Goal: Task Accomplishment & Management: Complete application form

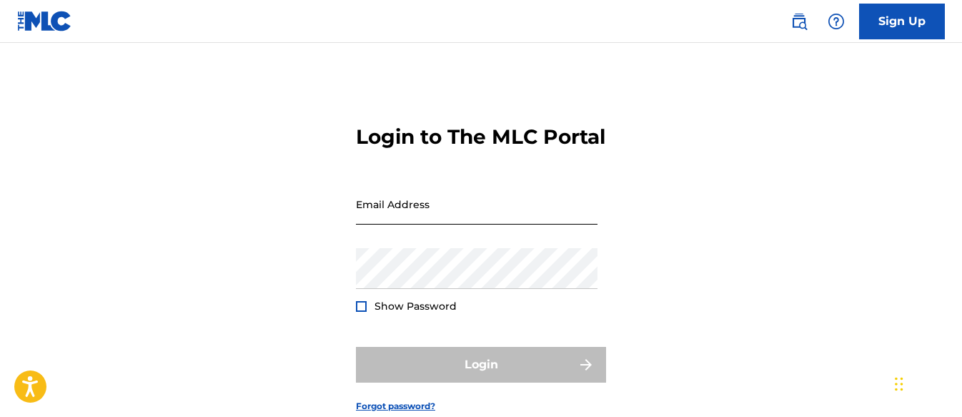
click at [410, 224] on input "Email Address" at bounding box center [477, 204] width 242 height 41
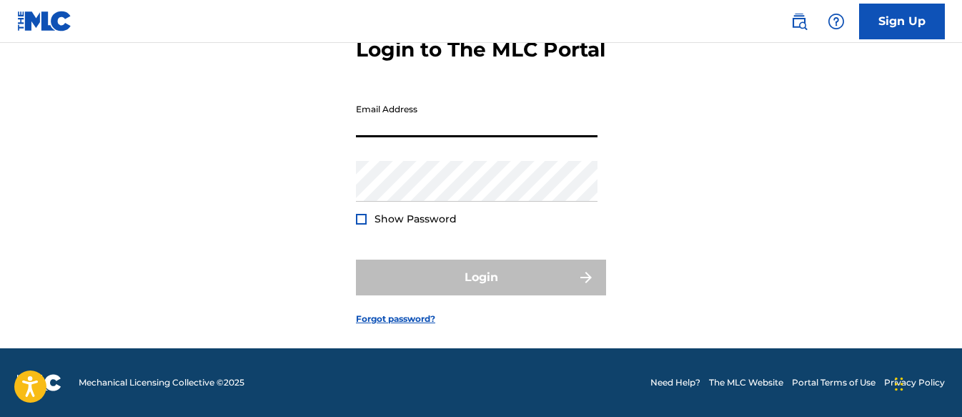
scroll to position [41, 0]
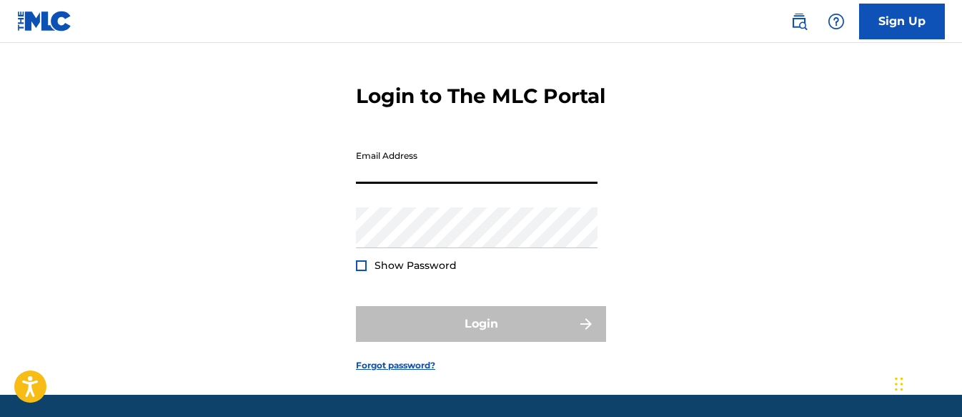
click at [450, 184] on input "Email Address" at bounding box center [477, 163] width 242 height 41
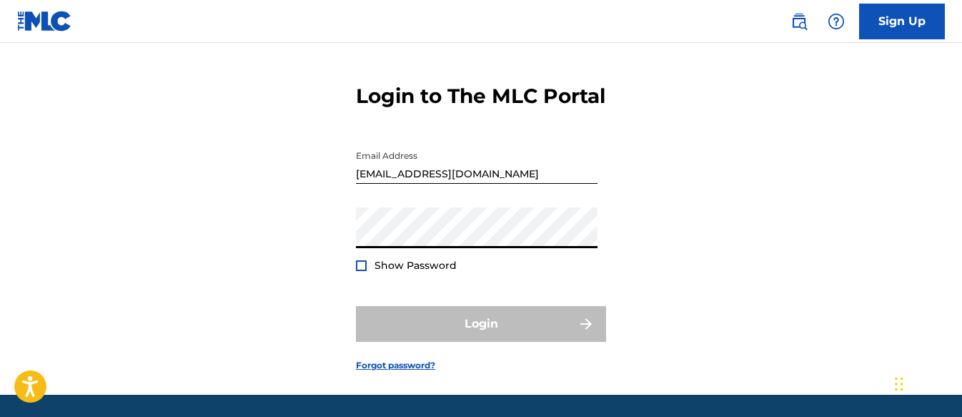
type input "[EMAIL_ADDRESS][DOMAIN_NAME]"
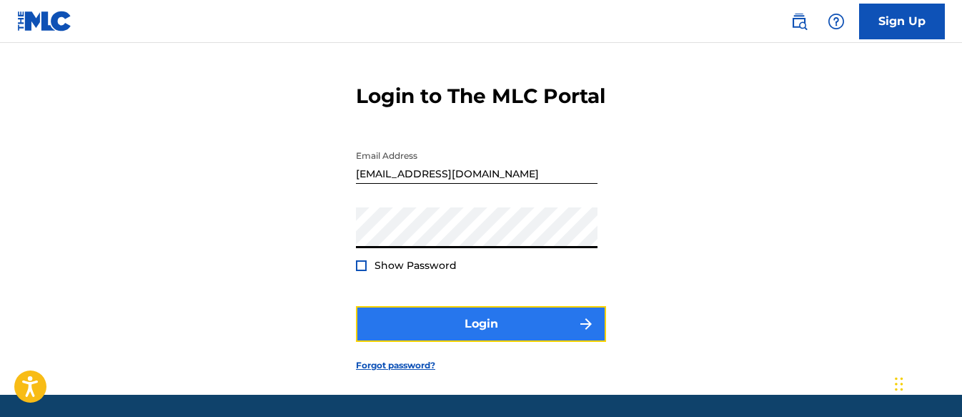
click at [400, 342] on button "Login" at bounding box center [481, 324] width 250 height 36
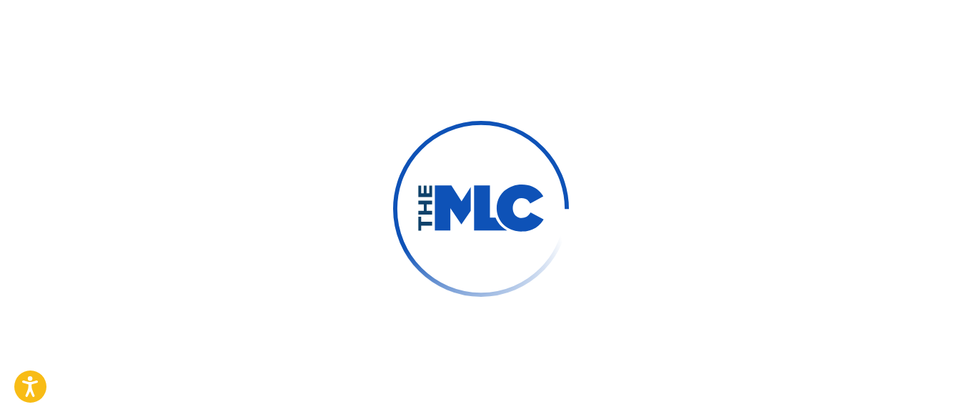
scroll to position [45, 0]
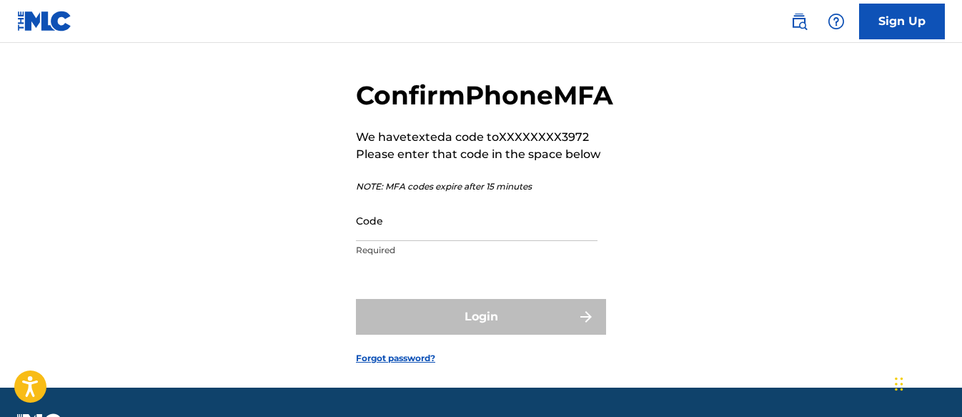
click at [472, 264] on div "Code Required" at bounding box center [477, 232] width 242 height 64
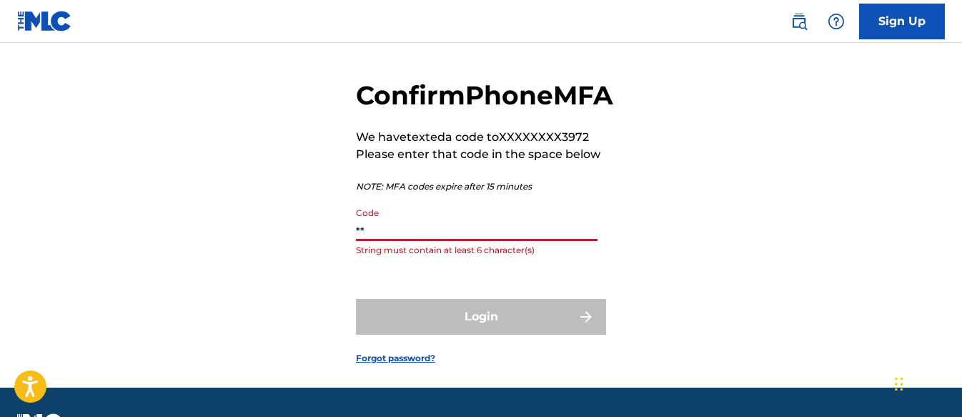
type input "*"
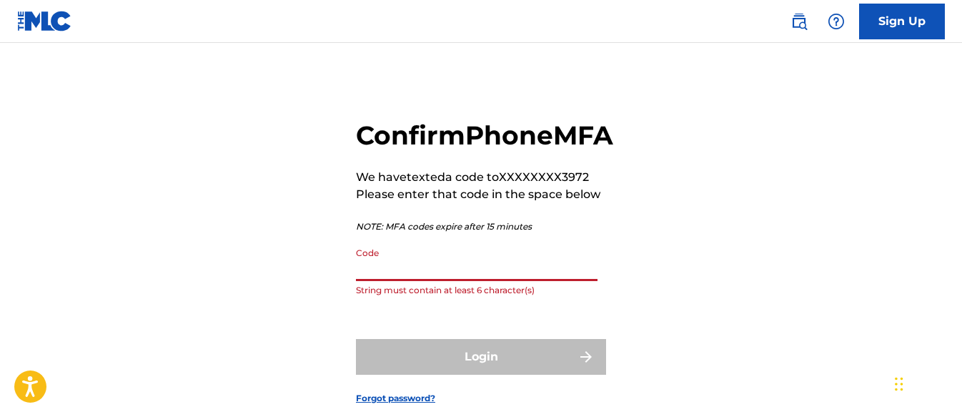
scroll to position [0, 0]
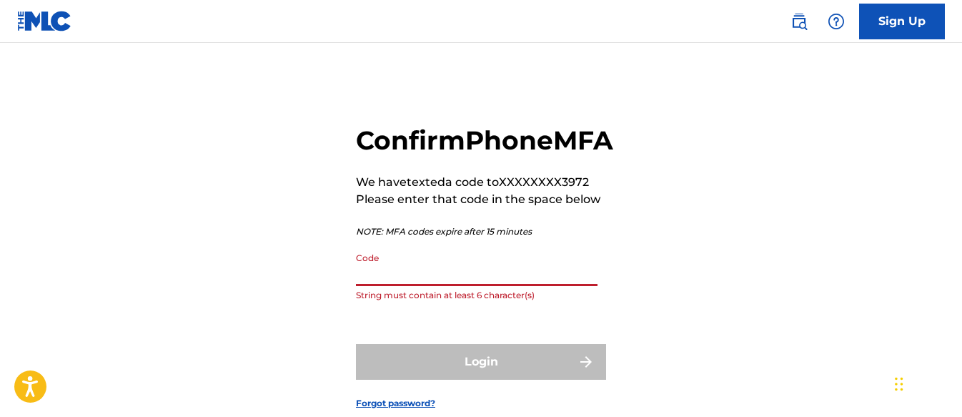
click at [402, 286] on input "Code" at bounding box center [477, 265] width 242 height 41
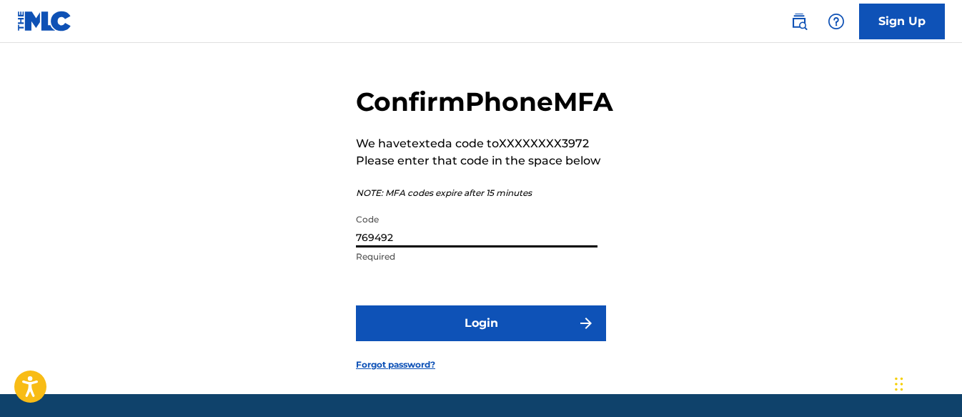
scroll to position [71, 0]
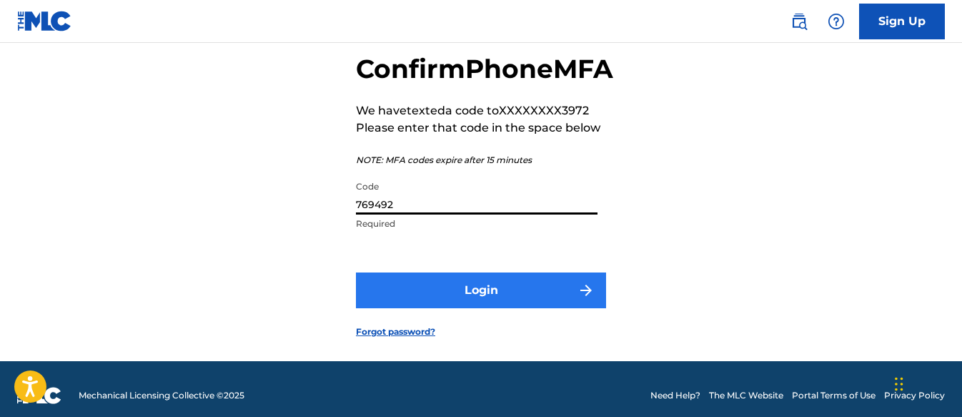
type input "769492"
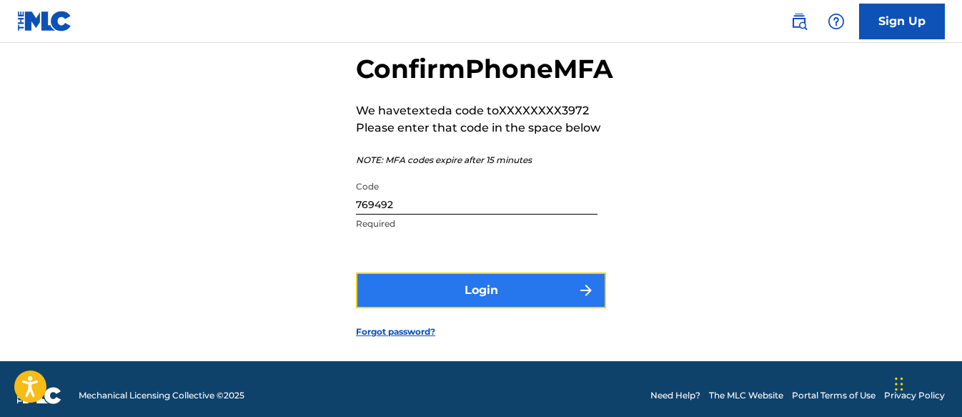
drag, startPoint x: 415, startPoint y: 319, endPoint x: 415, endPoint y: 327, distance: 8.6
click at [415, 308] on button "Login" at bounding box center [481, 290] width 250 height 36
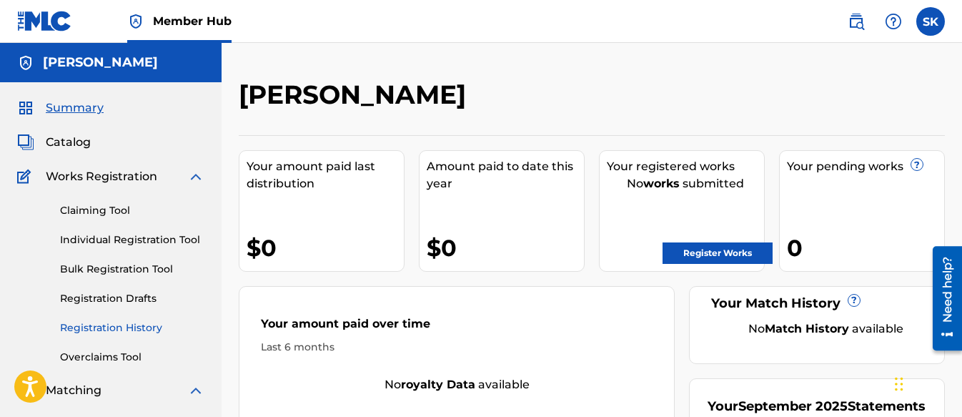
click at [119, 327] on link "Registration History" at bounding box center [132, 327] width 144 height 15
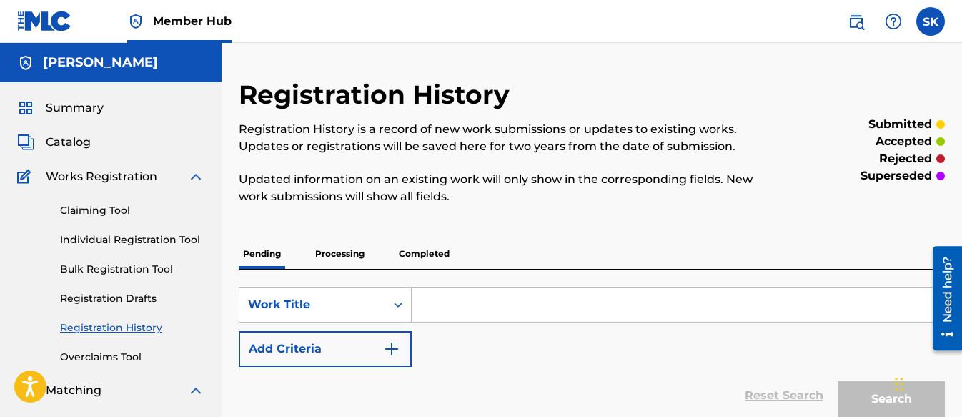
click at [340, 249] on p "Processing" at bounding box center [340, 254] width 58 height 30
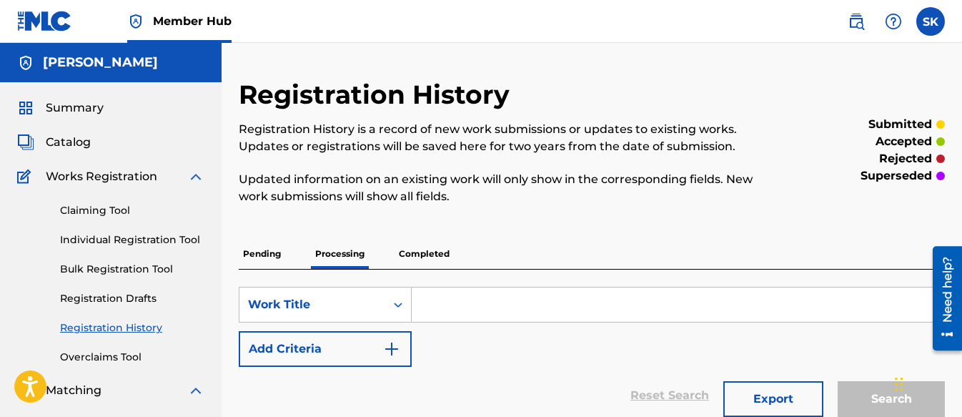
click at [410, 257] on p "Completed" at bounding box center [424, 254] width 59 height 30
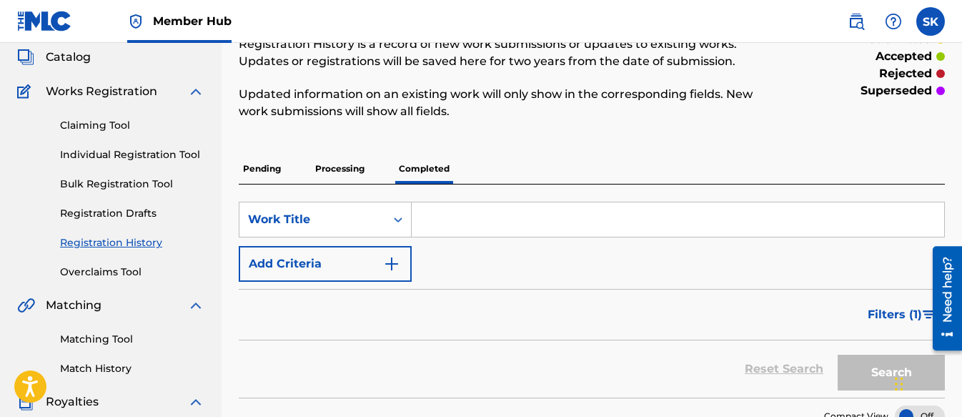
scroll to position [71, 0]
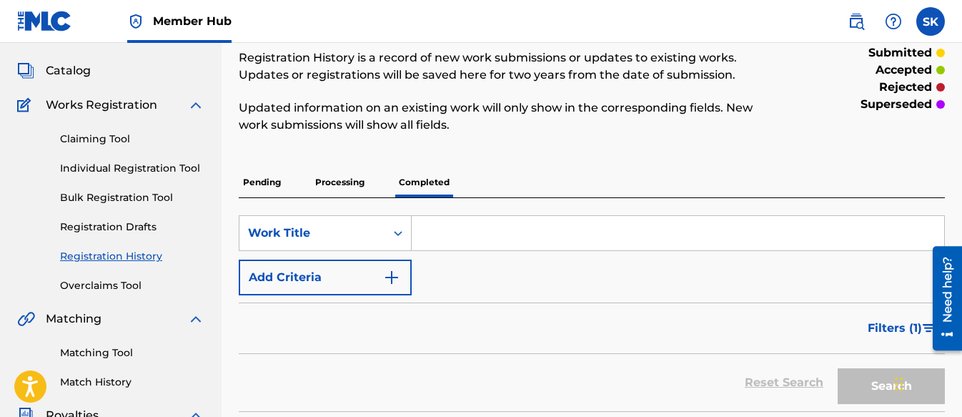
click at [362, 177] on p "Processing" at bounding box center [340, 182] width 58 height 30
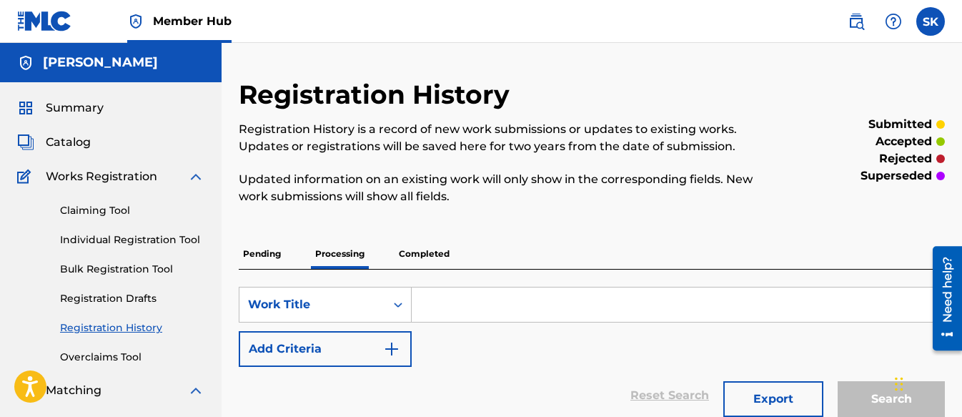
click at [261, 254] on p "Pending" at bounding box center [262, 254] width 46 height 30
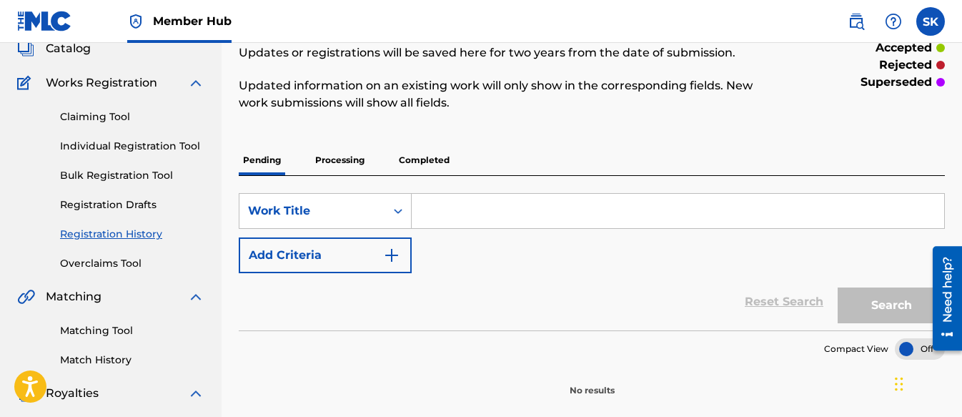
scroll to position [71, 0]
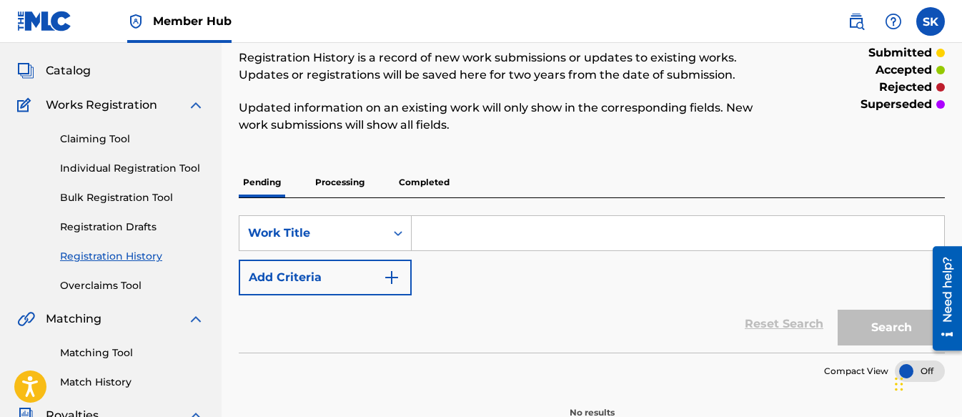
click at [121, 174] on link "Individual Registration Tool" at bounding box center [132, 168] width 144 height 15
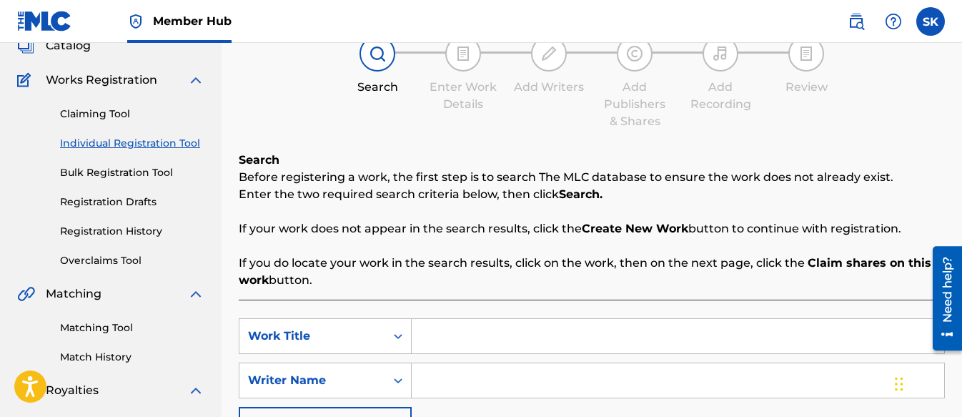
scroll to position [71, 0]
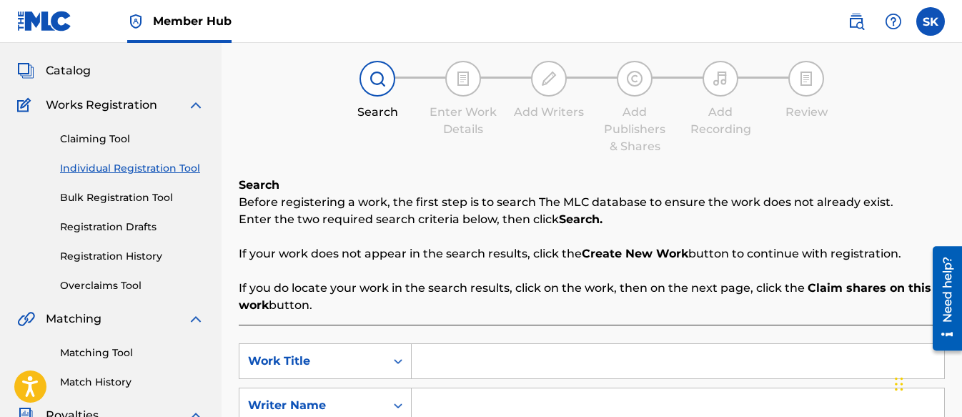
click at [121, 244] on div "Claiming Tool Individual Registration Tool Bulk Registration Tool Registration …" at bounding box center [110, 203] width 187 height 179
click at [124, 253] on link "Registration History" at bounding box center [132, 256] width 144 height 15
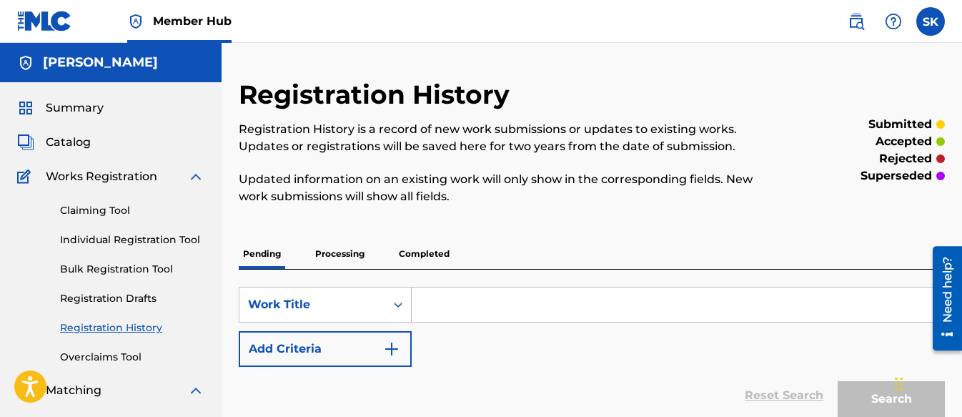
click at [350, 251] on p "Processing" at bounding box center [340, 254] width 58 height 30
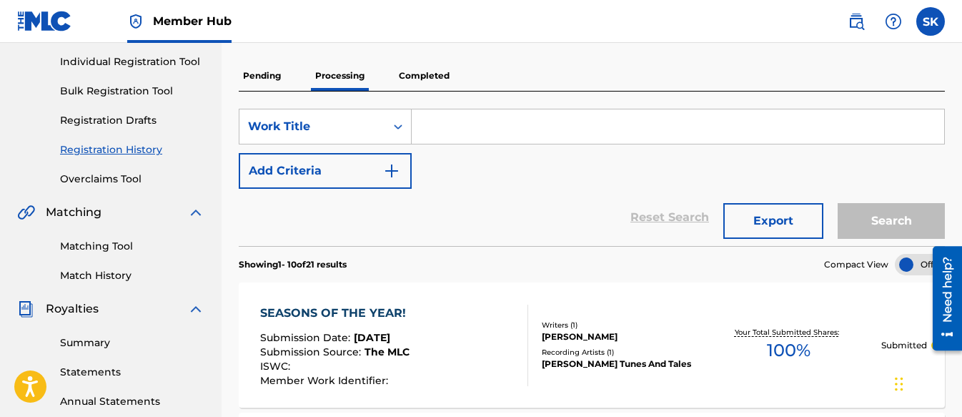
scroll to position [143, 0]
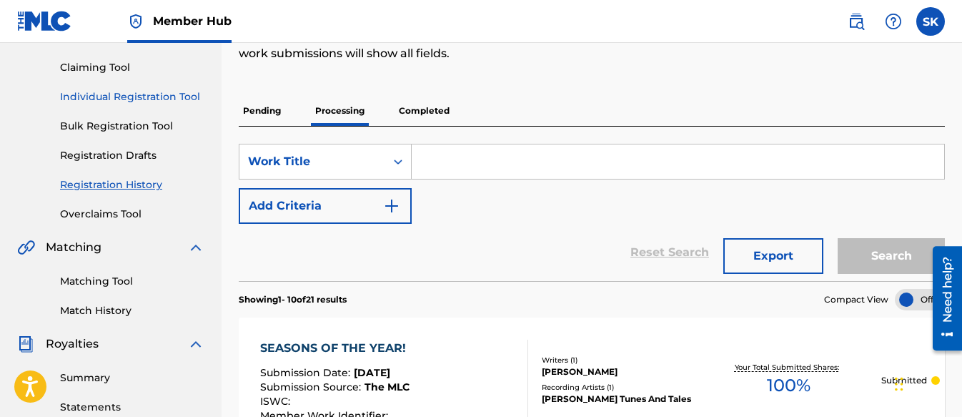
click at [114, 101] on link "Individual Registration Tool" at bounding box center [132, 96] width 144 height 15
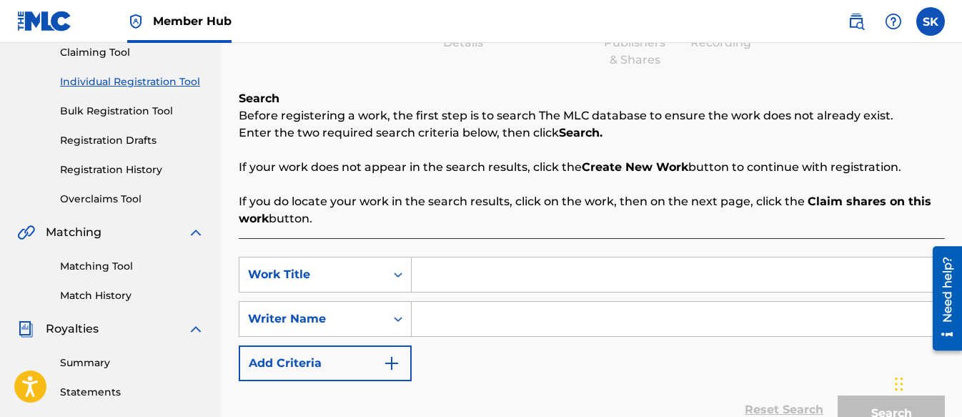
scroll to position [214, 0]
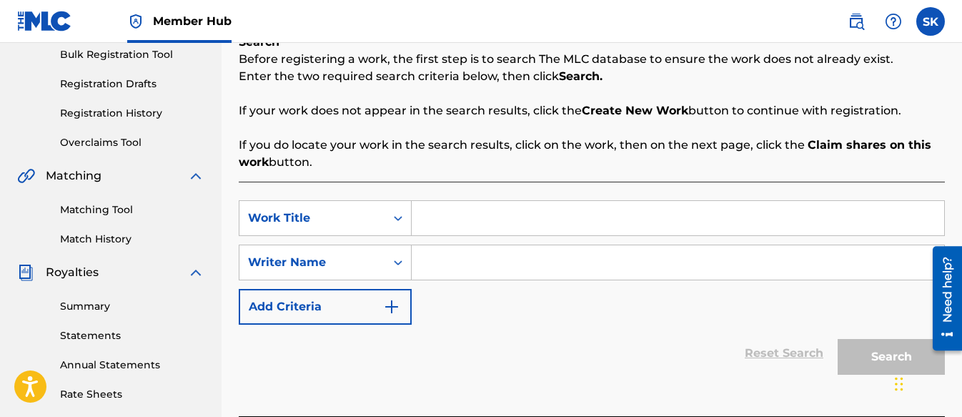
paste input "What Did the Animal Say?"
type input "What Did the Animal Say?"
click at [493, 269] on input "Search Form" at bounding box center [678, 262] width 533 height 34
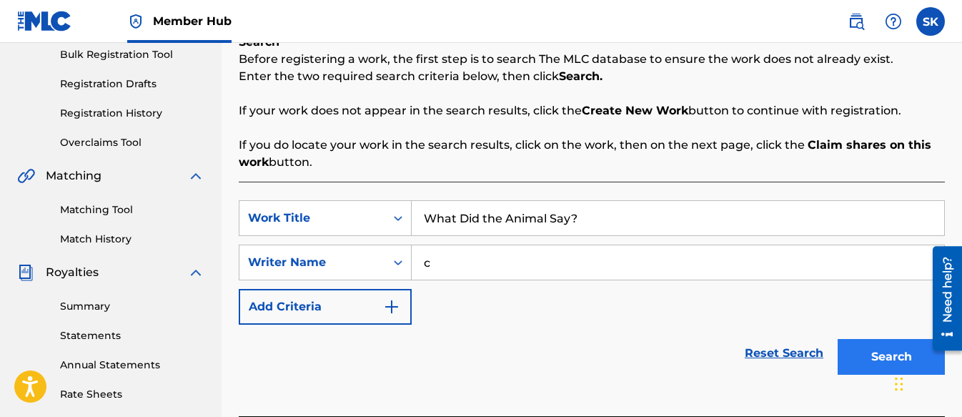
type input "c"
click at [858, 348] on button "Search" at bounding box center [891, 357] width 107 height 36
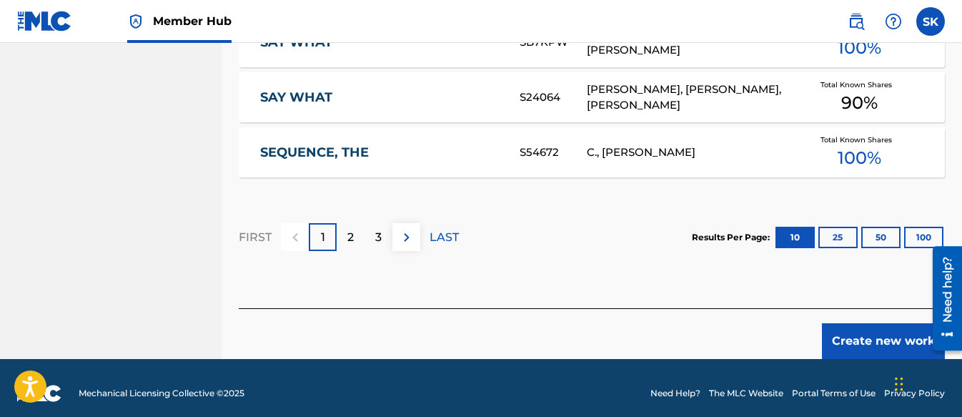
scroll to position [1064, 0]
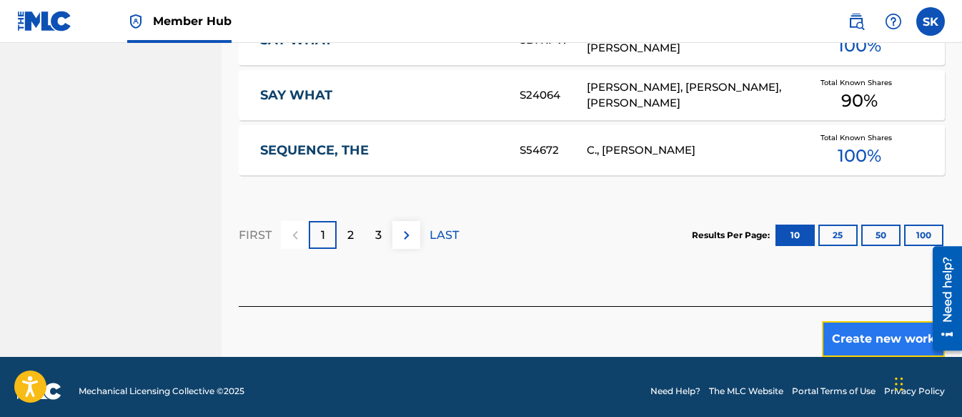
click at [835, 330] on button "Create new work" at bounding box center [883, 339] width 123 height 36
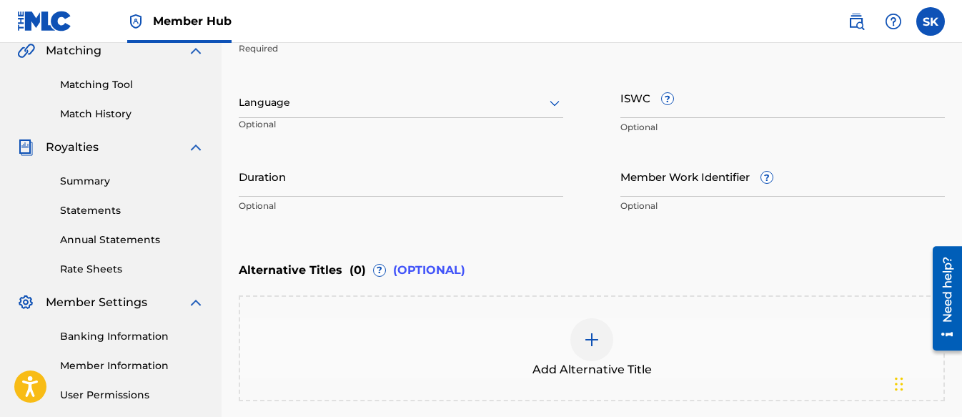
scroll to position [479, 0]
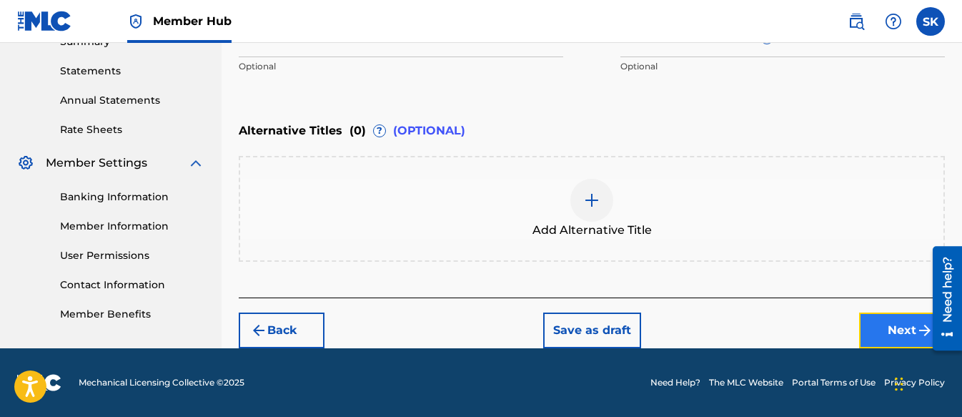
click at [894, 339] on button "Next" at bounding box center [902, 330] width 86 height 36
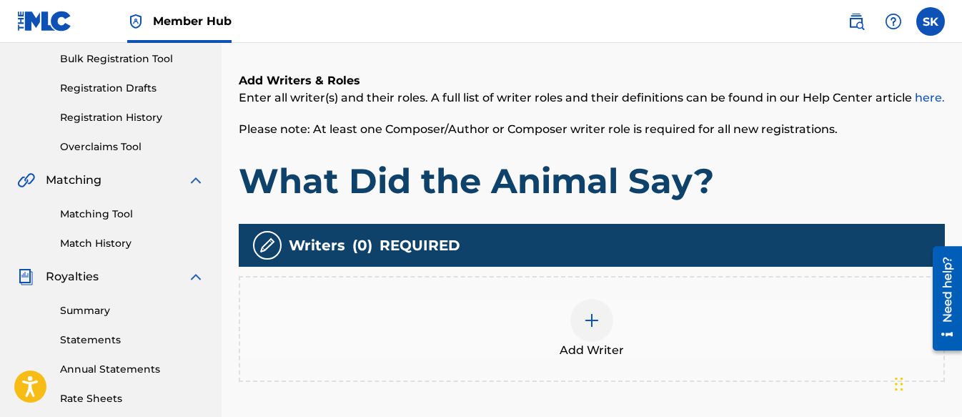
scroll to position [279, 0]
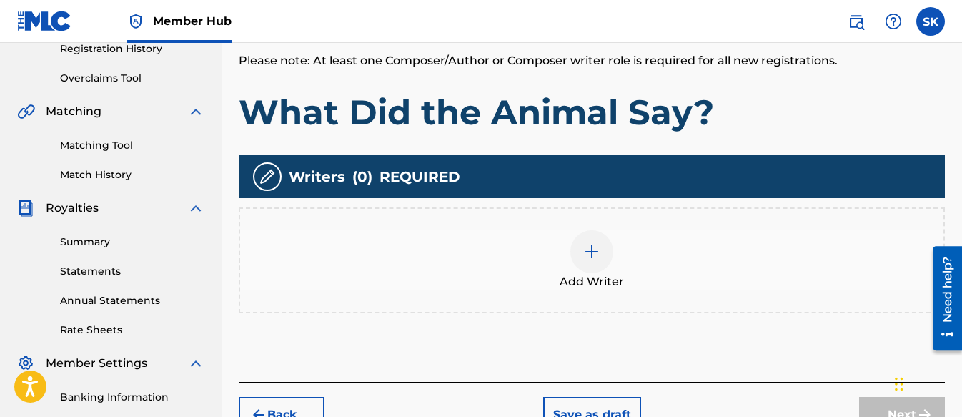
click at [593, 249] on img at bounding box center [591, 251] width 17 height 17
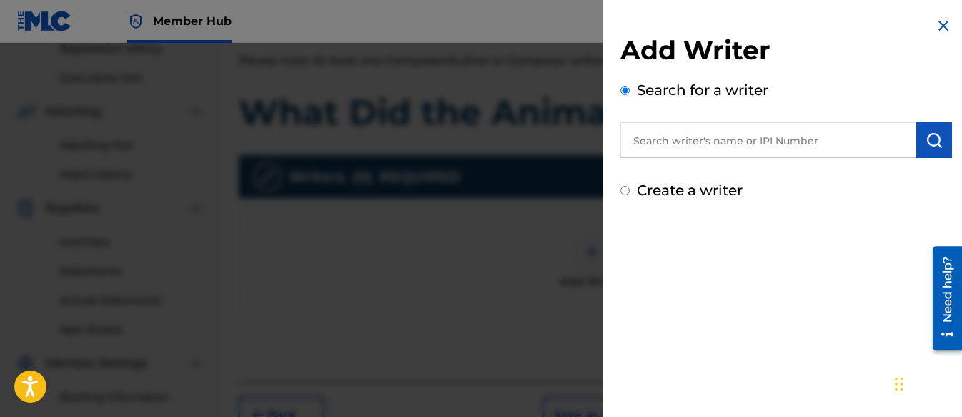
click at [623, 192] on input "Create a writer" at bounding box center [624, 190] width 9 height 9
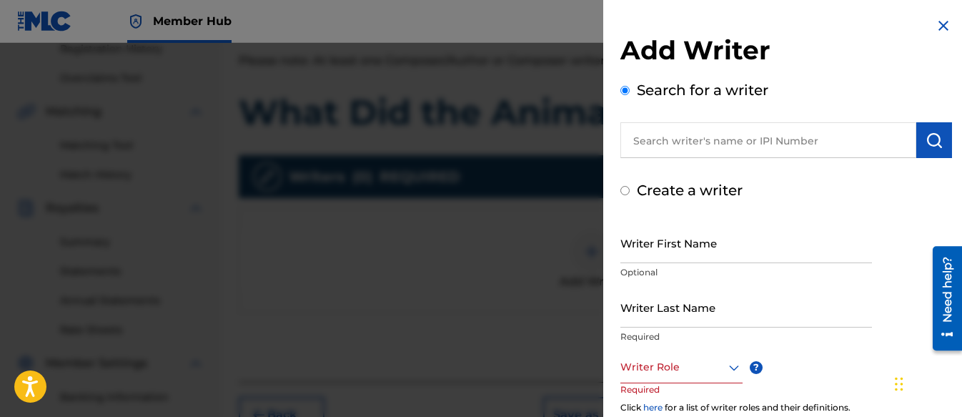
radio input "false"
radio input "true"
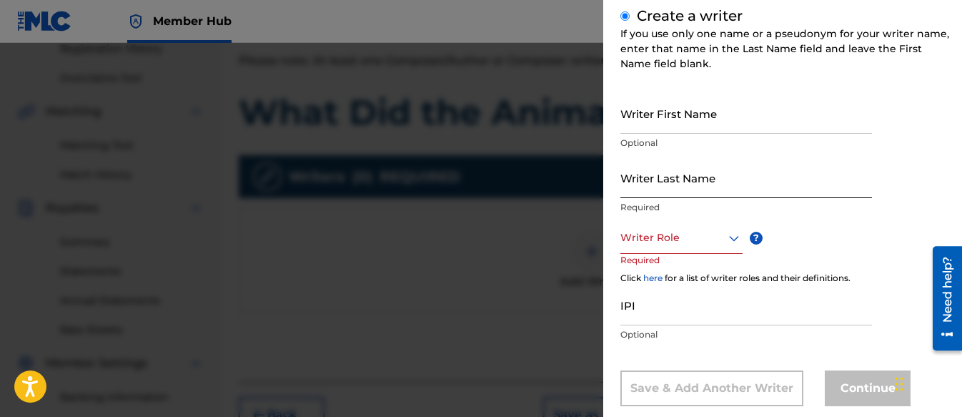
scroll to position [202, 0]
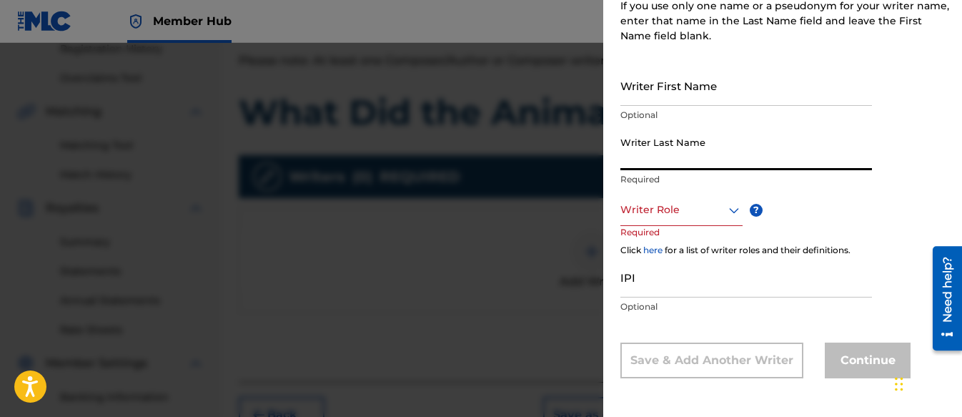
click at [658, 166] on input "Writer Last Name" at bounding box center [746, 149] width 252 height 41
type input "Kwei"
click at [638, 81] on input "Writer First Name" at bounding box center [746, 85] width 252 height 41
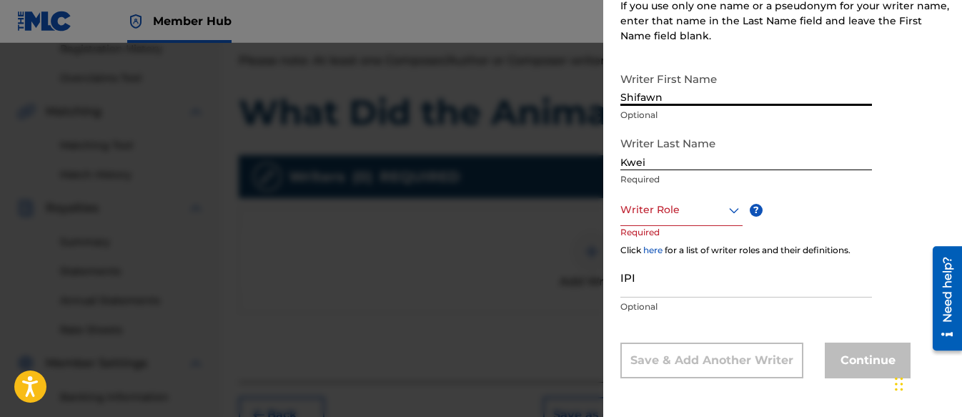
type input "Shifawn"
click at [656, 214] on div at bounding box center [681, 210] width 122 height 18
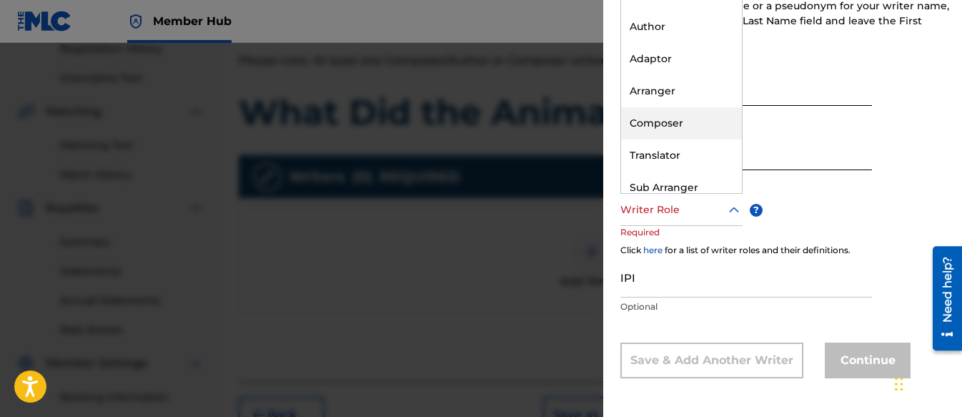
click at [648, 122] on div "Composer" at bounding box center [681, 123] width 121 height 32
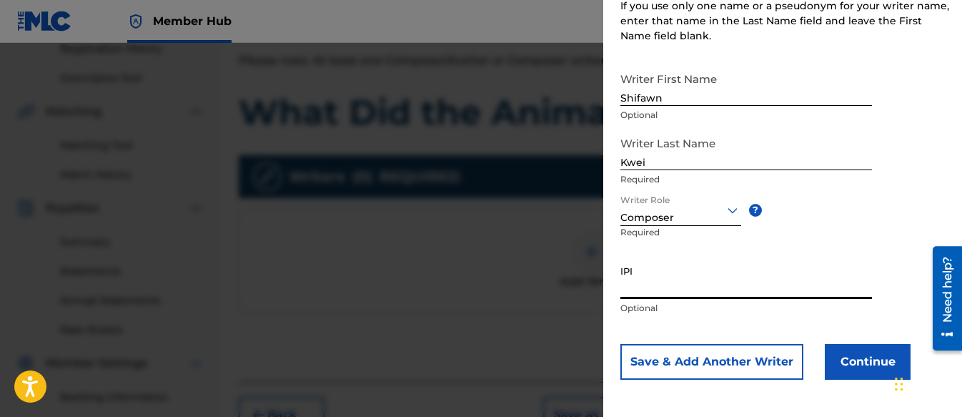
paste input "01313326985"
type input "01313326985"
click at [864, 358] on button "Continue" at bounding box center [868, 362] width 86 height 36
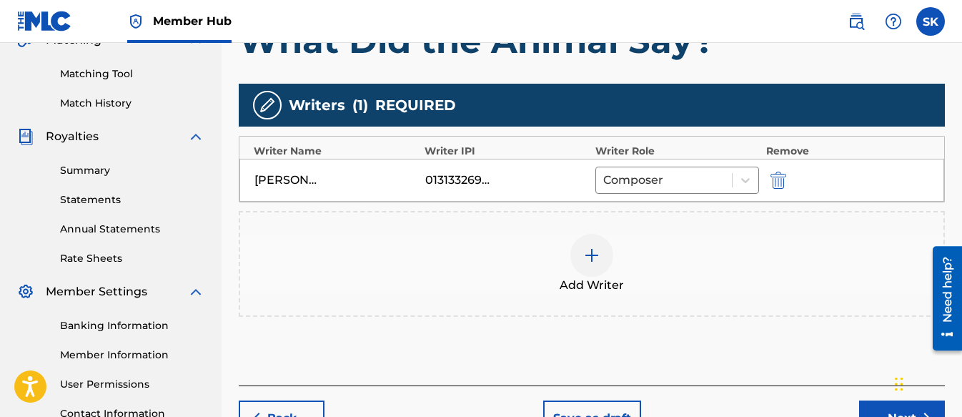
scroll to position [422, 0]
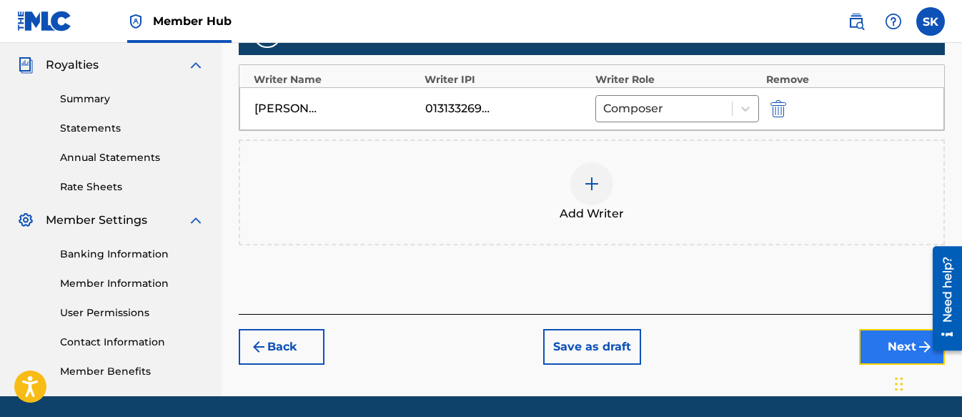
click at [874, 352] on button "Next" at bounding box center [902, 347] width 86 height 36
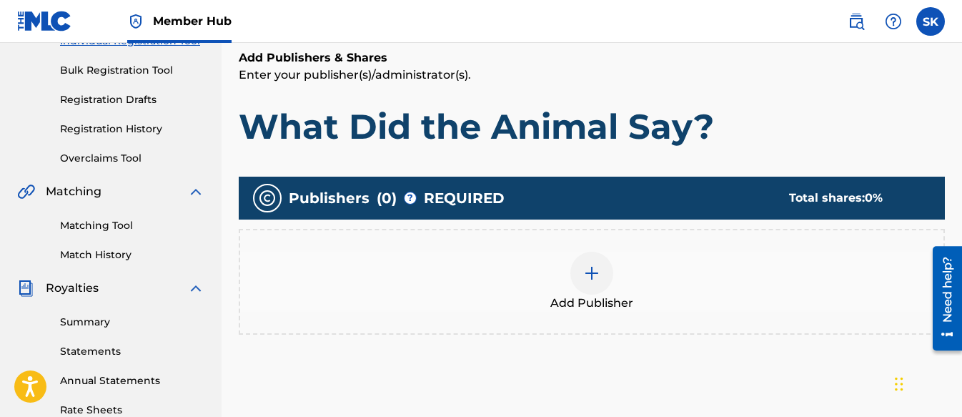
scroll to position [207, 0]
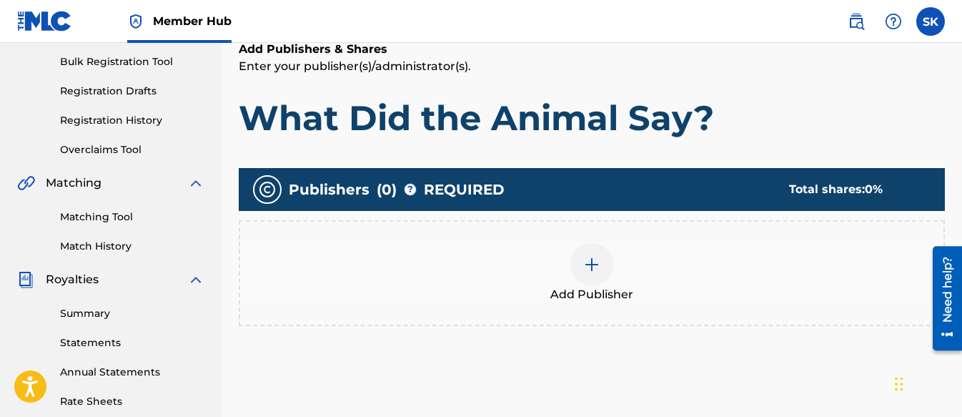
click at [597, 274] on div at bounding box center [591, 264] width 43 height 43
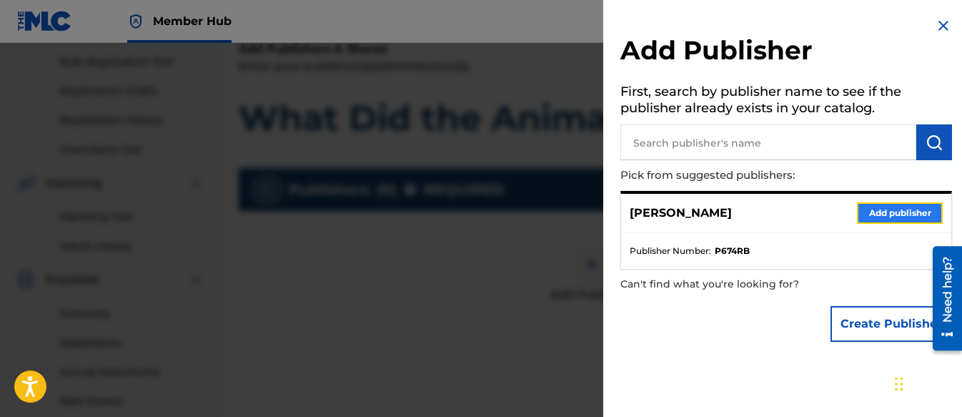
click at [866, 210] on button "Add publisher" at bounding box center [900, 212] width 86 height 21
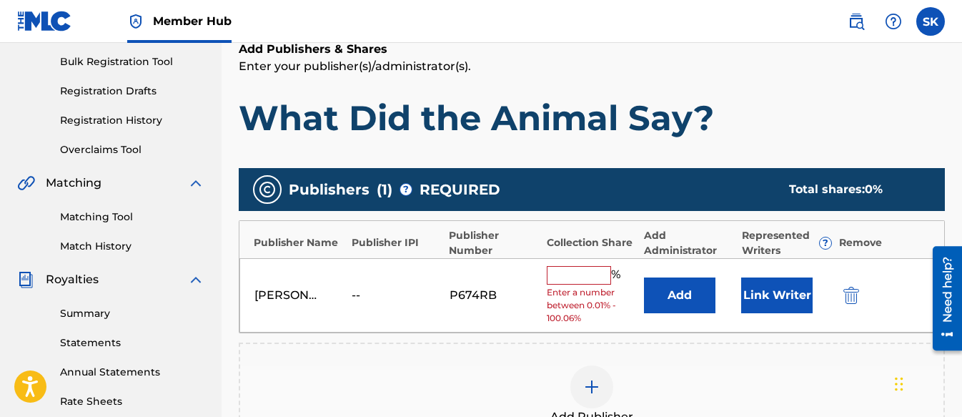
click at [570, 266] on input "text" at bounding box center [579, 275] width 64 height 19
type input "100"
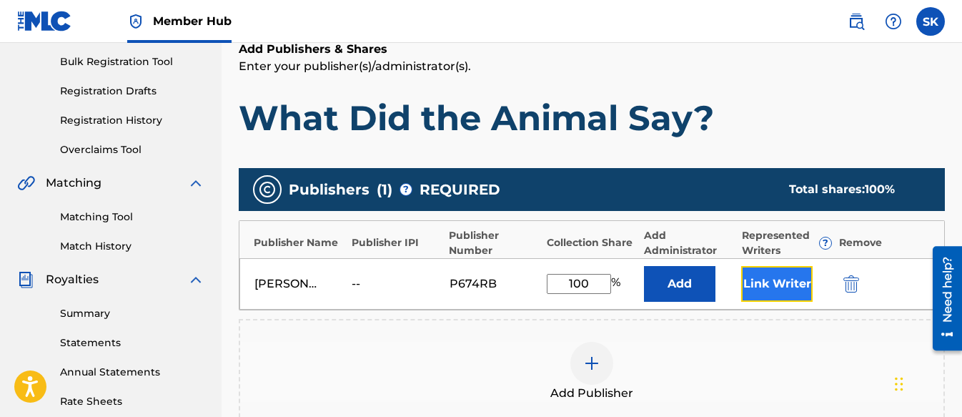
click at [771, 280] on button "Link Writer" at bounding box center [776, 284] width 71 height 36
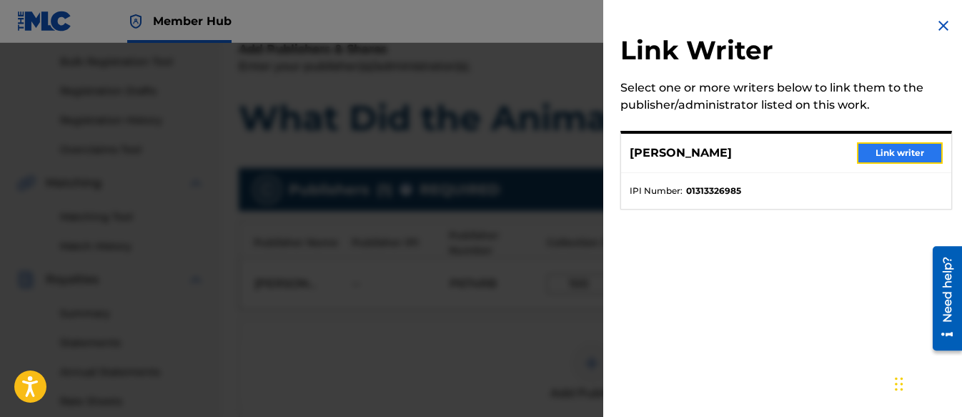
click at [909, 150] on button "Link writer" at bounding box center [900, 152] width 86 height 21
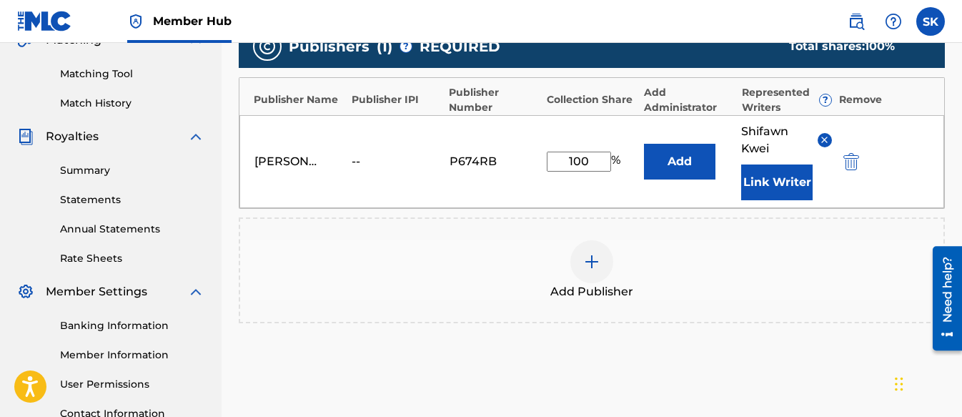
scroll to position [422, 0]
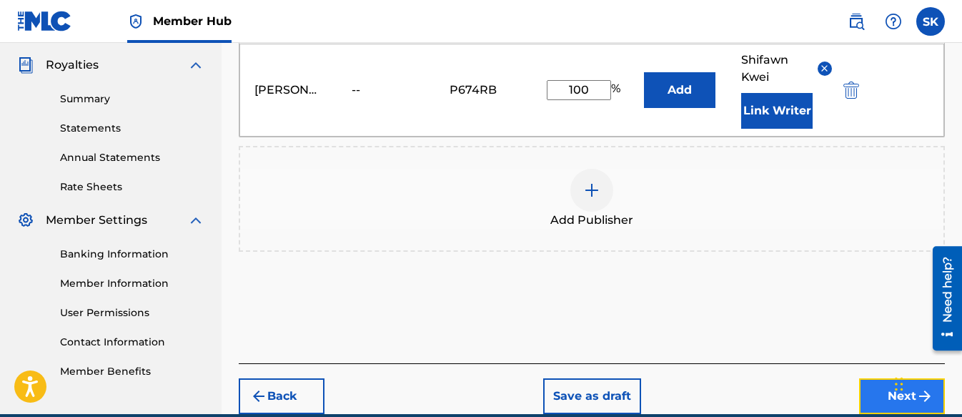
click at [881, 382] on button "Next" at bounding box center [902, 396] width 86 height 36
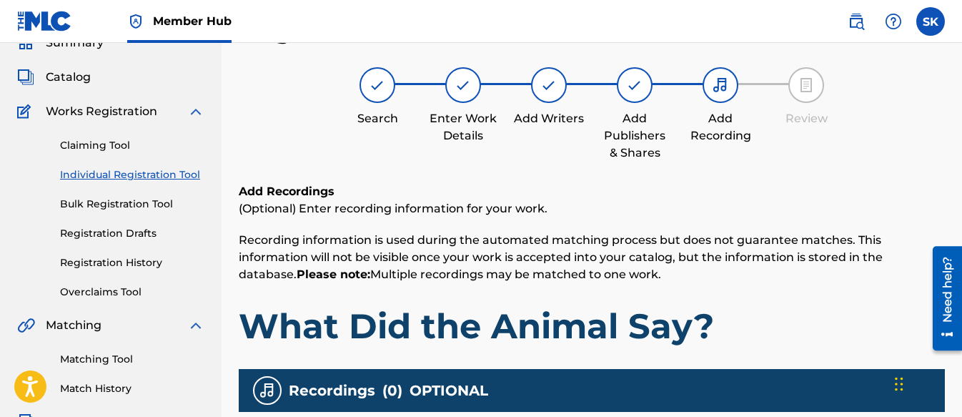
scroll to position [64, 0]
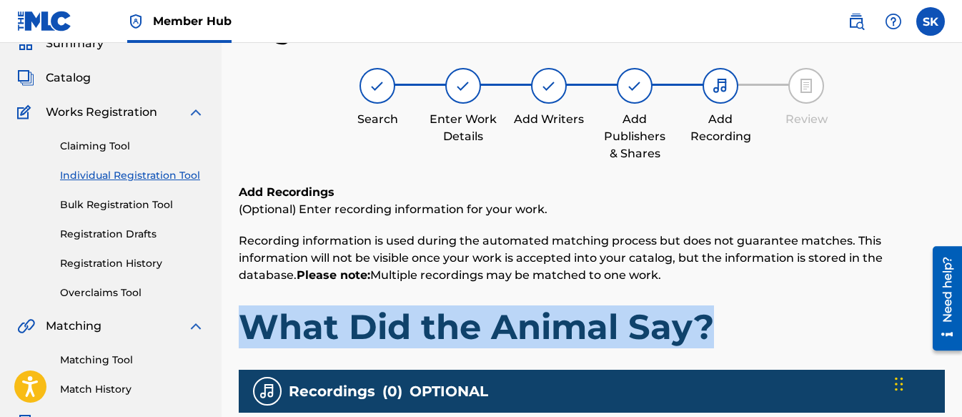
drag, startPoint x: 737, startPoint y: 330, endPoint x: 235, endPoint y: 333, distance: 501.8
click at [235, 333] on div "Register Work Search Enter Work Details Add Writers Add Publishers & Shares Add…" at bounding box center [592, 383] width 741 height 739
copy h1 "What Did the Animal Say?"
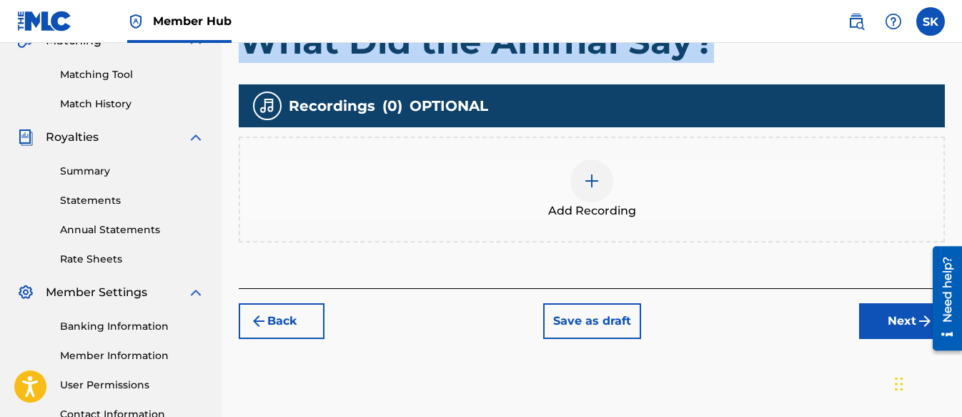
scroll to position [350, 0]
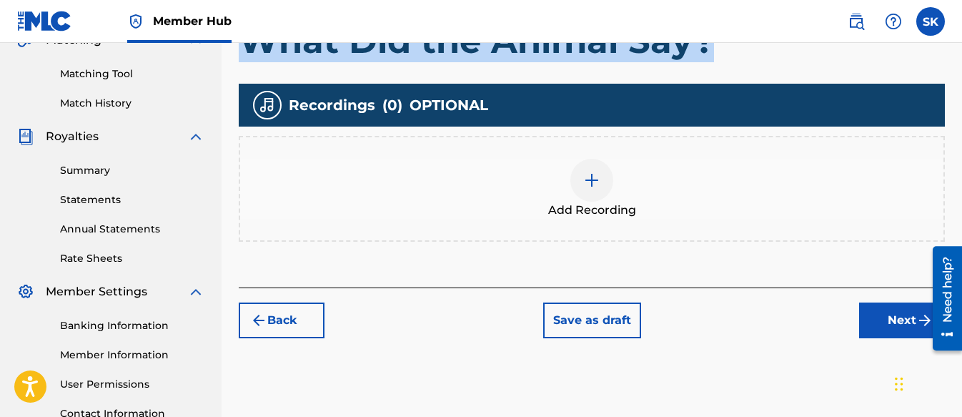
click at [592, 188] on img at bounding box center [591, 180] width 17 height 17
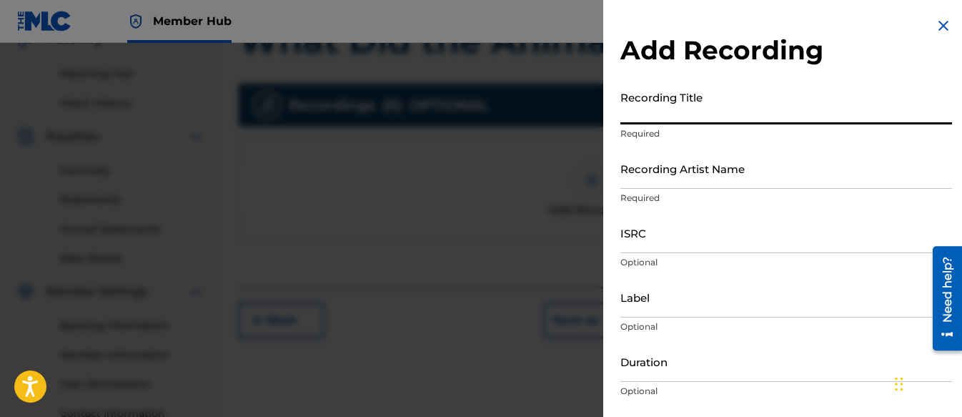
paste input "What Did the Animal Say?"
type input "What Did the Animal Say?"
click at [648, 178] on input "Recording Artist Name" at bounding box center [786, 168] width 332 height 41
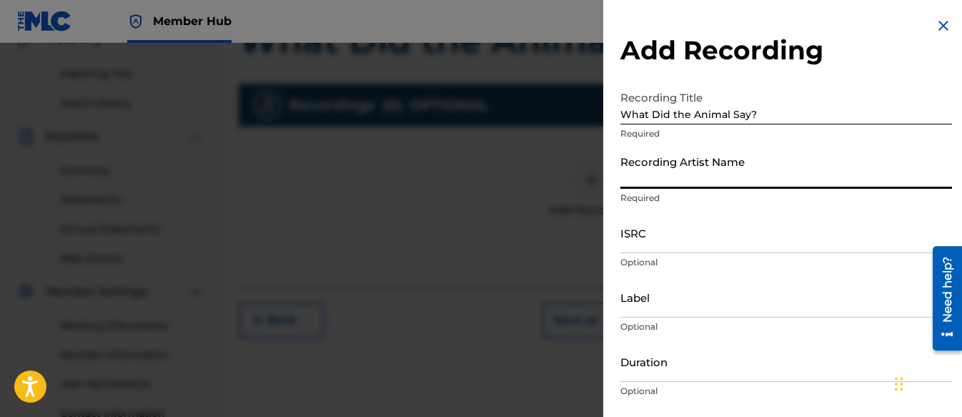
type input "[PERSON_NAME] Tunes and Tales"
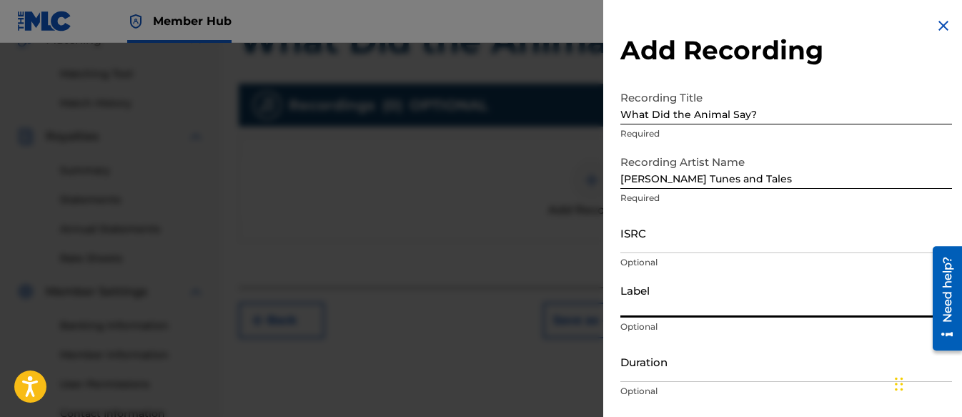
click at [678, 309] on input "Label" at bounding box center [786, 297] width 332 height 41
type input "Three Kais Enterprises"
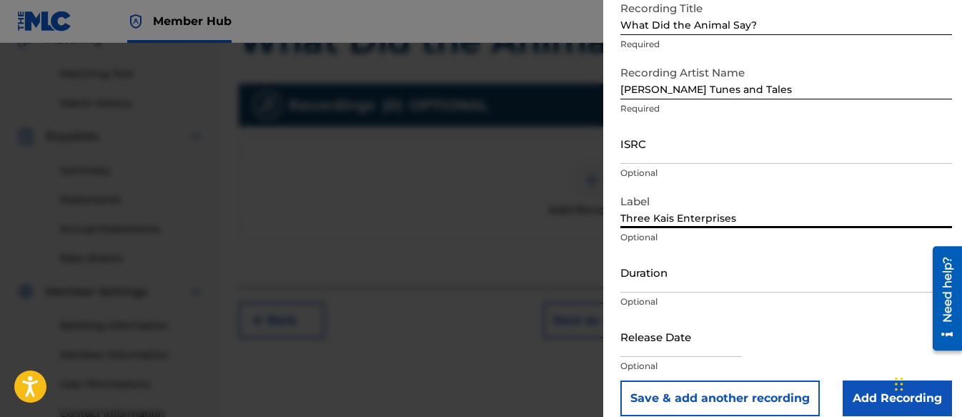
scroll to position [106, 0]
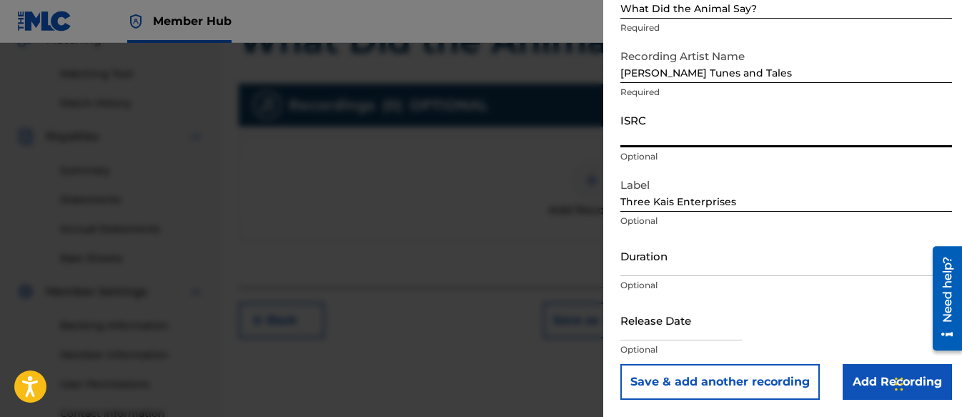
paste input "QZWFP2503578"
type input "QZWFP2503578"
click at [646, 327] on input "text" at bounding box center [681, 320] width 122 height 41
select select "8"
select select "2025"
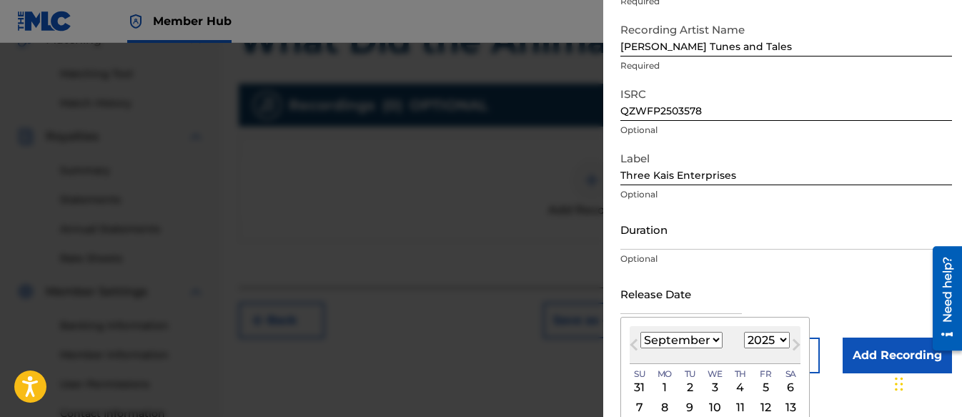
scroll to position [177, 0]
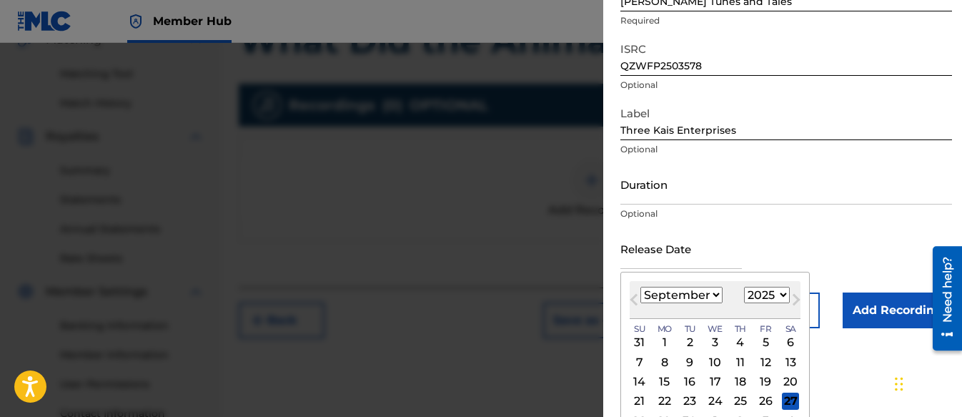
click at [663, 300] on select "January February March April May June July August September October November De…" at bounding box center [681, 295] width 82 height 16
select select "7"
click at [640, 287] on select "January February March April May June July August September October November De…" at bounding box center [681, 295] width 82 height 16
click at [786, 360] on div "9" at bounding box center [790, 361] width 17 height 17
type input "[DATE]"
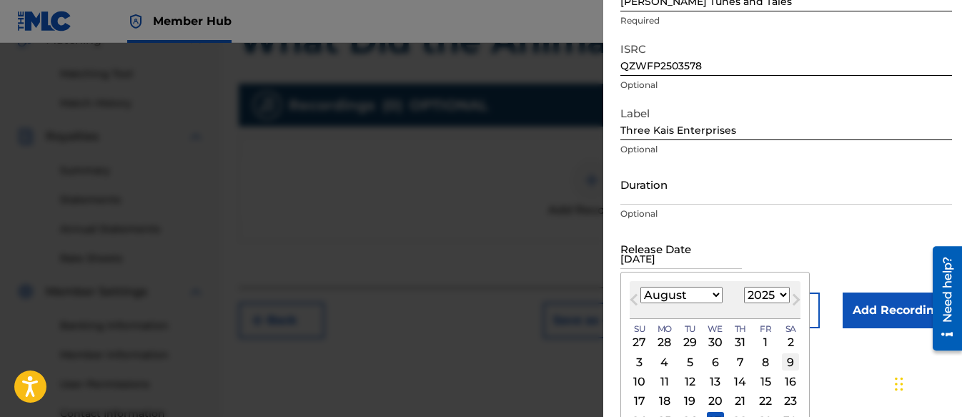
scroll to position [106, 0]
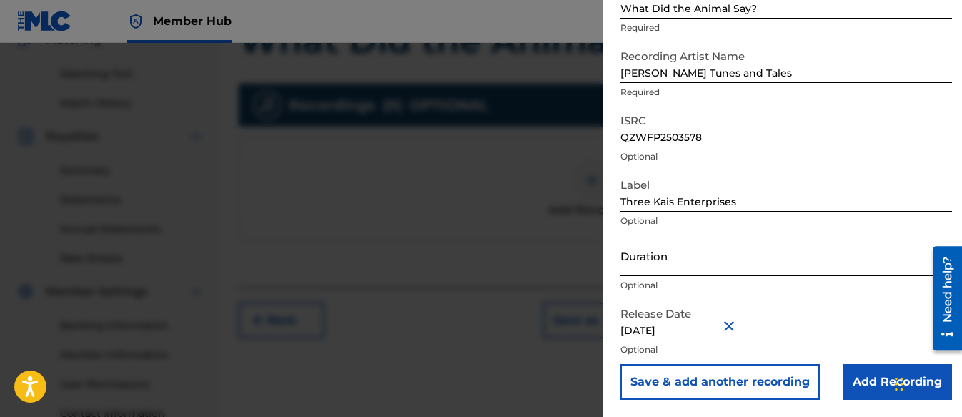
click at [635, 243] on input "Duration" at bounding box center [786, 255] width 332 height 41
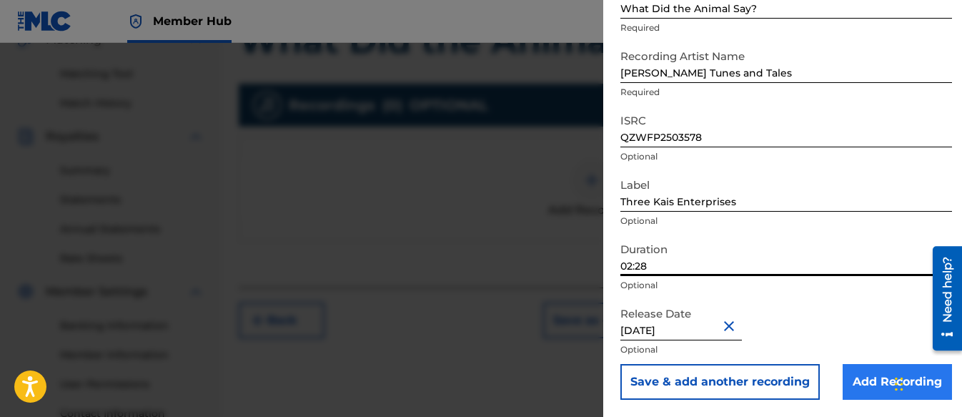
type input "02:28"
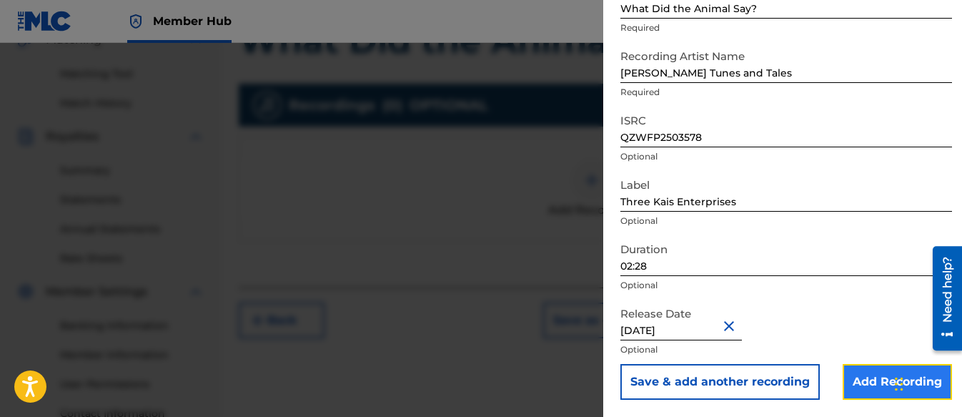
click at [856, 380] on input "Add Recording" at bounding box center [897, 382] width 109 height 36
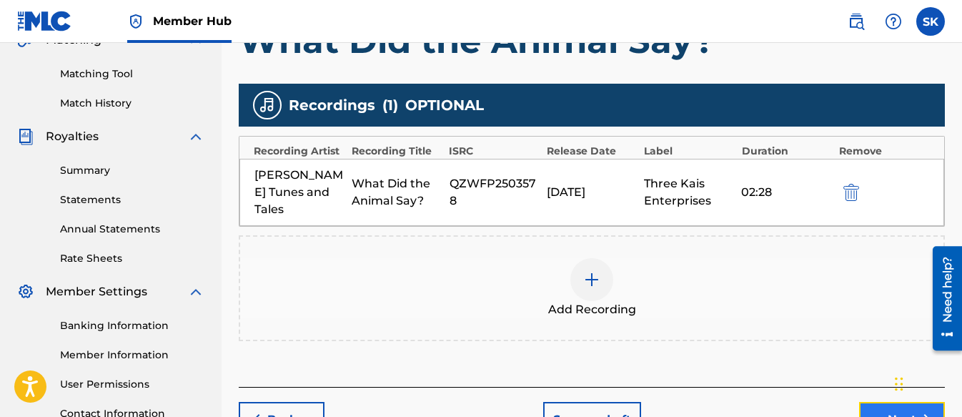
click at [874, 402] on button "Next" at bounding box center [902, 420] width 86 height 36
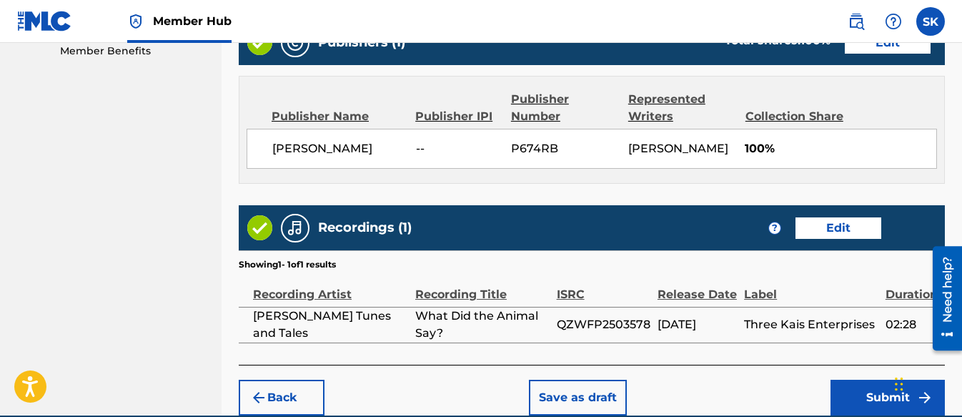
scroll to position [809, 0]
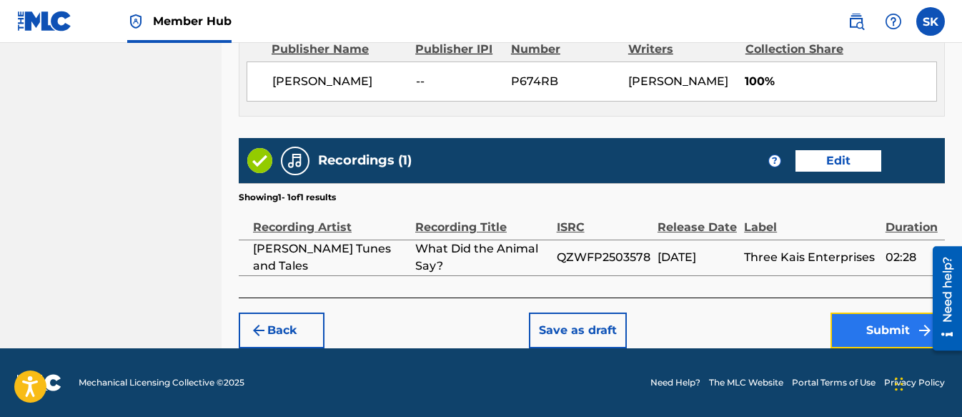
click at [864, 324] on button "Submit" at bounding box center [888, 330] width 114 height 36
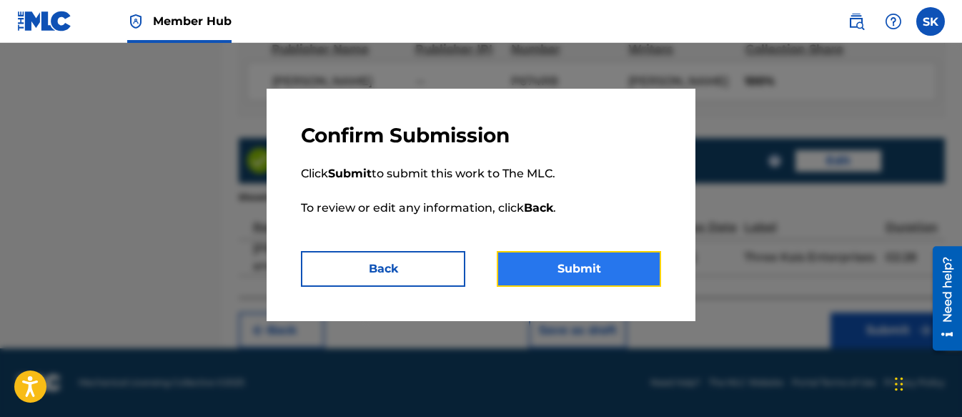
click at [595, 267] on button "Submit" at bounding box center [579, 269] width 164 height 36
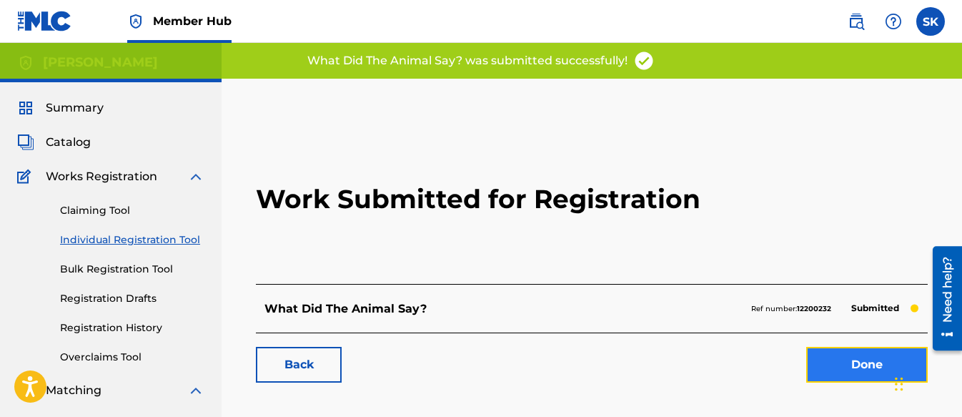
click at [858, 357] on link "Done" at bounding box center [867, 365] width 122 height 36
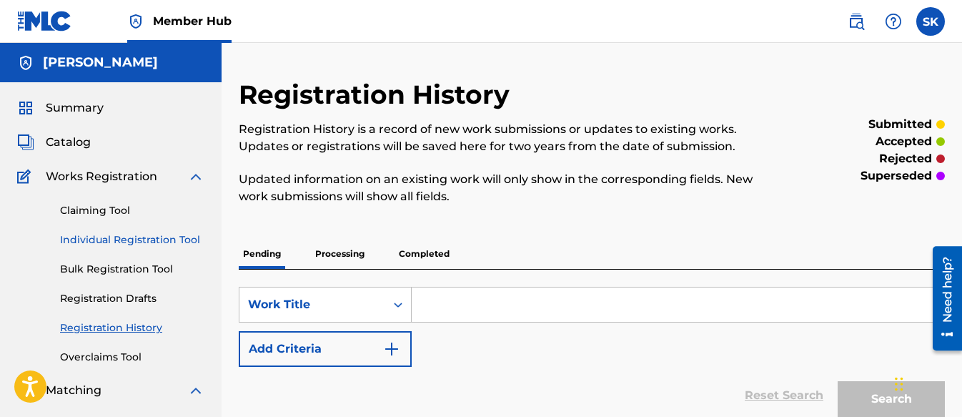
click at [117, 242] on link "Individual Registration Tool" at bounding box center [132, 239] width 144 height 15
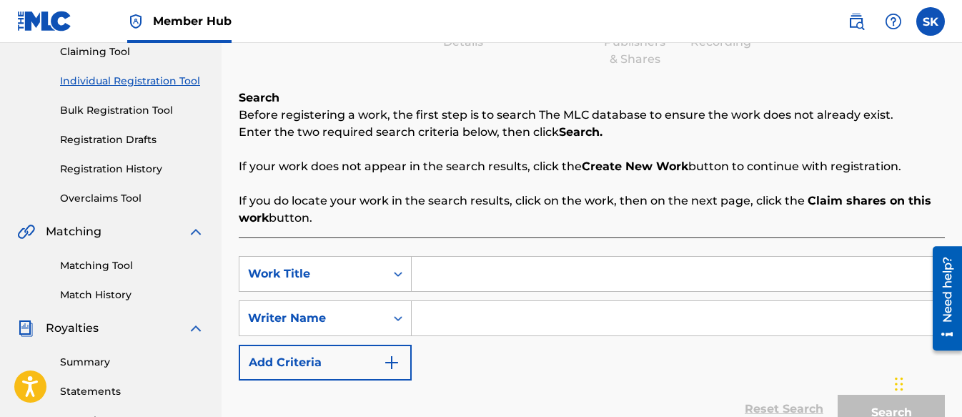
scroll to position [214, 0]
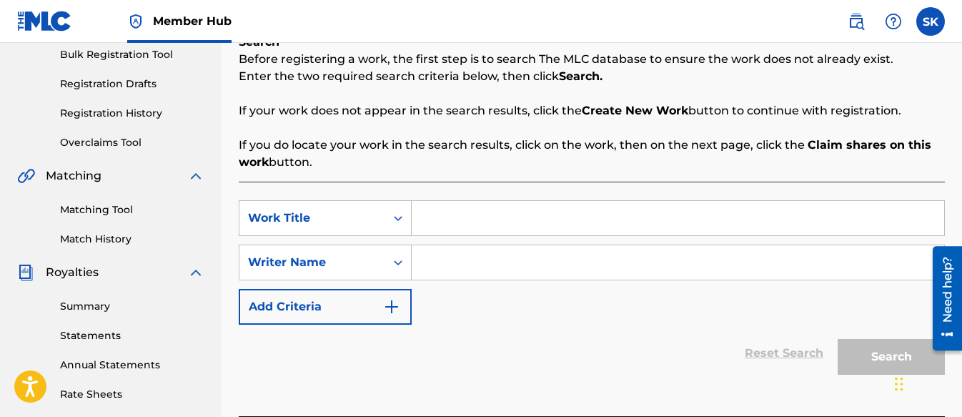
paste input "Let's Move Through the Day!"
type input "Let's Move Through the Day!"
click at [473, 264] on input "Search Form" at bounding box center [678, 262] width 533 height 34
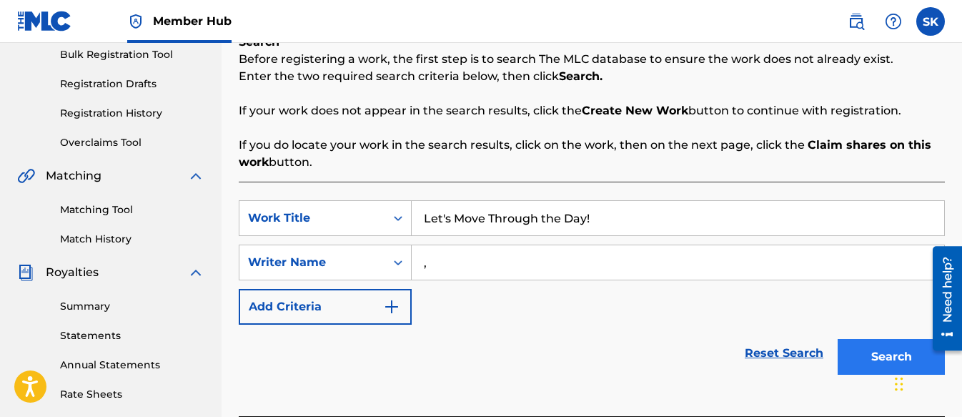
type input ","
click at [868, 348] on button "Search" at bounding box center [891, 357] width 107 height 36
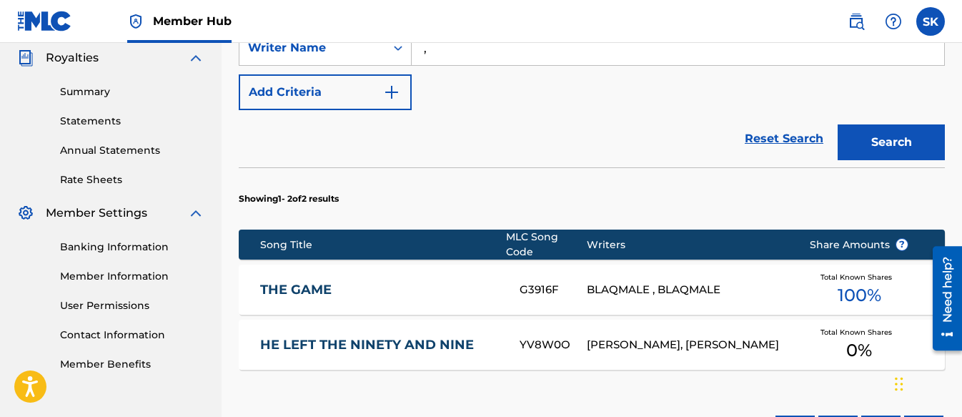
scroll to position [617, 0]
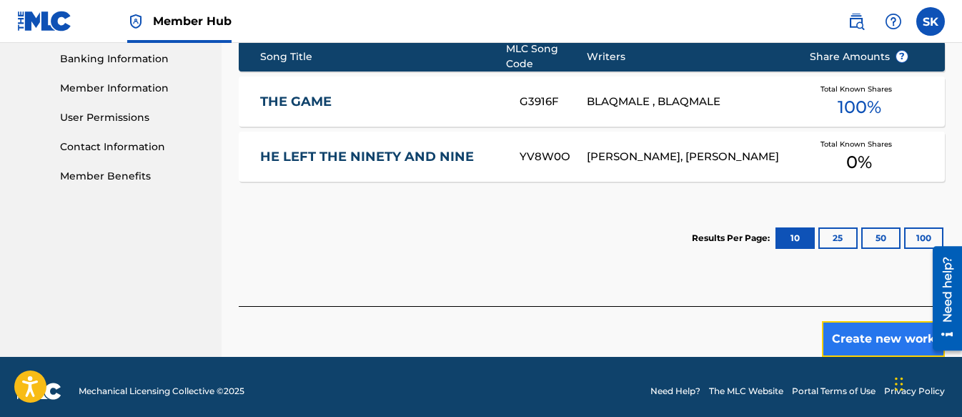
click at [847, 321] on button "Create new work" at bounding box center [883, 339] width 123 height 36
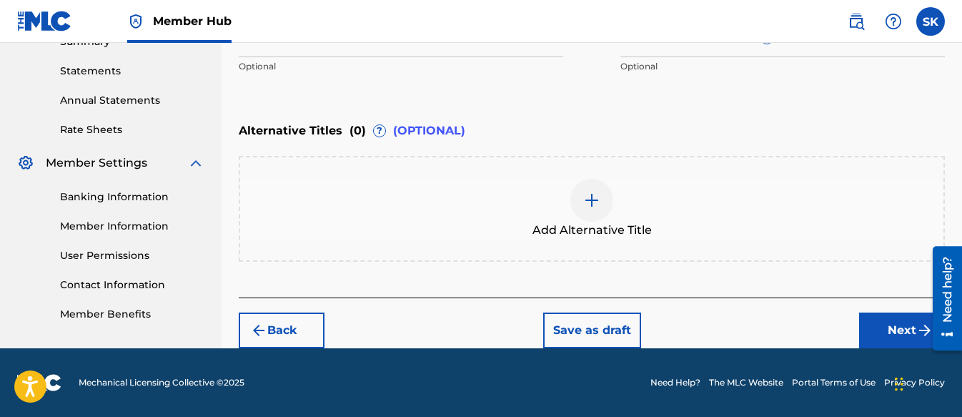
scroll to position [479, 0]
click at [896, 320] on button "Next" at bounding box center [902, 330] width 86 height 36
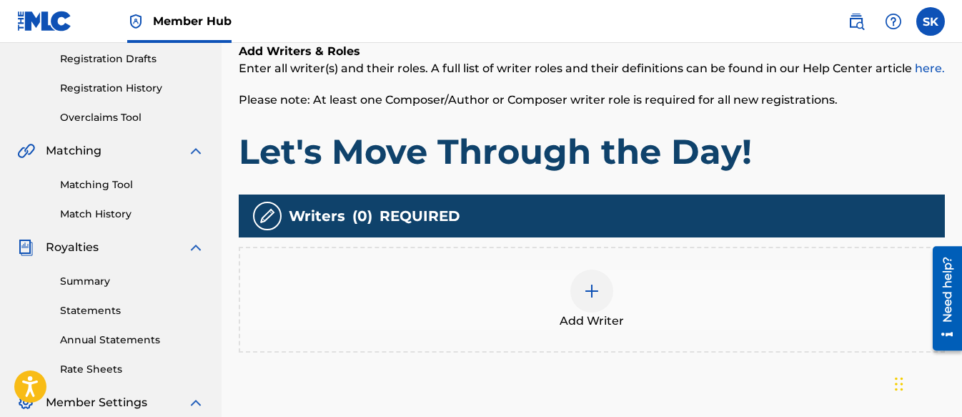
scroll to position [279, 0]
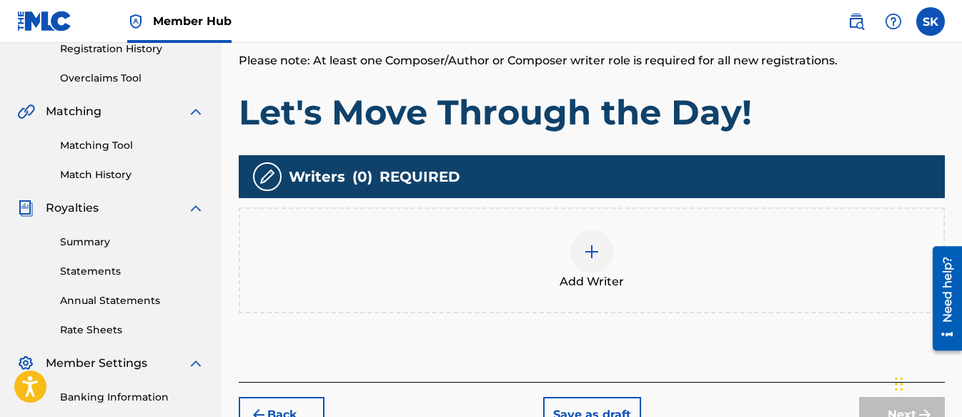
click at [613, 258] on div "Add Writer" at bounding box center [591, 260] width 703 height 60
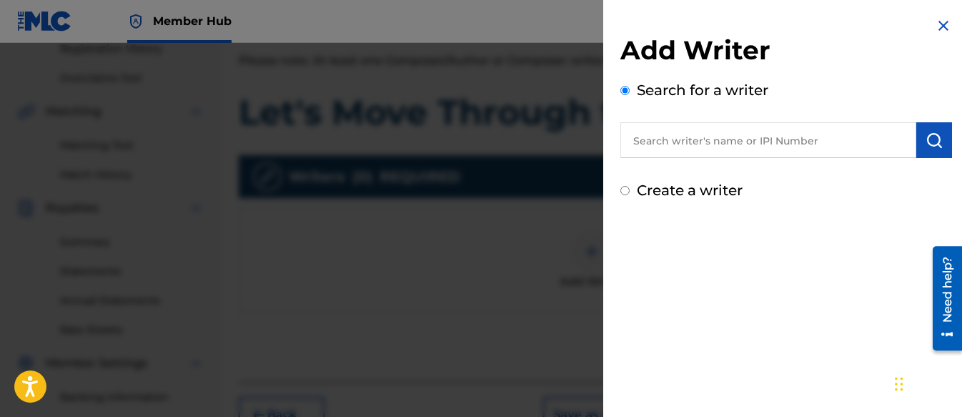
click at [621, 193] on input "Create a writer" at bounding box center [624, 190] width 9 height 9
radio input "false"
radio input "true"
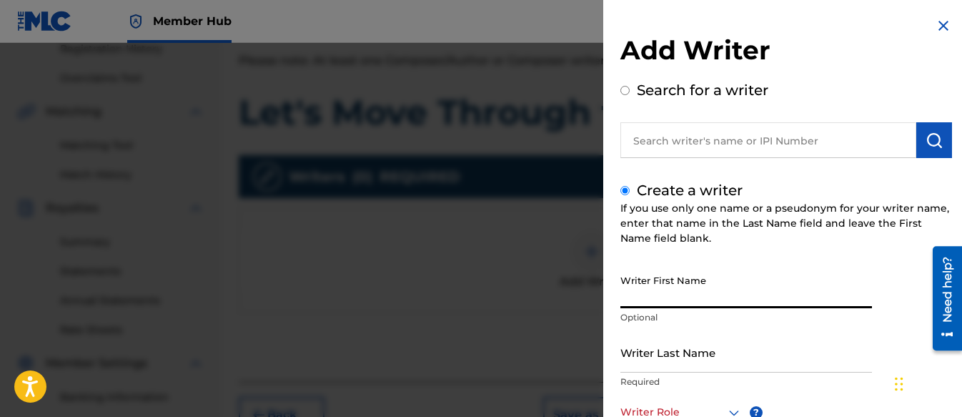
click at [646, 277] on input "Writer First Name" at bounding box center [746, 287] width 252 height 41
type input "Shifawn"
type input "Kwei"
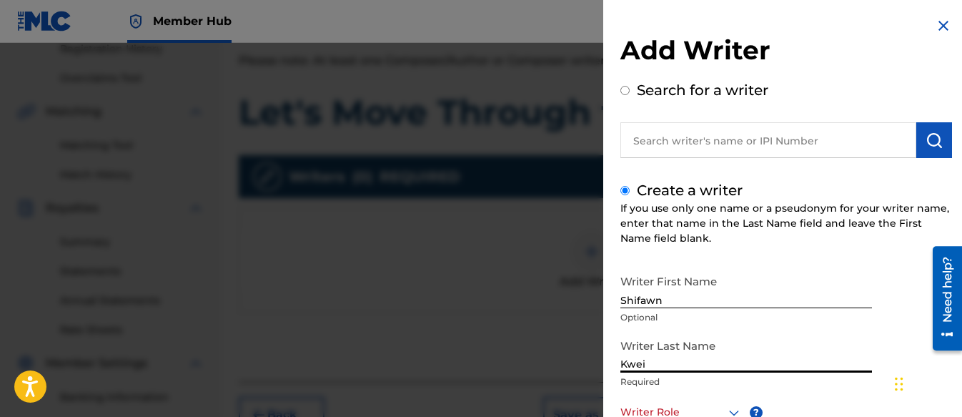
click at [658, 355] on input "Kwei" at bounding box center [746, 352] width 252 height 41
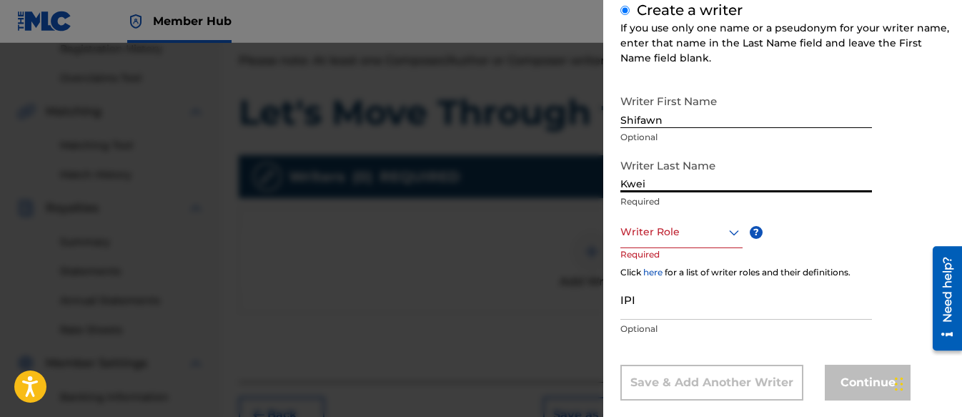
scroll to position [202, 0]
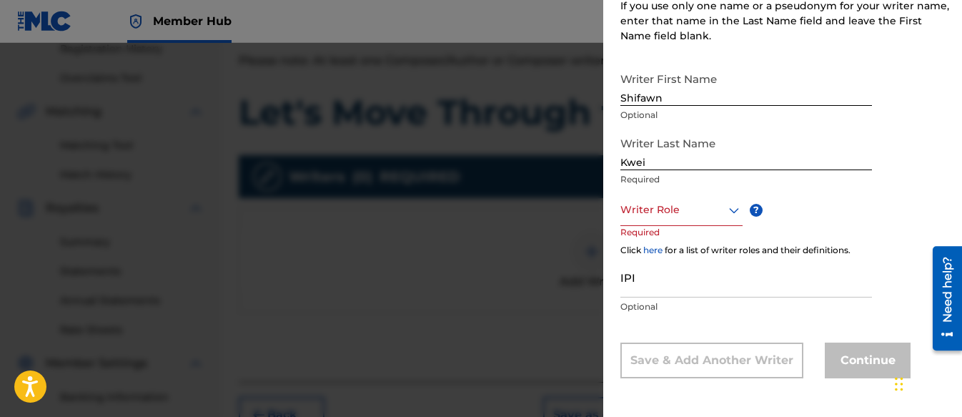
click at [894, 181] on div "Writer First Name Shifawn Optional Writer Last Name Kwei Required Writer Role ?…" at bounding box center [786, 221] width 332 height 313
click at [667, 216] on div at bounding box center [681, 210] width 122 height 18
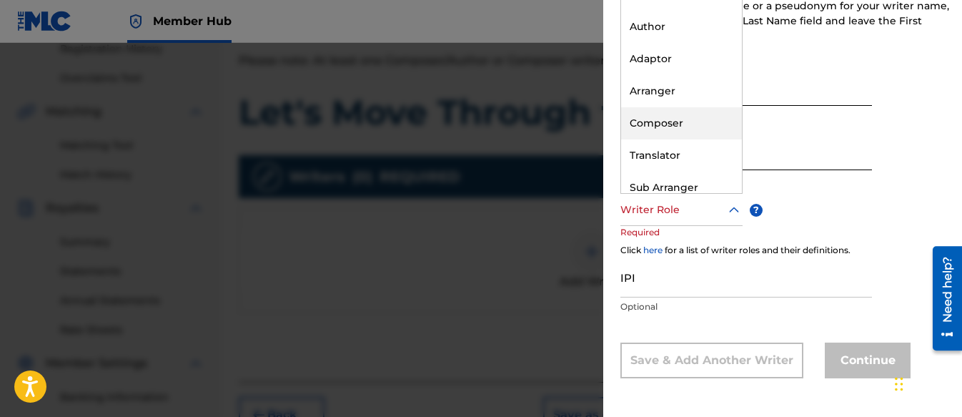
click at [678, 120] on div "Composer" at bounding box center [681, 123] width 121 height 32
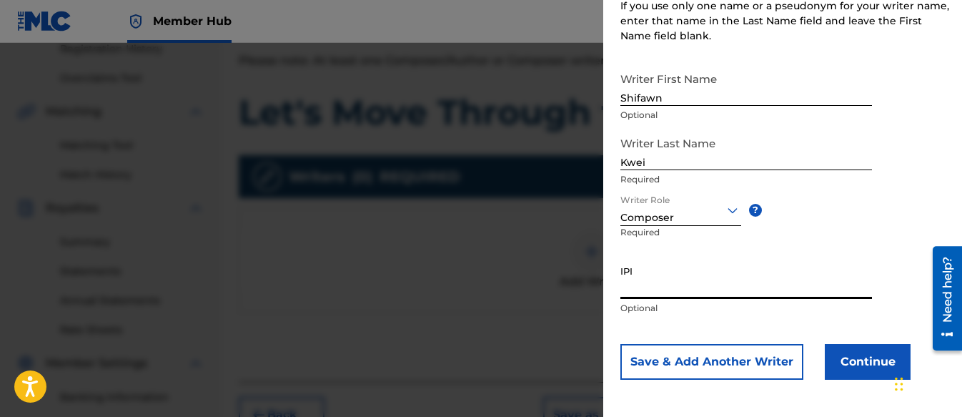
click at [633, 276] on input "IPI" at bounding box center [746, 278] width 252 height 41
paste input "01313326985"
type input "01313326985"
click at [861, 357] on button "Continue" at bounding box center [868, 362] width 86 height 36
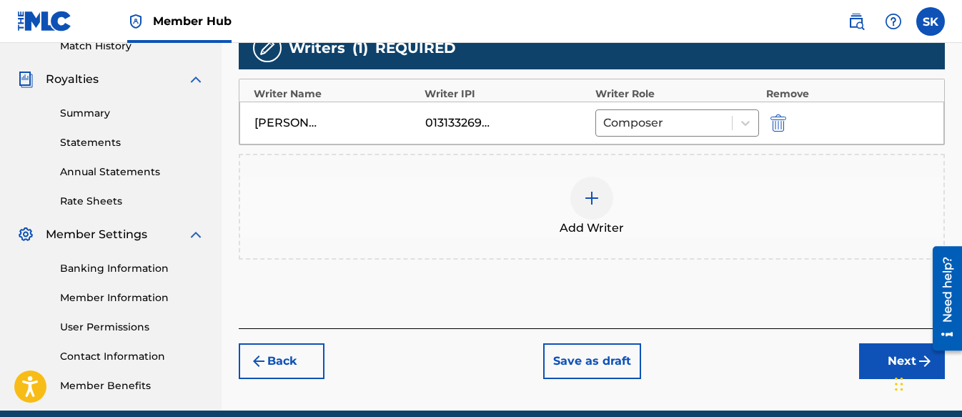
scroll to position [422, 0]
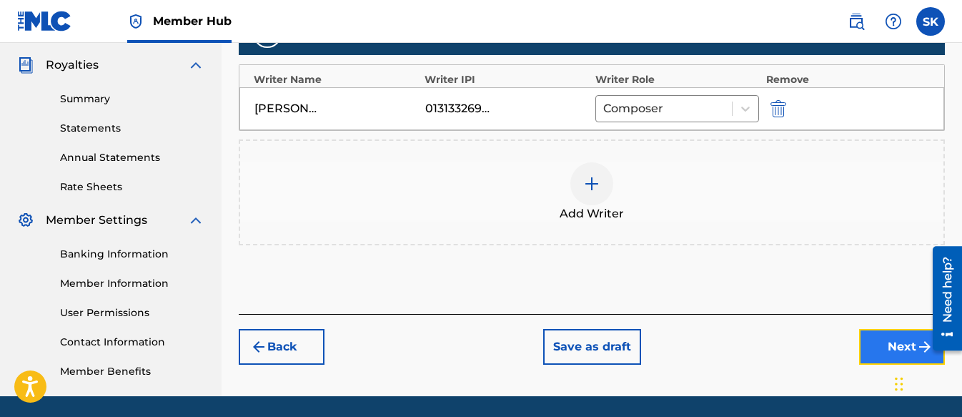
click at [883, 342] on button "Next" at bounding box center [902, 347] width 86 height 36
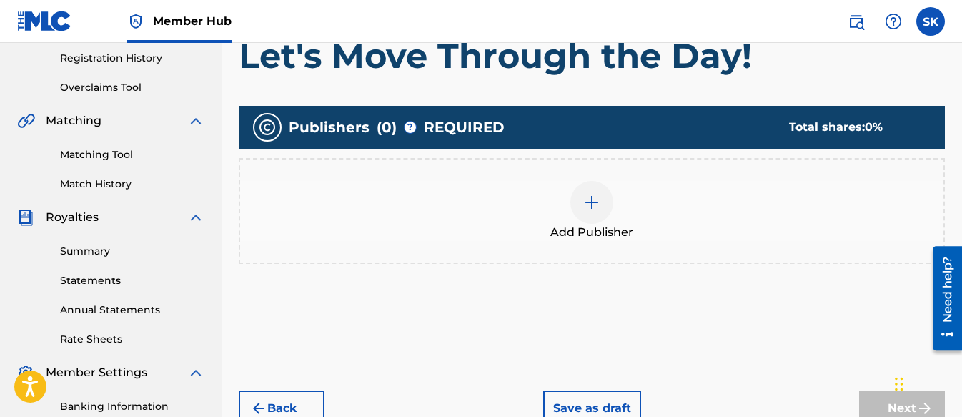
scroll to position [279, 0]
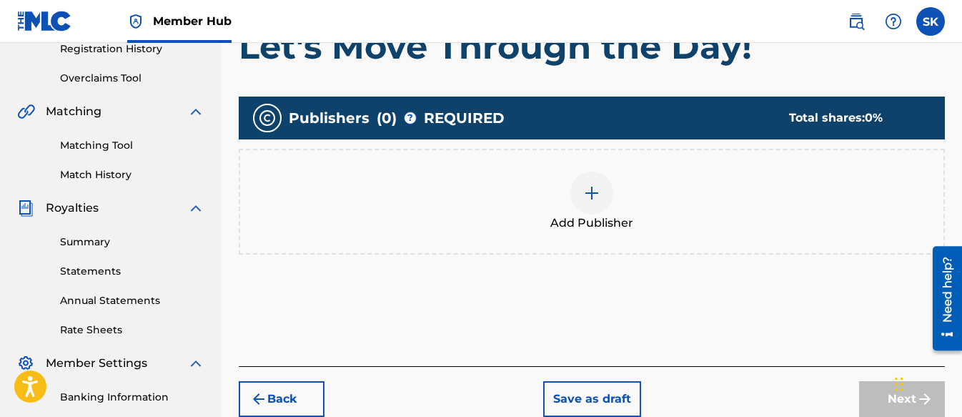
click at [589, 211] on div at bounding box center [591, 193] width 43 height 43
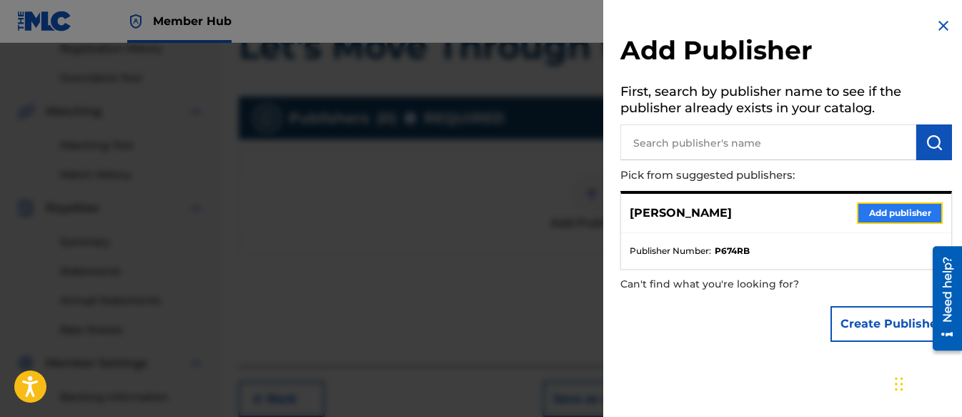
click at [866, 219] on button "Add publisher" at bounding box center [900, 212] width 86 height 21
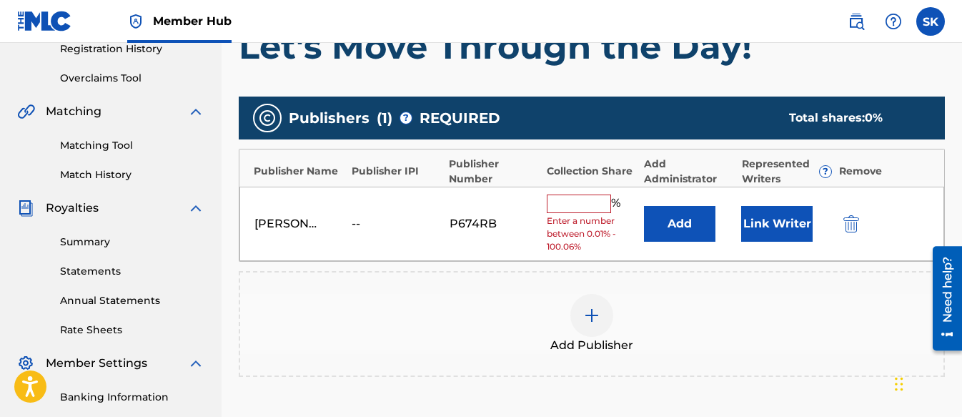
click at [576, 202] on input "text" at bounding box center [579, 203] width 64 height 19
type input "100"
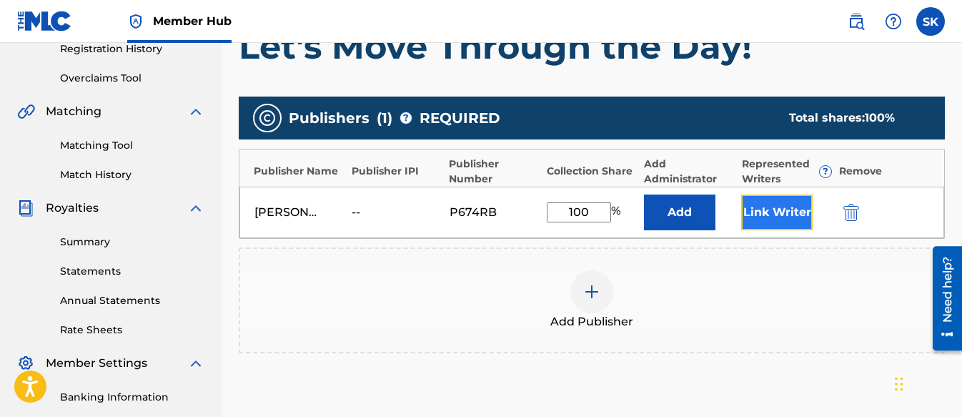
click at [751, 214] on button "Link Writer" at bounding box center [776, 212] width 71 height 36
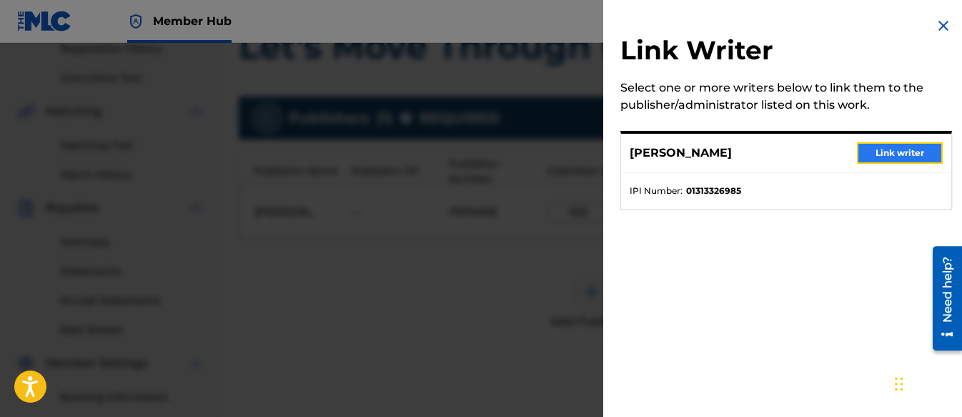
click at [920, 145] on button "Link writer" at bounding box center [900, 152] width 86 height 21
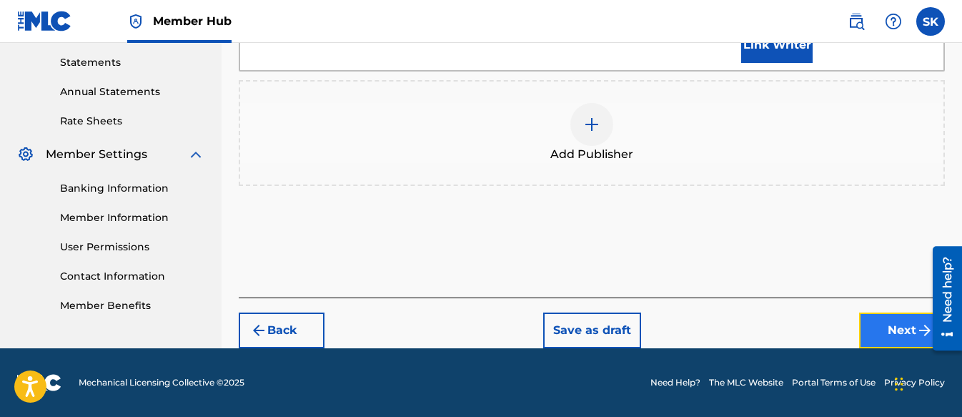
click at [873, 335] on button "Next" at bounding box center [902, 330] width 86 height 36
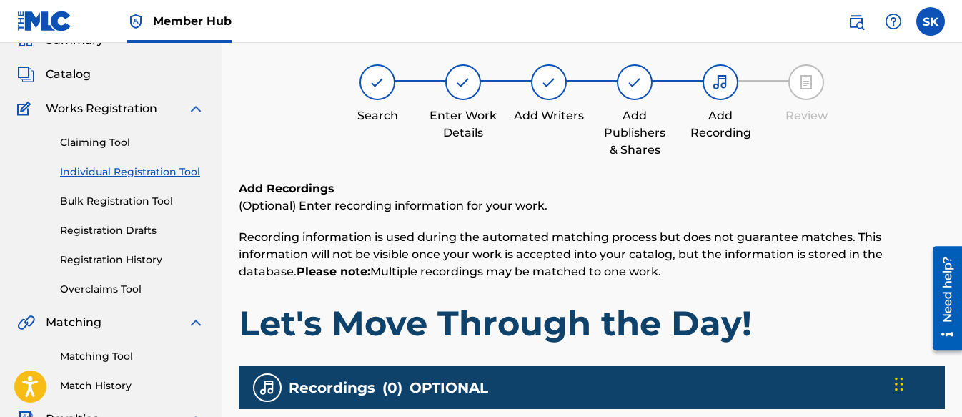
scroll to position [64, 0]
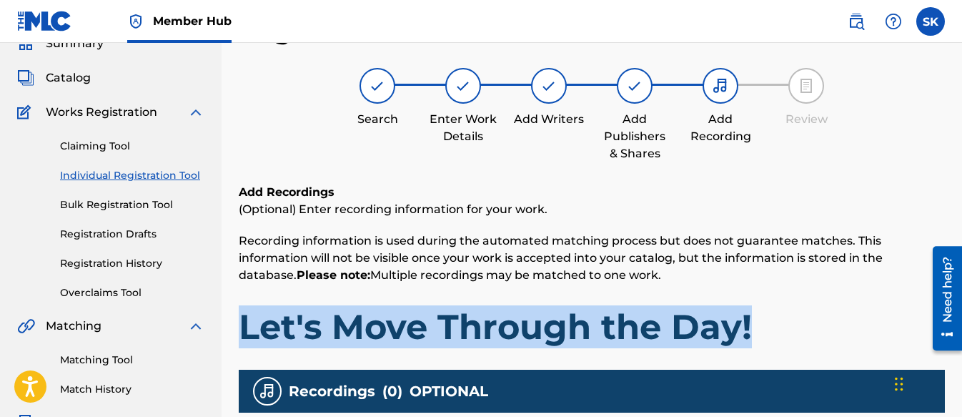
drag, startPoint x: 761, startPoint y: 319, endPoint x: 243, endPoint y: 332, distance: 517.7
click at [243, 332] on h1 "Let's Move Through the Day!" at bounding box center [592, 326] width 706 height 43
copy h1 "Let's Move Through the Day!"
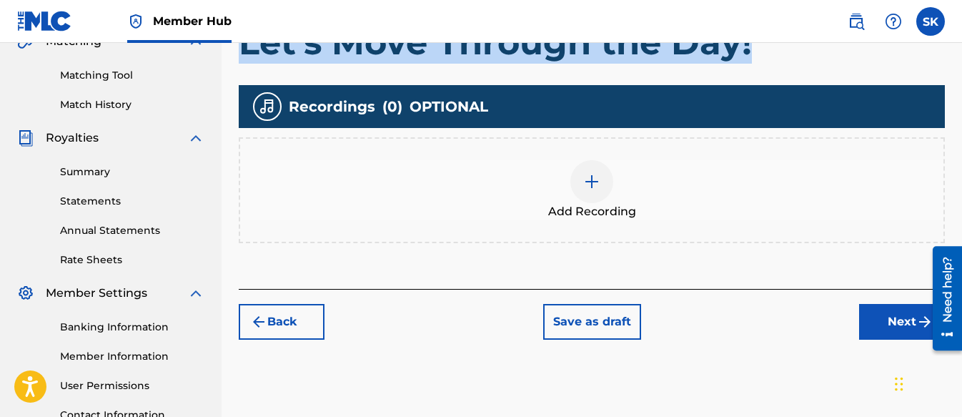
scroll to position [350, 0]
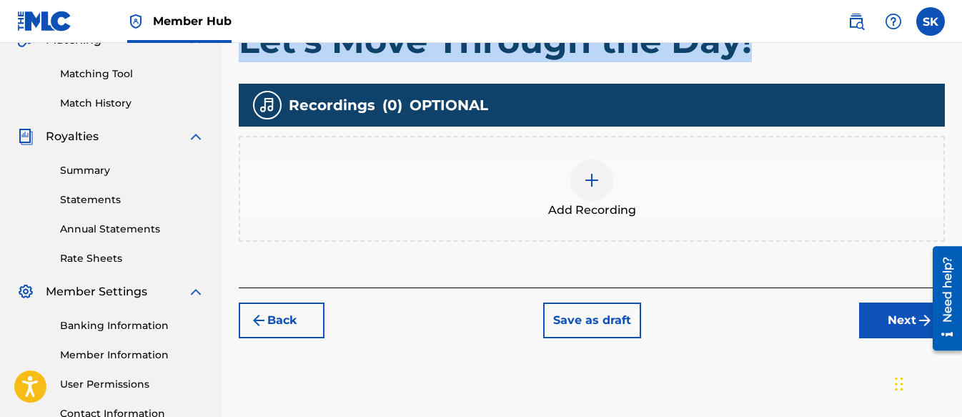
click at [595, 179] on img at bounding box center [591, 180] width 17 height 17
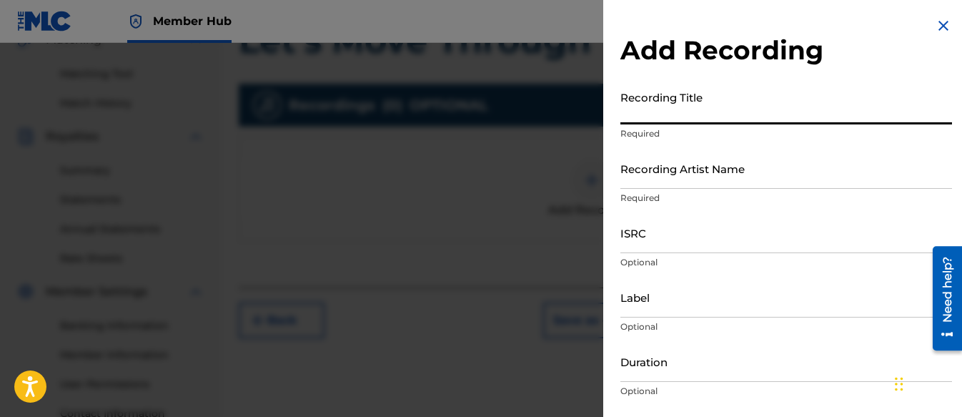
paste input "Let's Move Through the Day!"
type input "Let's Move Through the Day!"
click at [655, 169] on input "Recording Artist Name" at bounding box center [786, 168] width 332 height 41
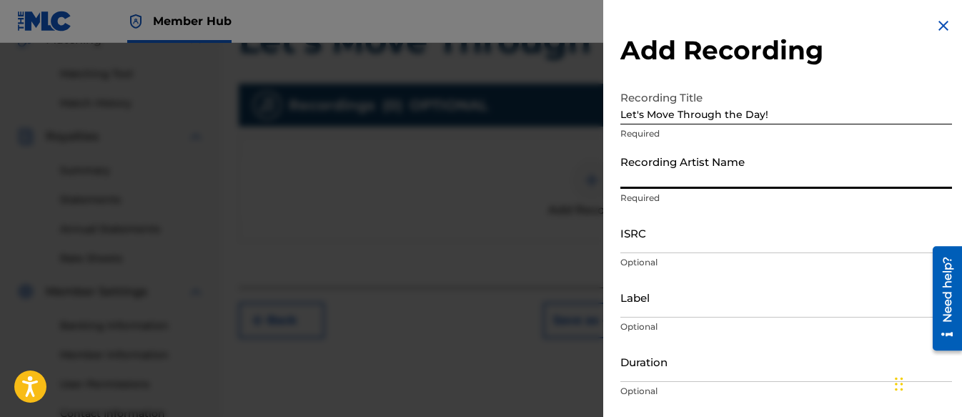
type input "[PERSON_NAME] Tunes and Tales"
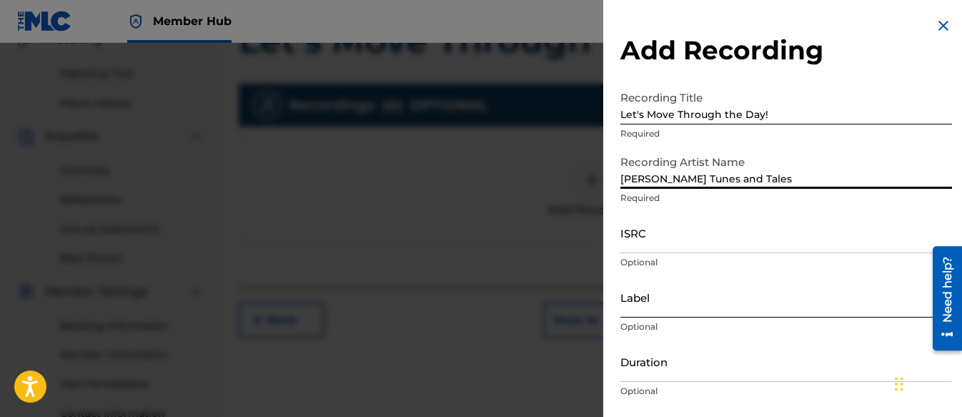
click at [661, 310] on input "Label" at bounding box center [786, 297] width 332 height 41
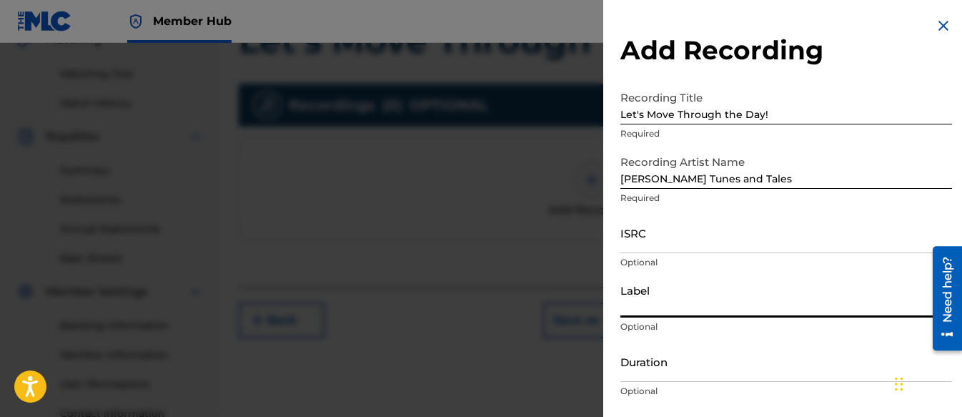
type input "Three Kais Enterprises"
click at [655, 232] on input "ISRC" at bounding box center [786, 232] width 332 height 41
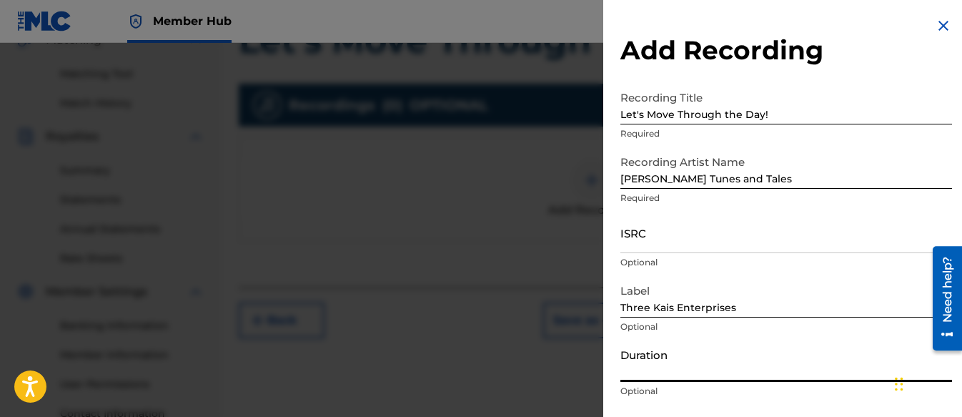
click at [641, 365] on input "Duration" at bounding box center [786, 361] width 332 height 41
type input "02:31"
click at [653, 242] on input "ISRC" at bounding box center [786, 232] width 332 height 41
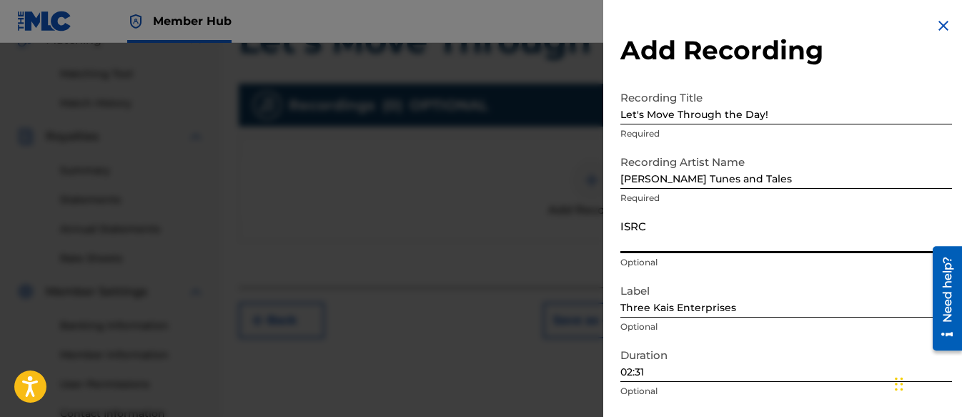
paste input "QZWFP2508651"
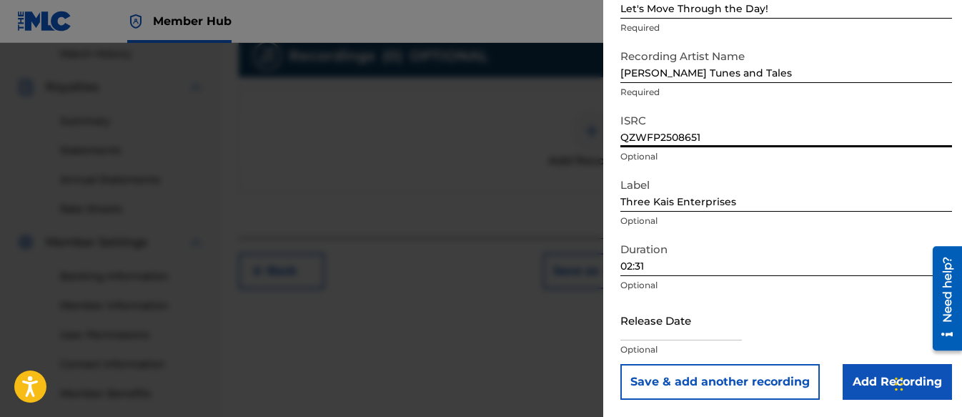
scroll to position [422, 0]
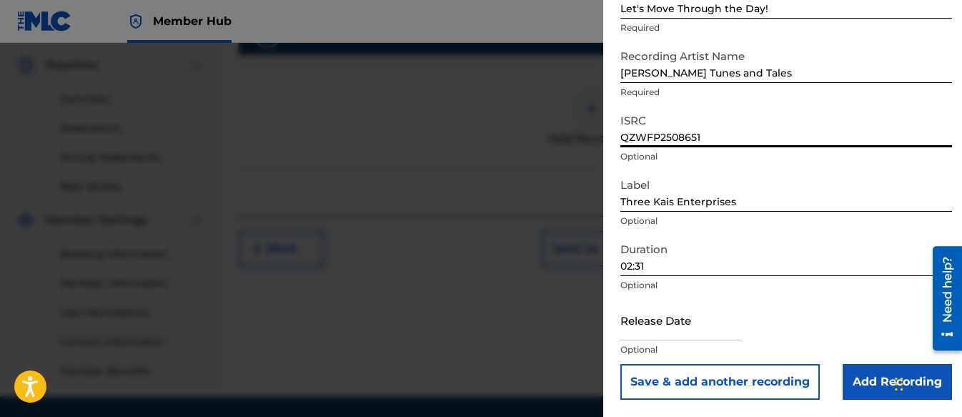
type input "QZWFP2508651"
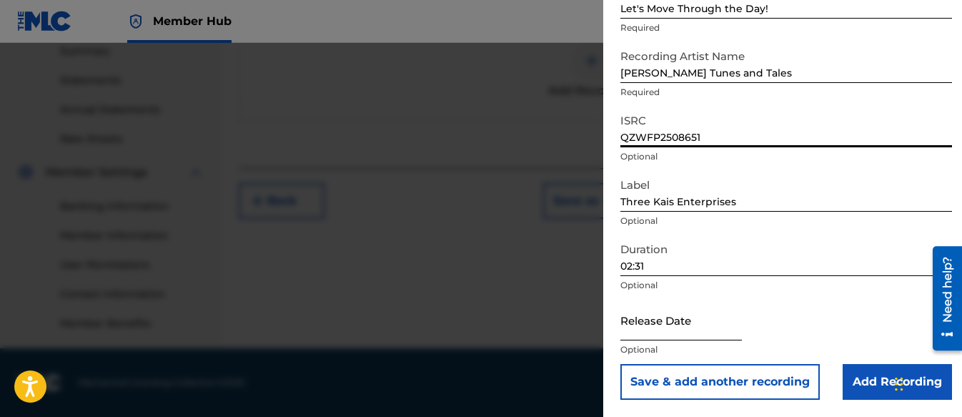
click at [653, 310] on input "text" at bounding box center [681, 320] width 122 height 41
select select "8"
select select "2025"
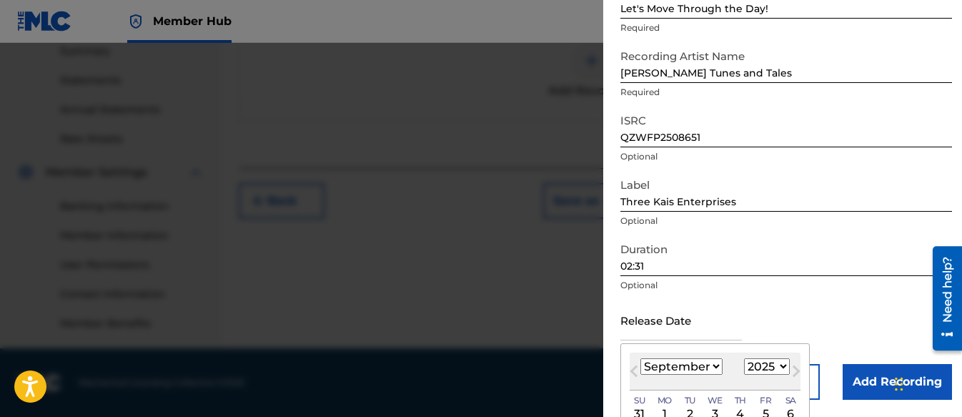
click at [687, 372] on select "January February March April May June July August September October November De…" at bounding box center [681, 366] width 82 height 16
select select "7"
click at [640, 358] on select "January February March April May June July August September October November De…" at bounding box center [681, 366] width 82 height 16
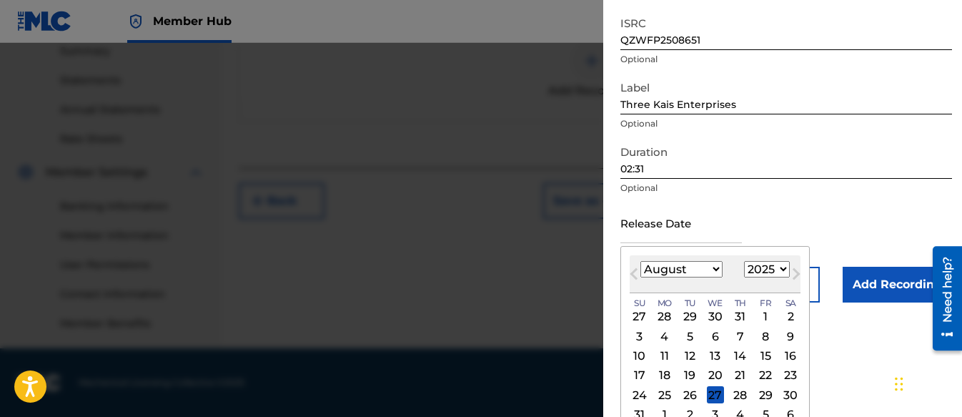
scroll to position [239, 0]
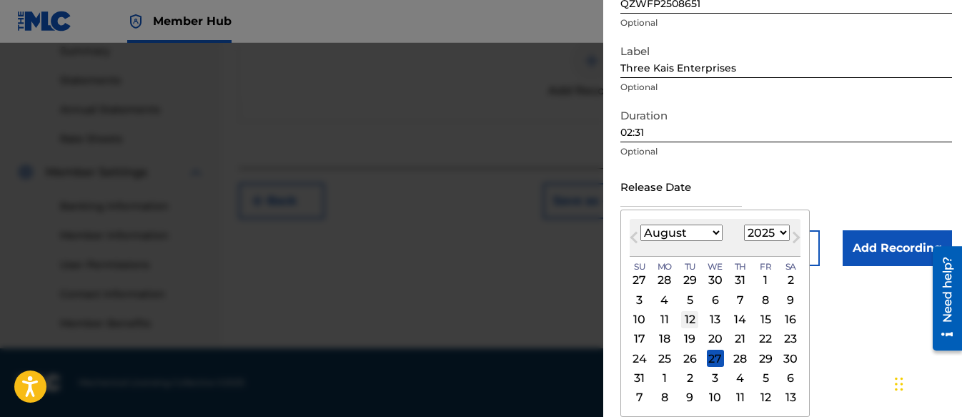
click at [696, 320] on div "12" at bounding box center [689, 319] width 17 height 17
type input "[DATE]"
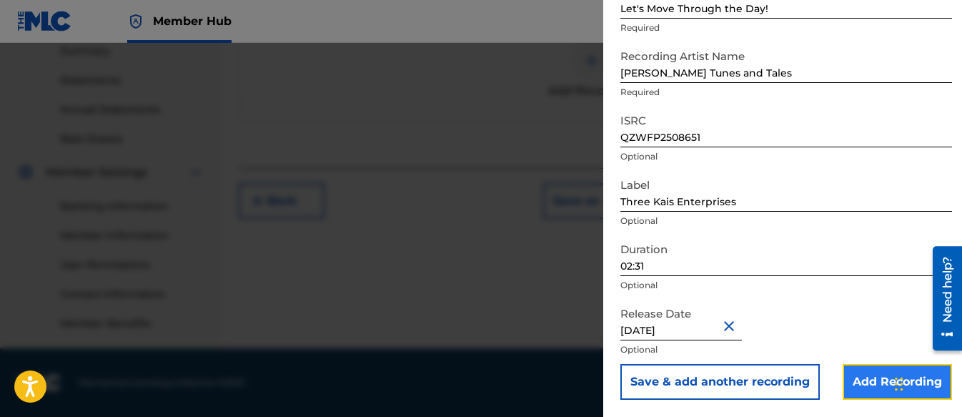
click at [859, 386] on input "Add Recording" at bounding box center [897, 382] width 109 height 36
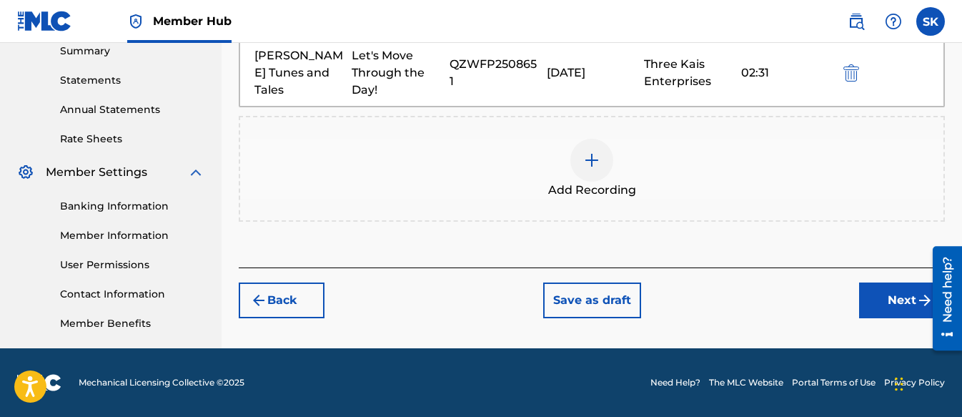
click at [891, 300] on button "Next" at bounding box center [902, 300] width 86 height 36
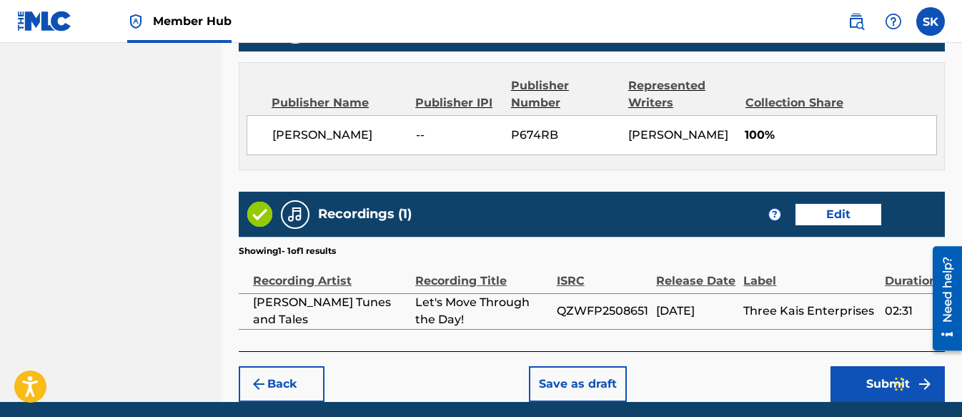
scroll to position [809, 0]
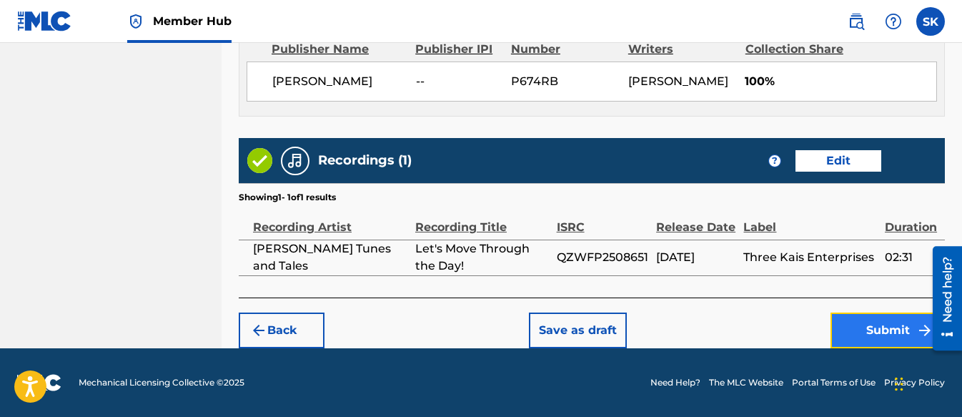
click at [846, 323] on button "Submit" at bounding box center [888, 330] width 114 height 36
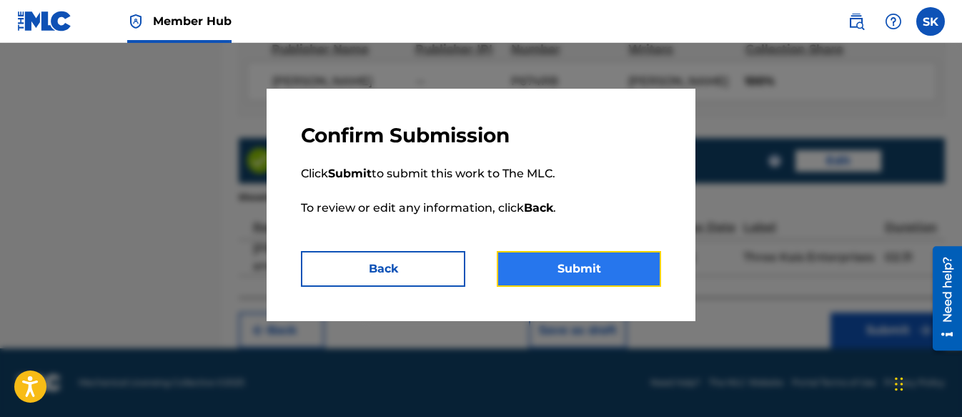
click at [564, 259] on button "Submit" at bounding box center [579, 269] width 164 height 36
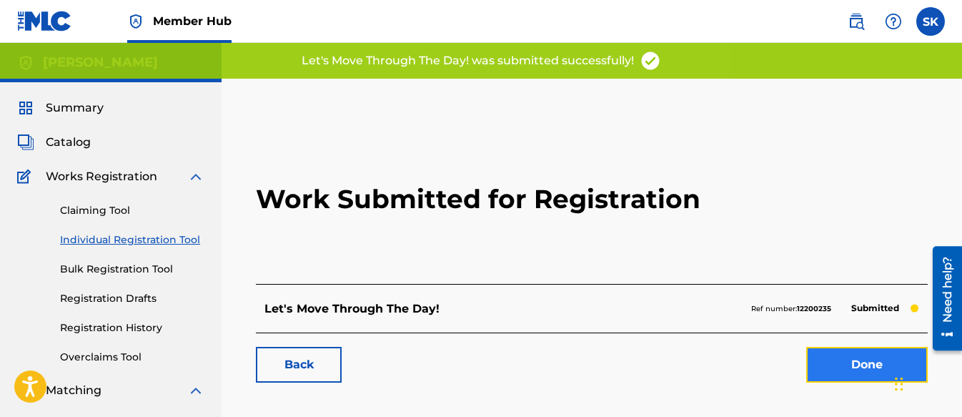
click at [841, 355] on link "Done" at bounding box center [867, 365] width 122 height 36
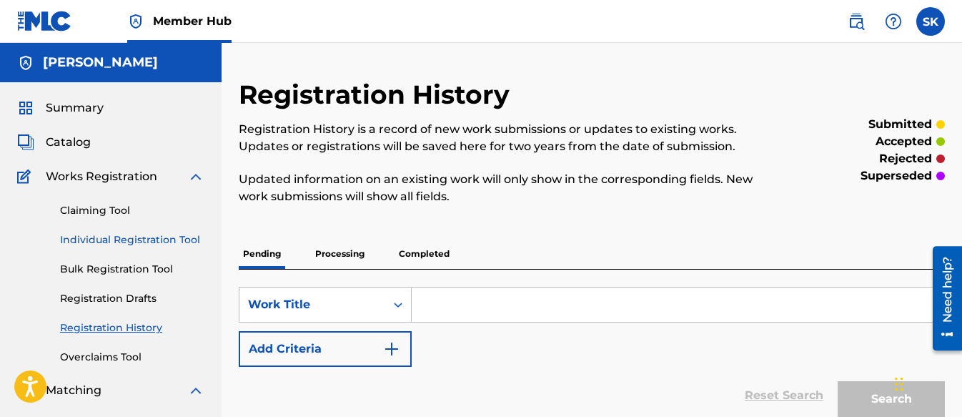
click at [119, 234] on link "Individual Registration Tool" at bounding box center [132, 239] width 144 height 15
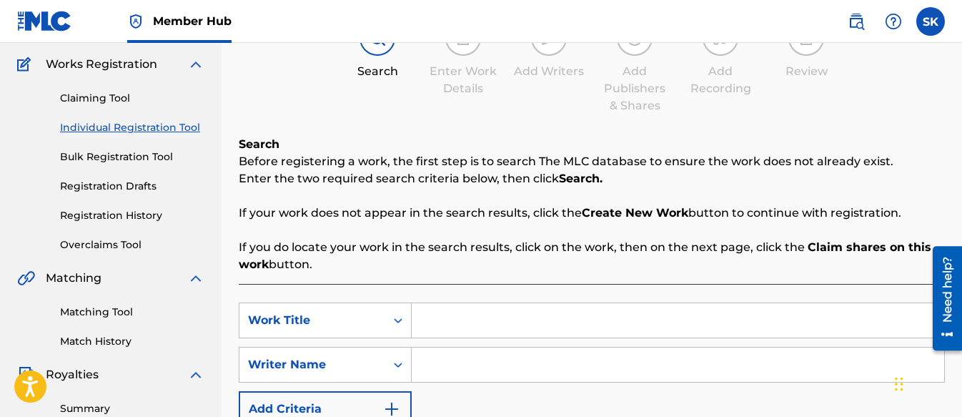
scroll to position [214, 0]
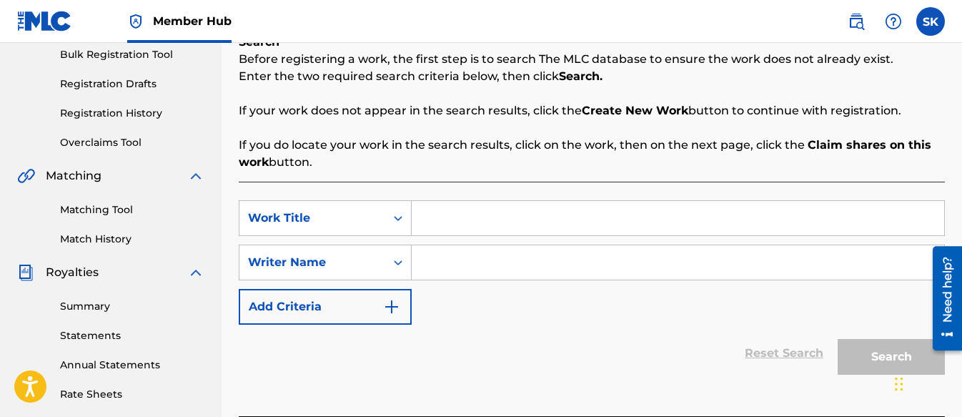
paste input "What’s in My Backpack?"
type input "What’s in My Backpack?"
click at [452, 258] on input "Search Form" at bounding box center [678, 262] width 533 height 34
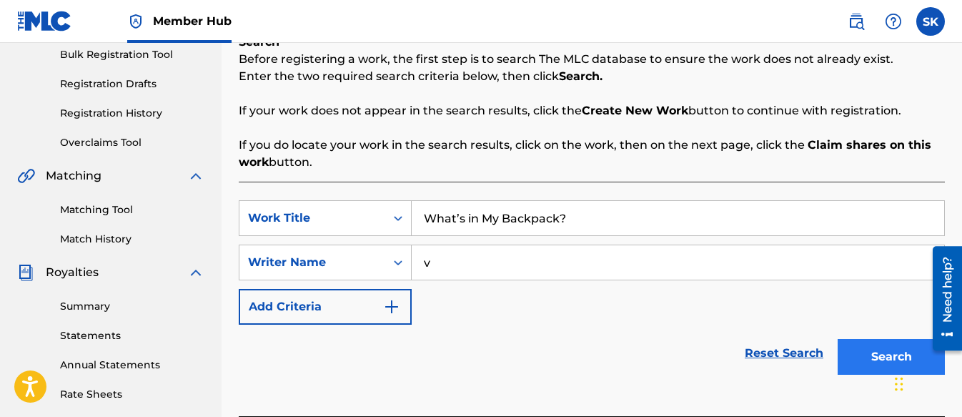
type input "v"
click at [866, 357] on button "Search" at bounding box center [891, 357] width 107 height 36
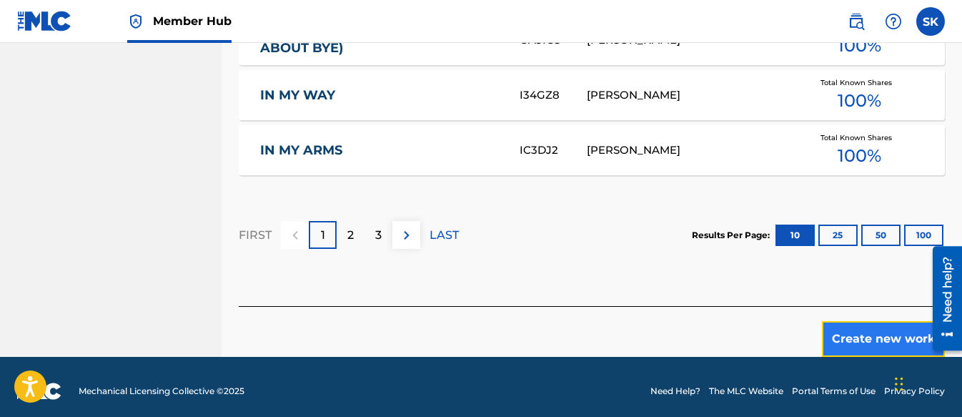
click at [844, 322] on button "Create new work" at bounding box center [883, 339] width 123 height 36
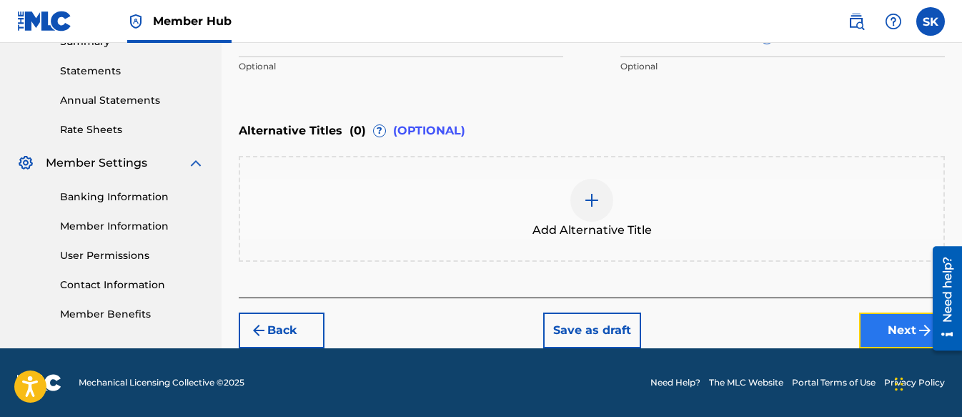
click at [880, 314] on button "Next" at bounding box center [902, 330] width 86 height 36
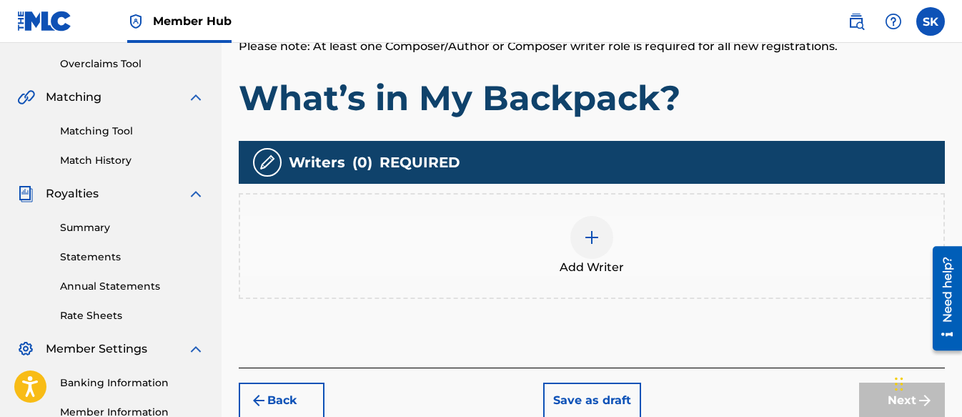
scroll to position [350, 0]
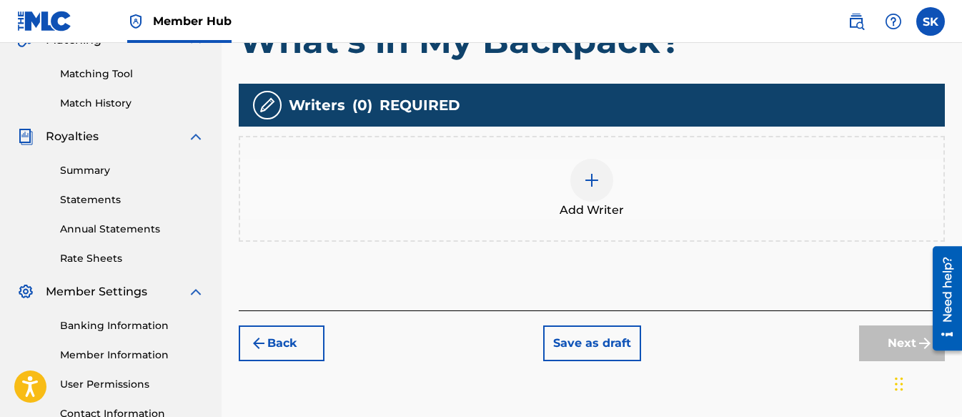
click at [615, 197] on div "Add Writer" at bounding box center [591, 189] width 703 height 60
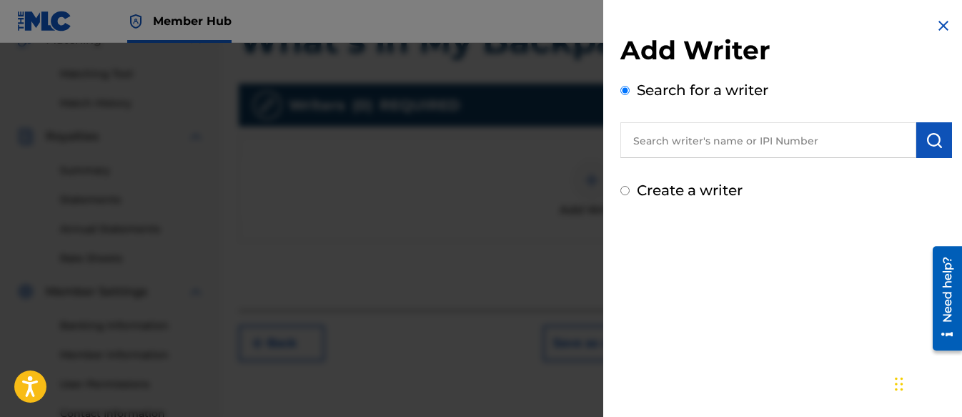
click at [626, 188] on input "Create a writer" at bounding box center [624, 190] width 9 height 9
radio input "false"
radio input "true"
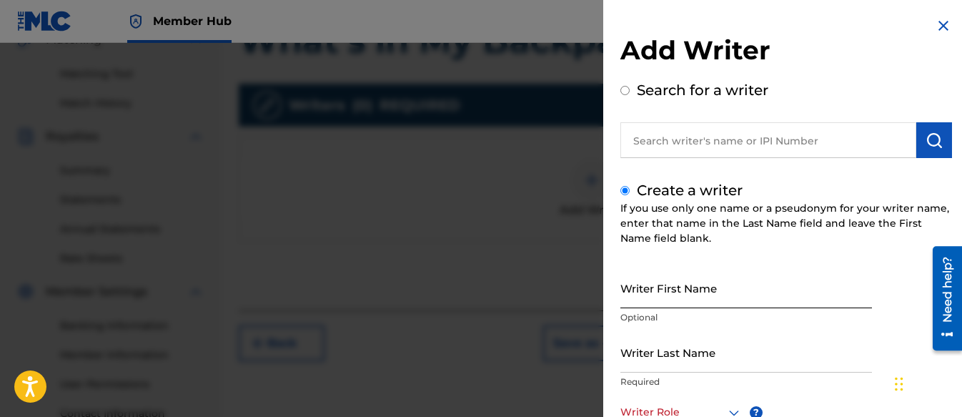
click at [650, 274] on input "Writer First Name" at bounding box center [746, 287] width 252 height 41
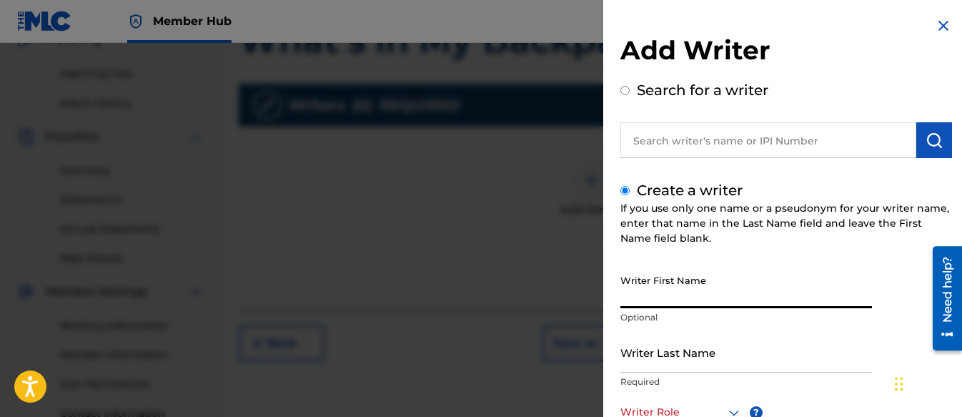
click at [654, 294] on input "Writer First Name" at bounding box center [746, 287] width 252 height 41
click at [663, 357] on input "Writer Last Name" at bounding box center [746, 352] width 252 height 41
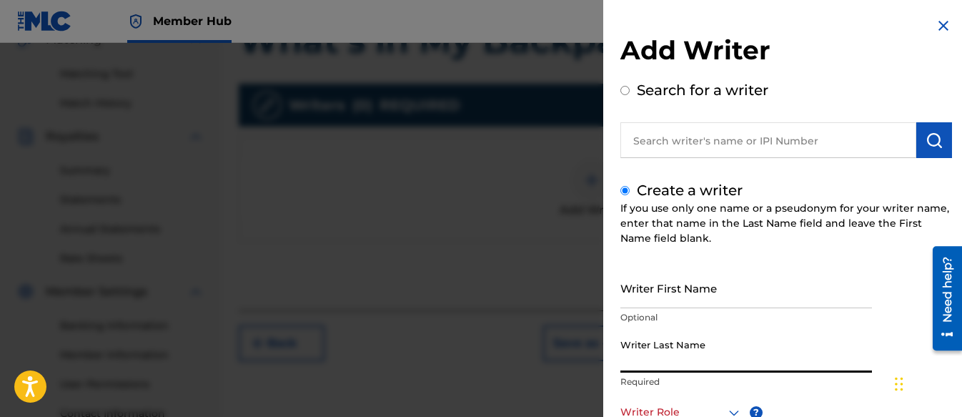
type input "Kwei"
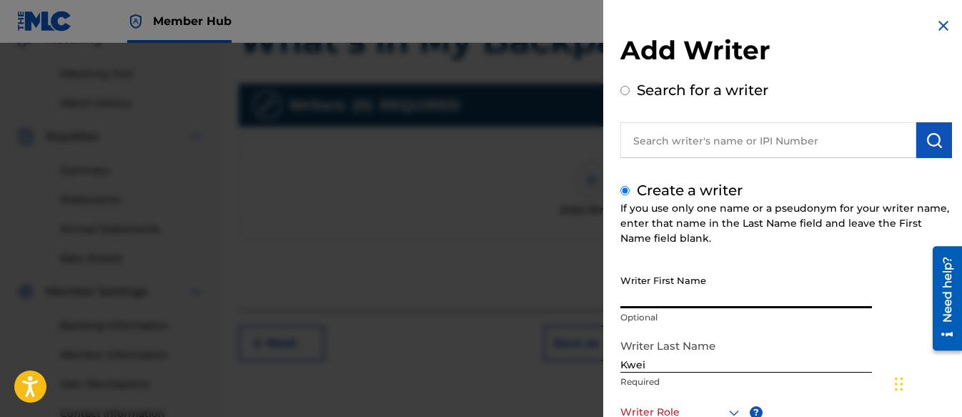
click at [653, 295] on input "Writer First Name" at bounding box center [746, 287] width 252 height 41
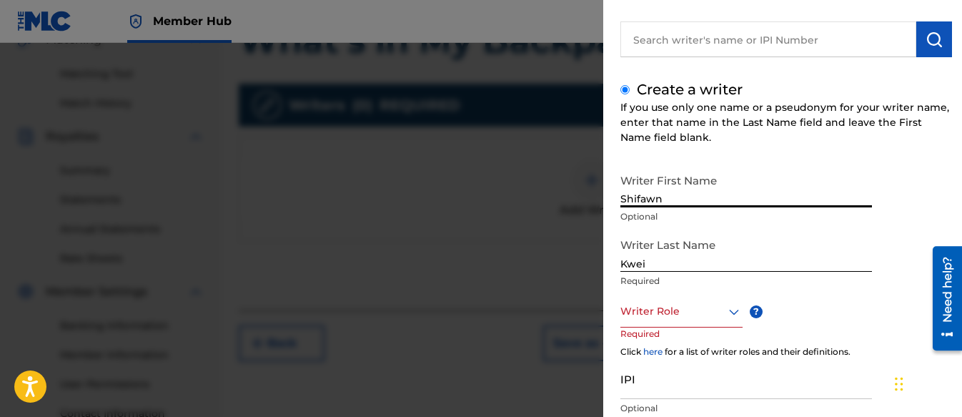
scroll to position [143, 0]
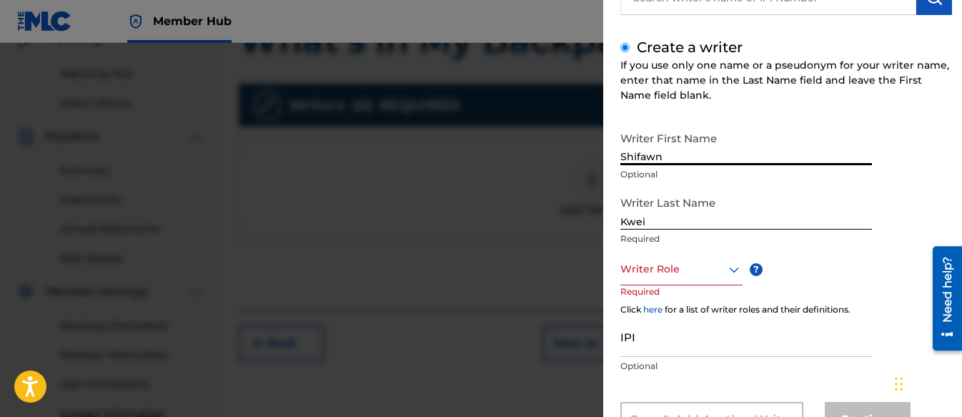
type input "Shifawn"
click at [657, 259] on div "Writer Role" at bounding box center [681, 269] width 122 height 32
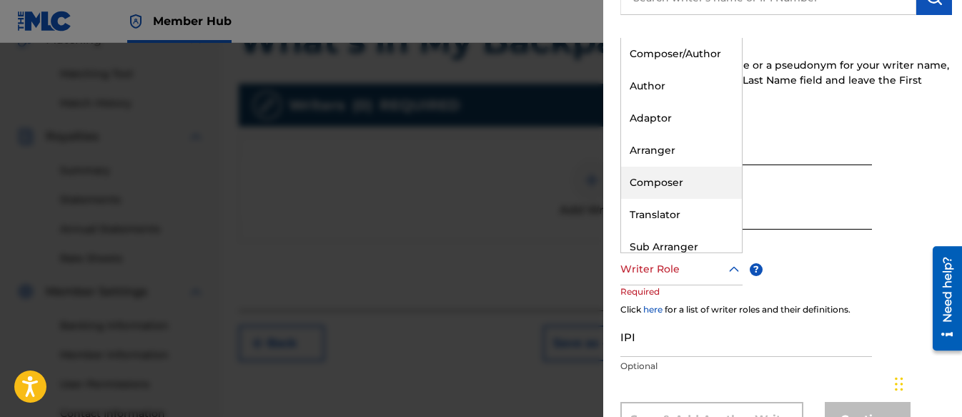
click at [672, 177] on div "Composer" at bounding box center [681, 183] width 121 height 32
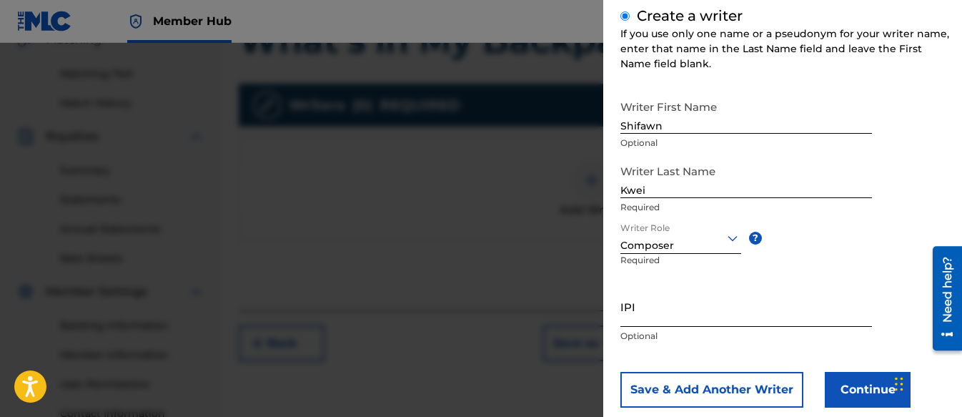
scroll to position [204, 0]
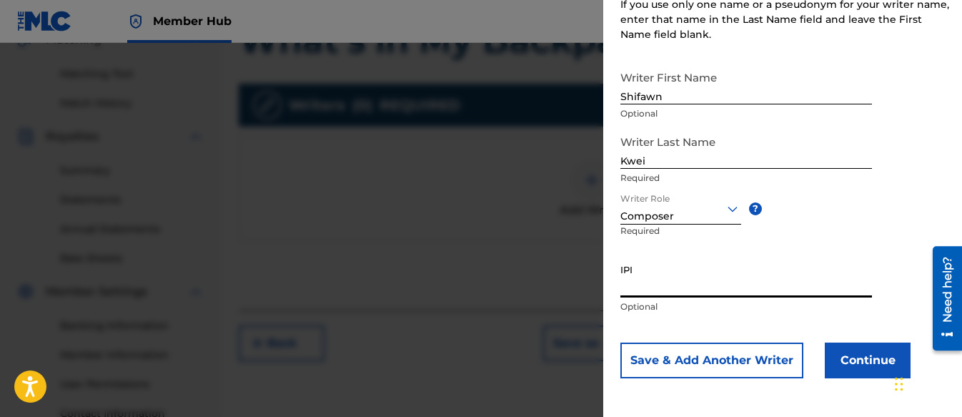
paste input "01313326985"
type input "01313326985"
click at [861, 365] on button "Continue" at bounding box center [868, 360] width 86 height 36
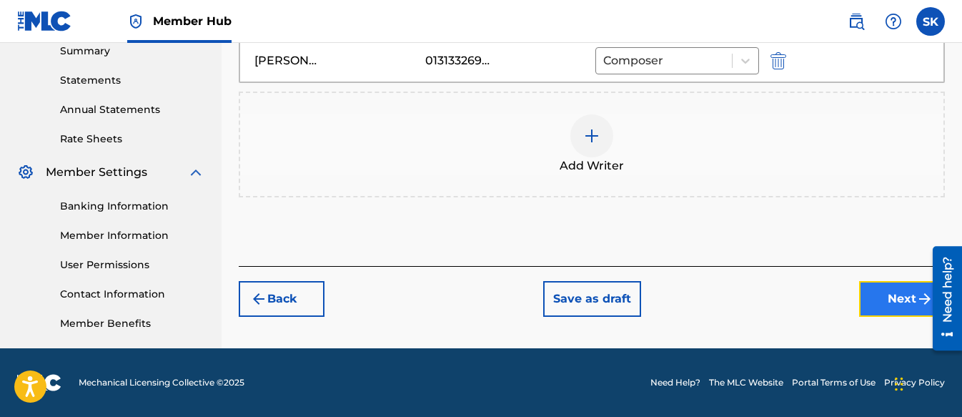
click at [889, 294] on button "Next" at bounding box center [902, 299] width 86 height 36
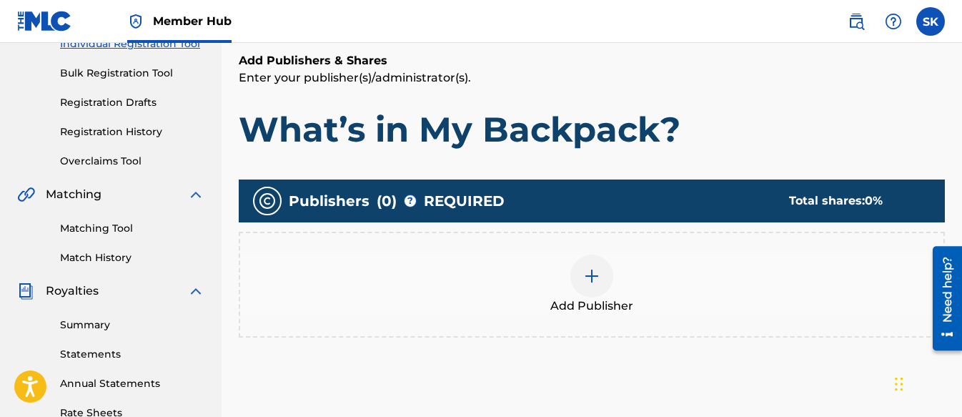
scroll to position [207, 0]
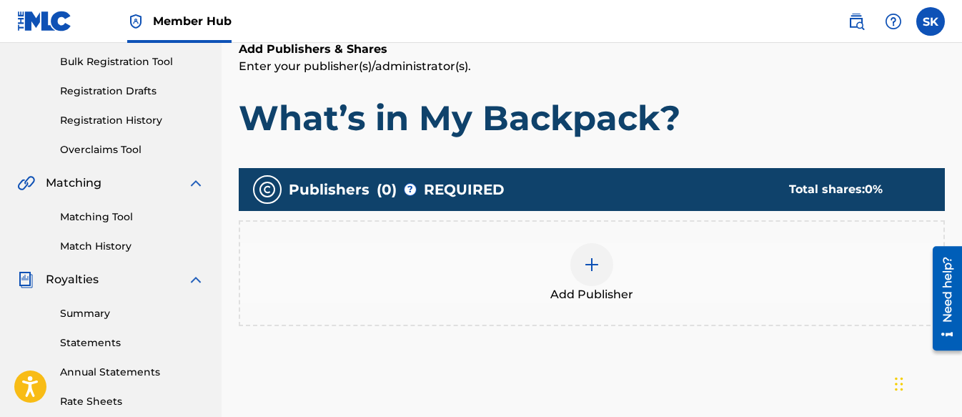
click at [595, 269] on img at bounding box center [591, 264] width 17 height 17
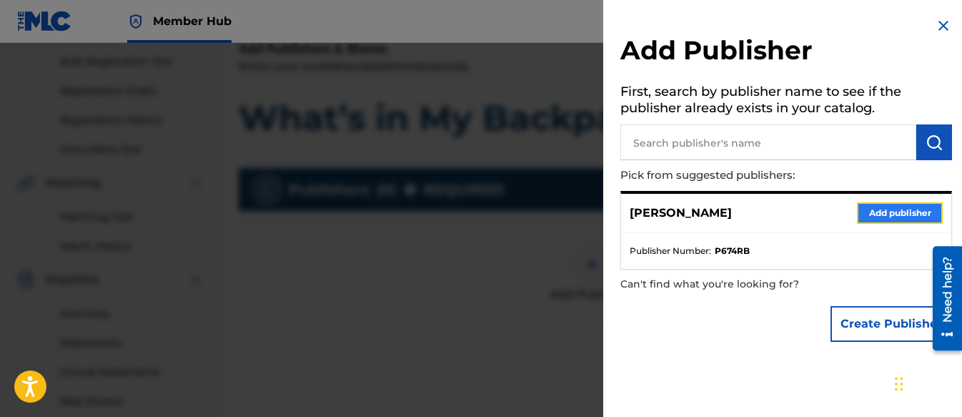
click at [866, 216] on button "Add publisher" at bounding box center [900, 212] width 86 height 21
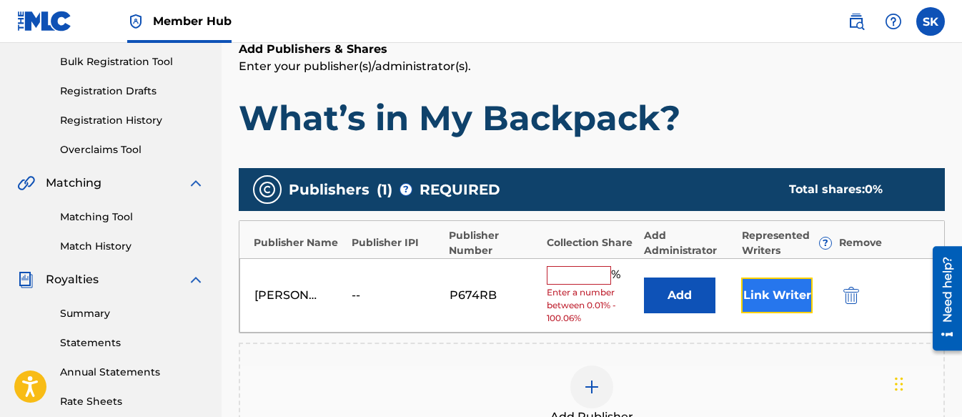
click at [781, 305] on button "Link Writer" at bounding box center [776, 295] width 71 height 36
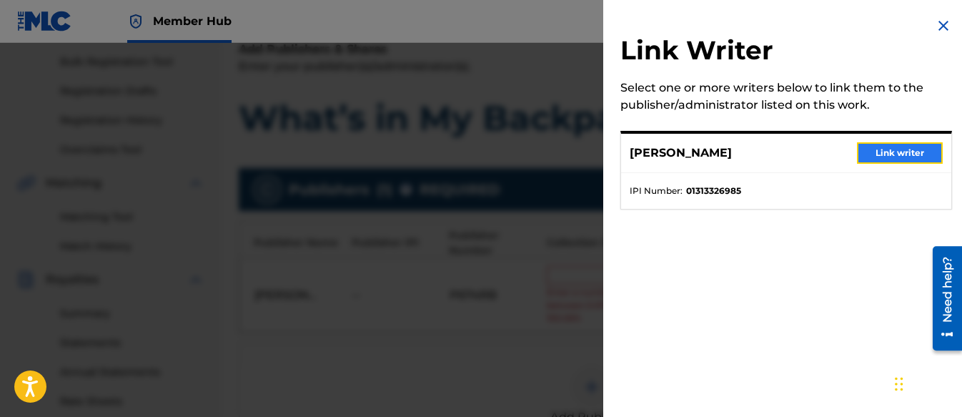
click at [907, 145] on button "Link writer" at bounding box center [900, 152] width 86 height 21
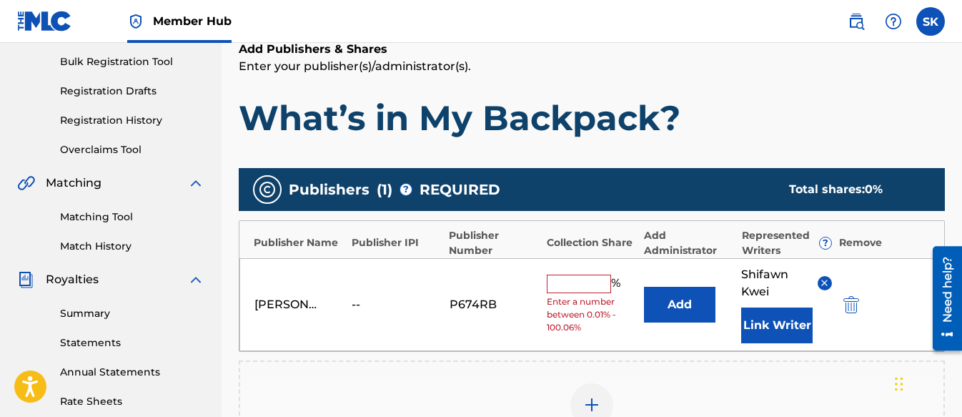
click at [585, 285] on input "text" at bounding box center [579, 283] width 64 height 19
type input "100"
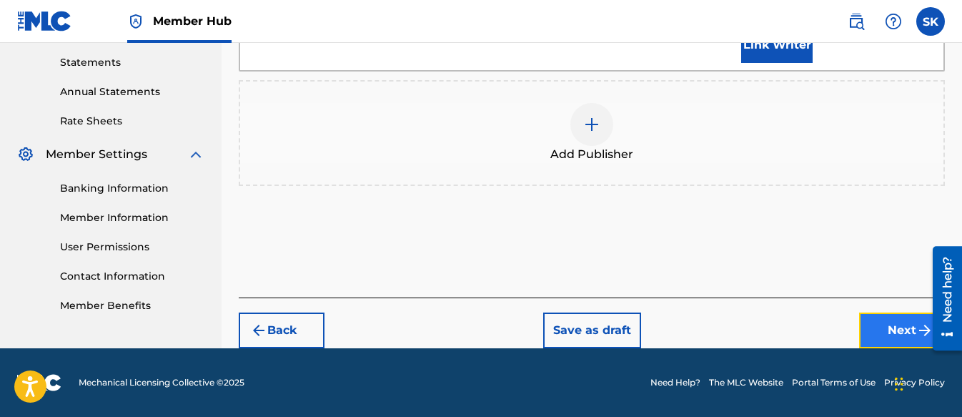
click at [893, 318] on button "Next" at bounding box center [902, 330] width 86 height 36
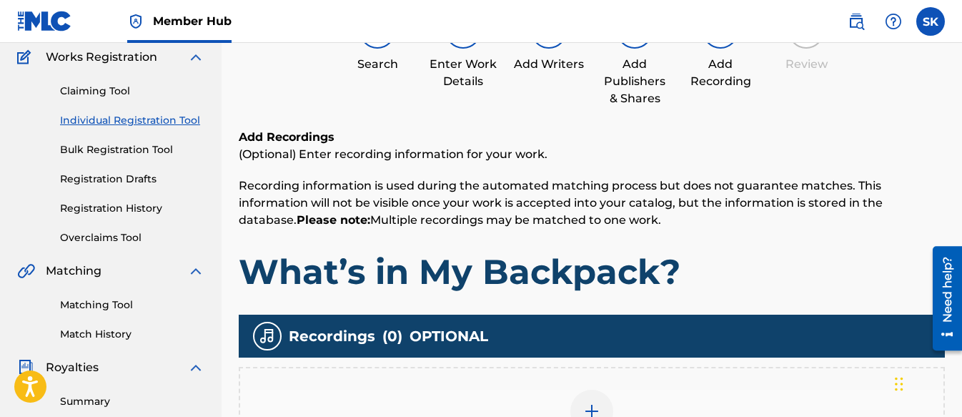
scroll to position [64, 0]
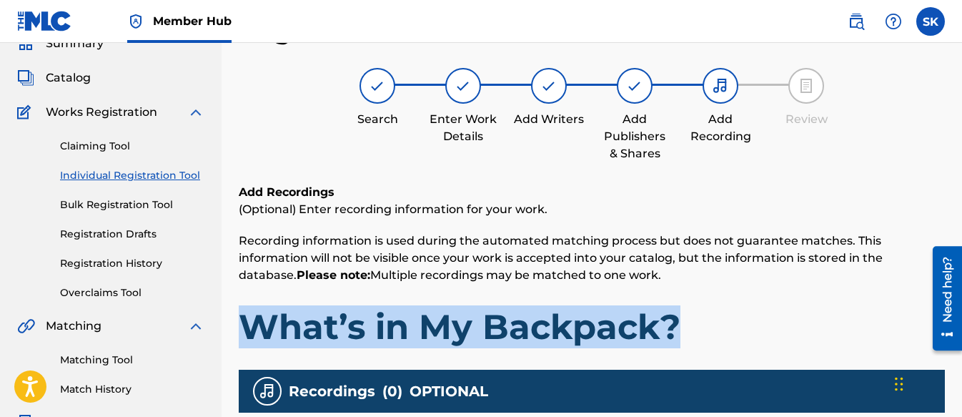
drag, startPoint x: 694, startPoint y: 327, endPoint x: 249, endPoint y: 334, distance: 445.4
click at [249, 334] on h1 "What’s in My Backpack?" at bounding box center [592, 326] width 706 height 43
copy h1 "What’s in My Backpack?"
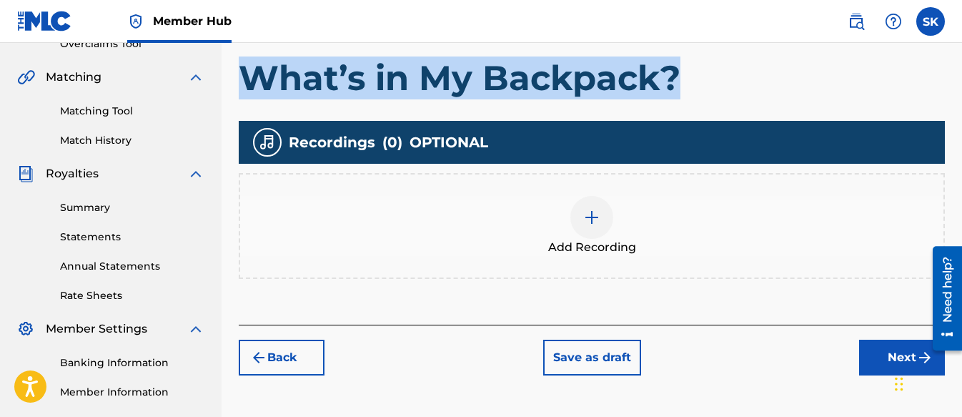
scroll to position [350, 0]
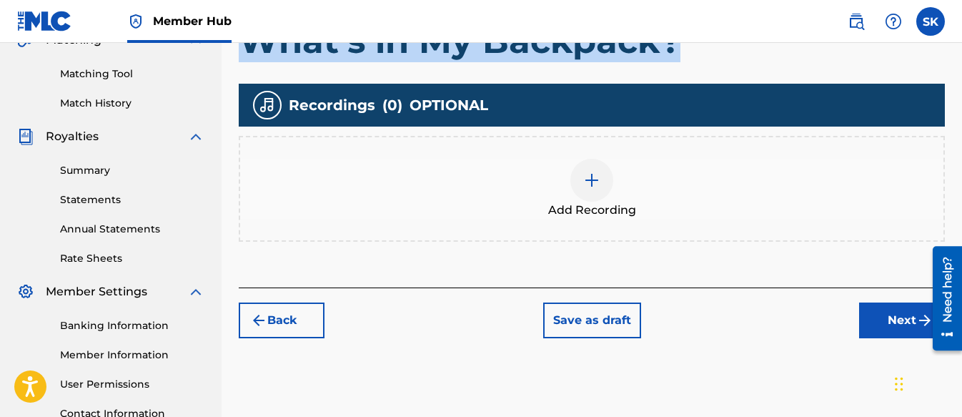
click at [592, 172] on img at bounding box center [591, 180] width 17 height 17
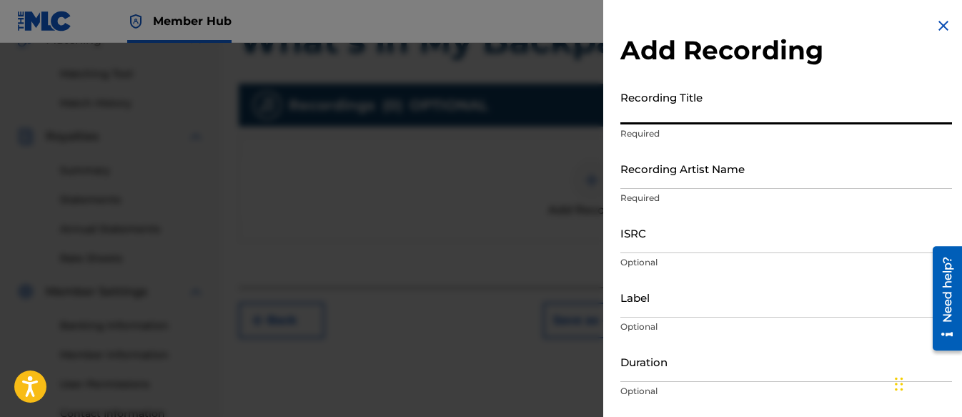
paste input "What’s in My Backpack?"
type input "What’s in My Backpack?"
click at [682, 167] on input "Recording Artist Name" at bounding box center [786, 168] width 332 height 41
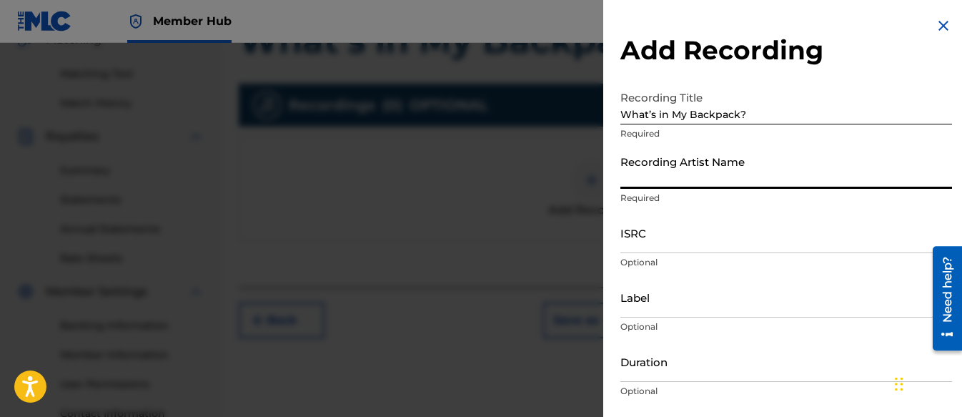
type input "[PERSON_NAME] Tunes and Tales"
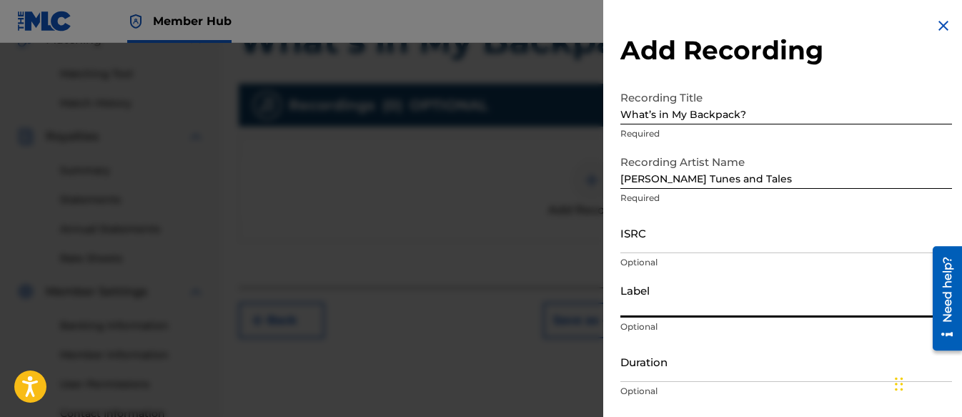
click at [663, 310] on input "Label" at bounding box center [786, 297] width 332 height 41
type input "Three Kais Enterprises"
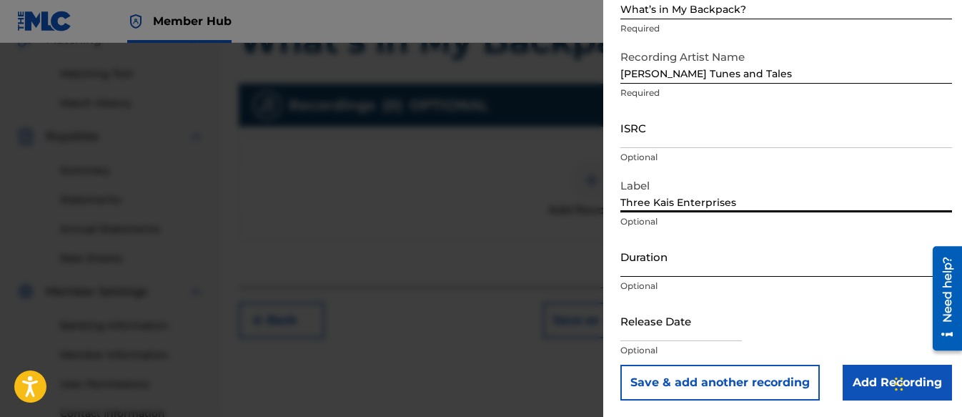
scroll to position [106, 0]
click at [705, 330] on input "text" at bounding box center [681, 320] width 122 height 41
select select "8"
select select "2025"
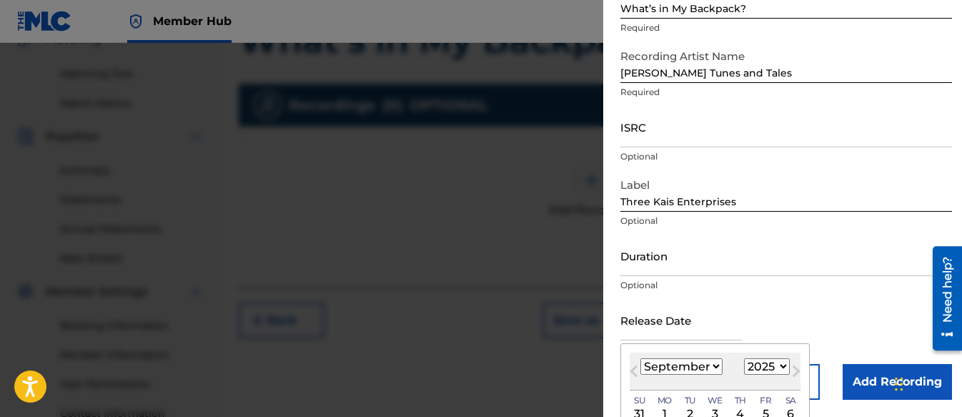
click at [673, 363] on select "January February March April May June July August September October November De…" at bounding box center [681, 366] width 82 height 16
select select "7"
click at [640, 358] on select "January February March April May June July August September October November De…" at bounding box center [681, 366] width 82 height 16
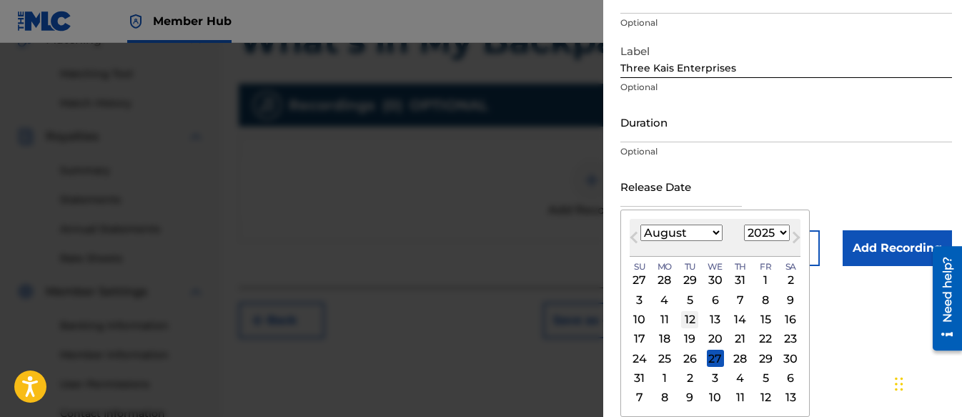
click at [696, 323] on div "12" at bounding box center [689, 319] width 17 height 17
type input "[DATE]"
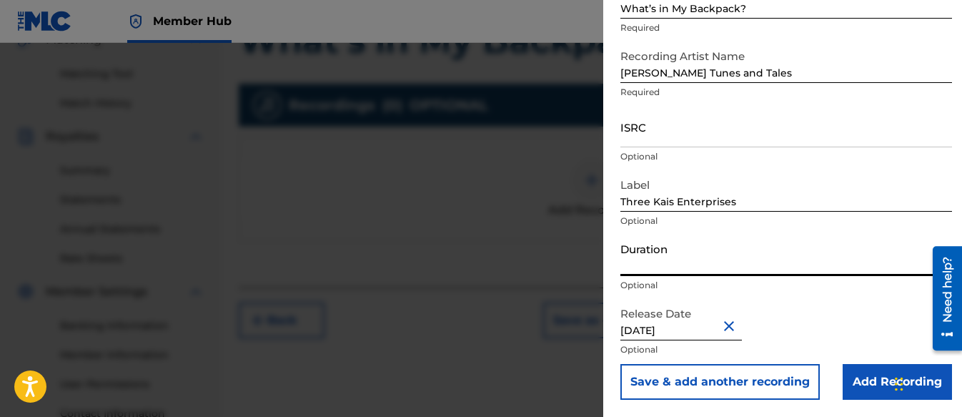
drag, startPoint x: 671, startPoint y: 253, endPoint x: 670, endPoint y: 242, distance: 10.7
click at [671, 253] on input "Duration" at bounding box center [786, 255] width 332 height 41
type input "02:10"
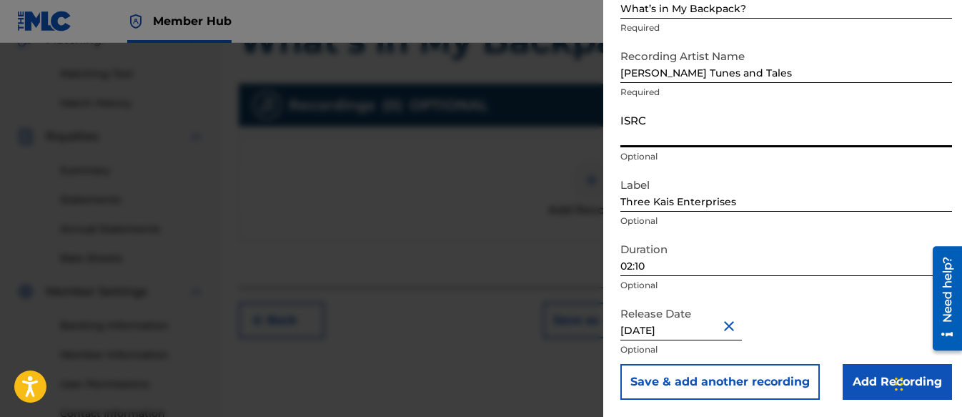
paste input "QZWFP2544143"
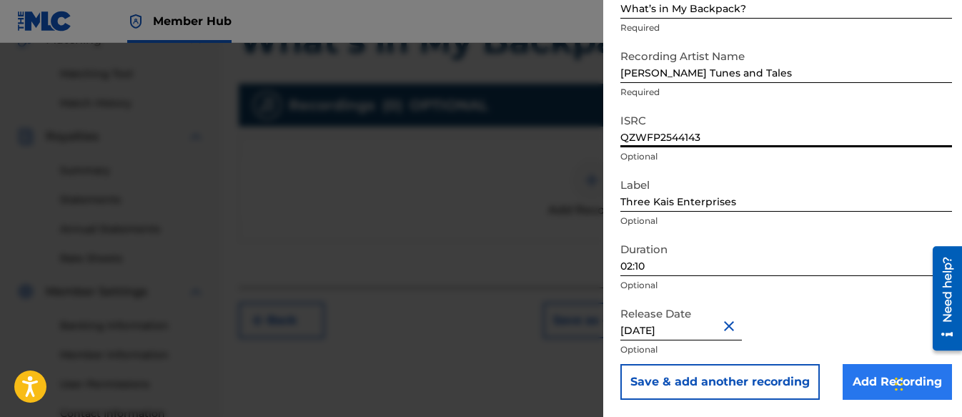
type input "QZWFP2544143"
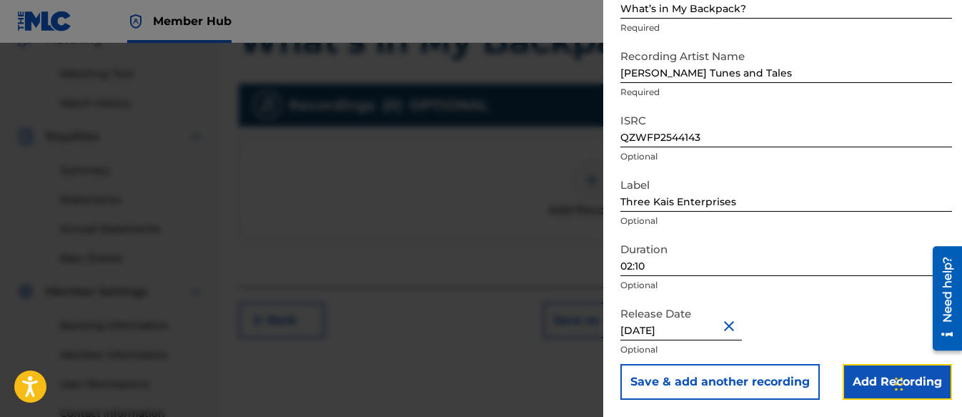
click at [864, 377] on input "Add Recording" at bounding box center [897, 382] width 109 height 36
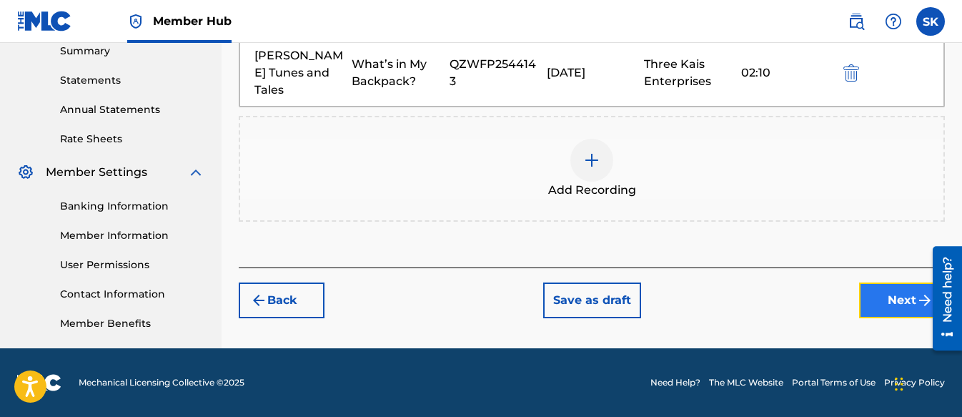
click at [894, 282] on button "Next" at bounding box center [902, 300] width 86 height 36
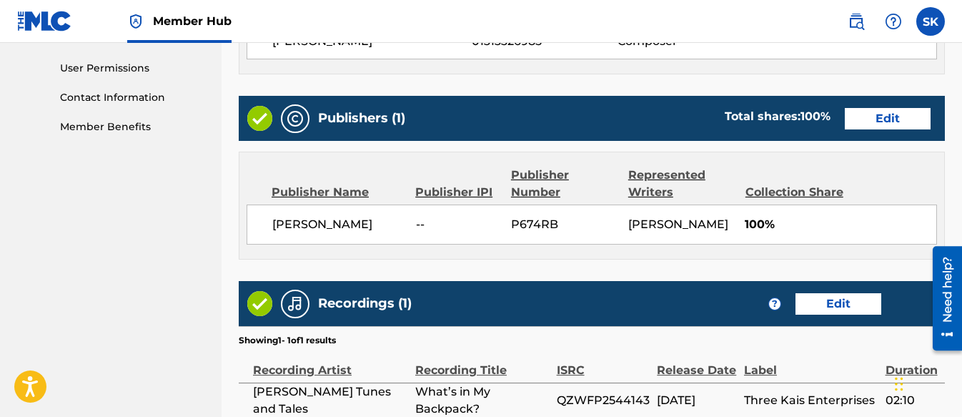
scroll to position [809, 0]
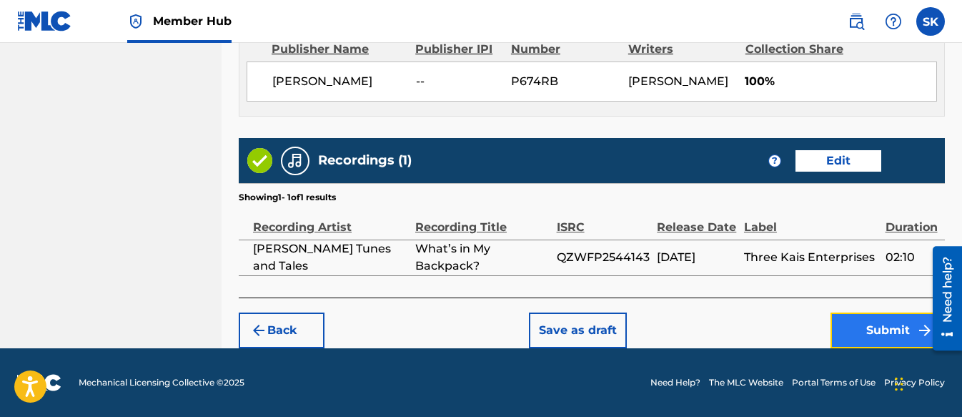
click at [904, 322] on button "Submit" at bounding box center [888, 330] width 114 height 36
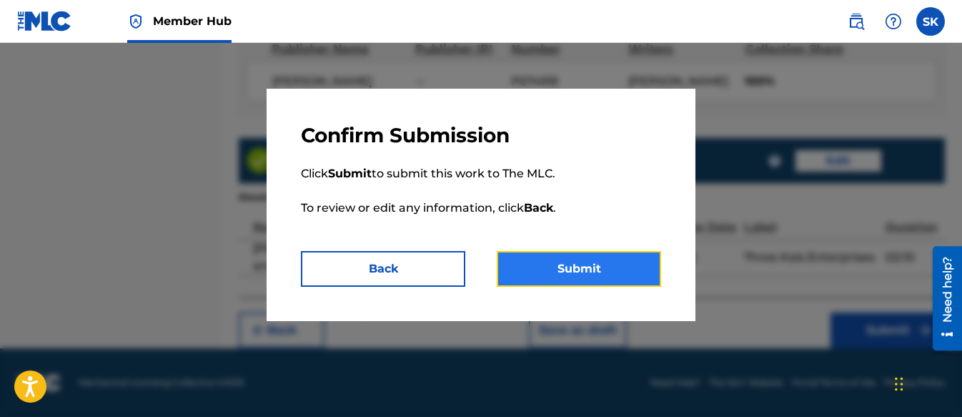
click at [643, 260] on button "Submit" at bounding box center [579, 269] width 164 height 36
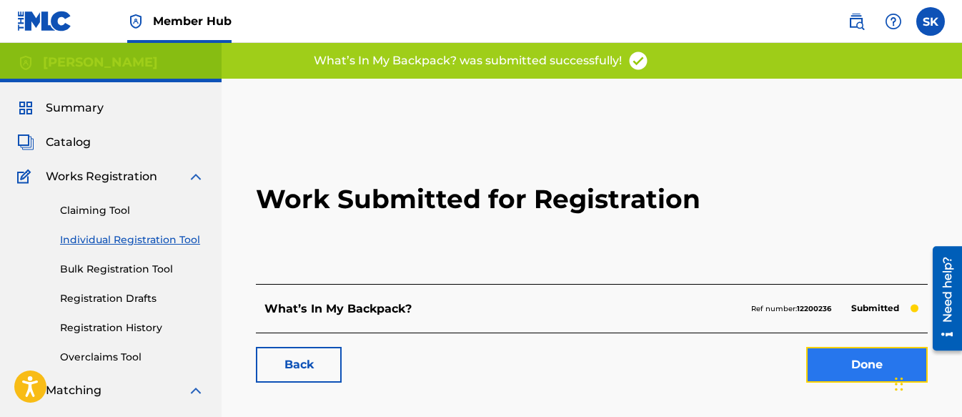
click at [849, 367] on link "Done" at bounding box center [867, 365] width 122 height 36
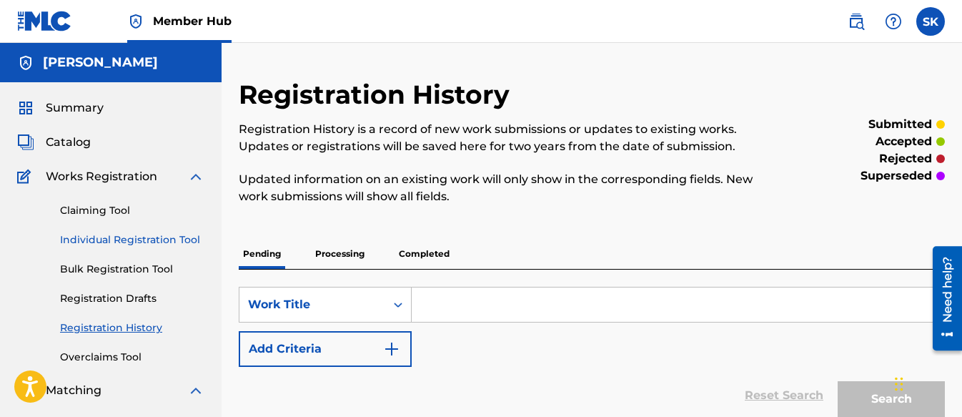
click at [126, 234] on link "Individual Registration Tool" at bounding box center [132, 239] width 144 height 15
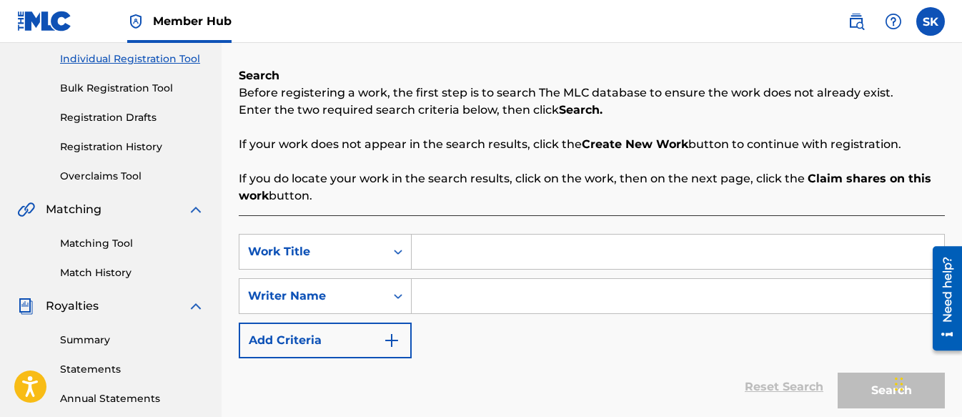
scroll to position [214, 0]
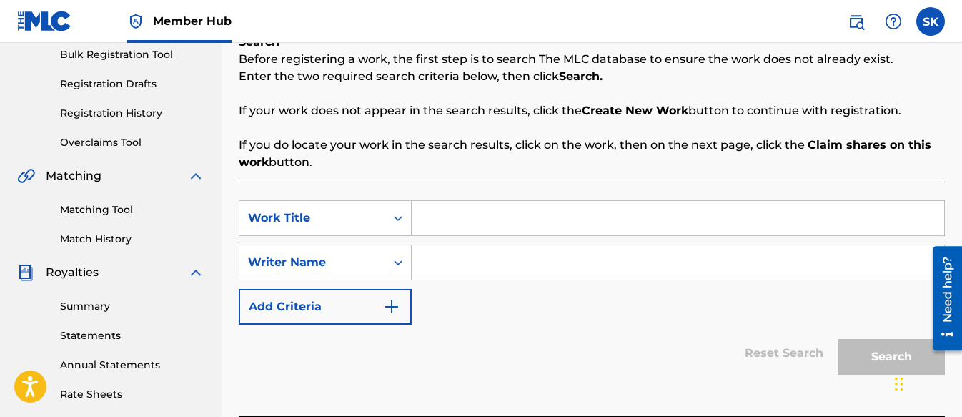
click at [423, 256] on input "Search Form" at bounding box center [678, 262] width 533 height 34
type input "z"
paste input "QZWFP2544143"
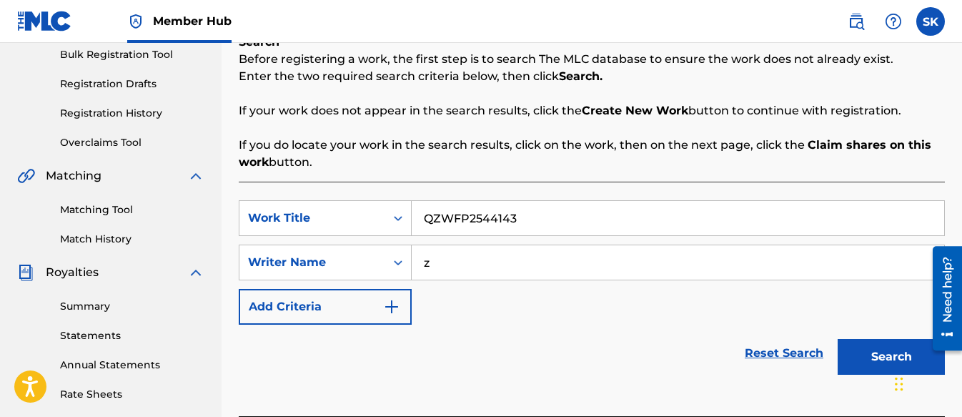
type input "QZWFP2544143"
click at [831, 337] on div "Search" at bounding box center [888, 353] width 114 height 57
drag, startPoint x: 520, startPoint y: 219, endPoint x: 351, endPoint y: 208, distance: 169.8
click at [360, 209] on div "SearchWithCriteria23274779-95c6-4918-84c1-1baf806cd848 Work Title QZWFP2544143" at bounding box center [592, 218] width 706 height 36
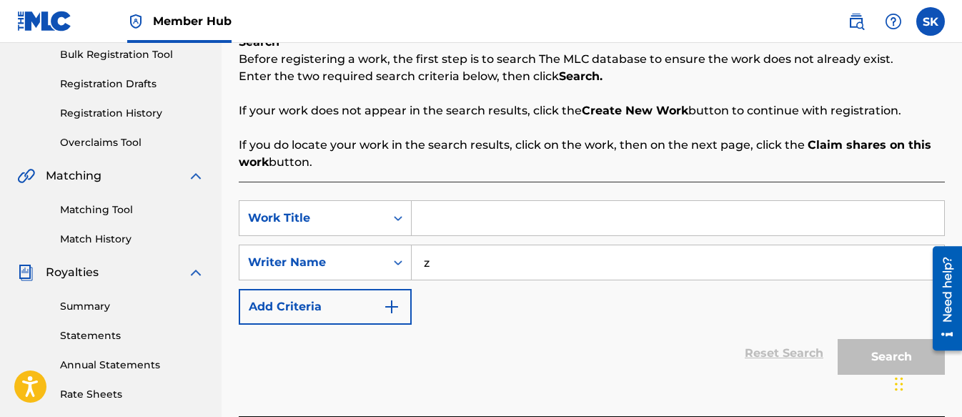
paste input "How do I feel [DATE]?"
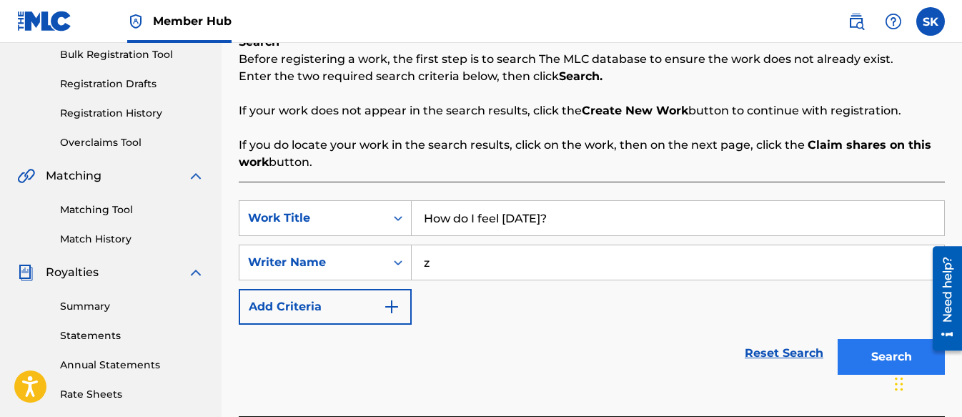
type input "How do I feel [DATE]?"
click at [853, 355] on button "Search" at bounding box center [891, 357] width 107 height 36
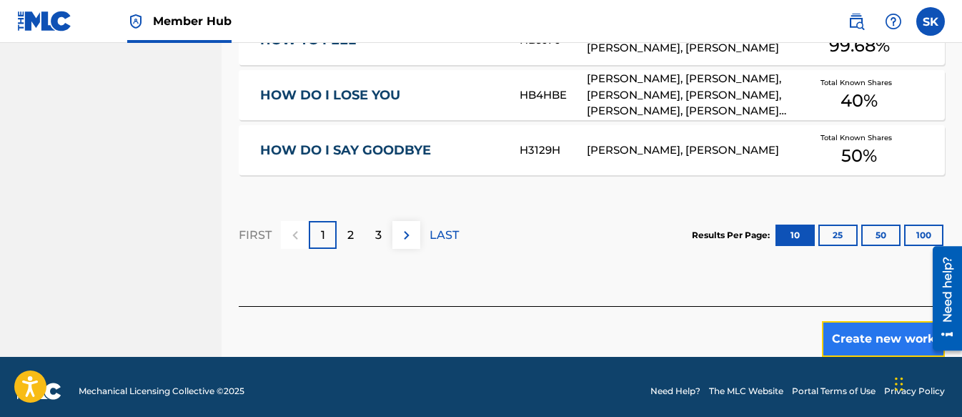
click at [834, 325] on button "Create new work" at bounding box center [883, 339] width 123 height 36
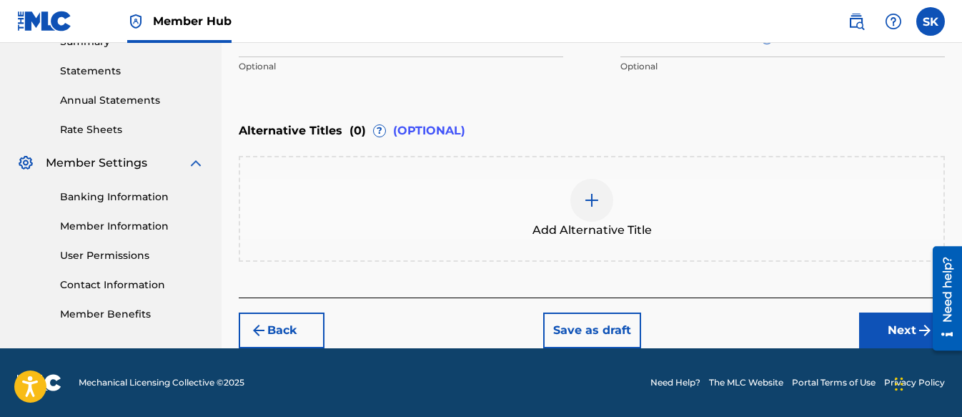
scroll to position [479, 0]
click at [896, 330] on button "Next" at bounding box center [902, 330] width 86 height 36
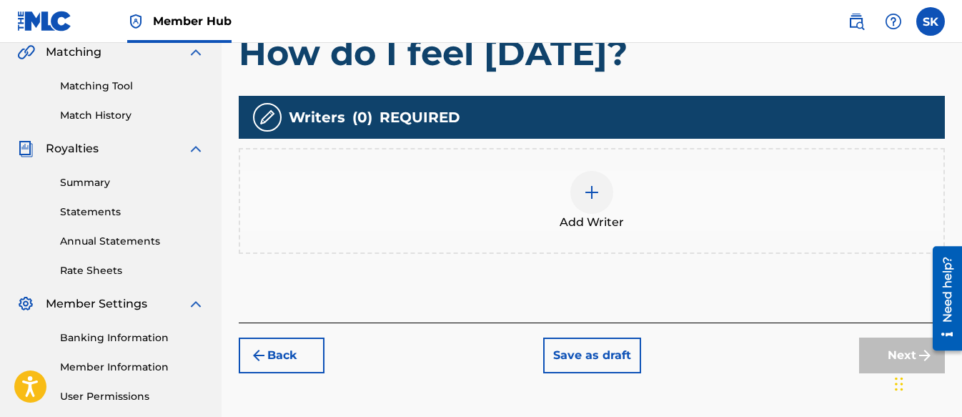
scroll to position [350, 0]
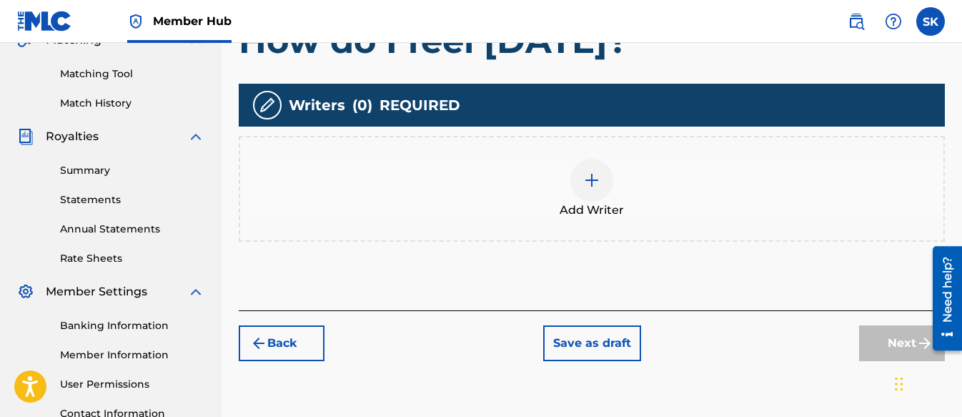
click at [590, 183] on img at bounding box center [591, 180] width 17 height 17
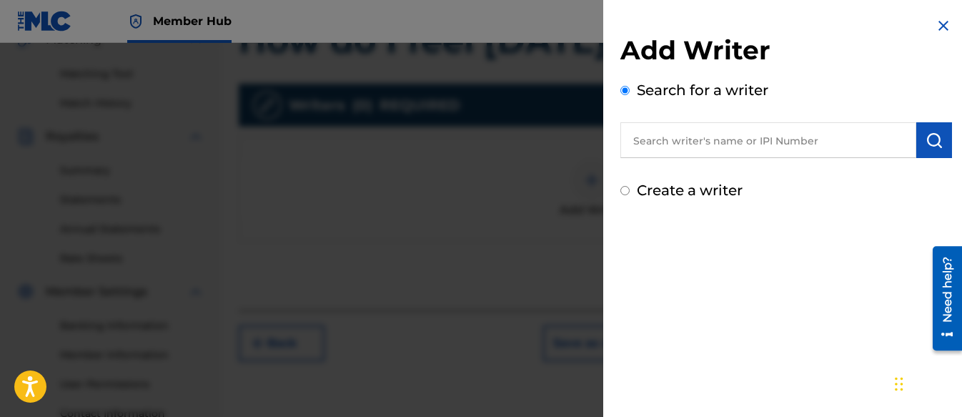
click at [625, 194] on input "Create a writer" at bounding box center [624, 190] width 9 height 9
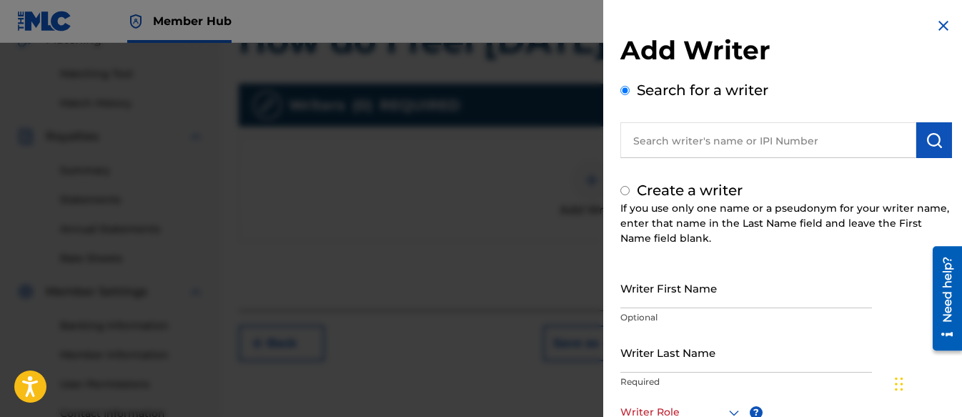
radio input "false"
radio input "true"
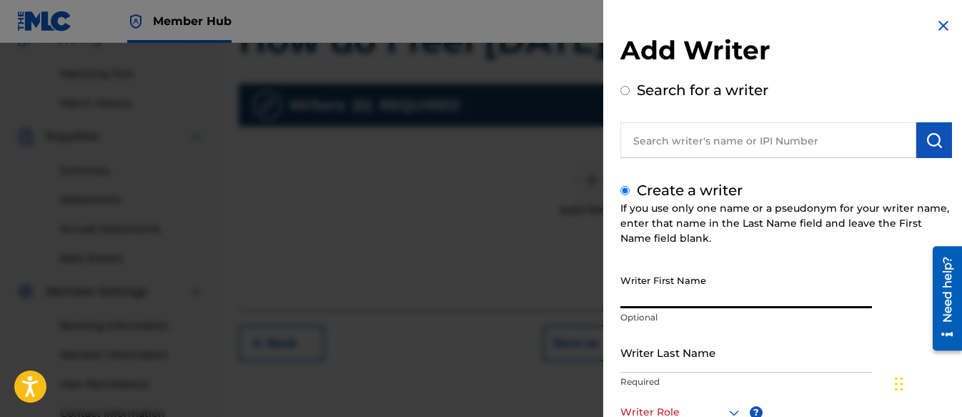
click at [683, 294] on input "Writer First Name" at bounding box center [746, 287] width 252 height 41
type input "Shifawn"
type input "Kwei"
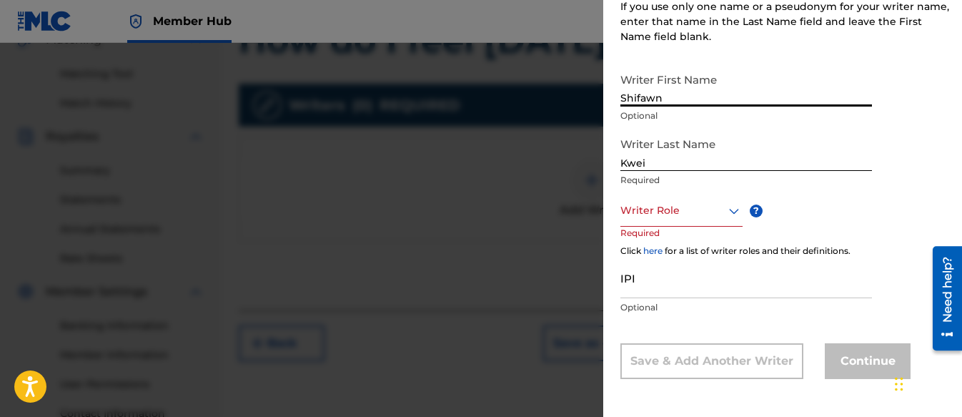
scroll to position [202, 0]
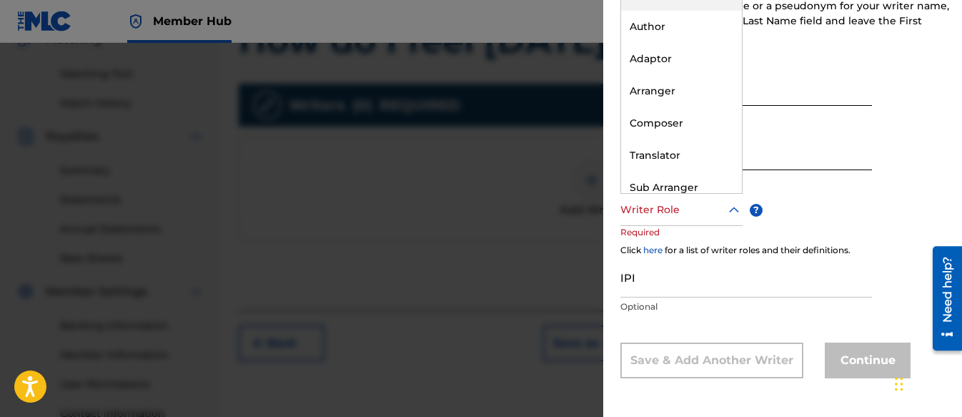
click at [661, 219] on div "Writer Role" at bounding box center [681, 210] width 122 height 32
click at [668, 122] on div "Composer" at bounding box center [681, 123] width 121 height 32
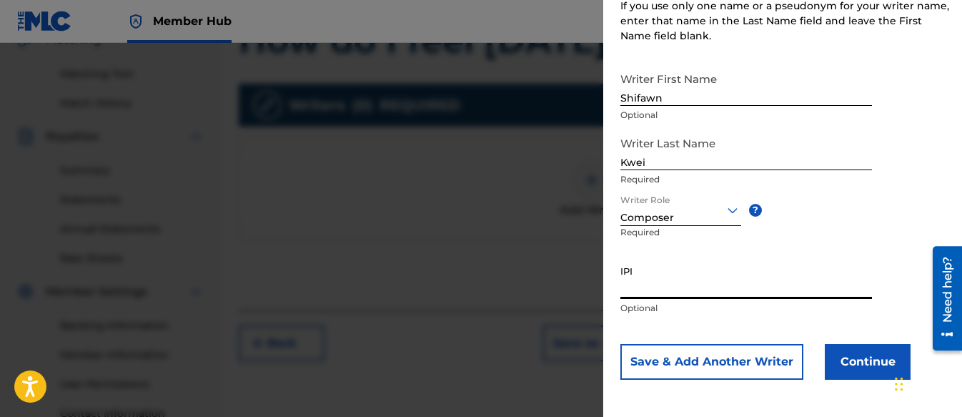
paste input "01313326985"
type input "01313326985"
click at [846, 359] on button "Continue" at bounding box center [868, 362] width 86 height 36
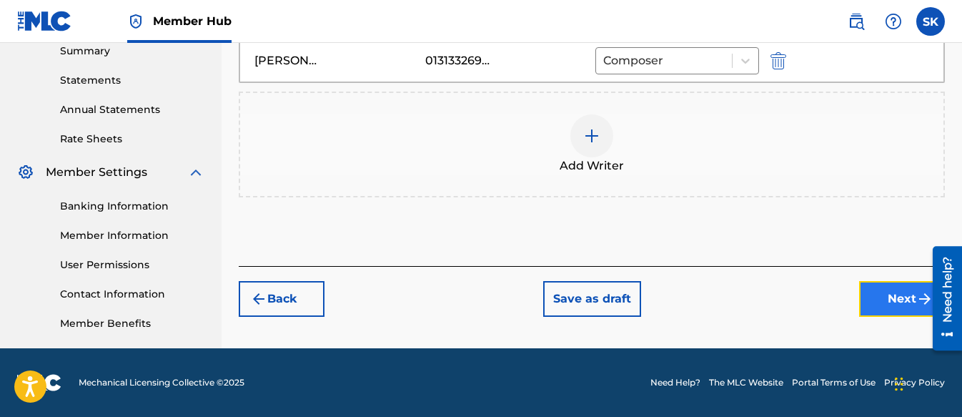
click at [870, 305] on button "Next" at bounding box center [902, 299] width 86 height 36
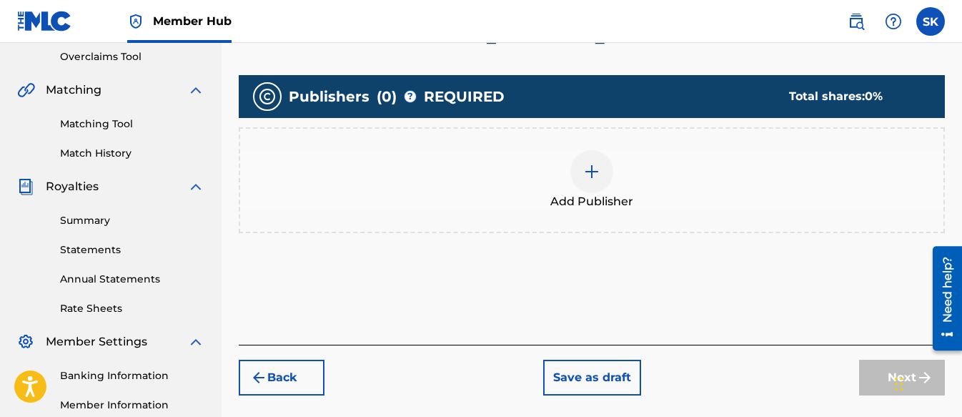
scroll to position [350, 0]
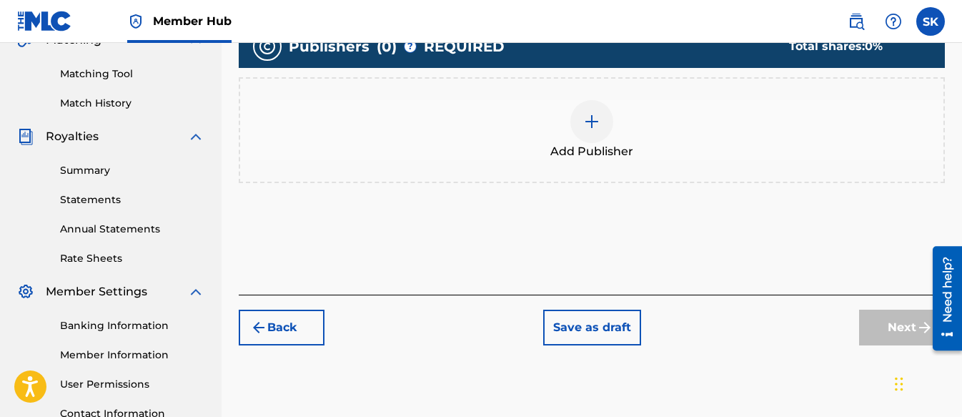
click at [599, 119] on img at bounding box center [591, 121] width 17 height 17
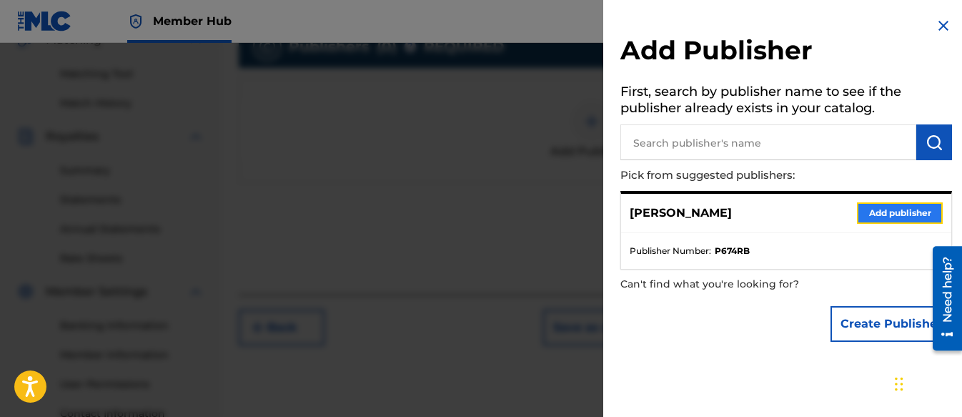
click at [873, 209] on button "Add publisher" at bounding box center [900, 212] width 86 height 21
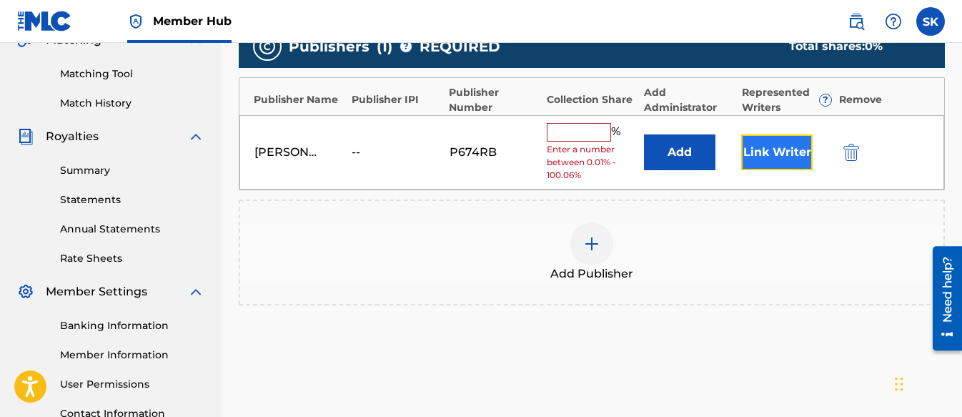
click at [768, 151] on button "Link Writer" at bounding box center [776, 152] width 71 height 36
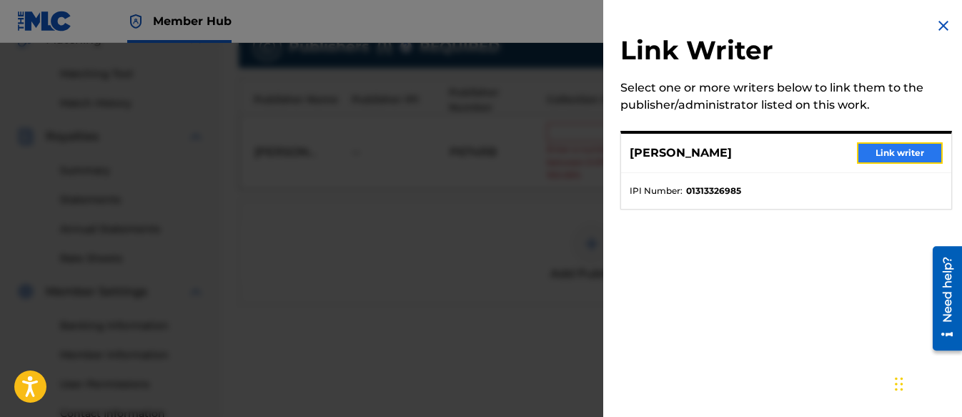
click at [876, 153] on button "Link writer" at bounding box center [900, 152] width 86 height 21
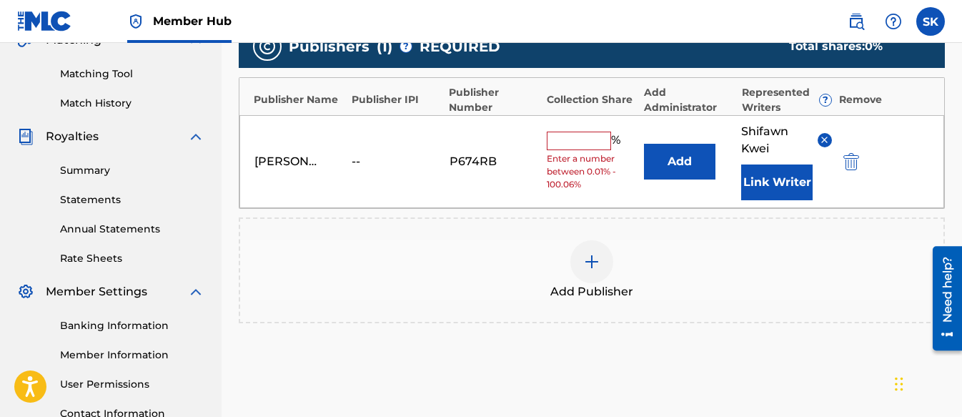
click at [587, 142] on input "text" at bounding box center [579, 141] width 64 height 19
type input "100"
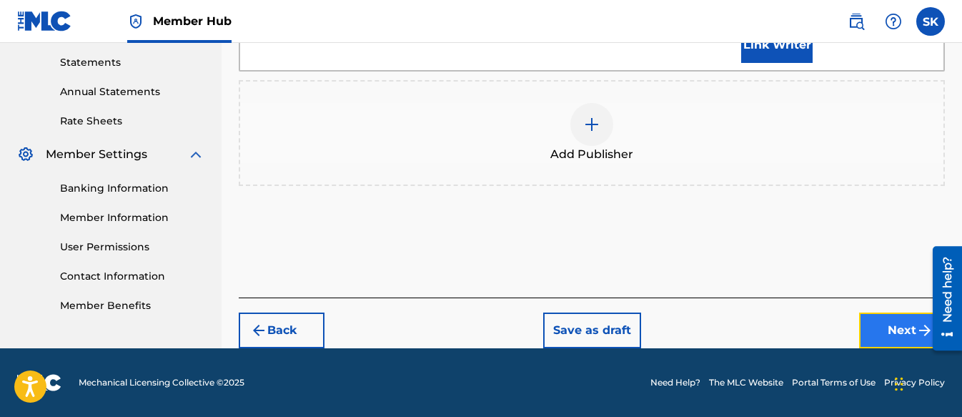
click at [887, 330] on button "Next" at bounding box center [902, 330] width 86 height 36
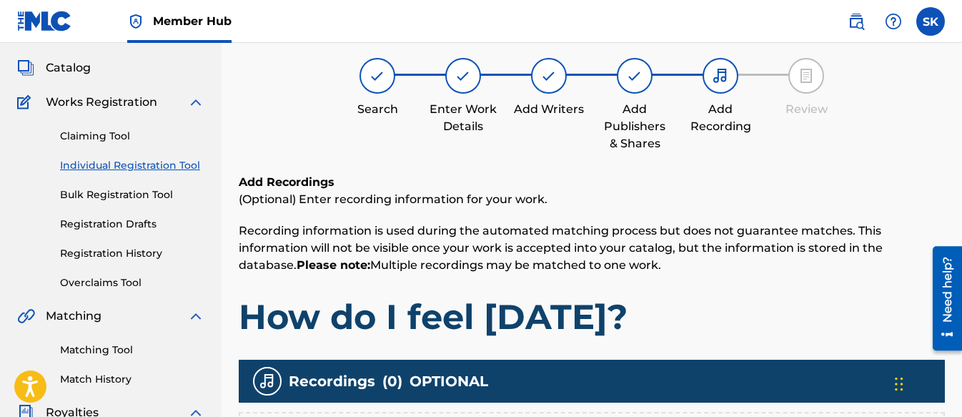
scroll to position [64, 0]
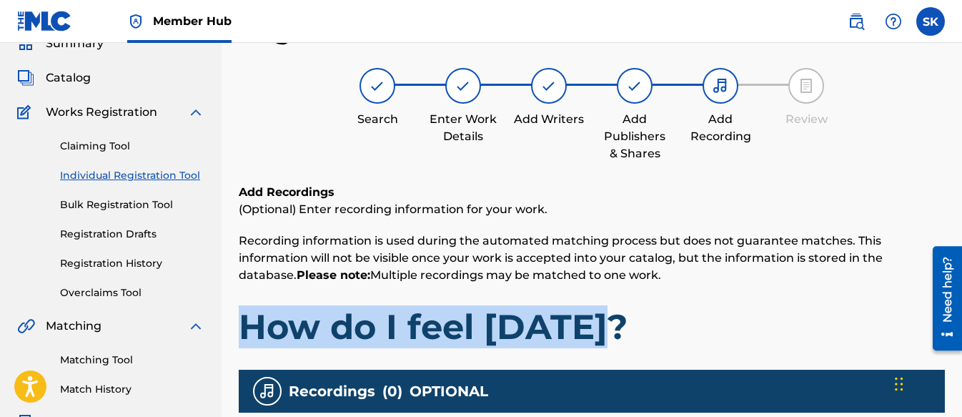
drag, startPoint x: 626, startPoint y: 328, endPoint x: 242, endPoint y: 327, distance: 384.6
click at [242, 327] on h1 "How do I feel [DATE]?" at bounding box center [592, 326] width 706 height 43
copy h1 "How do I feel [DATE]?"
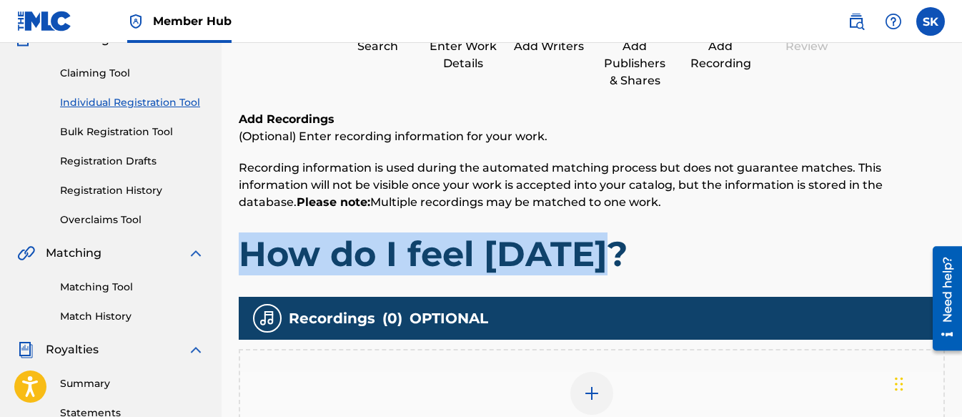
scroll to position [350, 0]
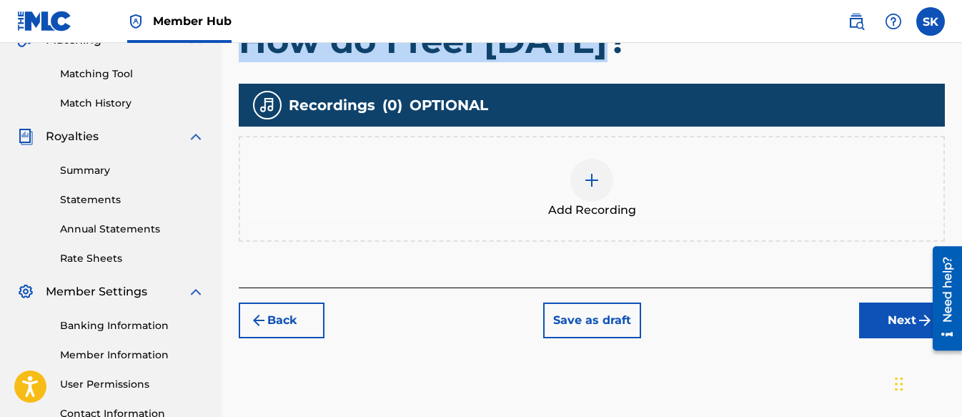
click at [590, 183] on img at bounding box center [591, 180] width 17 height 17
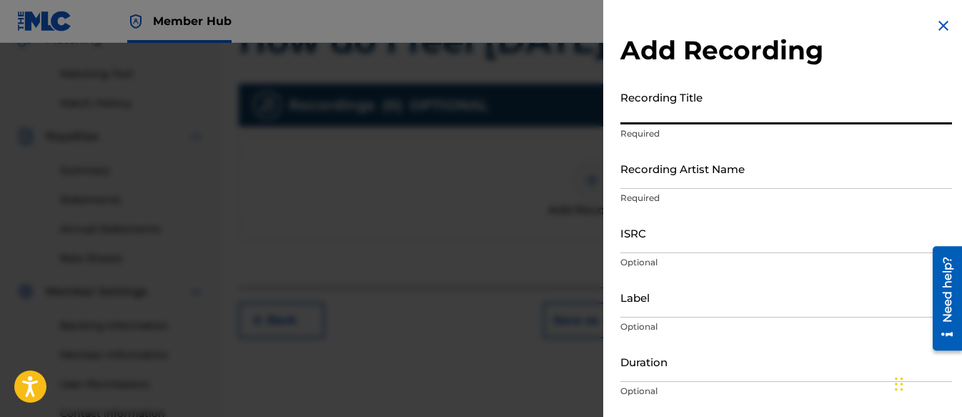
paste input "How do I feel [DATE]?"
type input "How do I feel [DATE]?"
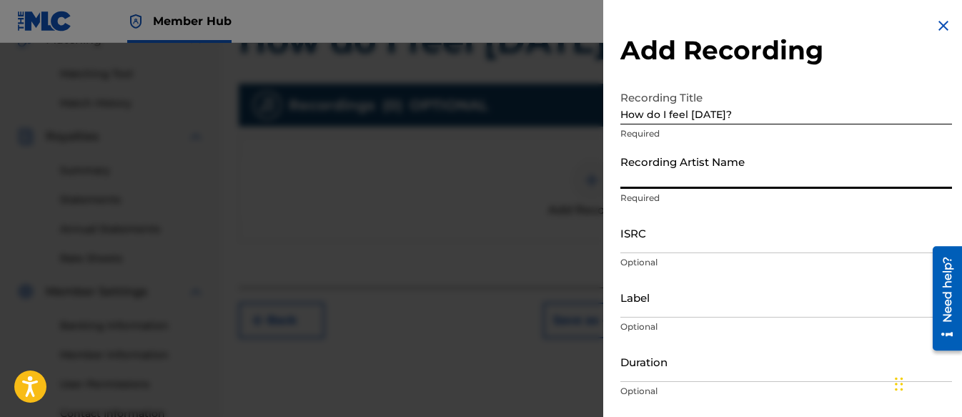
click at [636, 174] on input "Recording Artist Name" at bounding box center [786, 168] width 332 height 41
type input "[PERSON_NAME] Tunes and Tales"
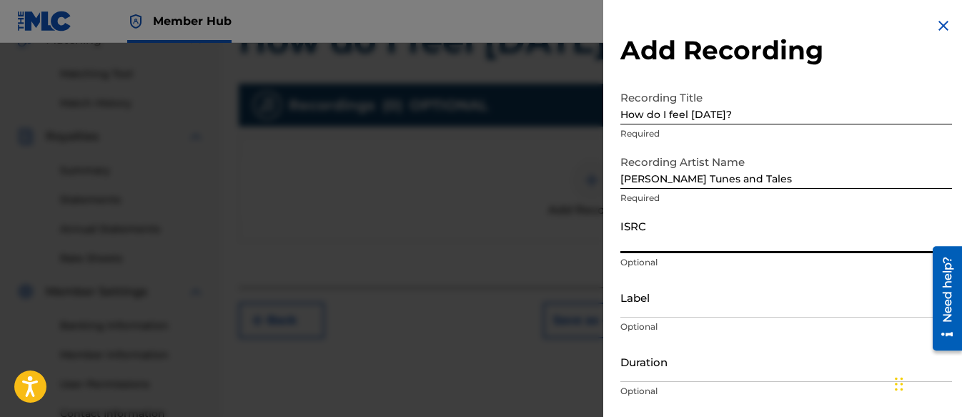
paste input "01313326985"
type input "01313326985"
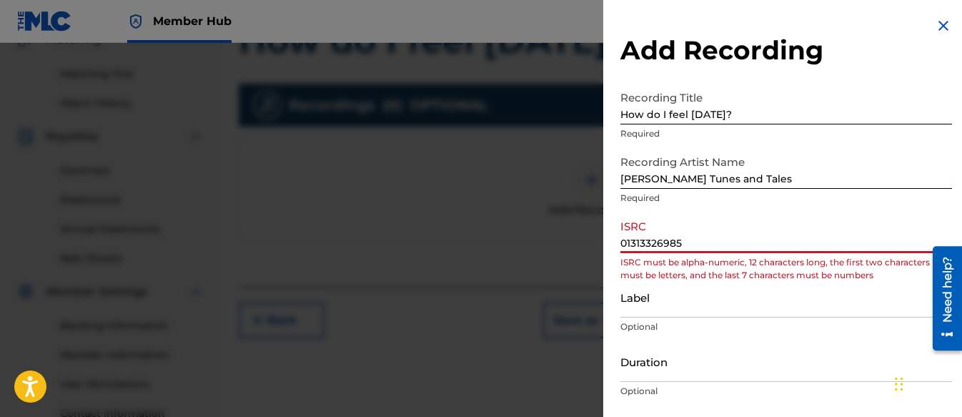
drag, startPoint x: 698, startPoint y: 244, endPoint x: 540, endPoint y: 234, distance: 158.3
click at [540, 234] on div "Add Recording Recording Title How do I feel [DATE]? Required Recording Artist N…" at bounding box center [481, 230] width 962 height 374
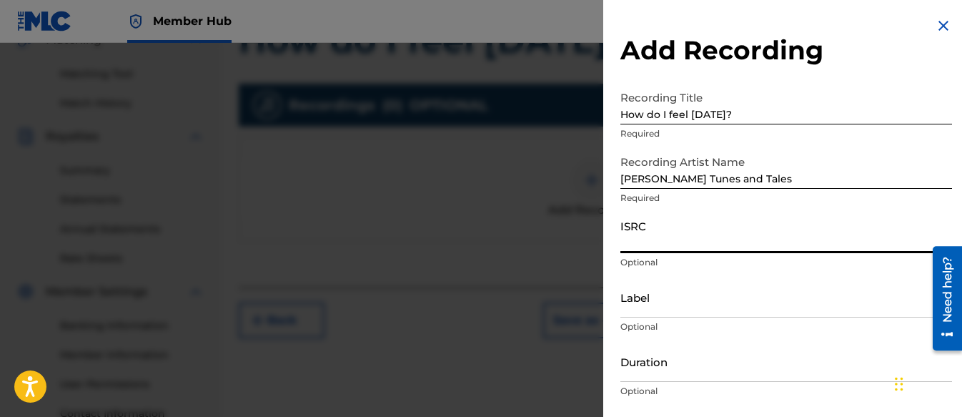
paste input "QZWFQ2523756"
type input "QZWFQ2523756"
click at [642, 308] on input "Label" at bounding box center [786, 297] width 332 height 41
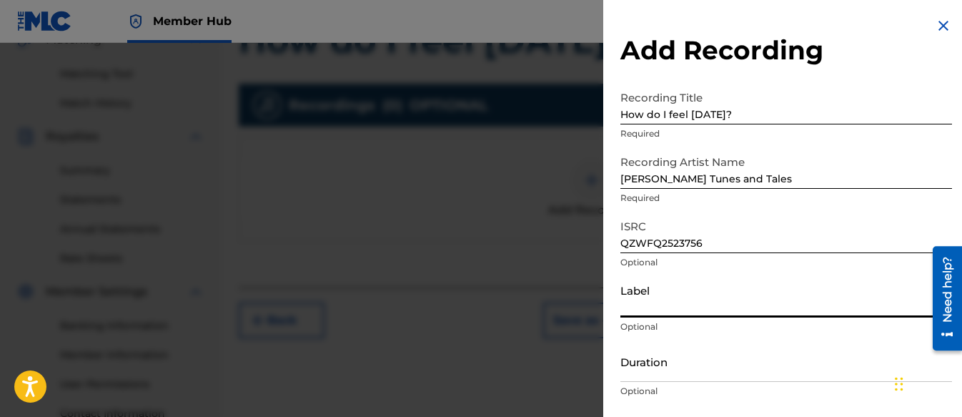
type input "Three Kais Enterprises"
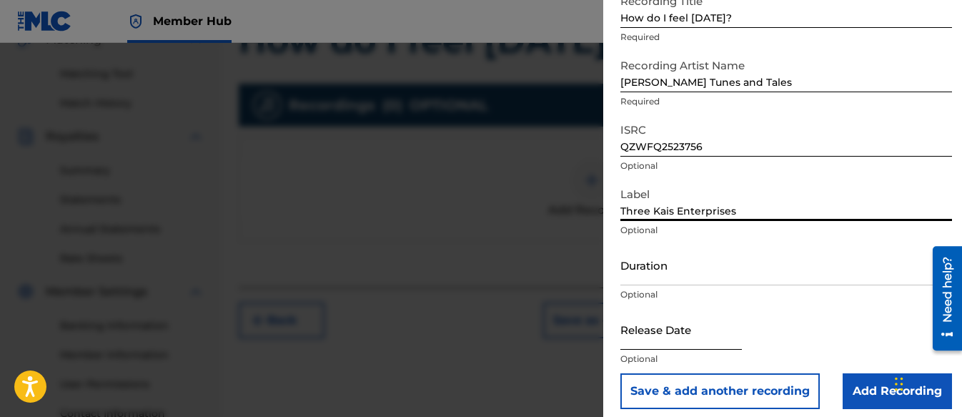
scroll to position [106, 0]
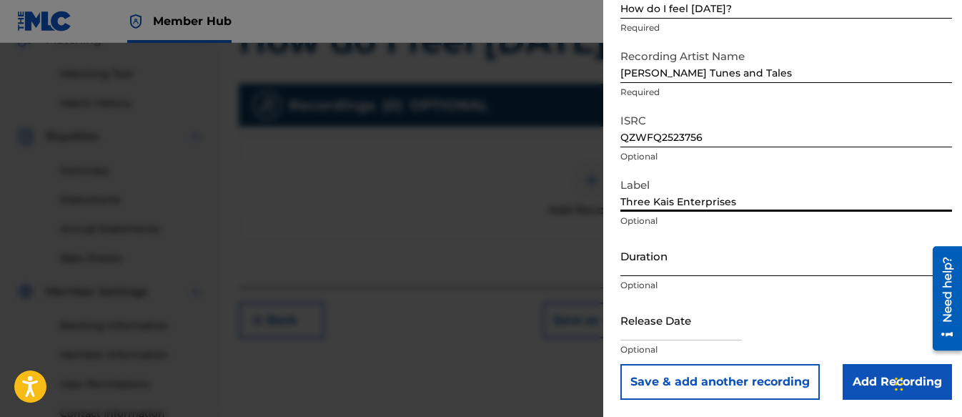
click at [651, 264] on input "Duration" at bounding box center [786, 255] width 332 height 41
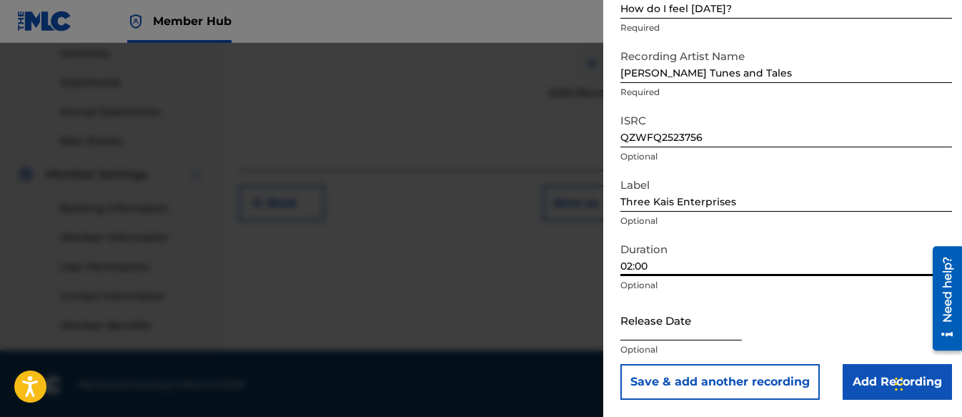
scroll to position [470, 0]
type input "02:00"
click at [696, 317] on input "text" at bounding box center [681, 320] width 122 height 41
select select "8"
select select "2025"
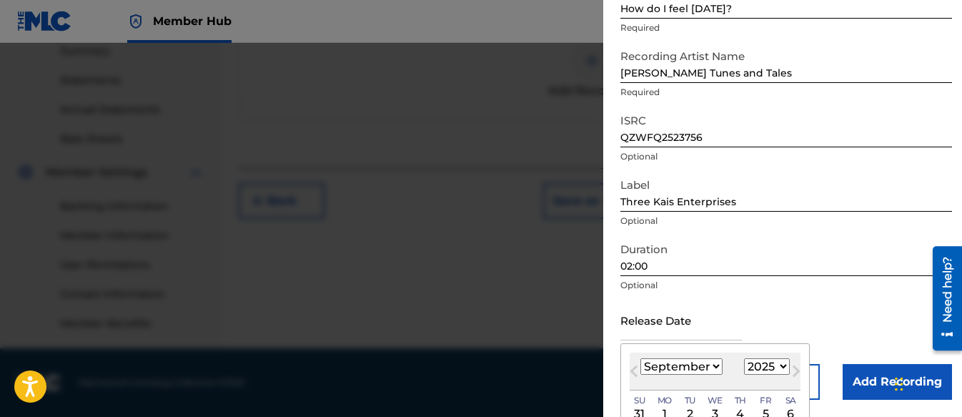
click at [686, 367] on select "January February March April May June July August September October November De…" at bounding box center [681, 366] width 82 height 16
select select "7"
click at [640, 358] on select "January February March April May June July August September October November De…" at bounding box center [681, 366] width 82 height 16
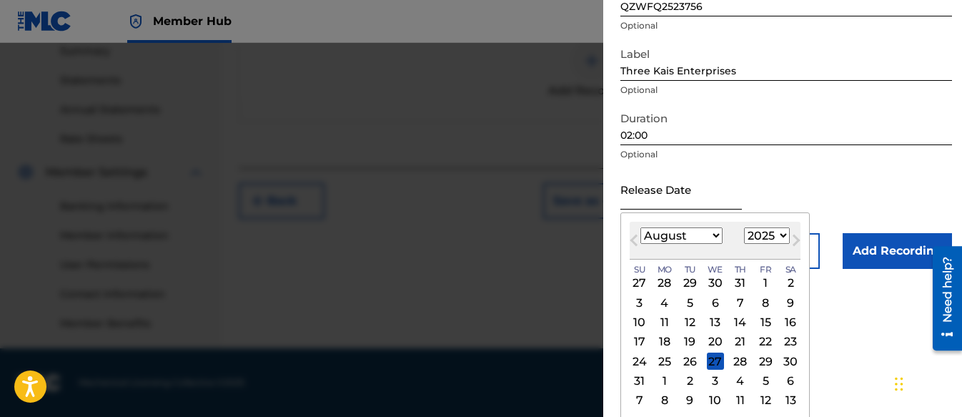
scroll to position [239, 0]
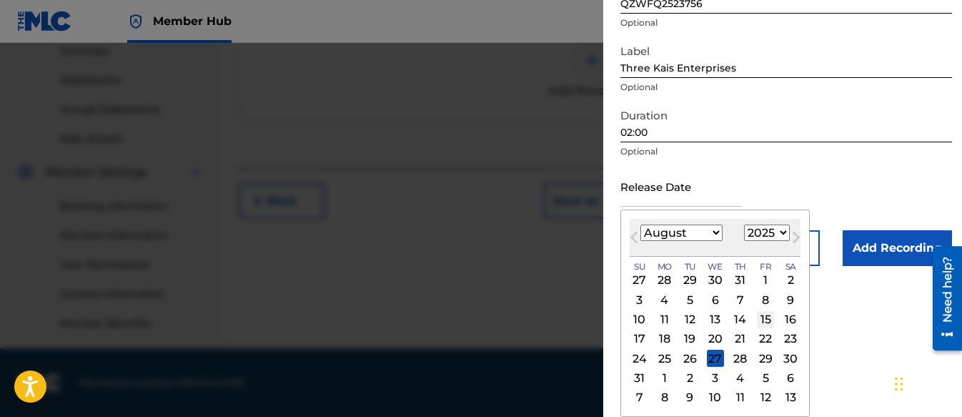
click at [761, 317] on div "15" at bounding box center [765, 319] width 17 height 17
type input "[DATE]"
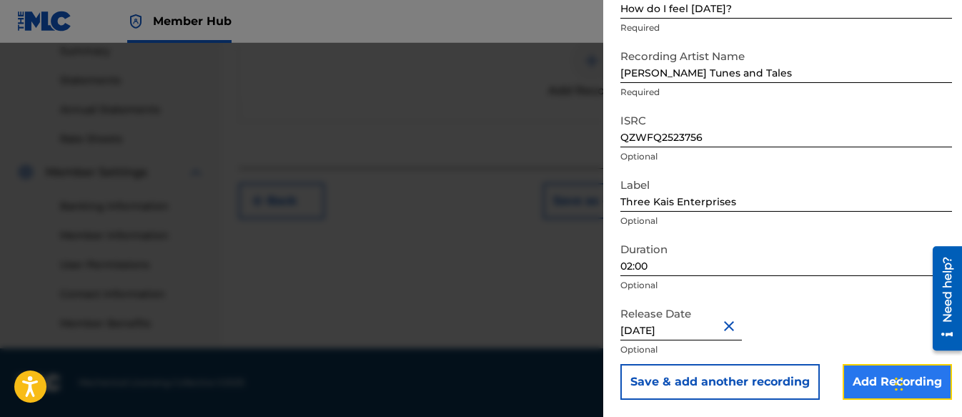
click at [856, 370] on input "Add Recording" at bounding box center [897, 382] width 109 height 36
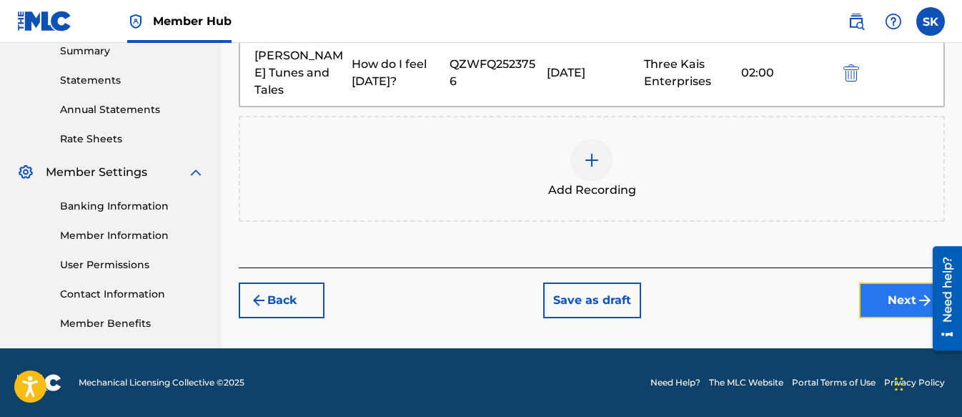
click at [904, 284] on button "Next" at bounding box center [902, 300] width 86 height 36
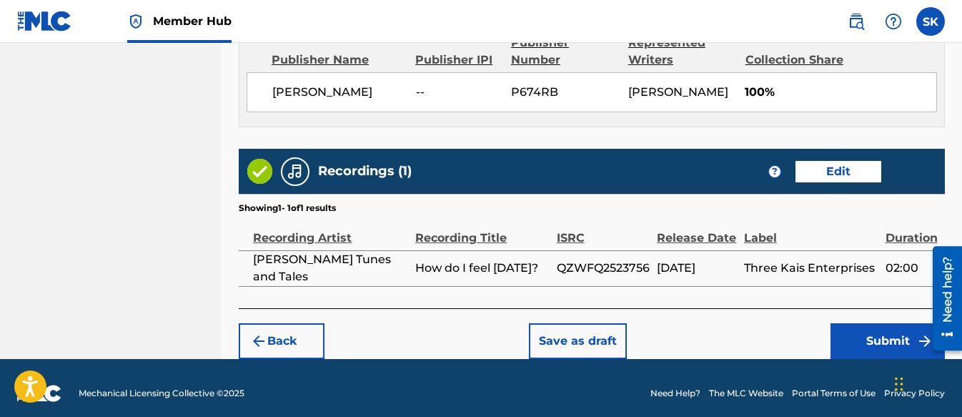
scroll to position [809, 0]
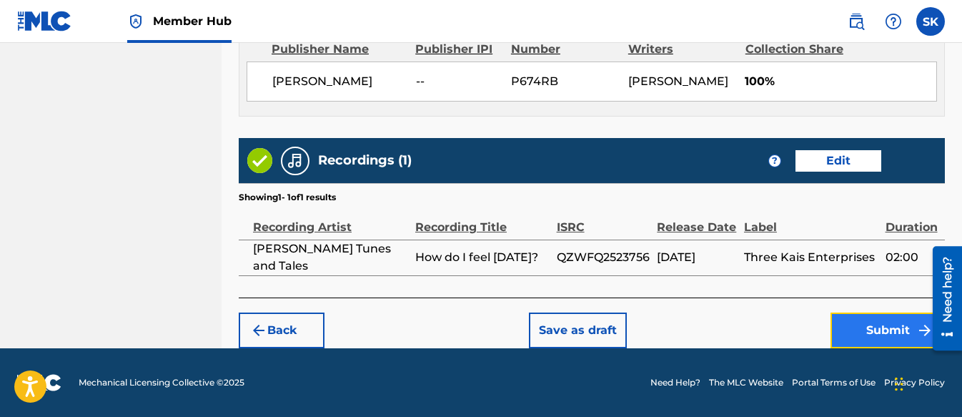
click at [846, 324] on button "Submit" at bounding box center [888, 330] width 114 height 36
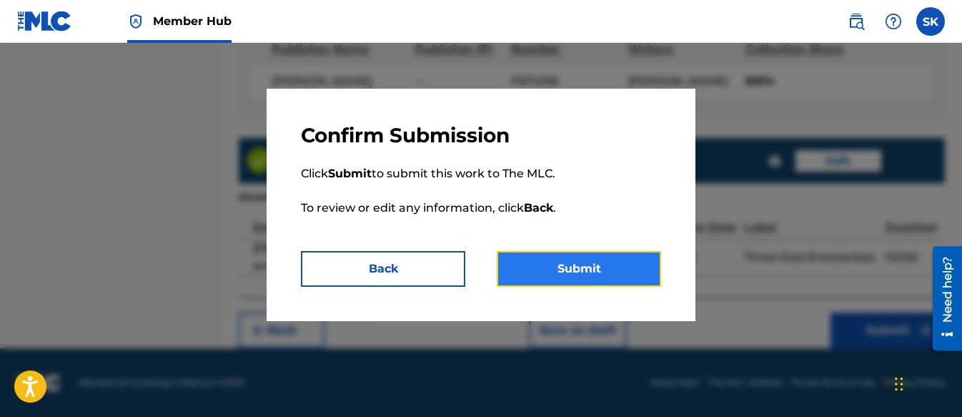
click at [550, 260] on button "Submit" at bounding box center [579, 269] width 164 height 36
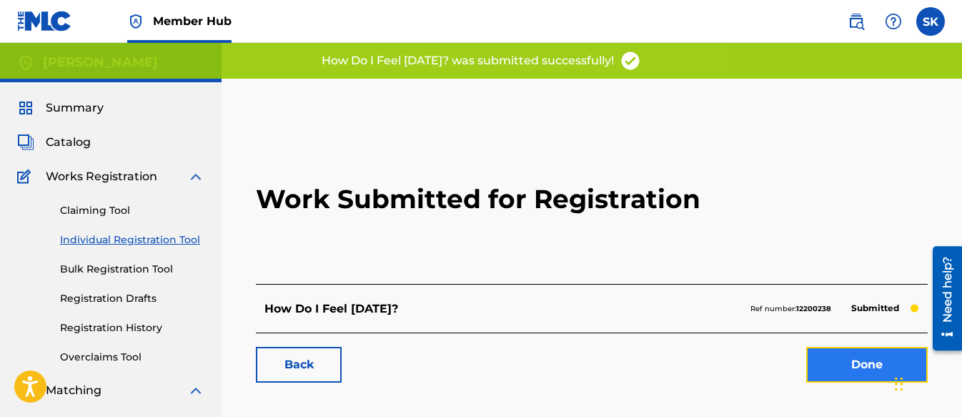
click at [849, 365] on link "Done" at bounding box center [867, 365] width 122 height 36
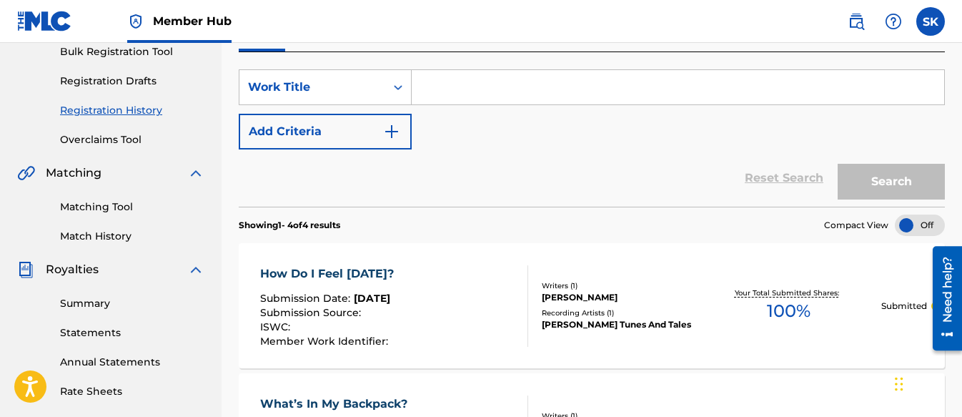
scroll to position [146, 0]
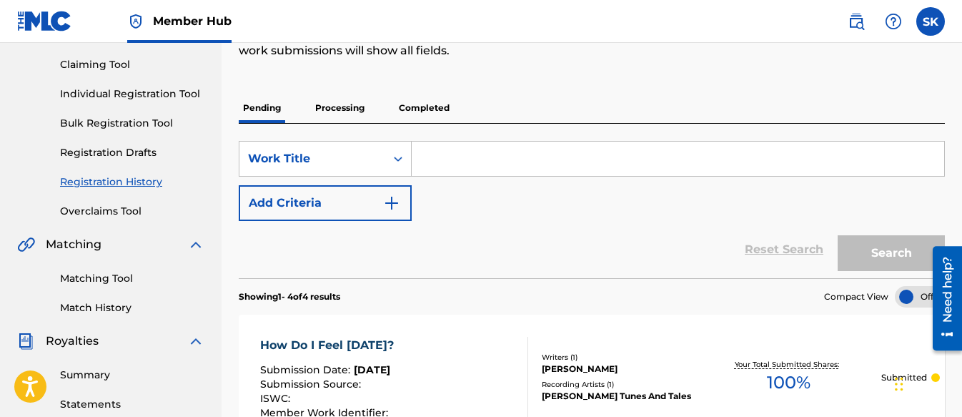
click at [106, 95] on link "Individual Registration Tool" at bounding box center [132, 93] width 144 height 15
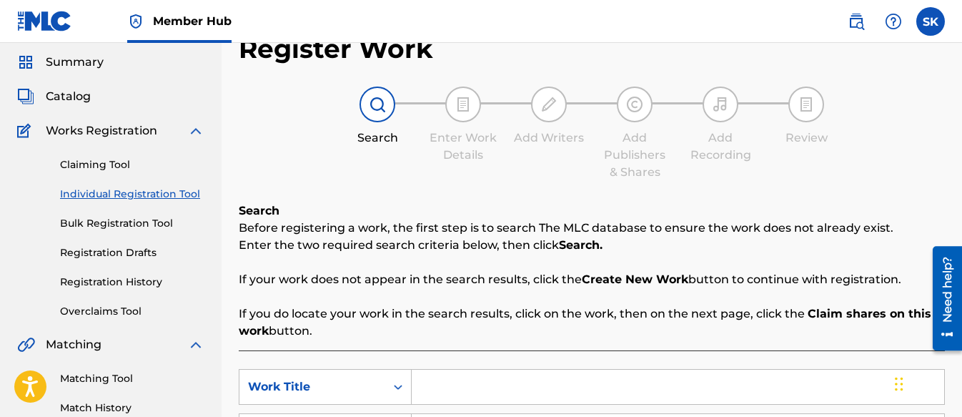
scroll to position [143, 0]
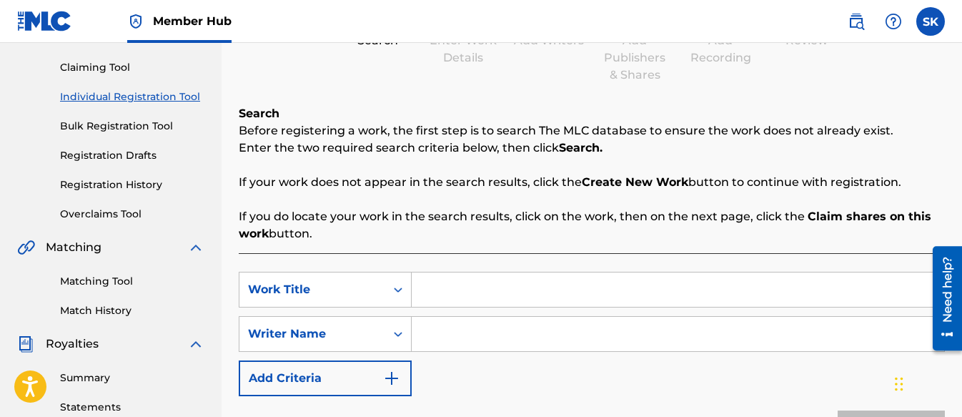
click at [489, 350] on input "Search Form" at bounding box center [678, 334] width 533 height 34
type input "n"
paste input "Clean Up Time!"
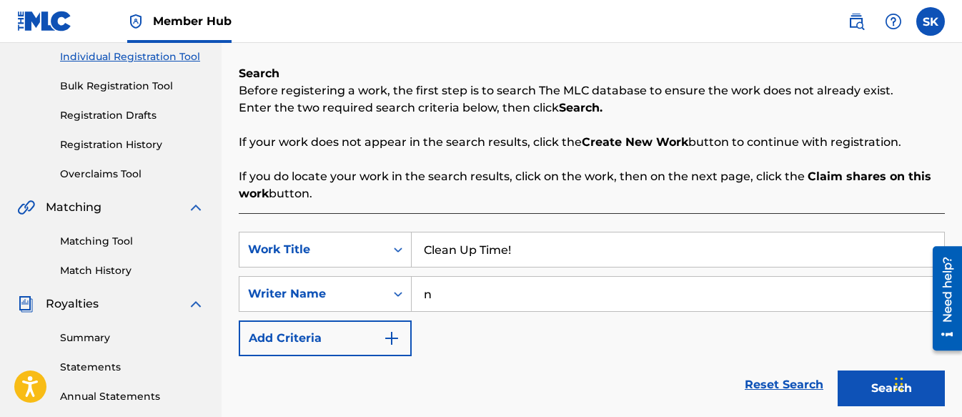
scroll to position [286, 0]
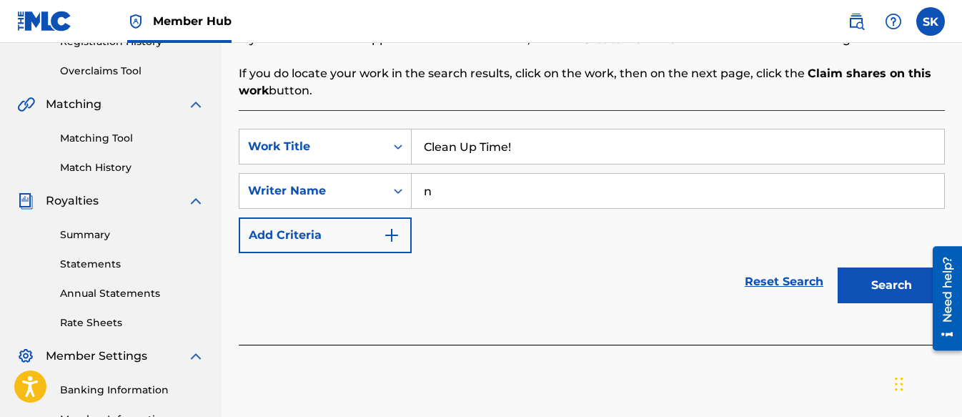
type input "Clean Up Time!"
click at [833, 299] on div "Search" at bounding box center [888, 281] width 114 height 57
click at [873, 290] on button "Search" at bounding box center [891, 285] width 107 height 36
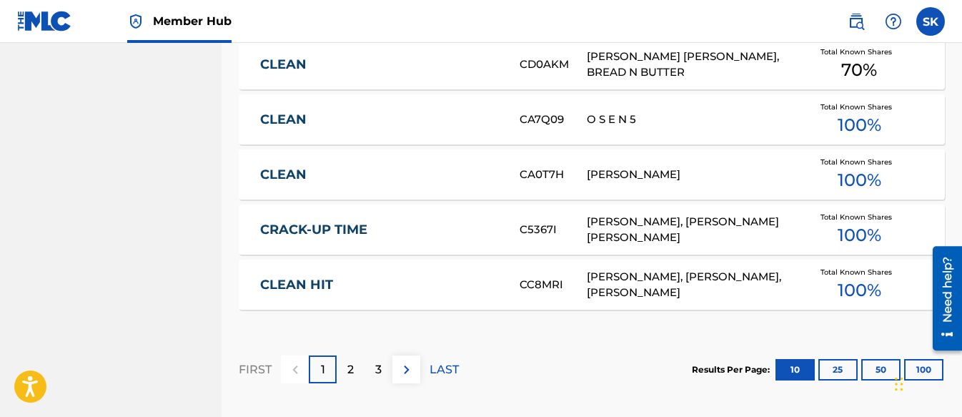
scroll to position [1064, 0]
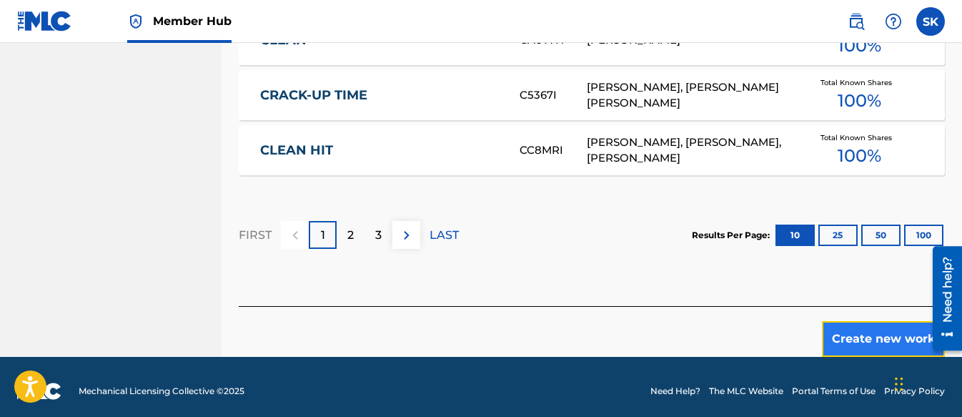
click at [846, 328] on button "Create new work" at bounding box center [883, 339] width 123 height 36
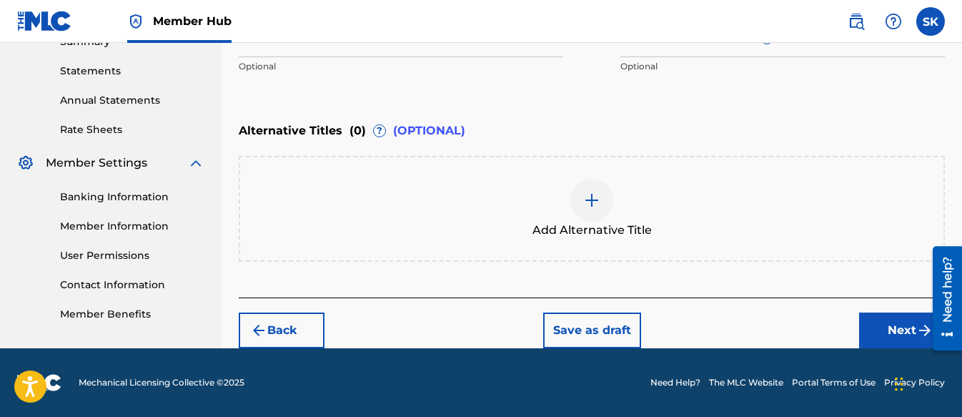
scroll to position [479, 0]
click at [879, 331] on button "Next" at bounding box center [902, 330] width 86 height 36
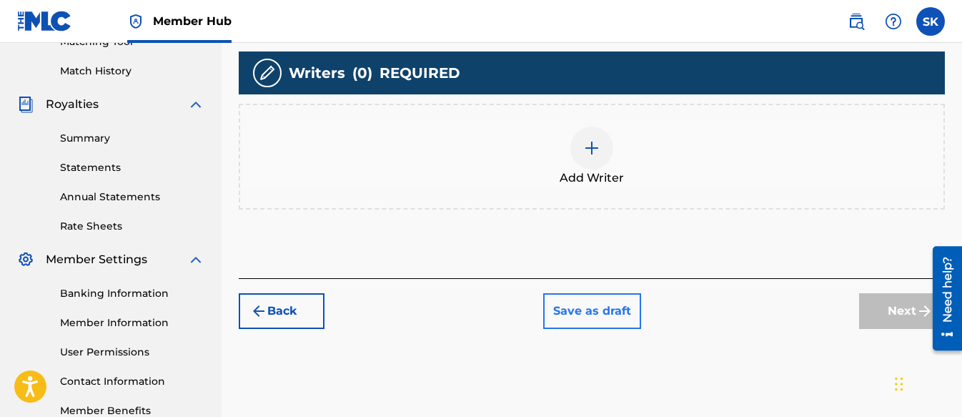
scroll to position [422, 0]
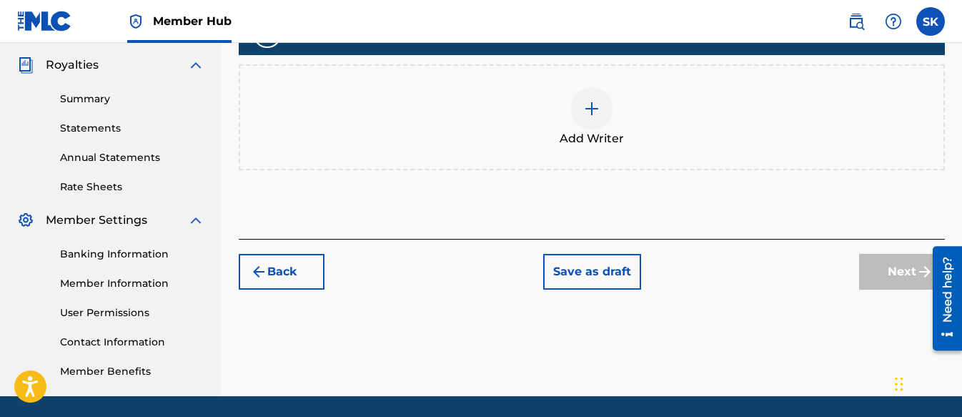
click at [599, 100] on div at bounding box center [591, 108] width 43 height 43
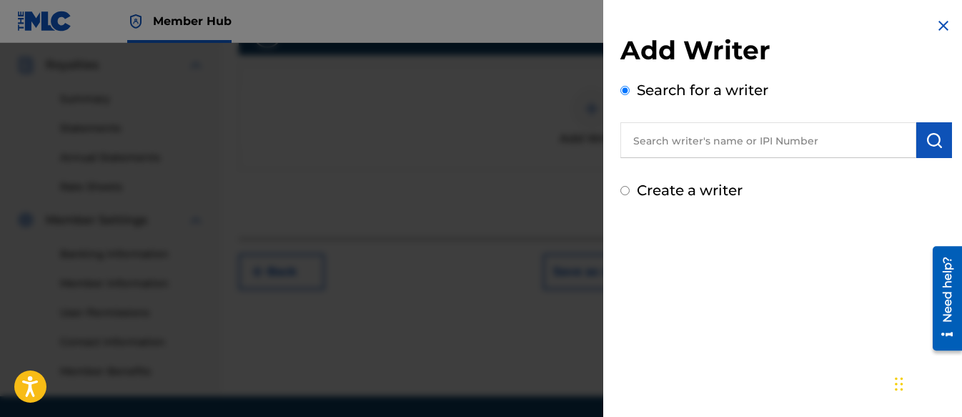
click at [620, 189] on div "Add Writer Search for a writer Create a writer" at bounding box center [786, 109] width 366 height 218
click at [624, 189] on input "Create a writer" at bounding box center [624, 190] width 9 height 9
radio input "false"
radio input "true"
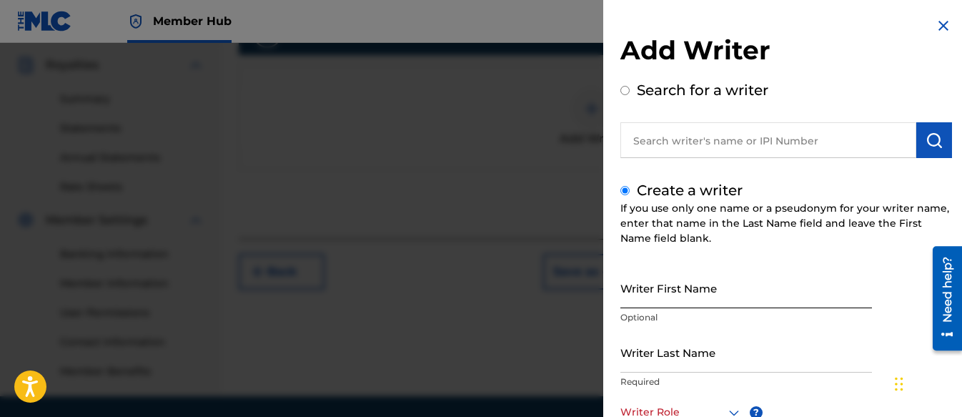
click at [671, 289] on input "Writer First Name" at bounding box center [746, 287] width 252 height 41
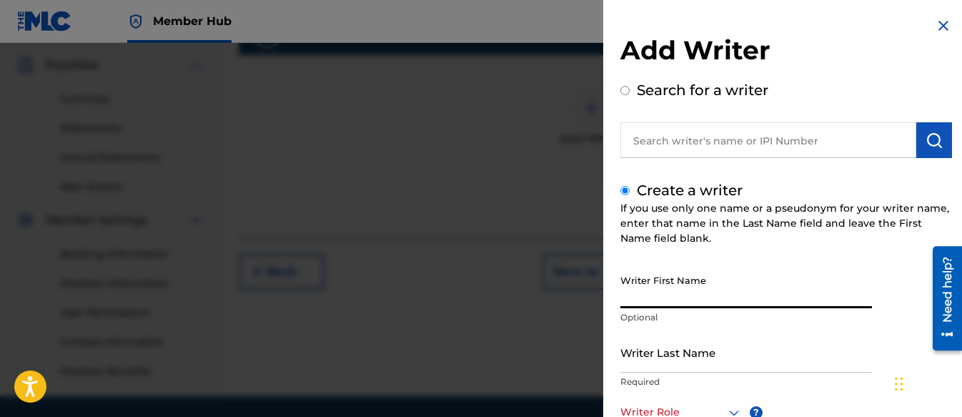
type input "Shifawn"
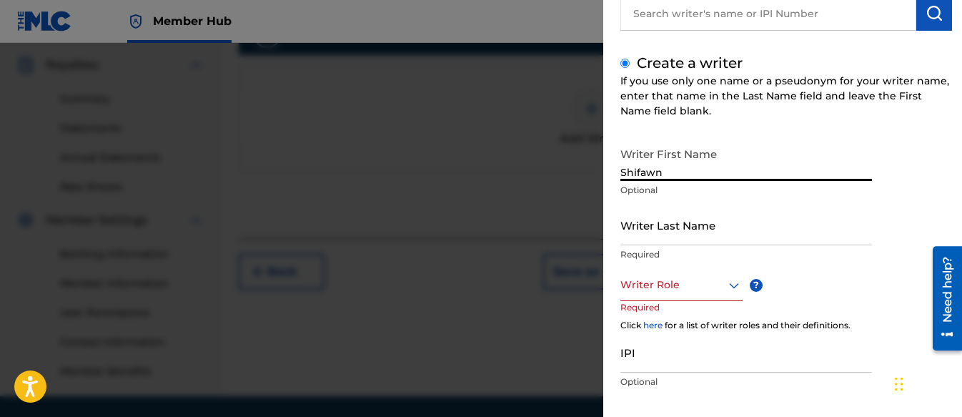
scroll to position [143, 0]
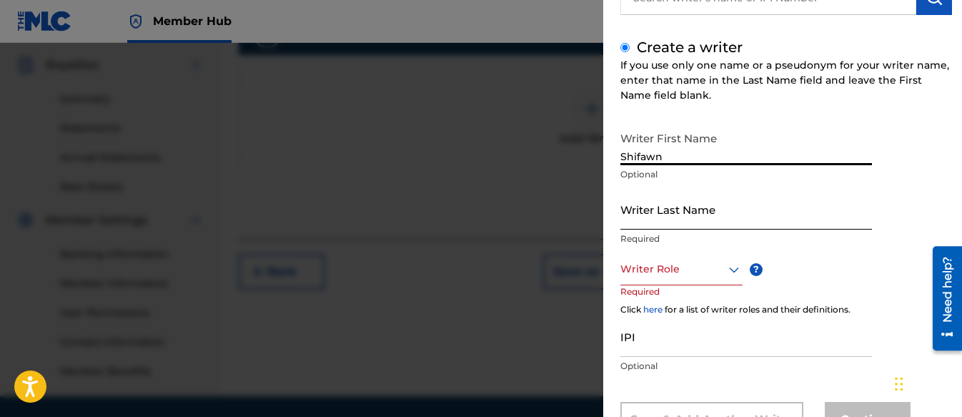
click at [663, 227] on input "Writer Last Name" at bounding box center [746, 209] width 252 height 41
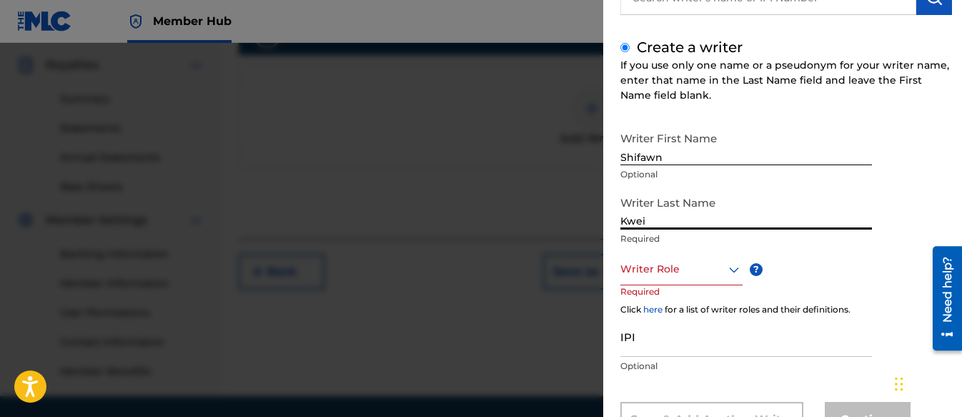
type input "Kwei"
click at [699, 274] on div at bounding box center [681, 269] width 122 height 18
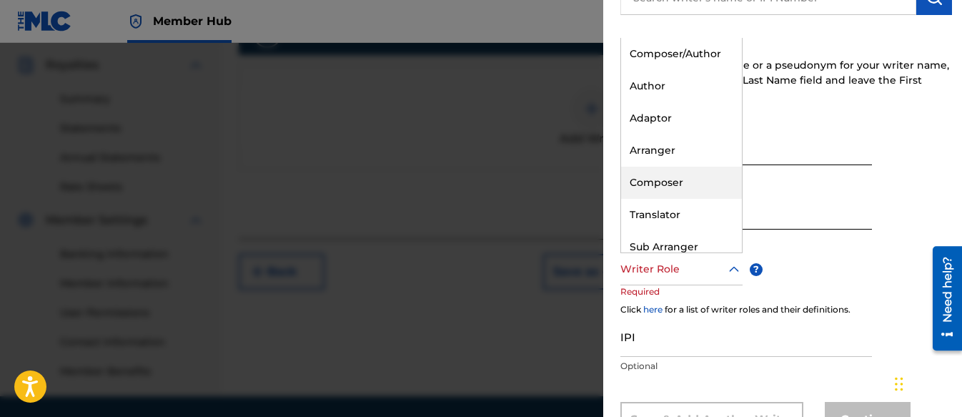
click at [660, 182] on div "Composer" at bounding box center [681, 183] width 121 height 32
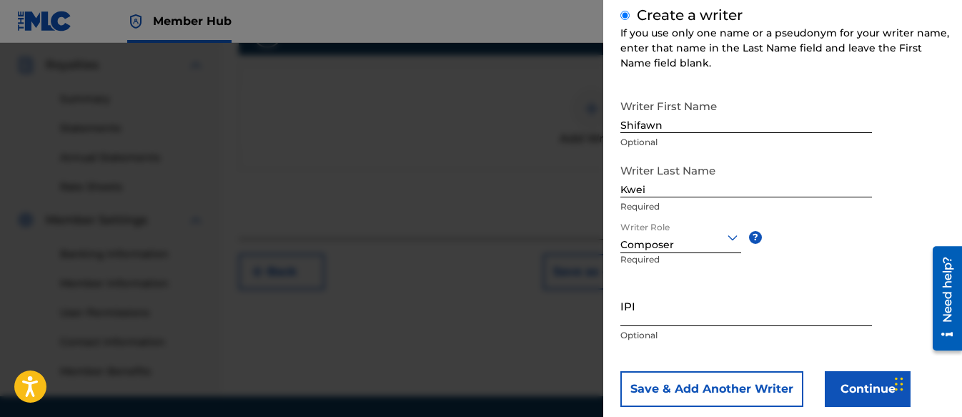
scroll to position [204, 0]
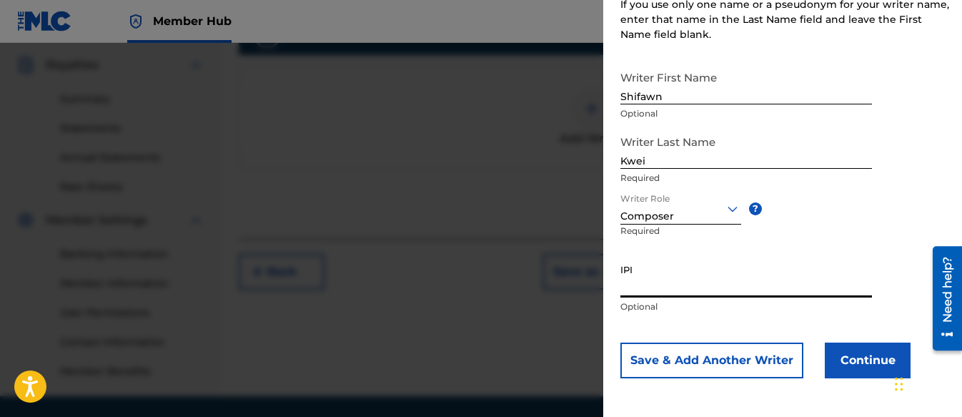
paste input "01313326985"
type input "01313326985"
click at [842, 350] on button "Continue" at bounding box center [868, 360] width 86 height 36
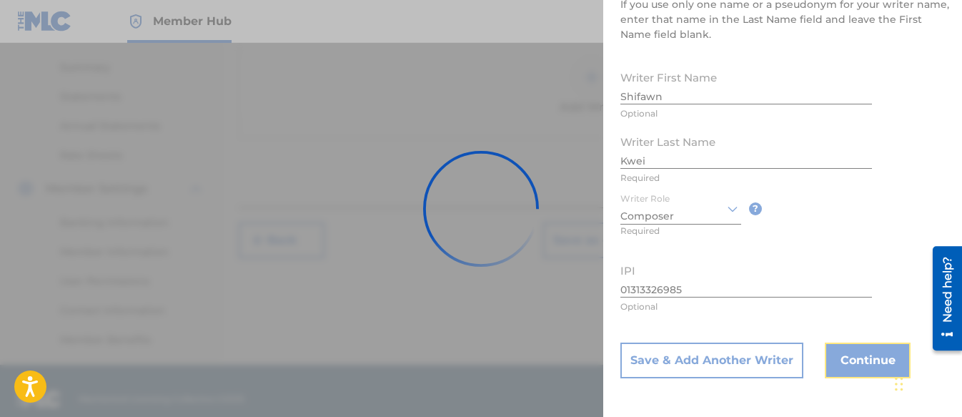
scroll to position [470, 0]
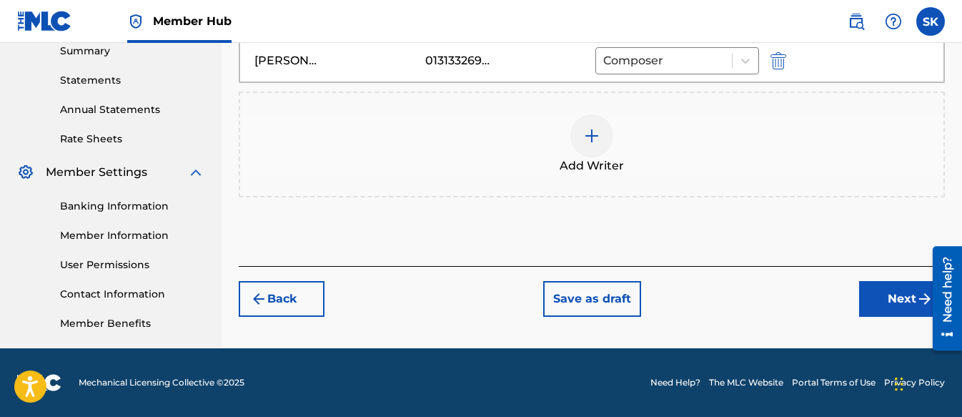
click at [606, 122] on div at bounding box center [591, 135] width 43 height 43
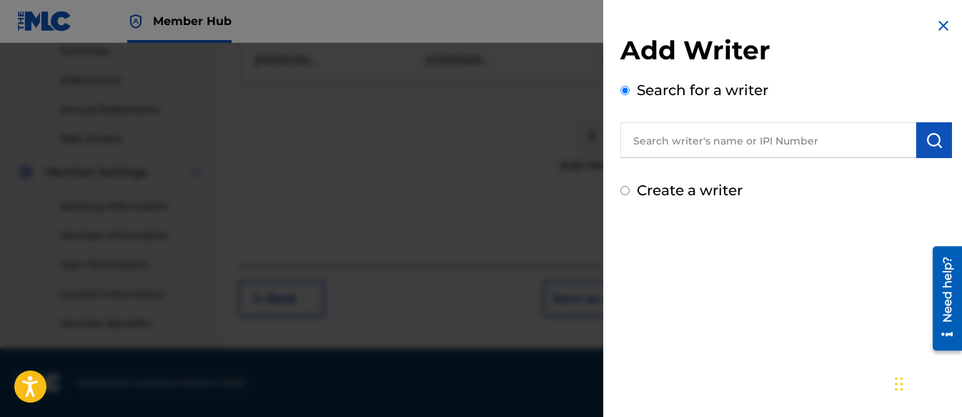
click at [939, 32] on img at bounding box center [943, 25] width 17 height 17
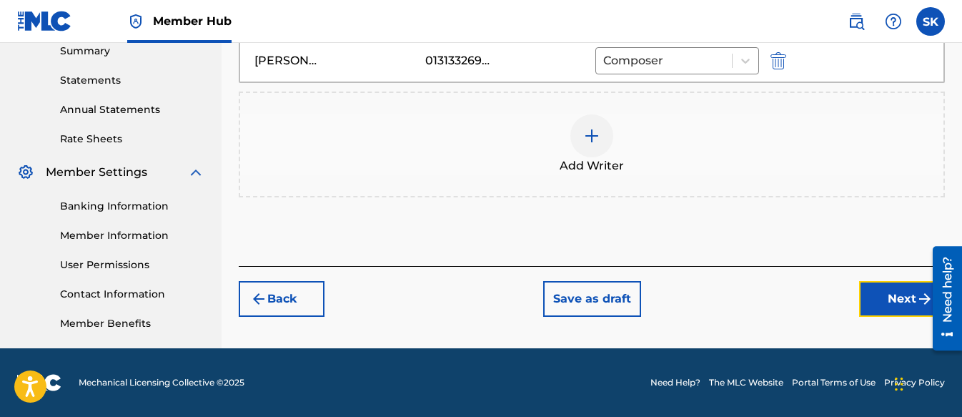
click at [860, 305] on button "Next" at bounding box center [902, 299] width 86 height 36
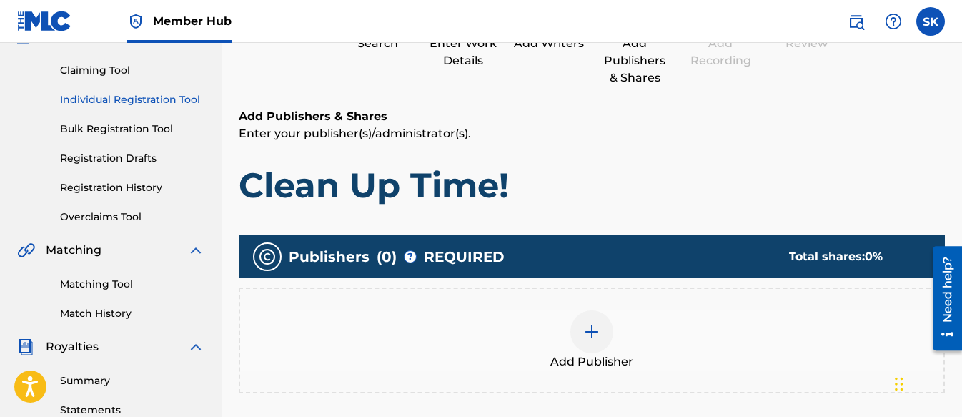
scroll to position [279, 0]
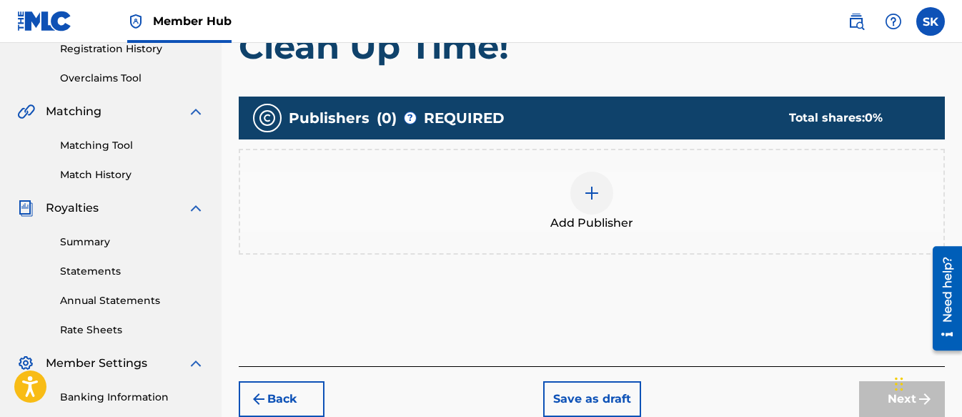
click at [585, 188] on img at bounding box center [591, 192] width 17 height 17
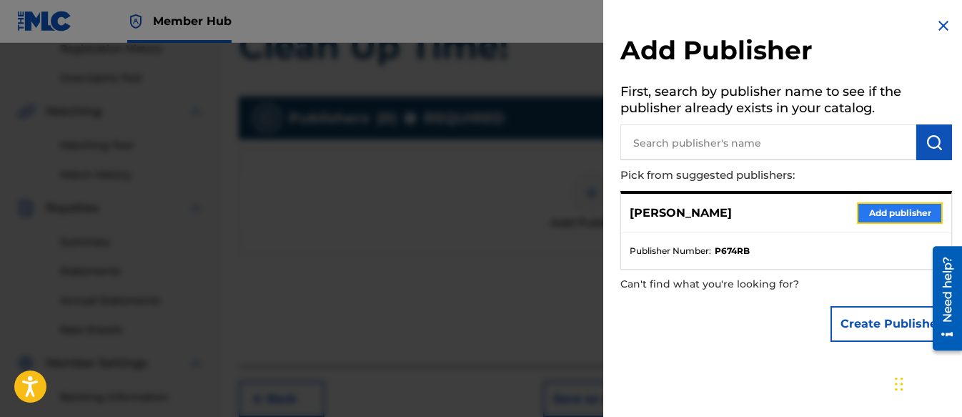
click at [906, 206] on button "Add publisher" at bounding box center [900, 212] width 86 height 21
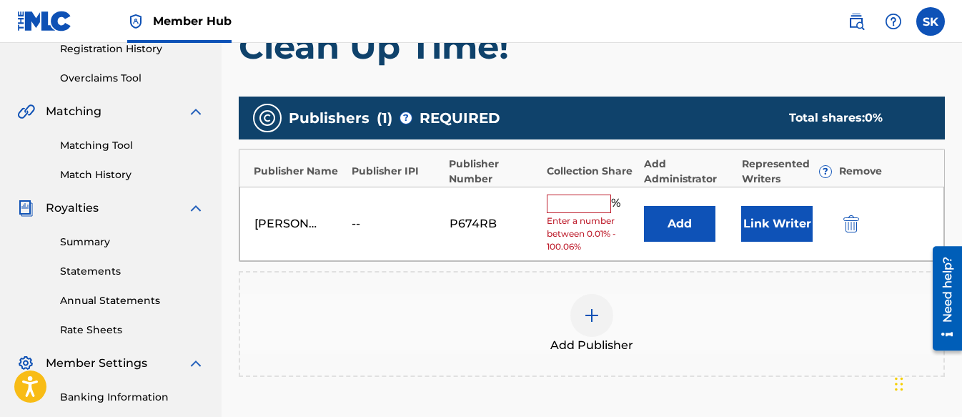
click at [578, 204] on input "text" at bounding box center [579, 203] width 64 height 19
type input "100"
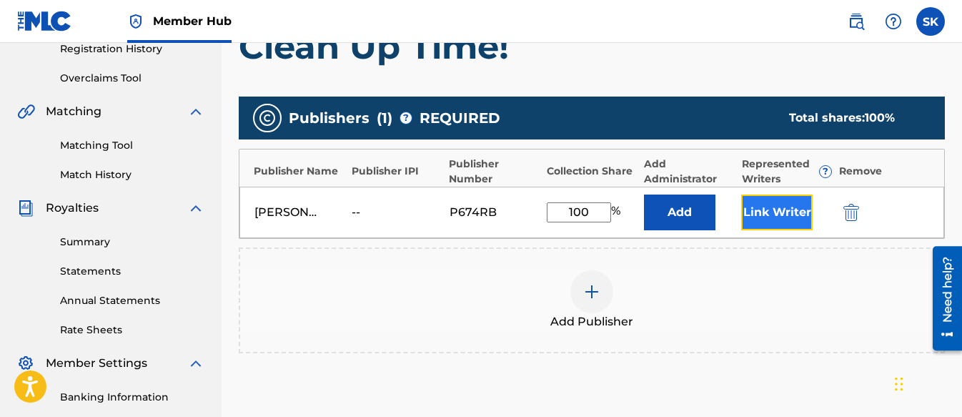
click at [781, 215] on button "Link Writer" at bounding box center [776, 212] width 71 height 36
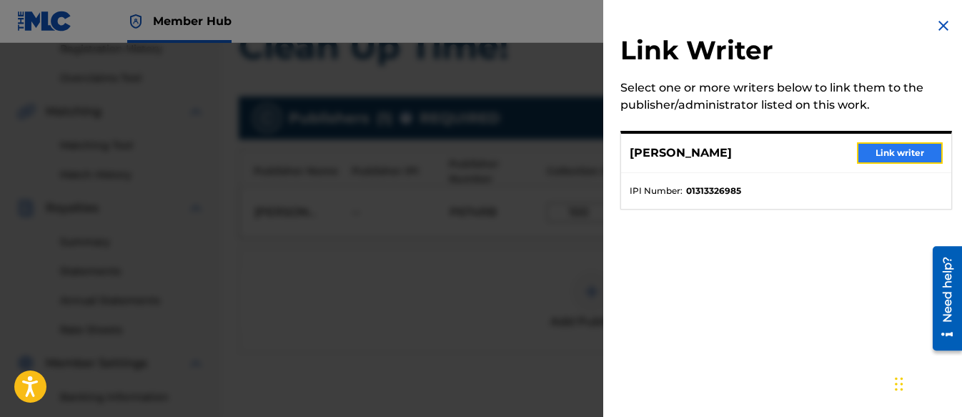
click at [886, 154] on button "Link writer" at bounding box center [900, 152] width 86 height 21
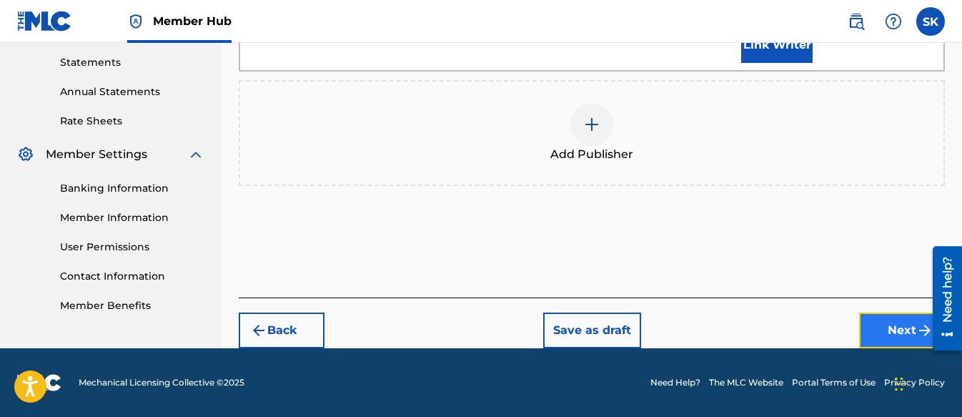
click at [889, 322] on button "Next" at bounding box center [902, 330] width 86 height 36
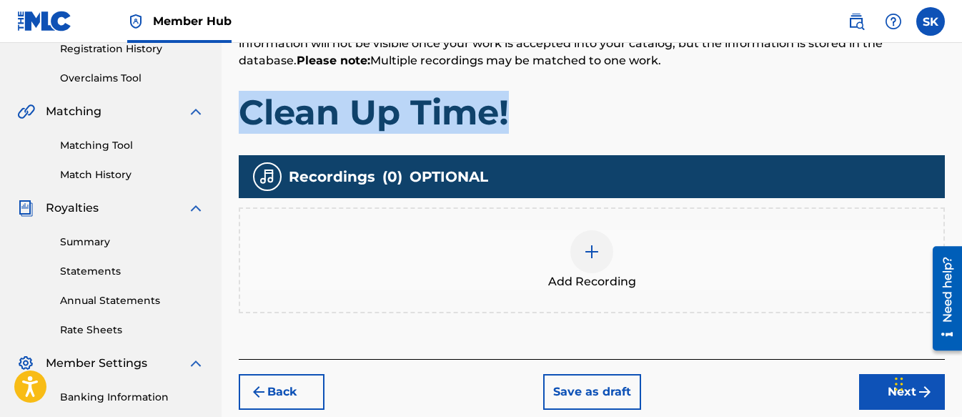
drag, startPoint x: 529, startPoint y: 113, endPoint x: 245, endPoint y: 109, distance: 283.8
click at [245, 109] on h1 "Clean Up Time!" at bounding box center [592, 112] width 706 height 43
copy h1 "Clean Up Time!"
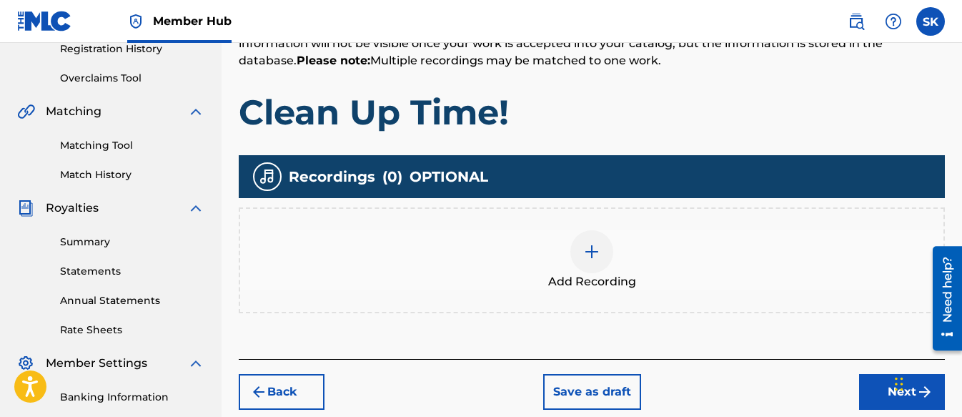
click at [600, 247] on div at bounding box center [591, 251] width 43 height 43
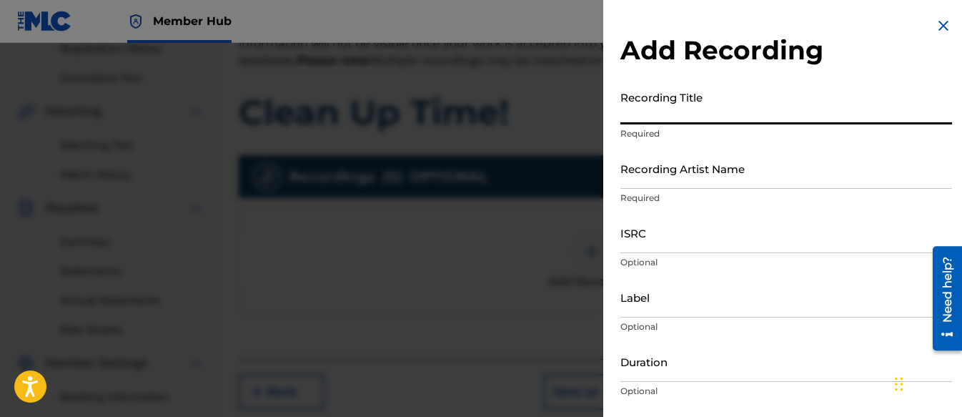
click at [659, 105] on input "Recording Title" at bounding box center [786, 104] width 332 height 41
paste input "Clean Up Time!"
type input "Clean Up Time!"
click at [675, 173] on input "Recording Artist Name" at bounding box center [786, 168] width 332 height 41
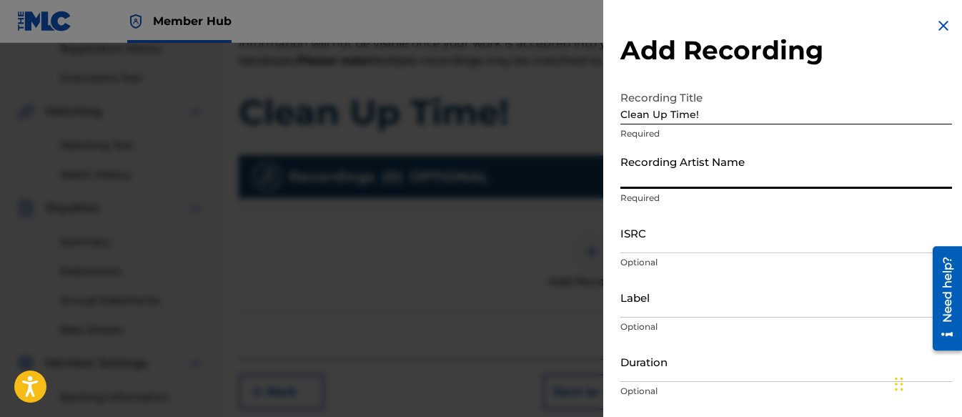
type input "[PERSON_NAME] Tunes and Tales"
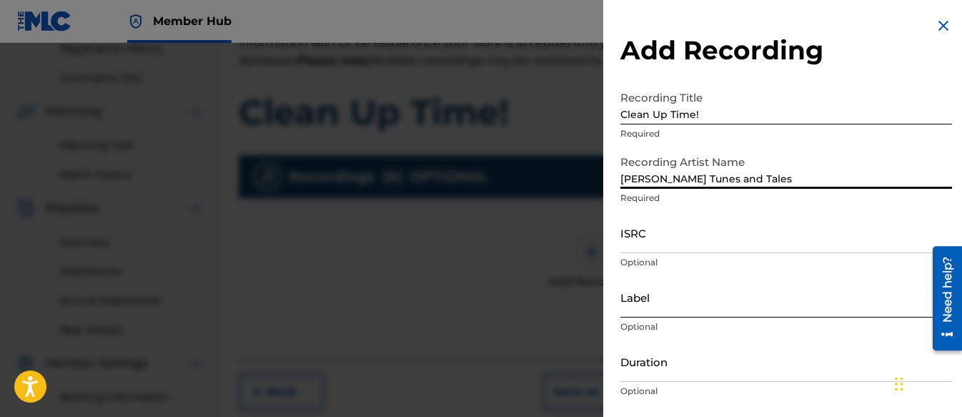
click at [793, 305] on input "Label" at bounding box center [786, 297] width 332 height 41
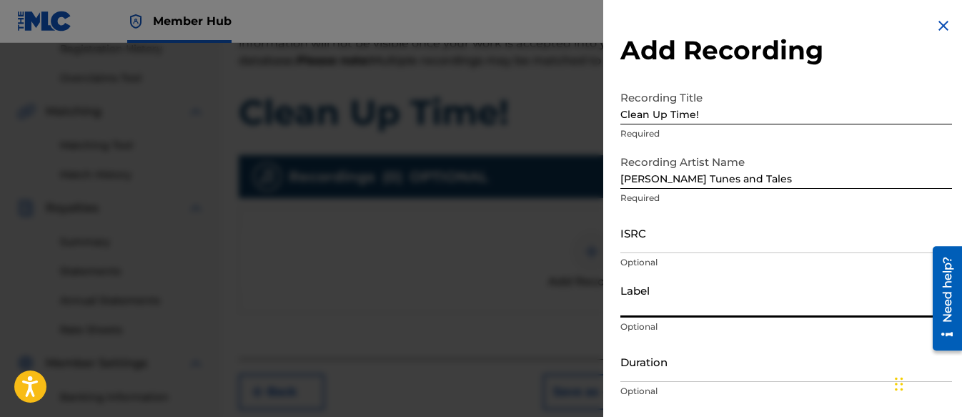
type input "Three Kais Enterprises"
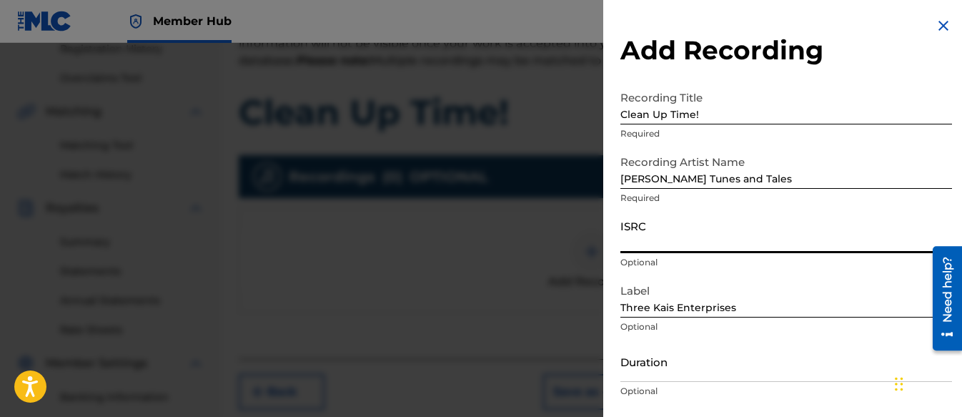
paste input "01313326985"
type input "01313326985"
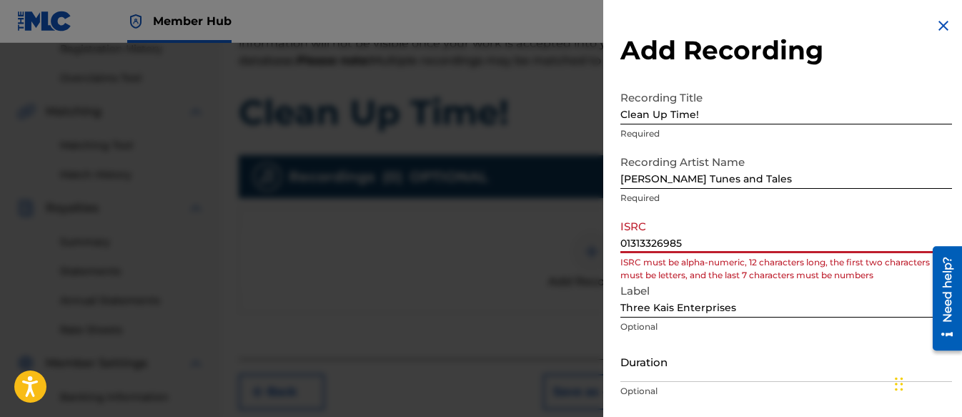
drag, startPoint x: 701, startPoint y: 244, endPoint x: 480, endPoint y: 236, distance: 221.7
click at [460, 232] on div "Add Recording Recording Title Clean Up Time! Required Recording Artist Name [PE…" at bounding box center [481, 230] width 962 height 374
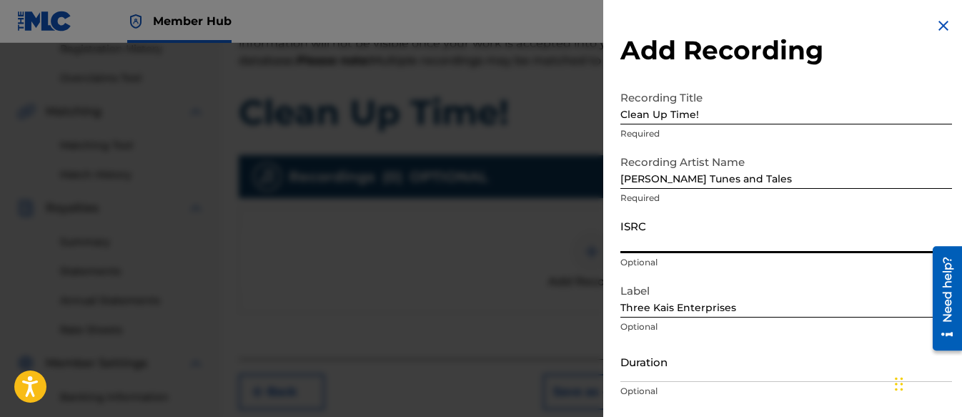
paste input "QZWFQ2526865"
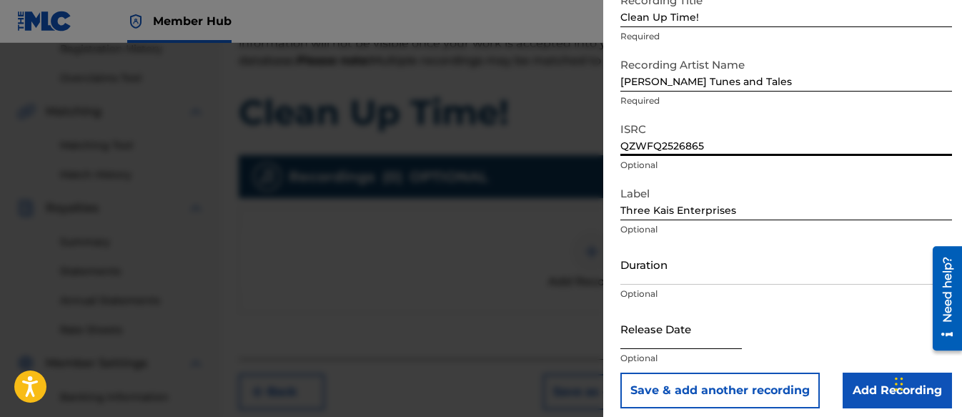
scroll to position [106, 0]
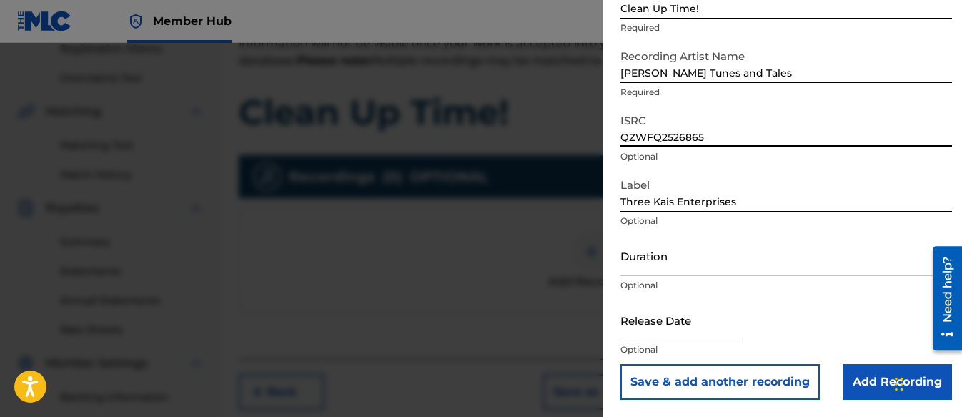
type input "QZWFQ2526865"
click at [665, 322] on input "text" at bounding box center [681, 320] width 122 height 41
select select "8"
select select "2025"
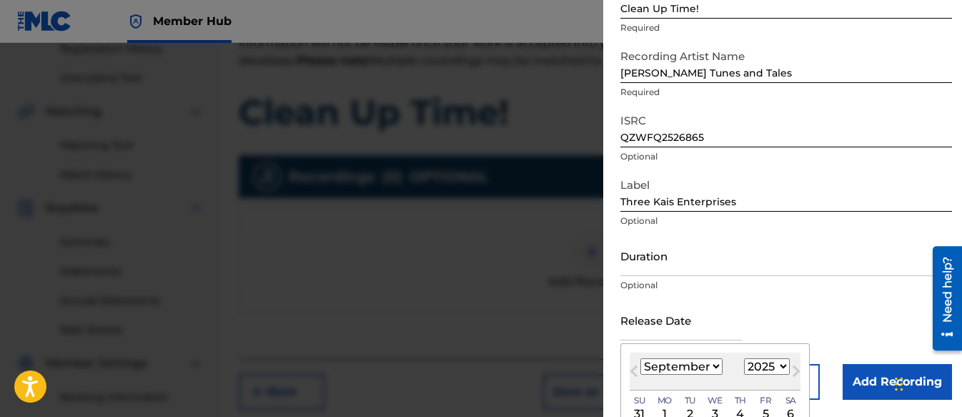
click at [678, 364] on select "January February March April May June July August September October November De…" at bounding box center [681, 366] width 82 height 16
select select "7"
click at [640, 358] on select "January February March April May June July August September October November De…" at bounding box center [681, 366] width 82 height 16
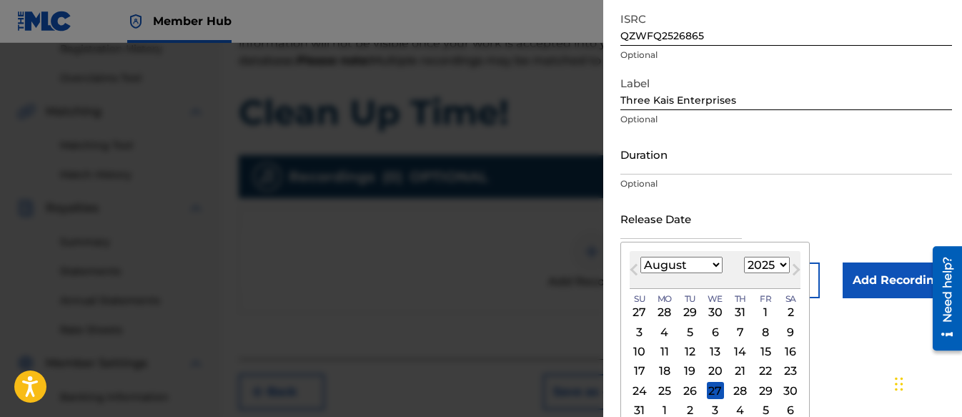
scroll to position [239, 0]
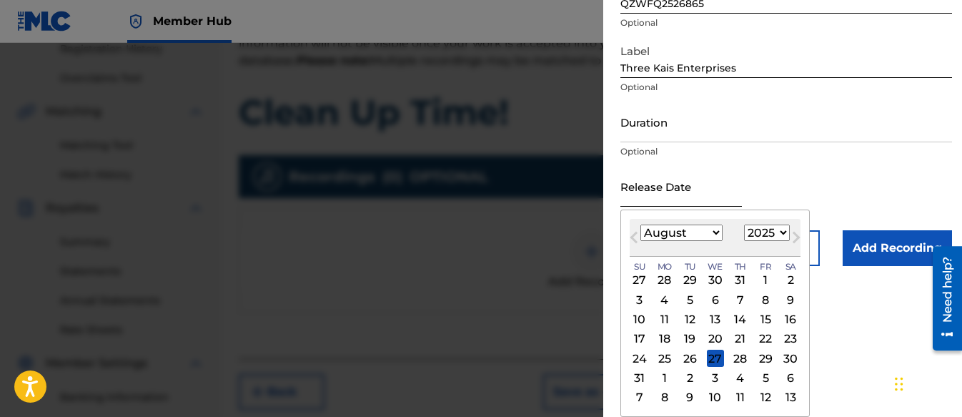
click at [692, 335] on div "19" at bounding box center [689, 338] width 17 height 17
type input "[DATE]"
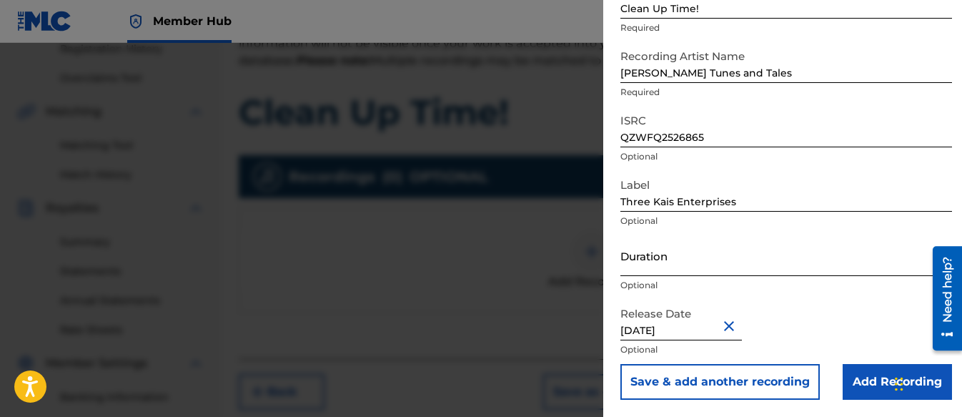
click at [655, 265] on input "Duration" at bounding box center [786, 255] width 332 height 41
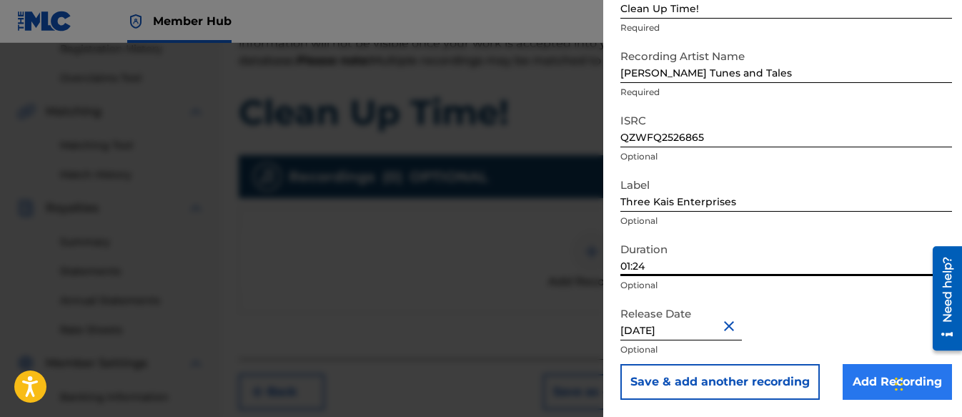
type input "01:24"
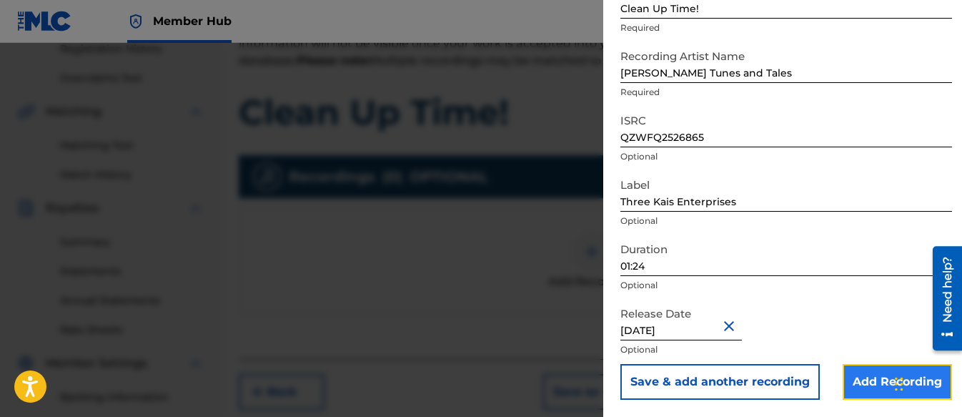
click at [860, 382] on input "Add Recording" at bounding box center [897, 382] width 109 height 36
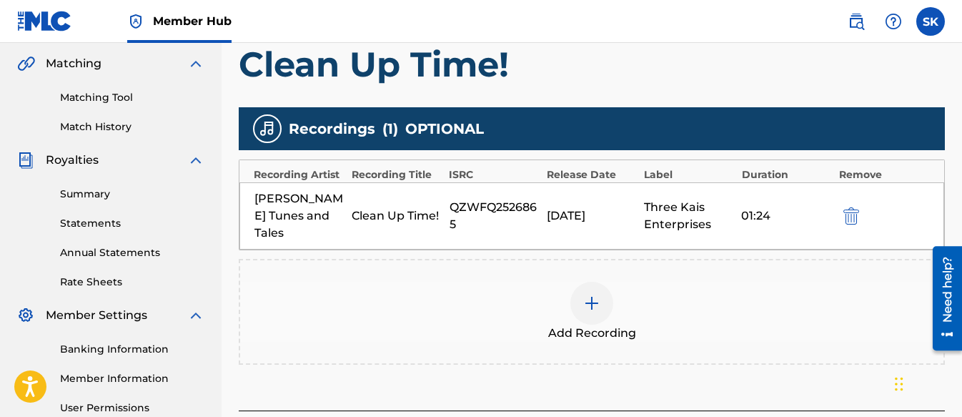
scroll to position [350, 0]
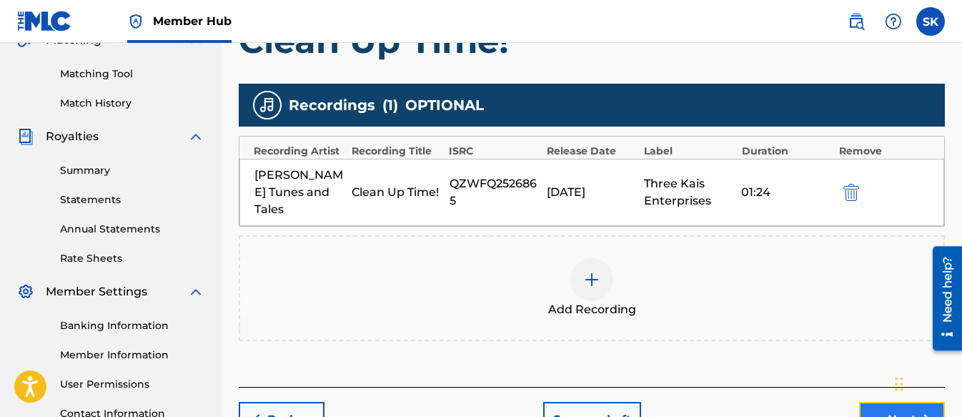
click at [879, 402] on button "Next" at bounding box center [902, 420] width 86 height 36
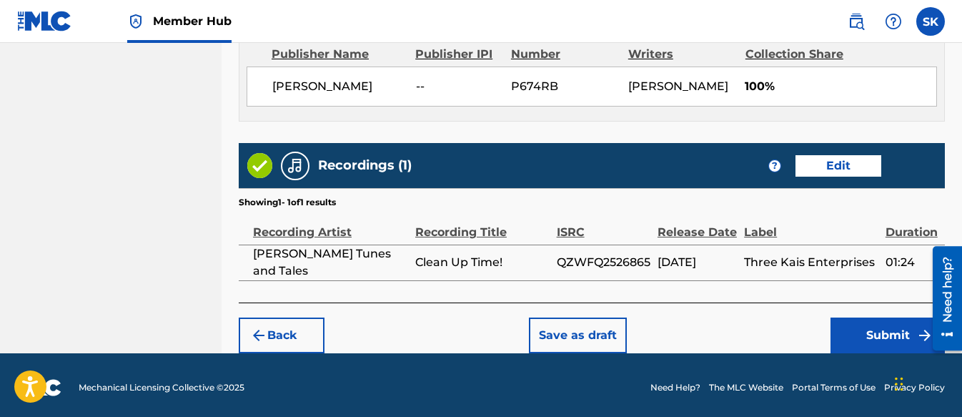
scroll to position [809, 0]
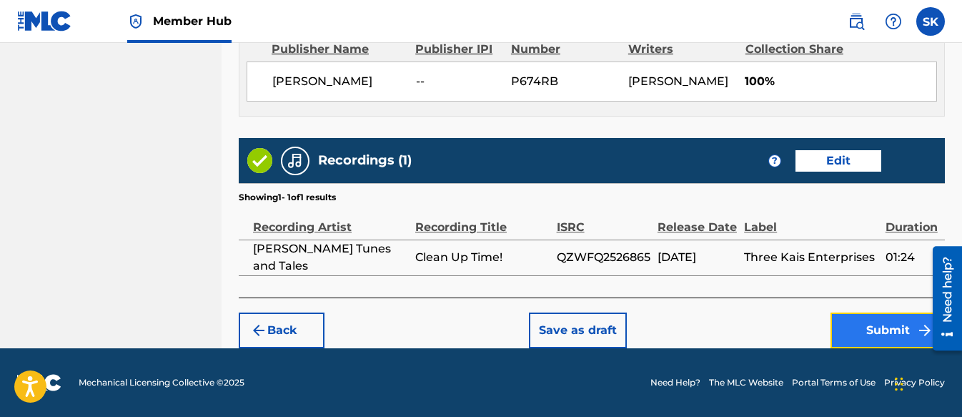
click at [833, 331] on button "Submit" at bounding box center [888, 330] width 114 height 36
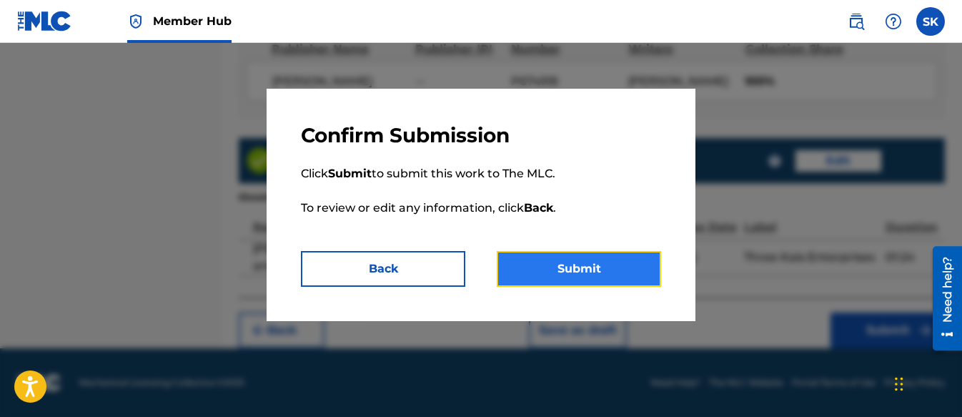
drag, startPoint x: 548, startPoint y: 269, endPoint x: 548, endPoint y: 252, distance: 17.2
click at [547, 267] on button "Submit" at bounding box center [579, 269] width 164 height 36
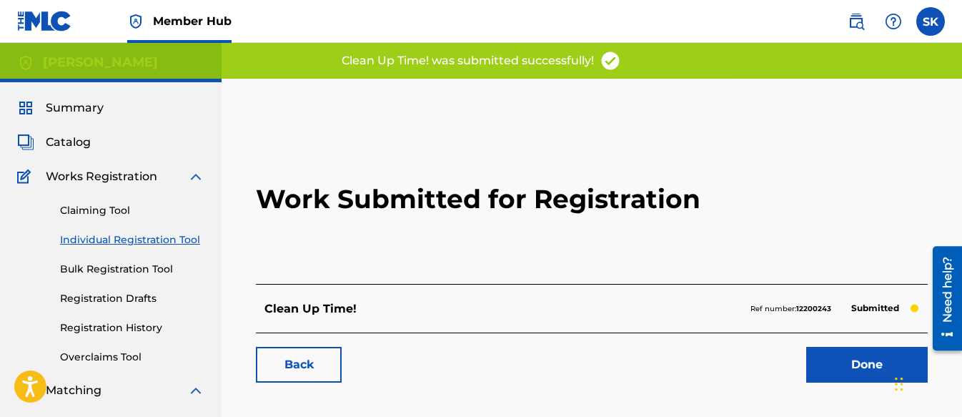
click at [857, 345] on div "Back Done" at bounding box center [592, 357] width 672 height 50
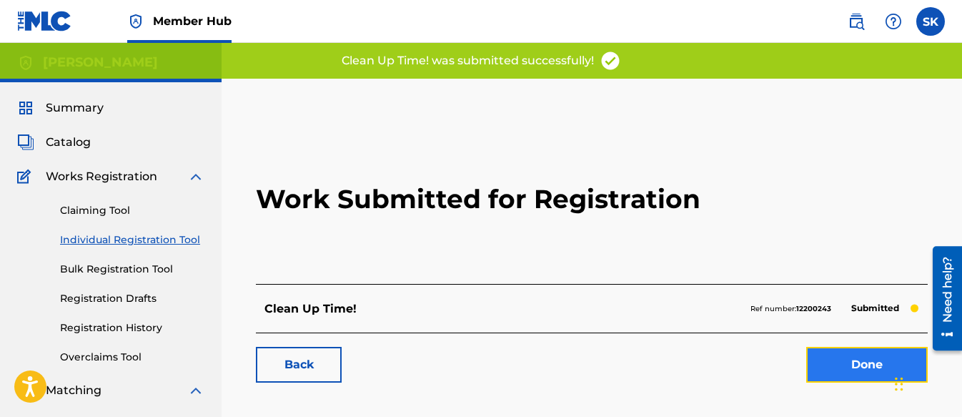
click at [857, 360] on link "Done" at bounding box center [867, 365] width 122 height 36
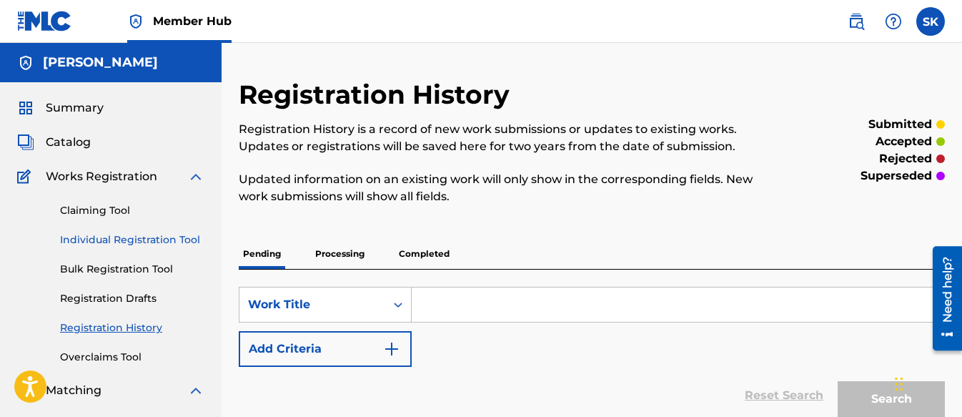
click at [137, 233] on link "Individual Registration Tool" at bounding box center [132, 239] width 144 height 15
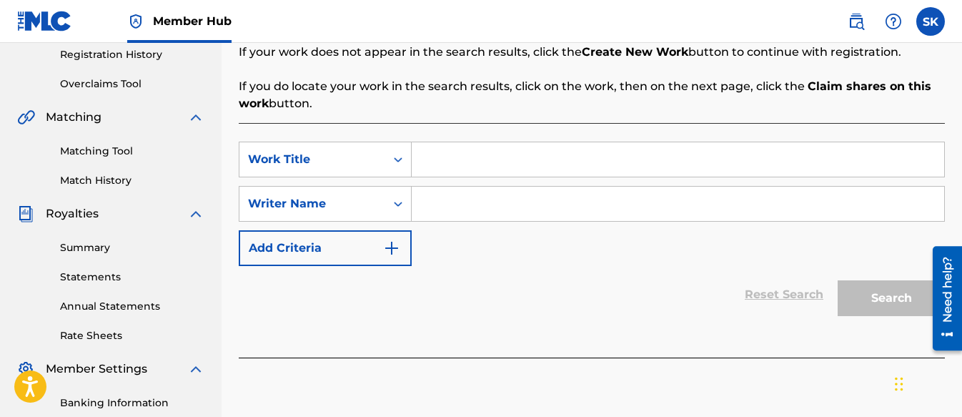
scroll to position [286, 0]
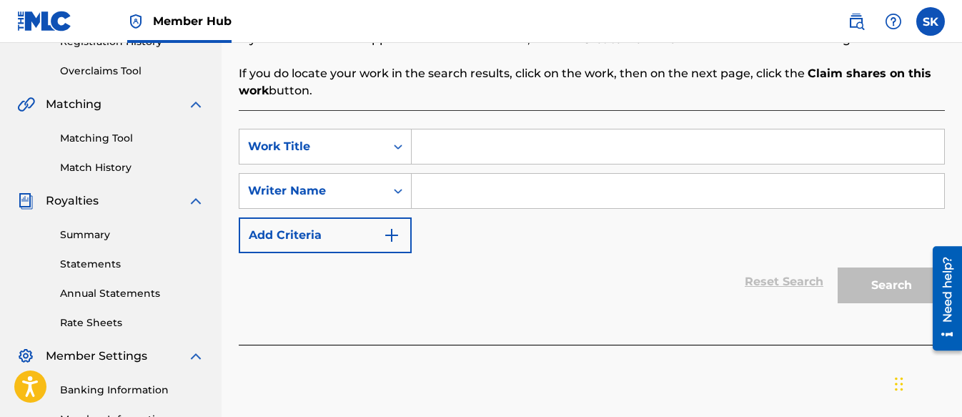
click at [479, 187] on input "Search Form" at bounding box center [678, 191] width 533 height 34
type input "z"
paste input "Let’s Be Safe!"
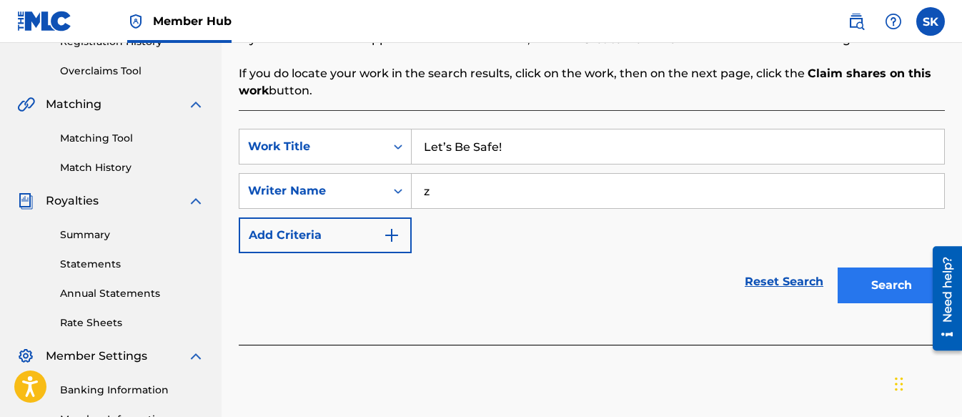
type input "Let’s Be Safe!"
click at [889, 297] on button "Search" at bounding box center [891, 285] width 107 height 36
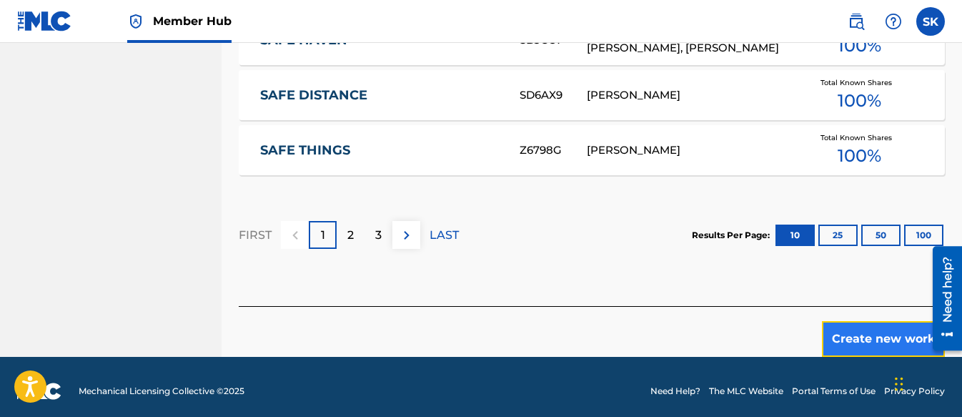
click at [845, 330] on button "Create new work" at bounding box center [883, 339] width 123 height 36
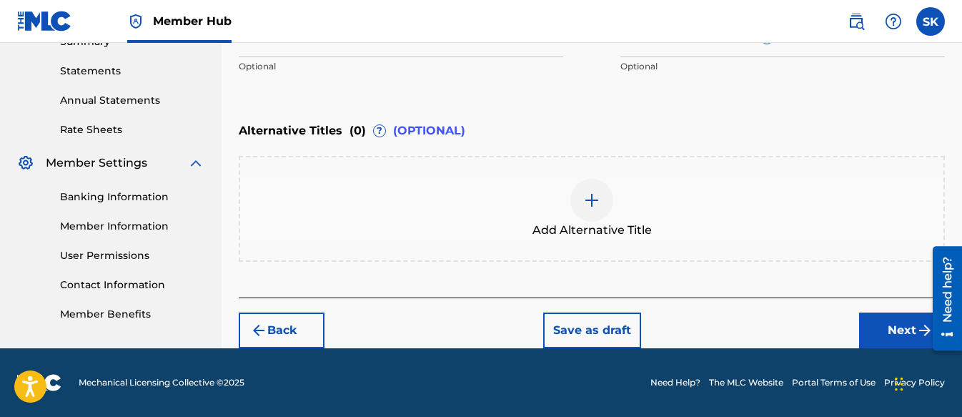
scroll to position [479, 0]
click at [880, 327] on button "Next" at bounding box center [902, 330] width 86 height 36
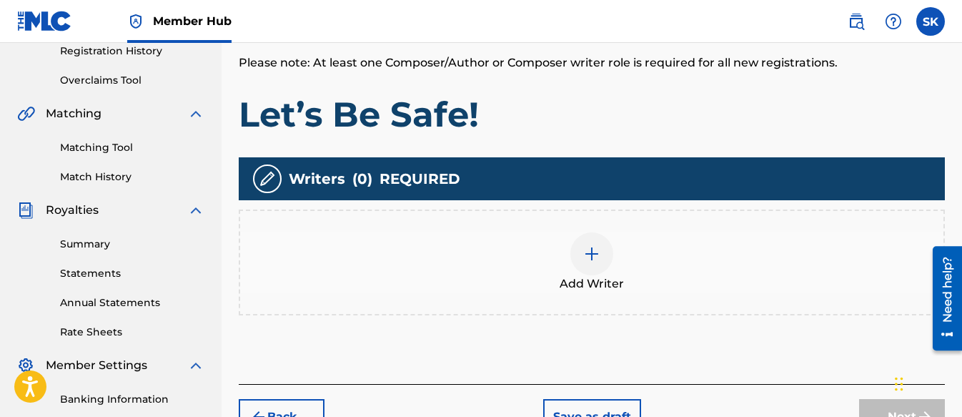
scroll to position [279, 0]
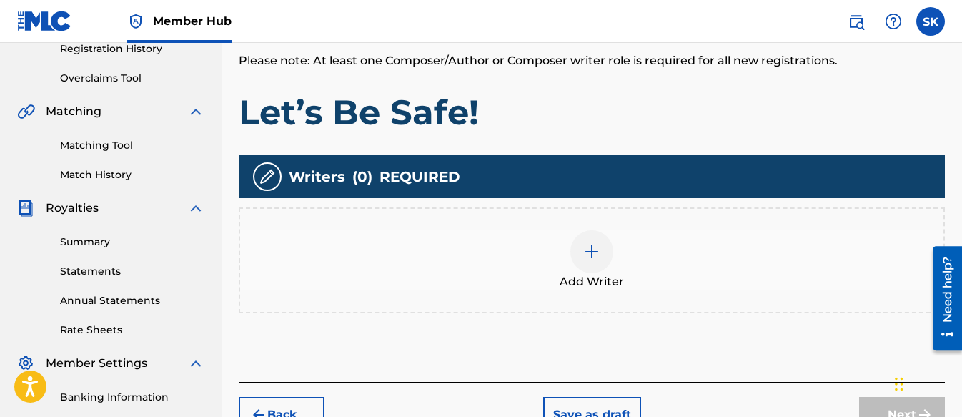
click at [595, 253] on img at bounding box center [591, 251] width 17 height 17
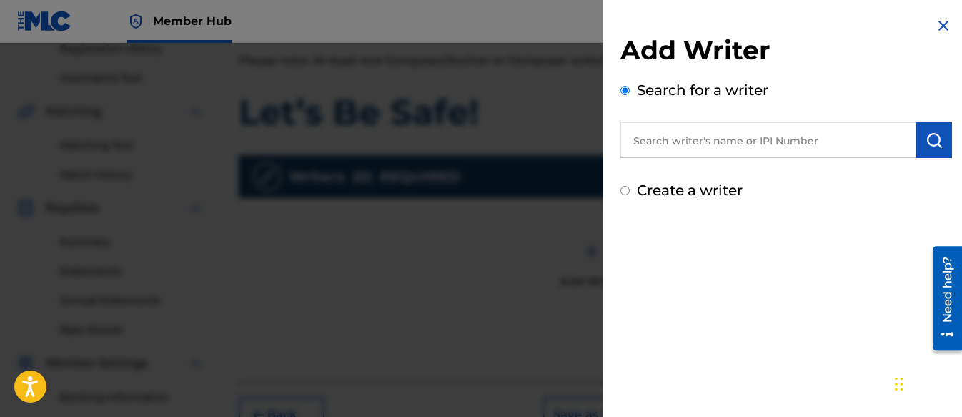
click at [627, 194] on input "Create a writer" at bounding box center [624, 190] width 9 height 9
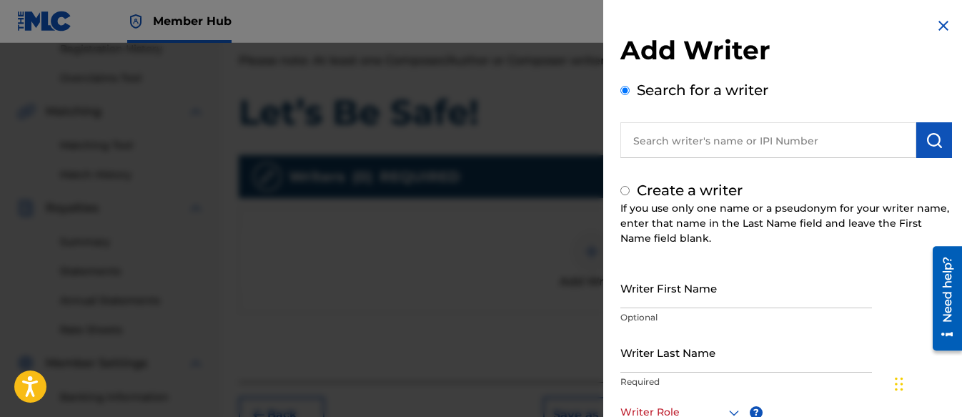
radio input "false"
radio input "true"
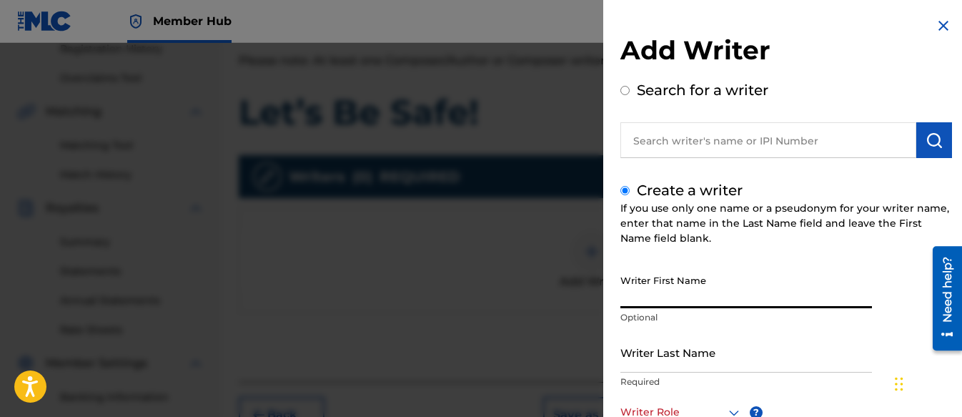
click at [671, 290] on input "Writer First Name" at bounding box center [746, 287] width 252 height 41
type input "Shifawn"
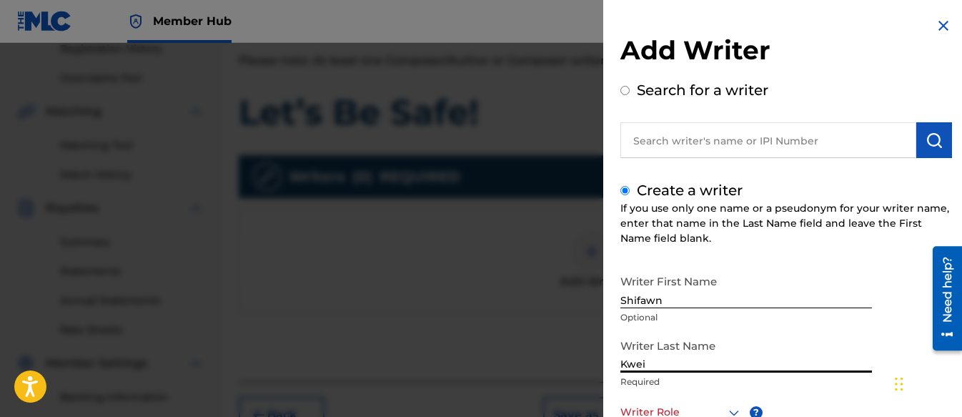
type input "Kwei"
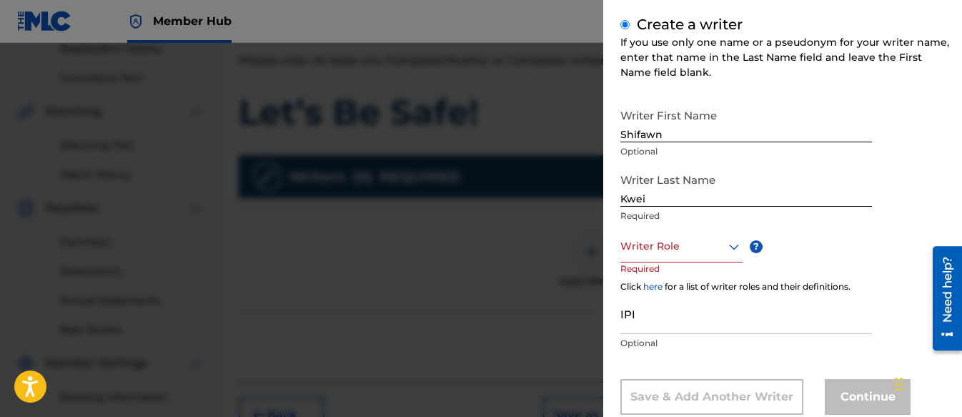
scroll to position [202, 0]
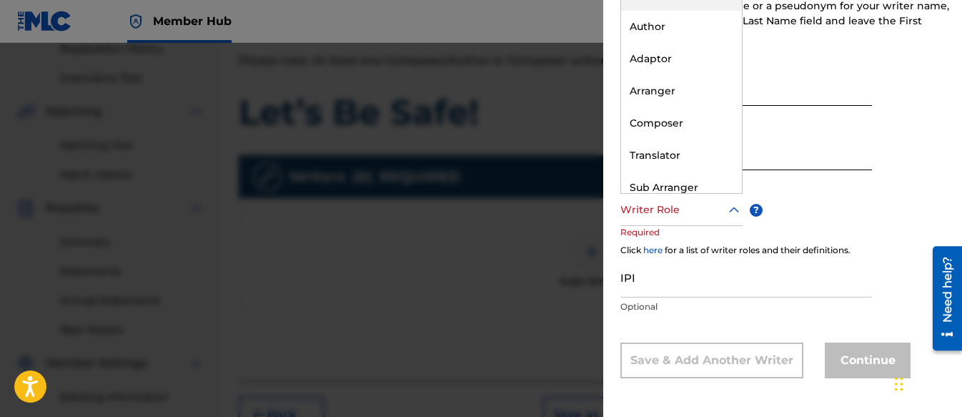
click at [650, 201] on div at bounding box center [681, 210] width 122 height 18
click at [652, 122] on div "Composer" at bounding box center [681, 123] width 121 height 32
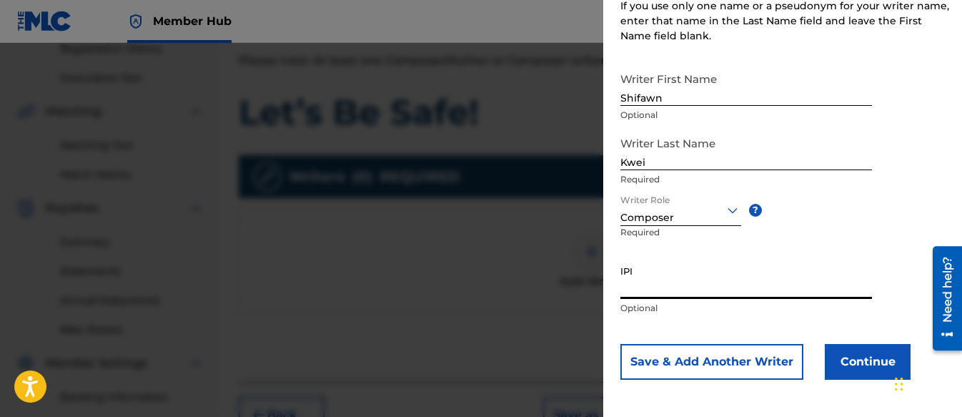
paste input "01313326985"
type input "01313326985"
click at [861, 359] on button "Continue" at bounding box center [868, 362] width 86 height 36
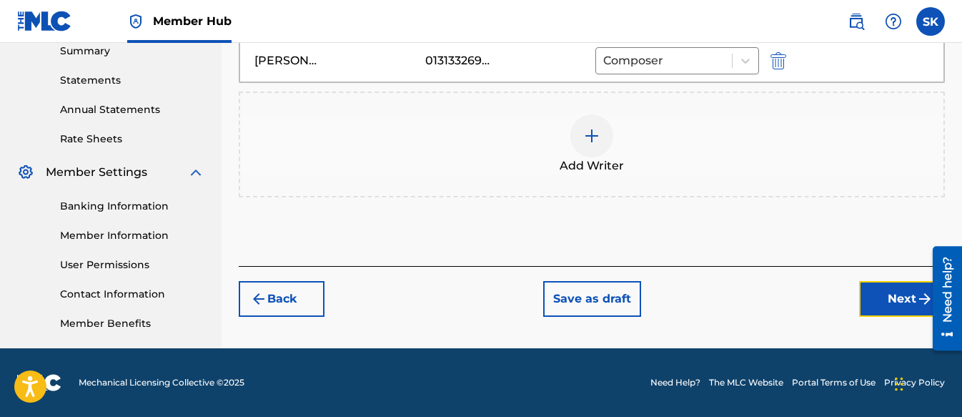
click at [884, 306] on button "Next" at bounding box center [902, 299] width 86 height 36
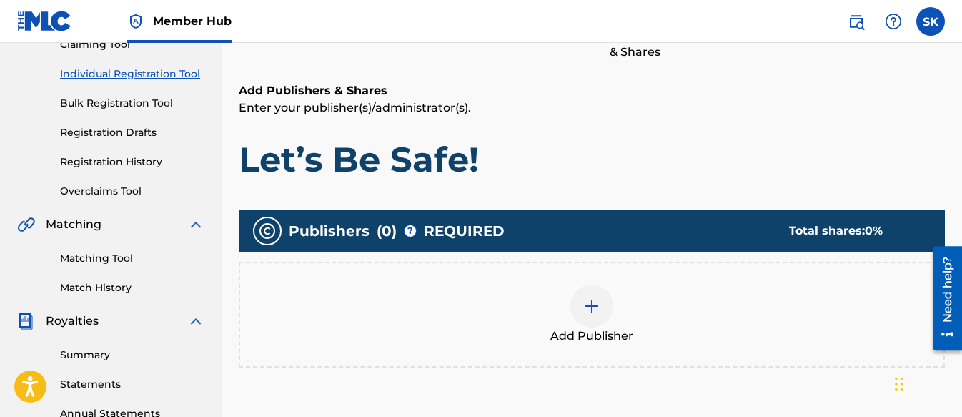
scroll to position [279, 0]
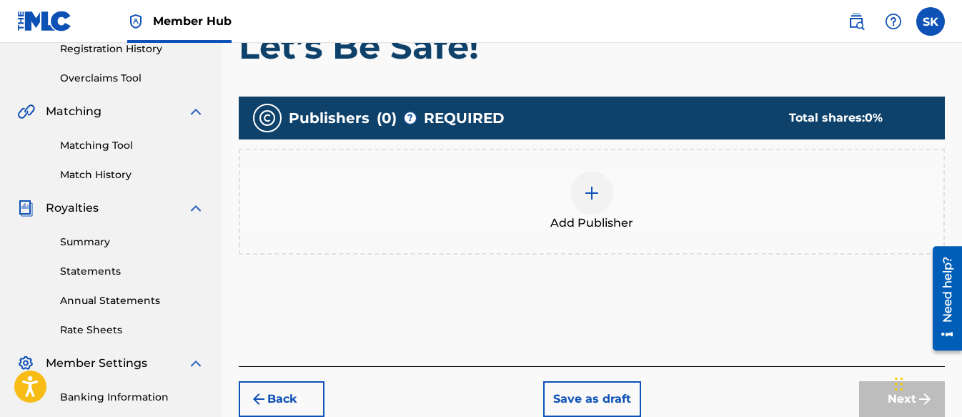
click at [598, 189] on img at bounding box center [591, 192] width 17 height 17
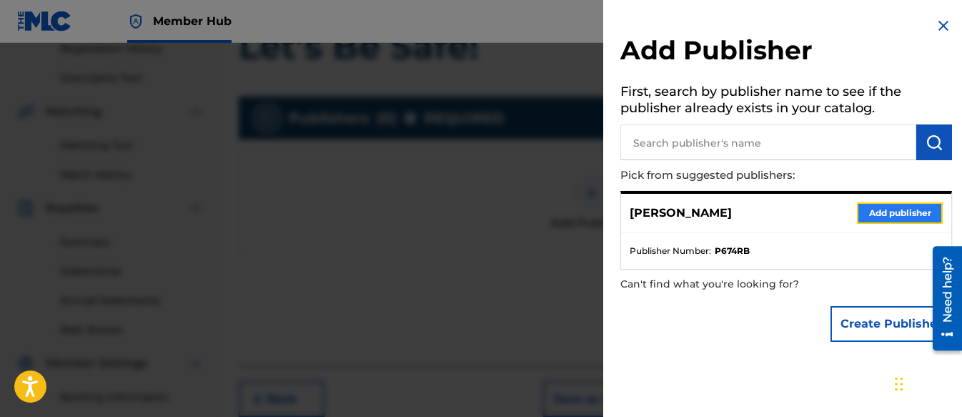
click at [901, 207] on button "Add publisher" at bounding box center [900, 212] width 86 height 21
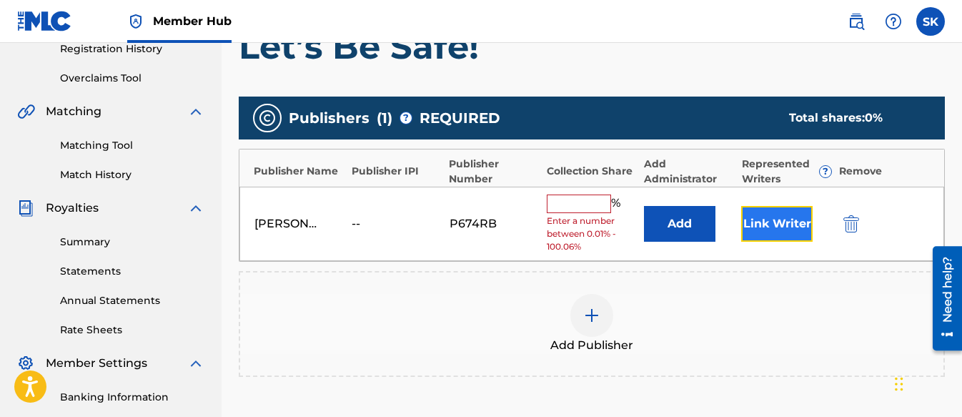
click at [749, 214] on button "Link Writer" at bounding box center [776, 224] width 71 height 36
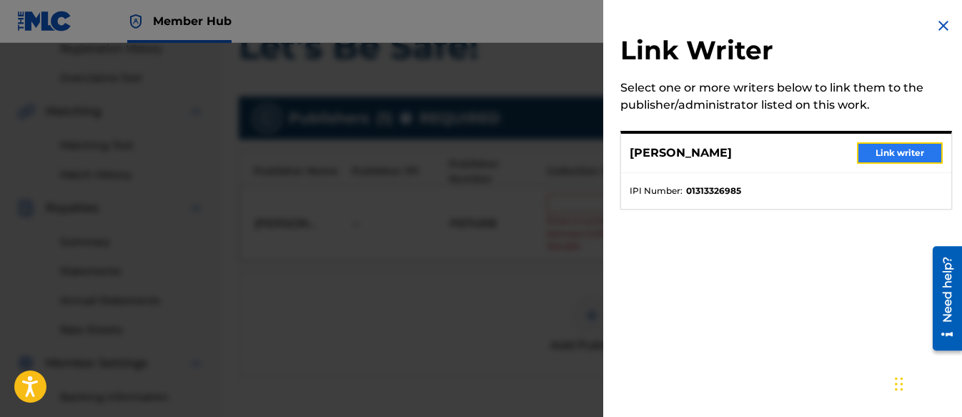
click at [907, 154] on button "Link writer" at bounding box center [900, 152] width 86 height 21
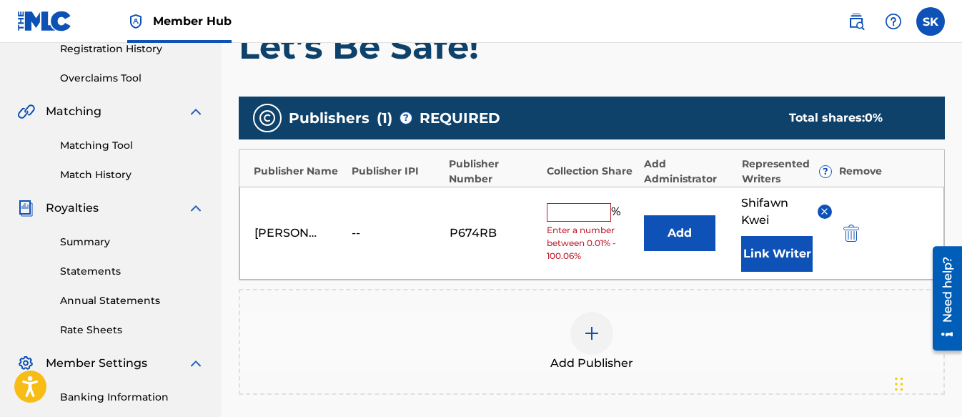
click at [568, 211] on input "text" at bounding box center [579, 212] width 64 height 19
type input "100"
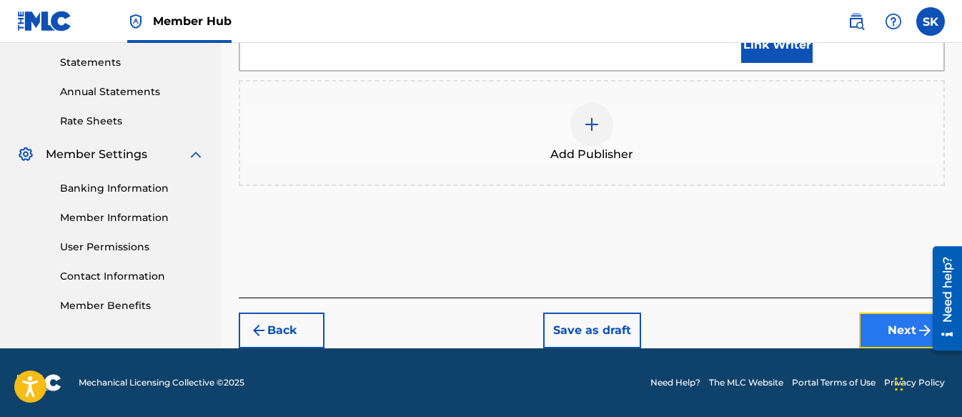
click at [878, 328] on button "Next" at bounding box center [902, 330] width 86 height 36
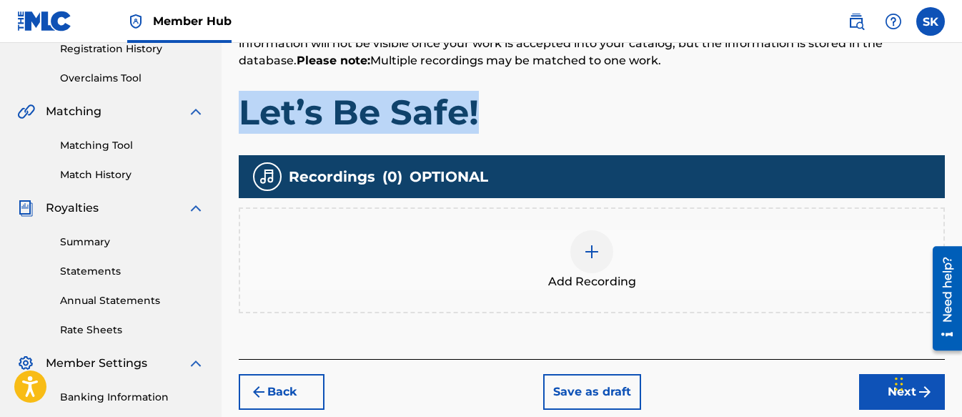
drag, startPoint x: 500, startPoint y: 117, endPoint x: 253, endPoint y: 127, distance: 247.5
click at [241, 125] on h1 "Let’s Be Safe!" at bounding box center [592, 112] width 706 height 43
copy h1 "Let’s Be Safe!"
click at [588, 248] on img at bounding box center [591, 251] width 17 height 17
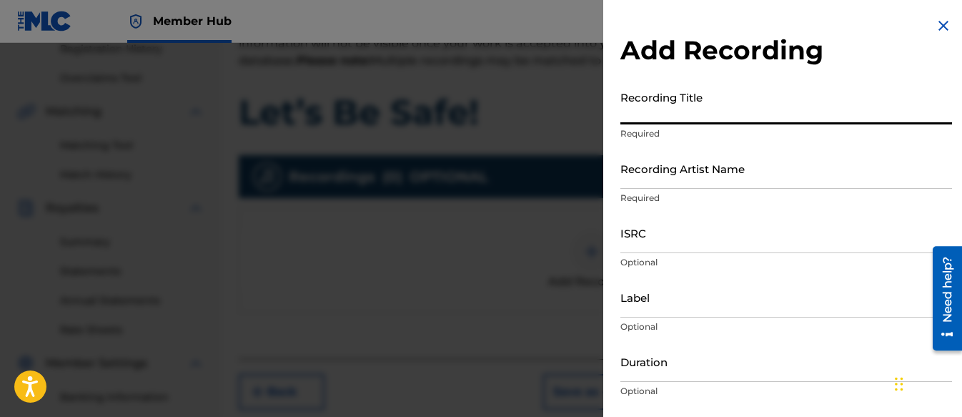
paste input "Let’s Be Safe!"
type input "Let’s Be Safe!"
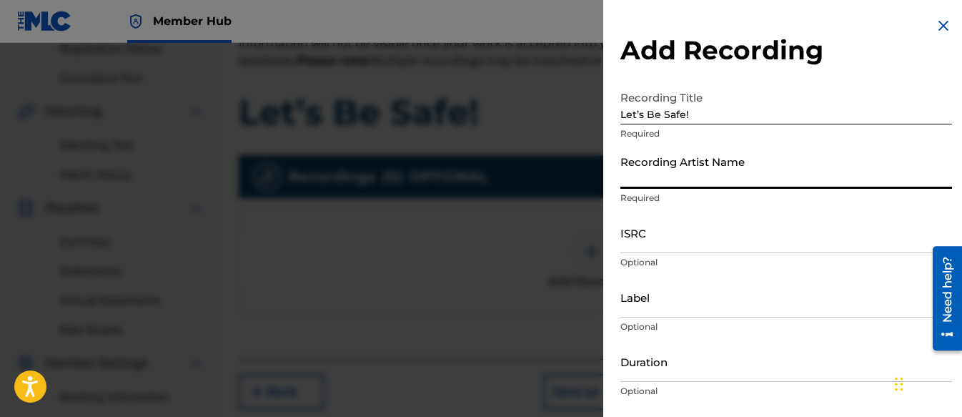
click at [670, 168] on input "Recording Artist Name" at bounding box center [786, 168] width 332 height 41
type input "[PERSON_NAME] Tunes and Tales"
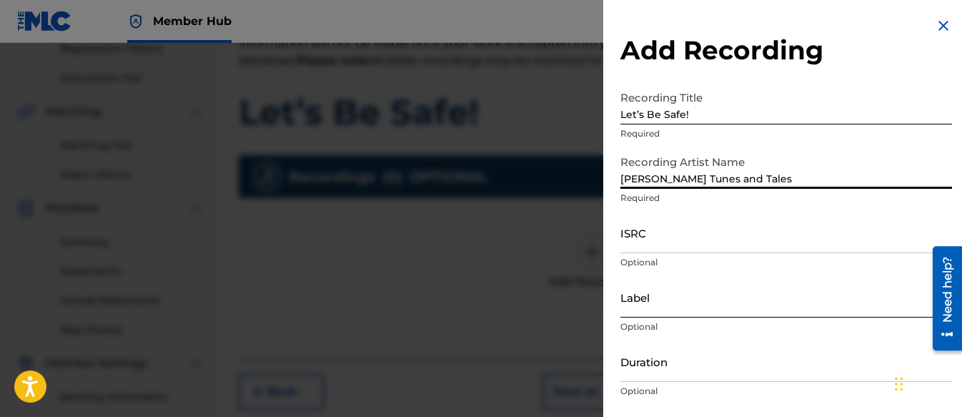
click at [701, 312] on input "Label" at bounding box center [786, 297] width 332 height 41
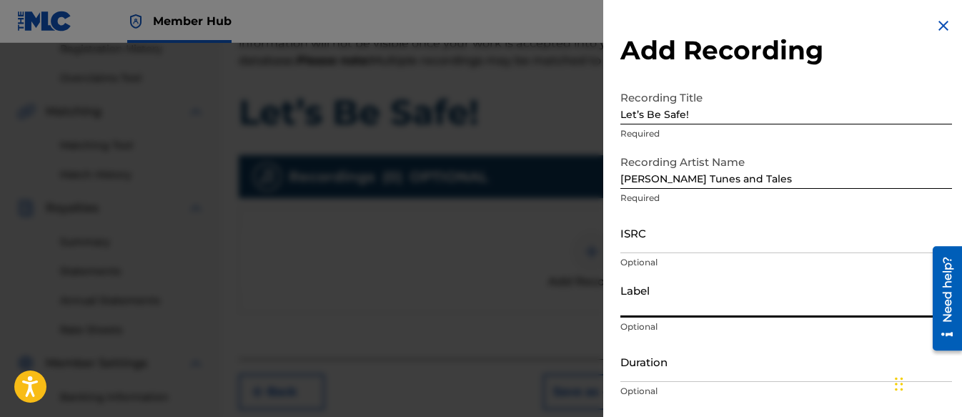
type input "Three Kais Enterprises"
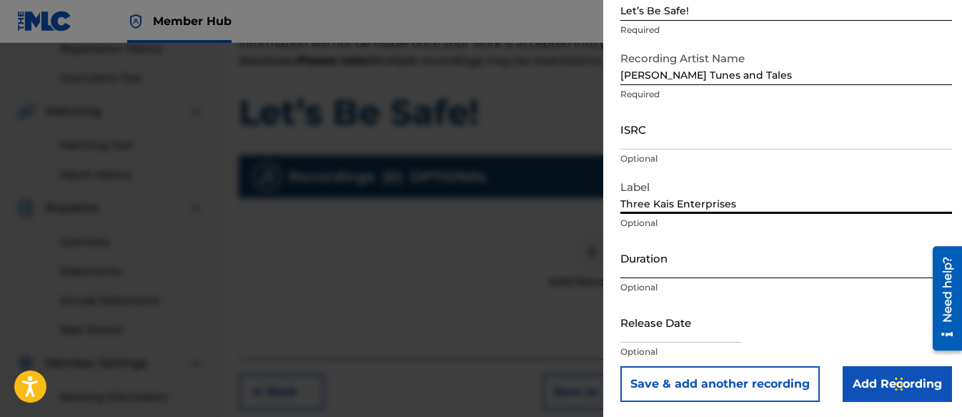
scroll to position [106, 0]
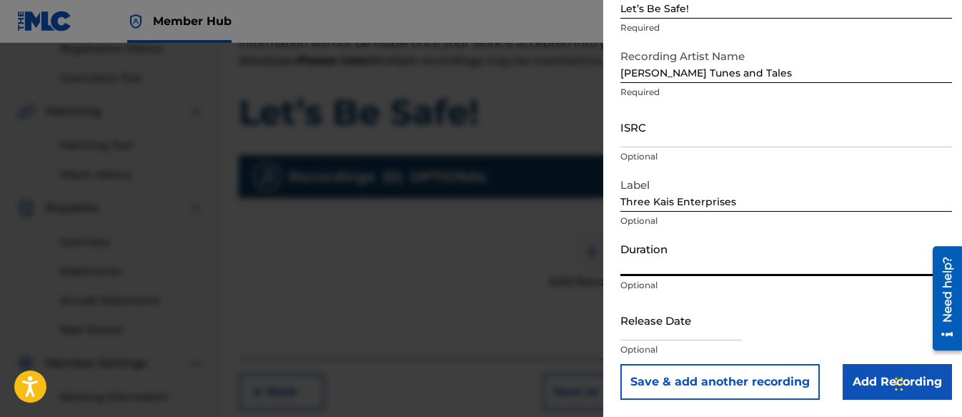
click at [660, 264] on input "Duration" at bounding box center [786, 255] width 332 height 41
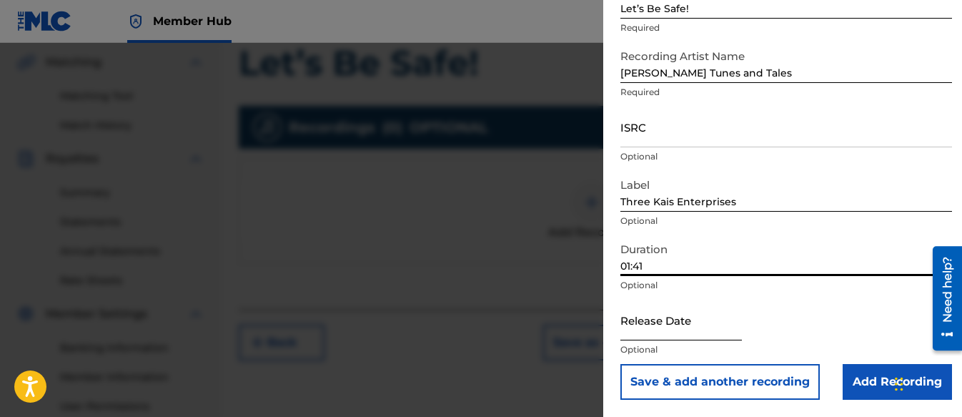
scroll to position [350, 0]
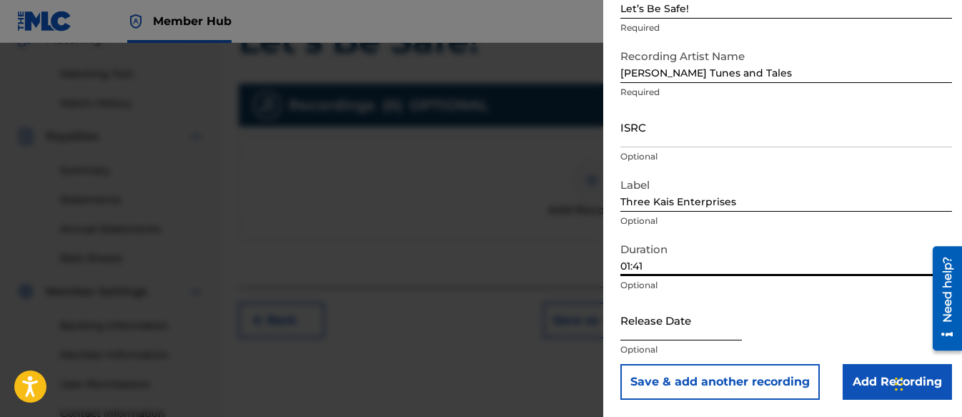
type input "01:41"
click at [670, 327] on input "text" at bounding box center [681, 320] width 122 height 41
select select "8"
select select "2025"
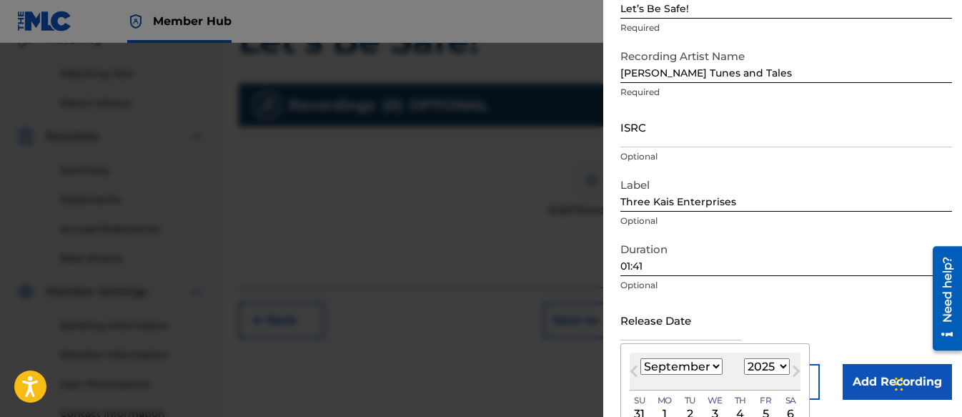
click at [700, 369] on select "January February March April May June July August September October November De…" at bounding box center [681, 366] width 82 height 16
select select "7"
click at [640, 358] on select "January February March April May June July August September October November De…" at bounding box center [681, 366] width 82 height 16
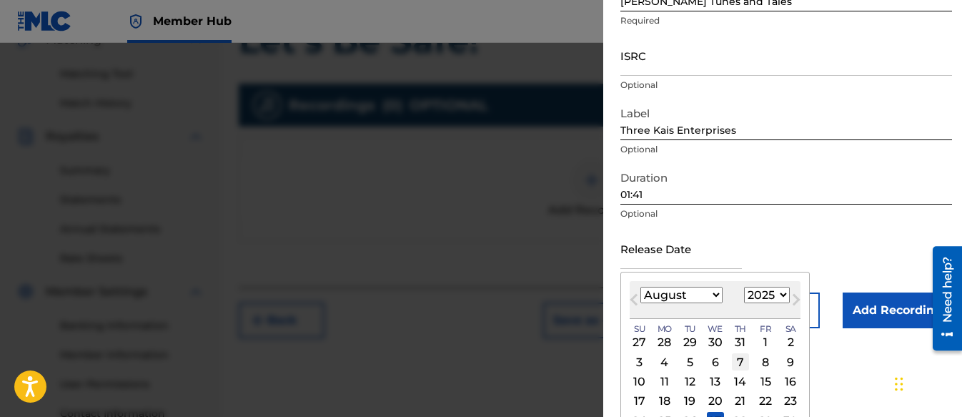
scroll to position [239, 0]
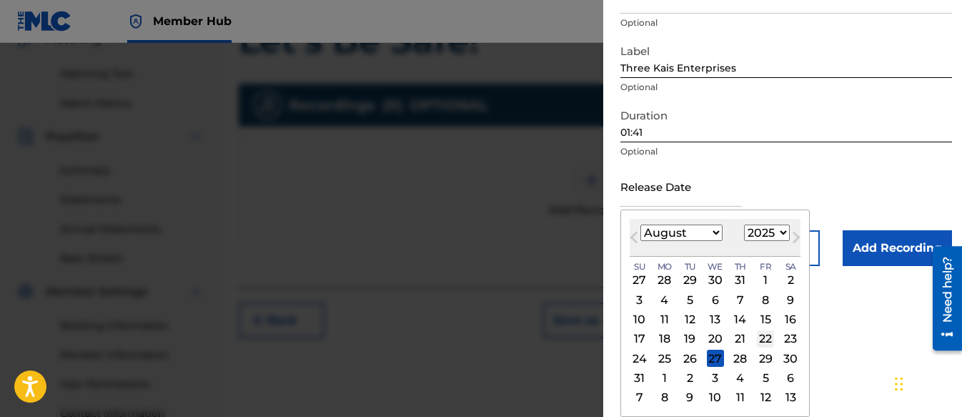
click at [766, 333] on div "22" at bounding box center [765, 338] width 17 height 17
type input "[DATE]"
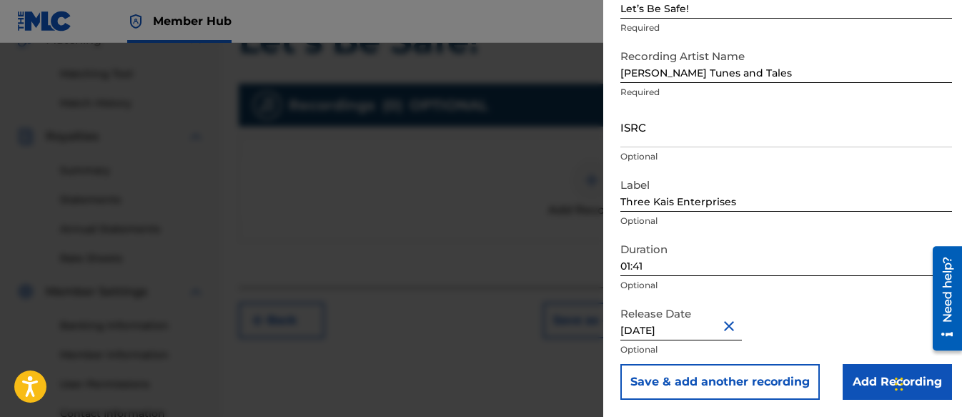
scroll to position [106, 0]
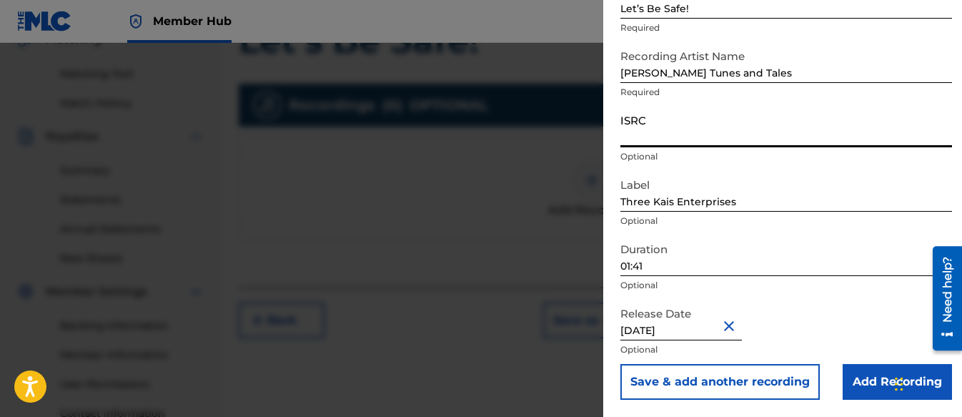
paste input "QZWFQ2572897"
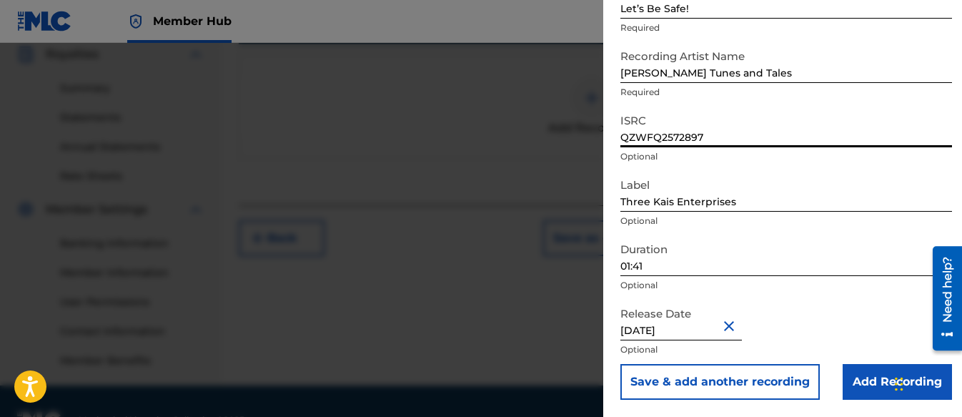
scroll to position [470, 0]
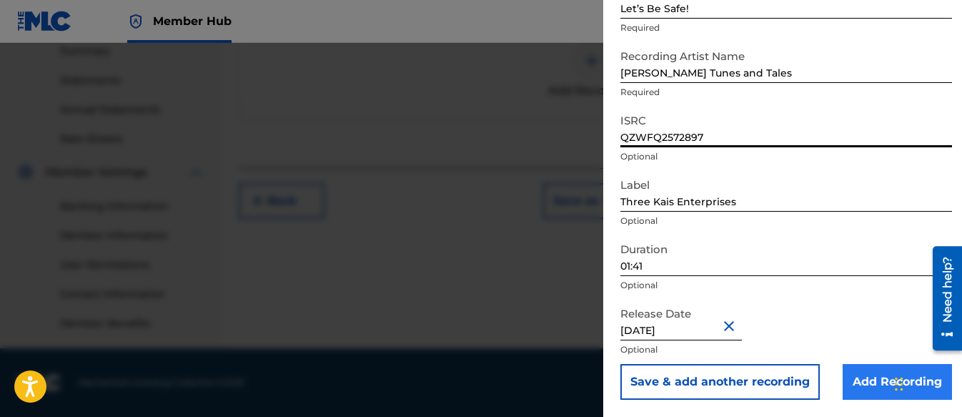
type input "QZWFQ2572897"
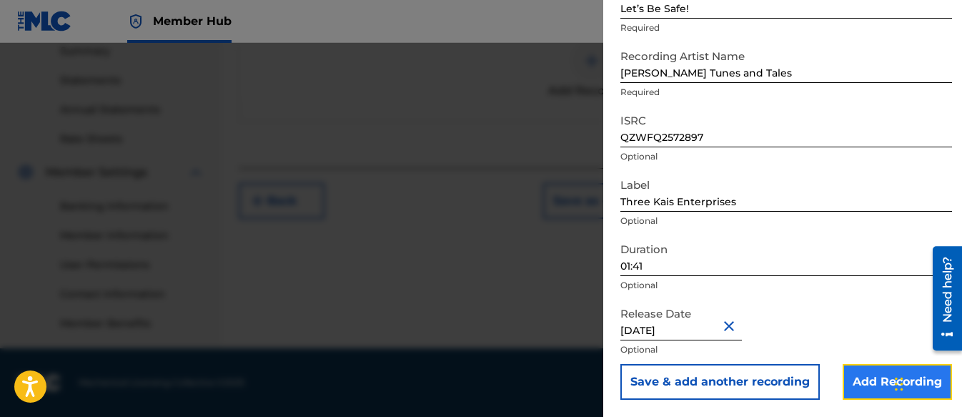
click at [859, 370] on input "Add Recording" at bounding box center [897, 382] width 109 height 36
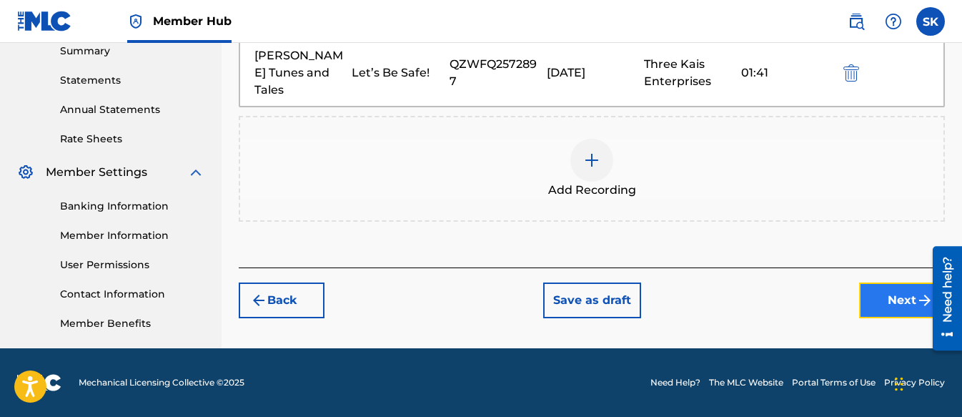
click at [869, 282] on button "Next" at bounding box center [902, 300] width 86 height 36
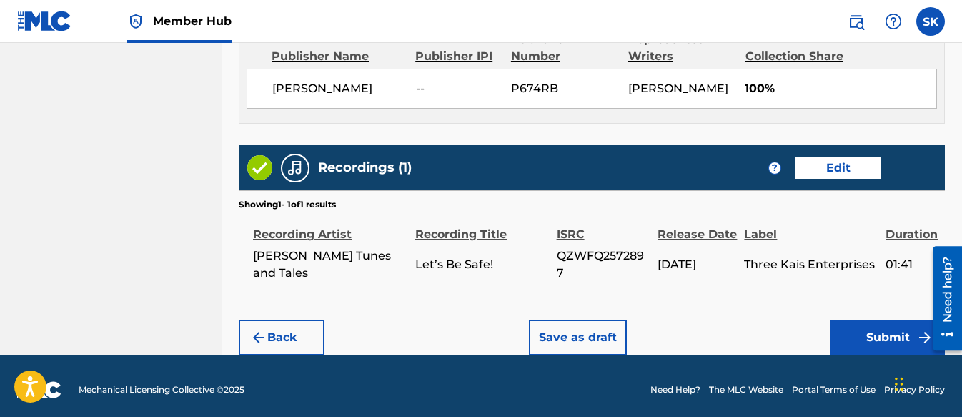
scroll to position [809, 0]
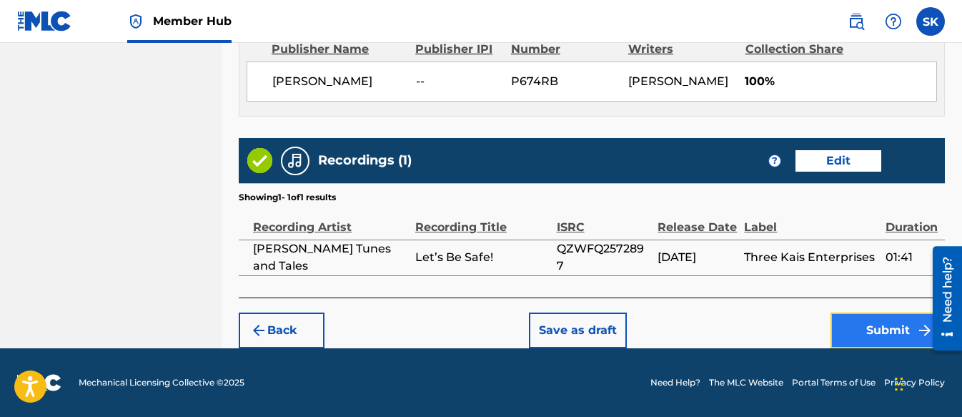
click at [908, 322] on button "Submit" at bounding box center [888, 330] width 114 height 36
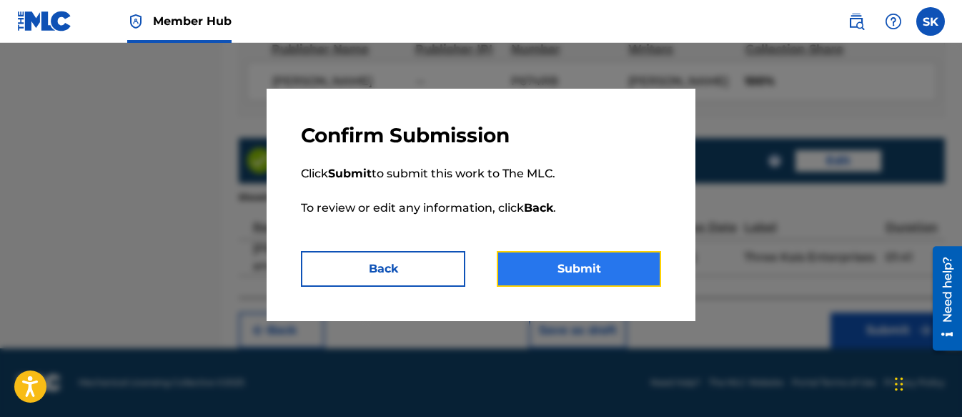
click at [605, 262] on button "Submit" at bounding box center [579, 269] width 164 height 36
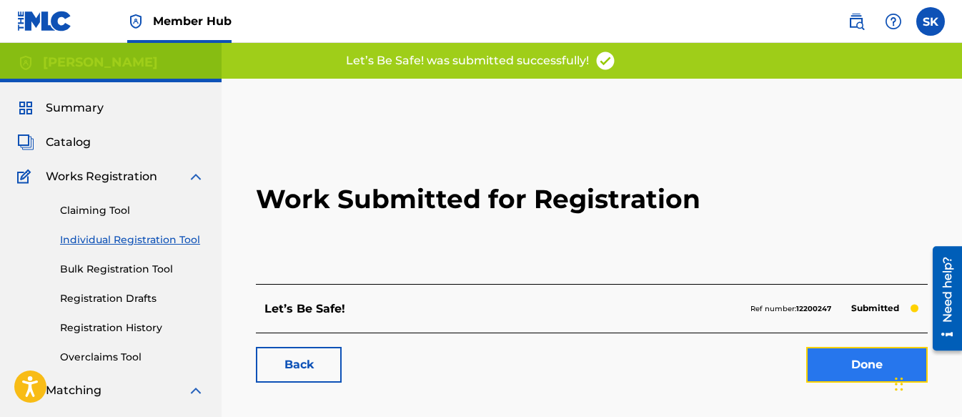
click at [841, 361] on link "Done" at bounding box center [867, 365] width 122 height 36
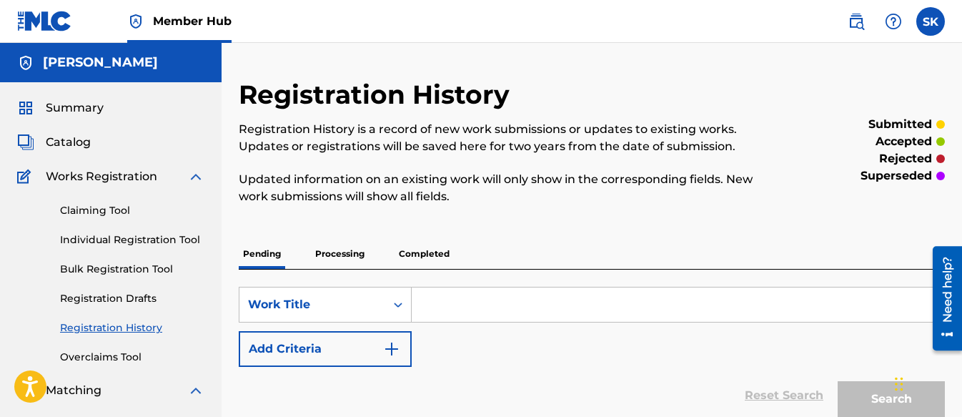
click at [471, 298] on input "Search Form" at bounding box center [678, 304] width 533 height 34
paste input "Big, Small, Tall, Short!"
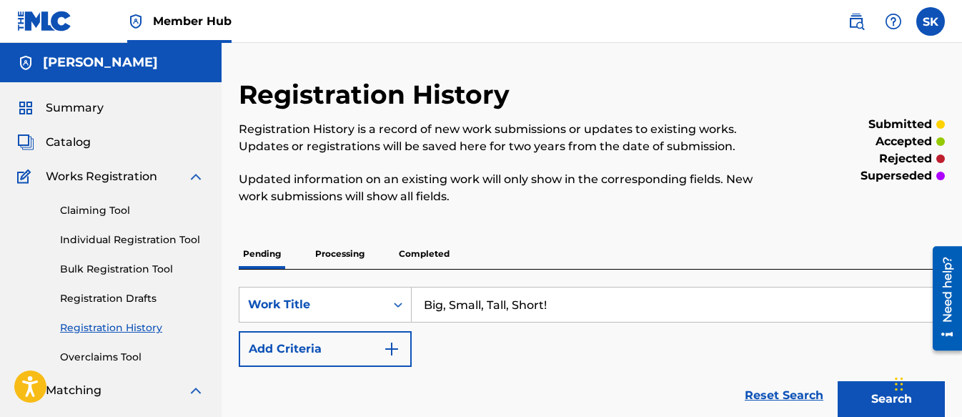
type input "Big, Small, Tall, Short!"
click at [447, 341] on div "SearchWithCriteria23dd719b-0a0f-4e5f-ae3b-977c45f1cbdc Work Title Big, Small, T…" at bounding box center [592, 327] width 706 height 80
click at [466, 345] on div "SearchWithCriteria23dd719b-0a0f-4e5f-ae3b-977c45f1cbdc Work Title Big, Small, T…" at bounding box center [592, 327] width 706 height 80
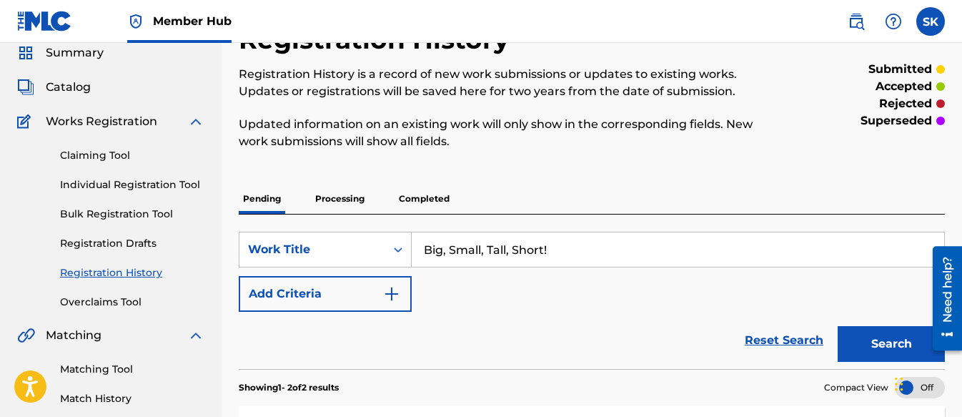
scroll to position [71, 0]
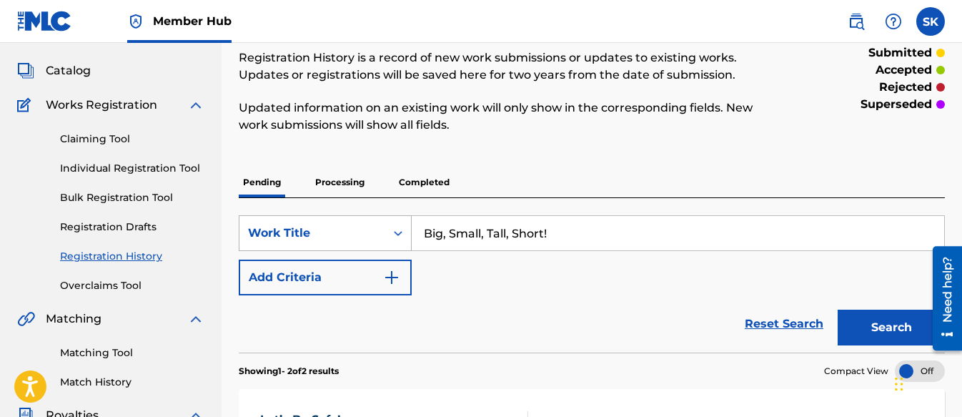
drag, startPoint x: 567, startPoint y: 234, endPoint x: 402, endPoint y: 229, distance: 164.5
click at [402, 229] on div "SearchWithCriteria23dd719b-0a0f-4e5f-ae3b-977c45f1cbdc Work Title Big, Small, T…" at bounding box center [592, 233] width 706 height 36
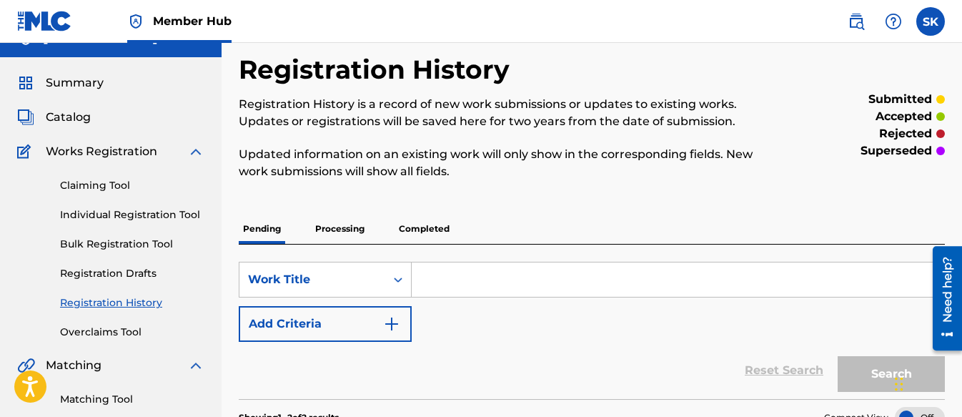
scroll to position [0, 0]
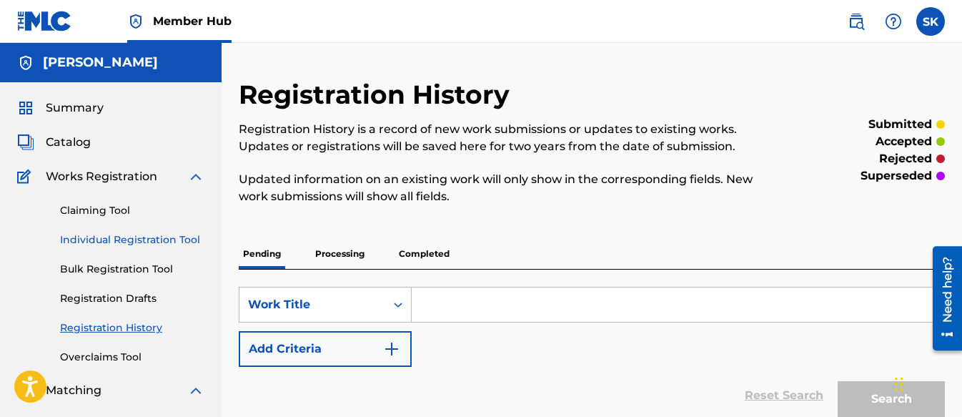
click at [158, 234] on link "Individual Registration Tool" at bounding box center [132, 239] width 144 height 15
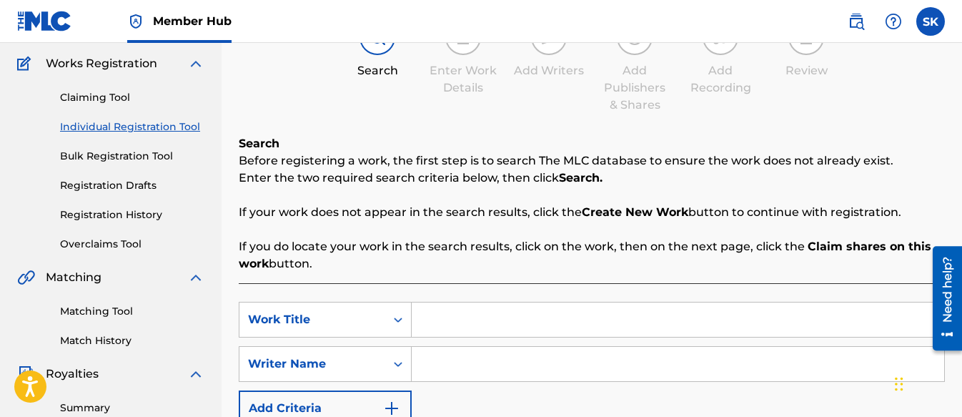
scroll to position [286, 0]
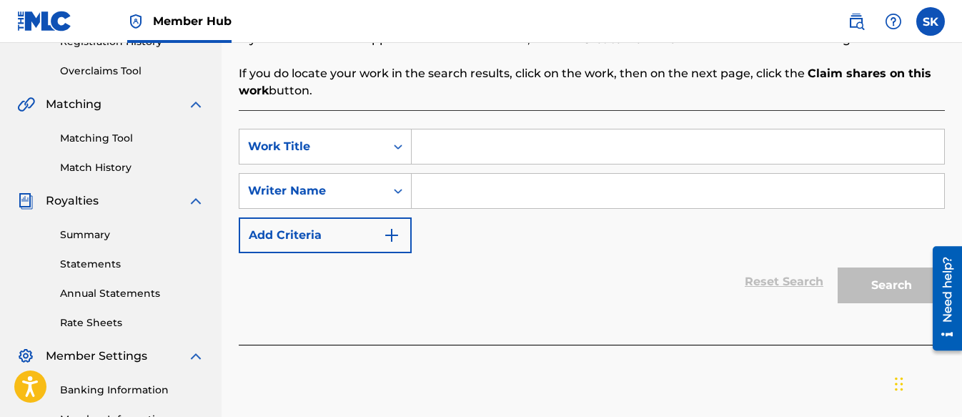
paste input "Big, Small, Tall, Short!"
type input "Big, Small, Tall, Short!"
click at [456, 194] on input "Search Form" at bounding box center [678, 191] width 533 height 34
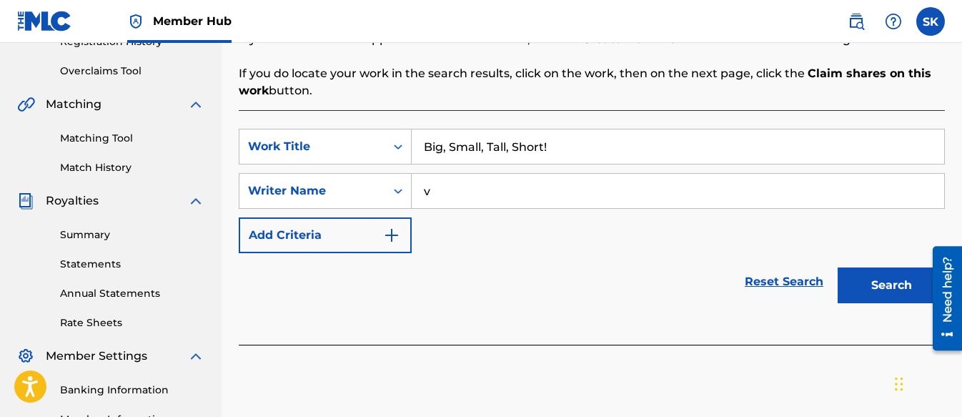
type input "v"
click at [874, 284] on button "Search" at bounding box center [891, 285] width 107 height 36
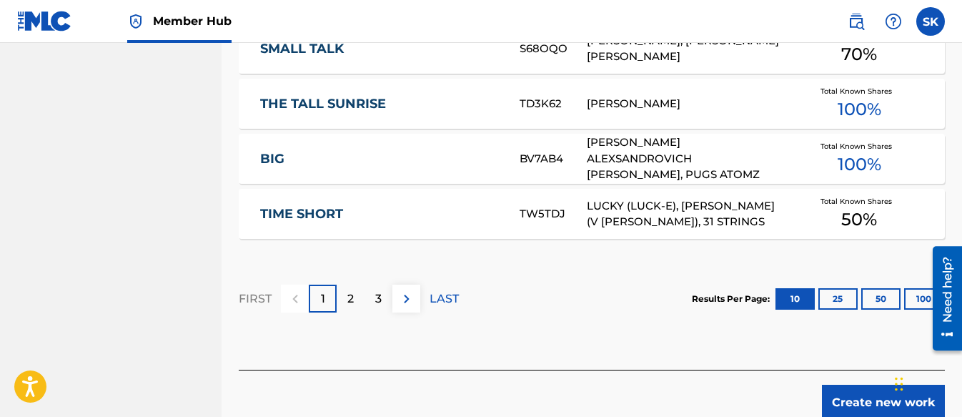
scroll to position [1064, 0]
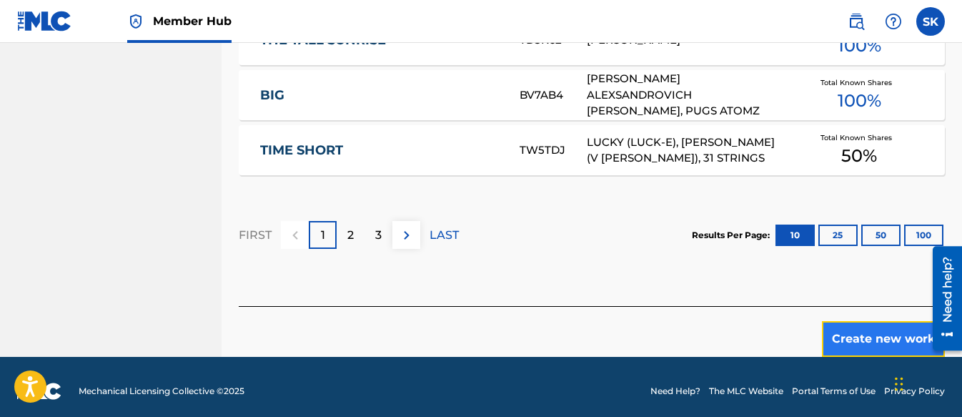
click at [869, 322] on button "Create new work" at bounding box center [883, 339] width 123 height 36
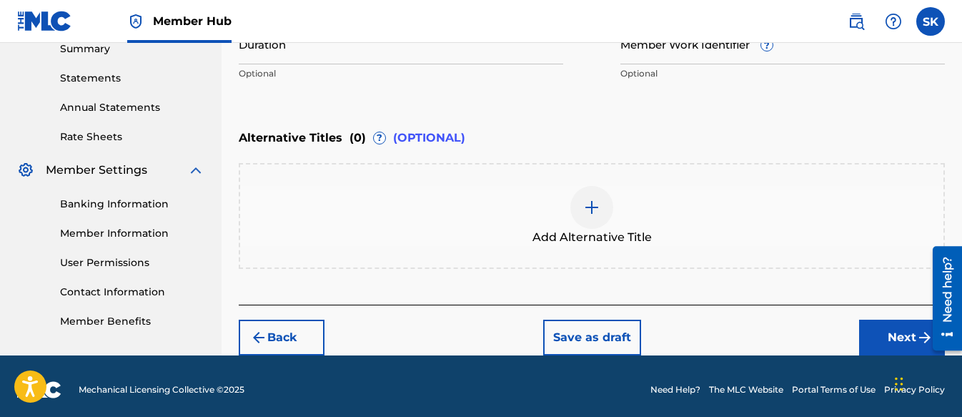
scroll to position [479, 0]
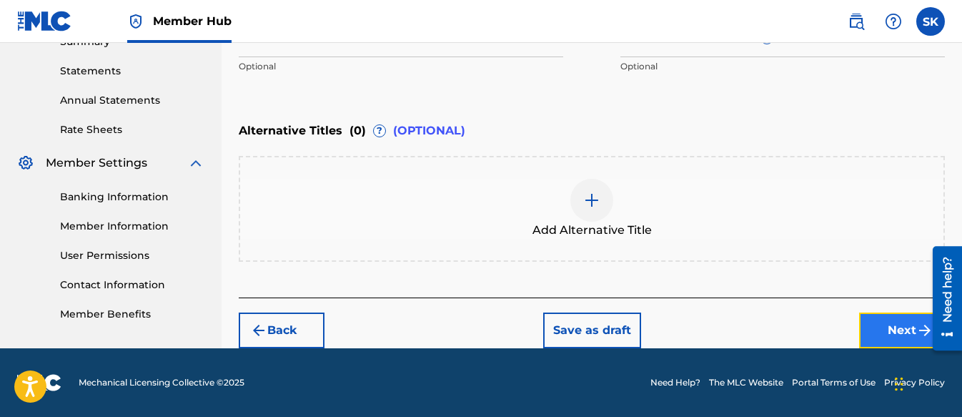
click at [883, 324] on button "Next" at bounding box center [902, 330] width 86 height 36
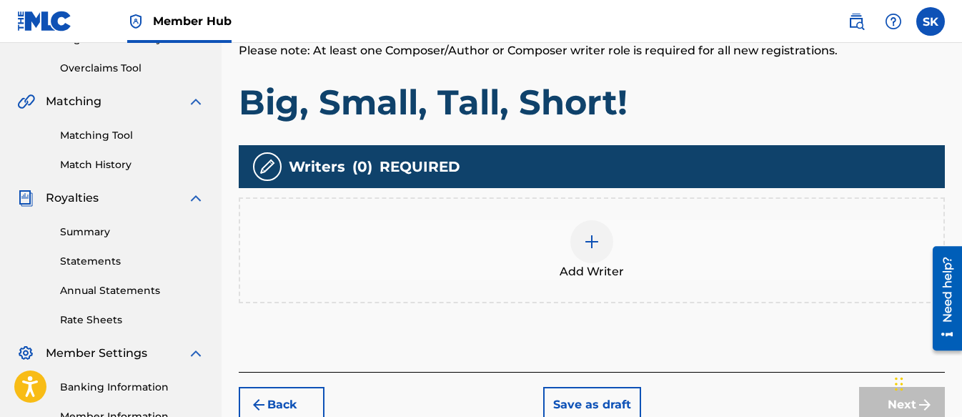
scroll to position [350, 0]
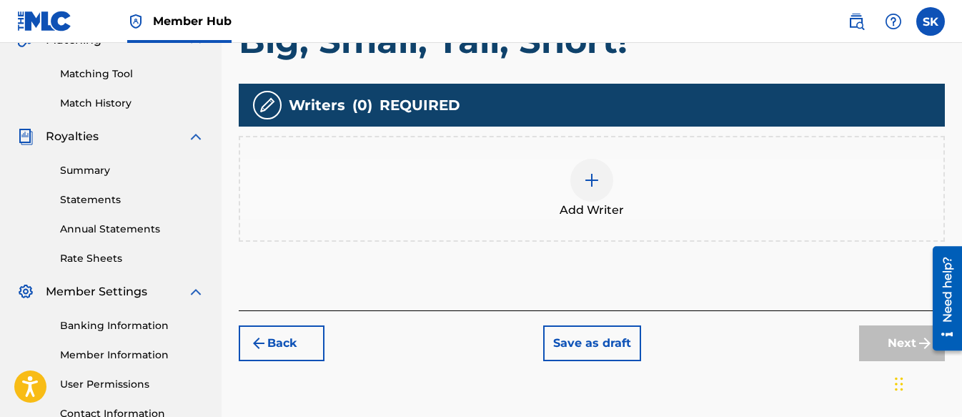
click at [597, 188] on img at bounding box center [591, 180] width 17 height 17
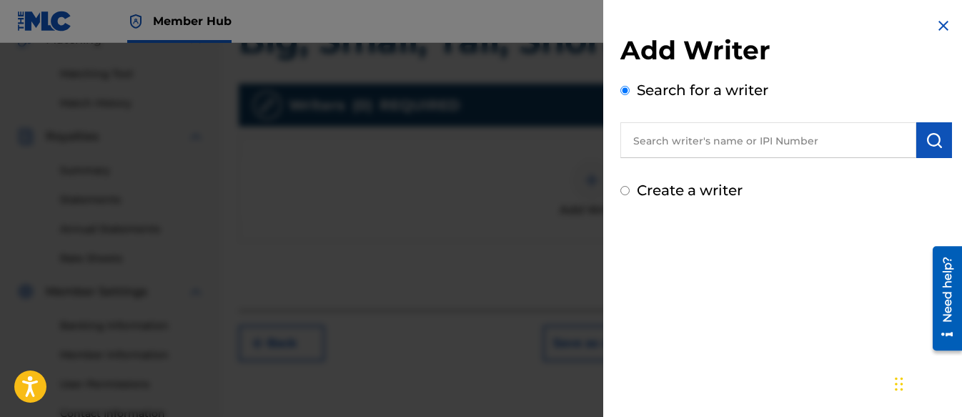
click at [623, 191] on input "Create a writer" at bounding box center [624, 190] width 9 height 9
radio input "false"
radio input "true"
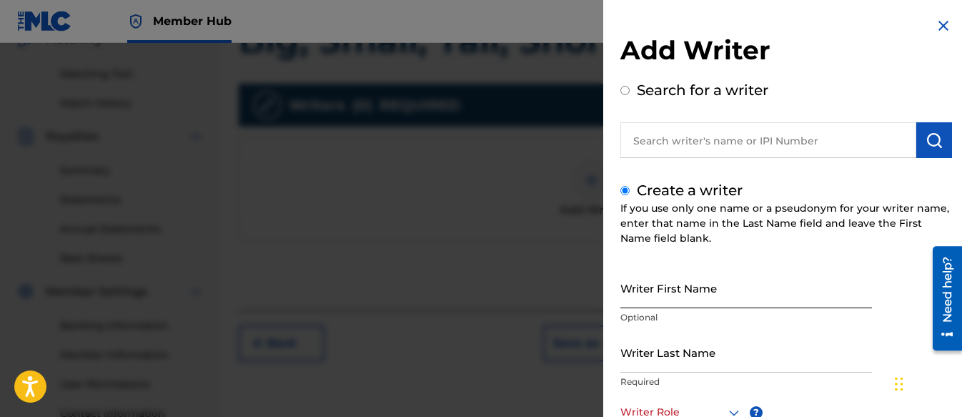
click at [625, 278] on input "Writer First Name" at bounding box center [746, 287] width 252 height 41
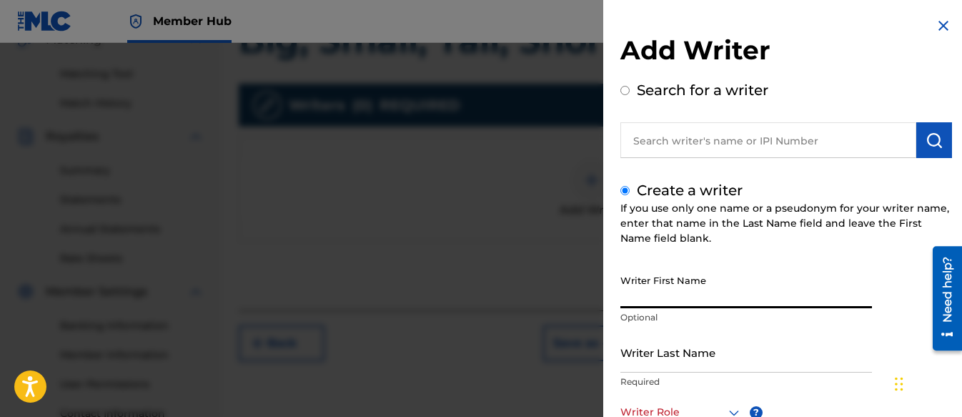
type input "Shifawn"
click at [618, 352] on div "Add Writer Search for a writer Create a writer If you use only one name or a ps…" at bounding box center [786, 309] width 366 height 619
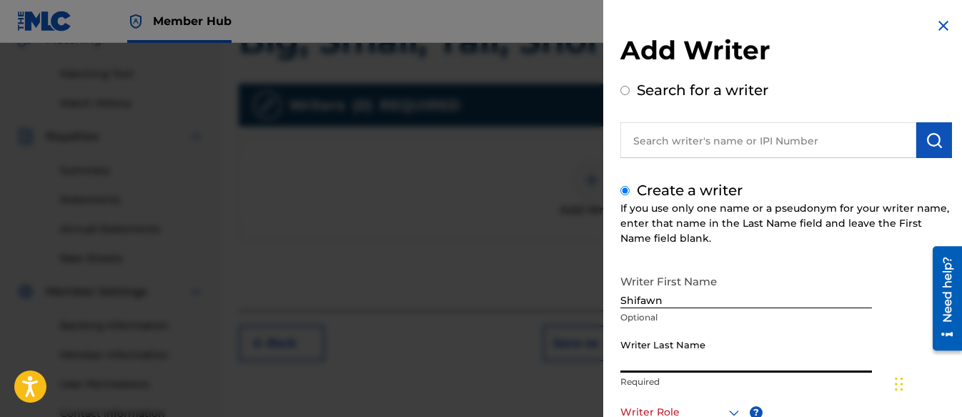
click at [627, 340] on input "Writer Last Name" at bounding box center [746, 352] width 252 height 41
click at [657, 353] on input "Writer Last Name" at bounding box center [746, 352] width 252 height 41
type input "Kwei"
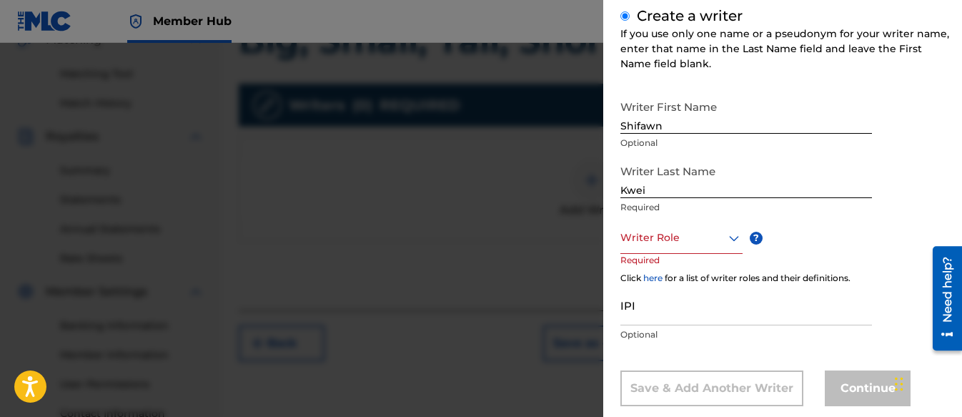
scroll to position [202, 0]
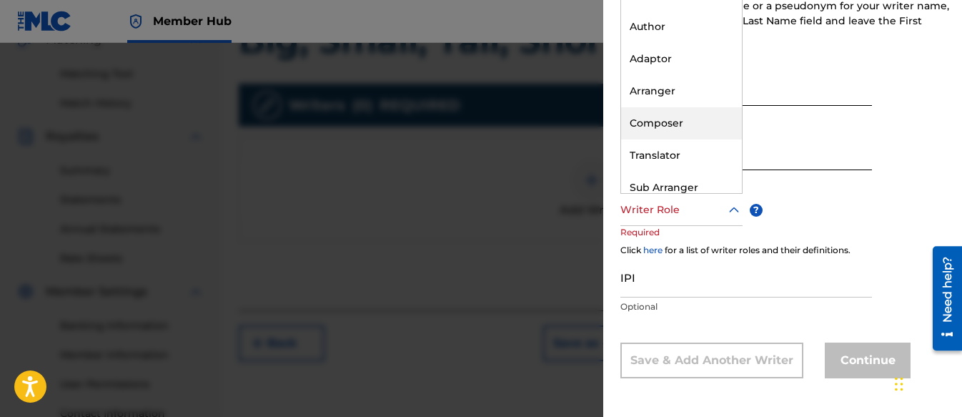
drag, startPoint x: 650, startPoint y: 209, endPoint x: 638, endPoint y: 122, distance: 88.9
click at [638, 122] on div "Composer" at bounding box center [681, 123] width 121 height 32
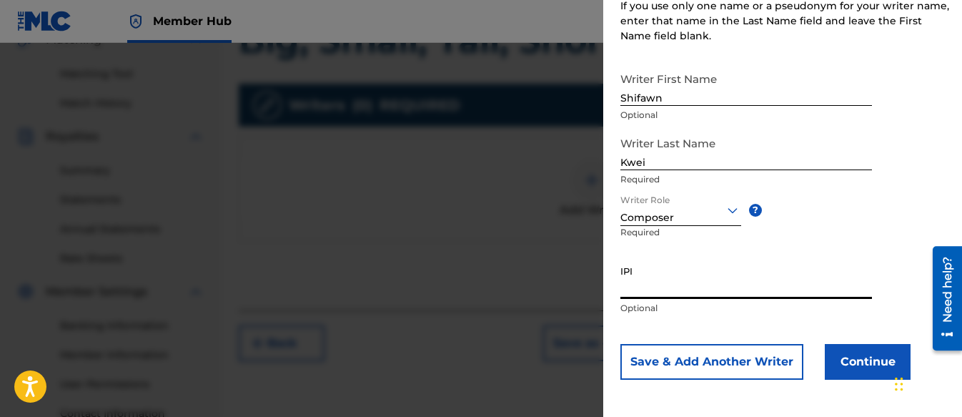
paste input "01313326985"
type input "01313326985"
click at [864, 369] on button "Continue" at bounding box center [868, 362] width 86 height 36
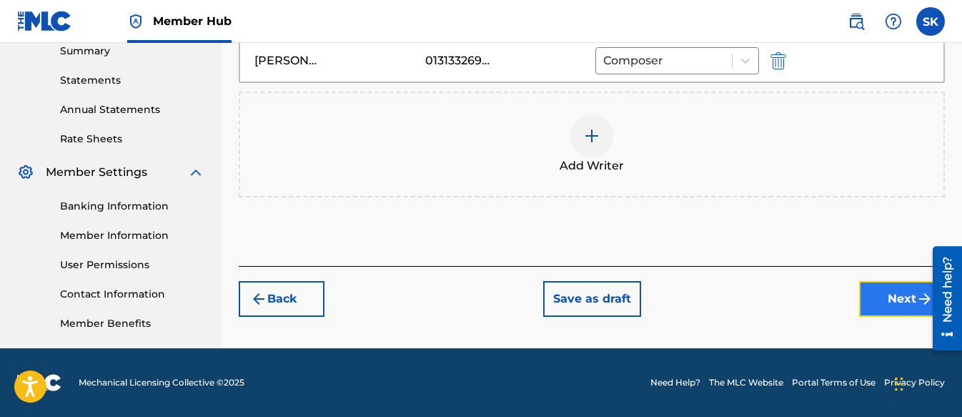
click at [906, 291] on button "Next" at bounding box center [902, 299] width 86 height 36
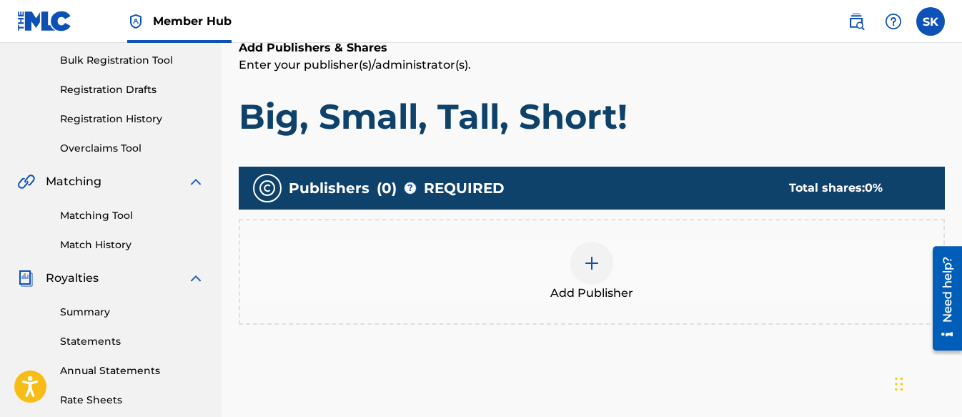
scroll to position [279, 0]
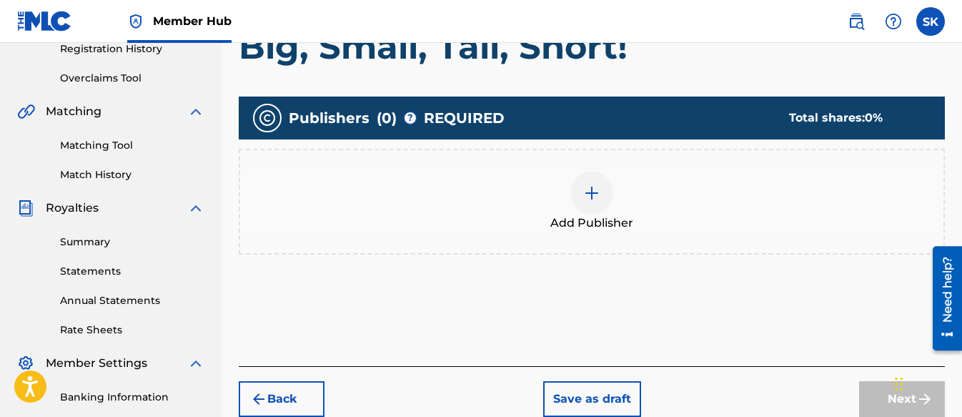
click at [590, 221] on span "Add Publisher" at bounding box center [591, 222] width 83 height 17
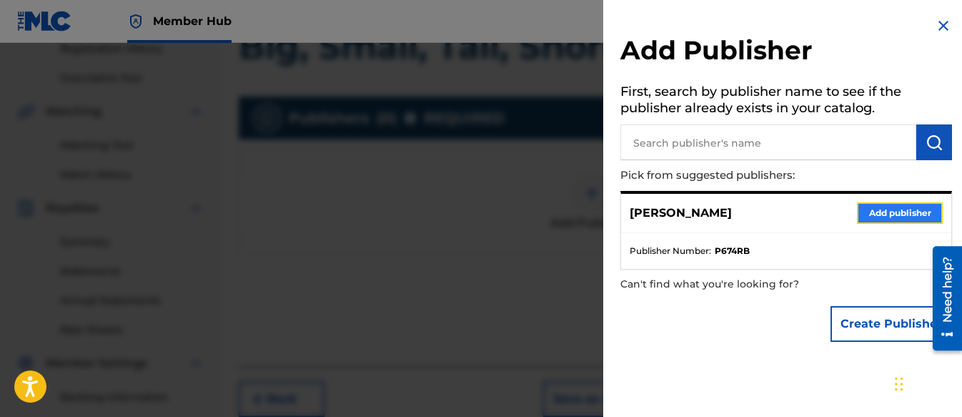
click at [904, 212] on button "Add publisher" at bounding box center [900, 212] width 86 height 21
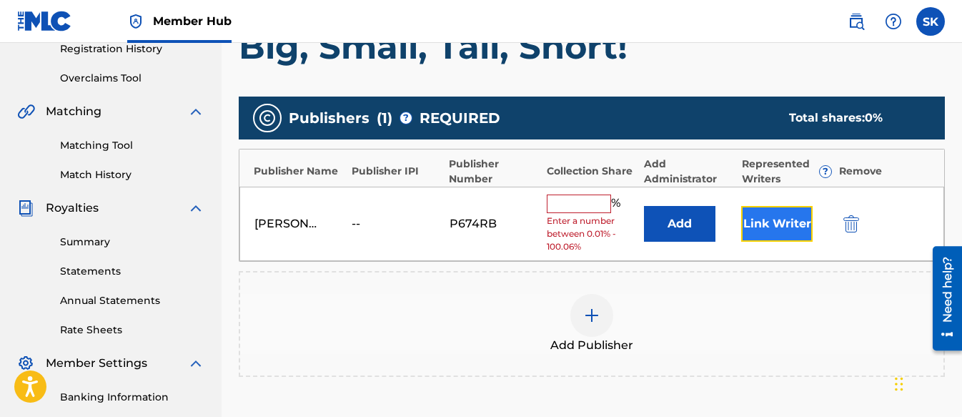
click at [769, 223] on button "Link Writer" at bounding box center [776, 224] width 71 height 36
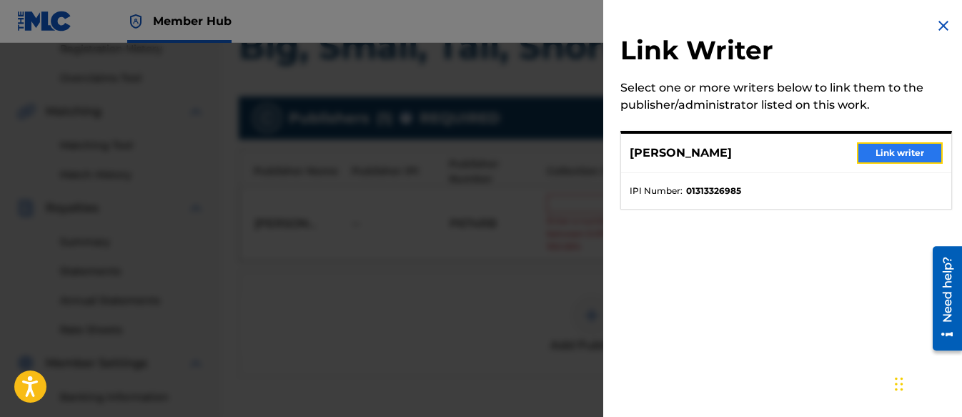
click at [913, 162] on button "Link writer" at bounding box center [900, 152] width 86 height 21
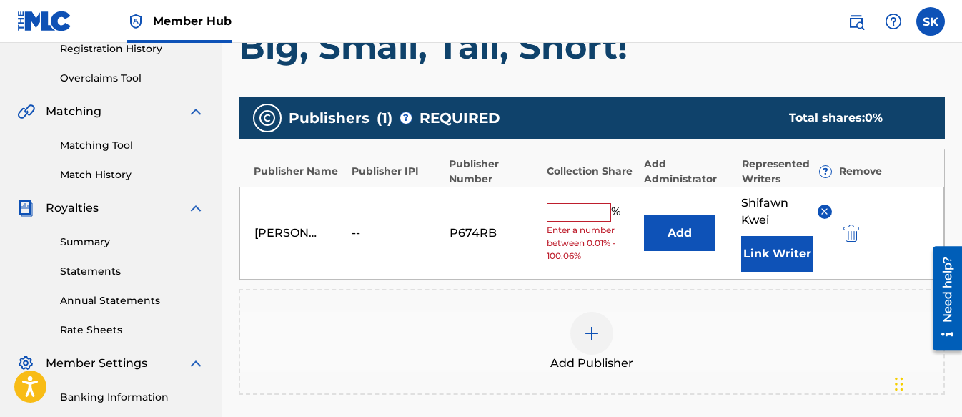
click at [580, 219] on input "text" at bounding box center [579, 212] width 64 height 19
type input "100"
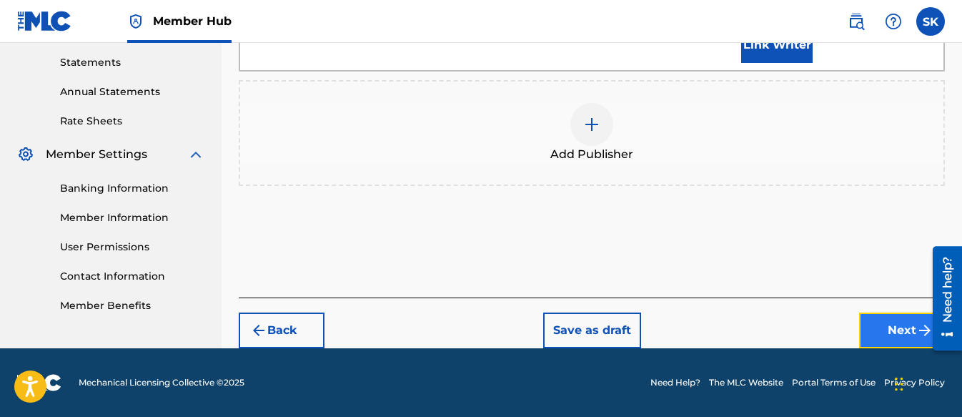
click at [861, 336] on button "Next" at bounding box center [902, 330] width 86 height 36
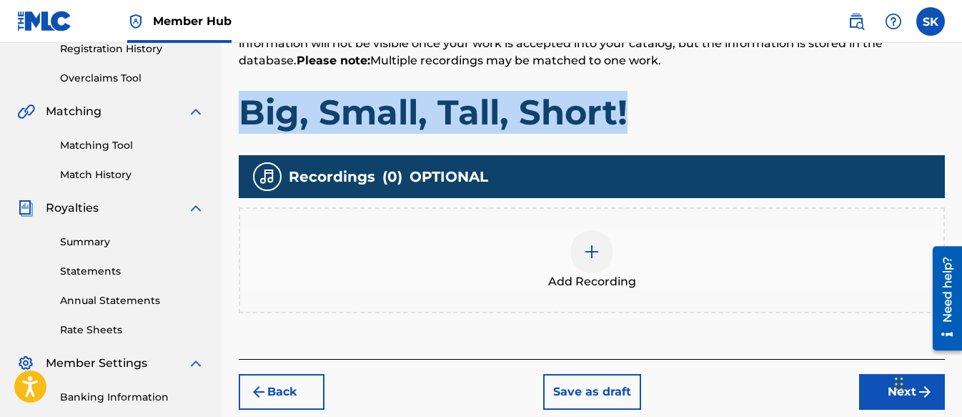
drag, startPoint x: 638, startPoint y: 117, endPoint x: 247, endPoint y: 110, distance: 390.4
click at [247, 110] on h1 "Big, Small, Tall, Short!" at bounding box center [592, 112] width 706 height 43
copy h1 "Big, Small, Tall, Short!"
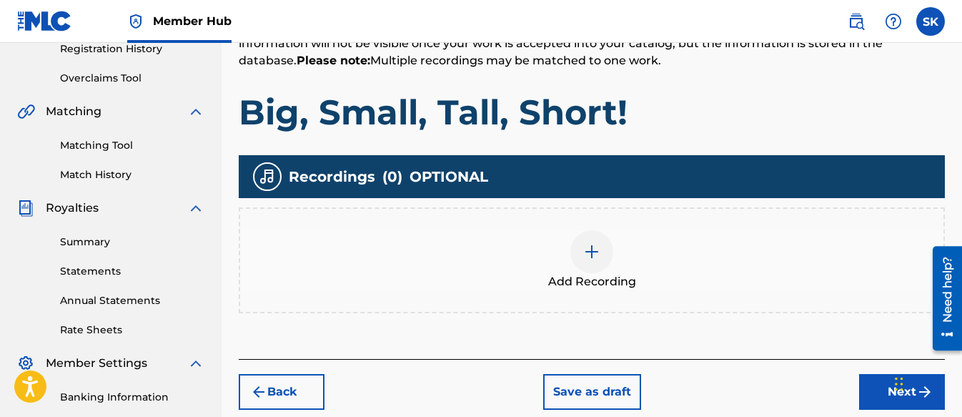
click at [601, 251] on div at bounding box center [591, 251] width 43 height 43
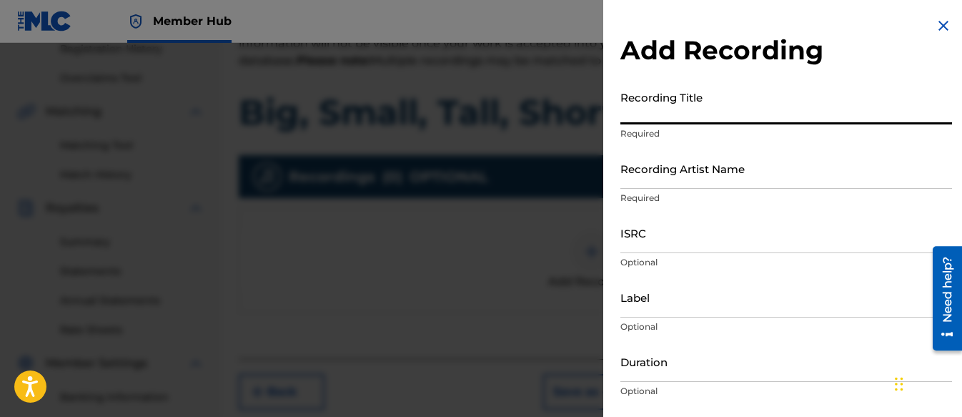
paste input "Big, Small, Tall, Short!"
type input "Big, Small, Tall, Short!"
click at [645, 183] on input "Recording Artist Name" at bounding box center [786, 168] width 332 height 41
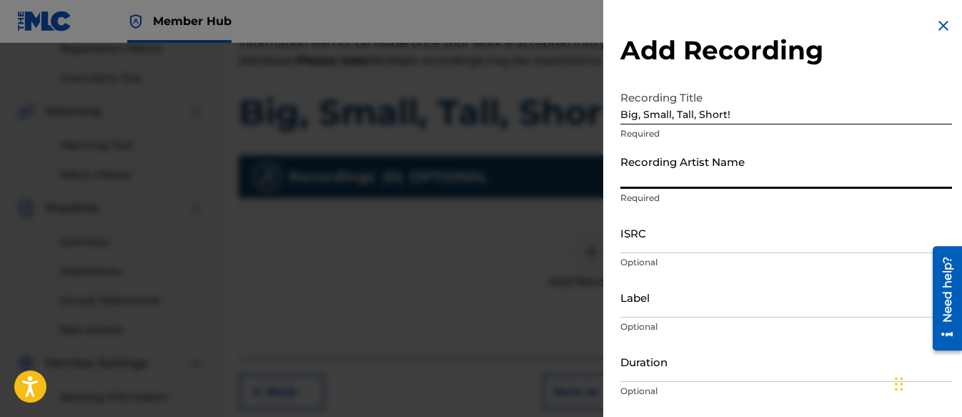
type input "[PERSON_NAME] Tunes and Tales"
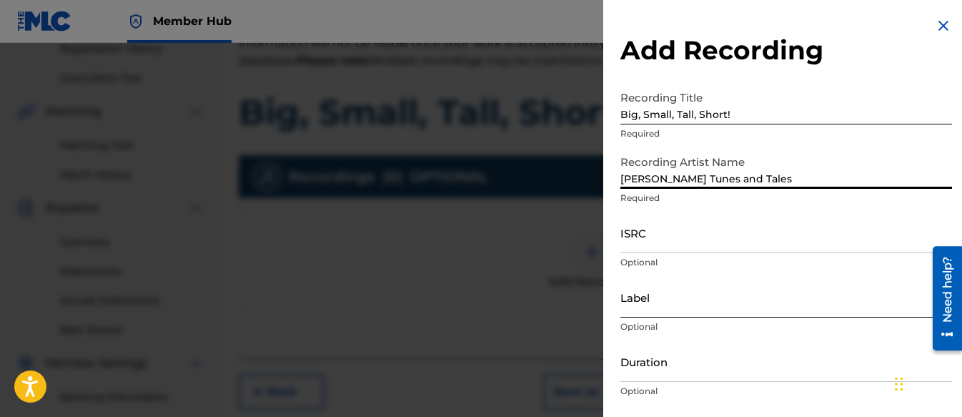
click at [646, 302] on input "Label" at bounding box center [786, 297] width 332 height 41
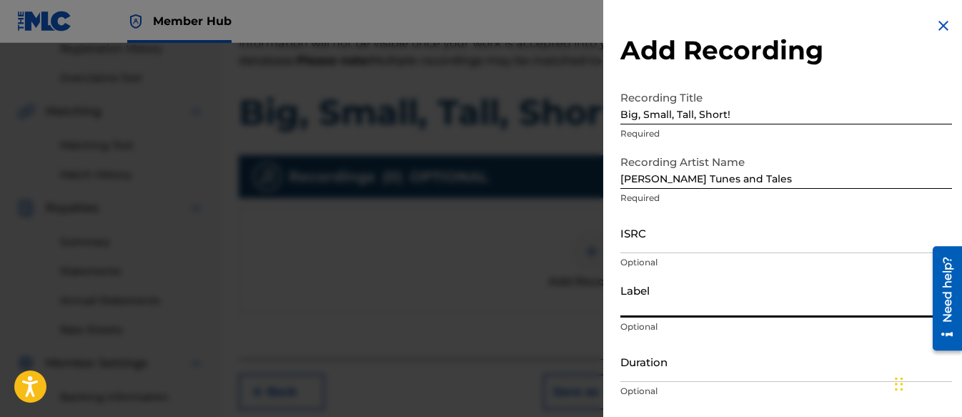
type input "Three Kais Enterprises"
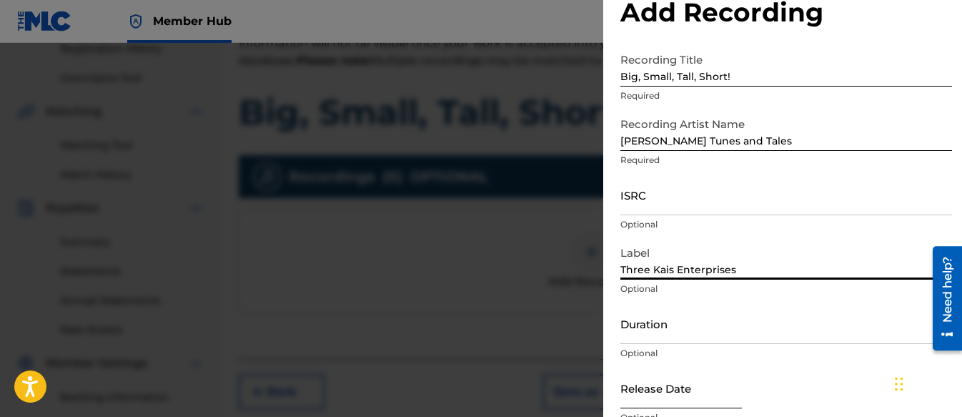
scroll to position [71, 0]
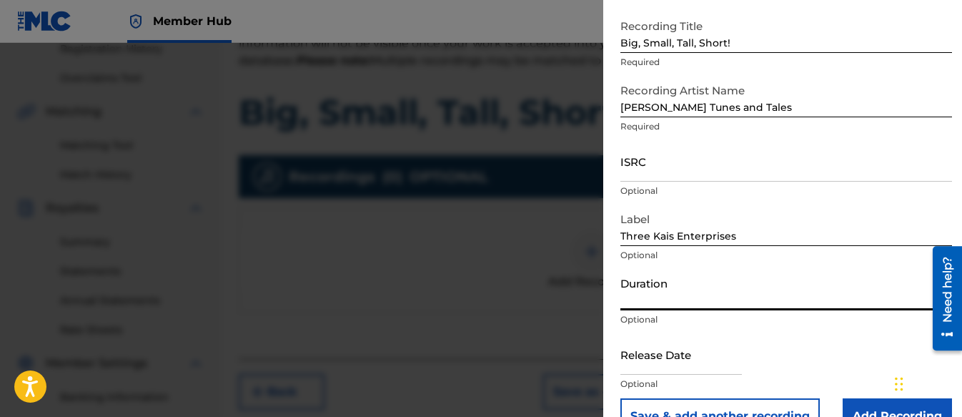
click at [665, 295] on input "Duration" at bounding box center [786, 289] width 332 height 41
type input "01:59"
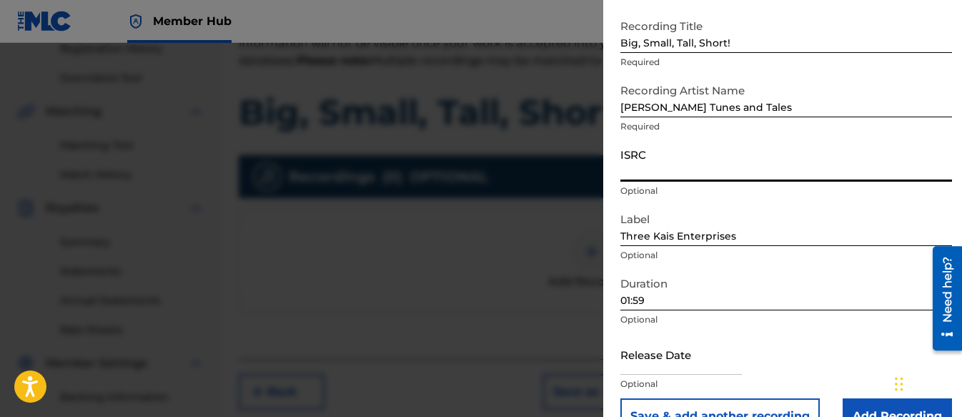
paste input "QZWFQ2573248"
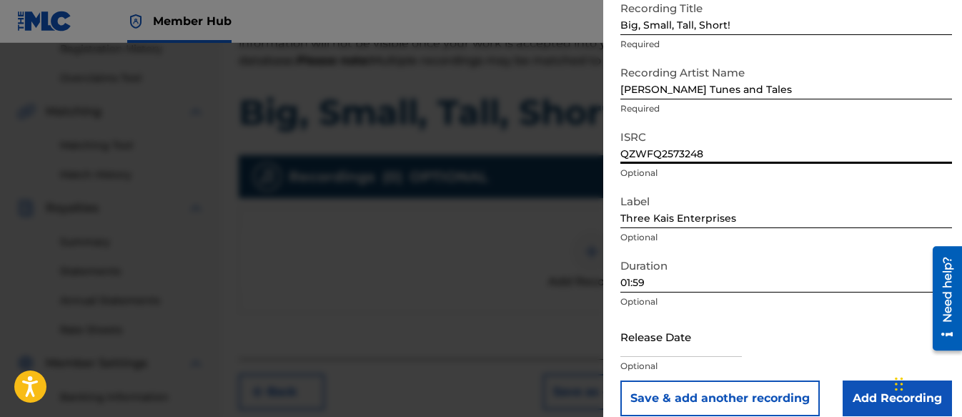
scroll to position [106, 0]
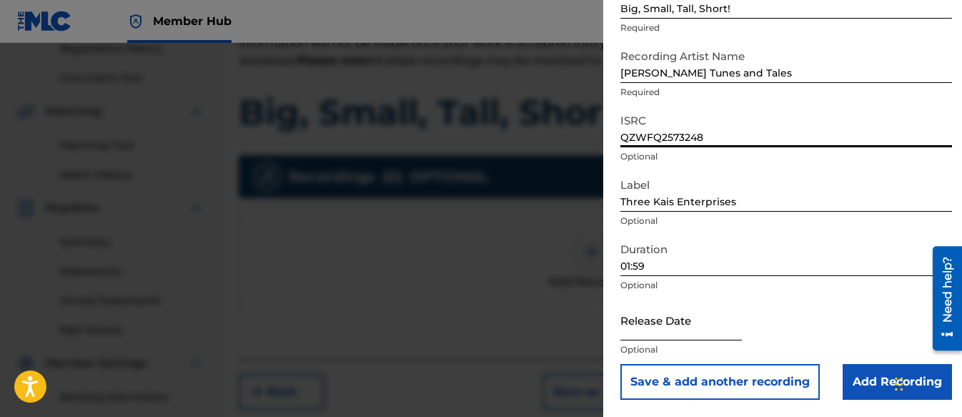
type input "QZWFQ2573248"
click at [669, 307] on input "text" at bounding box center [681, 320] width 122 height 41
select select "8"
select select "2025"
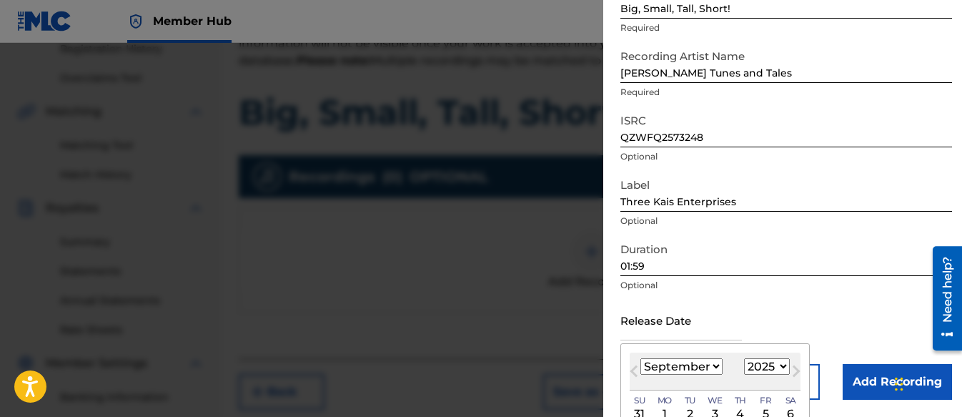
click at [675, 375] on div "[DATE] January February March April May June July August September October Nove…" at bounding box center [715, 371] width 171 height 38
click at [669, 364] on select "January February March April May June July August September October November De…" at bounding box center [681, 366] width 82 height 16
select select "7"
click at [640, 358] on select "January February March April May June July August September October November De…" at bounding box center [681, 366] width 82 height 16
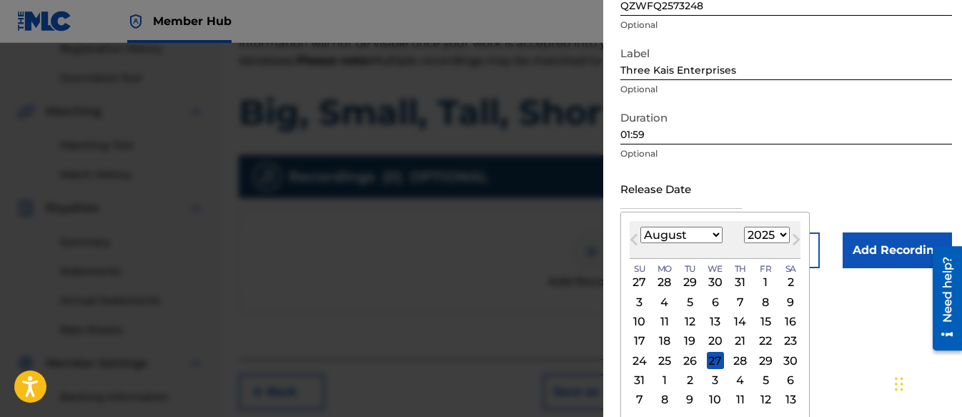
scroll to position [239, 0]
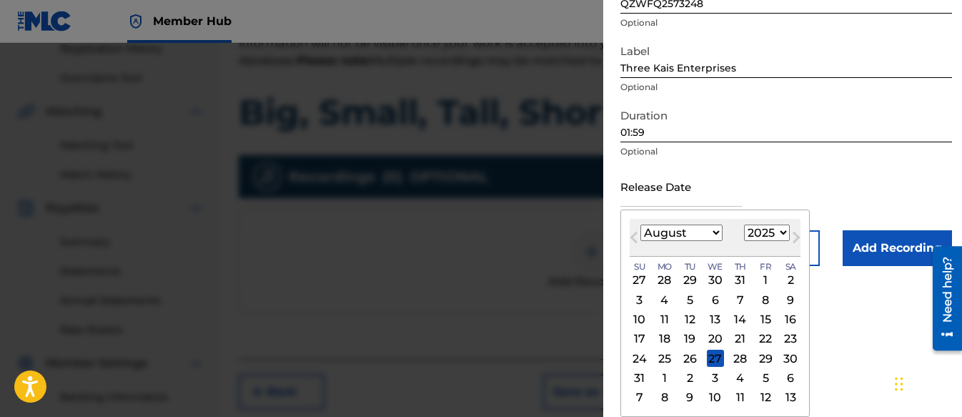
click at [680, 355] on div "24 25 26 27 28 29 30" at bounding box center [715, 358] width 171 height 19
click at [691, 360] on div "26" at bounding box center [689, 358] width 17 height 17
type input "[DATE]"
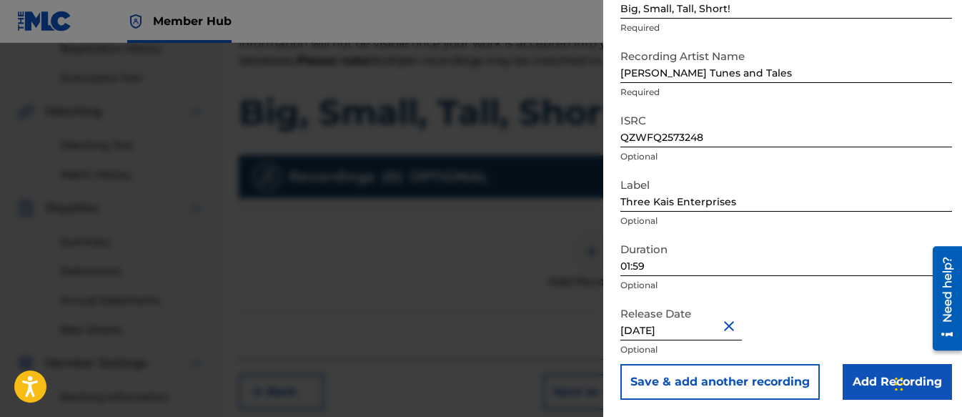
scroll to position [106, 0]
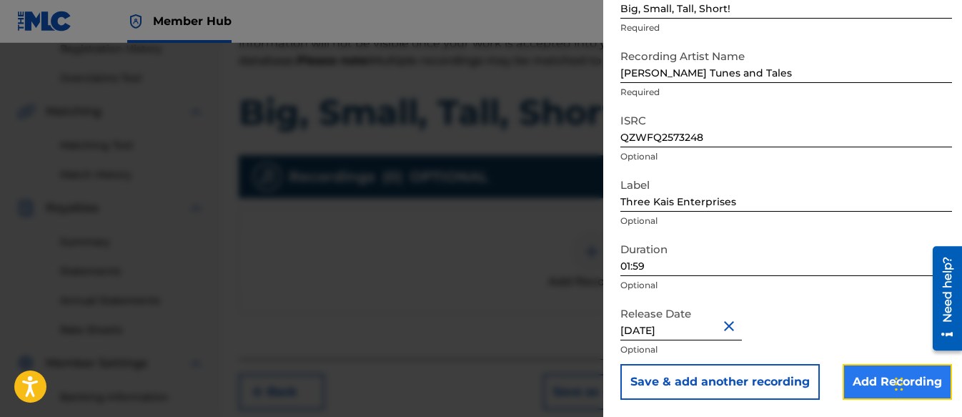
click at [856, 380] on input "Add Recording" at bounding box center [897, 382] width 109 height 36
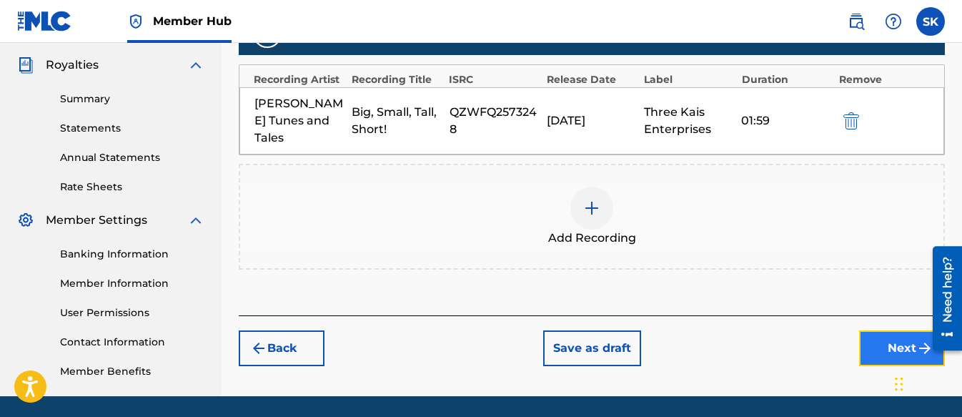
click at [874, 335] on button "Next" at bounding box center [902, 348] width 86 height 36
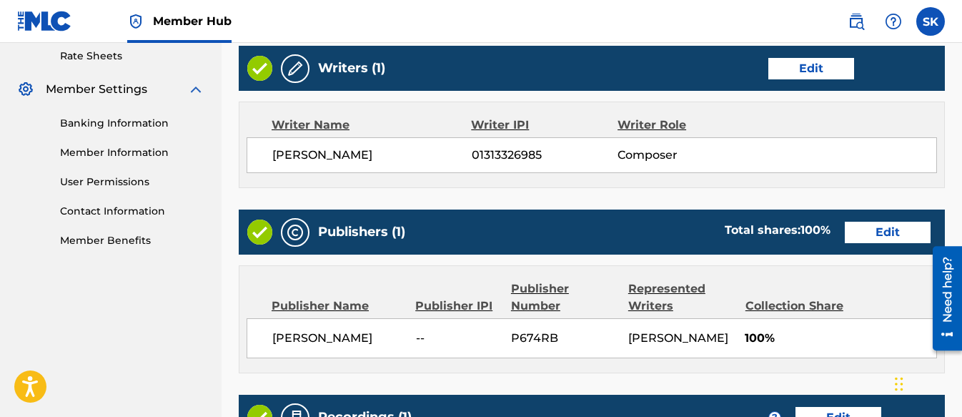
scroll to position [809, 0]
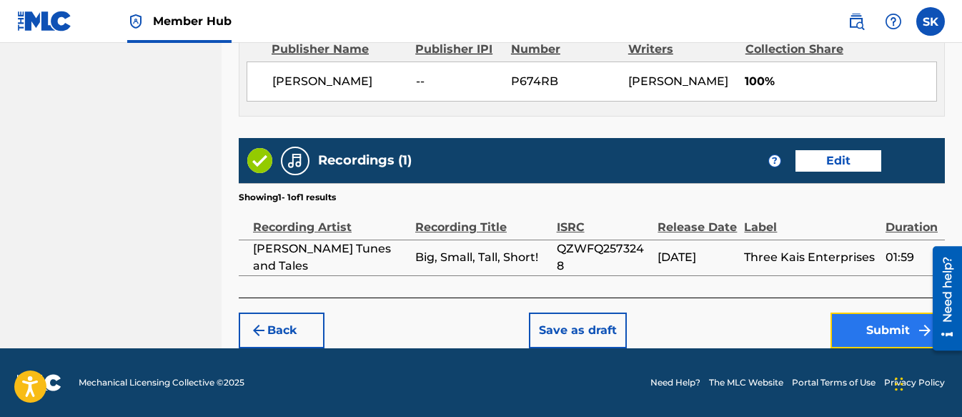
click at [890, 330] on button "Submit" at bounding box center [888, 330] width 114 height 36
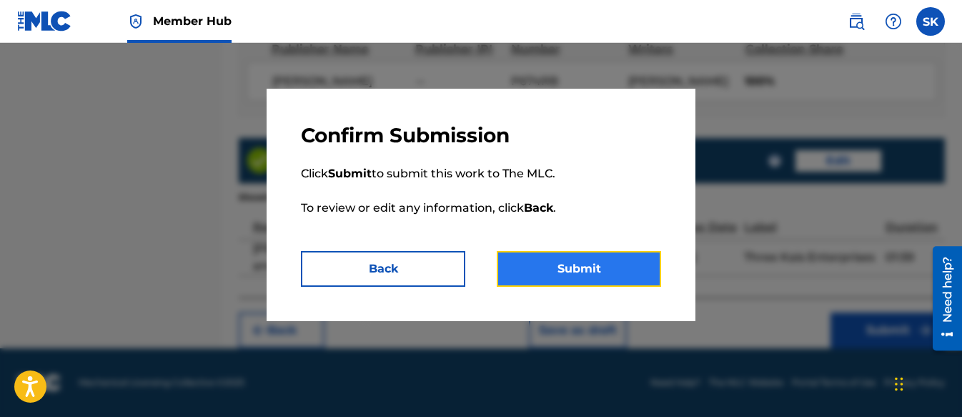
click at [604, 277] on button "Submit" at bounding box center [579, 269] width 164 height 36
click at [635, 266] on button "Submit" at bounding box center [579, 269] width 164 height 36
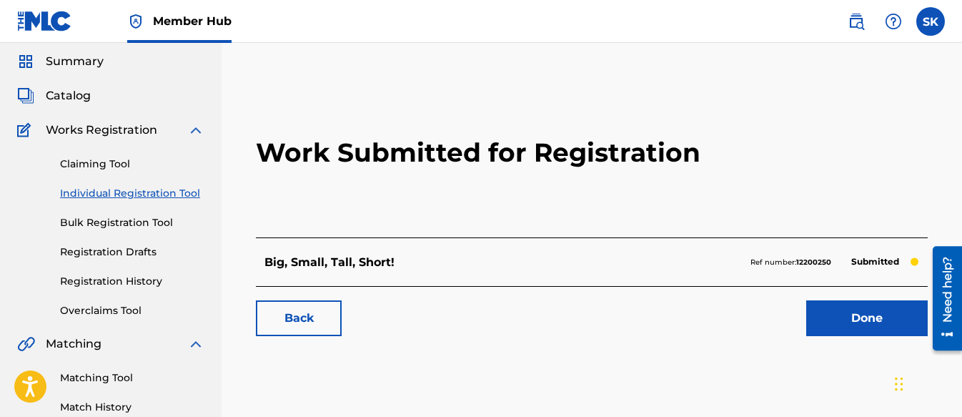
scroll to position [71, 0]
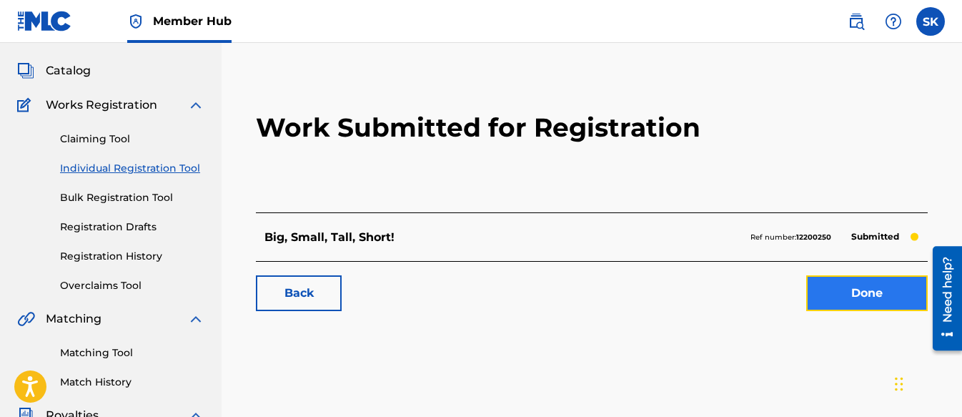
click at [851, 291] on link "Done" at bounding box center [867, 293] width 122 height 36
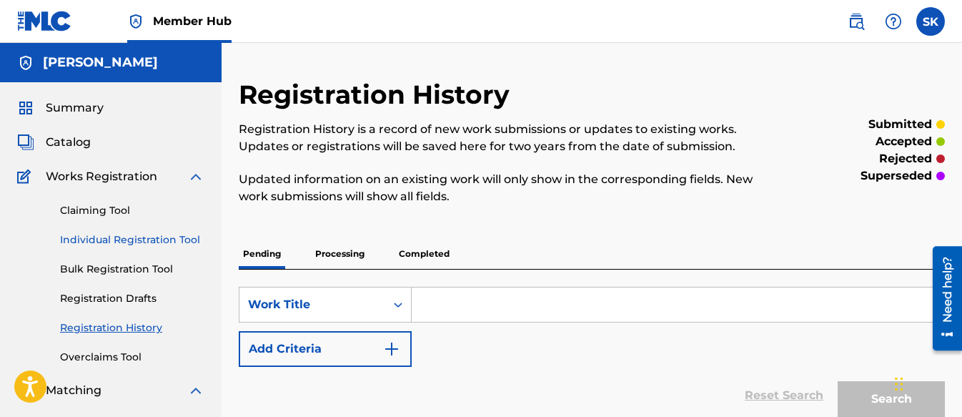
click at [90, 241] on link "Individual Registration Tool" at bounding box center [132, 239] width 144 height 15
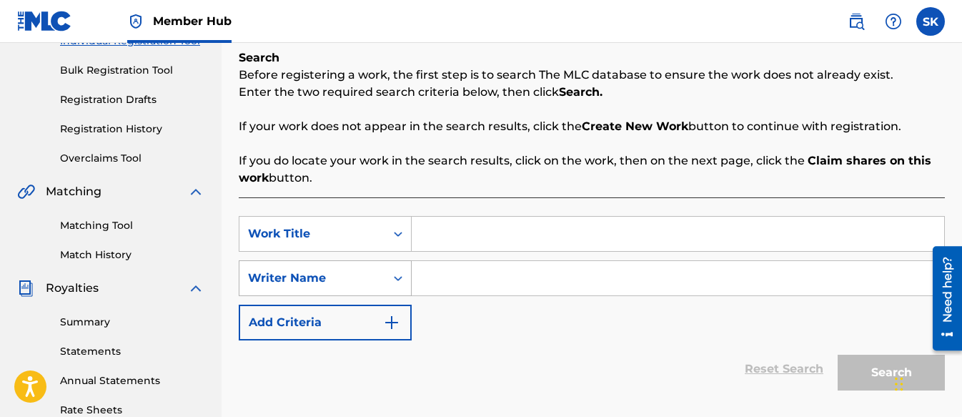
scroll to position [214, 0]
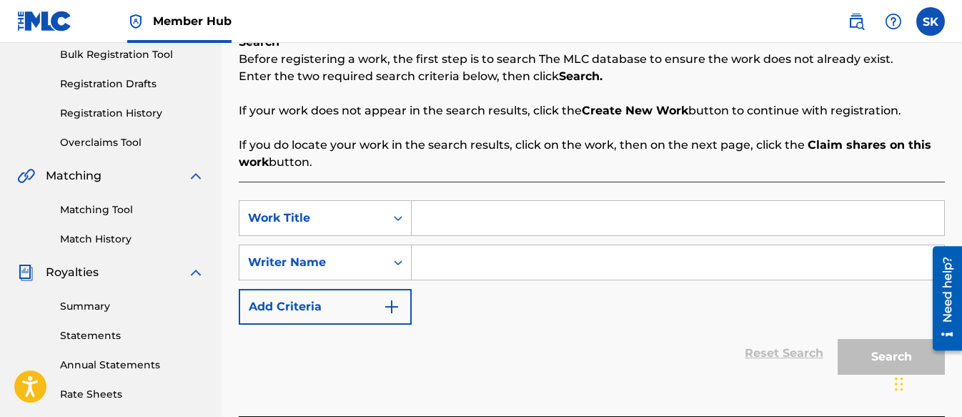
paste input "QZWFQ2573248"
type input "QZWFQ2573248"
drag, startPoint x: 477, startPoint y: 225, endPoint x: 427, endPoint y: 222, distance: 50.1
click at [427, 222] on input "QZWFQ2573248" at bounding box center [678, 218] width 533 height 34
paste input "Colors All Around"
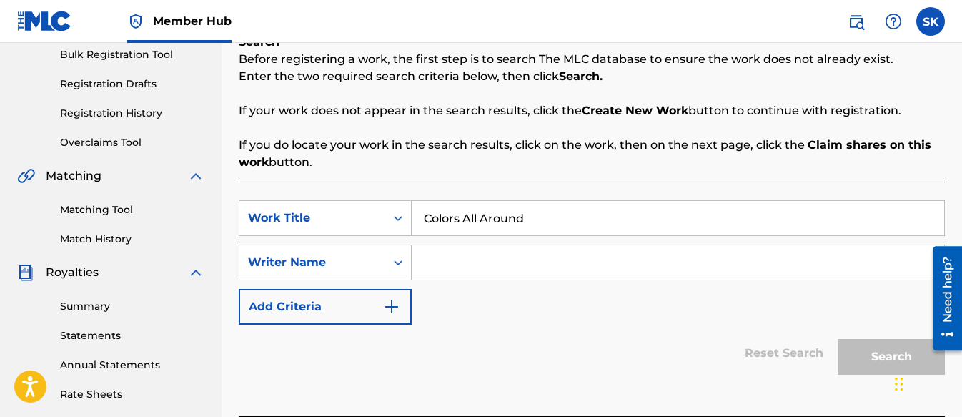
type input "Colors All Around"
click at [463, 257] on input "Search Form" at bounding box center [678, 262] width 533 height 34
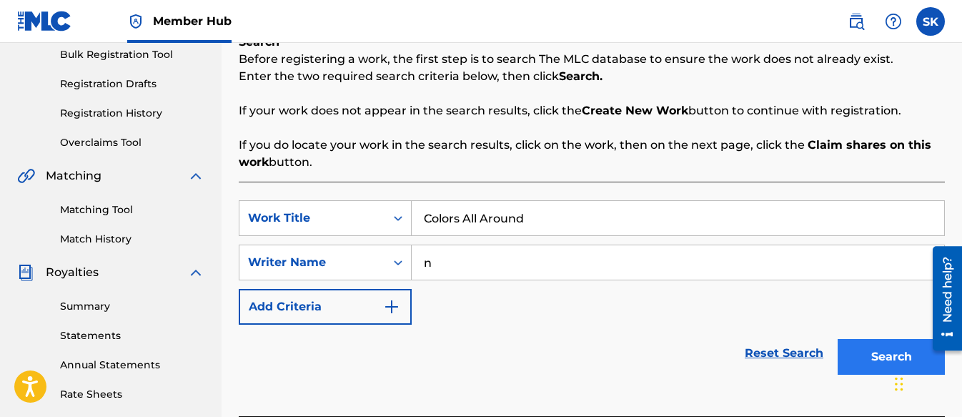
type input "n"
drag, startPoint x: 861, startPoint y: 352, endPoint x: 868, endPoint y: 352, distance: 7.2
click at [862, 352] on button "Search" at bounding box center [891, 357] width 107 height 36
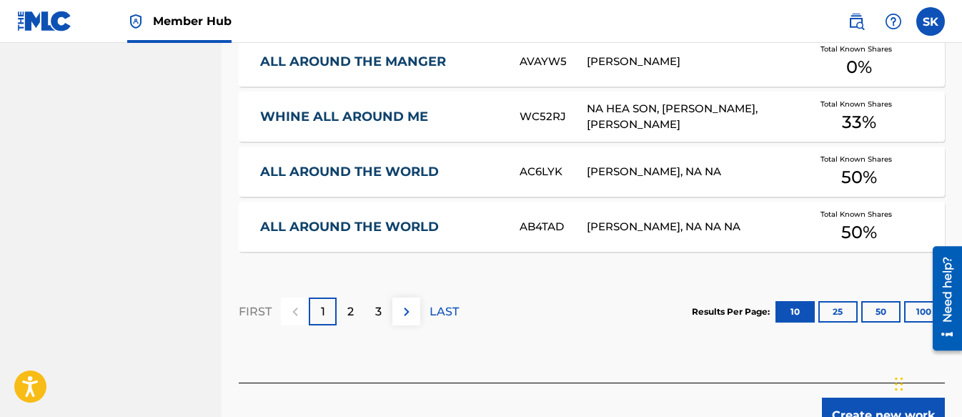
scroll to position [1001, 0]
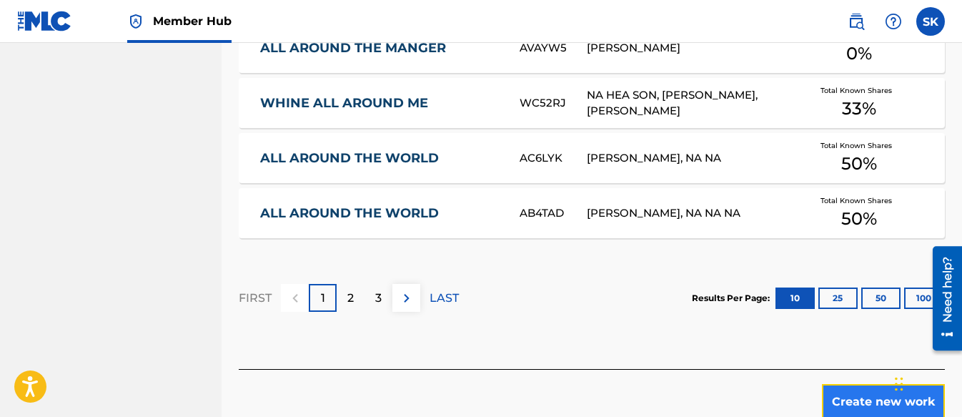
click at [852, 385] on button "Create new work" at bounding box center [883, 402] width 123 height 36
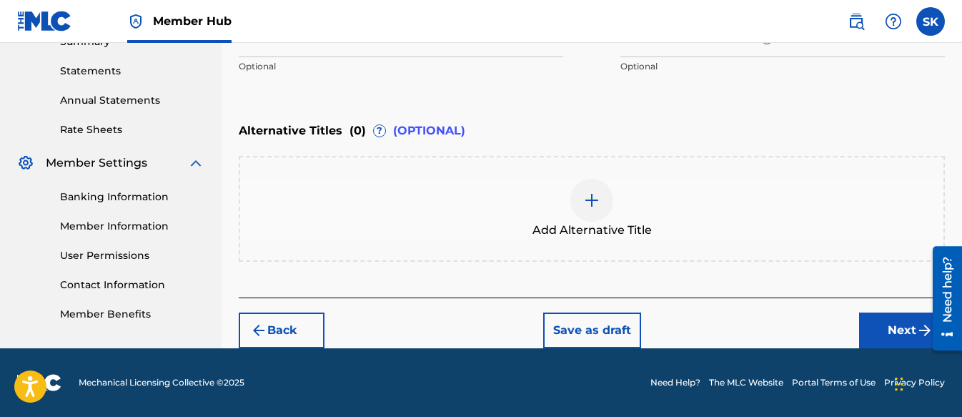
scroll to position [479, 0]
click at [856, 317] on div "Back Save as draft Next" at bounding box center [592, 322] width 706 height 51
click at [890, 327] on button "Next" at bounding box center [902, 330] width 86 height 36
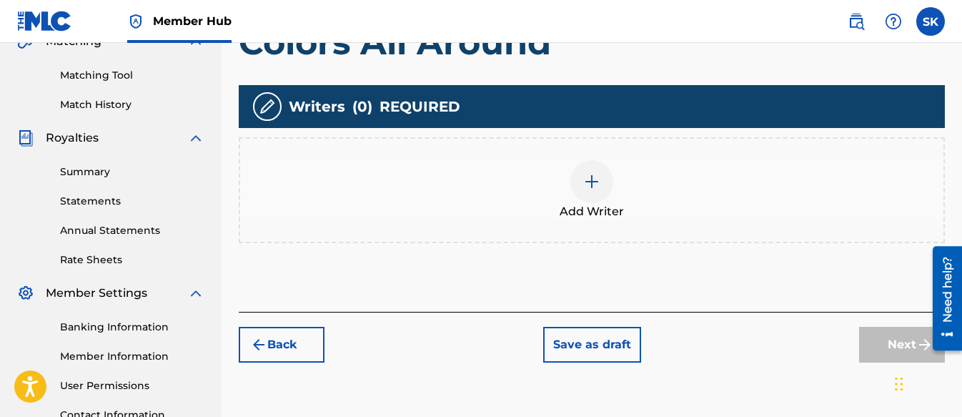
scroll to position [350, 0]
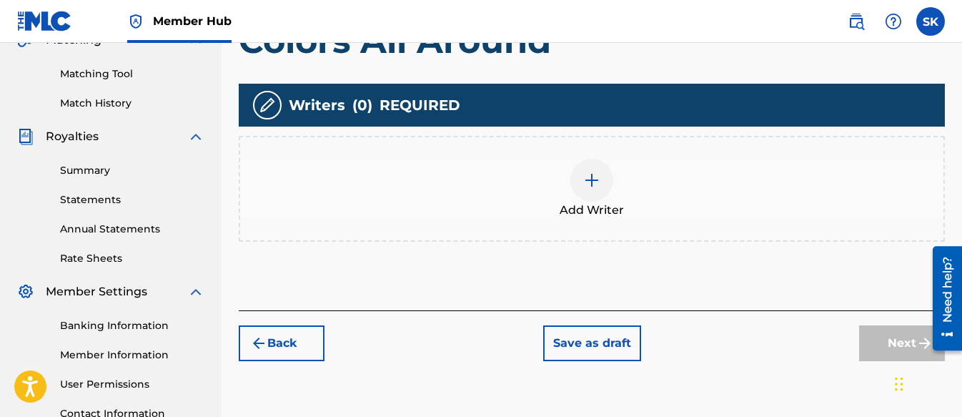
click at [585, 179] on img at bounding box center [591, 180] width 17 height 17
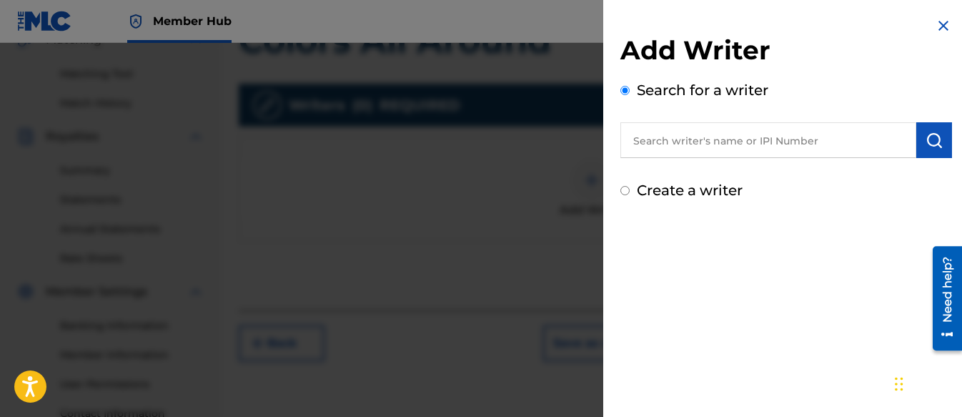
click at [618, 187] on div "Add Writer Search for a writer Create a writer" at bounding box center [786, 109] width 366 height 218
click at [628, 190] on input "Create a writer" at bounding box center [624, 190] width 9 height 9
radio input "false"
radio input "true"
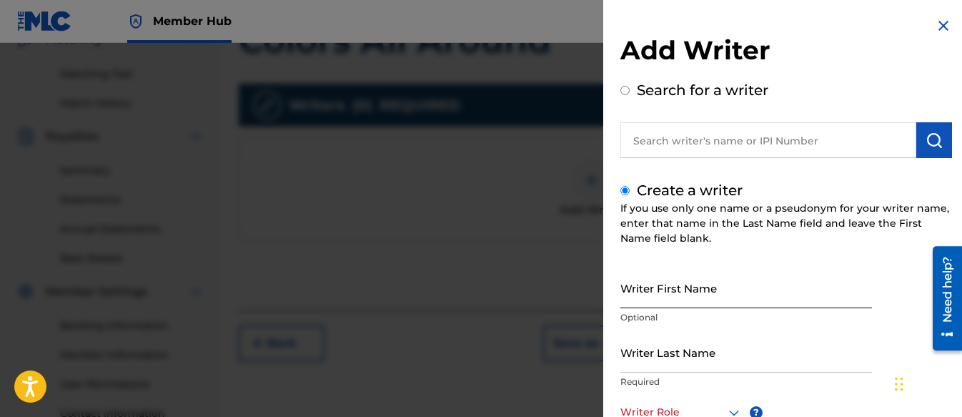
click at [688, 295] on input "Writer First Name" at bounding box center [746, 287] width 252 height 41
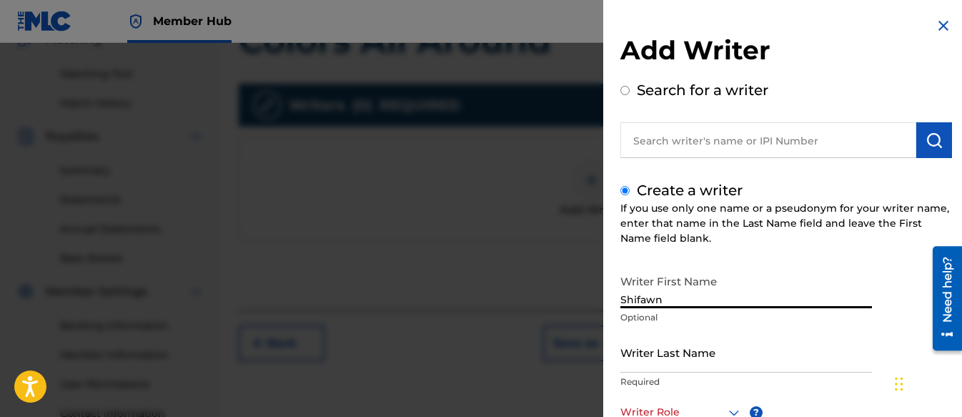
type input "Shifawn"
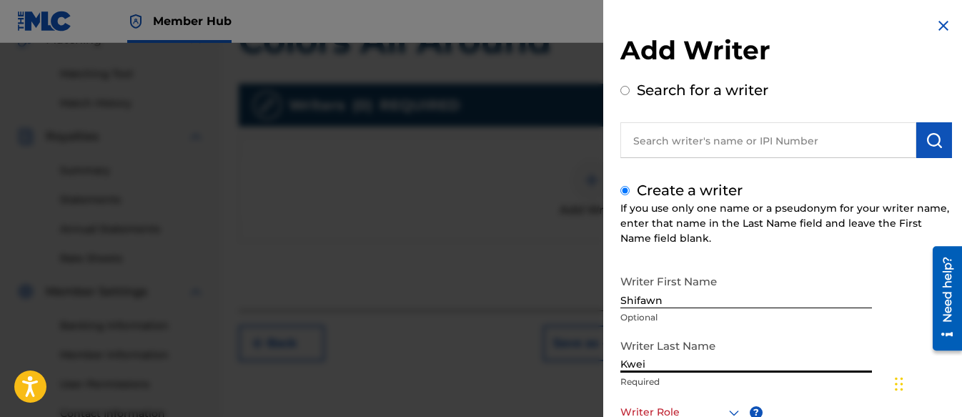
type input "Kwei"
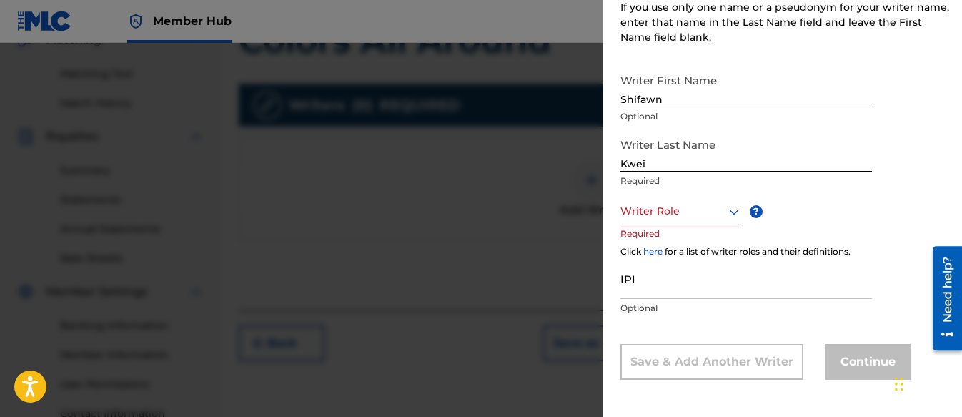
scroll to position [202, 0]
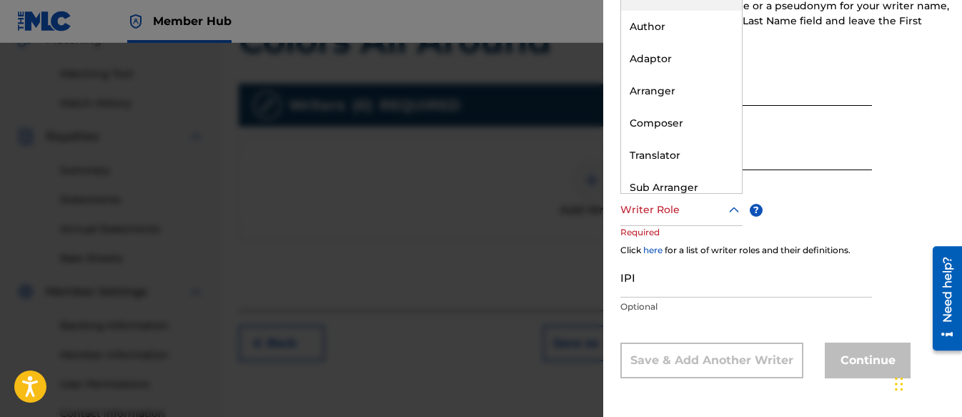
click at [648, 207] on div at bounding box center [681, 210] width 122 height 18
click at [669, 132] on div "Composer" at bounding box center [681, 123] width 121 height 32
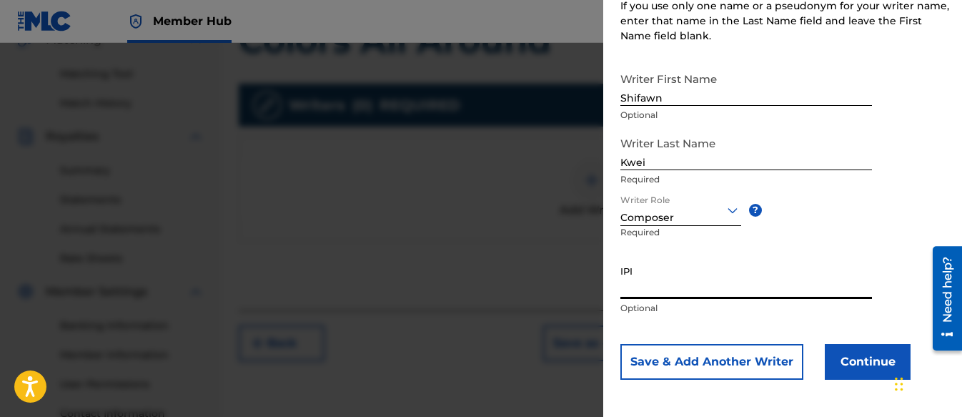
paste input "01313326985"
type input "01313326985"
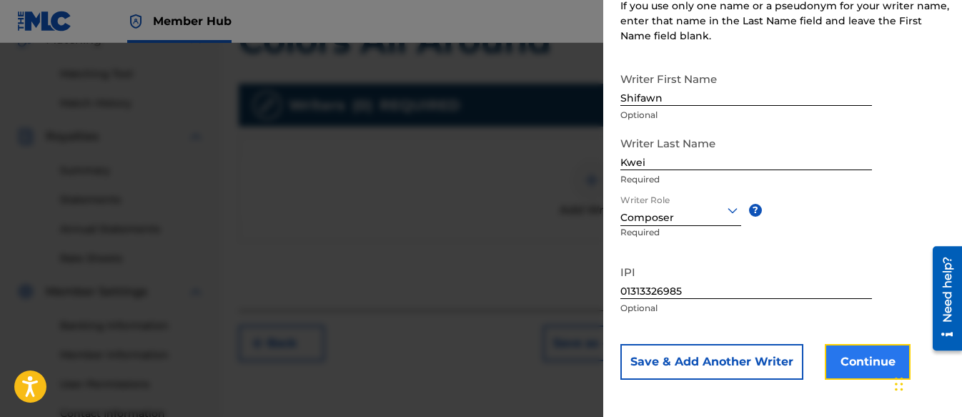
click at [849, 367] on button "Continue" at bounding box center [868, 362] width 86 height 36
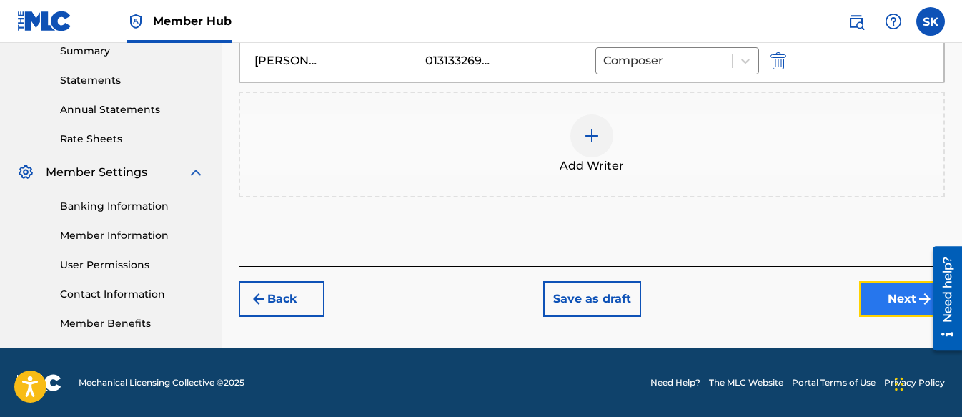
click at [874, 306] on button "Next" at bounding box center [902, 299] width 86 height 36
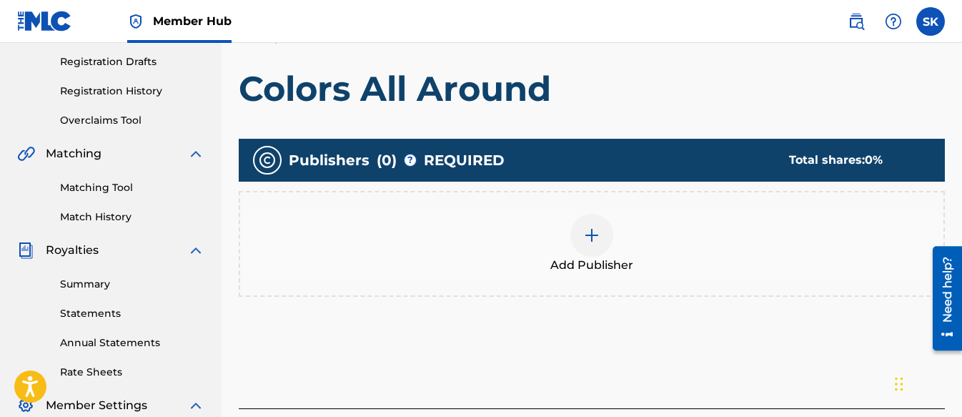
scroll to position [279, 0]
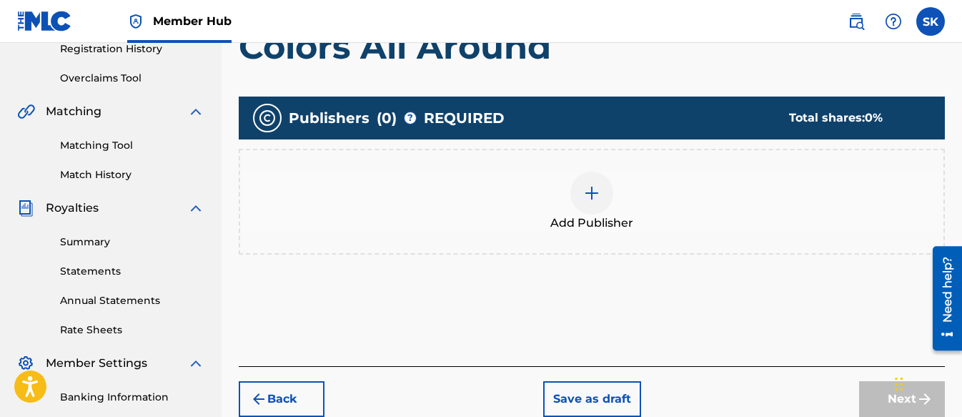
click at [598, 193] on img at bounding box center [591, 192] width 17 height 17
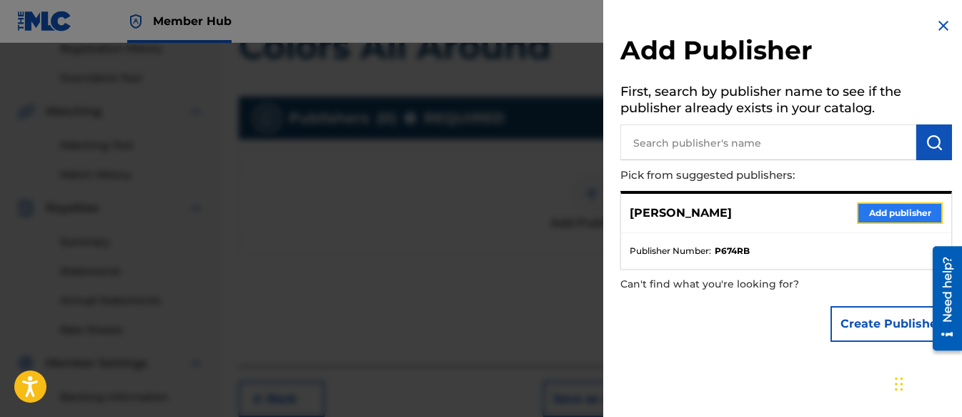
click at [929, 204] on button "Add publisher" at bounding box center [900, 212] width 86 height 21
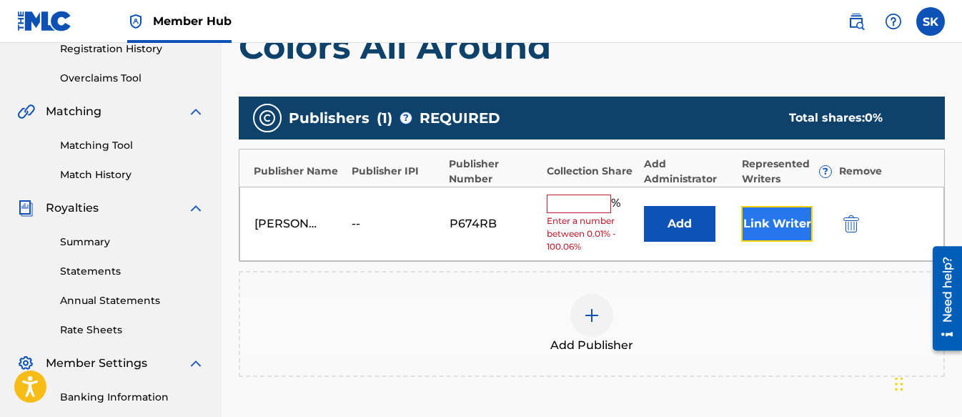
click at [779, 228] on button "Link Writer" at bounding box center [776, 224] width 71 height 36
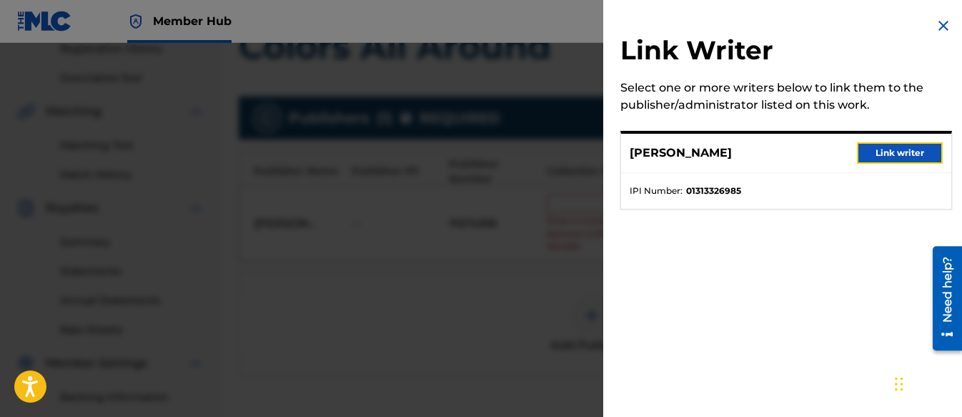
click at [907, 152] on button "Link writer" at bounding box center [900, 152] width 86 height 21
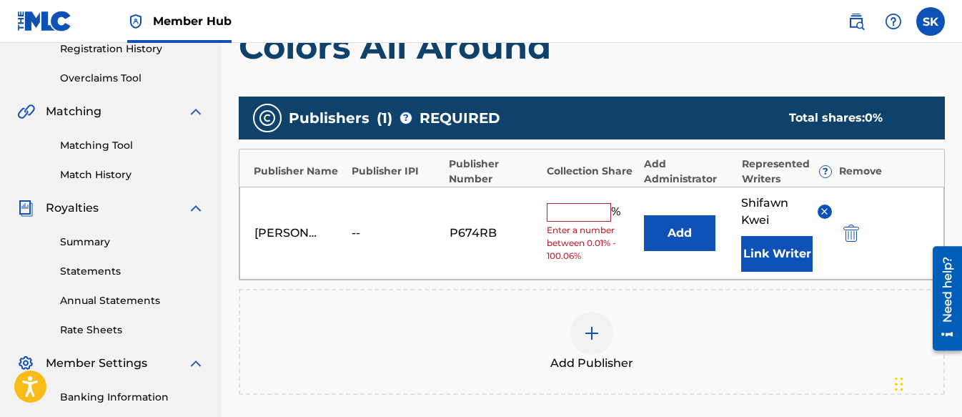
click at [535, 222] on div "[PERSON_NAME] -- P674RB % Enter a number between 0.01% - 100.06% Add [PERSON_NA…" at bounding box center [591, 233] width 705 height 93
click at [603, 206] on input "text" at bounding box center [579, 212] width 64 height 19
type input "100"
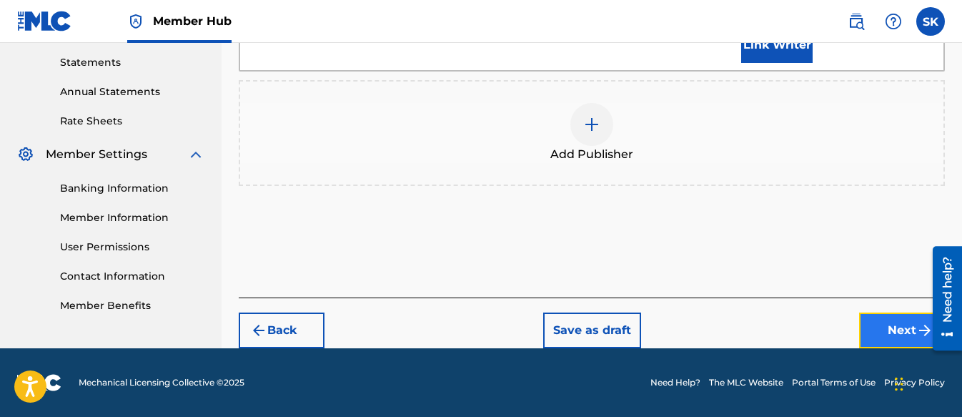
click at [892, 334] on button "Next" at bounding box center [902, 330] width 86 height 36
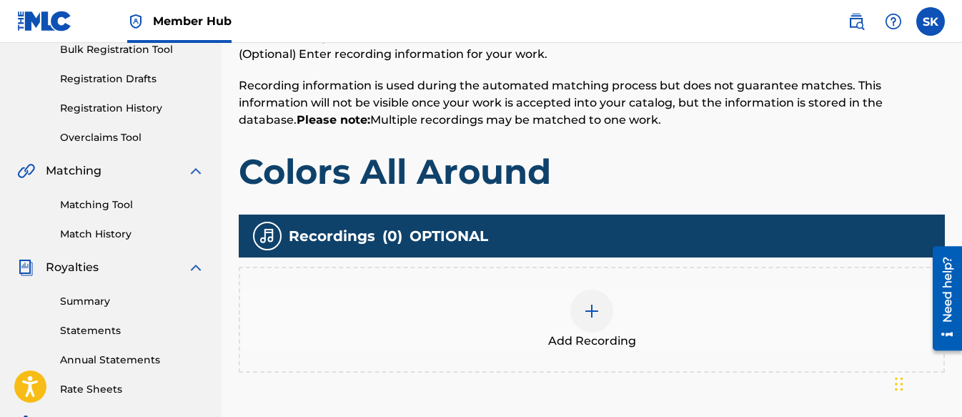
scroll to position [207, 0]
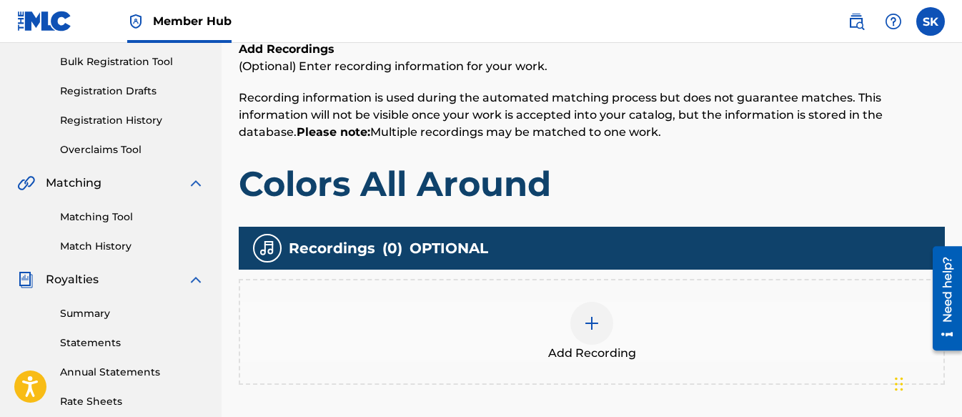
drag, startPoint x: 575, startPoint y: 157, endPoint x: 575, endPoint y: 166, distance: 8.6
click at [575, 161] on div "Add Recordings (Optional) Enter recording information for your work. Recording …" at bounding box center [592, 123] width 706 height 164
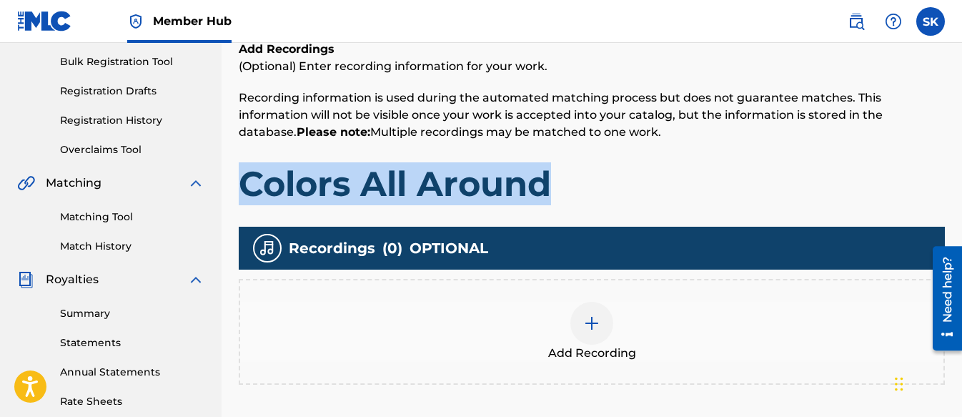
drag, startPoint x: 567, startPoint y: 182, endPoint x: 244, endPoint y: 180, distance: 322.4
click at [244, 180] on h1 "Colors All Around" at bounding box center [592, 183] width 706 height 43
copy h1 "Colors All Around"
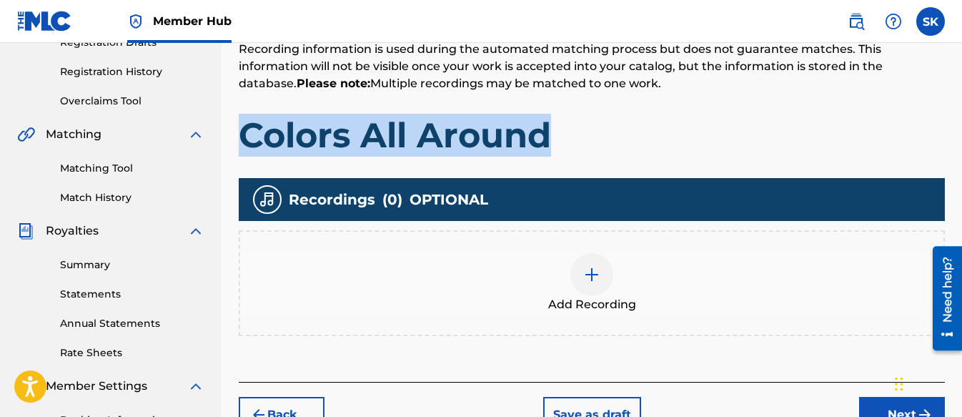
scroll to position [279, 0]
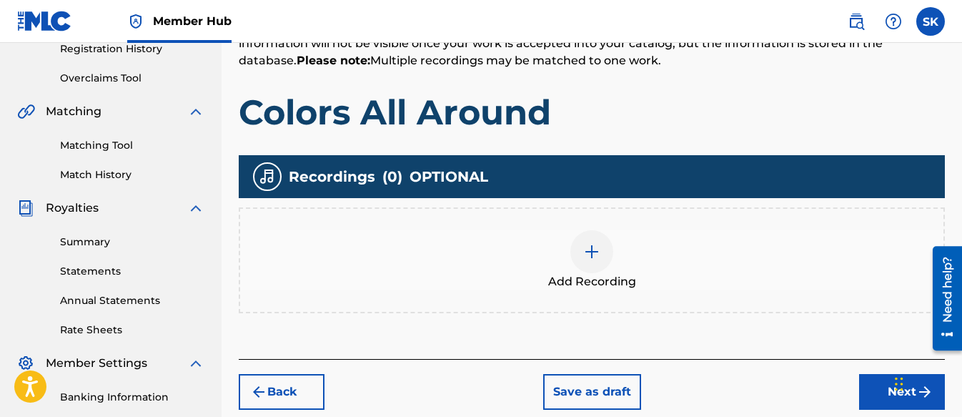
click at [600, 269] on div at bounding box center [591, 251] width 43 height 43
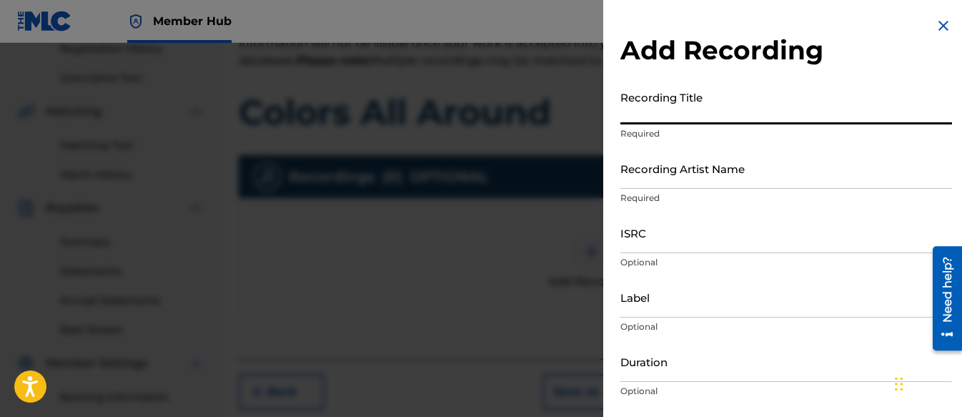
paste input "Colors All Around"
type input "Colors All Around"
click at [653, 174] on input "Recording Artist Name" at bounding box center [786, 168] width 332 height 41
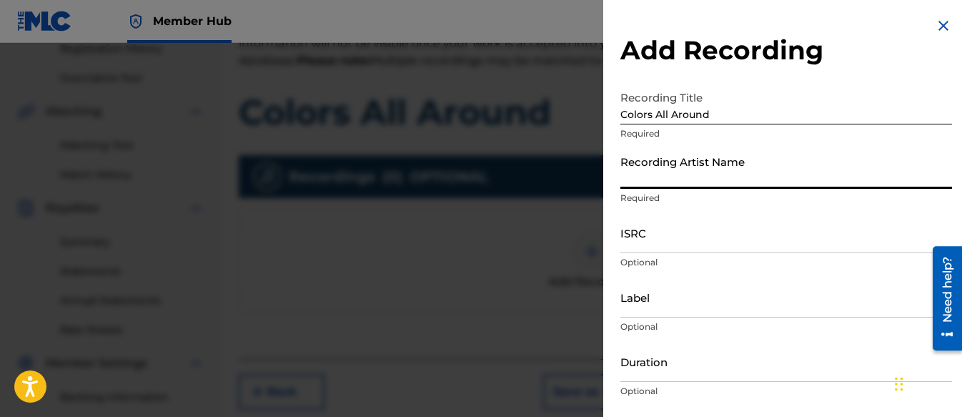
type input "[PERSON_NAME] Tunes and Tales"
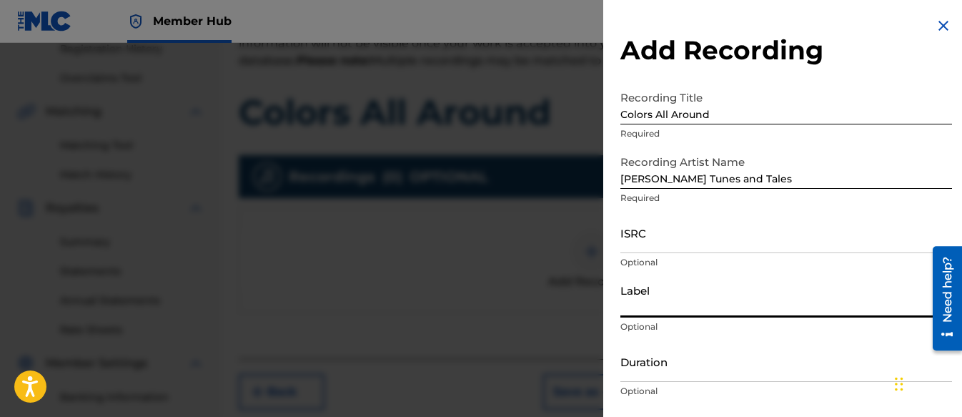
click at [683, 305] on input "Label" at bounding box center [786, 297] width 332 height 41
type input "Three Kais Enterprises"
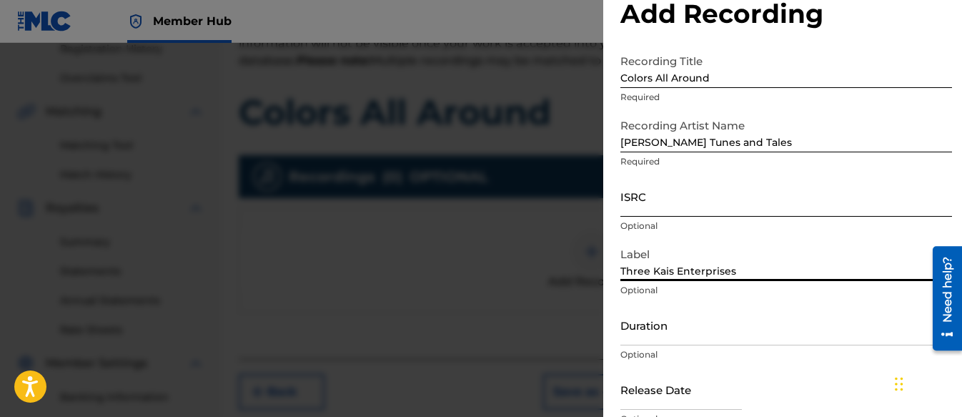
scroll to position [106, 0]
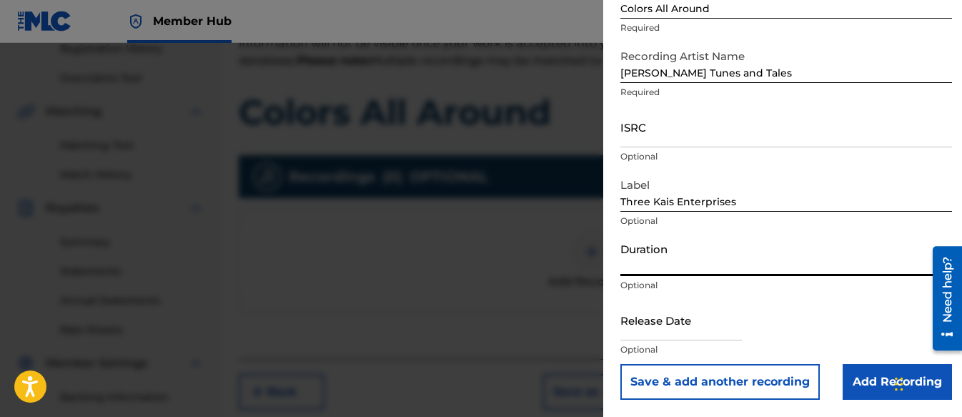
click at [643, 263] on input "Duration" at bounding box center [786, 255] width 332 height 41
type input "02:17"
click at [650, 324] on input "text" at bounding box center [681, 320] width 122 height 41
select select "8"
select select "2025"
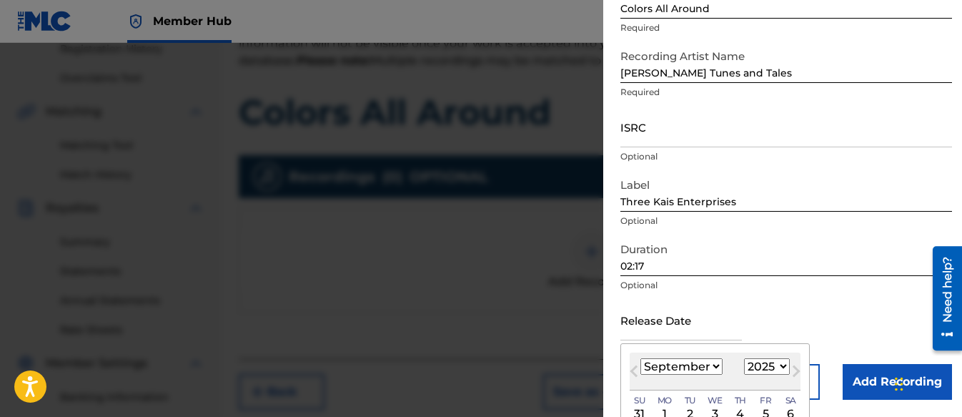
click at [678, 370] on select "January February March April May June July August September October November De…" at bounding box center [681, 366] width 82 height 16
select select "1"
click at [640, 358] on select "January February March April May June July August September October November De…" at bounding box center [681, 366] width 82 height 16
click at [770, 365] on select "1899 1900 1901 1902 1903 1904 1905 1906 1907 1908 1909 1910 1911 1912 1913 1914…" at bounding box center [767, 366] width 46 height 16
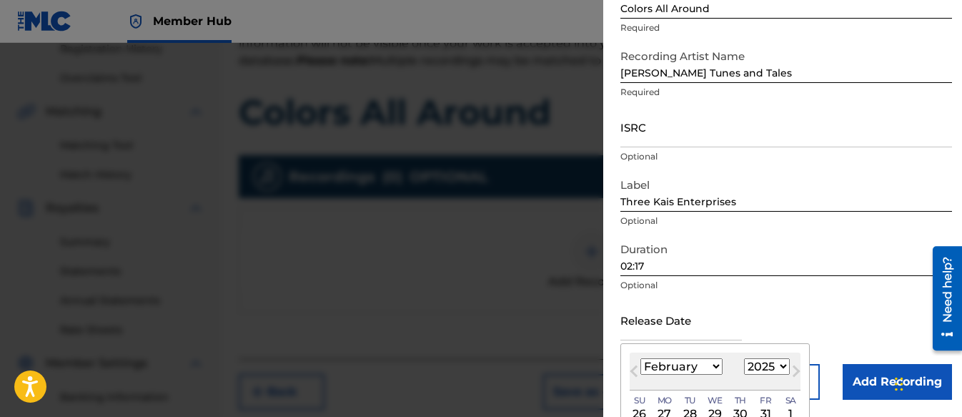
click at [770, 365] on select "1899 1900 1901 1902 1903 1904 1905 1906 1907 1908 1909 1910 1911 1912 1913 1914…" at bounding box center [767, 366] width 46 height 16
select select "2026"
click at [744, 358] on select "1899 1900 1901 1902 1903 1904 1905 1906 1907 1908 1909 1910 1911 1912 1913 1914…" at bounding box center [767, 366] width 46 height 16
click at [764, 294] on div "Duration 02:17 Optional" at bounding box center [786, 267] width 332 height 64
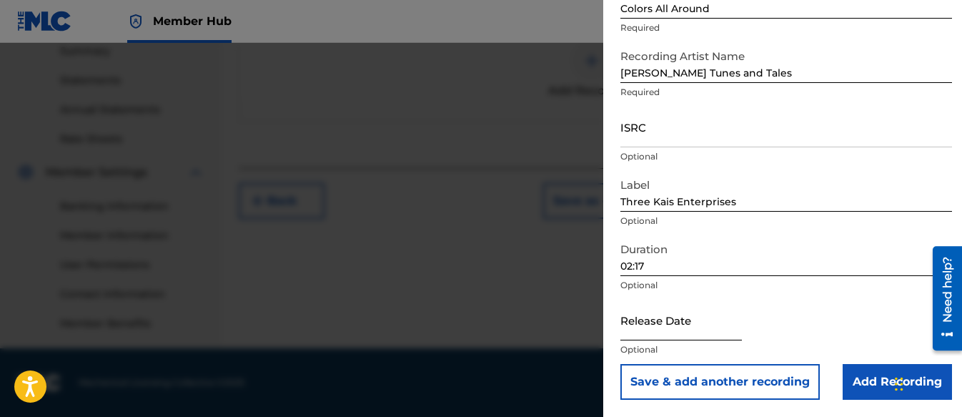
scroll to position [34, 0]
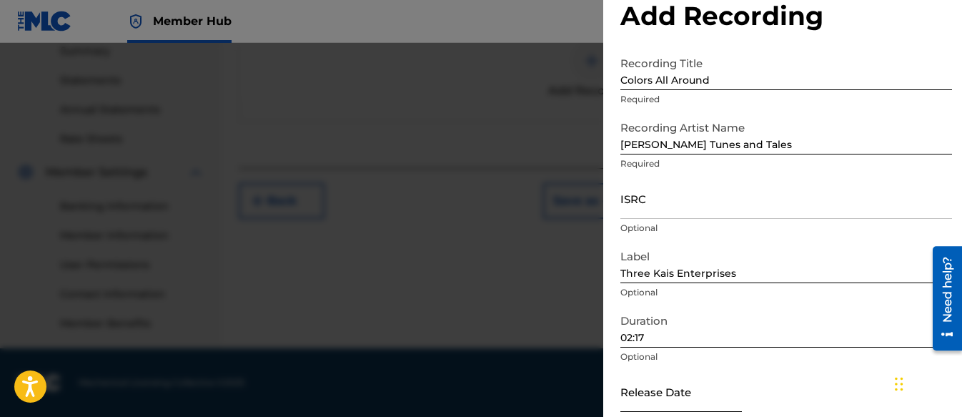
click at [688, 386] on input "text" at bounding box center [681, 391] width 122 height 41
select select "8"
select select "2025"
click at [799, 347] on input "02:17" at bounding box center [786, 327] width 332 height 41
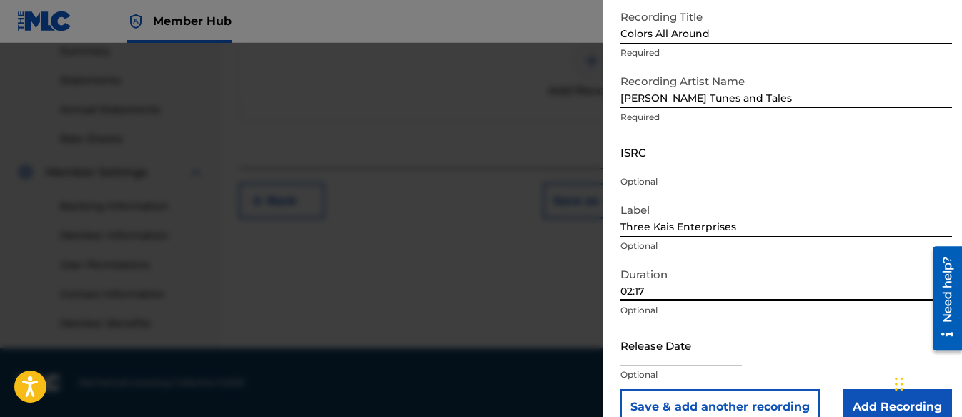
scroll to position [106, 0]
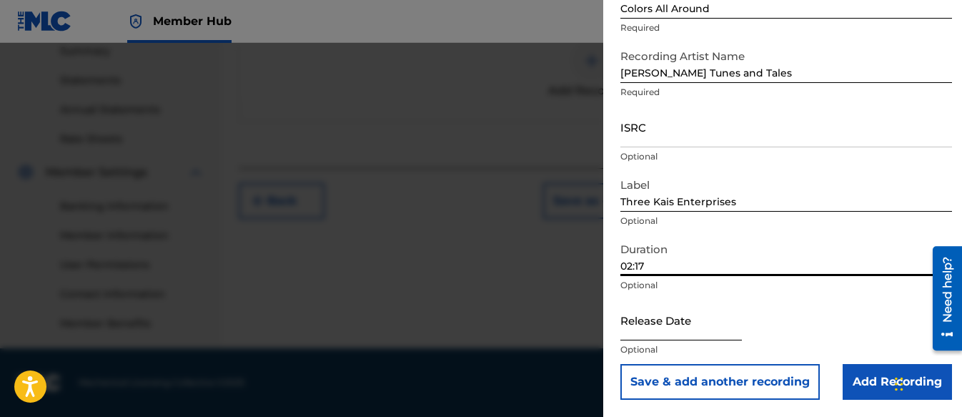
click at [663, 323] on input "text" at bounding box center [681, 320] width 122 height 41
select select "8"
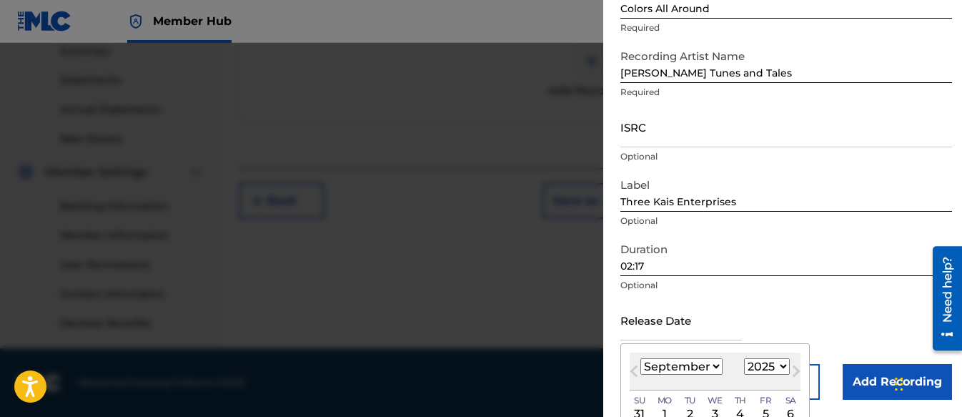
click at [768, 371] on select "1899 1900 1901 1902 1903 1904 1905 1906 1907 1908 1909 1910 1911 1912 1913 1914…" at bounding box center [767, 366] width 46 height 16
select select "2026"
click at [744, 358] on select "1899 1900 1901 1902 1903 1904 1905 1906 1907 1908 1909 1910 1911 1912 1913 1914…" at bounding box center [767, 366] width 46 height 16
click at [711, 365] on select "January February March April May June July August September October November De…" at bounding box center [681, 366] width 82 height 16
select select "1"
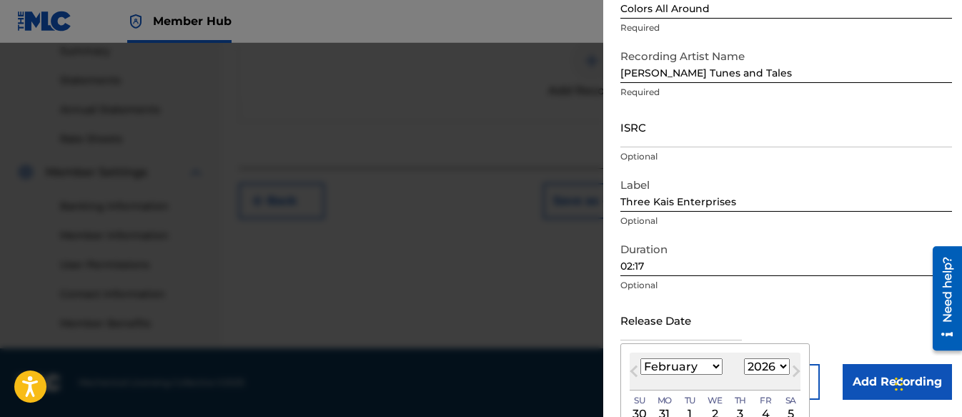
click at [640, 358] on select "January February March April May June July August September October November De…" at bounding box center [681, 366] width 82 height 16
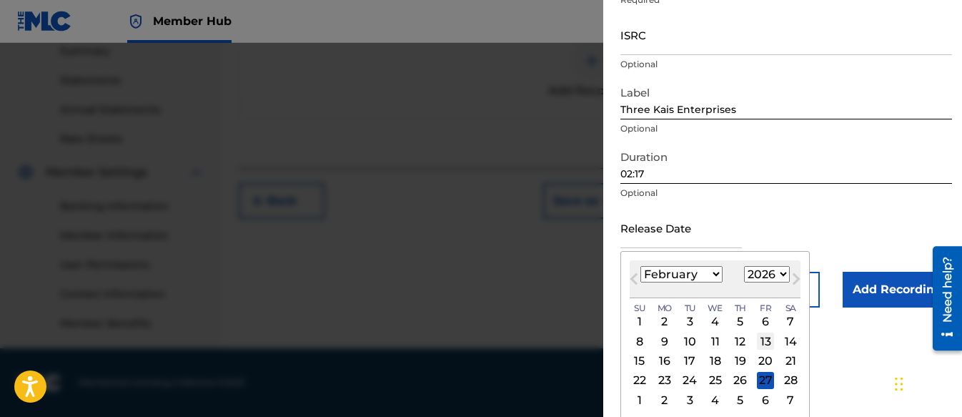
scroll to position [200, 0]
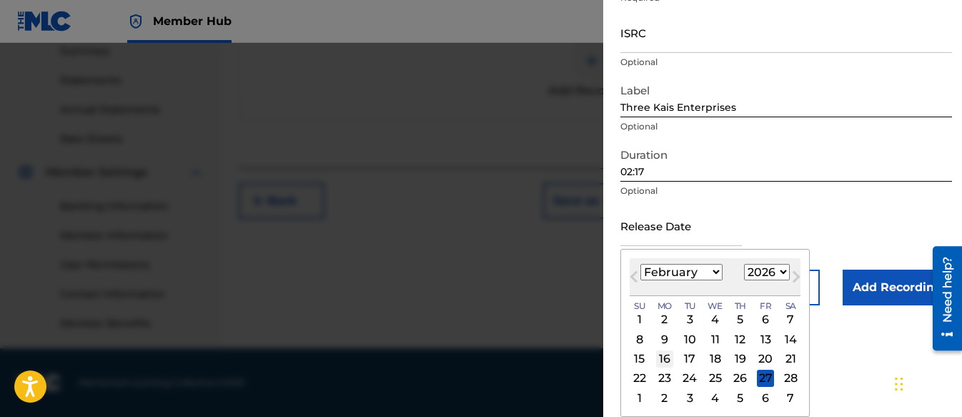
click at [665, 359] on div "16" at bounding box center [664, 358] width 17 height 17
type input "[DATE]"
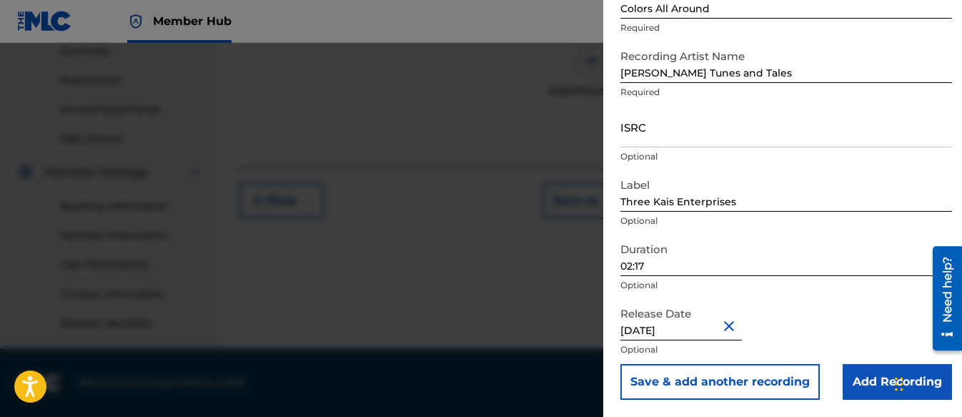
scroll to position [106, 0]
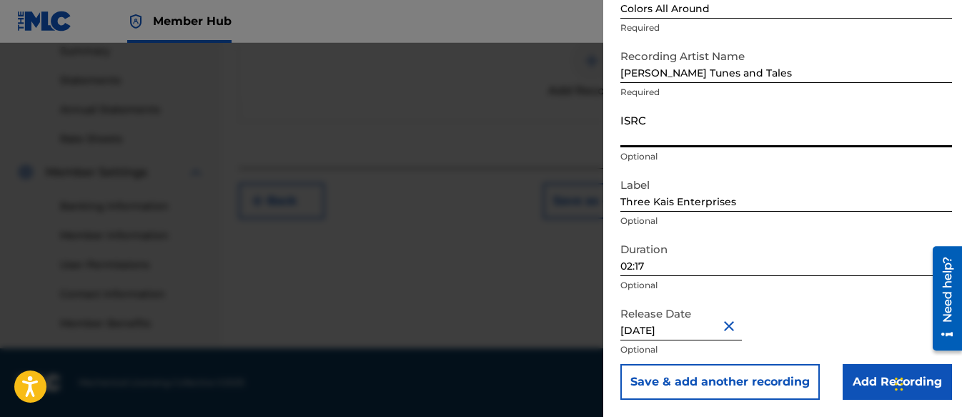
paste input "QZZ7N2591815"
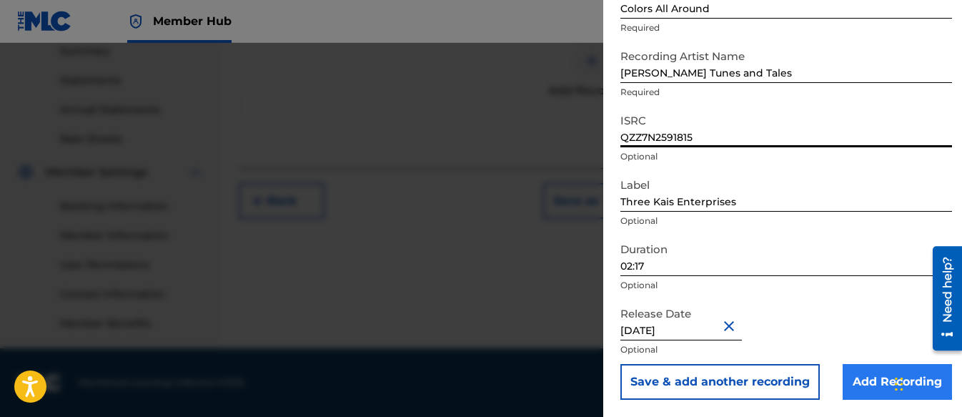
type input "QZZ7N2591815"
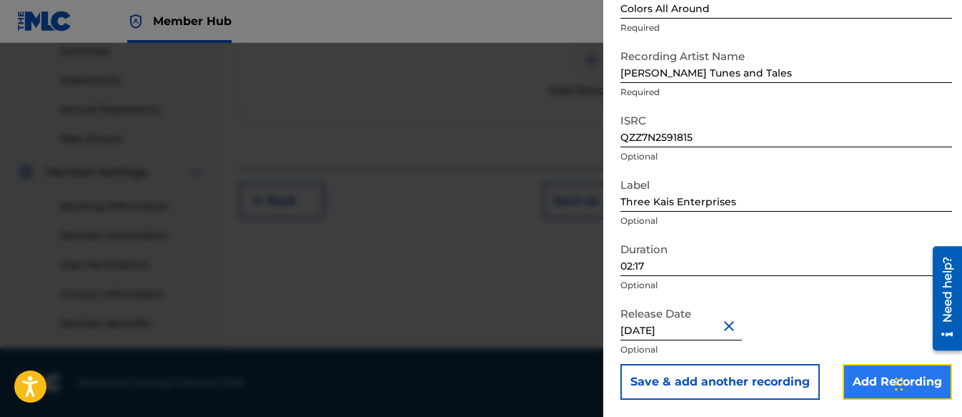
click at [862, 378] on input "Add Recording" at bounding box center [897, 382] width 109 height 36
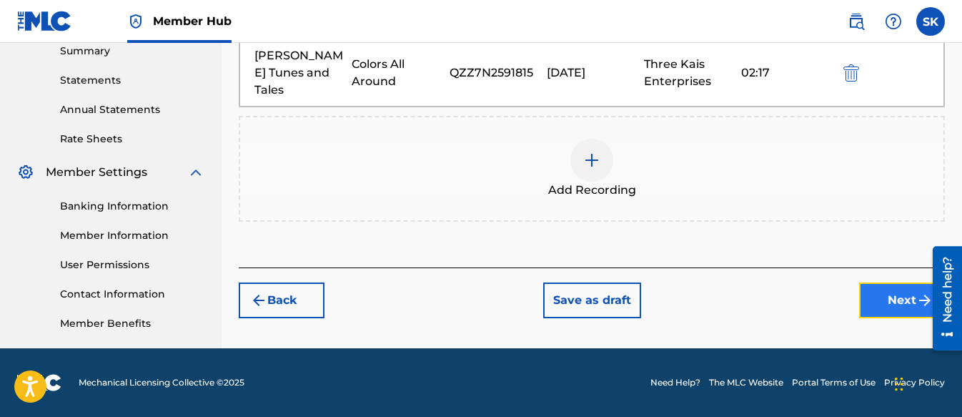
click at [903, 282] on button "Next" at bounding box center [902, 300] width 86 height 36
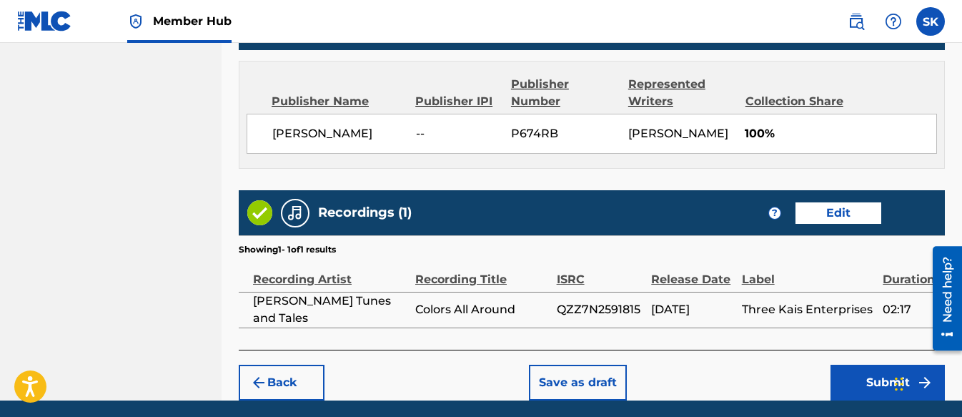
scroll to position [809, 0]
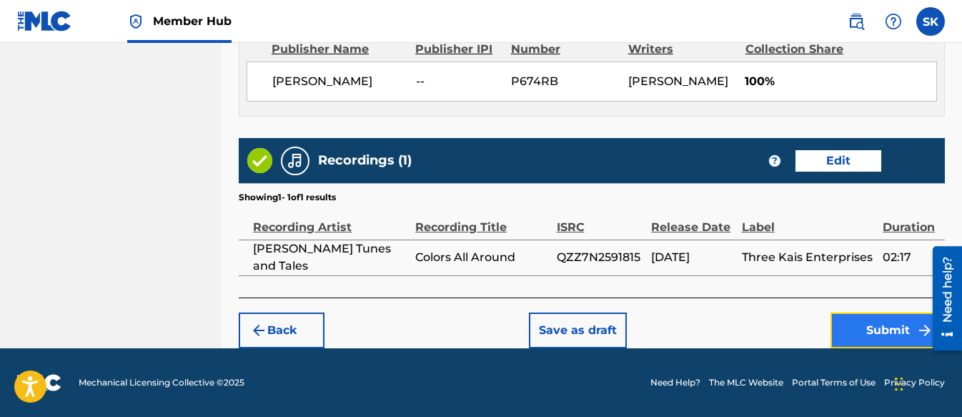
click at [860, 323] on button "Submit" at bounding box center [888, 330] width 114 height 36
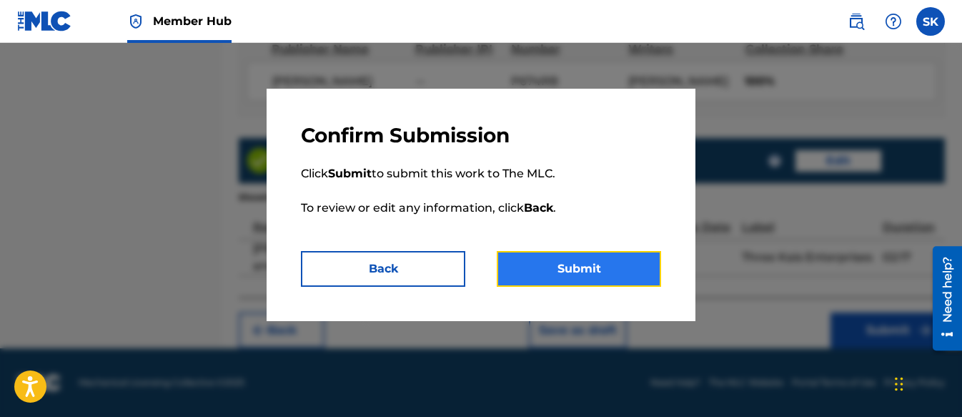
click at [585, 267] on button "Submit" at bounding box center [579, 269] width 164 height 36
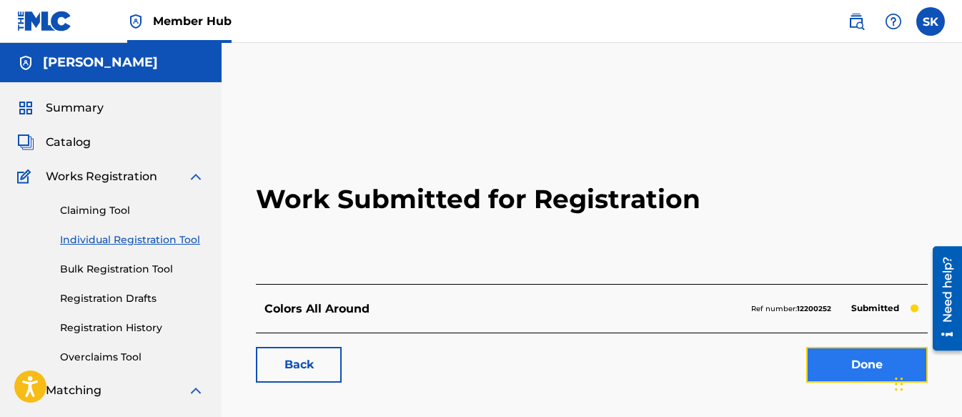
click at [821, 361] on link "Done" at bounding box center [867, 365] width 122 height 36
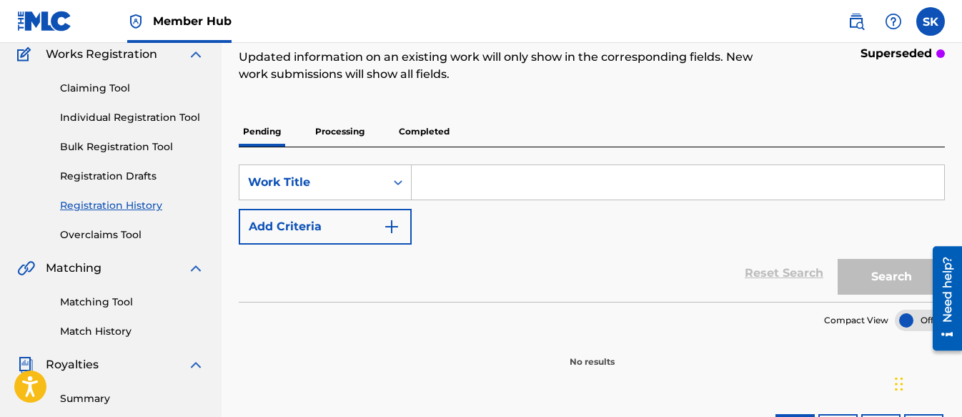
scroll to position [71, 0]
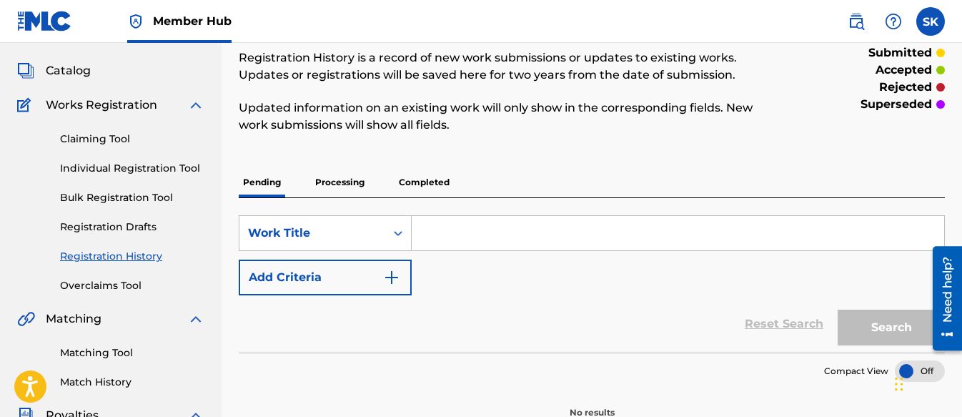
drag, startPoint x: 460, startPoint y: 233, endPoint x: 126, endPoint y: 172, distance: 339.3
click at [126, 172] on link "Individual Registration Tool" at bounding box center [132, 168] width 144 height 15
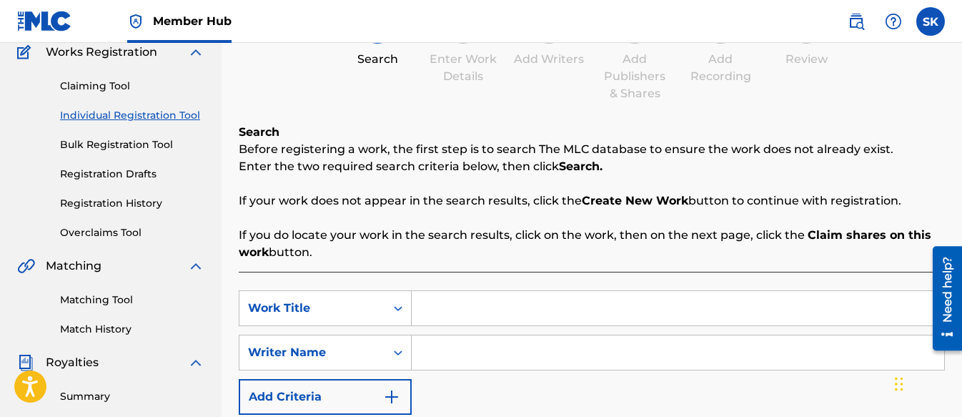
scroll to position [143, 0]
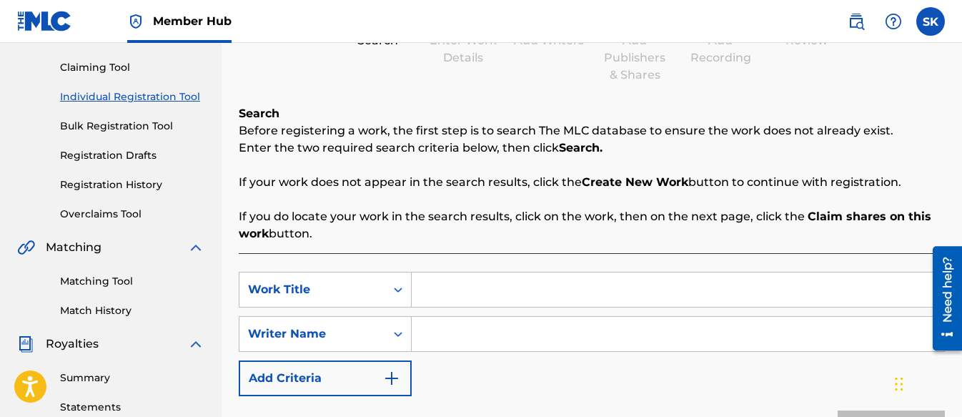
paste input "I Can Be Anything!"
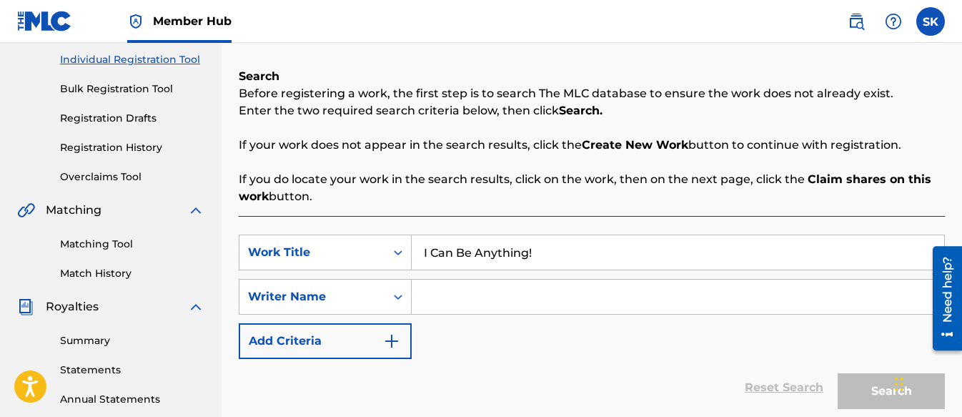
scroll to position [214, 0]
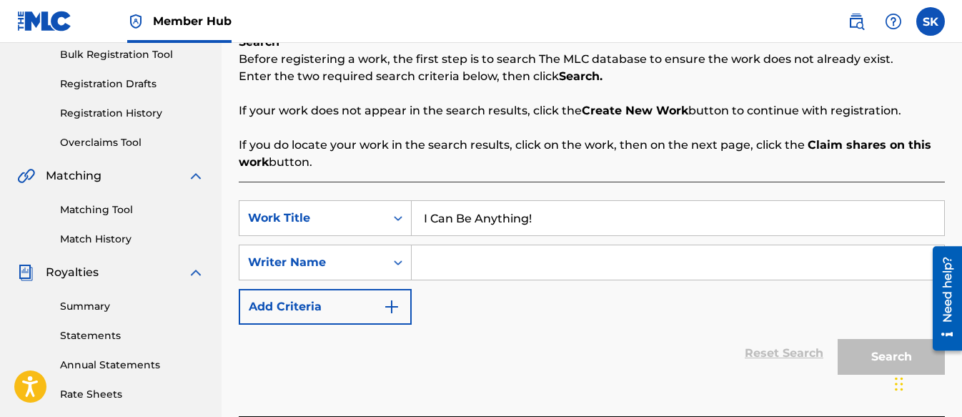
type input "I Can Be Anything!"
click at [469, 262] on input "Search Form" at bounding box center [678, 262] width 533 height 34
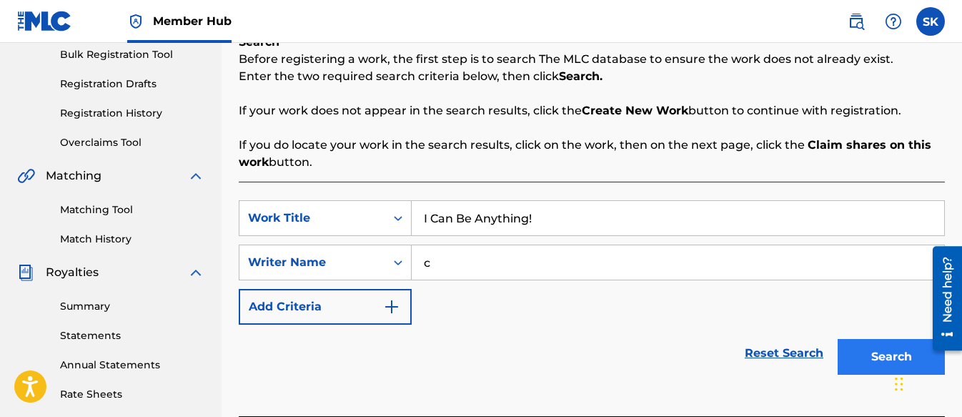
type input "c"
click at [869, 342] on button "Search" at bounding box center [891, 357] width 107 height 36
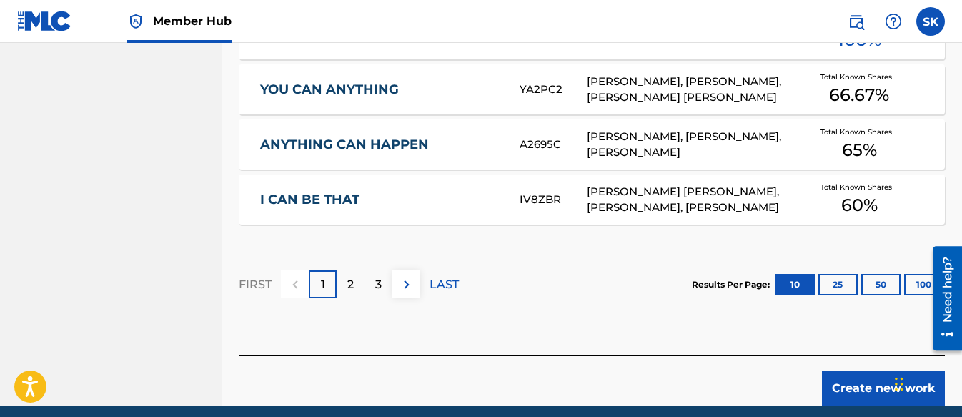
scroll to position [1064, 0]
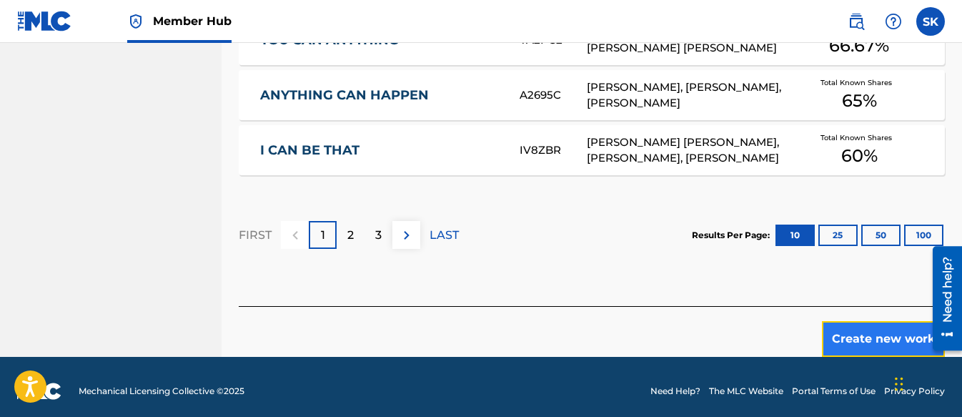
click at [857, 321] on button "Create new work" at bounding box center [883, 339] width 123 height 36
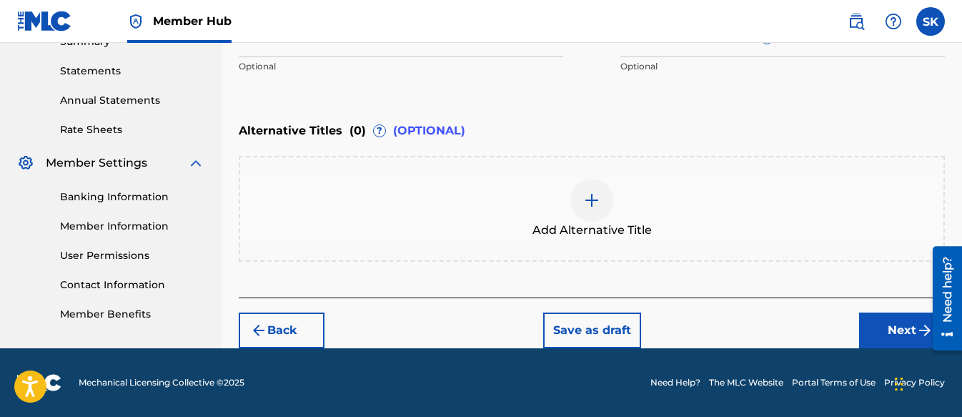
scroll to position [479, 0]
click at [894, 322] on button "Next" at bounding box center [902, 330] width 86 height 36
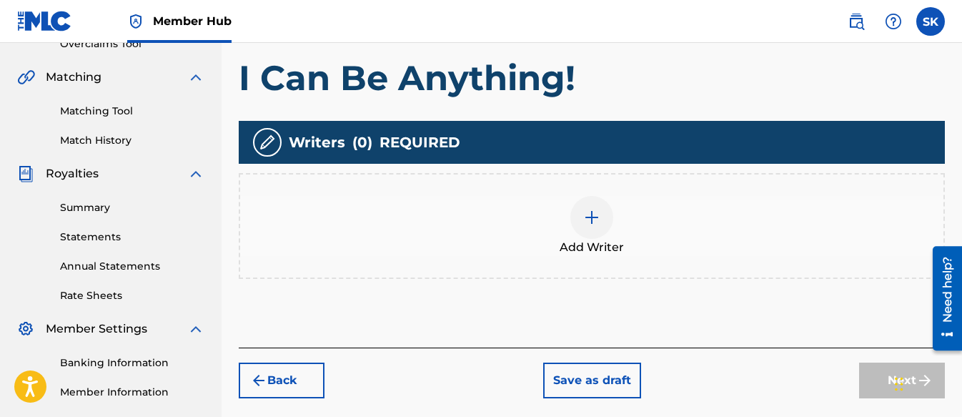
scroll to position [350, 0]
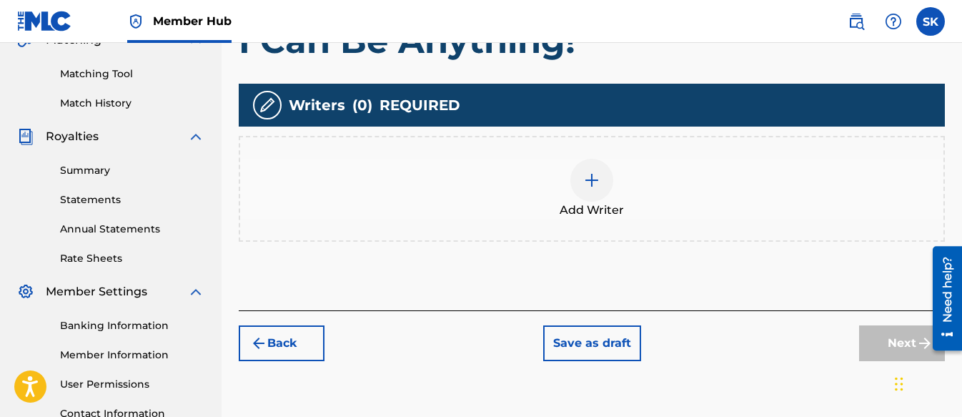
click at [590, 181] on img at bounding box center [591, 180] width 17 height 17
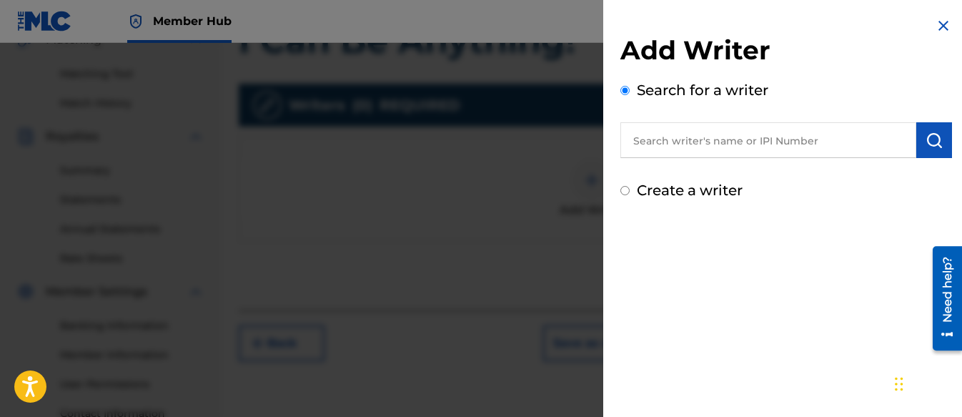
click at [625, 190] on input "Create a writer" at bounding box center [624, 190] width 9 height 9
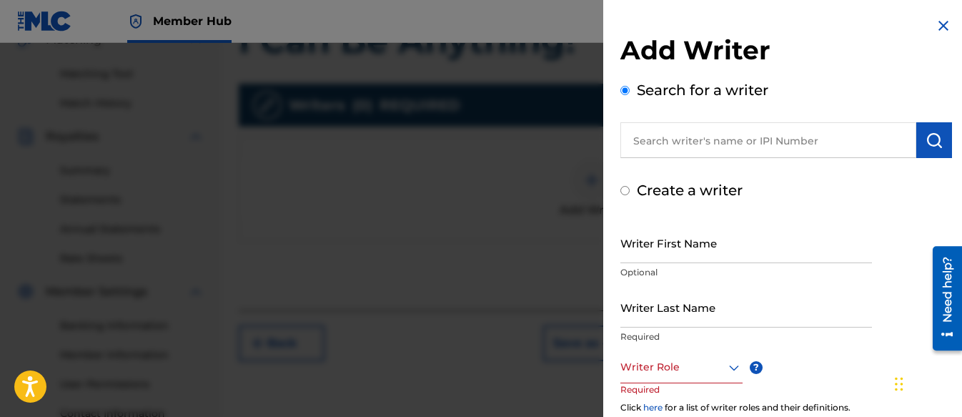
radio input "false"
radio input "true"
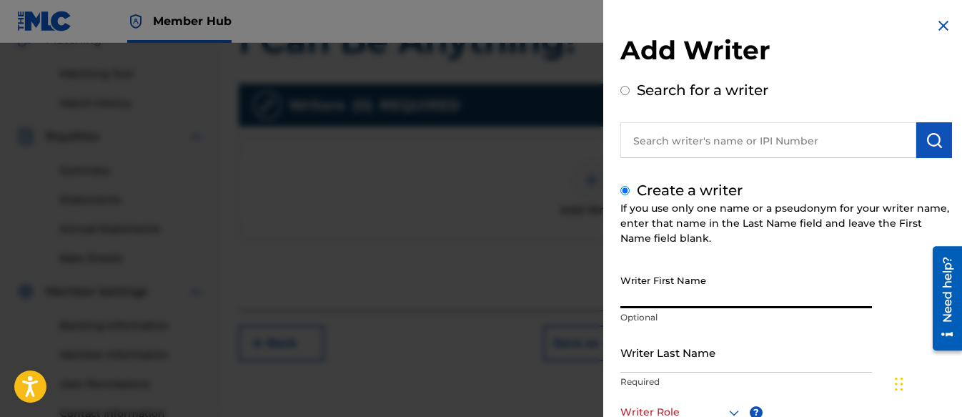
click at [676, 290] on input "Writer First Name" at bounding box center [746, 287] width 252 height 41
type input "Shifawn"
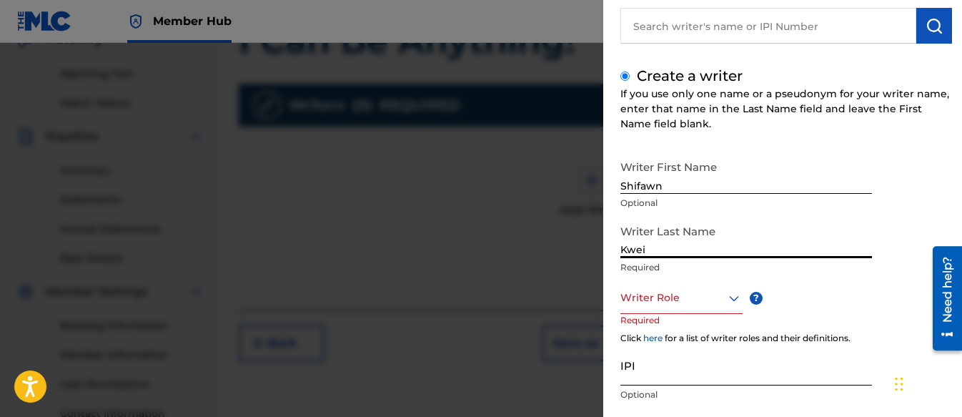
scroll to position [202, 0]
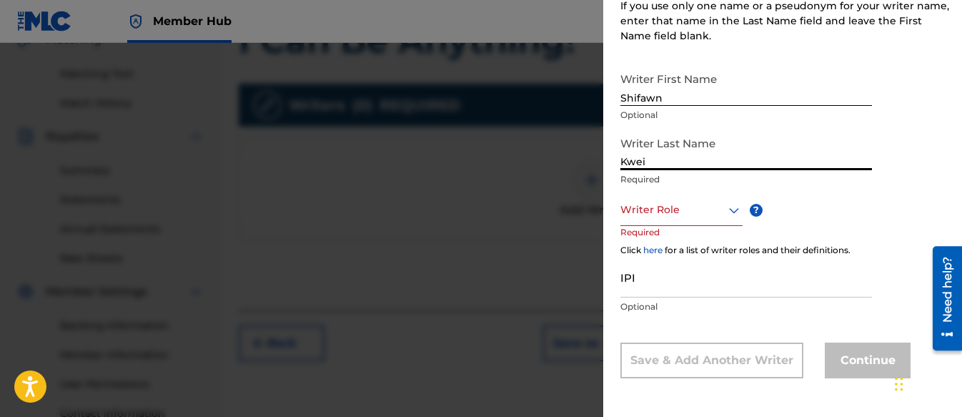
type input "Kwei"
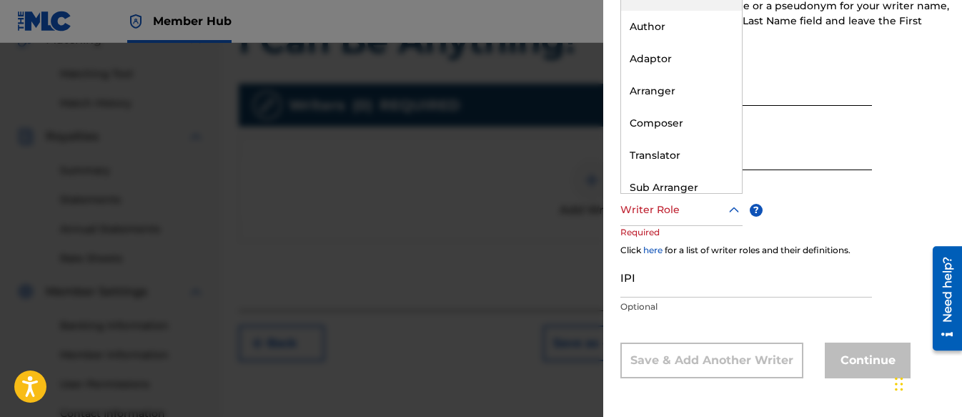
click at [668, 202] on div at bounding box center [681, 210] width 122 height 18
click at [658, 115] on div "Composer" at bounding box center [681, 123] width 121 height 32
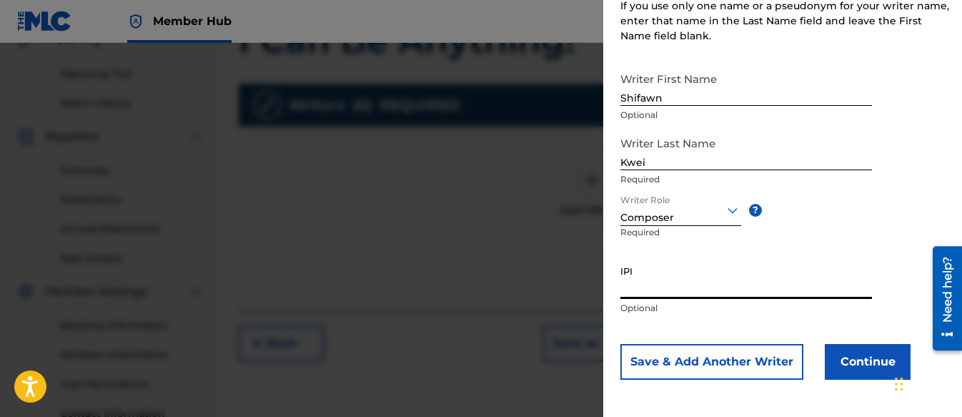
paste input "01313326985"
type input "01313326985"
click at [860, 357] on button "Continue" at bounding box center [868, 362] width 86 height 36
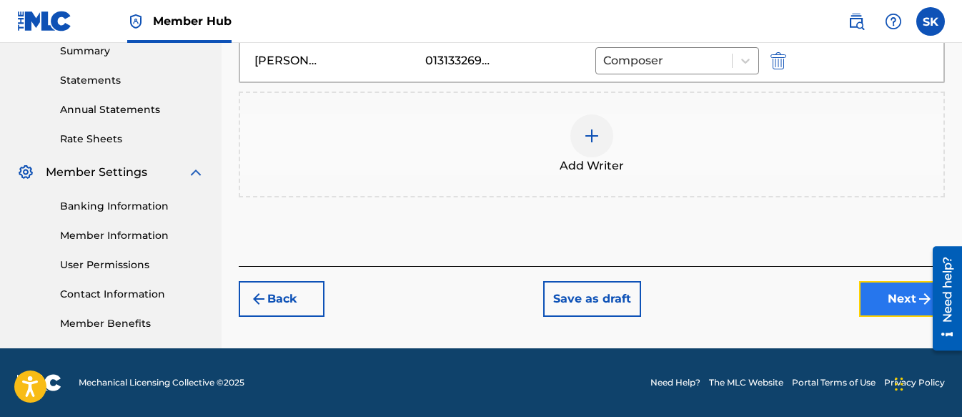
click at [897, 299] on button "Next" at bounding box center [902, 299] width 86 height 36
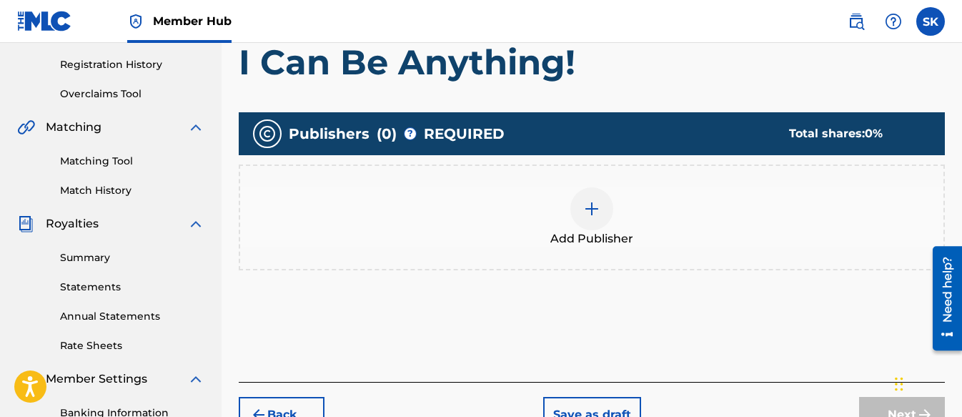
scroll to position [279, 0]
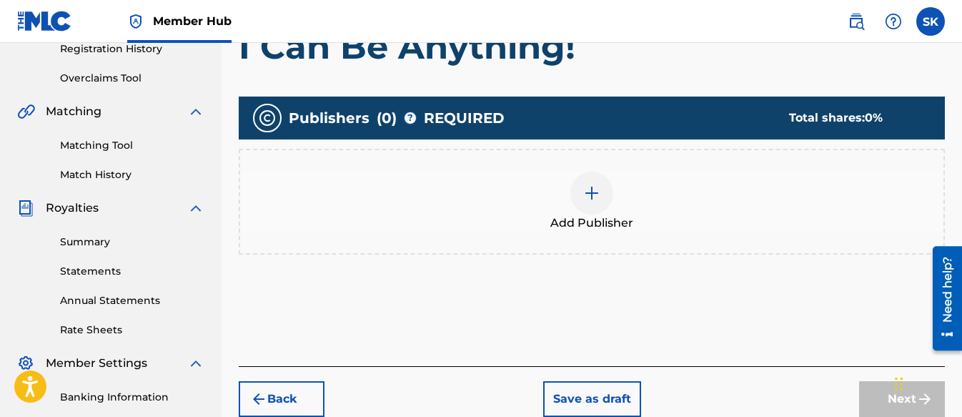
click at [592, 192] on img at bounding box center [591, 192] width 17 height 17
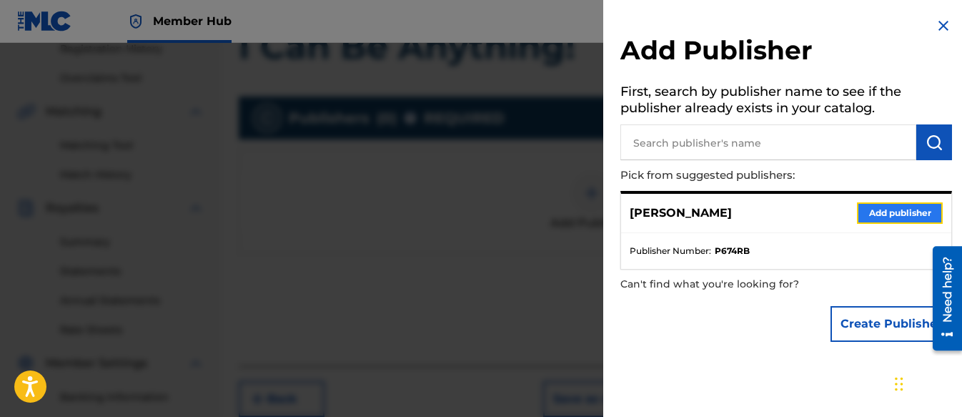
click at [890, 210] on button "Add publisher" at bounding box center [900, 212] width 86 height 21
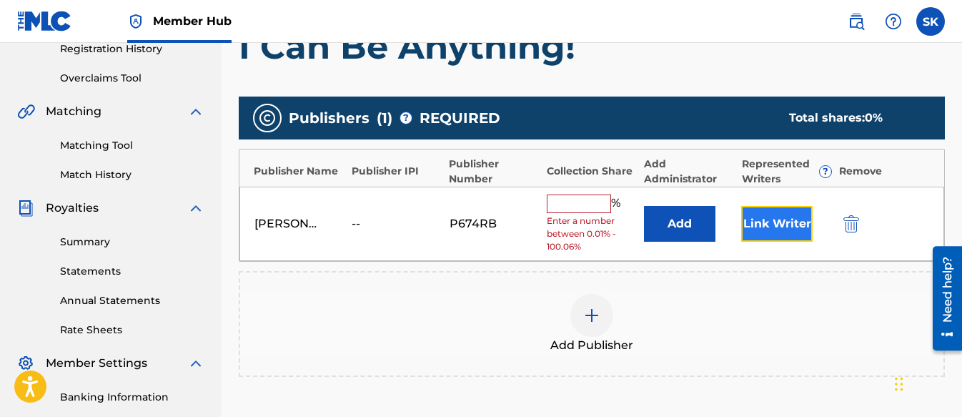
click at [751, 219] on button "Link Writer" at bounding box center [776, 224] width 71 height 36
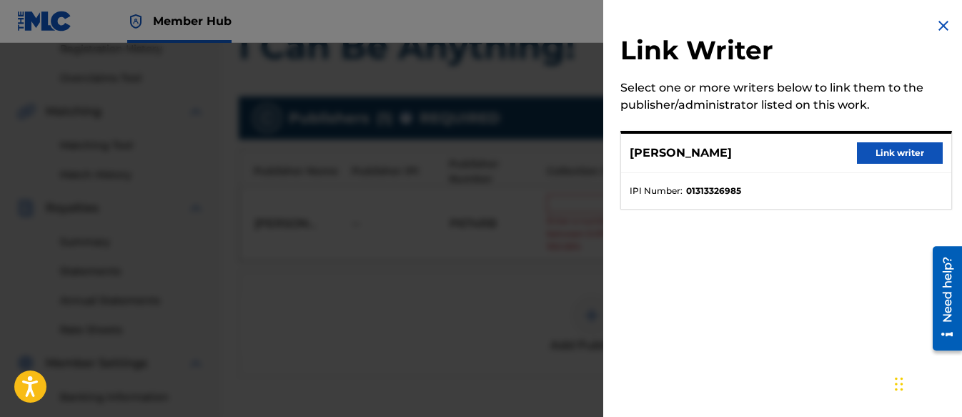
click at [919, 164] on div "[PERSON_NAME] Link writer" at bounding box center [786, 153] width 330 height 39
click at [906, 155] on button "Link writer" at bounding box center [900, 152] width 86 height 21
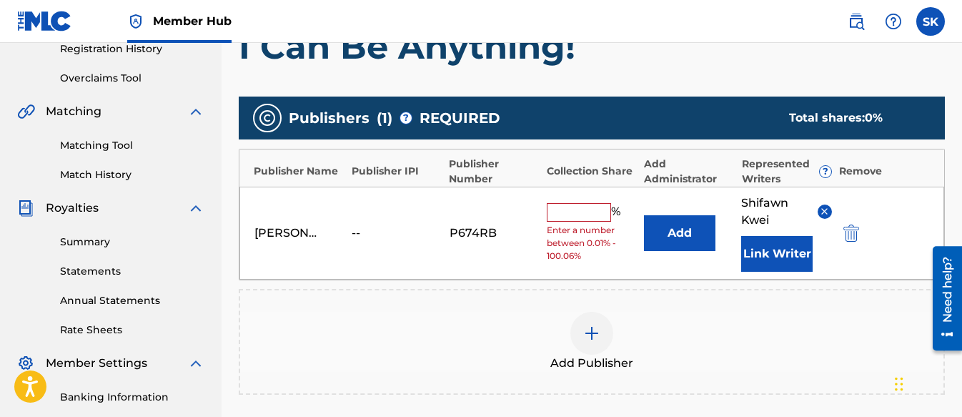
click at [585, 212] on input "text" at bounding box center [579, 212] width 64 height 19
type input "100"
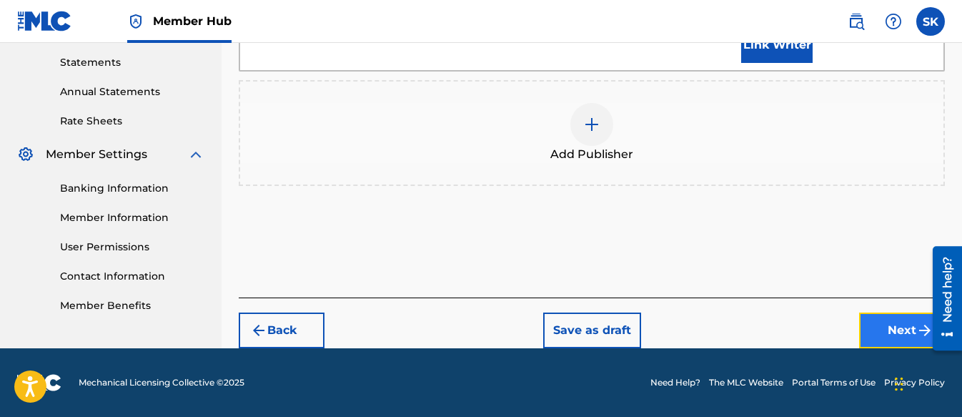
click at [894, 327] on button "Next" at bounding box center [902, 330] width 86 height 36
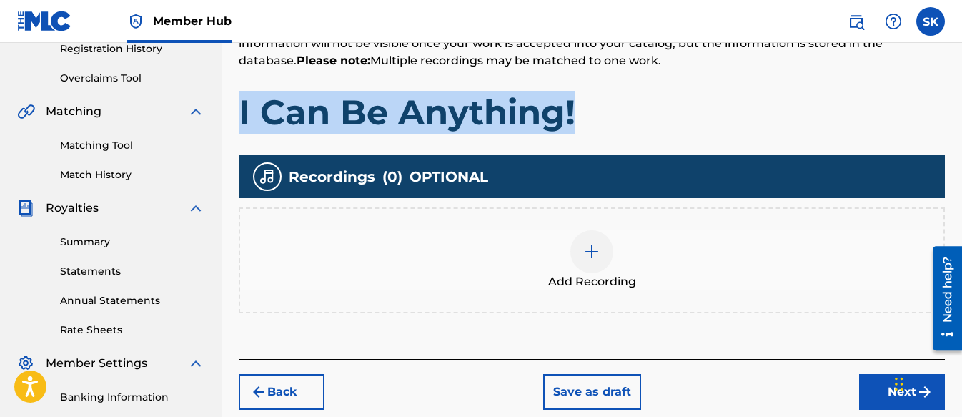
drag, startPoint x: 595, startPoint y: 112, endPoint x: 244, endPoint y: 116, distance: 351.0
click at [244, 116] on h1 "I Can Be Anything!" at bounding box center [592, 112] width 706 height 43
copy h1 "I Can Be Anything!"
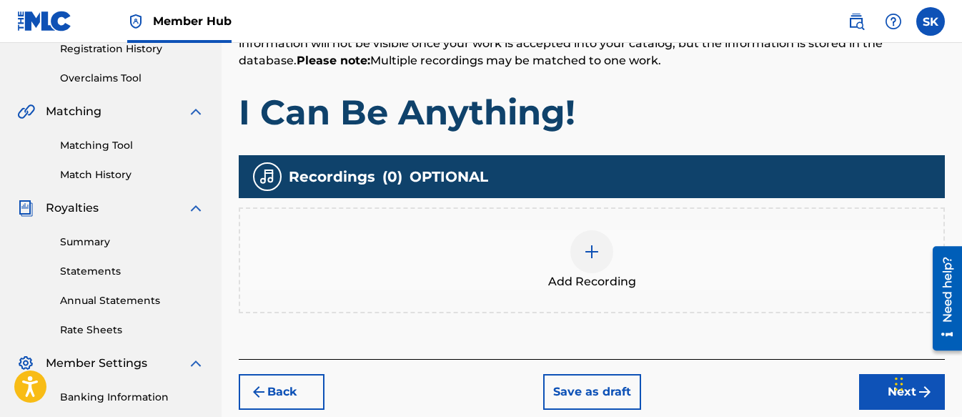
click at [583, 262] on div at bounding box center [591, 251] width 43 height 43
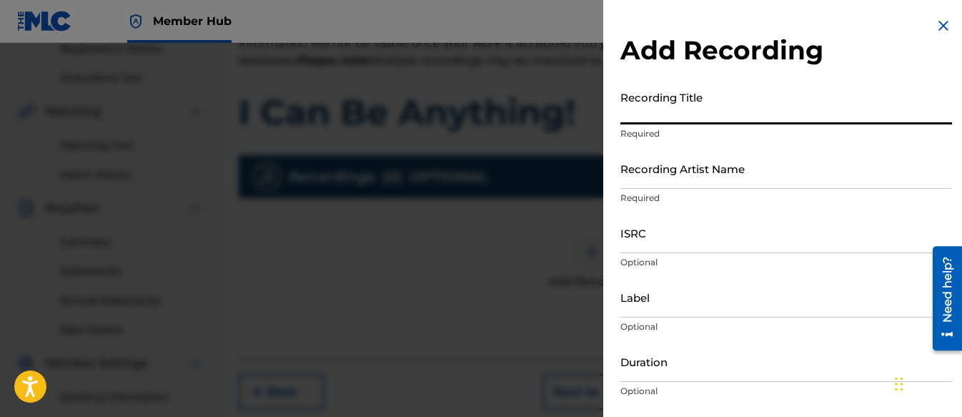
paste input "I Can Be Anything!"
type input "I Can Be Anything!"
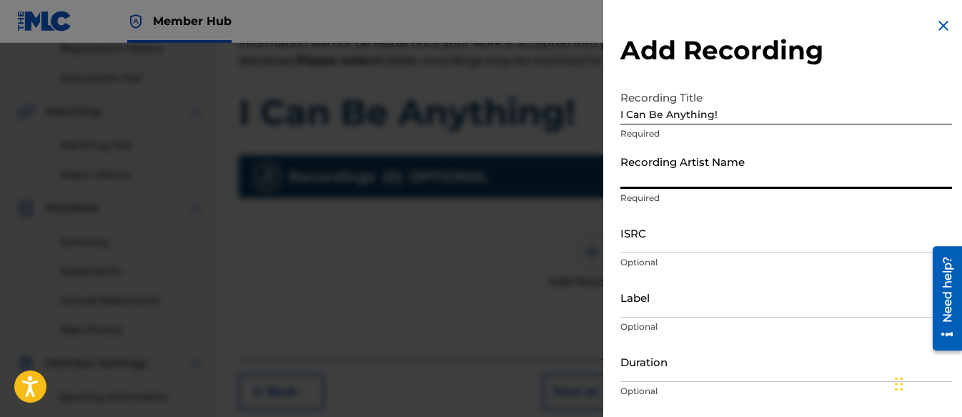
drag, startPoint x: 658, startPoint y: 178, endPoint x: 638, endPoint y: 177, distance: 20.8
click at [638, 177] on input "Recording Artist Name" at bounding box center [786, 168] width 332 height 41
type input "[PERSON_NAME] Tunes and Tales"
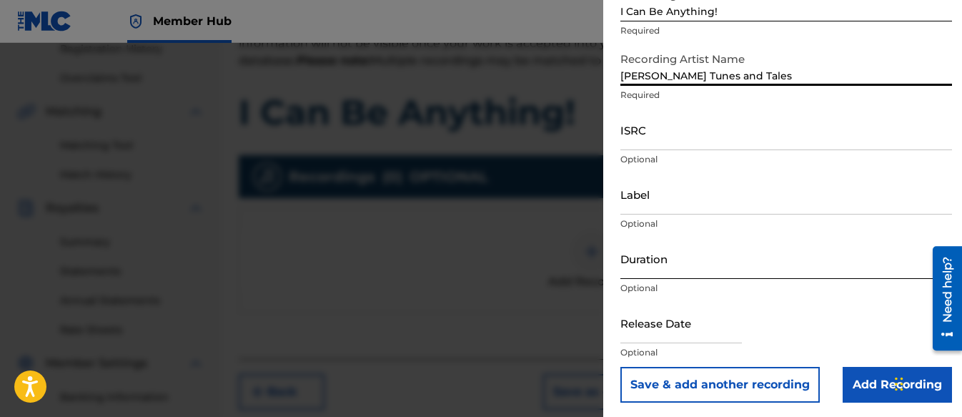
scroll to position [106, 0]
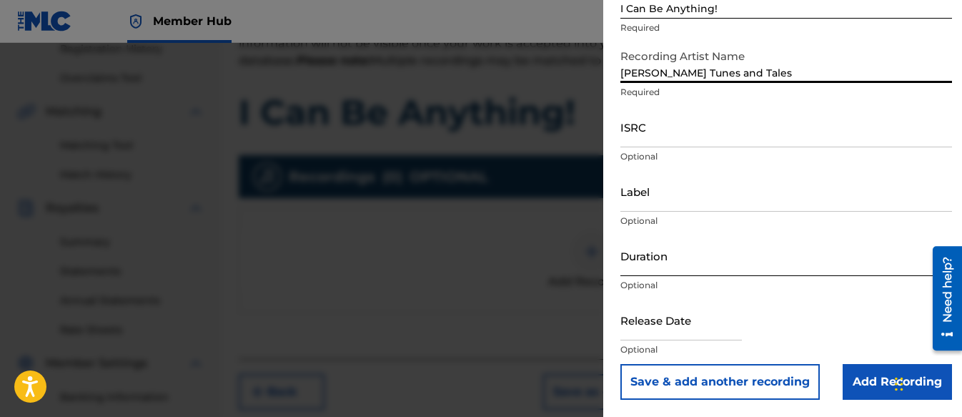
click at [678, 263] on input "Duration" at bounding box center [786, 255] width 332 height 41
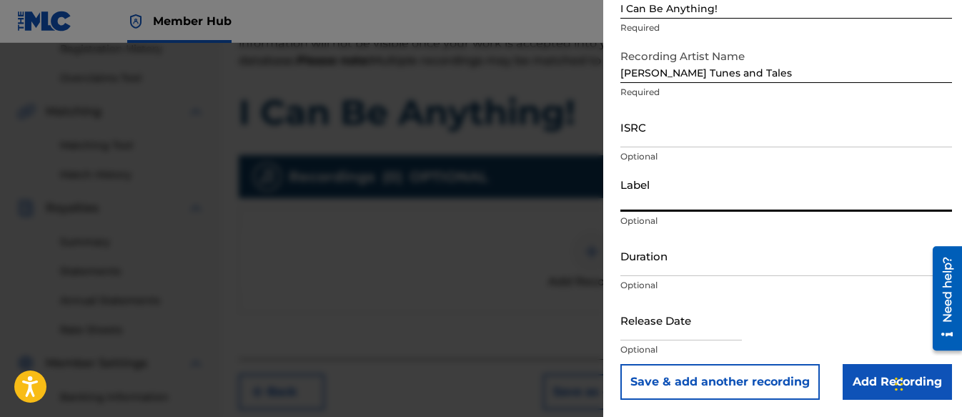
click at [674, 184] on input "Label" at bounding box center [786, 191] width 332 height 41
type input "Three Kais Enterprises"
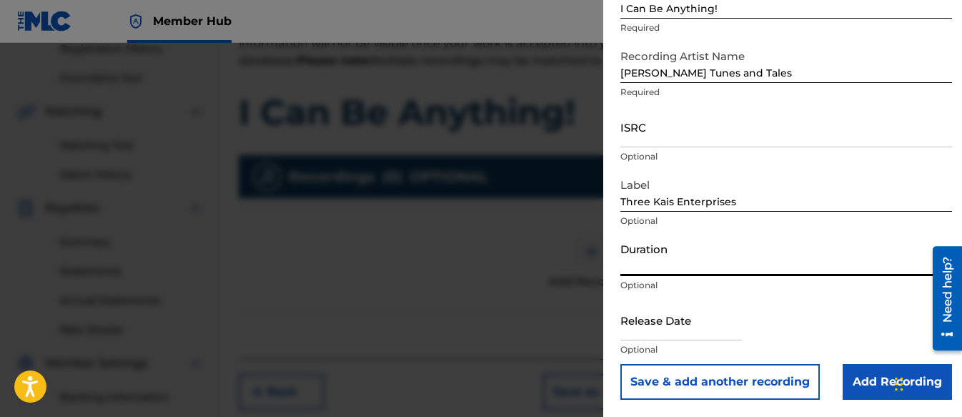
click at [660, 251] on input "Duration" at bounding box center [786, 255] width 332 height 41
type input "03:04"
paste input "QZZ7N2589629"
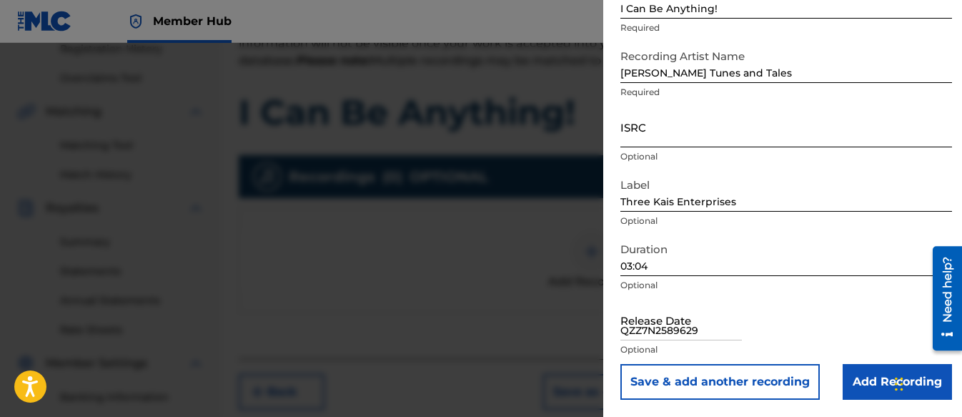
type input "QZZ7N2589629"
paste input "QZZ7N2589629"
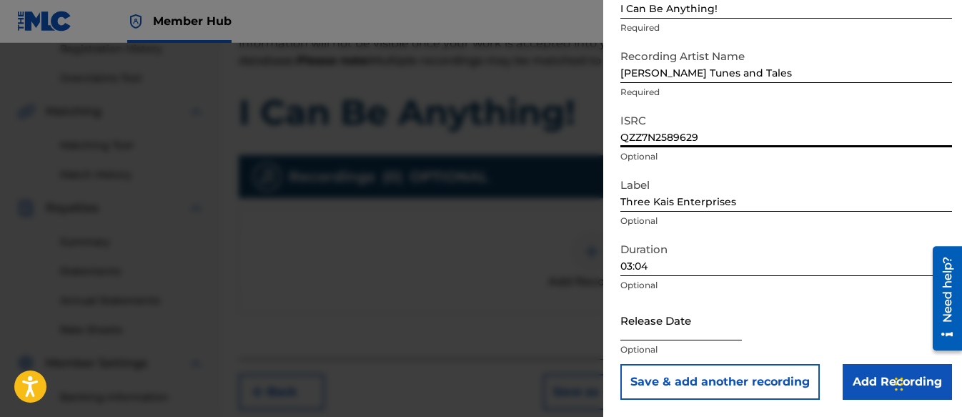
type input "QZZ7N2589629"
click at [648, 320] on input "text" at bounding box center [681, 320] width 122 height 41
select select "8"
select select "2025"
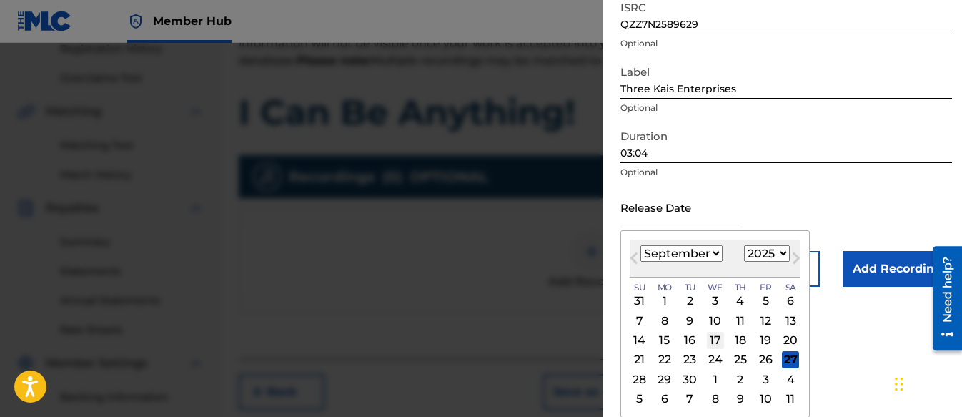
scroll to position [219, 0]
click at [785, 256] on button "Next Month" at bounding box center [796, 260] width 23 height 23
select select "9"
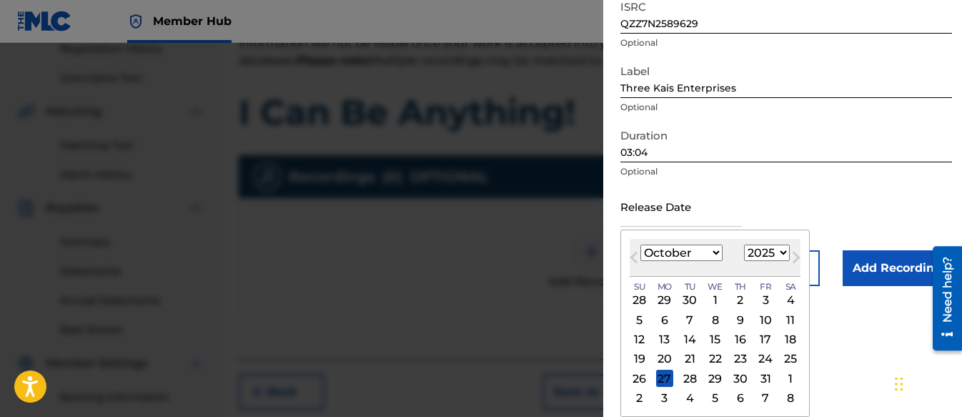
click at [783, 255] on select "1899 1900 1901 1902 1903 1904 1905 1906 1907 1908 1909 1910 1911 1912 1913 1914…" at bounding box center [767, 252] width 46 height 16
select select "2026"
click at [744, 244] on select "1899 1900 1901 1902 1903 1904 1905 1906 1907 1908 1909 1910 1911 1912 1913 1914…" at bounding box center [767, 252] width 46 height 16
click at [685, 244] on select "January February March April May June July August September October November De…" at bounding box center [681, 252] width 82 height 16
select select "2"
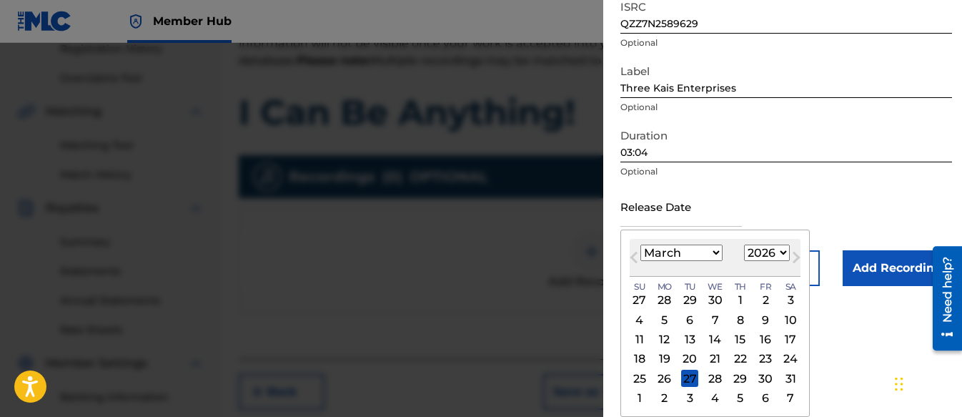
click at [640, 244] on select "January February March April May June July August September October November De…" at bounding box center [681, 252] width 82 height 16
click at [658, 337] on div "16" at bounding box center [664, 339] width 17 height 17
type input "[DATE]"
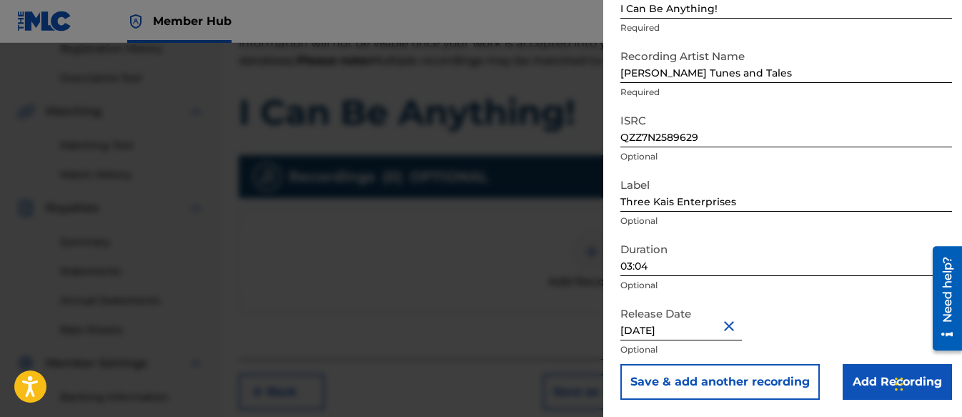
scroll to position [106, 0]
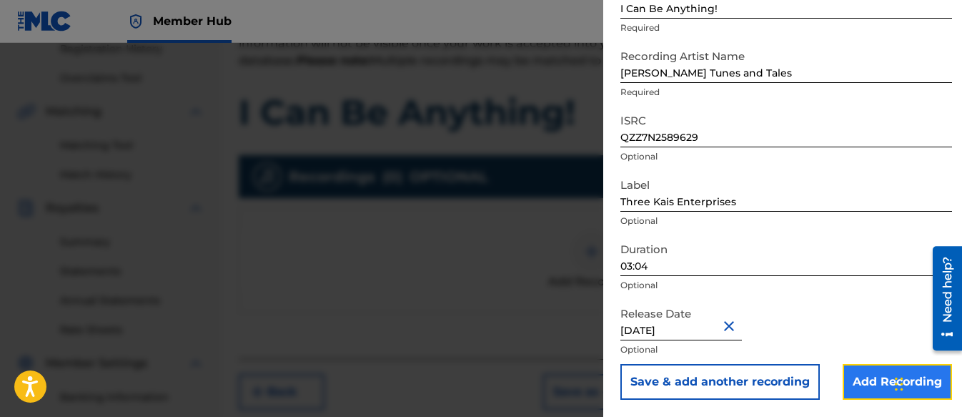
click at [873, 377] on input "Add Recording" at bounding box center [897, 382] width 109 height 36
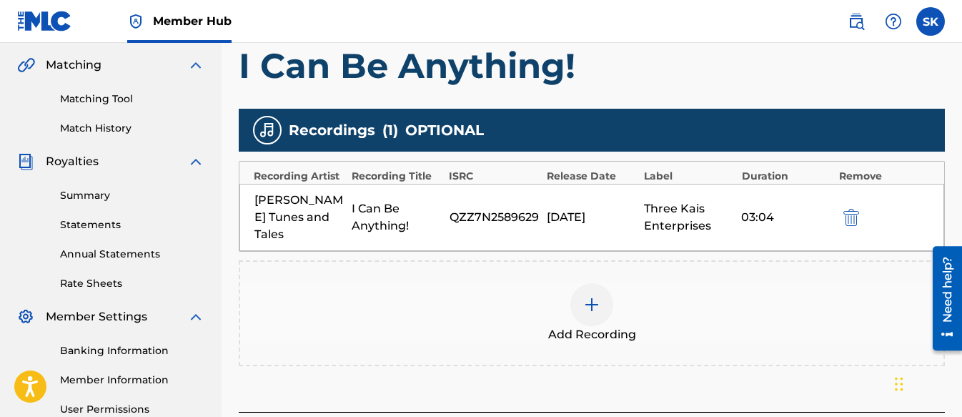
scroll to position [422, 0]
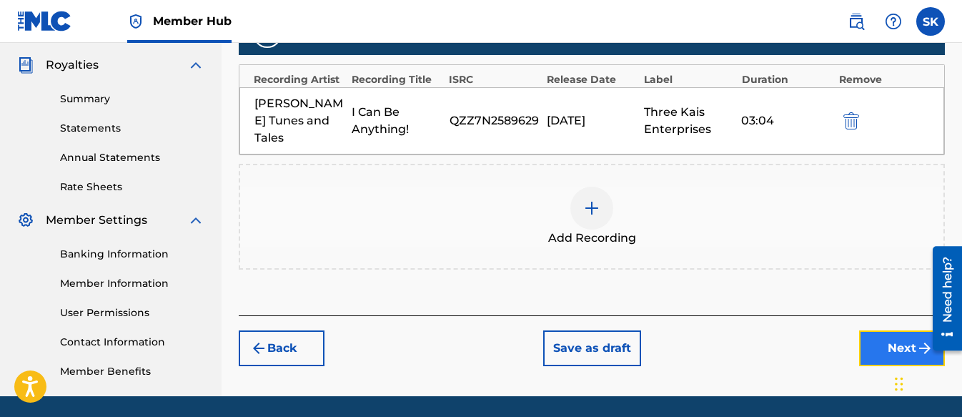
click at [894, 330] on button "Next" at bounding box center [902, 348] width 86 height 36
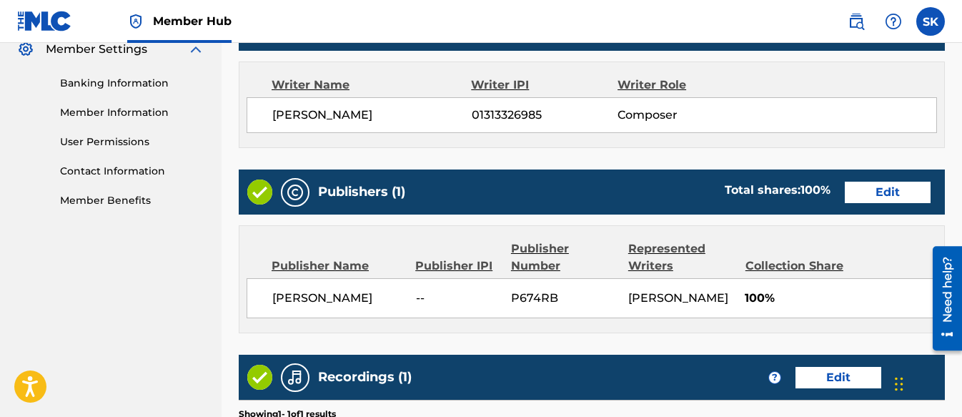
scroll to position [779, 0]
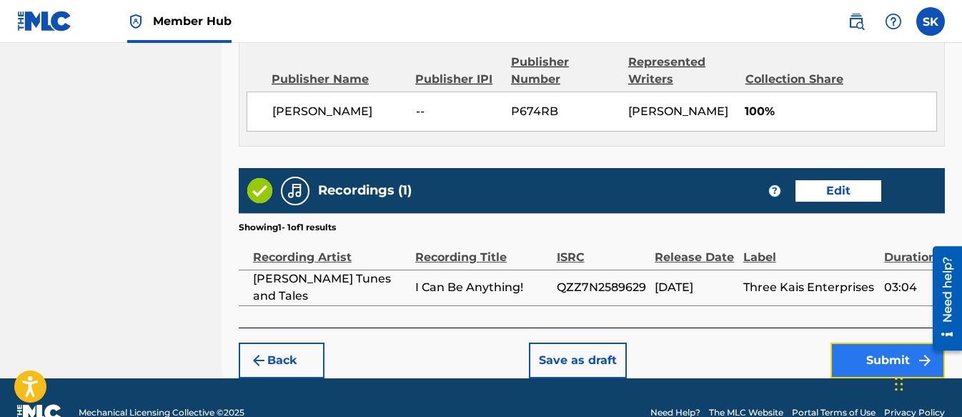
click at [878, 367] on button "Submit" at bounding box center [888, 360] width 114 height 36
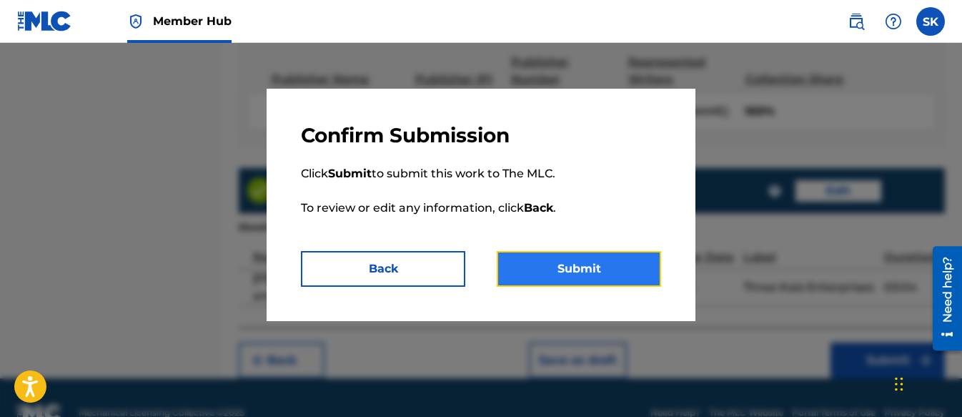
click at [619, 268] on button "Submit" at bounding box center [579, 269] width 164 height 36
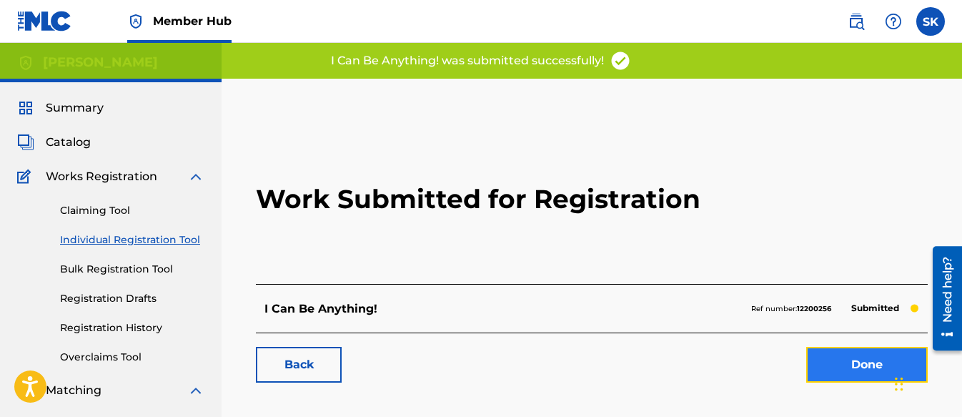
click at [888, 375] on link "Done" at bounding box center [867, 365] width 122 height 36
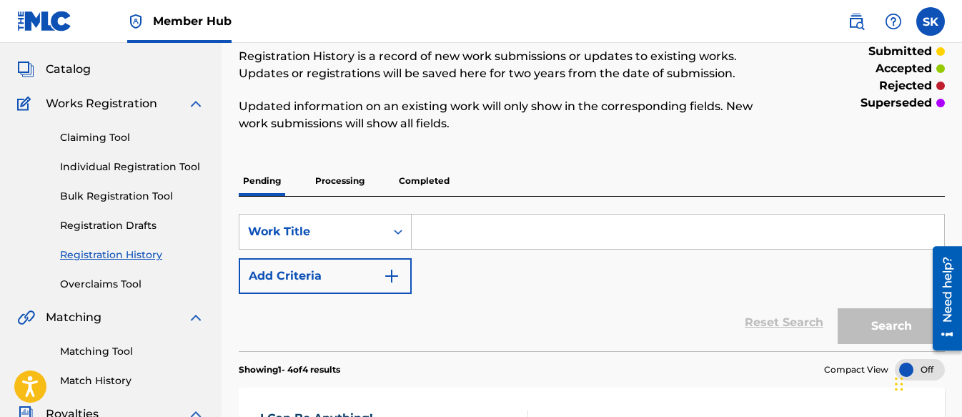
scroll to position [71, 0]
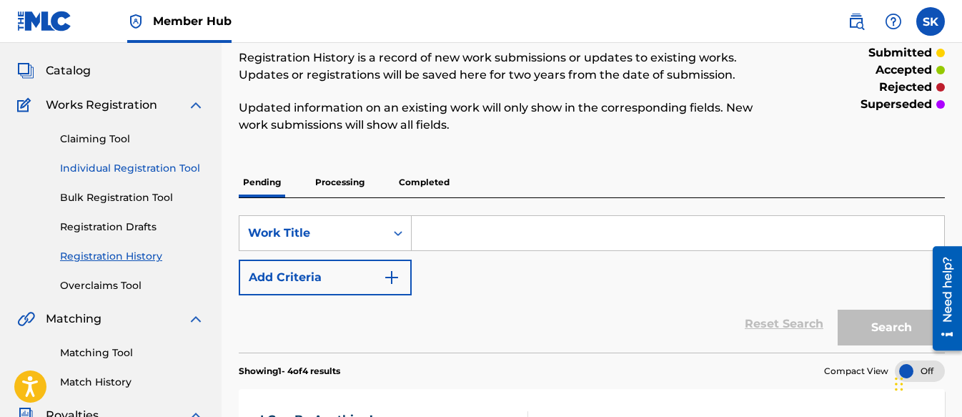
click at [128, 167] on link "Individual Registration Tool" at bounding box center [132, 168] width 144 height 15
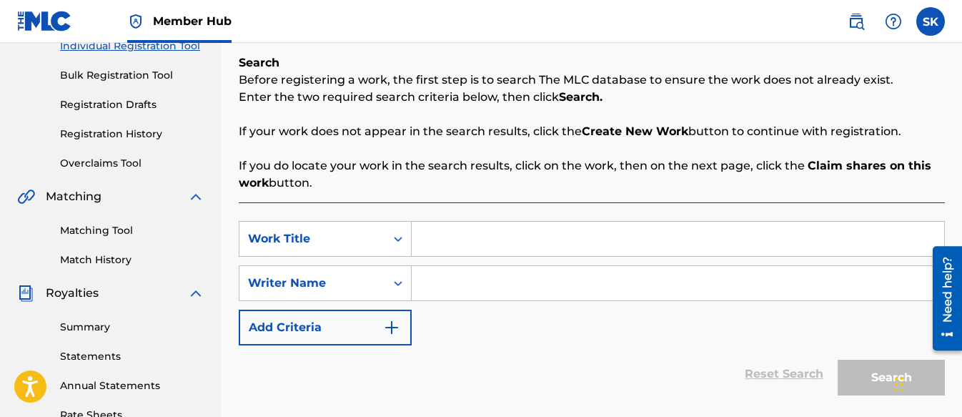
scroll to position [214, 0]
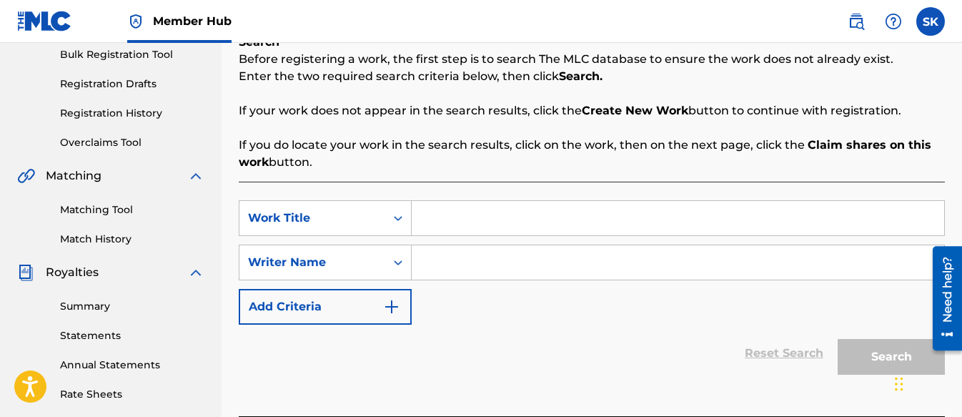
paste input "Let's Sing About The Continents"
type input "Let's Sing About The Continents"
click at [478, 262] on input "Search Form" at bounding box center [678, 262] width 533 height 34
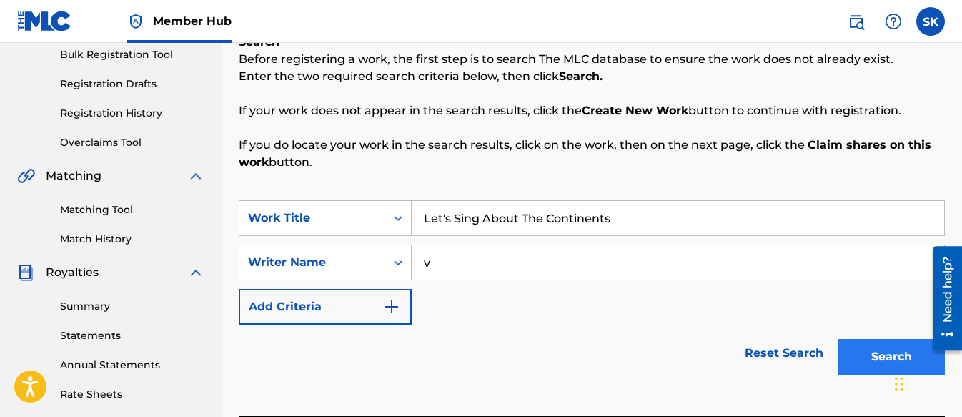
type input "v"
click at [869, 363] on button "Search" at bounding box center [891, 357] width 107 height 36
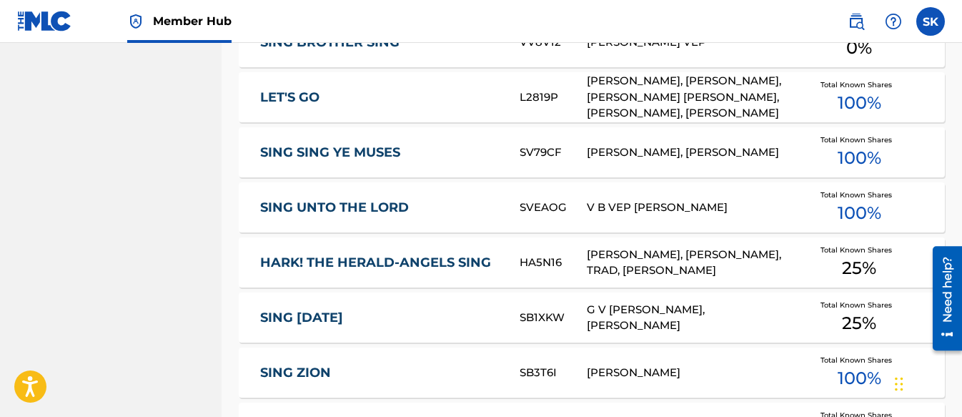
scroll to position [1064, 0]
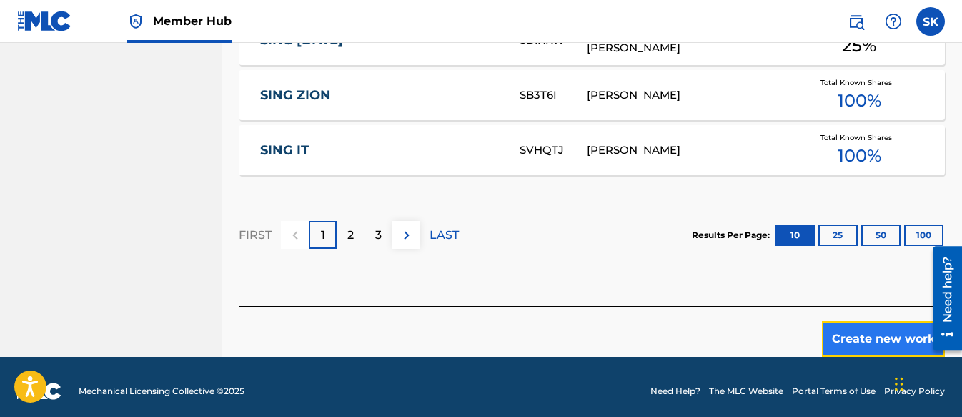
click at [840, 322] on button "Create new work" at bounding box center [883, 339] width 123 height 36
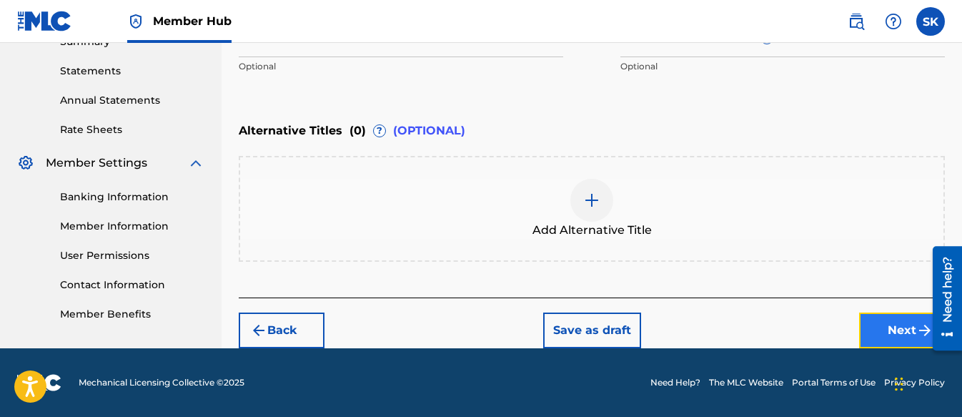
click at [898, 325] on button "Next" at bounding box center [902, 330] width 86 height 36
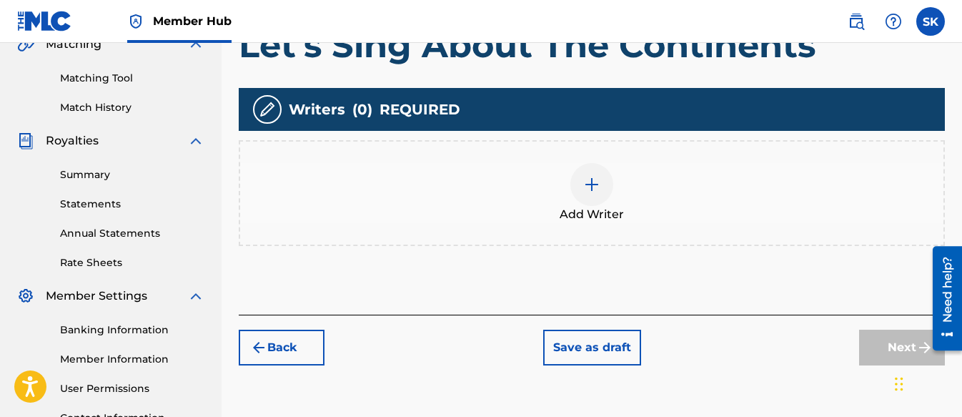
scroll to position [350, 0]
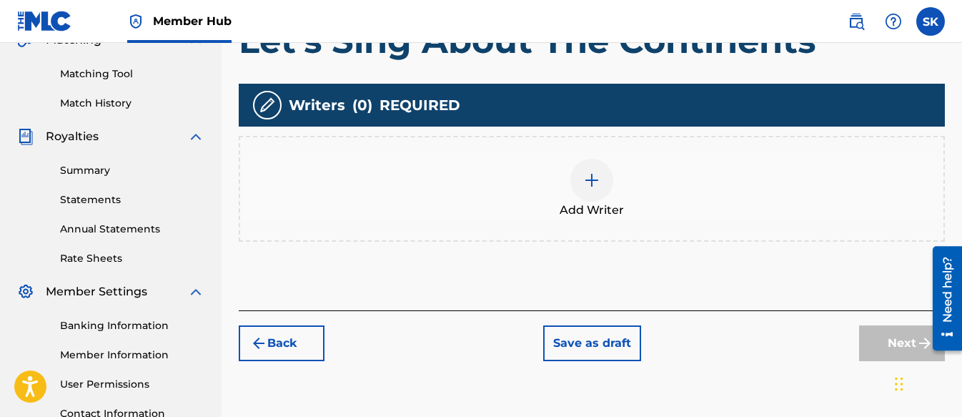
click at [603, 179] on div at bounding box center [591, 180] width 43 height 43
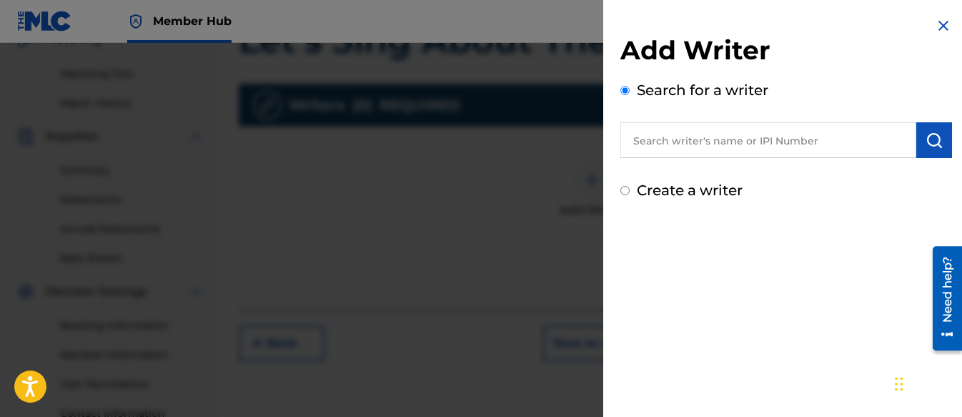
click at [626, 192] on input "Create a writer" at bounding box center [624, 190] width 9 height 9
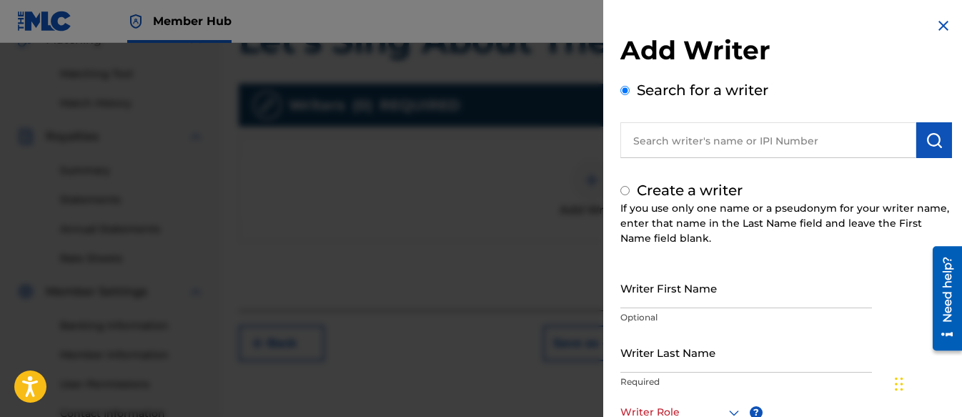
radio input "false"
radio input "true"
click at [701, 275] on input "Writer First Name" at bounding box center [746, 287] width 252 height 41
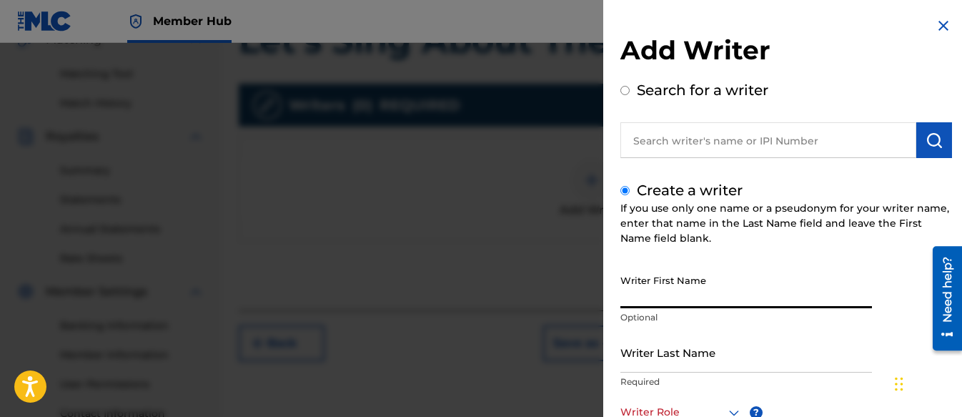
click at [698, 293] on input "Writer First Name" at bounding box center [746, 287] width 252 height 41
type input "Shifawn"
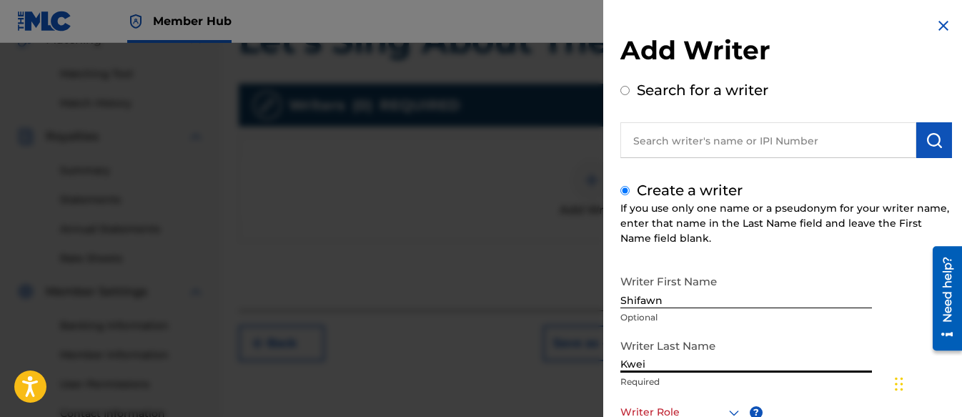
type input "Kwei"
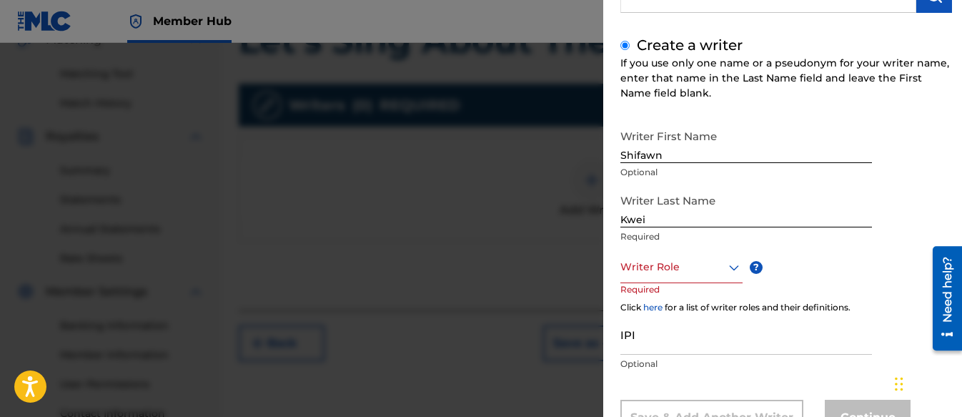
scroll to position [146, 0]
click at [648, 258] on div at bounding box center [681, 266] width 122 height 18
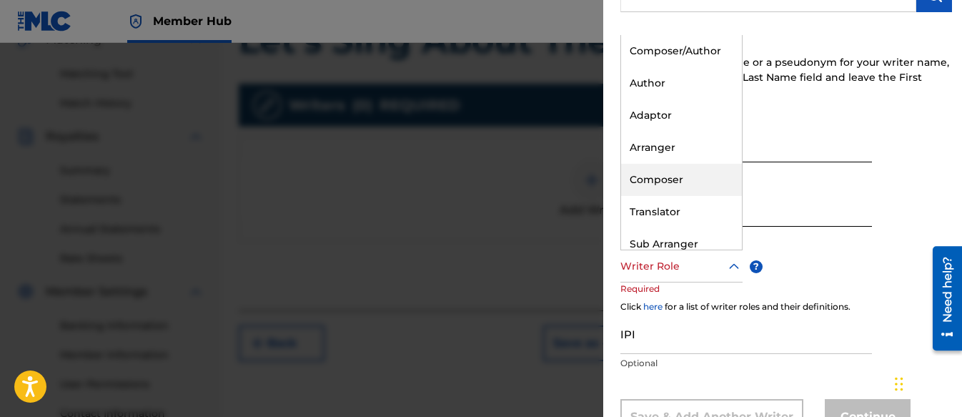
click at [651, 184] on div "Composer" at bounding box center [681, 180] width 121 height 32
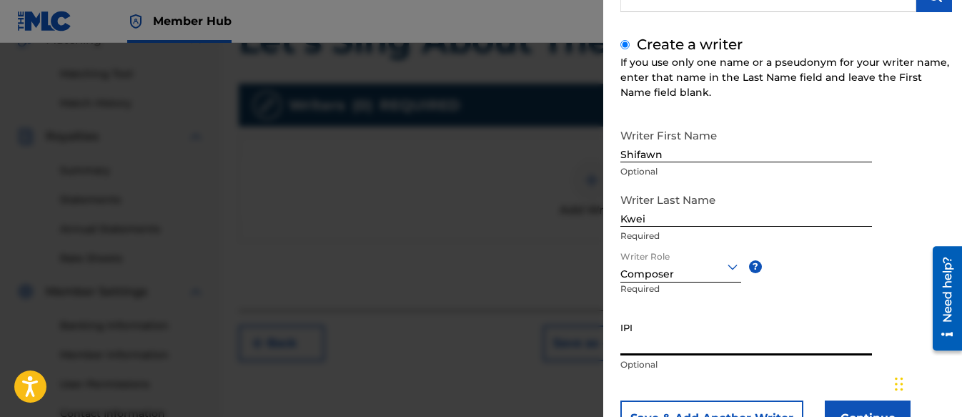
paste input "01313326985"
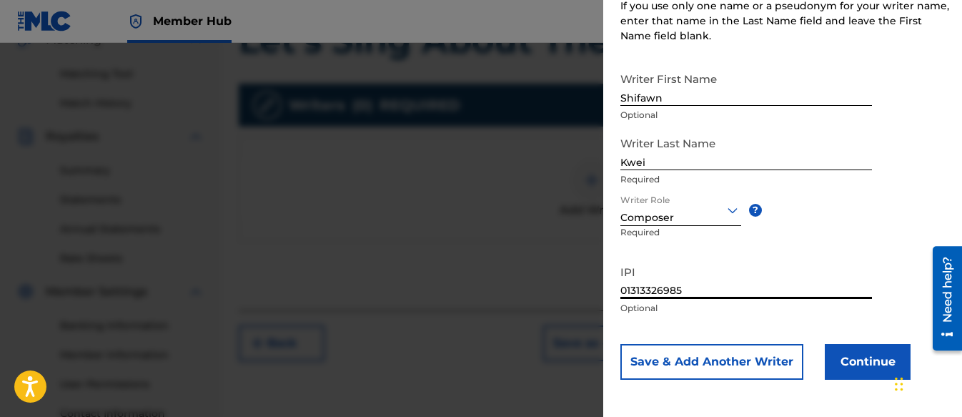
scroll to position [204, 0]
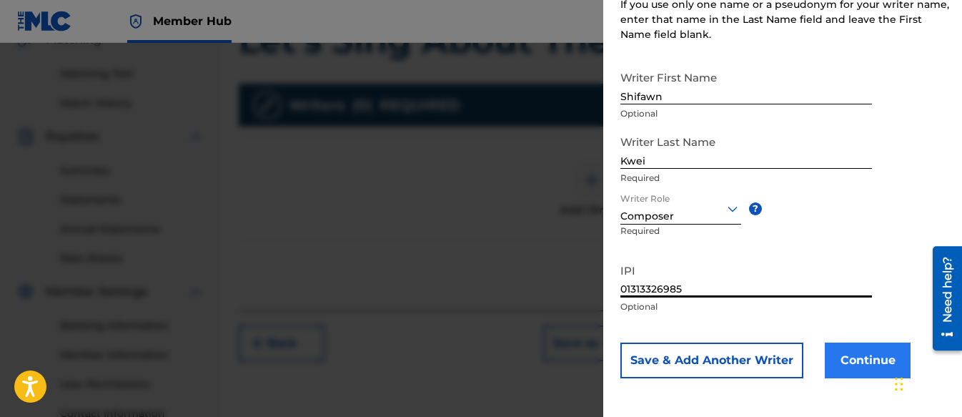
type input "01313326985"
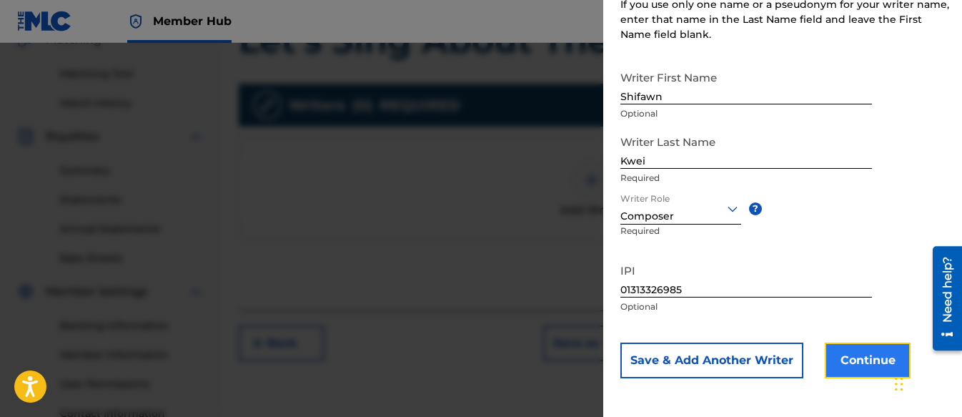
click at [864, 352] on button "Continue" at bounding box center [868, 360] width 86 height 36
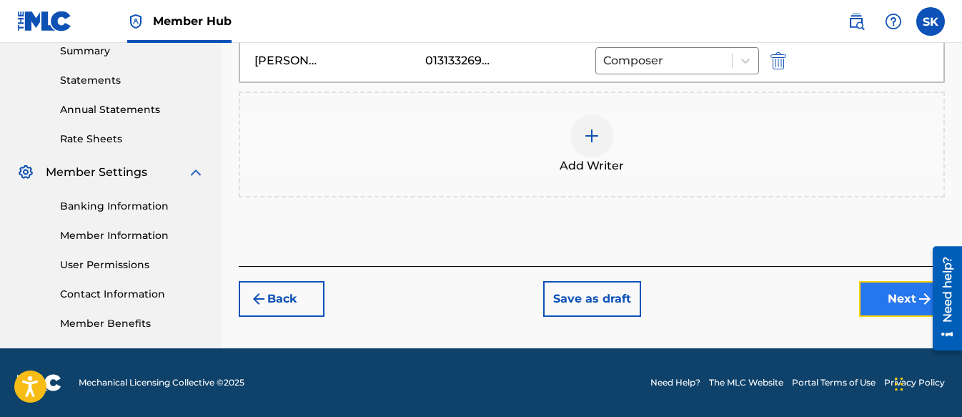
click at [895, 302] on button "Next" at bounding box center [902, 299] width 86 height 36
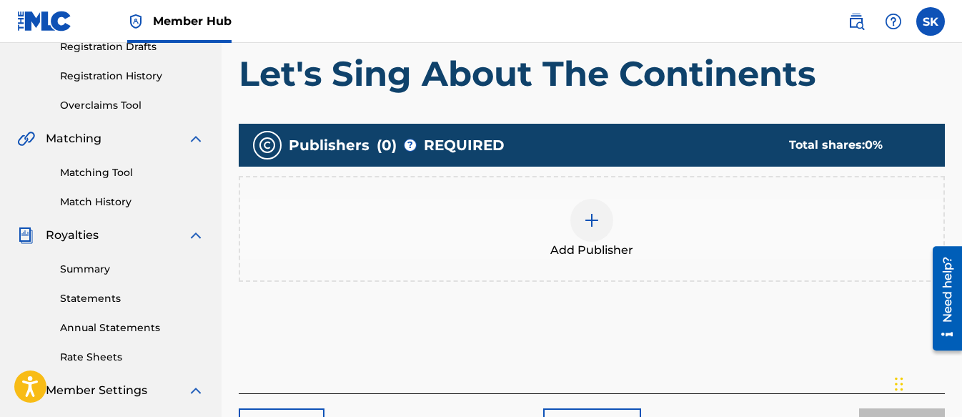
scroll to position [279, 0]
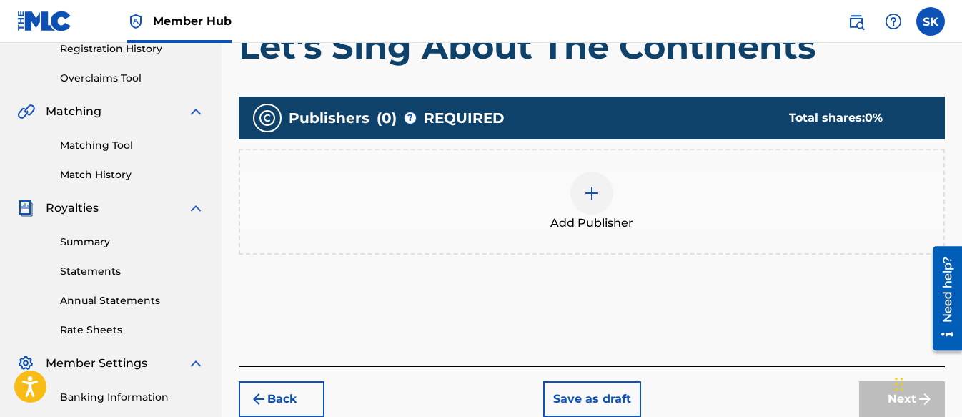
click at [578, 170] on div "Add Publisher" at bounding box center [592, 202] width 706 height 106
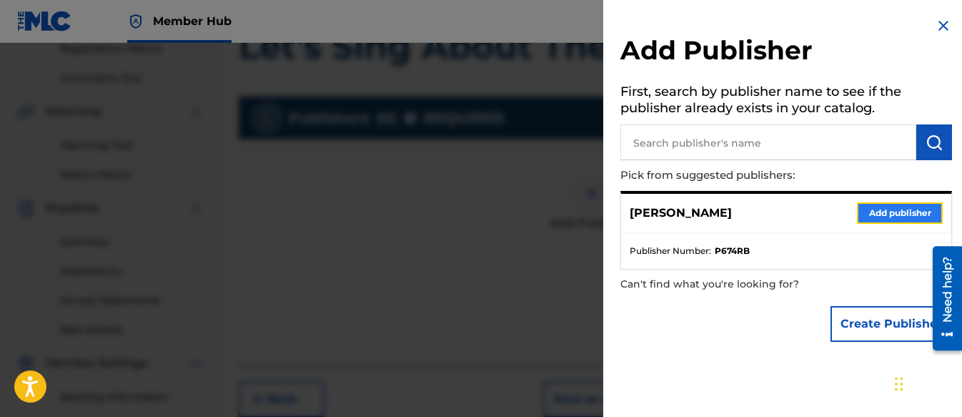
click at [883, 207] on button "Add publisher" at bounding box center [900, 212] width 86 height 21
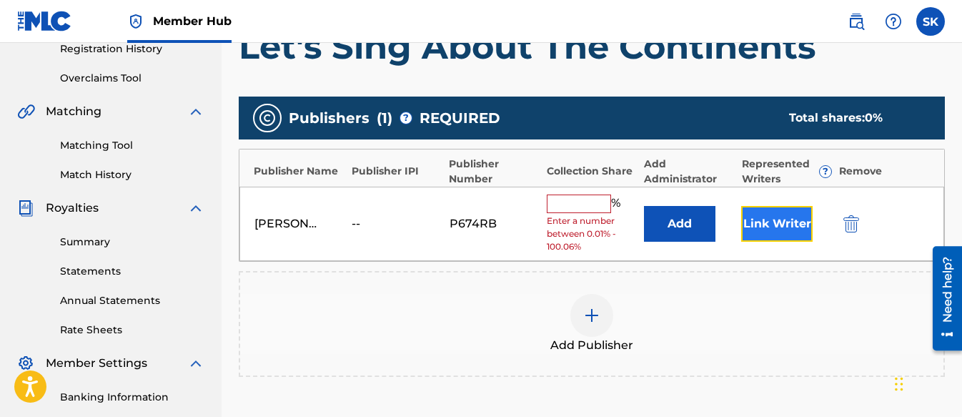
click at [783, 211] on button "Link Writer" at bounding box center [776, 224] width 71 height 36
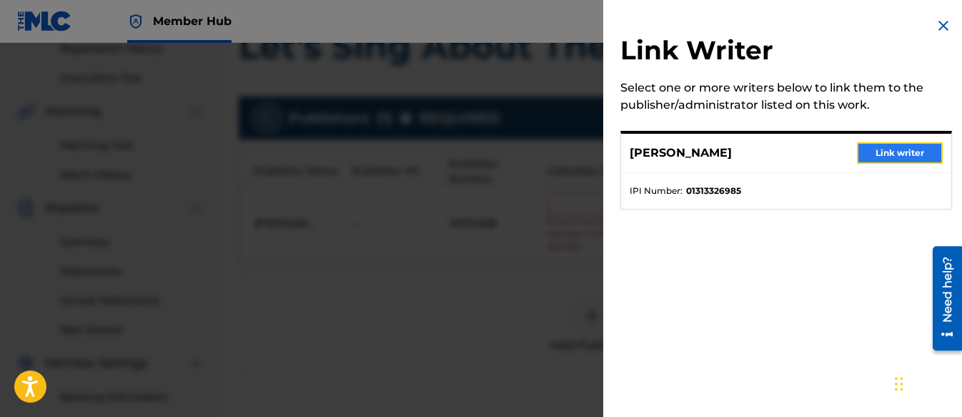
click at [874, 162] on button "Link writer" at bounding box center [900, 152] width 86 height 21
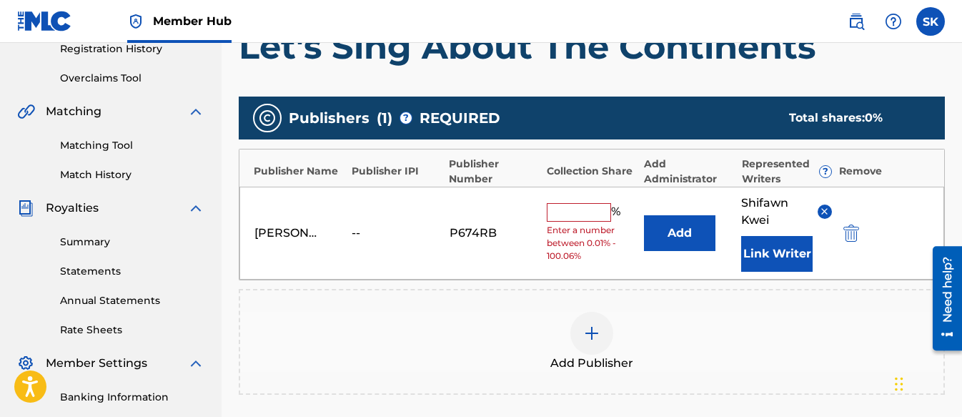
click at [576, 209] on input "text" at bounding box center [579, 212] width 64 height 19
type input "100"
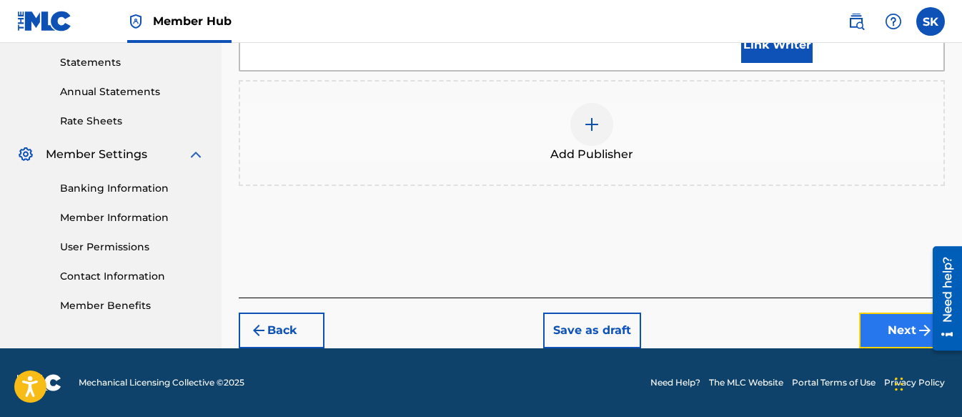
click at [883, 325] on button "Next" at bounding box center [902, 330] width 86 height 36
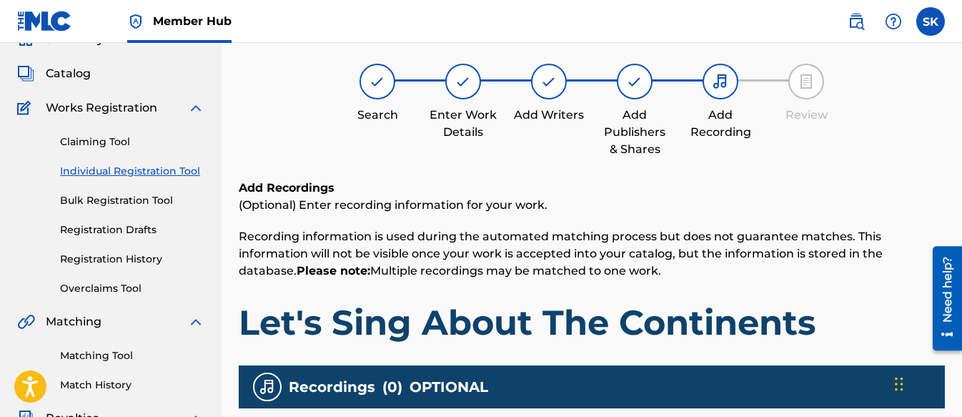
scroll to position [64, 0]
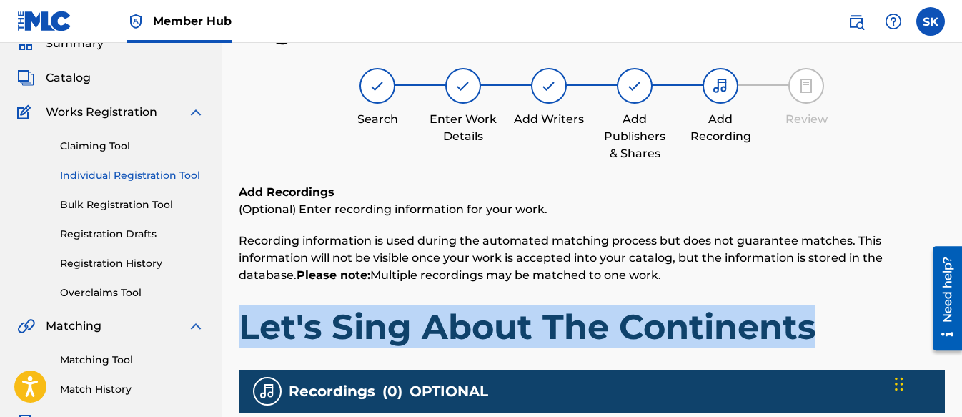
drag, startPoint x: 820, startPoint y: 331, endPoint x: 242, endPoint y: 337, distance: 577.6
click at [242, 337] on h1 "Let's Sing About The Continents" at bounding box center [592, 326] width 706 height 43
copy h1 "Let's Sing About The Continents"
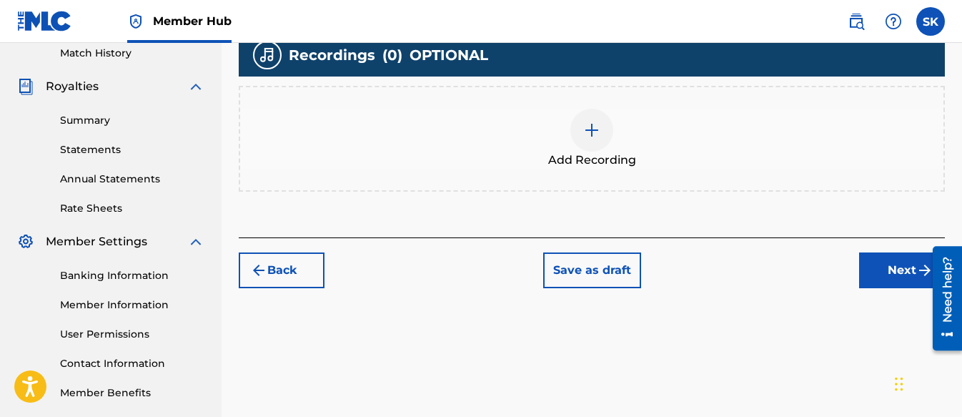
scroll to position [422, 0]
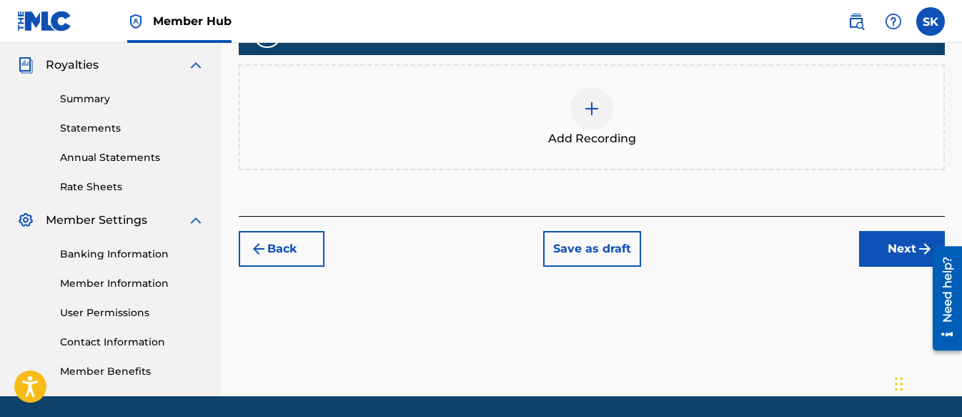
click at [593, 107] on img at bounding box center [591, 108] width 17 height 17
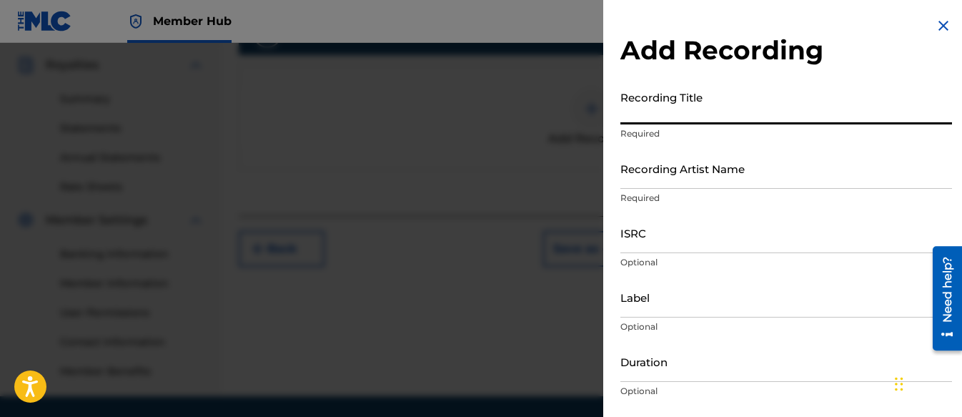
paste input "Let's Sing About The Continents"
type input "Let's Sing About The Continents"
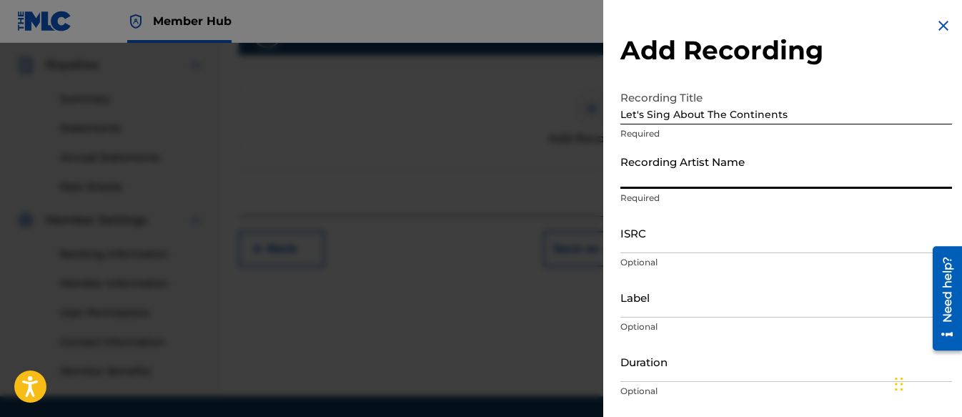
click at [689, 169] on input "Recording Artist Name" at bounding box center [786, 168] width 332 height 41
type input "[PERSON_NAME] Tunes and Tales"
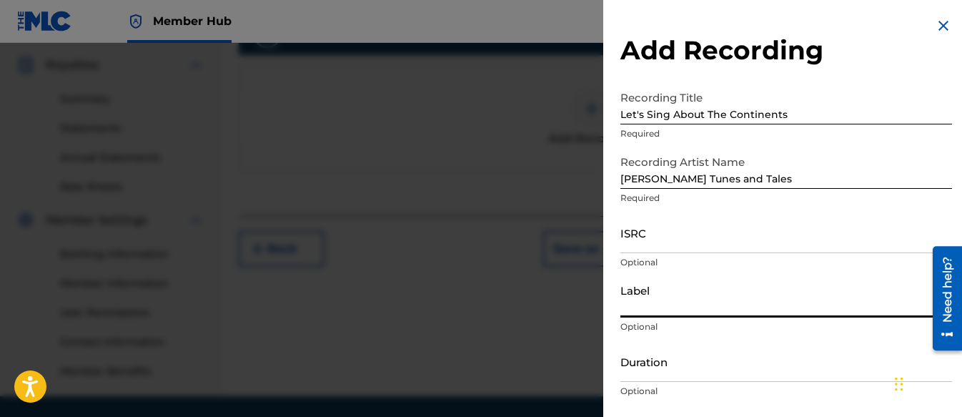
click at [686, 300] on input "Label" at bounding box center [786, 297] width 332 height 41
type input "Three Kais Enterprises"
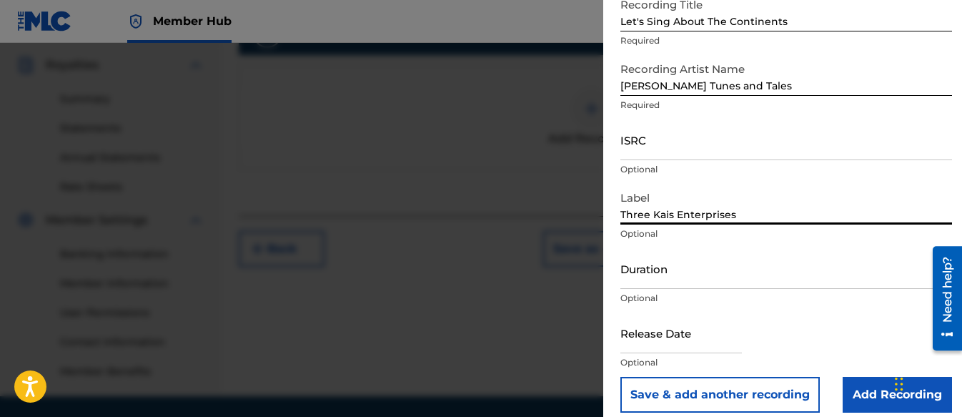
scroll to position [106, 0]
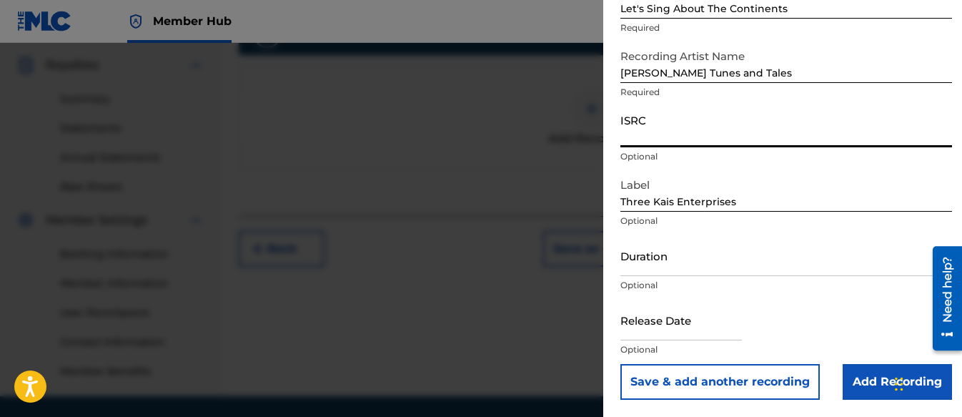
paste input "QZZ7N2589633"
type input "QZZ7N2589633"
click at [620, 333] on input "text" at bounding box center [681, 320] width 122 height 41
select select "8"
select select "2025"
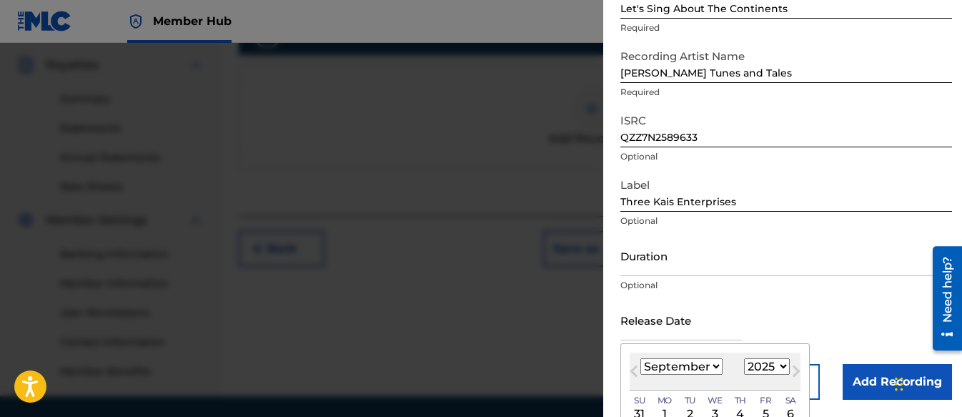
click at [677, 367] on select "January February March April May June July August September October November De…" at bounding box center [681, 366] width 82 height 16
select select "3"
click at [640, 358] on select "January February March April May June July August September October November De…" at bounding box center [681, 366] width 82 height 16
click at [766, 362] on select "1899 1900 1901 1902 1903 1904 1905 1906 1907 1908 1909 1910 1911 1912 1913 1914…" at bounding box center [767, 366] width 46 height 16
select select "2026"
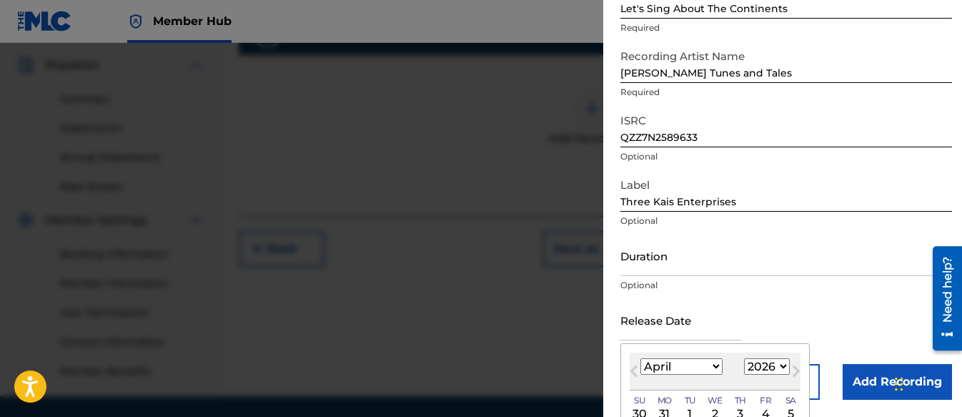
click at [744, 358] on select "1899 1900 1901 1902 1903 1904 1905 1906 1907 1908 1909 1910 1911 1912 1913 1914…" at bounding box center [767, 366] width 46 height 16
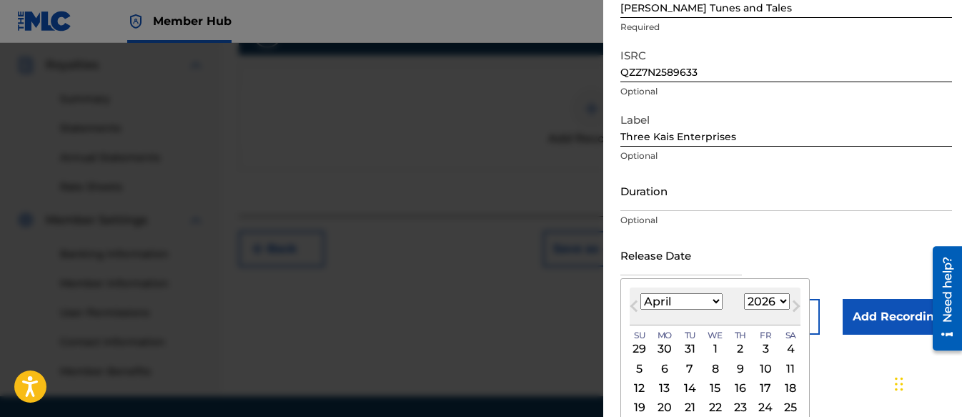
scroll to position [219, 0]
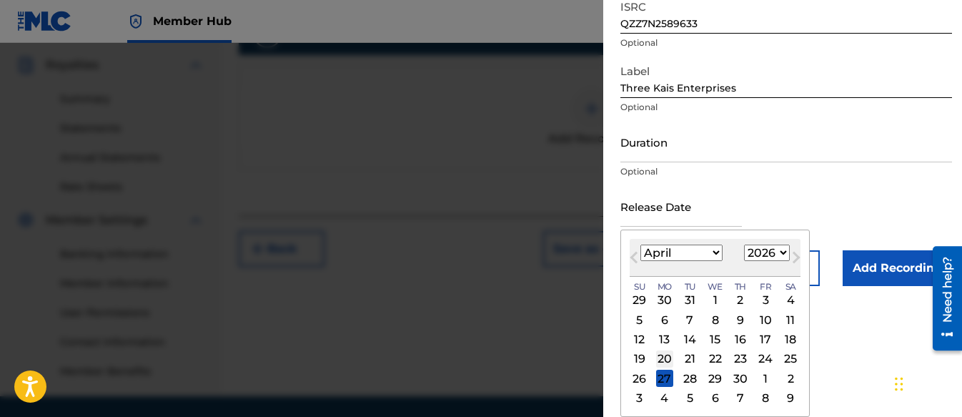
click at [668, 360] on div "20" at bounding box center [664, 358] width 17 height 17
type input "[DATE]"
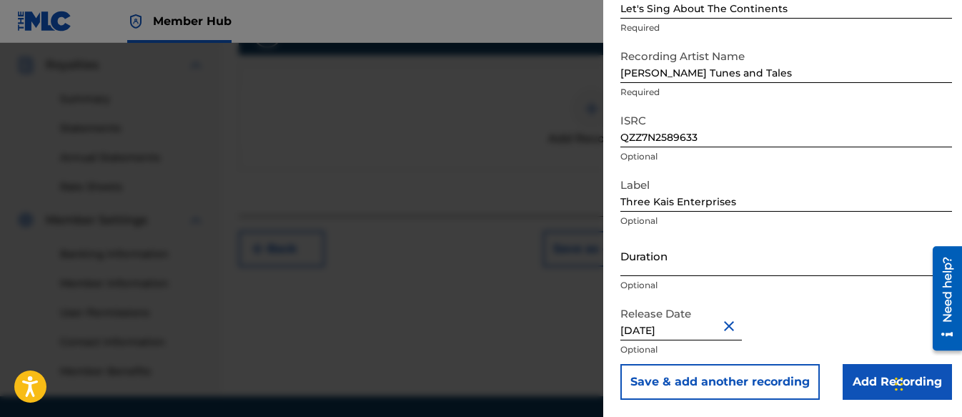
drag, startPoint x: 651, startPoint y: 266, endPoint x: 665, endPoint y: 267, distance: 14.3
click at [651, 266] on input "Duration" at bounding box center [786, 255] width 332 height 41
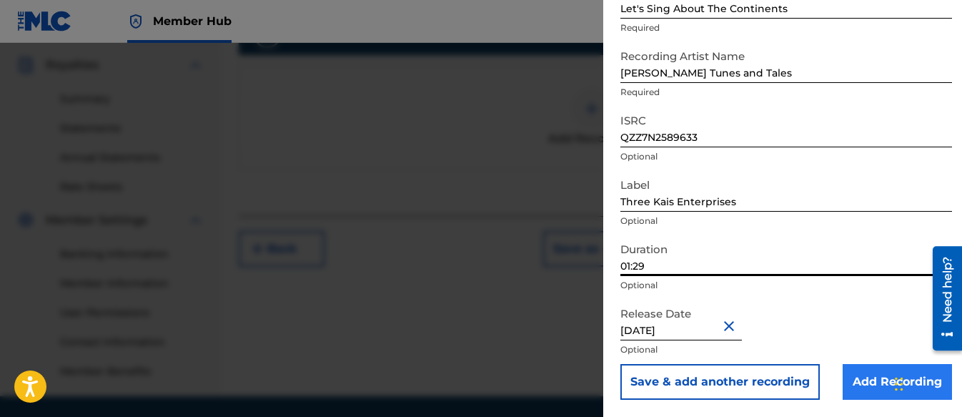
type input "01:29"
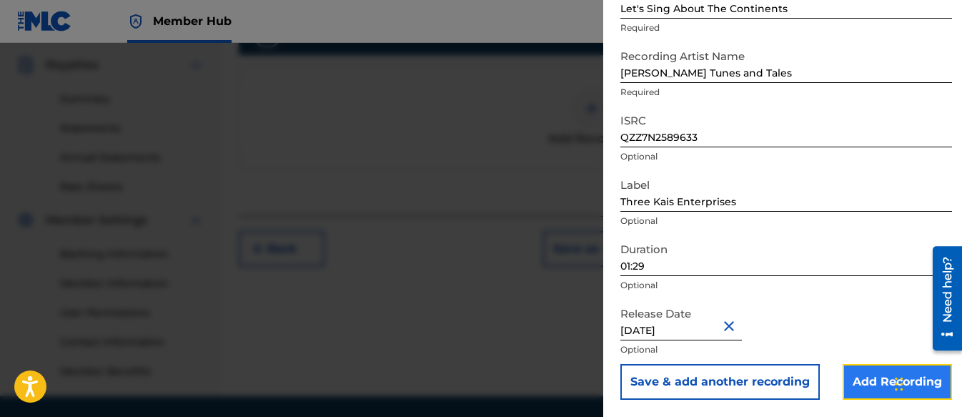
click at [864, 375] on input "Add Recording" at bounding box center [897, 382] width 109 height 36
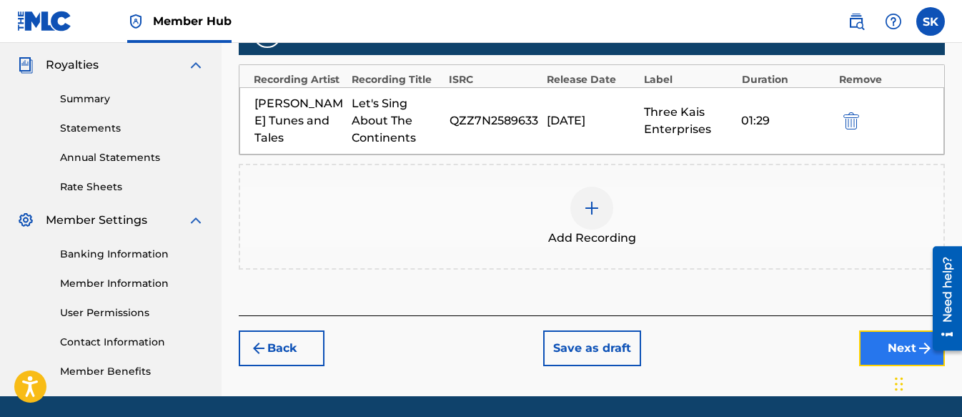
click at [889, 347] on button "Next" at bounding box center [902, 348] width 86 height 36
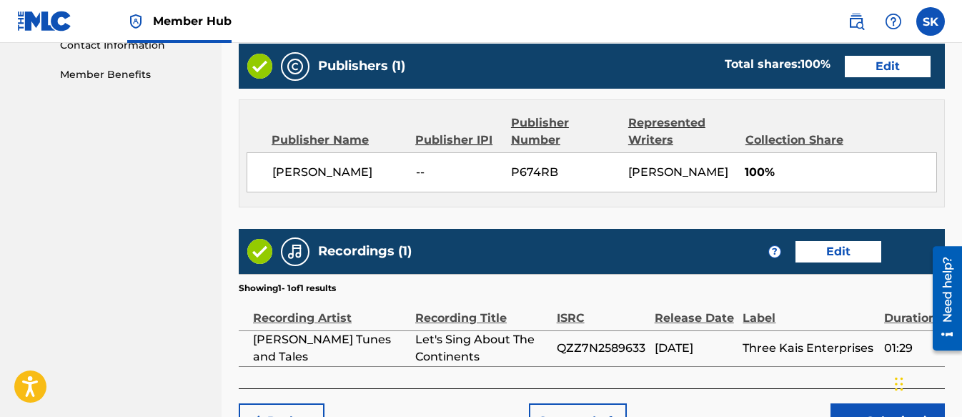
scroll to position [809, 0]
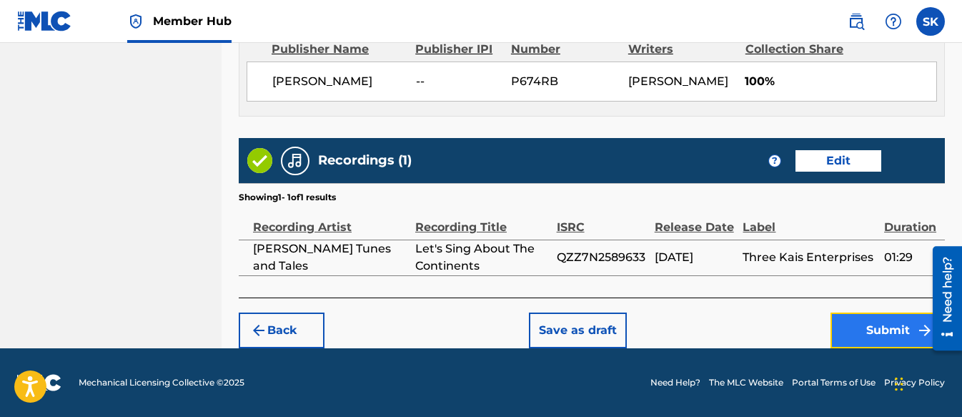
click at [896, 327] on button "Submit" at bounding box center [888, 330] width 114 height 36
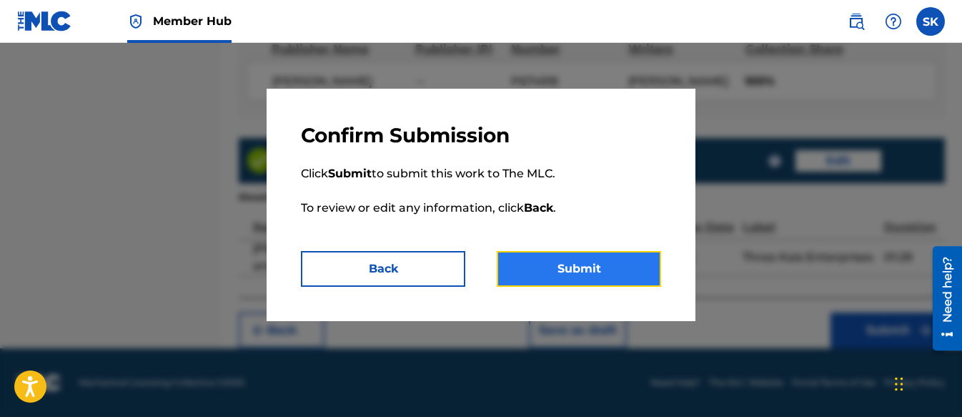
click at [591, 263] on button "Submit" at bounding box center [579, 269] width 164 height 36
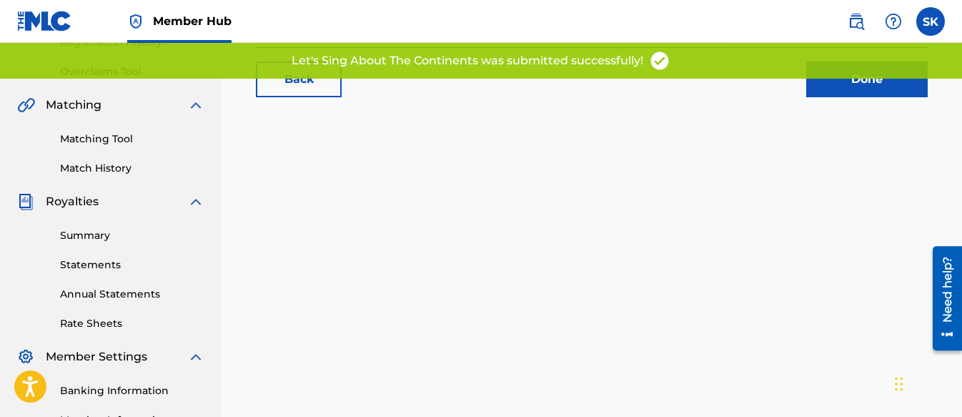
scroll to position [286, 0]
click at [816, 80] on link "Done" at bounding box center [867, 79] width 122 height 36
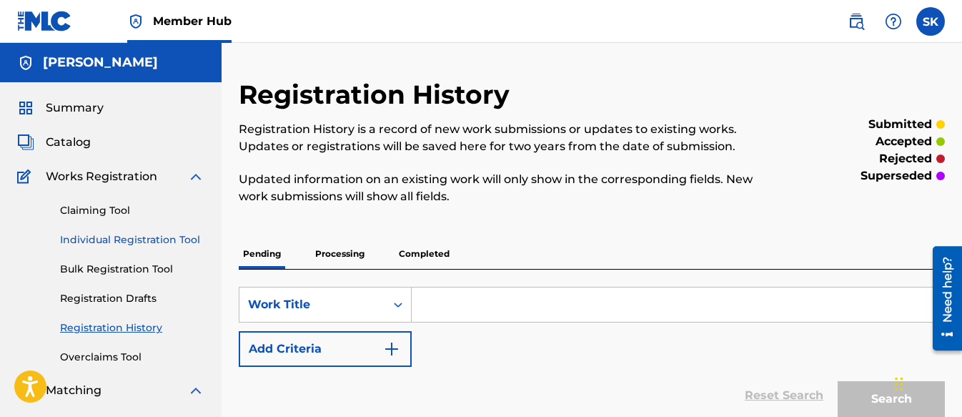
click at [132, 237] on link "Individual Registration Tool" at bounding box center [132, 239] width 144 height 15
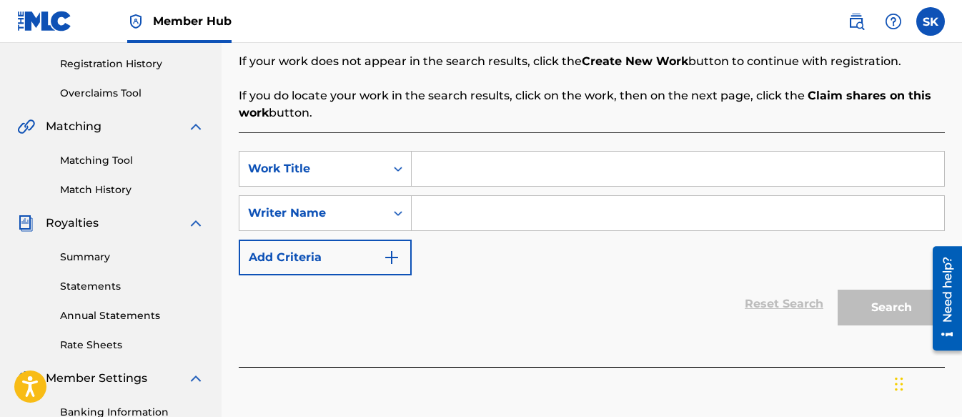
scroll to position [286, 0]
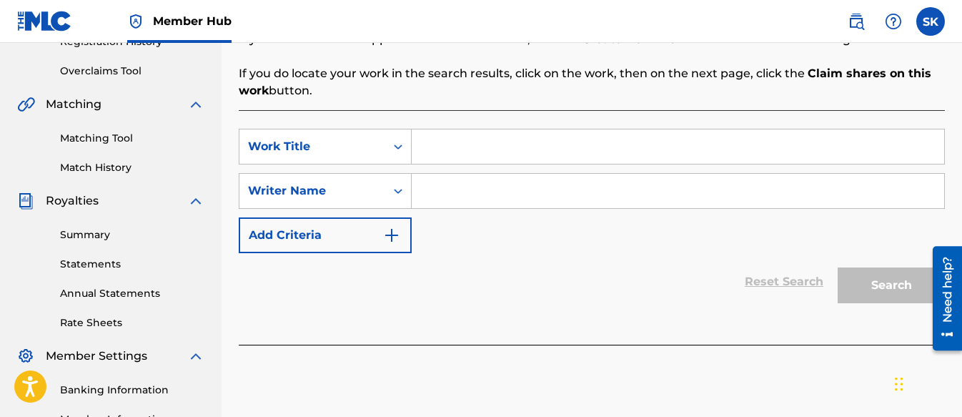
paste input "Things That Go!"
type input "Things That Go!"
click at [494, 196] on input "Search Form" at bounding box center [678, 191] width 533 height 34
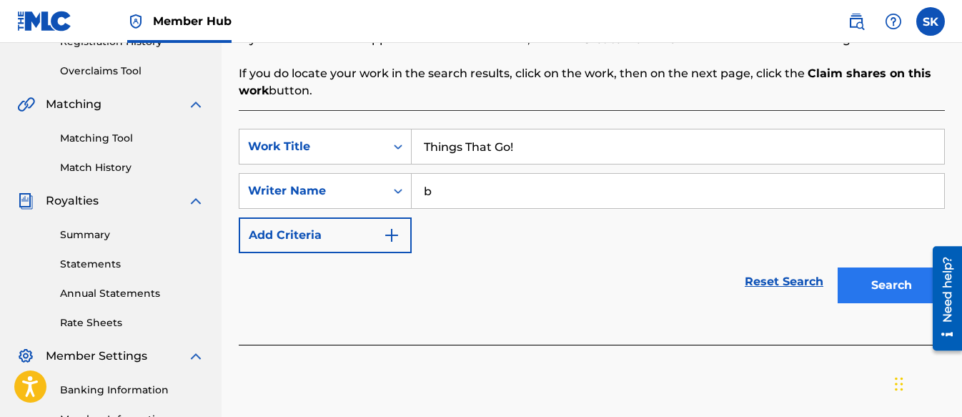
type input "b"
click at [858, 288] on button "Search" at bounding box center [891, 285] width 107 height 36
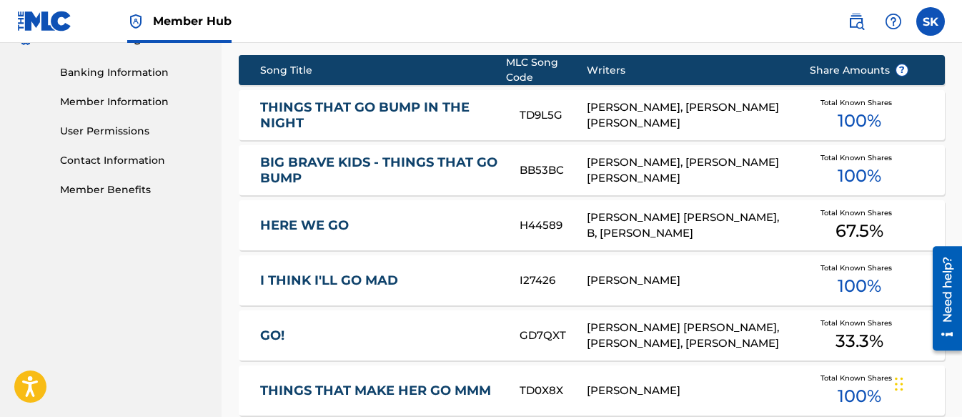
scroll to position [929, 0]
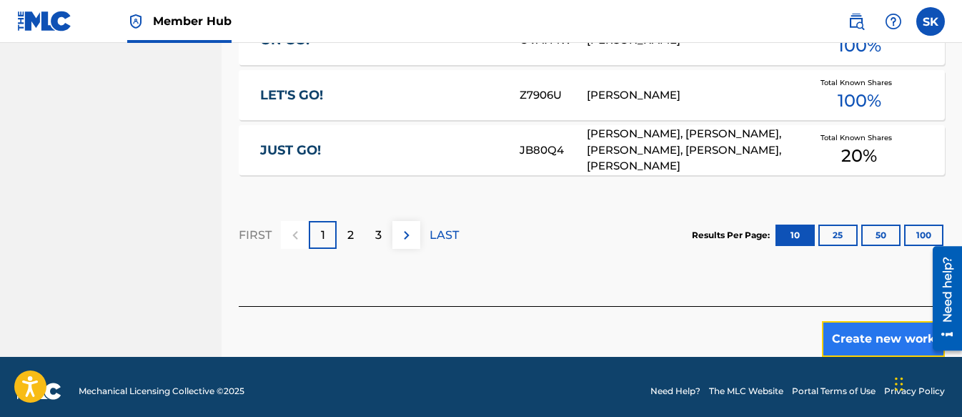
click at [838, 321] on button "Create new work" at bounding box center [883, 339] width 123 height 36
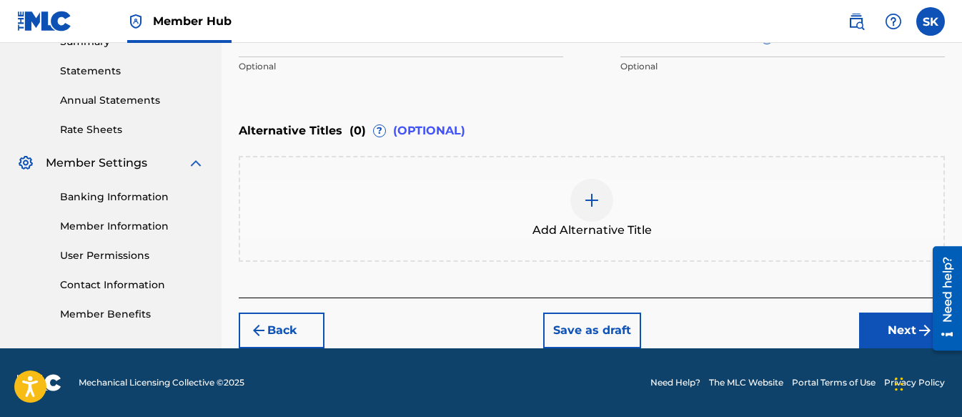
scroll to position [479, 0]
click at [874, 322] on button "Next" at bounding box center [902, 330] width 86 height 36
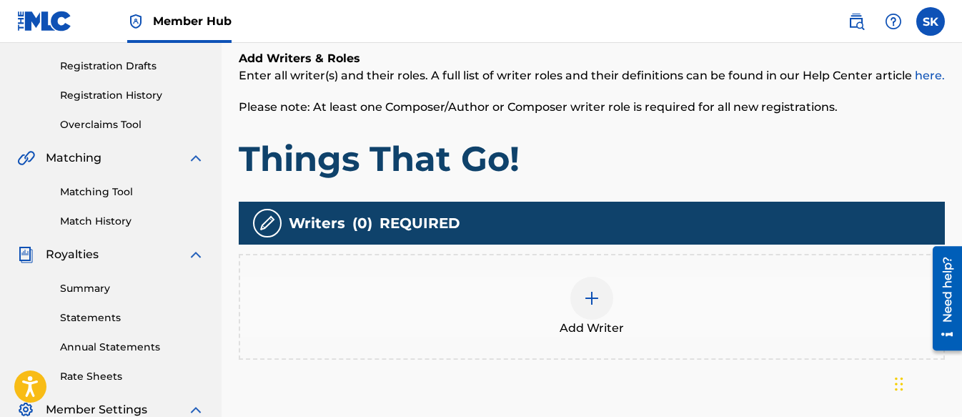
scroll to position [350, 0]
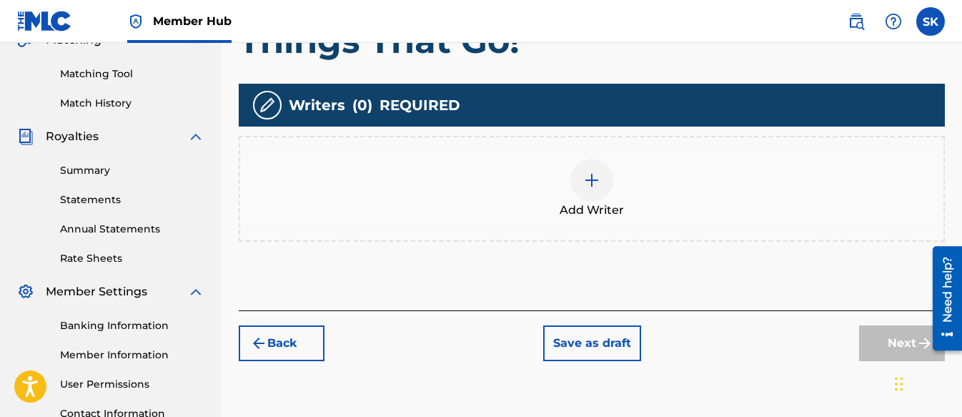
click at [580, 185] on div at bounding box center [591, 180] width 43 height 43
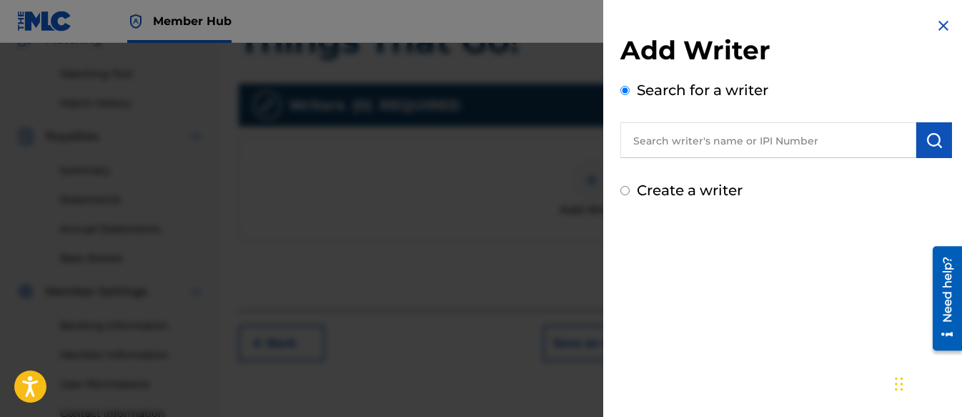
click at [625, 192] on input "Create a writer" at bounding box center [624, 190] width 9 height 9
radio input "false"
radio input "true"
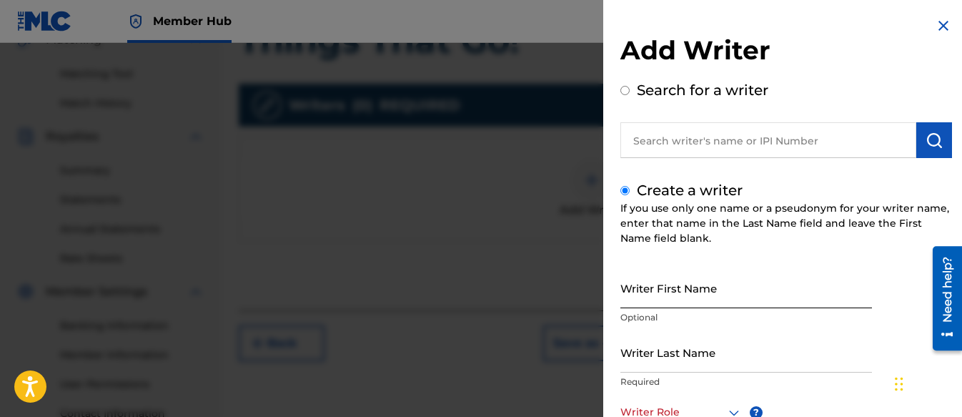
click at [639, 287] on input "Writer First Name" at bounding box center [746, 287] width 252 height 41
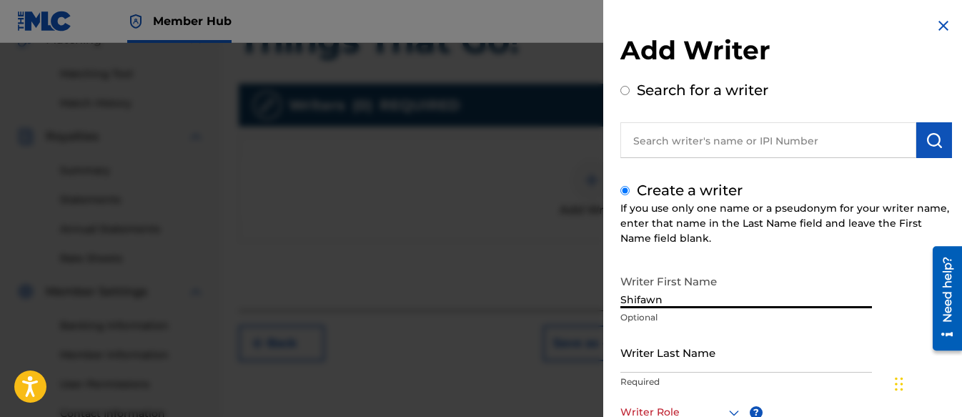
type input "Shifawn"
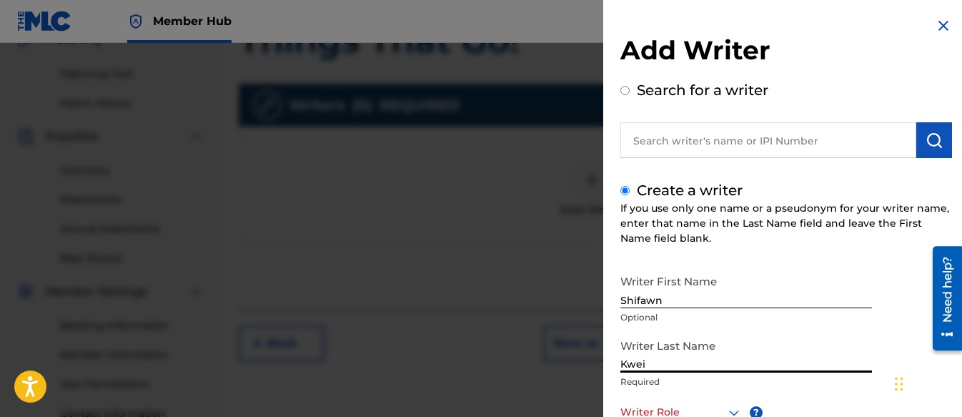
type input "Kwei"
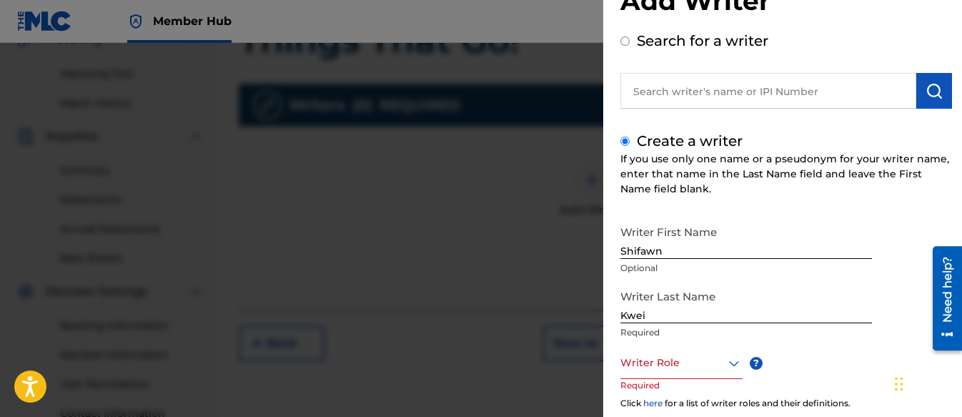
scroll to position [146, 0]
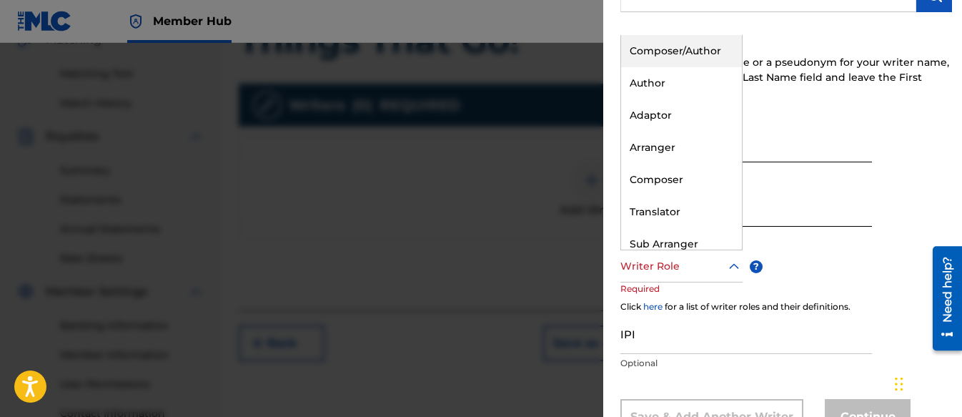
click at [671, 277] on div "Writer Role" at bounding box center [681, 266] width 122 height 32
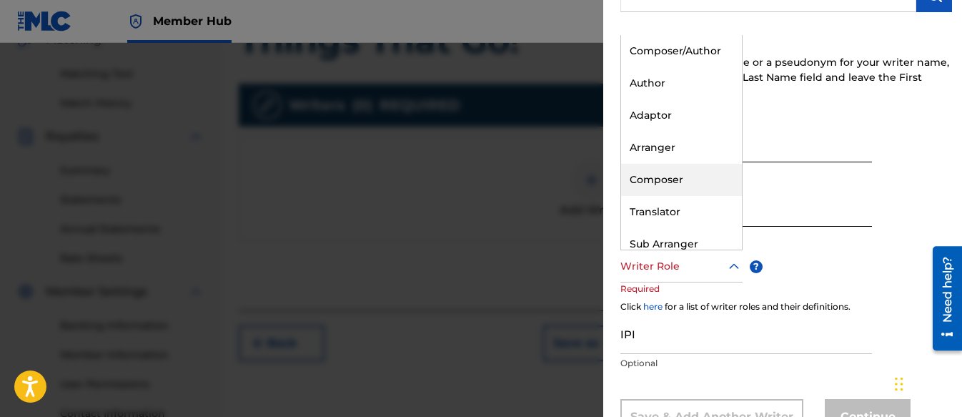
drag, startPoint x: 650, startPoint y: 162, endPoint x: 657, endPoint y: 170, distance: 11.2
click at [657, 170] on div "Composer/Author Author Adaptor Arranger Composer Translator Sub Arranger Sub Au…" at bounding box center [681, 142] width 121 height 214
click at [663, 187] on div "Composer" at bounding box center [681, 180] width 121 height 32
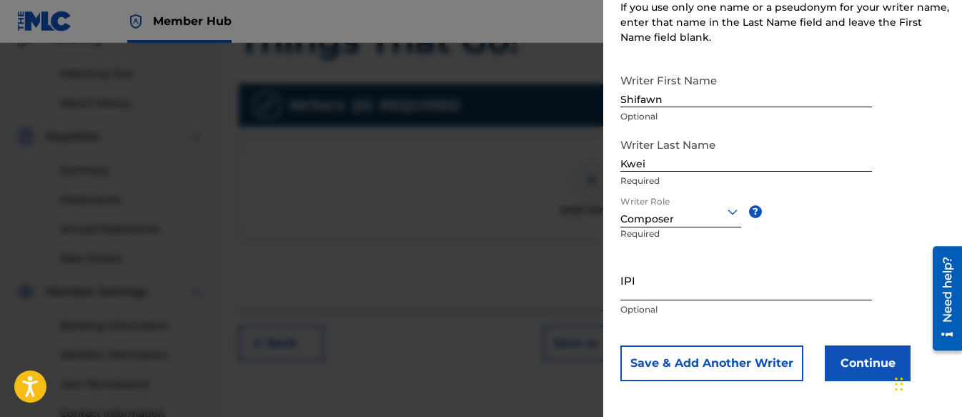
scroll to position [204, 0]
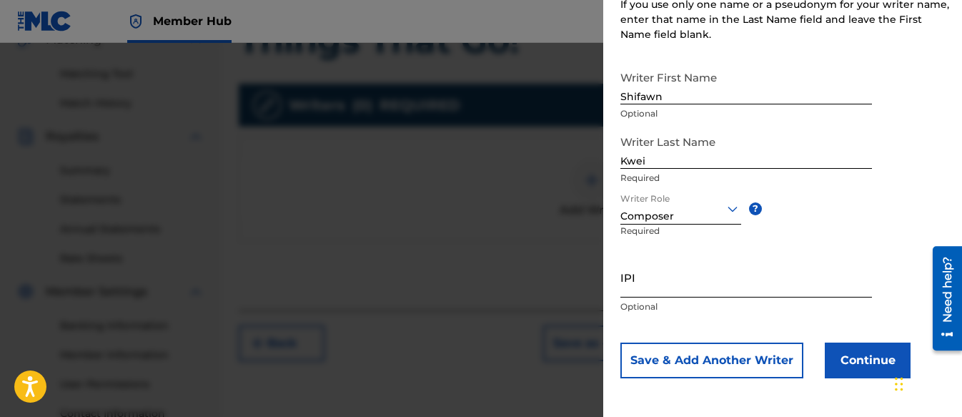
click at [648, 276] on input "IPI" at bounding box center [746, 277] width 252 height 41
paste input "01313326985"
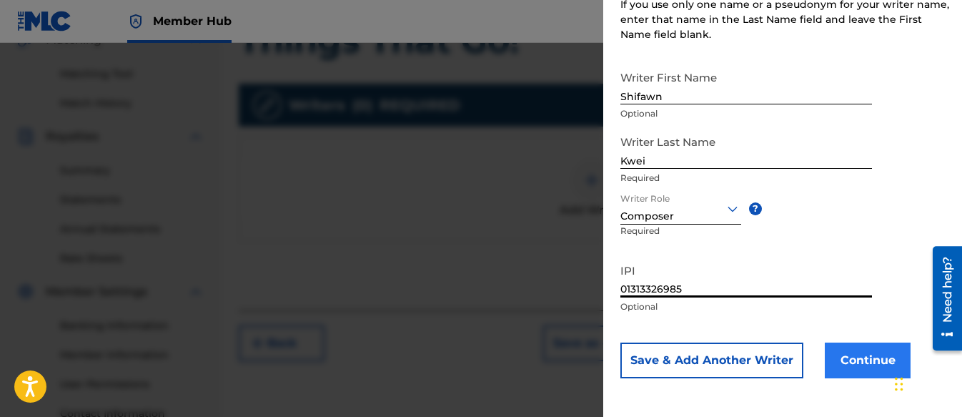
type input "01313326985"
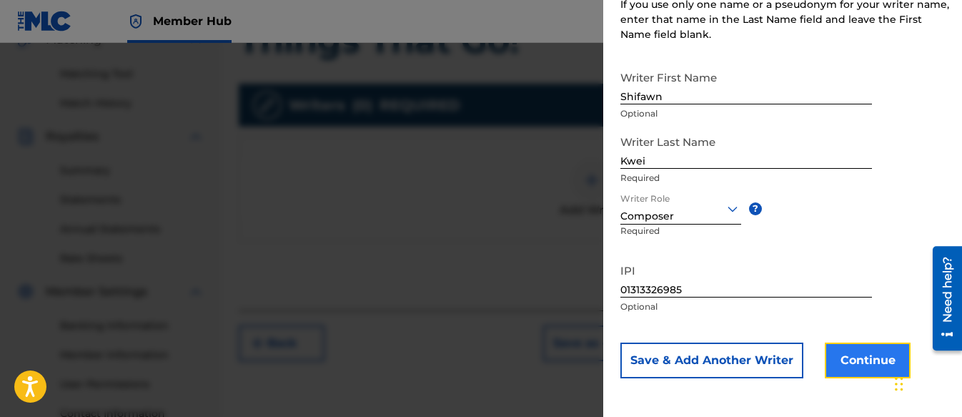
click at [856, 366] on button "Continue" at bounding box center [868, 360] width 86 height 36
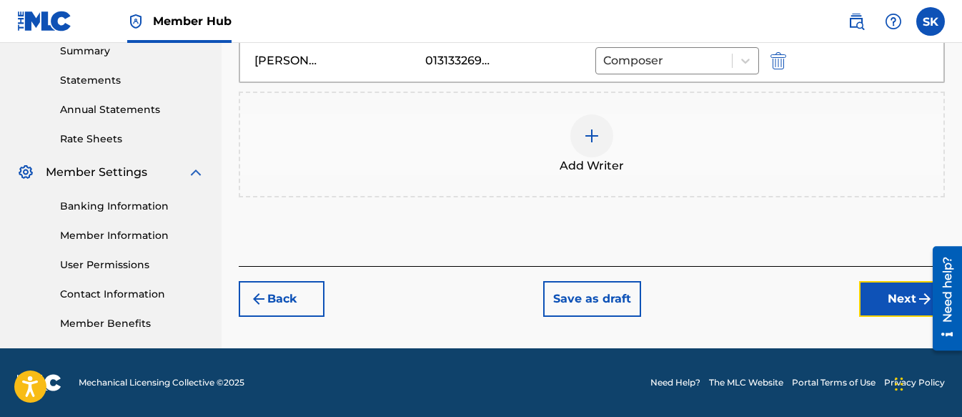
click at [906, 299] on button "Next" at bounding box center [902, 299] width 86 height 36
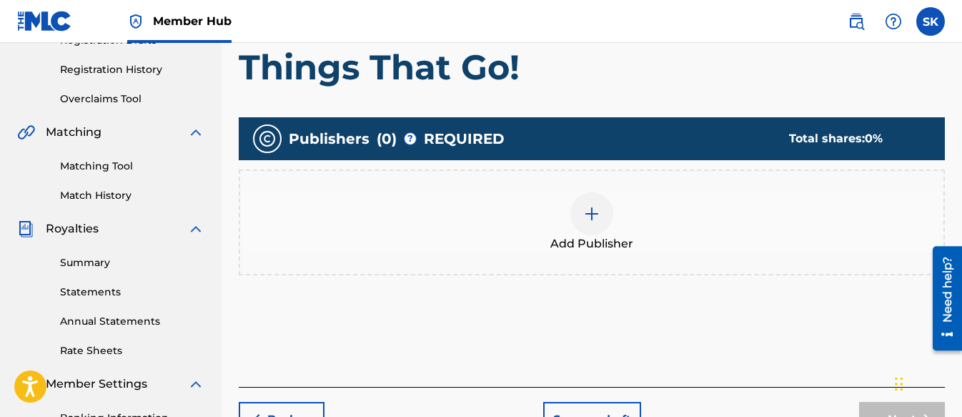
scroll to position [279, 0]
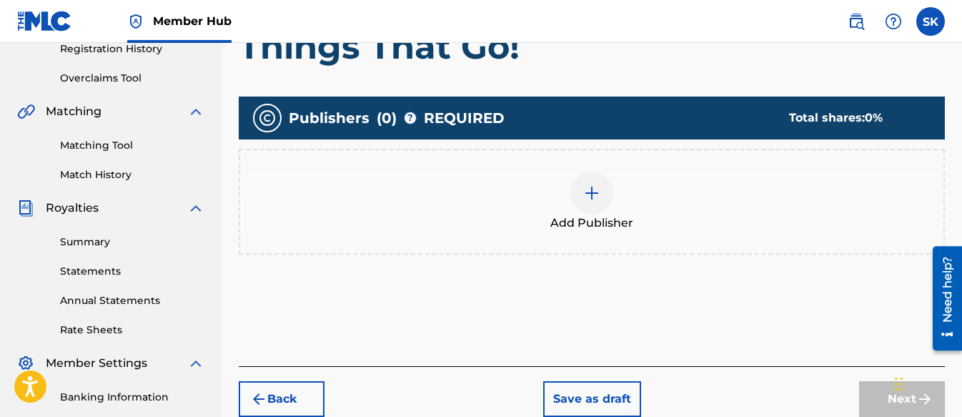
click at [595, 183] on div at bounding box center [591, 193] width 43 height 43
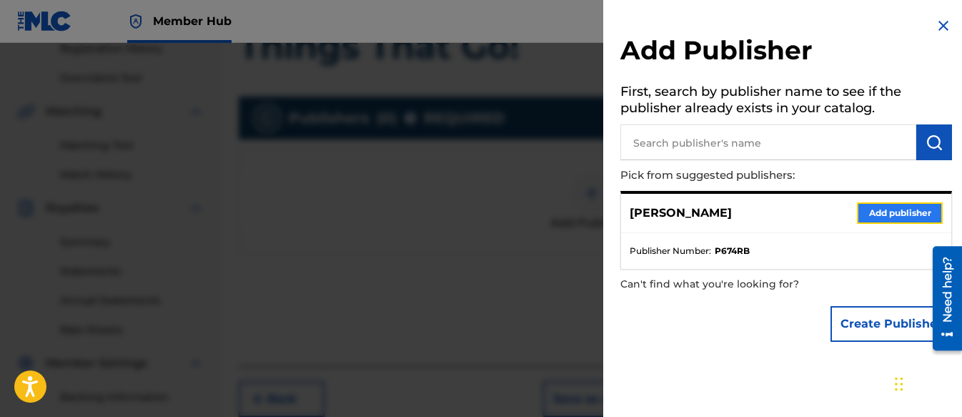
click at [887, 210] on button "Add publisher" at bounding box center [900, 212] width 86 height 21
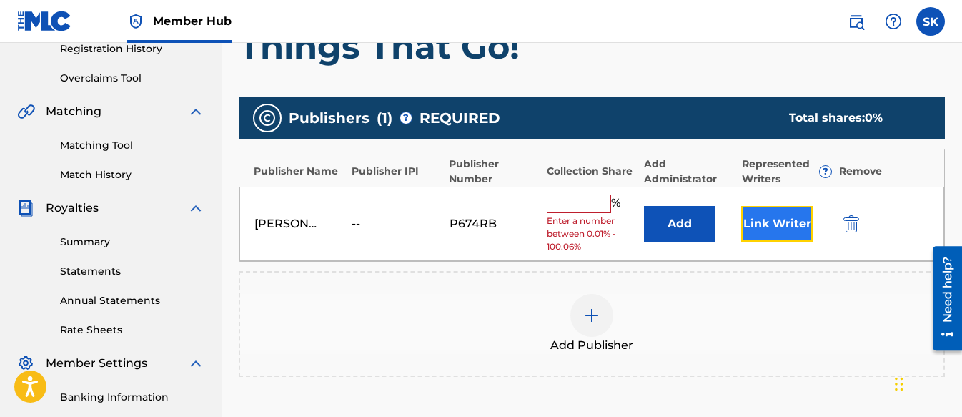
click at [796, 220] on button "Link Writer" at bounding box center [776, 224] width 71 height 36
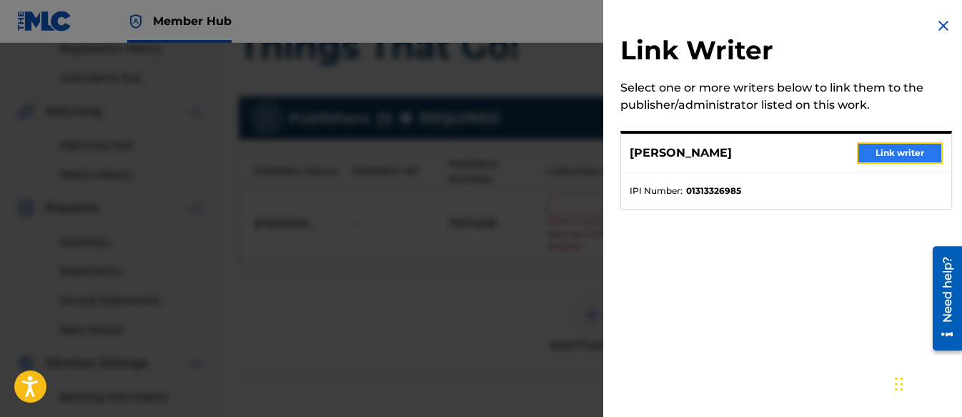
click at [909, 156] on button "Link writer" at bounding box center [900, 152] width 86 height 21
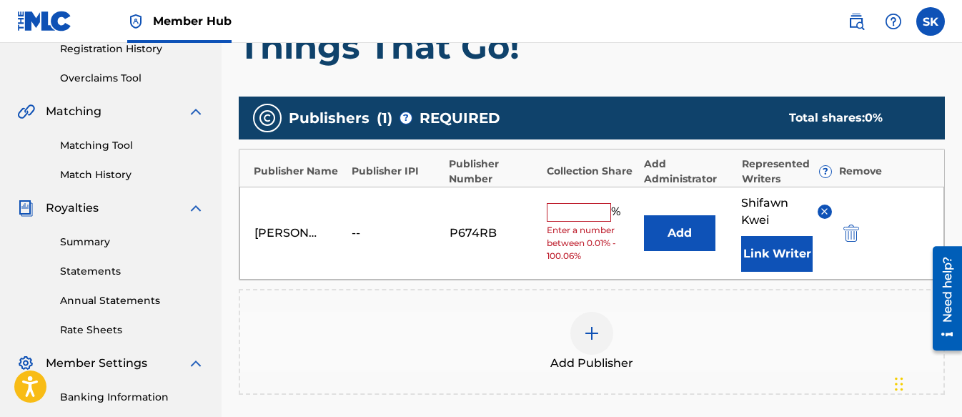
click at [584, 211] on input "text" at bounding box center [579, 212] width 64 height 19
type input "100"
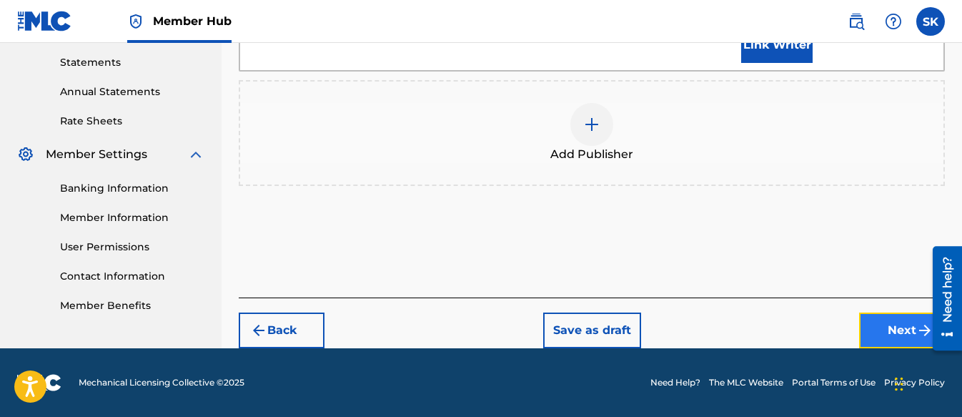
click at [883, 331] on button "Next" at bounding box center [902, 330] width 86 height 36
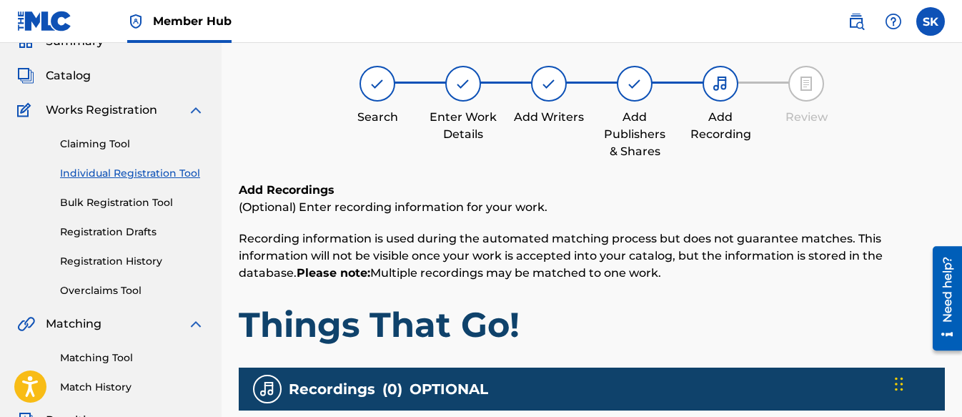
scroll to position [64, 0]
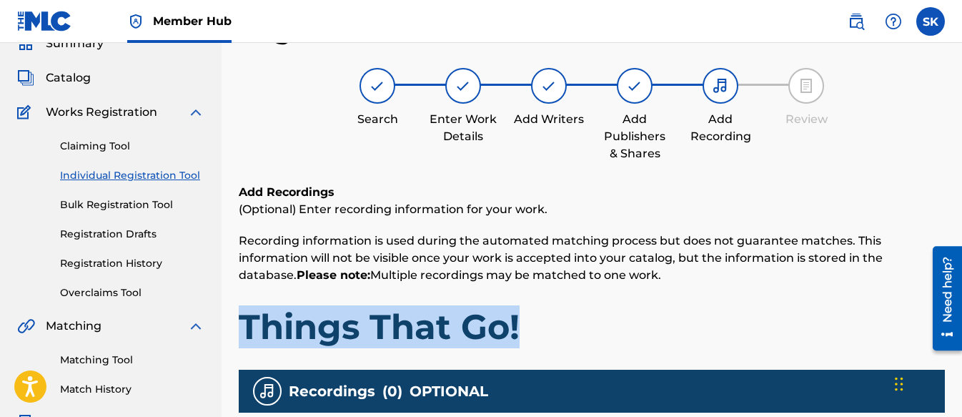
drag, startPoint x: 535, startPoint y: 325, endPoint x: 248, endPoint y: 329, distance: 286.7
click at [248, 329] on h1 "Things That Go!" at bounding box center [592, 326] width 706 height 43
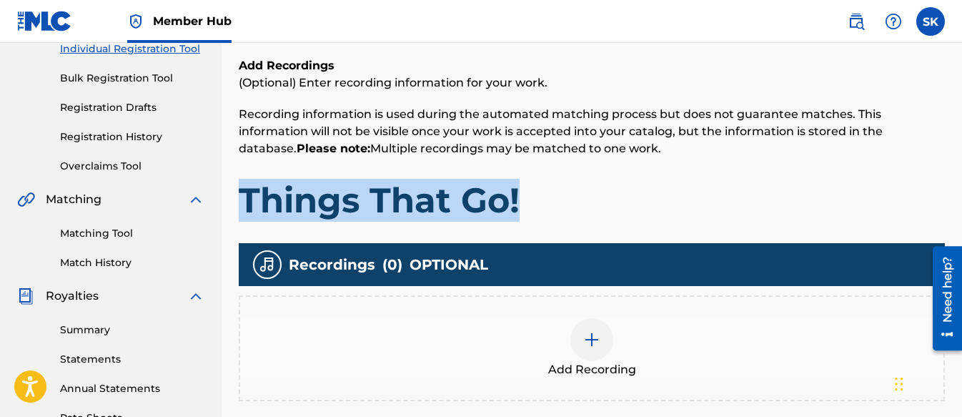
scroll to position [350, 0]
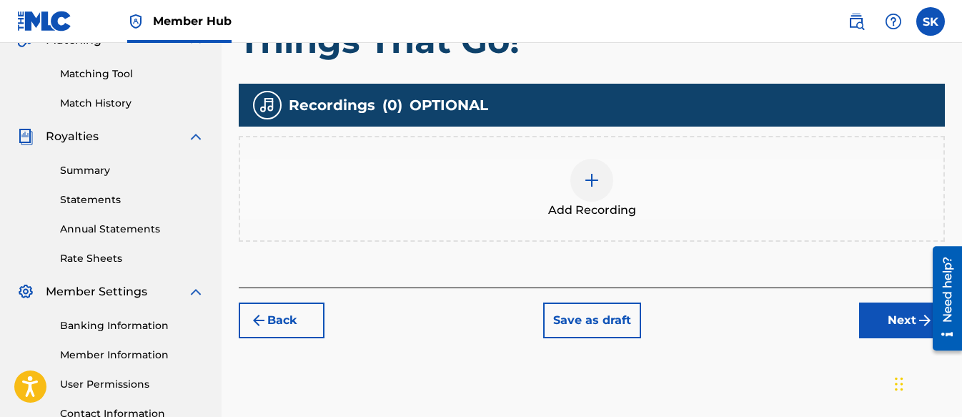
click at [606, 187] on div at bounding box center [591, 180] width 43 height 43
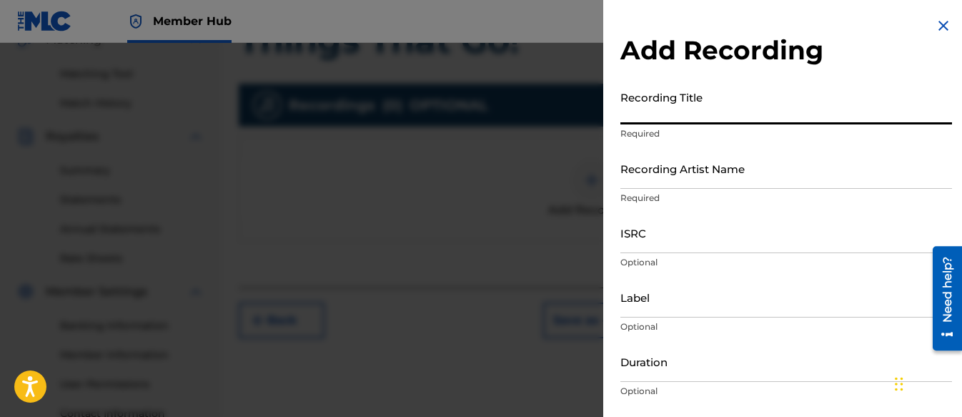
paste input "Things That Go!"
type input "Things That Go!"
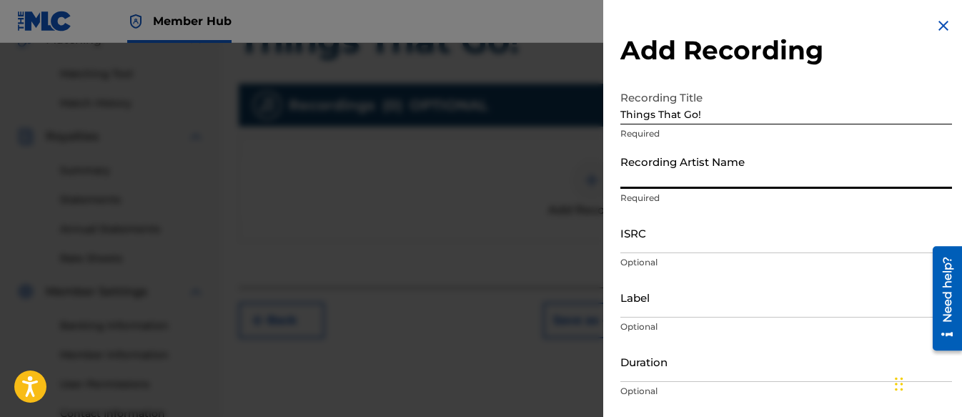
click at [652, 171] on input "Recording Artist Name" at bounding box center [786, 168] width 332 height 41
type input "[PERSON_NAME] Tunes and Tales"
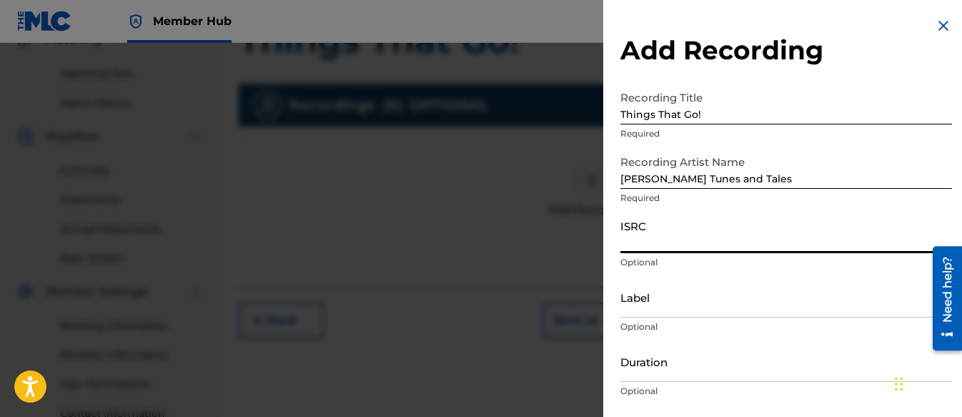
paste input "QZZ7N2591843"
click at [652, 294] on input "Label" at bounding box center [786, 297] width 332 height 41
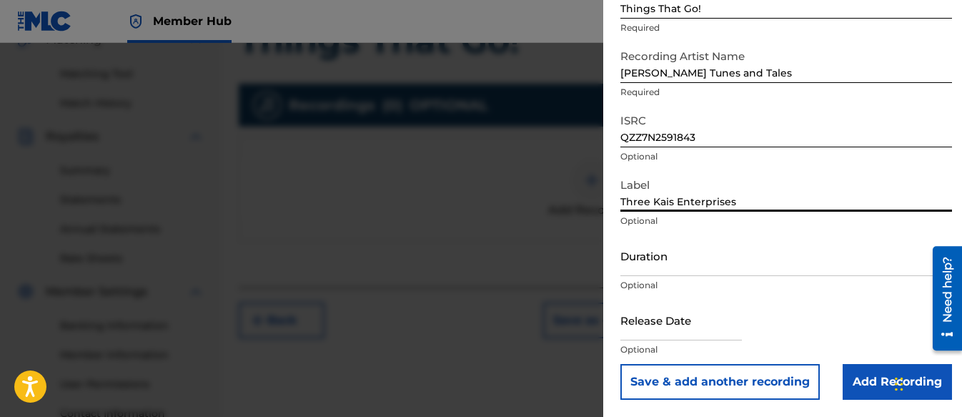
scroll to position [422, 0]
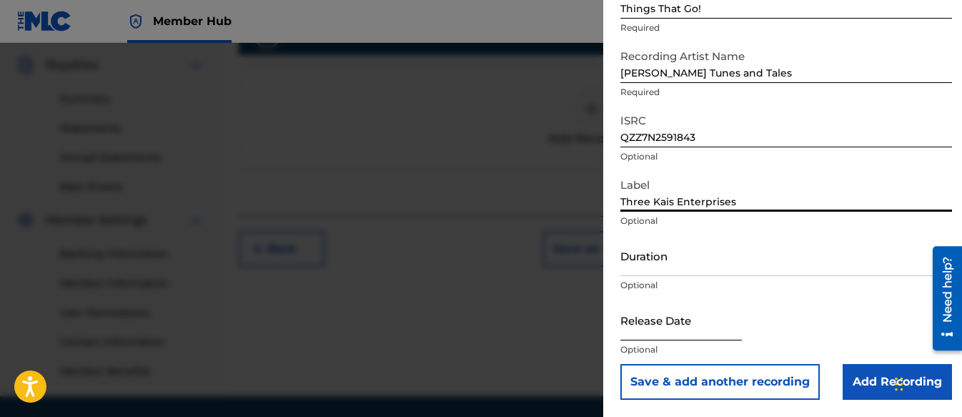
click at [663, 330] on input "text" at bounding box center [681, 320] width 122 height 41
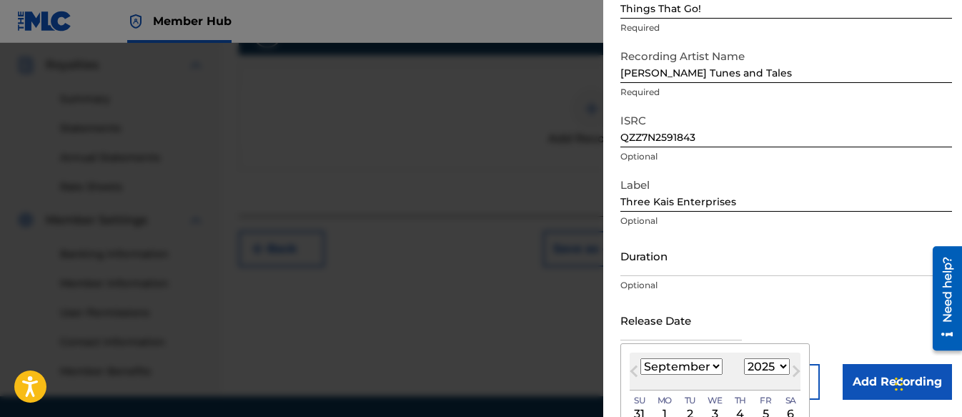
click at [701, 364] on select "January February March April May June July August September October November De…" at bounding box center [681, 366] width 82 height 16
click at [640, 358] on select "January February March April May June July August September October November De…" at bounding box center [681, 366] width 82 height 16
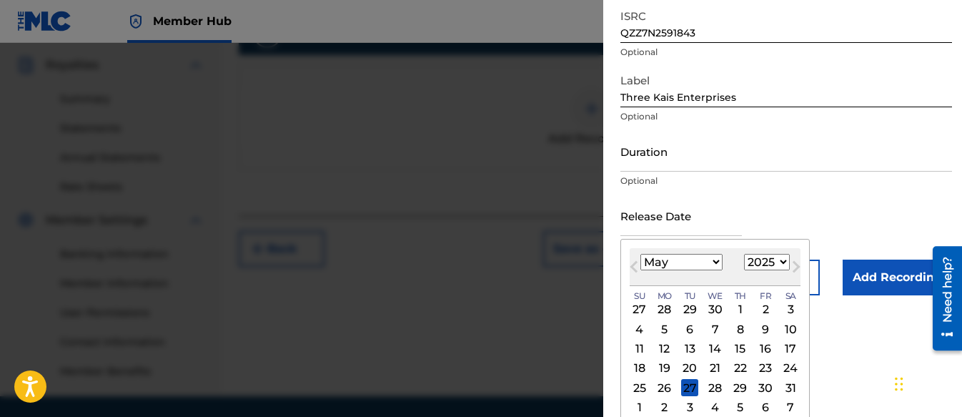
scroll to position [219, 0]
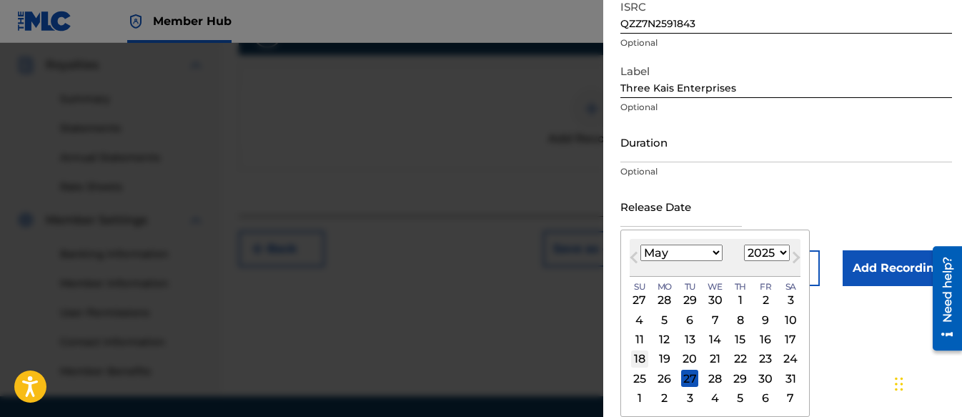
click at [638, 352] on div "18" at bounding box center [639, 358] width 17 height 17
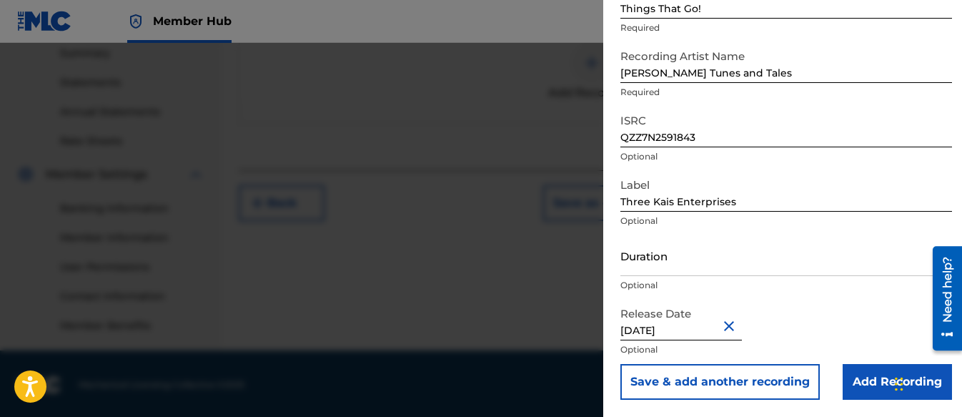
scroll to position [470, 0]
click at [691, 327] on input "[DATE]" at bounding box center [681, 320] width 122 height 41
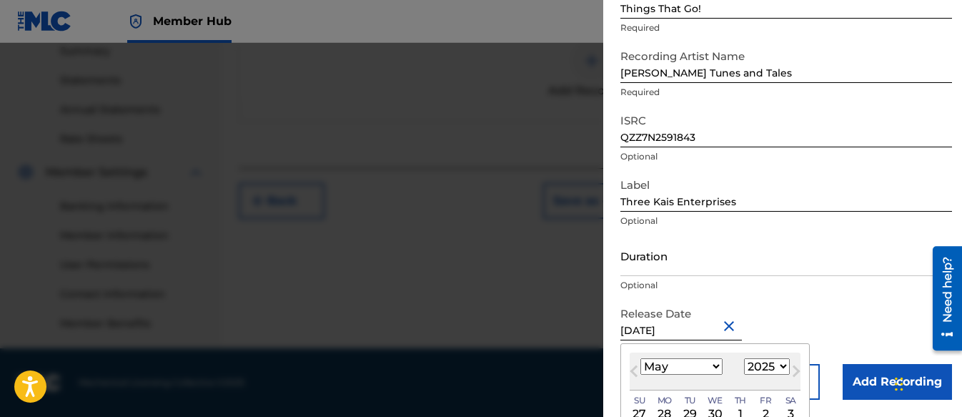
click at [763, 362] on select "1899 1900 1901 1902 1903 1904 1905 1906 1907 1908 1909 1910 1911 1912 1913 1914…" at bounding box center [767, 366] width 46 height 16
click at [744, 358] on select "1899 1900 1901 1902 1903 1904 1905 1906 1907 1908 1909 1910 1911 1912 1913 1914…" at bounding box center [767, 366] width 46 height 16
click at [839, 320] on div "Release Date [DATE] [DATE] Previous Month Next Month May [DATE] February March …" at bounding box center [786, 332] width 332 height 64
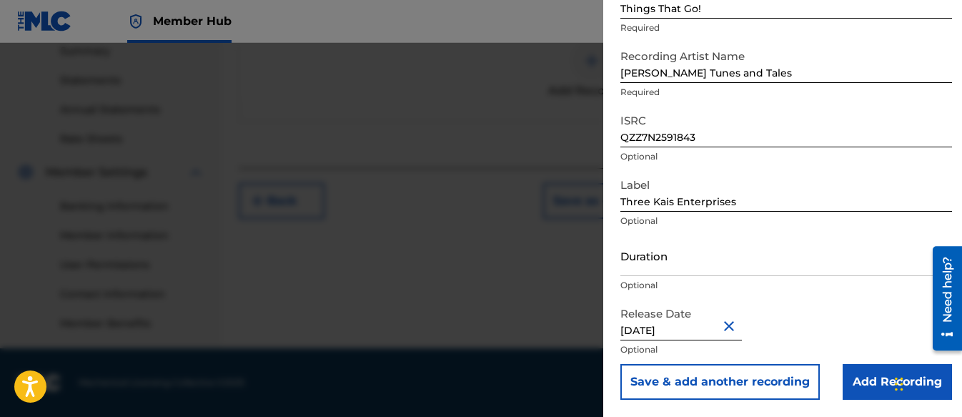
click at [688, 335] on input "[DATE]" at bounding box center [681, 320] width 122 height 41
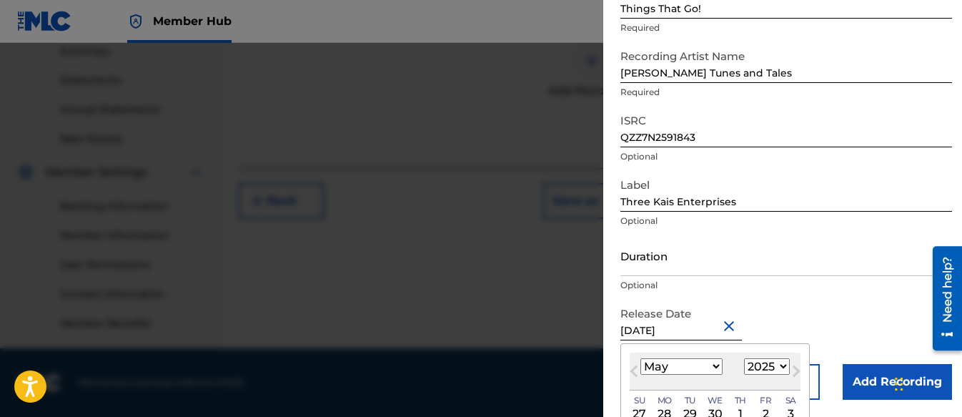
click at [757, 365] on select "1899 1900 1901 1902 1903 1904 1905 1906 1907 1908 1909 1910 1911 1912 1913 1914…" at bounding box center [767, 366] width 46 height 16
click at [744, 358] on select "1899 1900 1901 1902 1903 1904 1905 1906 1907 1908 1909 1910 1911 1912 1913 1914…" at bounding box center [767, 366] width 46 height 16
click at [673, 384] on div "May [DATE] February March April May June July August September October November…" at bounding box center [715, 371] width 171 height 38
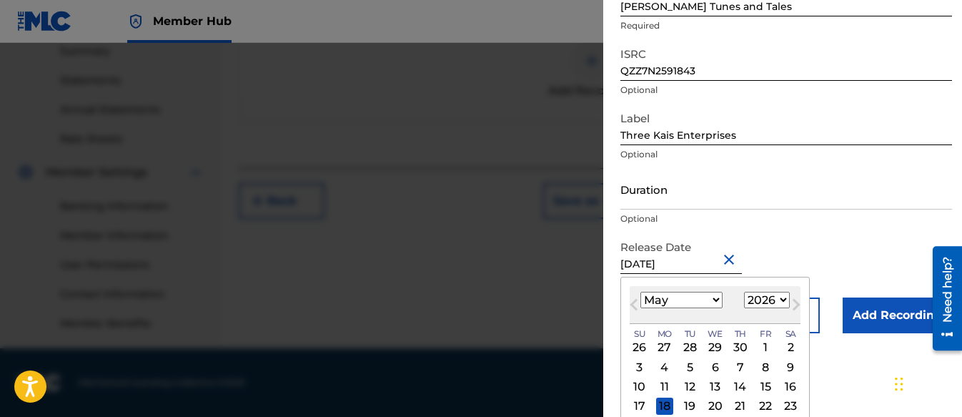
scroll to position [239, 0]
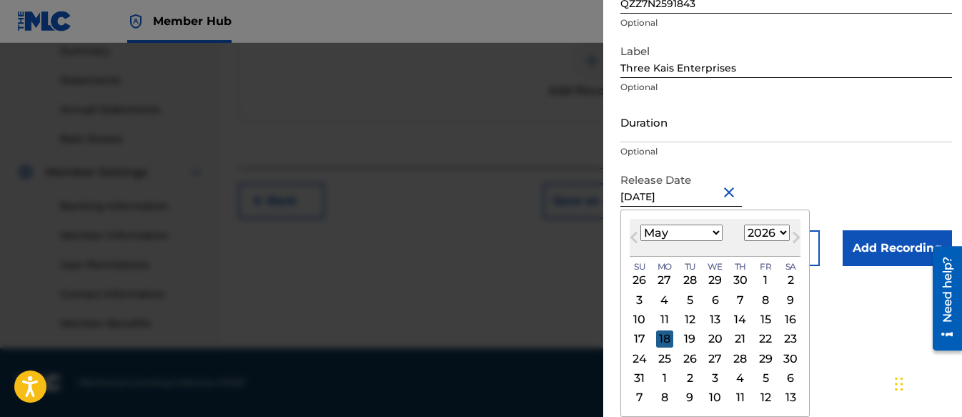
click at [667, 337] on div "18" at bounding box center [664, 338] width 17 height 17
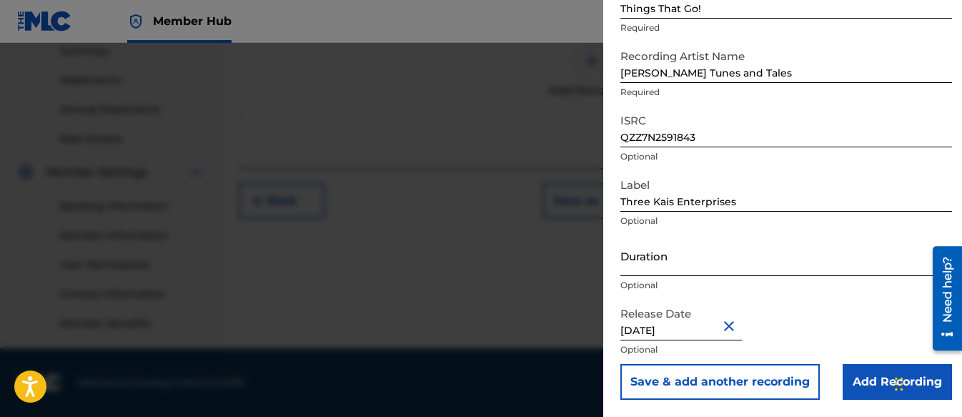
click at [826, 267] on input "Duration" at bounding box center [786, 255] width 332 height 41
click at [875, 310] on div "Release Date [DATE] Optional" at bounding box center [786, 332] width 332 height 64
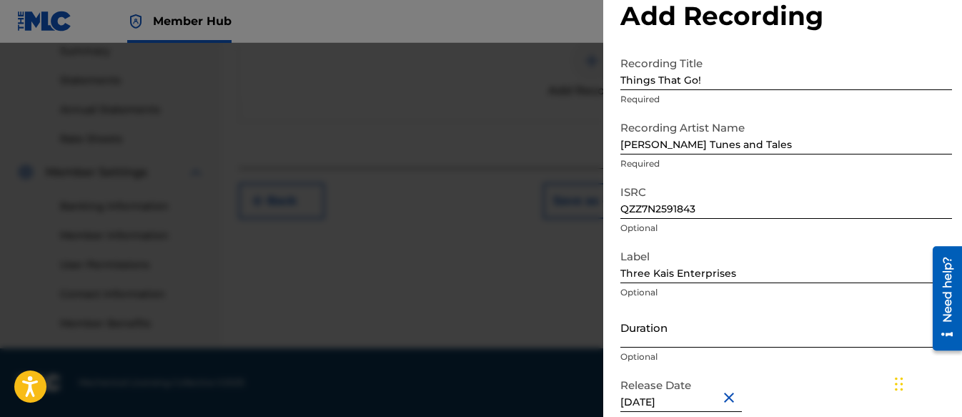
click at [648, 320] on input "Duration" at bounding box center [786, 327] width 332 height 41
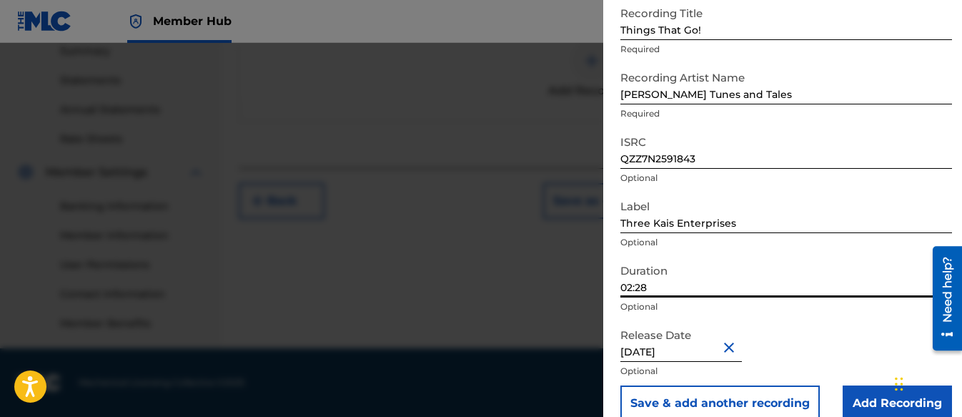
scroll to position [106, 0]
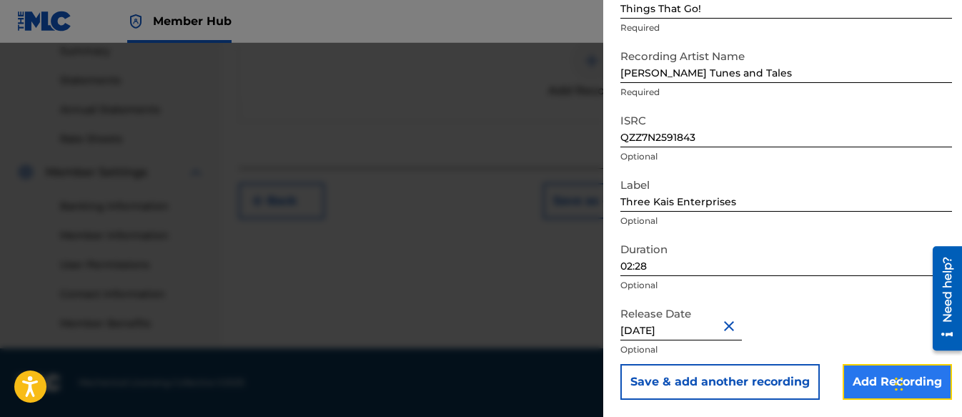
click at [871, 379] on input "Add Recording" at bounding box center [897, 382] width 109 height 36
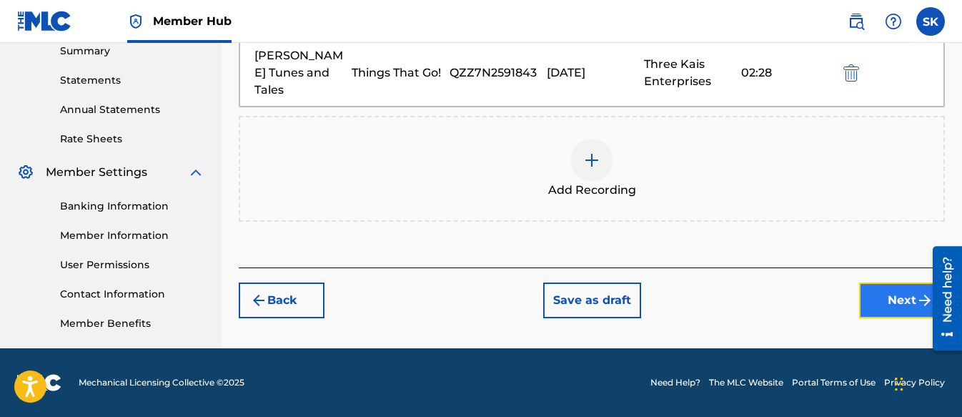
click at [893, 287] on button "Next" at bounding box center [902, 300] width 86 height 36
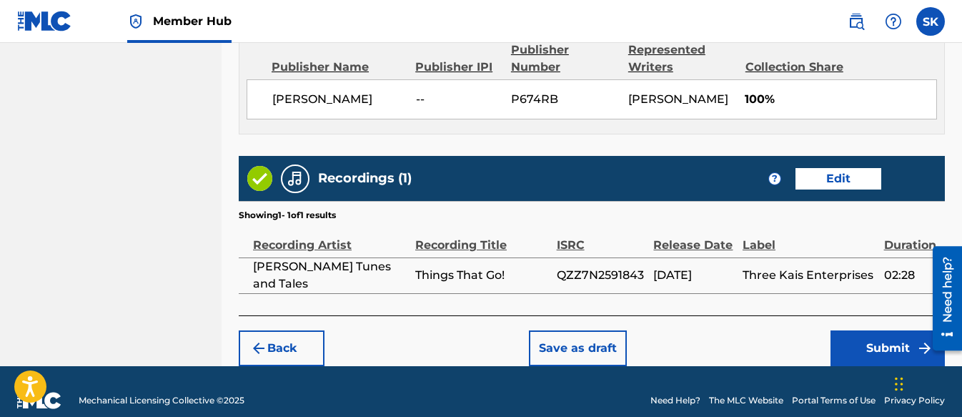
scroll to position [809, 0]
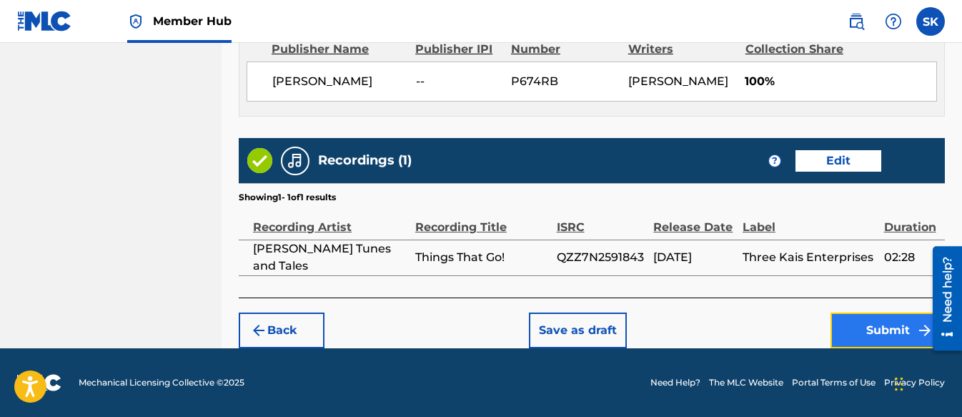
click at [859, 335] on button "Submit" at bounding box center [888, 330] width 114 height 36
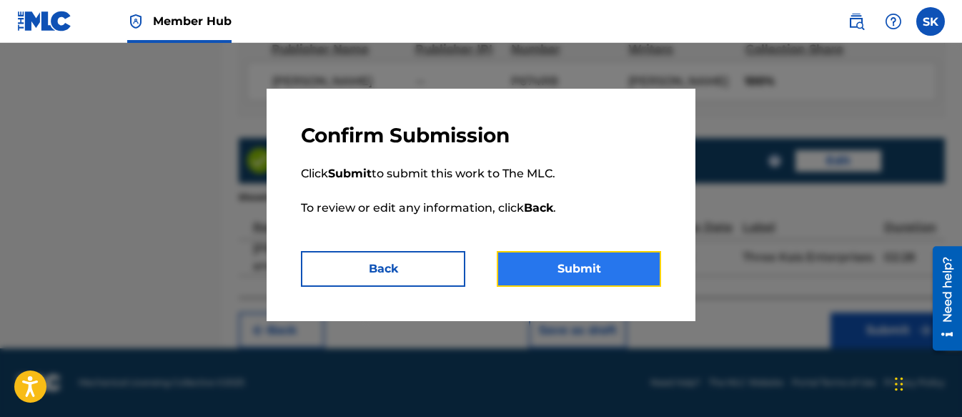
click at [583, 276] on button "Submit" at bounding box center [579, 269] width 164 height 36
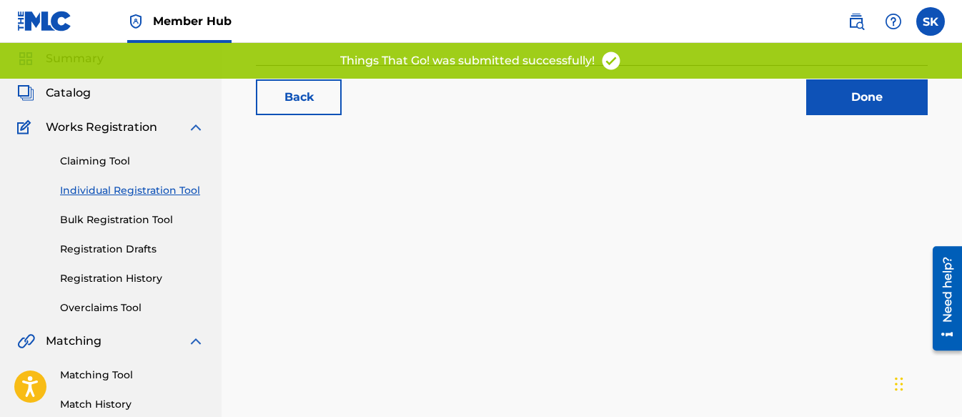
scroll to position [71, 0]
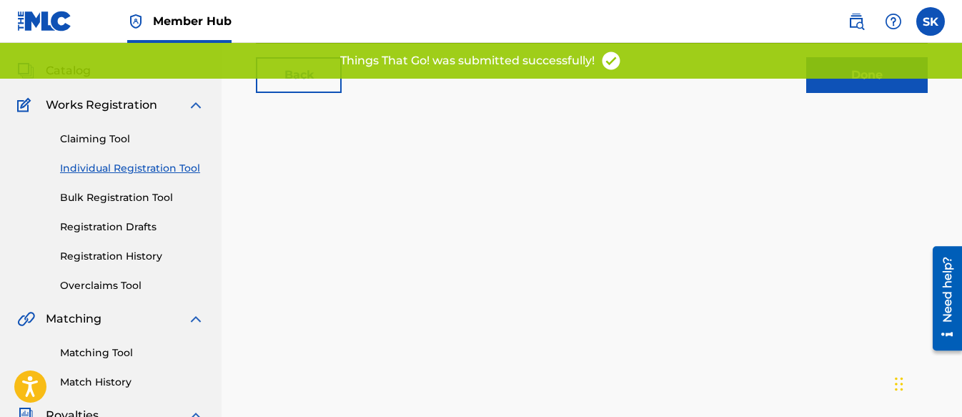
click at [836, 98] on div "Back Done" at bounding box center [592, 75] width 706 height 64
click at [843, 90] on link "Done" at bounding box center [867, 75] width 122 height 36
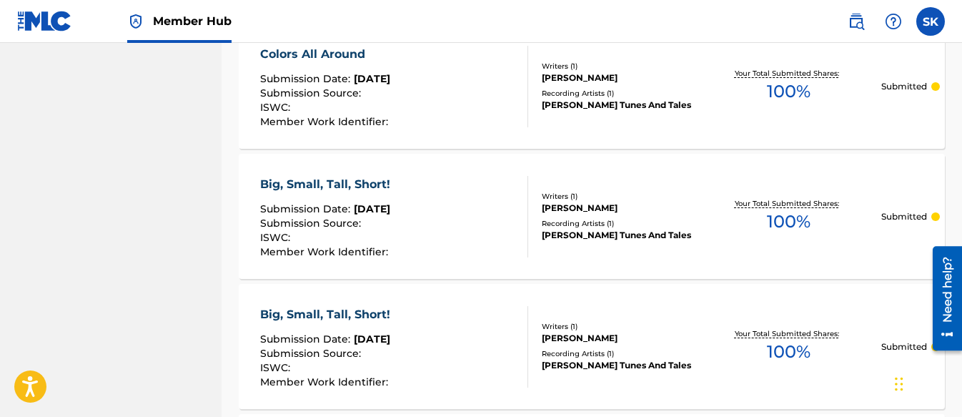
scroll to position [783, 0]
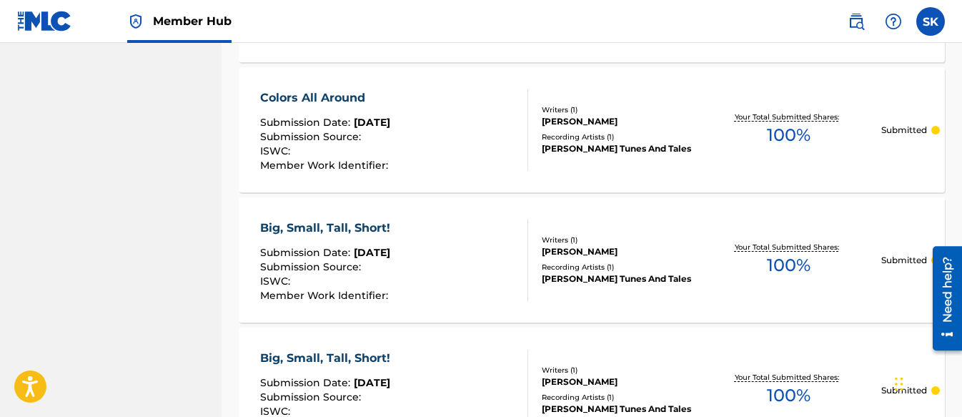
click at [550, 266] on div "Recording Artists ( 1 )" at bounding box center [619, 267] width 154 height 11
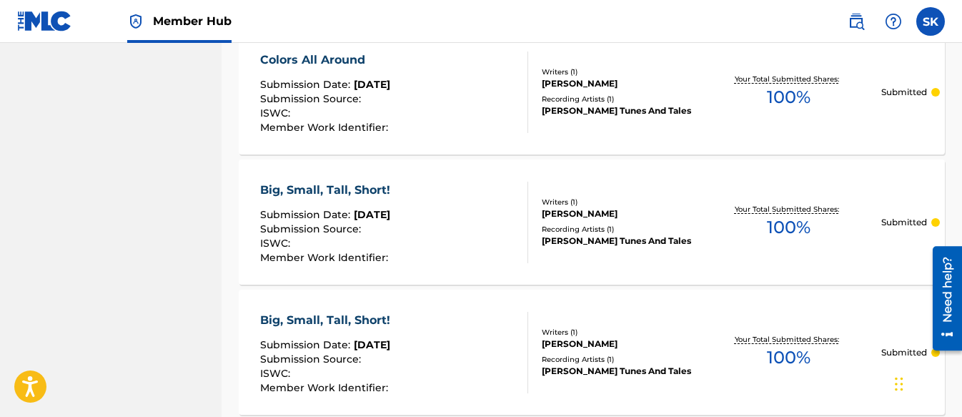
scroll to position [855, 0]
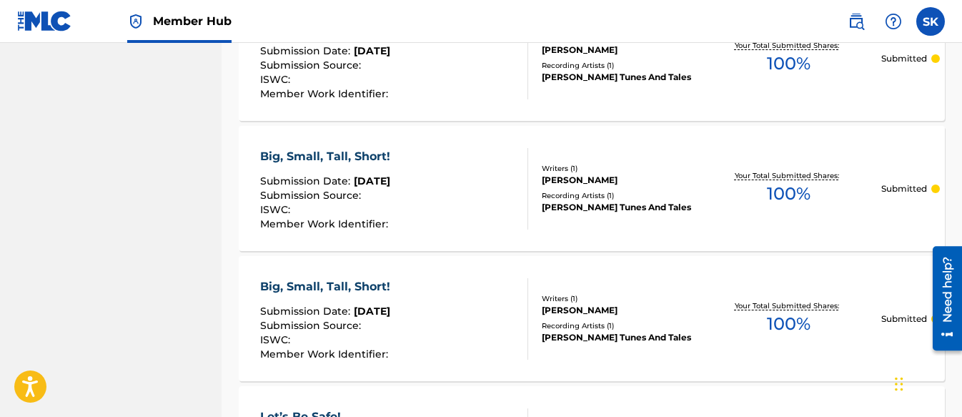
click at [355, 154] on div "Big, Small, Tall, Short!" at bounding box center [328, 156] width 137 height 17
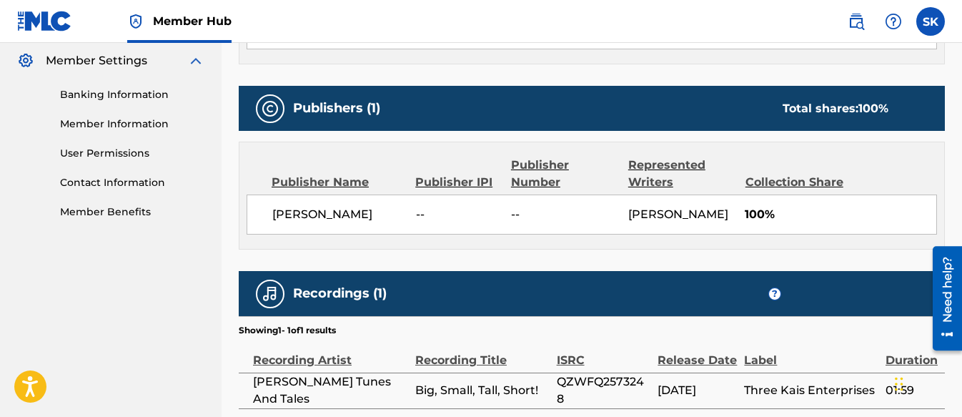
scroll to position [556, 0]
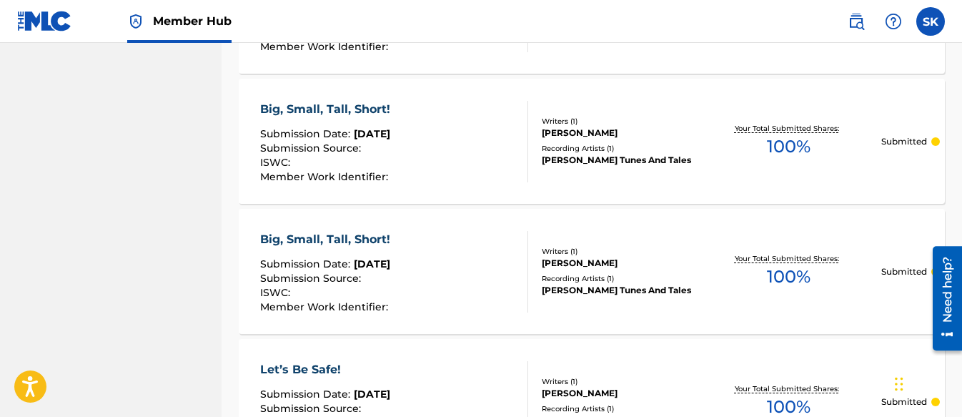
scroll to position [926, 0]
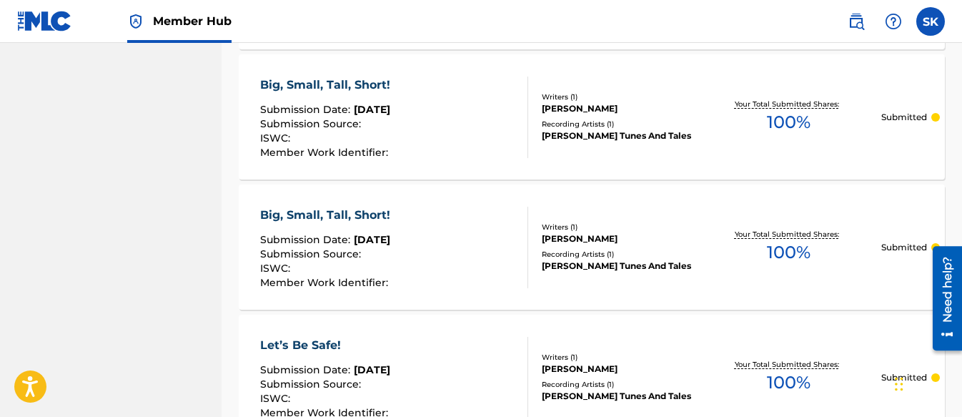
click at [330, 210] on div "Big, Small, Tall, Short!" at bounding box center [328, 215] width 137 height 17
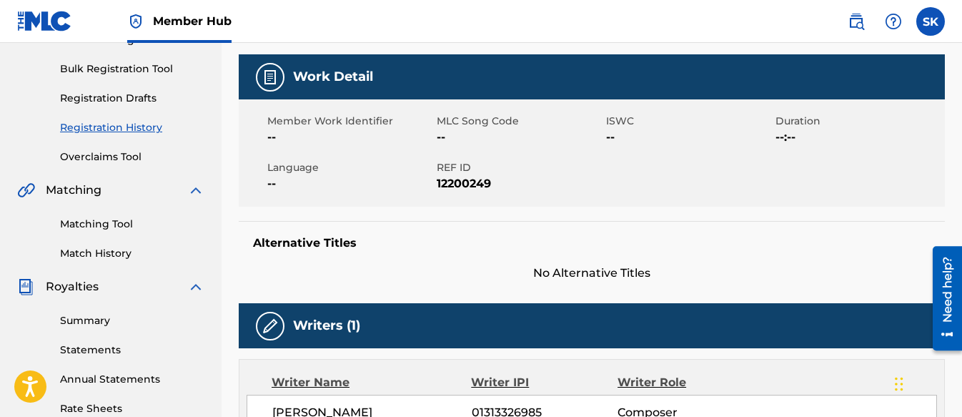
scroll to position [199, 0]
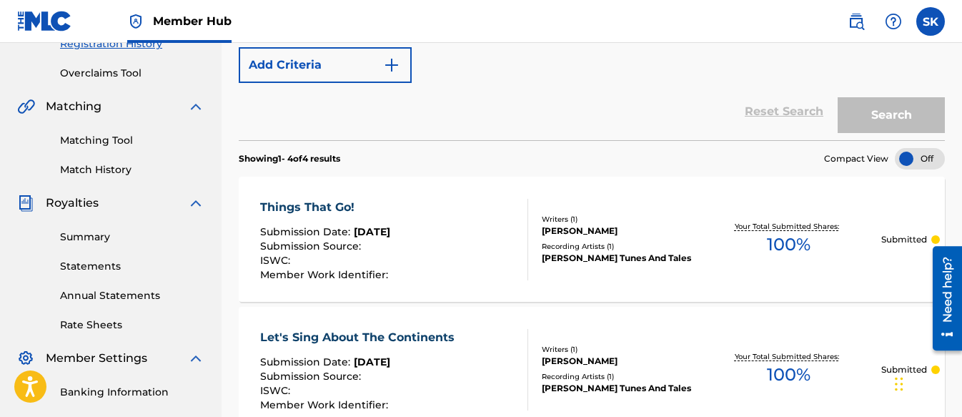
scroll to position [283, 0]
click at [325, 208] on div "Things That Go!" at bounding box center [326, 207] width 132 height 17
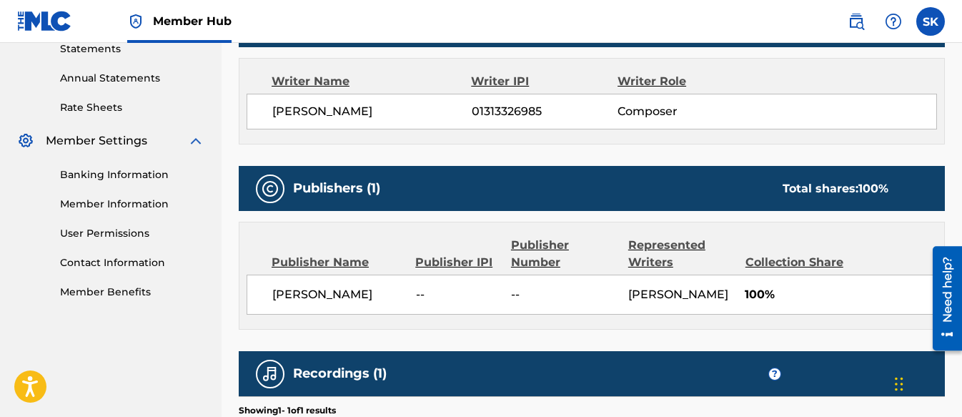
scroll to position [485, 0]
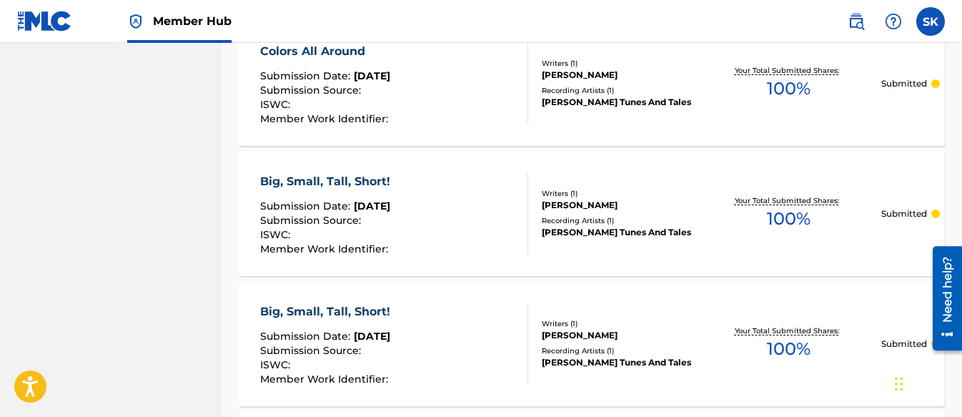
scroll to position [855, 0]
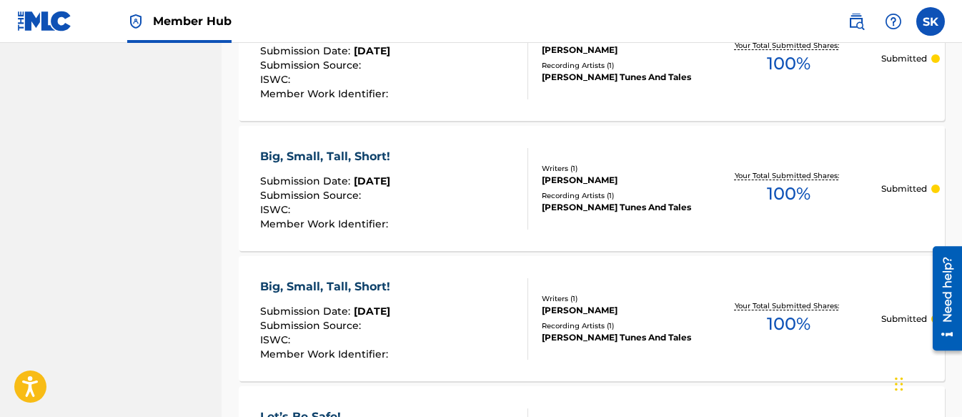
drag, startPoint x: 716, startPoint y: 222, endPoint x: 462, endPoint y: 222, distance: 253.8
click at [462, 222] on div "Big, Small, Tall, Short! Submission Date : [DATE] Submission Source : ISWC : Me…" at bounding box center [394, 188] width 268 height 81
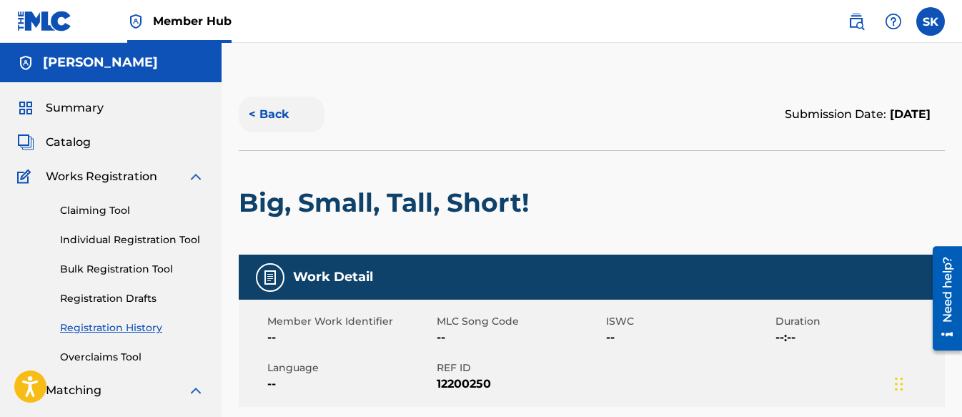
click at [275, 113] on button "< Back" at bounding box center [282, 115] width 86 height 36
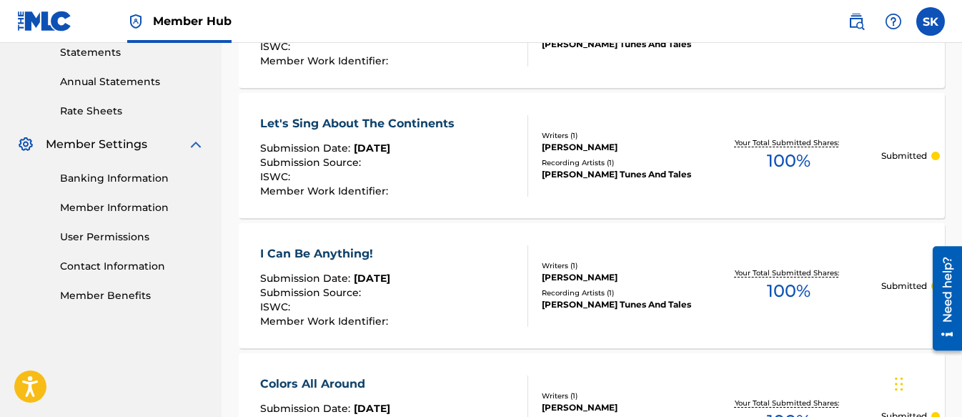
scroll to position [69, 0]
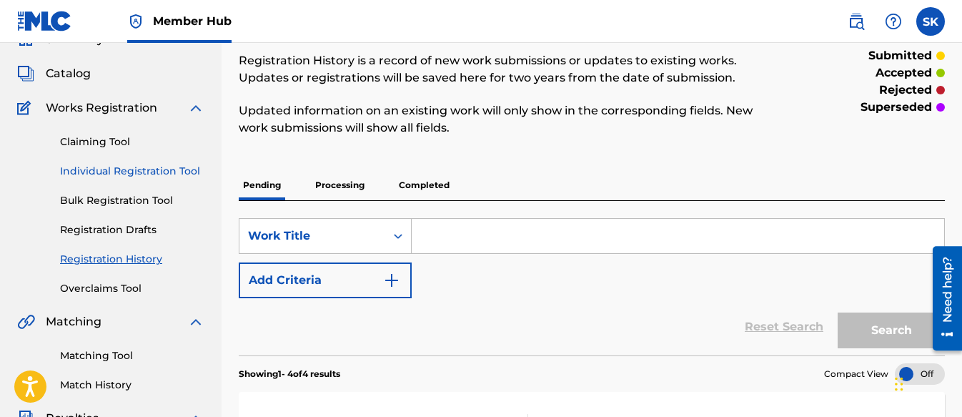
click at [85, 171] on link "Individual Registration Tool" at bounding box center [132, 171] width 144 height 15
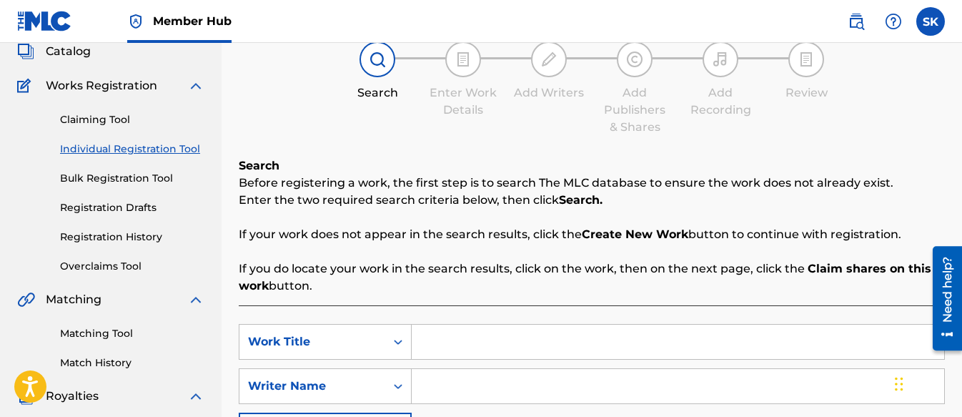
scroll to position [286, 0]
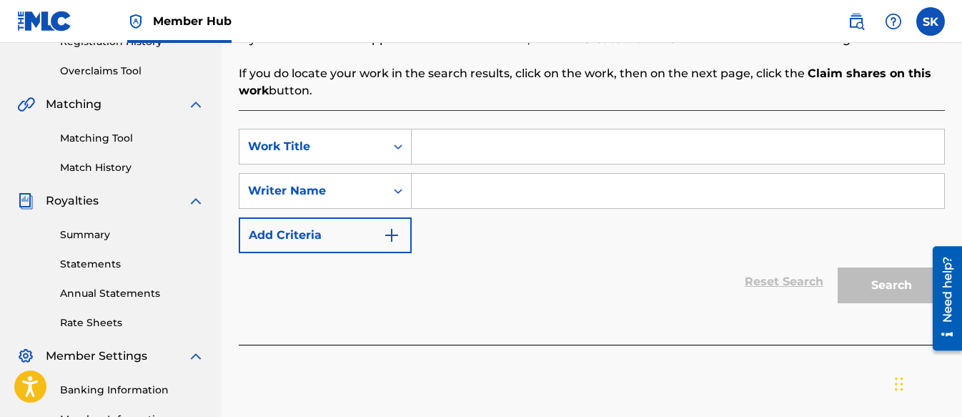
paste input "I Like to be Helpful!"
click at [489, 189] on input "Search Form" at bounding box center [678, 191] width 533 height 34
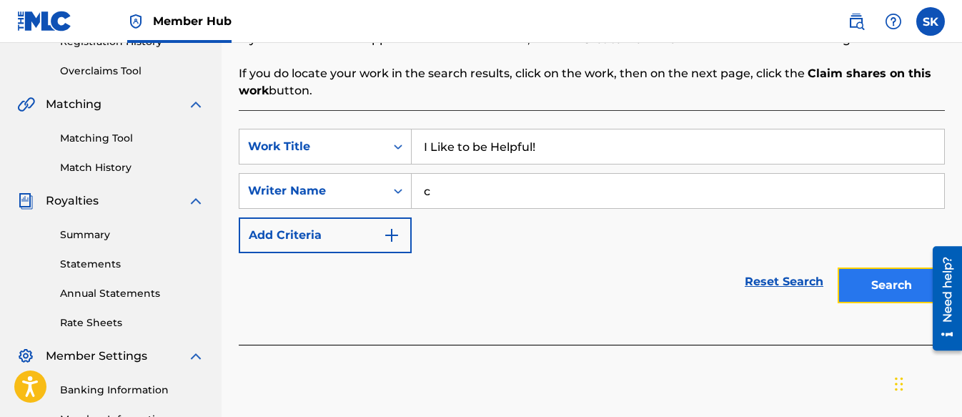
click at [858, 287] on button "Search" at bounding box center [891, 285] width 107 height 36
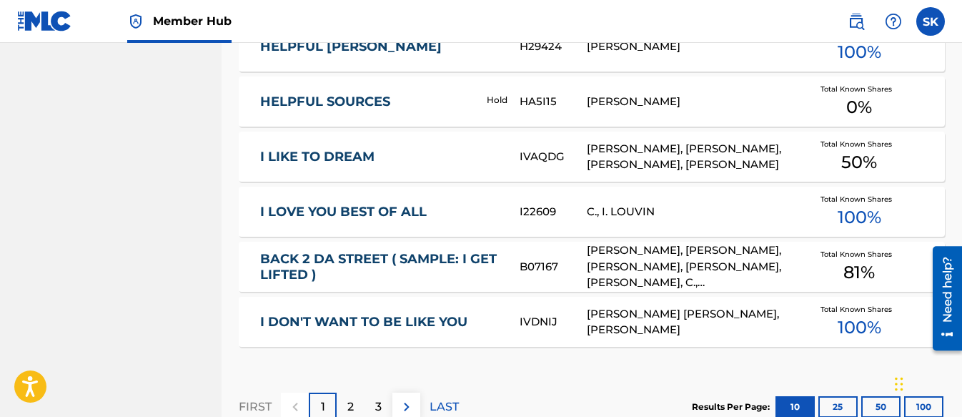
scroll to position [929, 0]
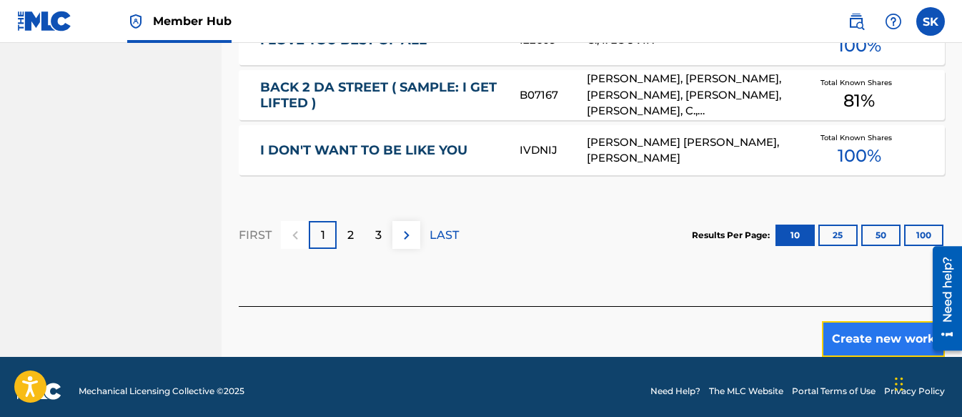
click at [847, 334] on button "Create new work" at bounding box center [883, 339] width 123 height 36
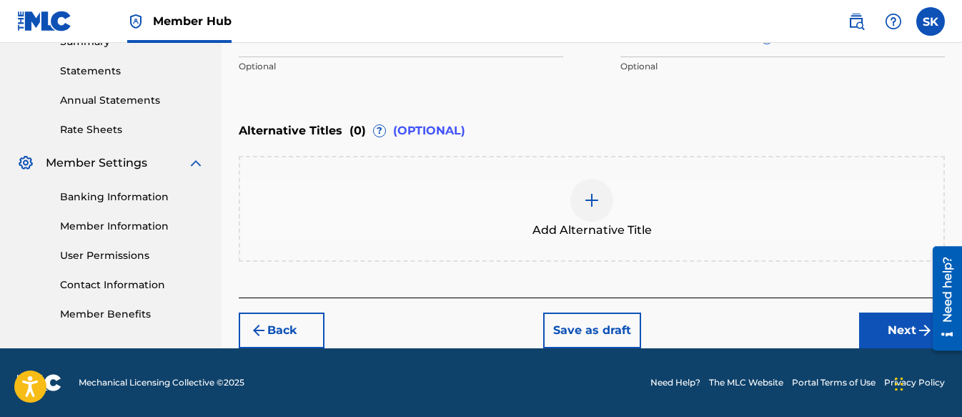
scroll to position [479, 0]
click at [891, 328] on button "Next" at bounding box center [902, 330] width 86 height 36
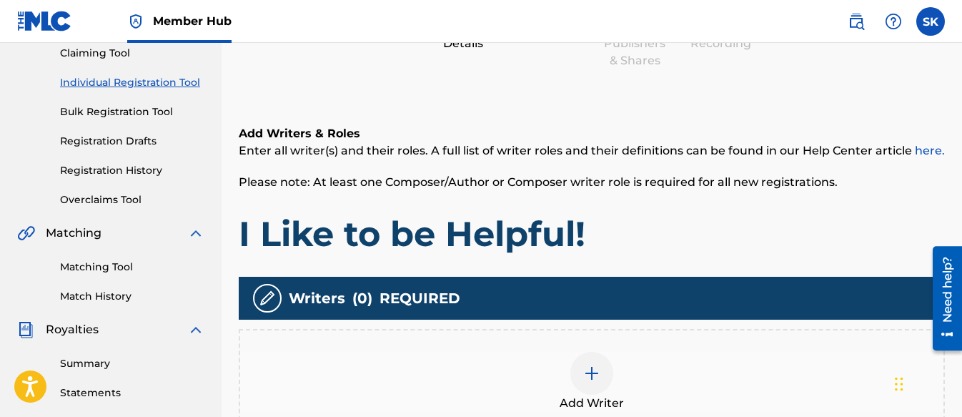
scroll to position [350, 0]
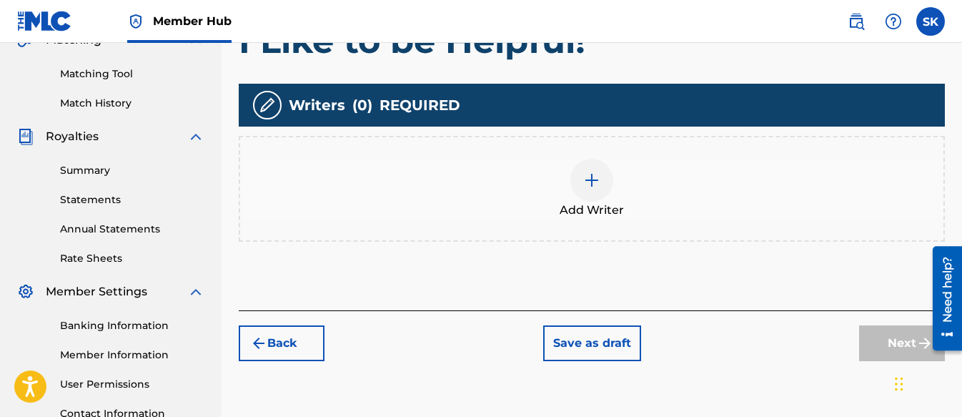
click at [600, 187] on div at bounding box center [591, 180] width 43 height 43
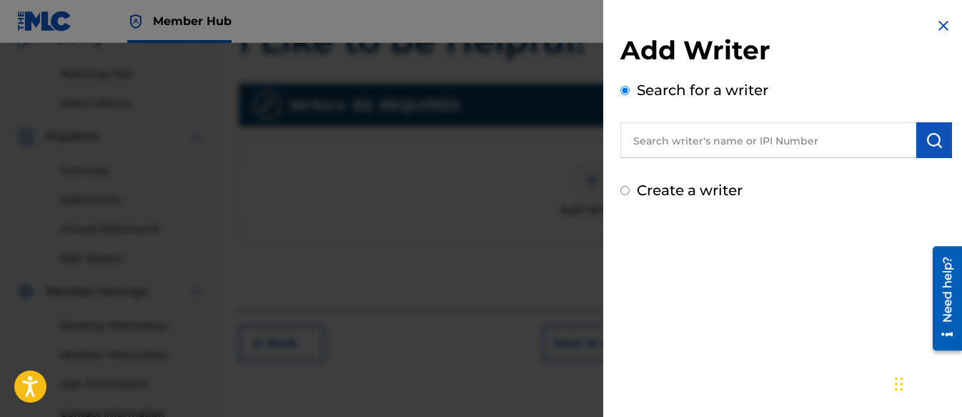
click at [625, 190] on input "Create a writer" at bounding box center [624, 190] width 9 height 9
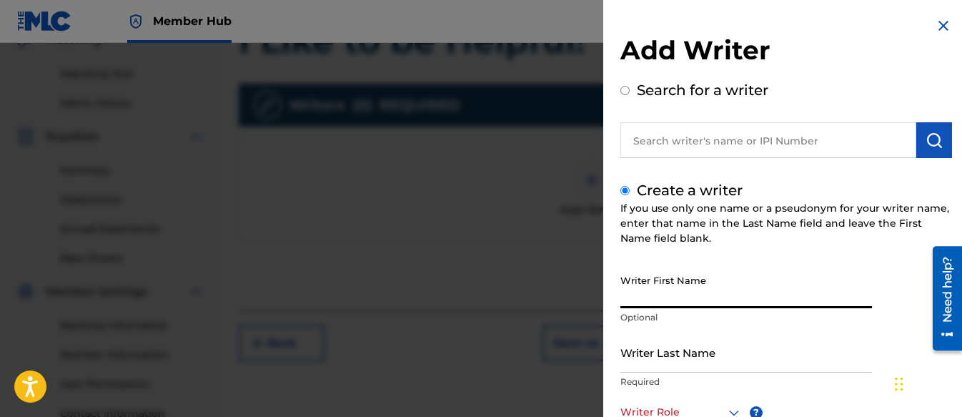
click at [671, 291] on input "Writer First Name" at bounding box center [746, 287] width 252 height 41
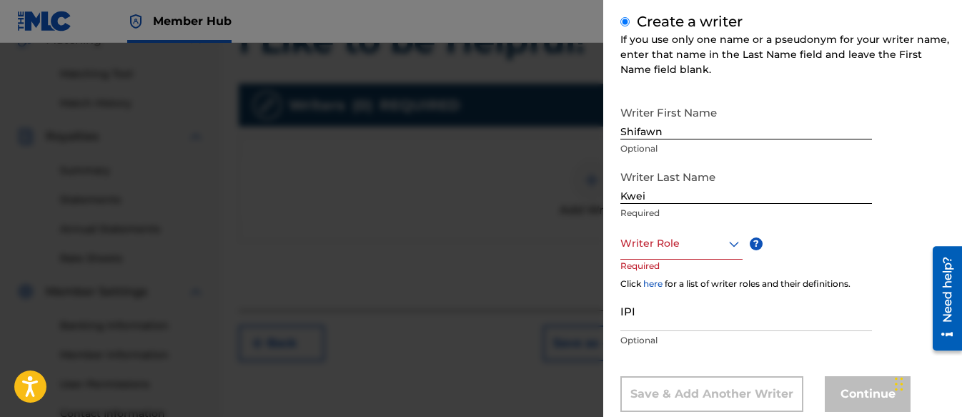
scroll to position [202, 0]
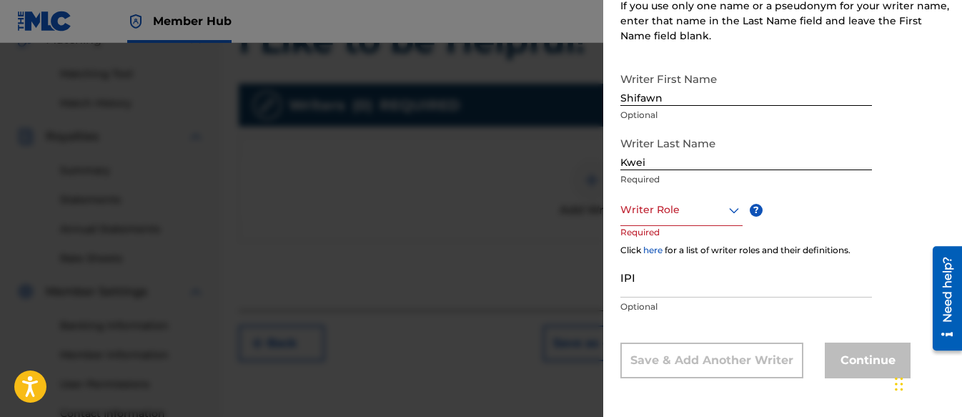
click at [626, 206] on div at bounding box center [681, 210] width 122 height 18
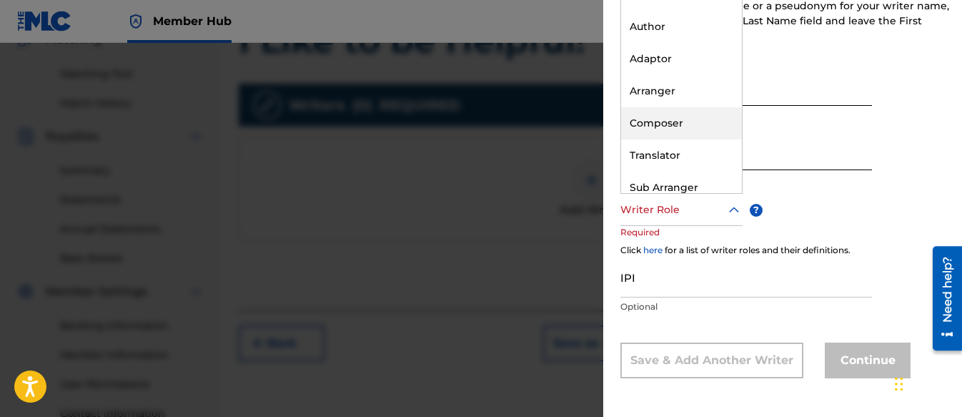
click at [650, 116] on div "Composer" at bounding box center [681, 123] width 121 height 32
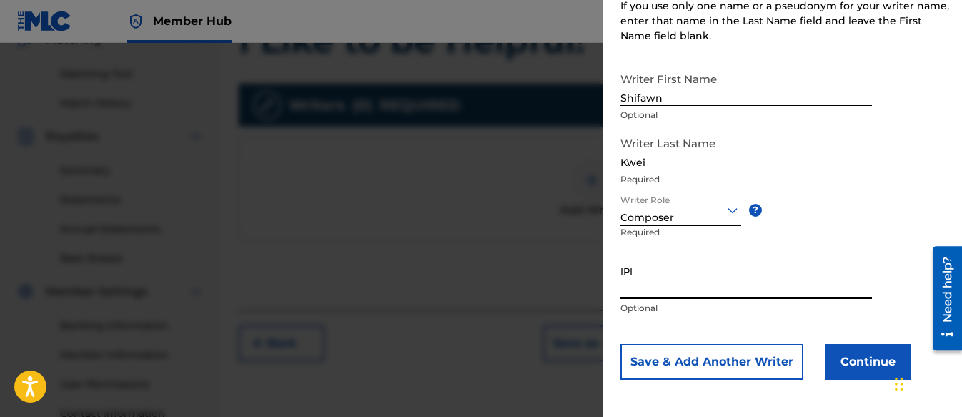
paste input "01313326985"
click at [880, 352] on button "Continue" at bounding box center [868, 362] width 86 height 36
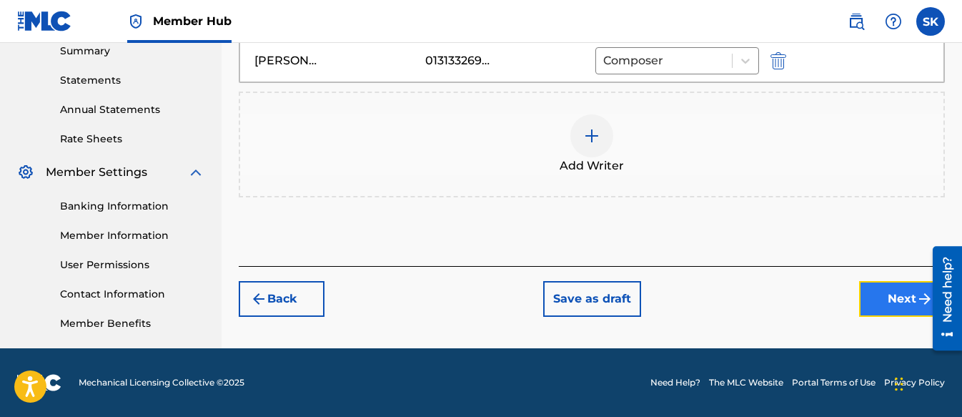
click at [884, 303] on button "Next" at bounding box center [902, 299] width 86 height 36
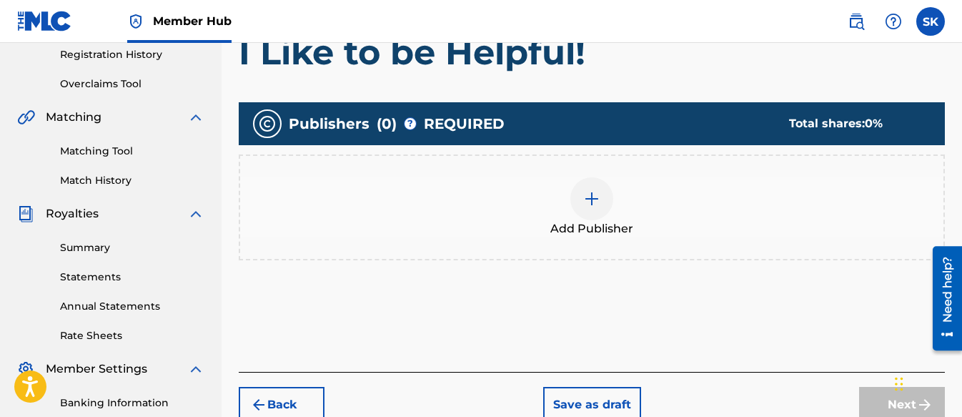
scroll to position [279, 0]
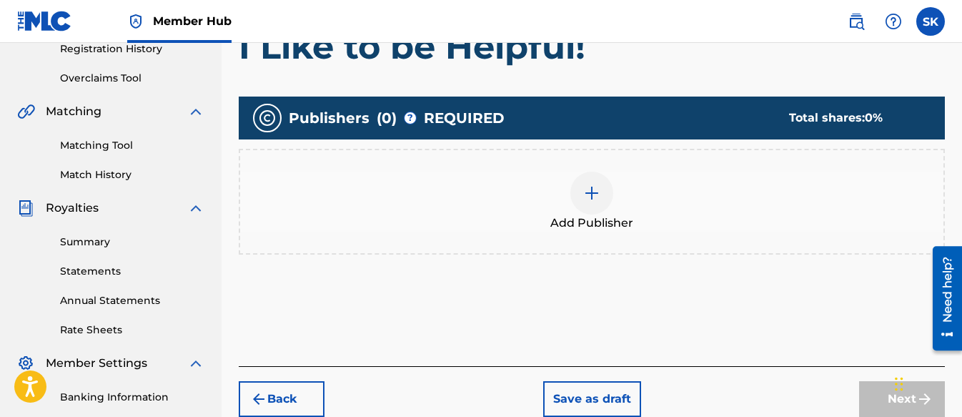
click at [592, 192] on img at bounding box center [591, 192] width 17 height 17
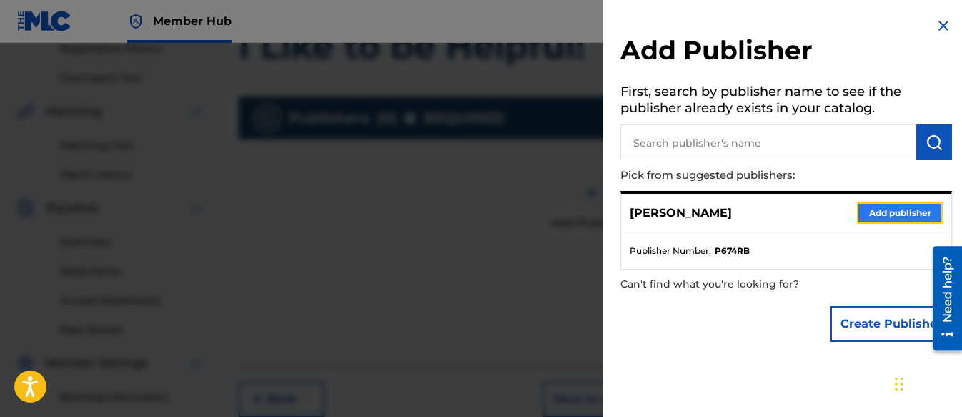
click at [896, 214] on button "Add publisher" at bounding box center [900, 212] width 86 height 21
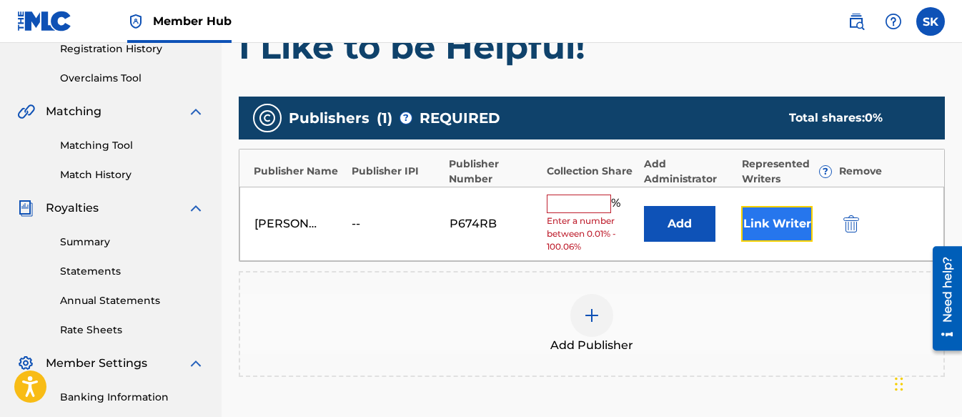
click at [754, 212] on button "Link Writer" at bounding box center [776, 224] width 71 height 36
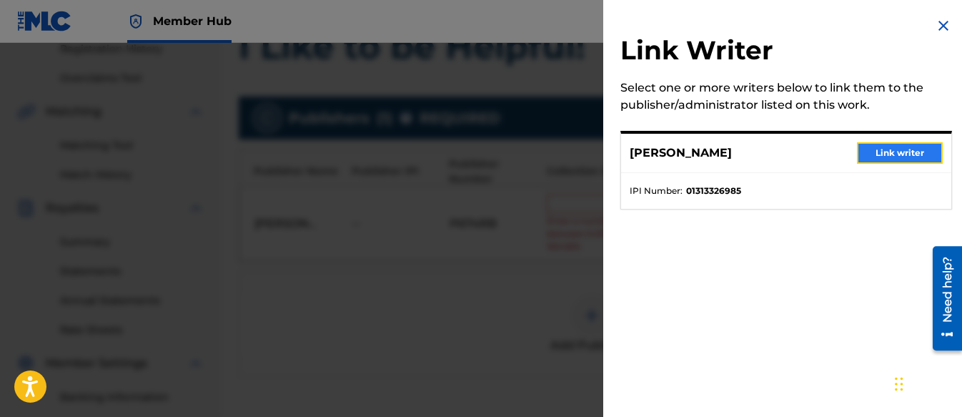
click at [919, 148] on button "Link writer" at bounding box center [900, 152] width 86 height 21
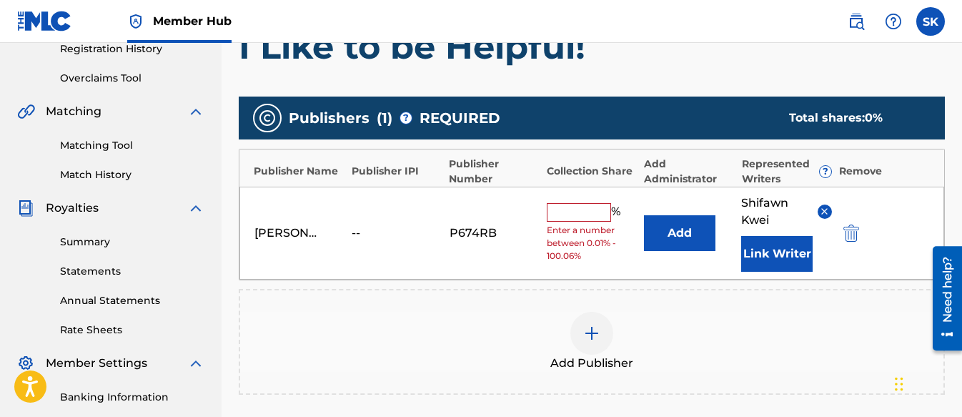
click at [561, 219] on input "text" at bounding box center [579, 212] width 64 height 19
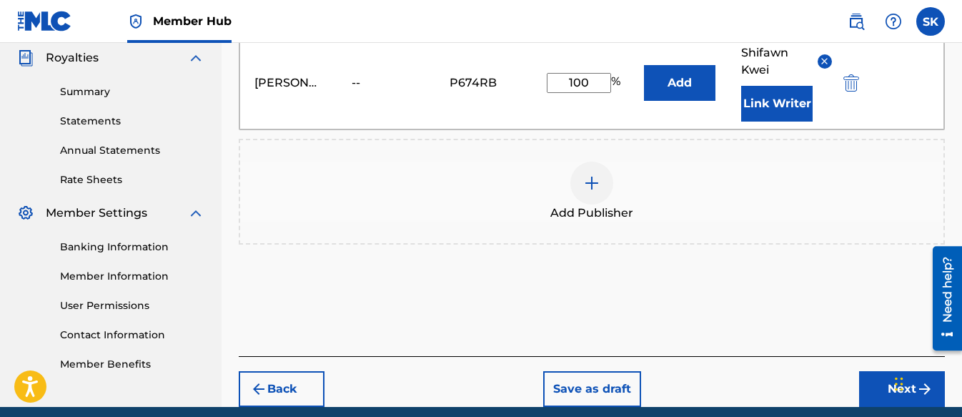
scroll to position [488, 0]
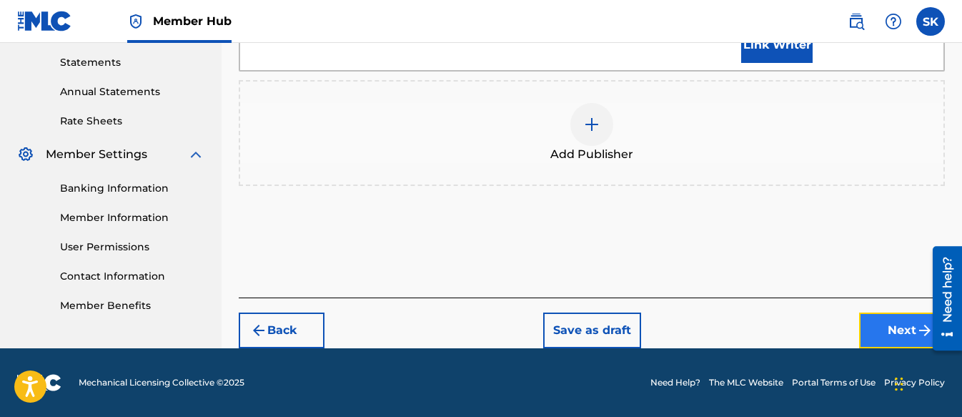
click at [893, 324] on button "Next" at bounding box center [902, 330] width 86 height 36
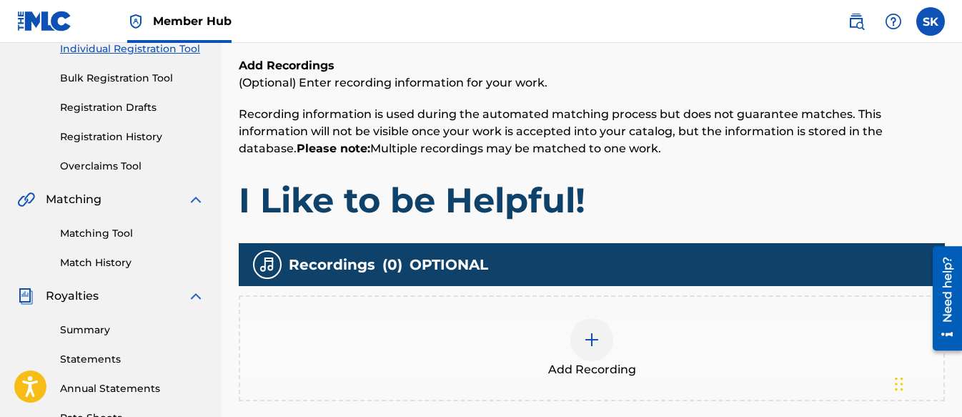
scroll to position [207, 0]
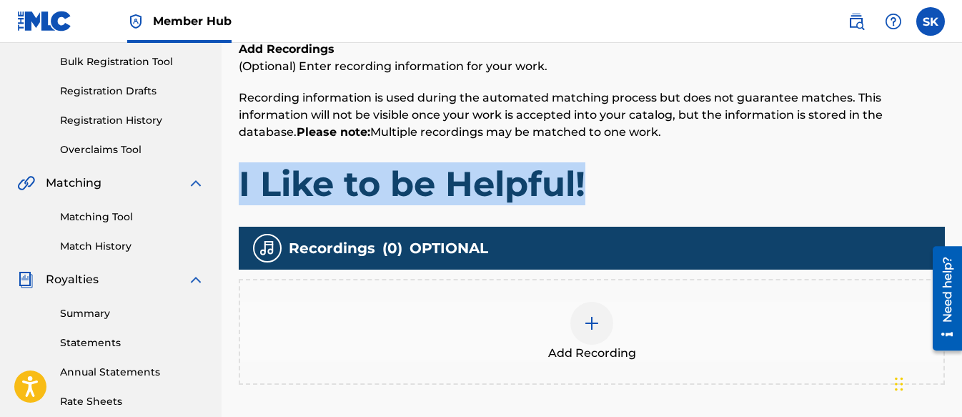
drag, startPoint x: 619, startPoint y: 177, endPoint x: 240, endPoint y: 187, distance: 379.0
click at [240, 187] on h1 "I Like to be Helpful!" at bounding box center [592, 183] width 706 height 43
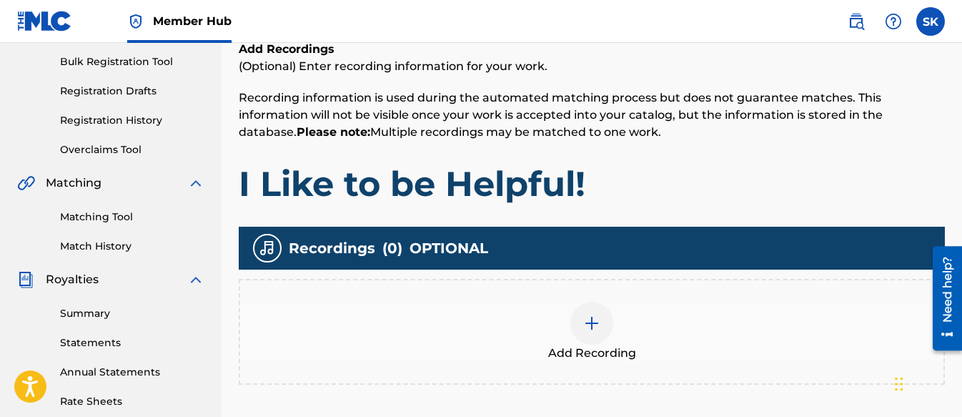
click at [607, 311] on div at bounding box center [591, 323] width 43 height 43
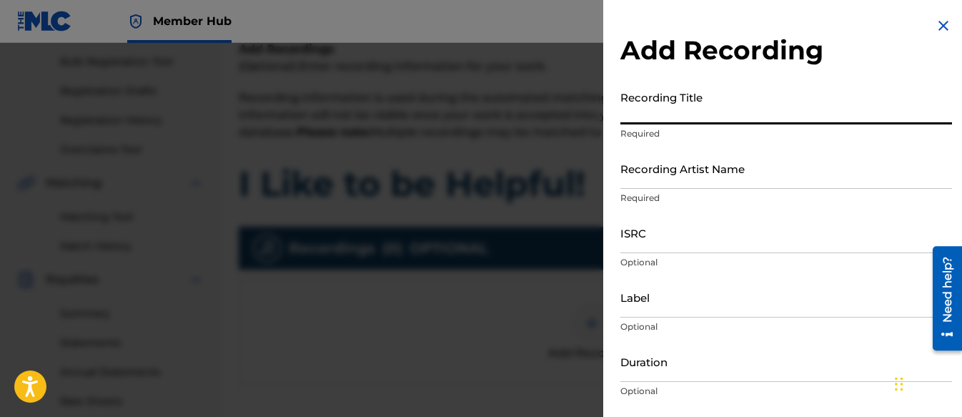
paste input "I Like to be Helpful!"
click at [655, 175] on input "Recording Artist Name" at bounding box center [786, 168] width 332 height 41
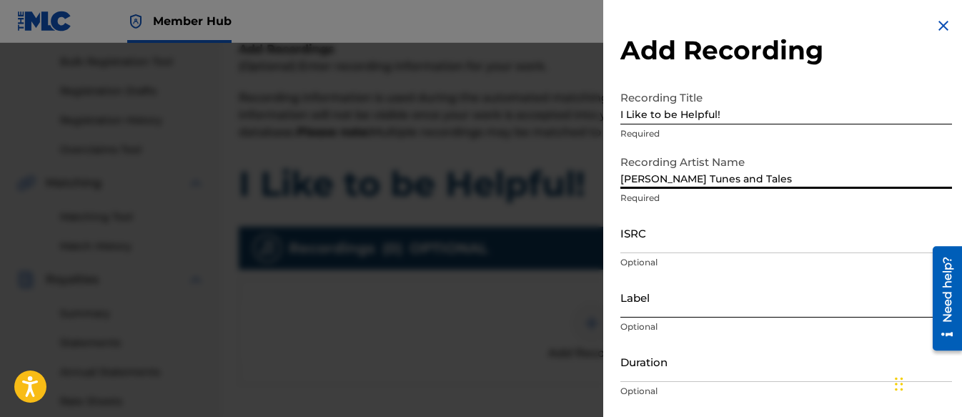
click at [629, 301] on input "Label" at bounding box center [786, 297] width 332 height 41
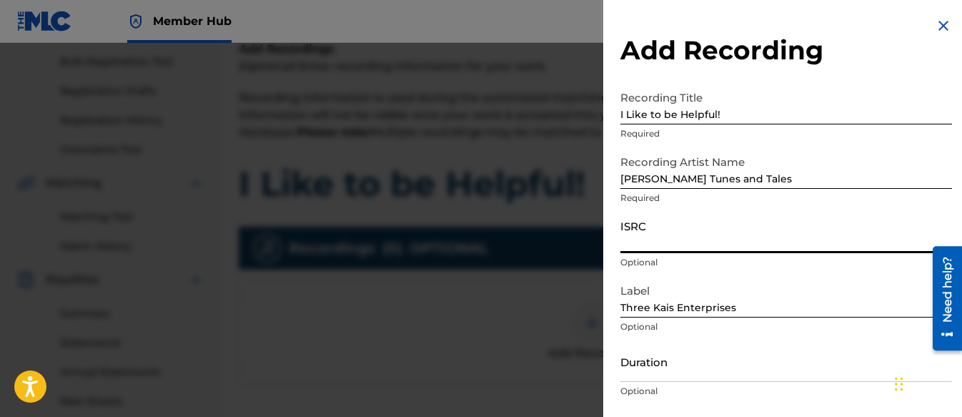
paste input "QZZ7N2593493"
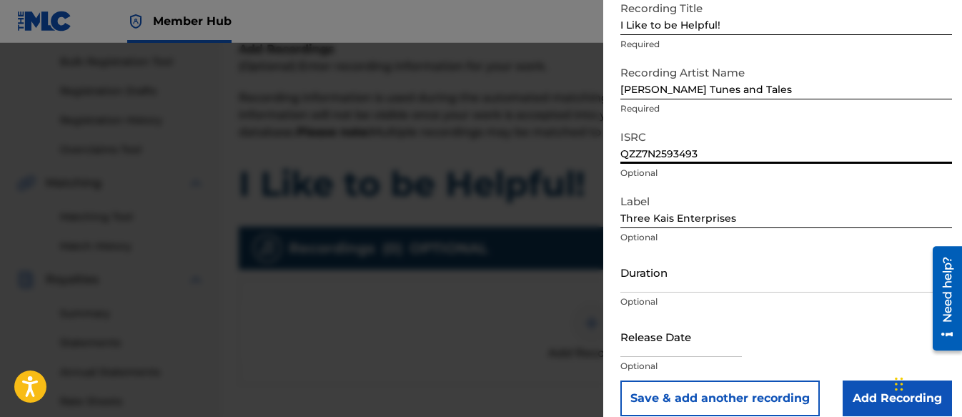
scroll to position [106, 0]
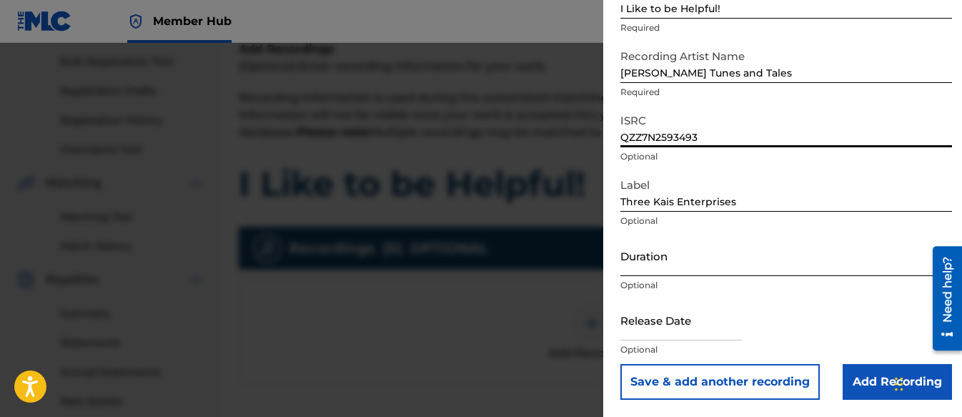
click at [651, 262] on input "Duration" at bounding box center [786, 255] width 332 height 41
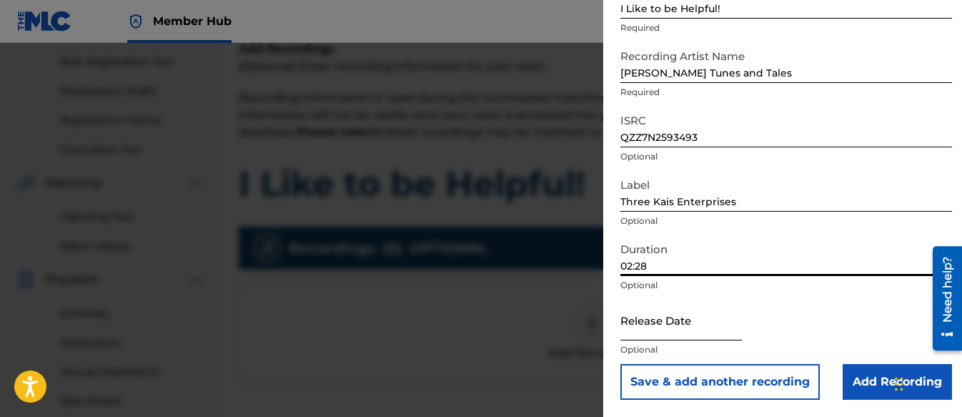
click at [691, 330] on input "text" at bounding box center [681, 320] width 122 height 41
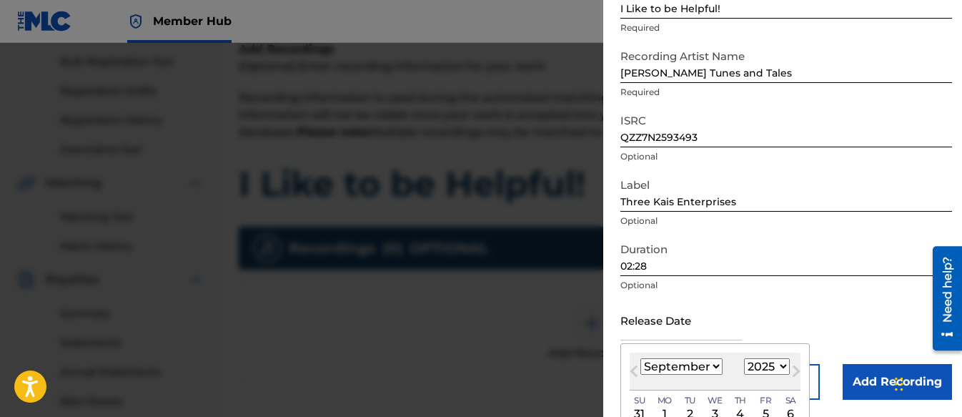
click at [678, 368] on select "January February March April May June July August September October November De…" at bounding box center [681, 366] width 82 height 16
click at [640, 358] on select "January February March April May June July August September October November De…" at bounding box center [681, 366] width 82 height 16
click at [776, 365] on select "1899 1900 1901 1902 1903 1904 1905 1906 1907 1908 1909 1910 1911 1912 1913 1914…" at bounding box center [767, 366] width 46 height 16
click at [744, 358] on select "1899 1900 1901 1902 1903 1904 1905 1906 1907 1908 1909 1910 1911 1912 1913 1914…" at bounding box center [767, 366] width 46 height 16
click at [728, 357] on div "June [DATE] February March April May June July August September October Novembe…" at bounding box center [715, 371] width 171 height 38
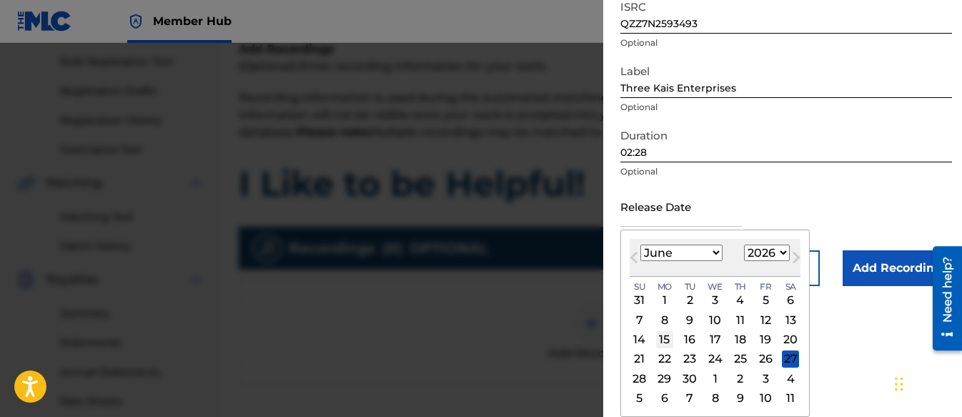
click at [665, 340] on div "15" at bounding box center [664, 339] width 17 height 17
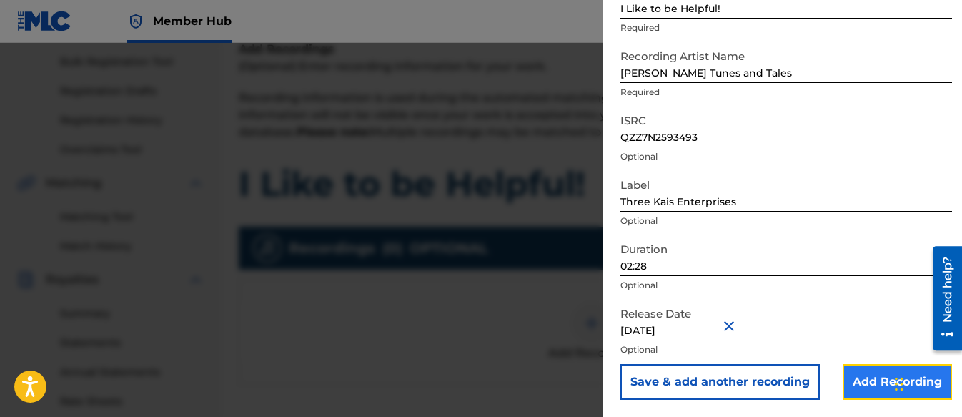
click at [862, 375] on input "Add Recording" at bounding box center [897, 382] width 109 height 36
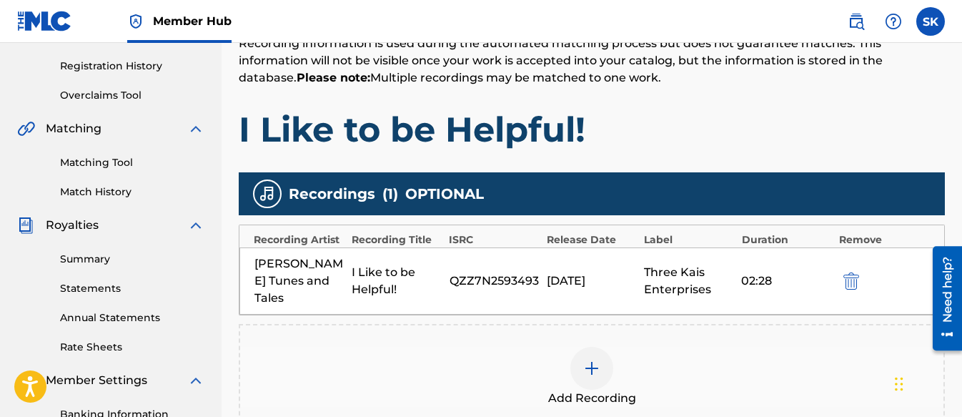
scroll to position [422, 0]
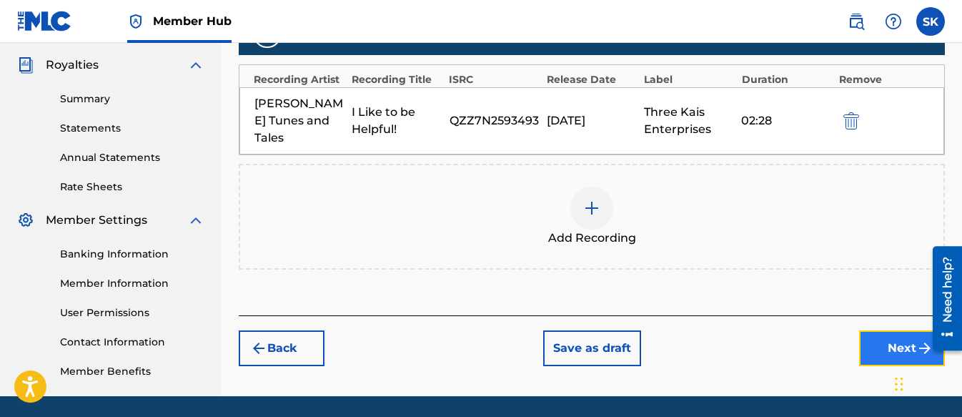
click at [907, 339] on button "Next" at bounding box center [902, 348] width 86 height 36
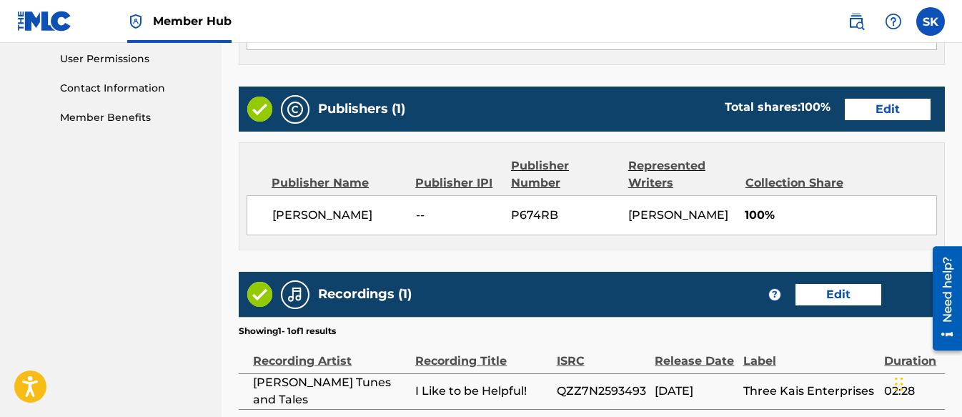
scroll to position [809, 0]
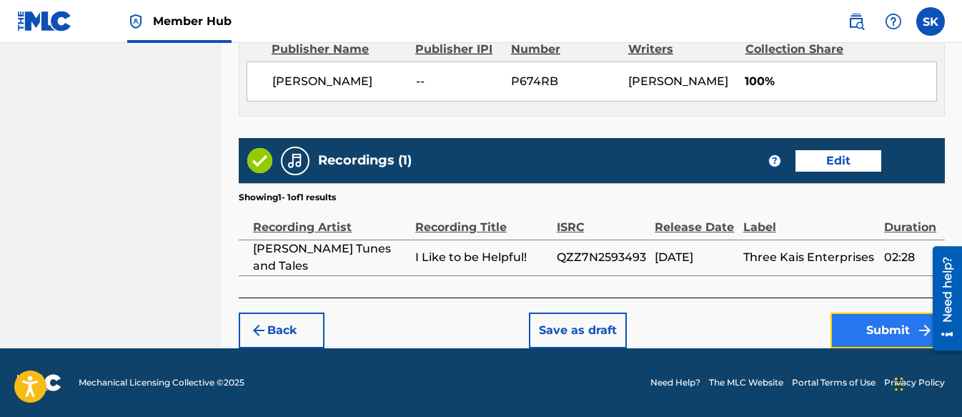
click at [871, 316] on button "Submit" at bounding box center [888, 330] width 114 height 36
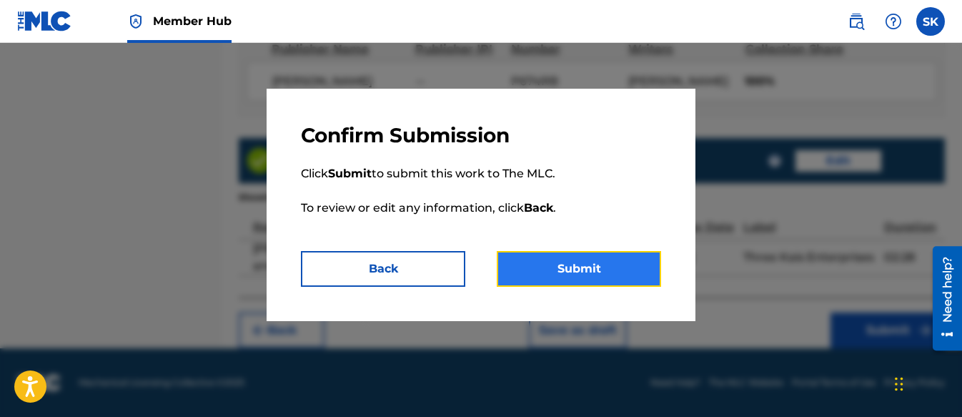
click at [527, 252] on button "Submit" at bounding box center [579, 269] width 164 height 36
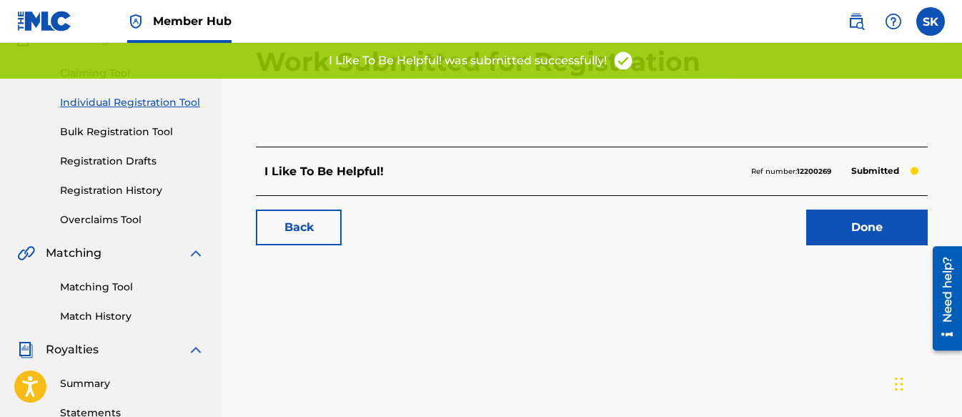
scroll to position [143, 0]
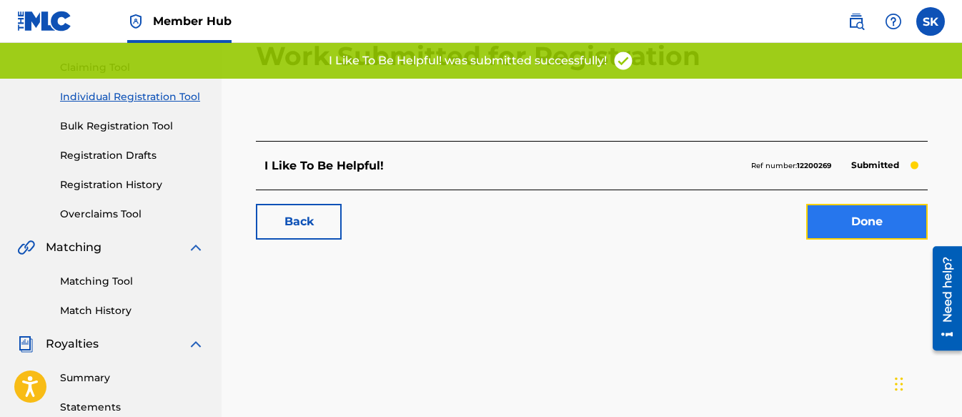
click at [885, 224] on link "Done" at bounding box center [867, 222] width 122 height 36
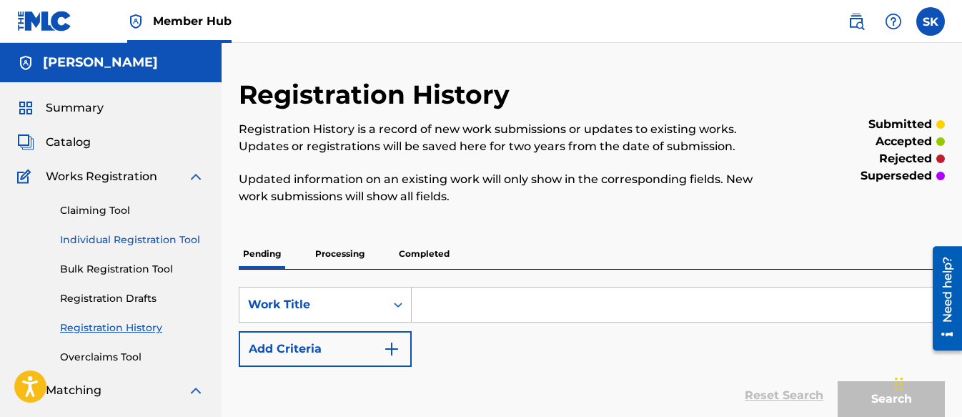
click at [134, 242] on link "Individual Registration Tool" at bounding box center [132, 239] width 144 height 15
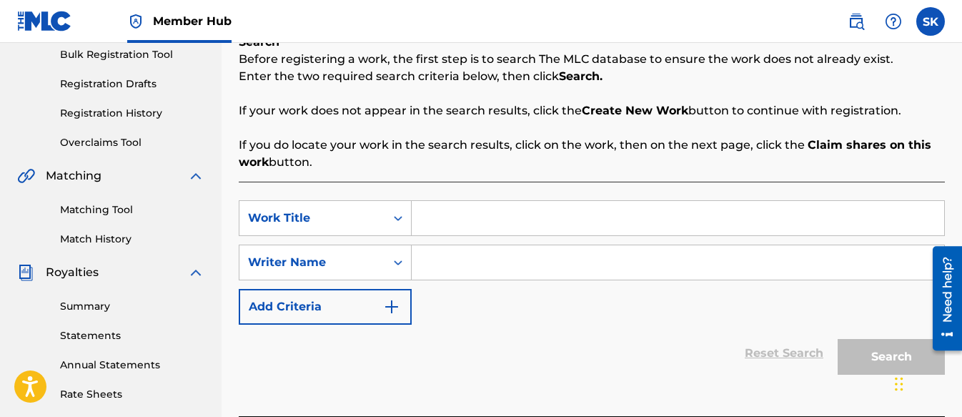
scroll to position [143, 0]
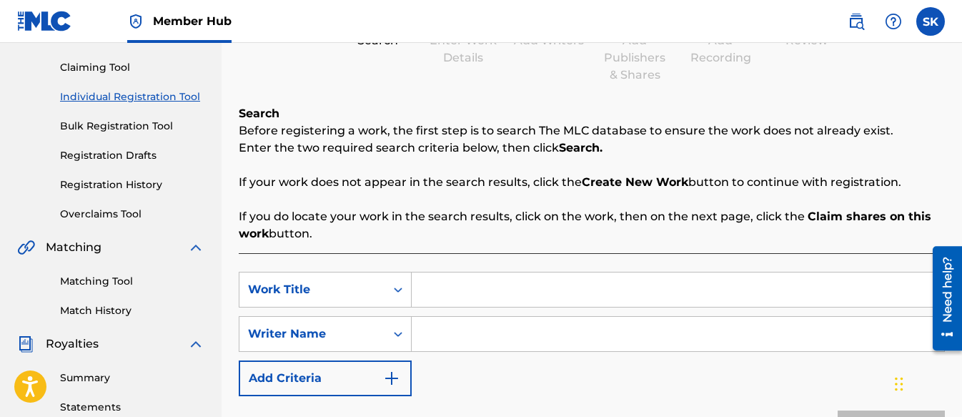
paste input "Sharing is Caring"
click at [439, 325] on input "Search Form" at bounding box center [678, 334] width 533 height 34
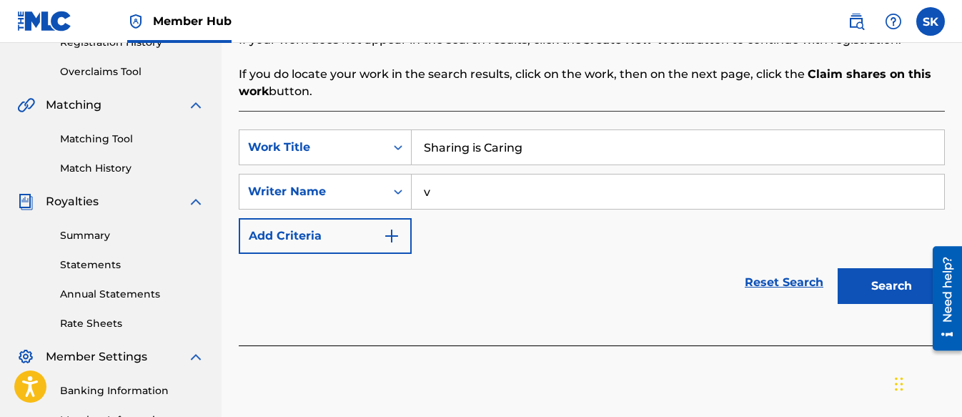
scroll to position [286, 0]
click at [870, 280] on button "Search" at bounding box center [891, 285] width 107 height 36
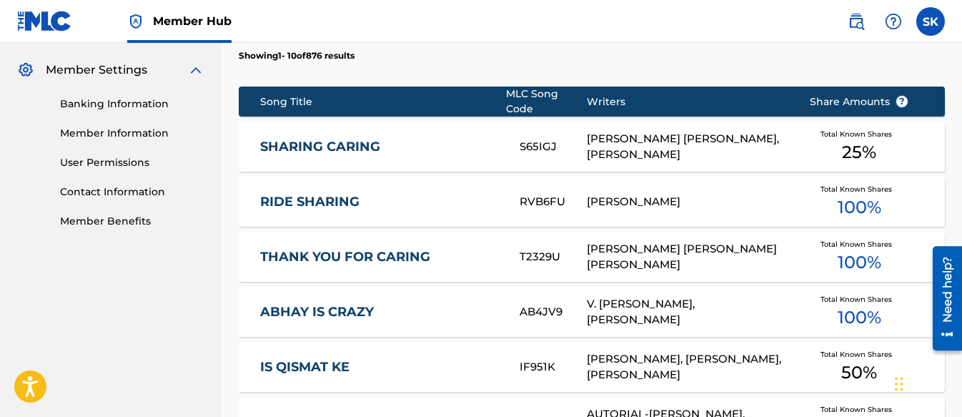
scroll to position [643, 0]
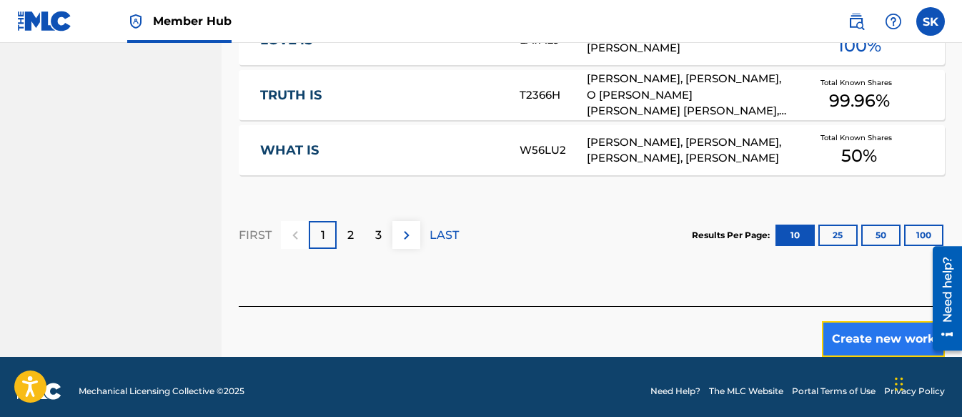
click at [871, 321] on button "Create new work" at bounding box center [883, 339] width 123 height 36
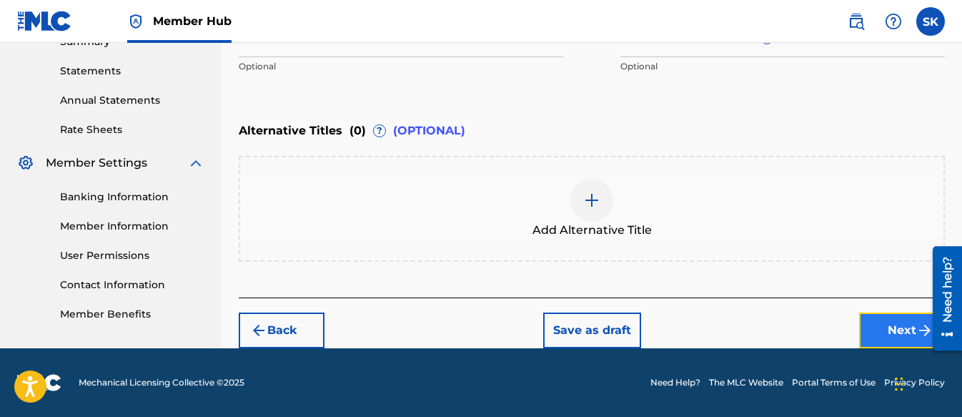
click at [875, 327] on button "Next" at bounding box center [902, 330] width 86 height 36
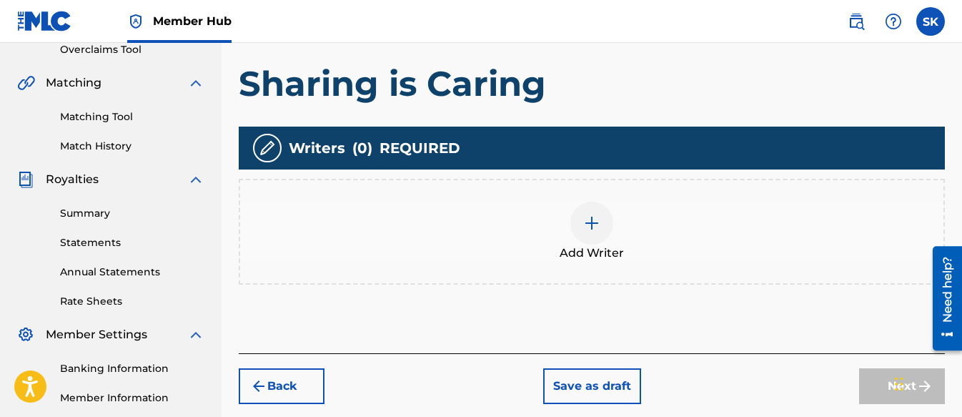
scroll to position [350, 0]
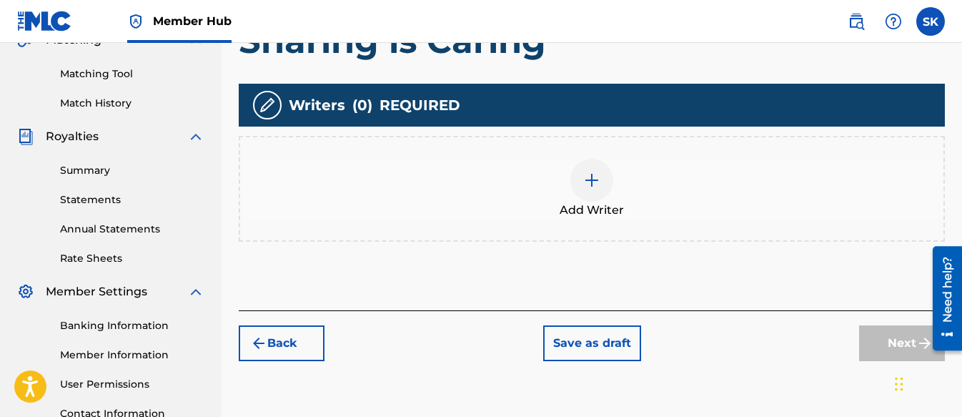
click at [585, 166] on div at bounding box center [591, 180] width 43 height 43
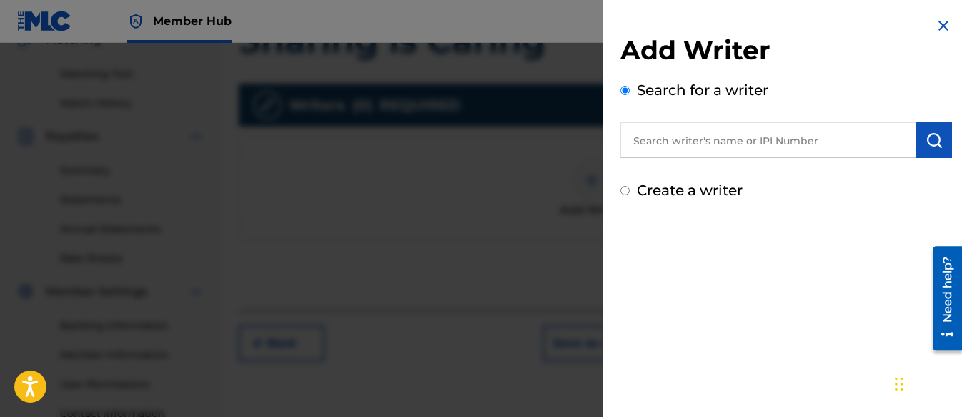
click at [623, 185] on div "Create a writer" at bounding box center [786, 189] width 332 height 21
click at [626, 194] on input "Create a writer" at bounding box center [624, 190] width 9 height 9
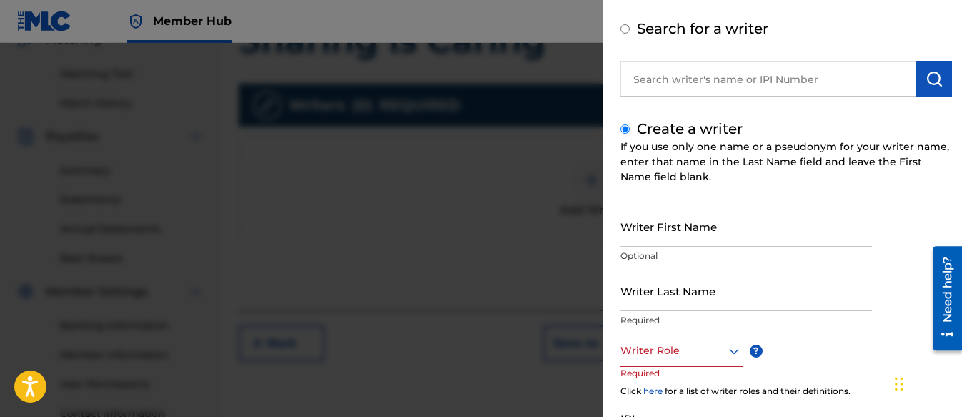
scroll to position [143, 0]
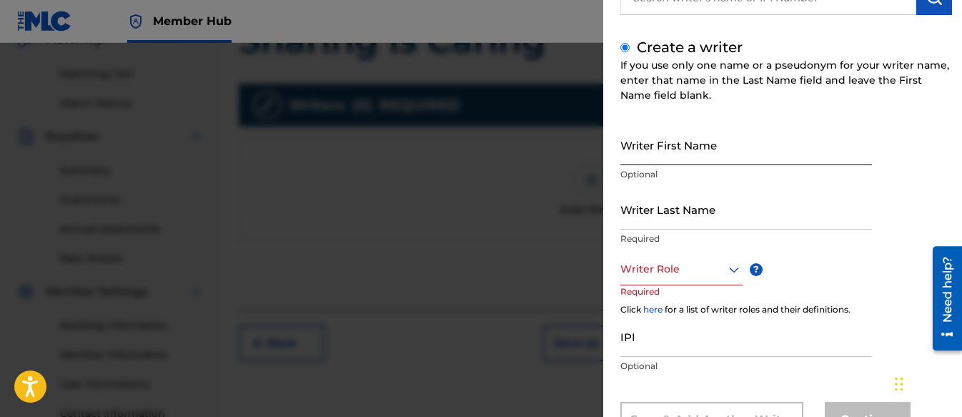
click at [643, 157] on input "Writer First Name" at bounding box center [746, 144] width 252 height 41
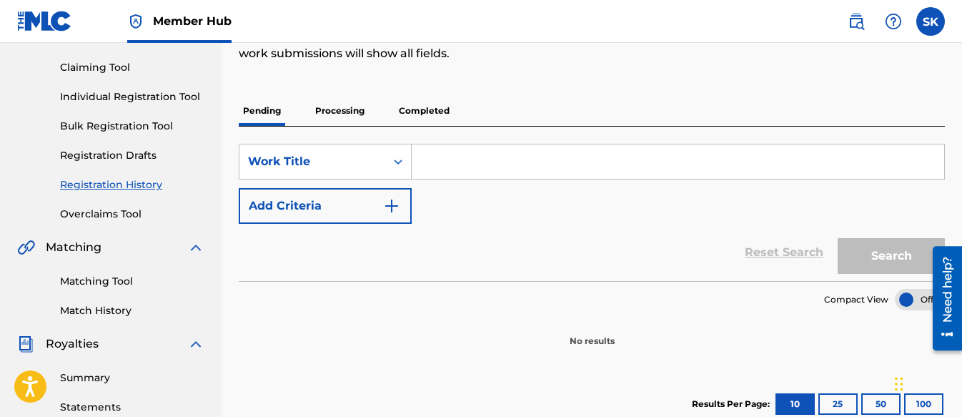
scroll to position [71, 0]
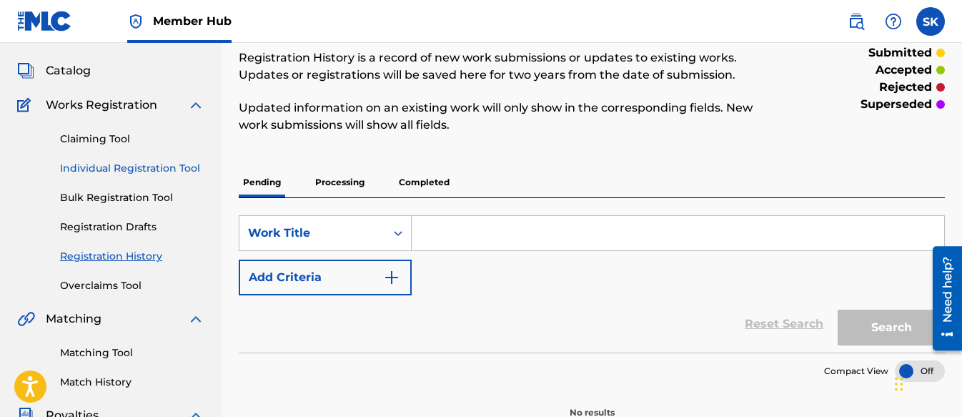
click at [120, 169] on link "Individual Registration Tool" at bounding box center [132, 168] width 144 height 15
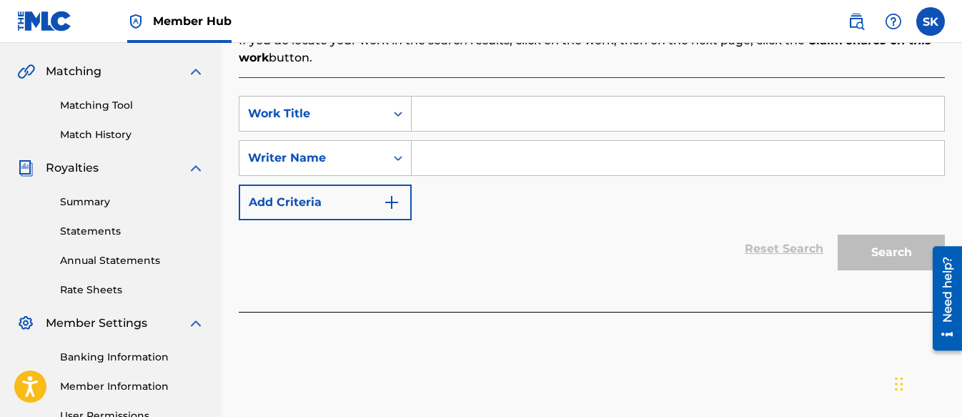
scroll to position [357, 0]
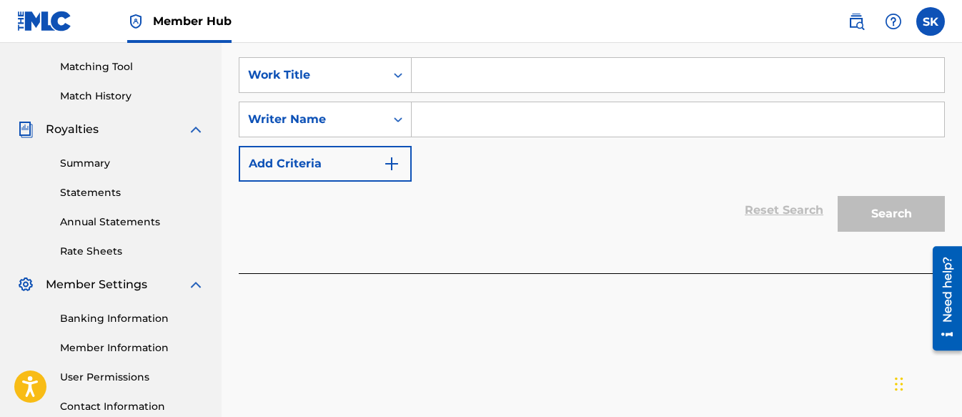
paste input "Sharing is Caring"
click at [451, 127] on input "Search Form" at bounding box center [678, 119] width 533 height 34
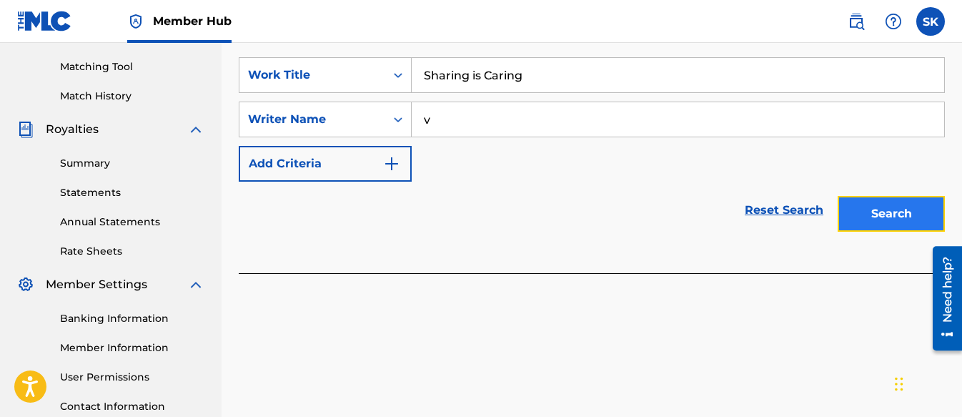
click at [849, 196] on button "Search" at bounding box center [891, 214] width 107 height 36
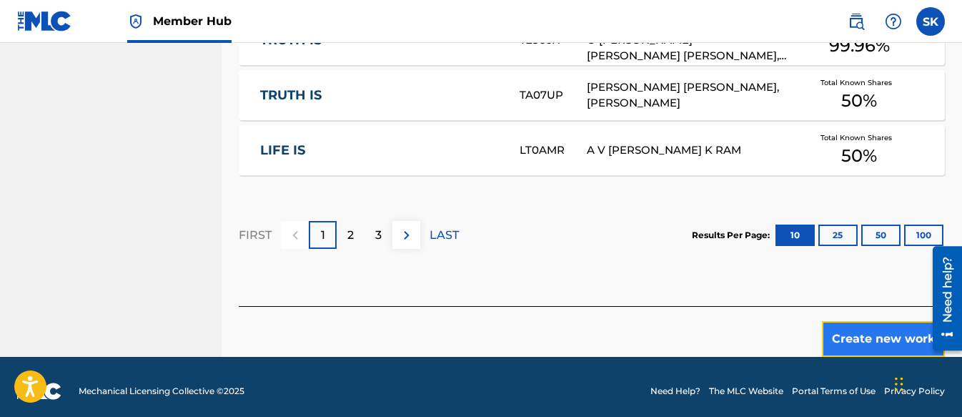
click at [899, 321] on button "Create new work" at bounding box center [883, 339] width 123 height 36
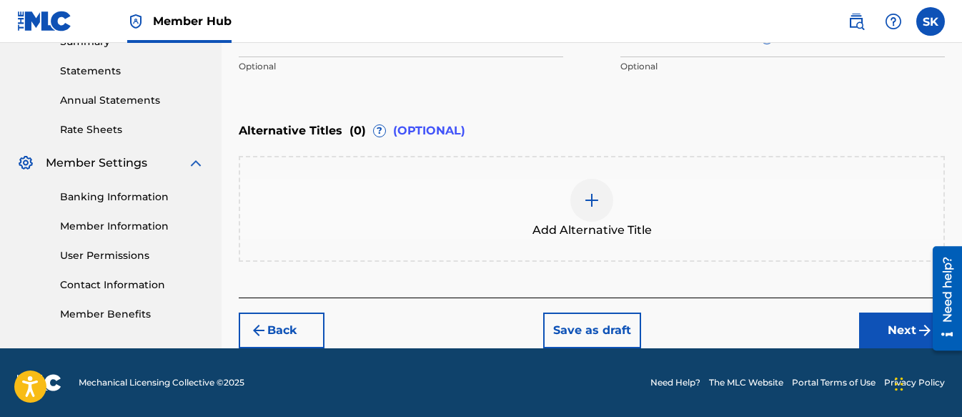
scroll to position [479, 0]
click at [905, 326] on button "Next" at bounding box center [902, 330] width 86 height 36
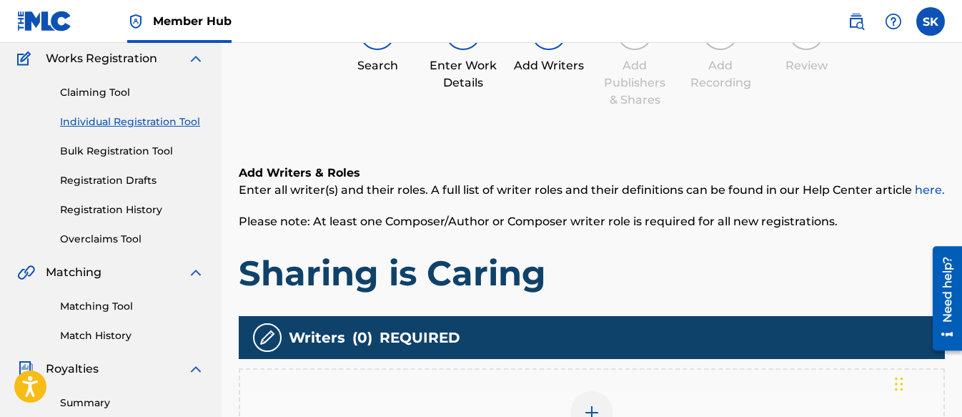
scroll to position [350, 0]
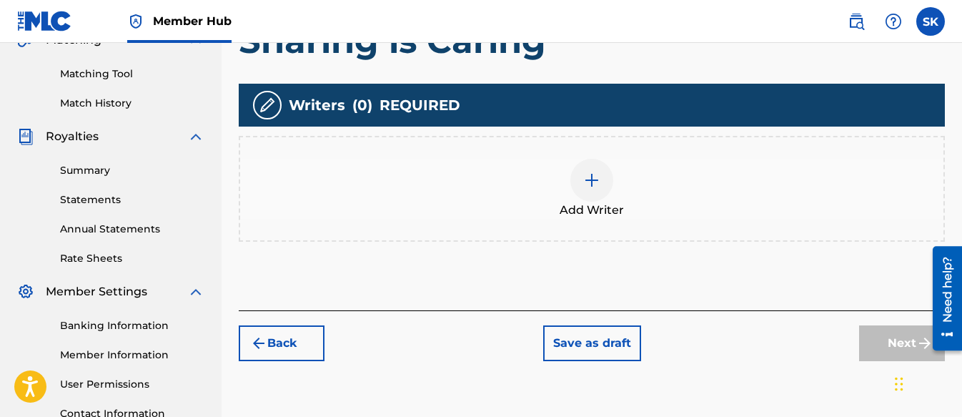
click at [597, 180] on img at bounding box center [591, 180] width 17 height 17
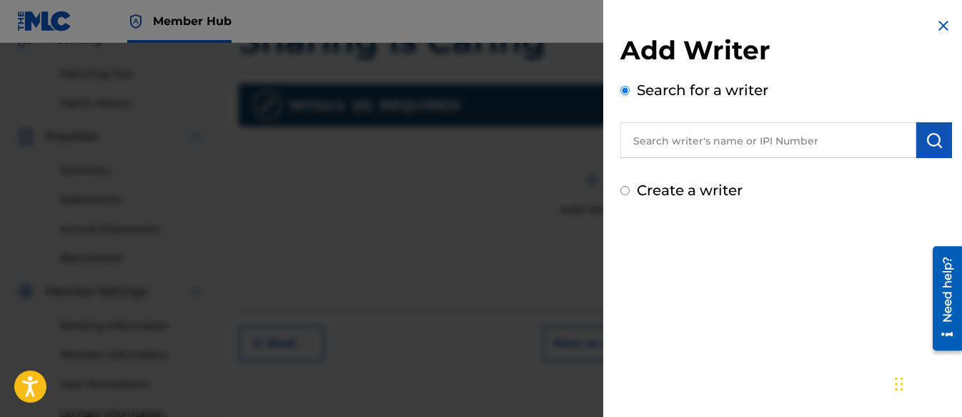
click at [625, 187] on input "Create a writer" at bounding box center [624, 190] width 9 height 9
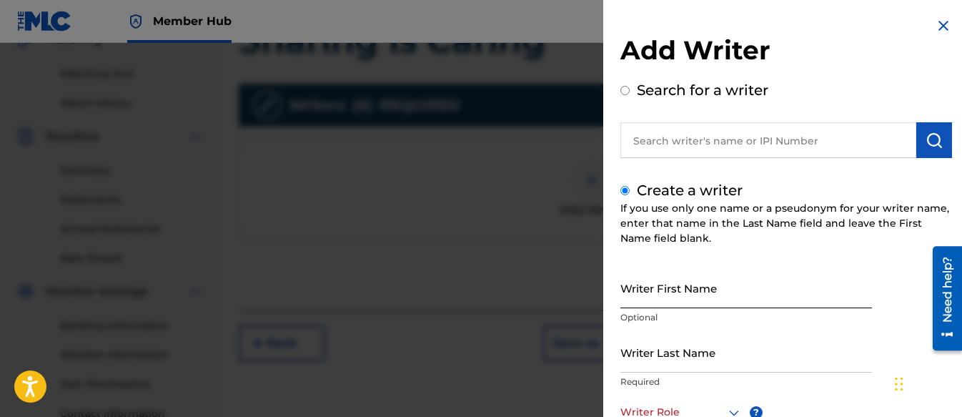
click at [670, 290] on input "Writer First Name" at bounding box center [746, 287] width 252 height 41
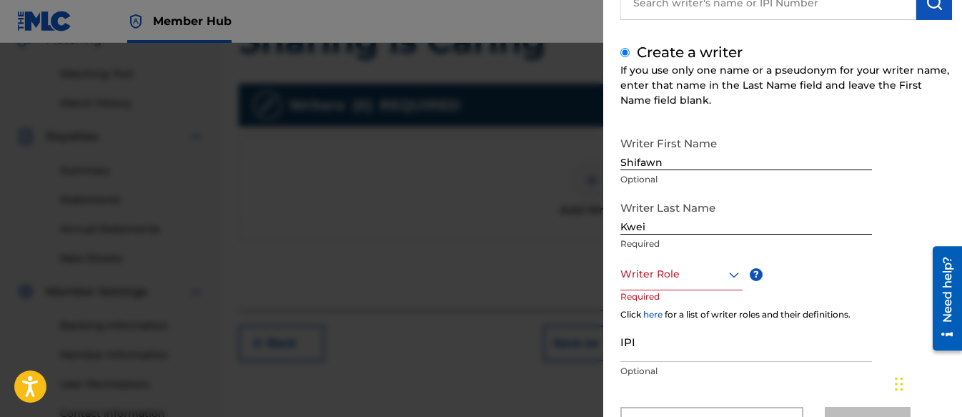
scroll to position [146, 0]
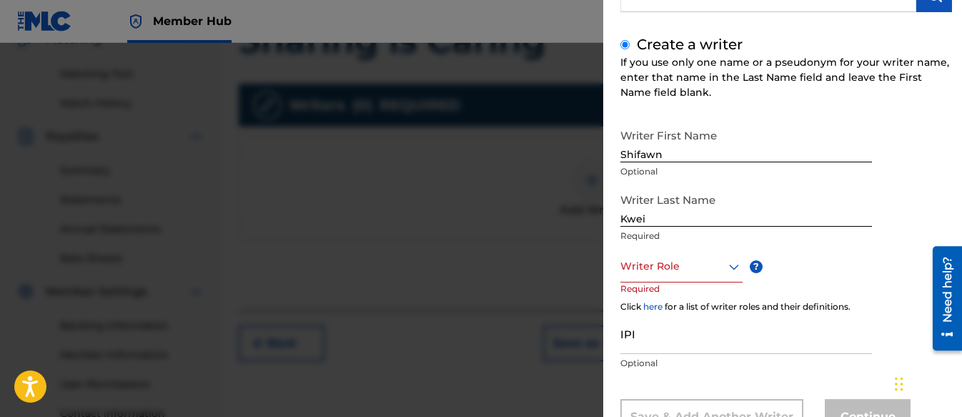
click at [665, 263] on div at bounding box center [681, 266] width 122 height 18
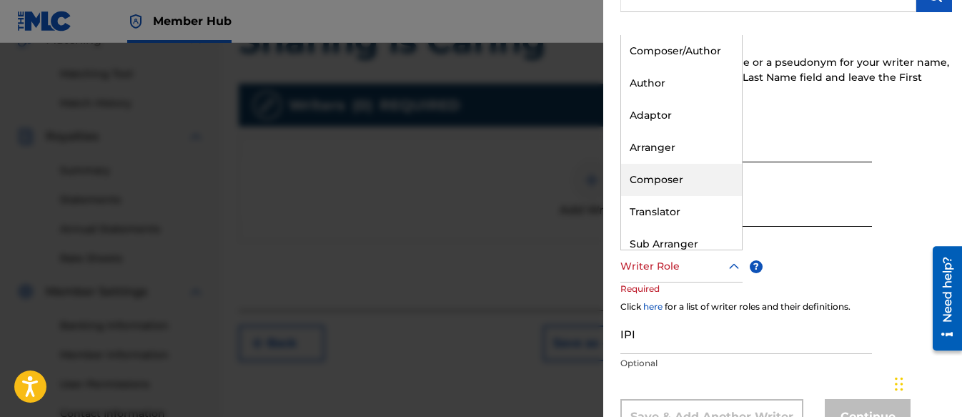
click at [649, 177] on div "Composer" at bounding box center [681, 180] width 121 height 32
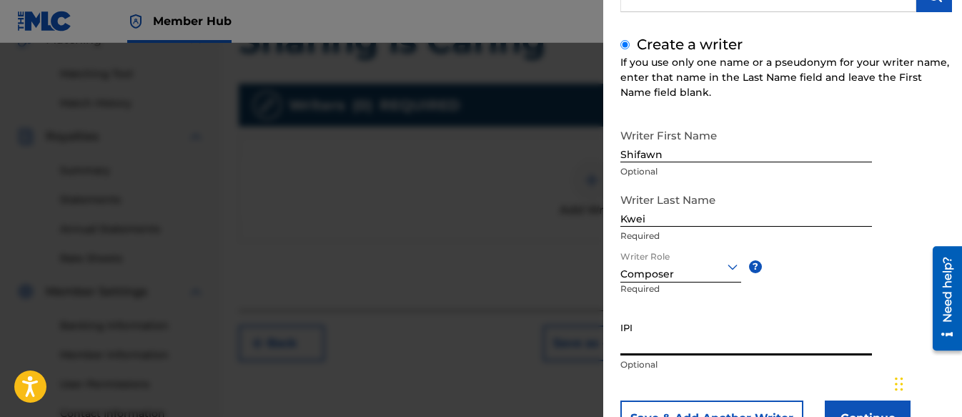
click at [634, 347] on input "IPI" at bounding box center [746, 335] width 252 height 41
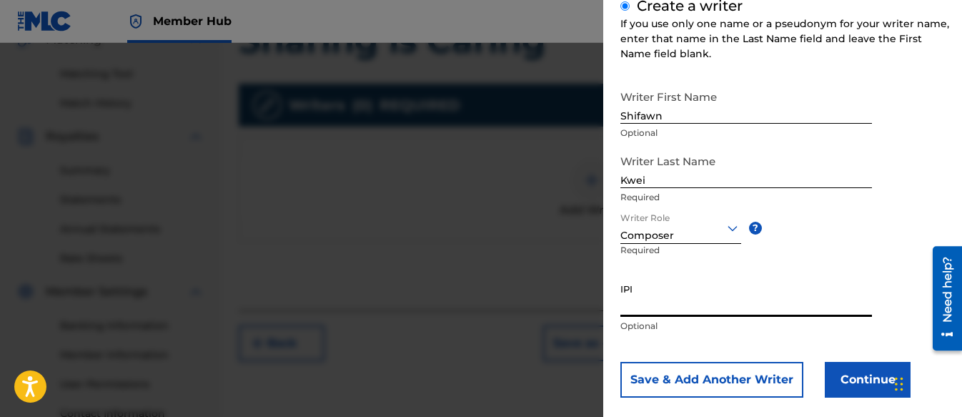
scroll to position [204, 0]
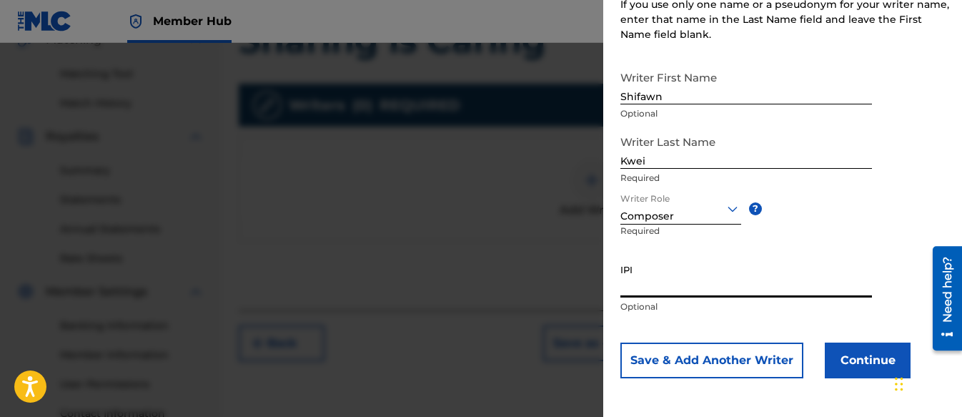
paste input "01313326985"
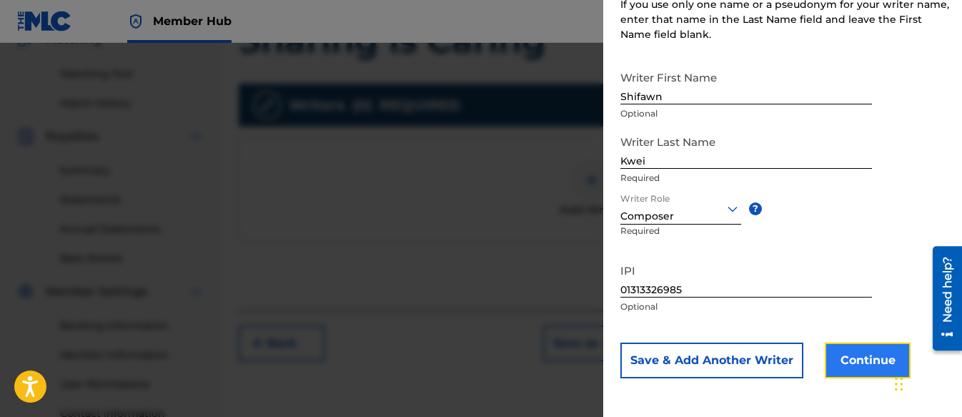
click at [864, 353] on button "Continue" at bounding box center [868, 360] width 86 height 36
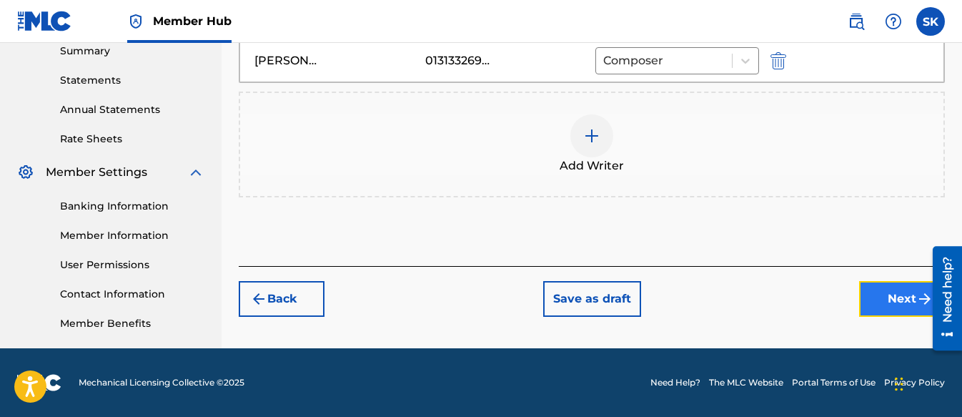
click at [894, 295] on button "Next" at bounding box center [902, 299] width 86 height 36
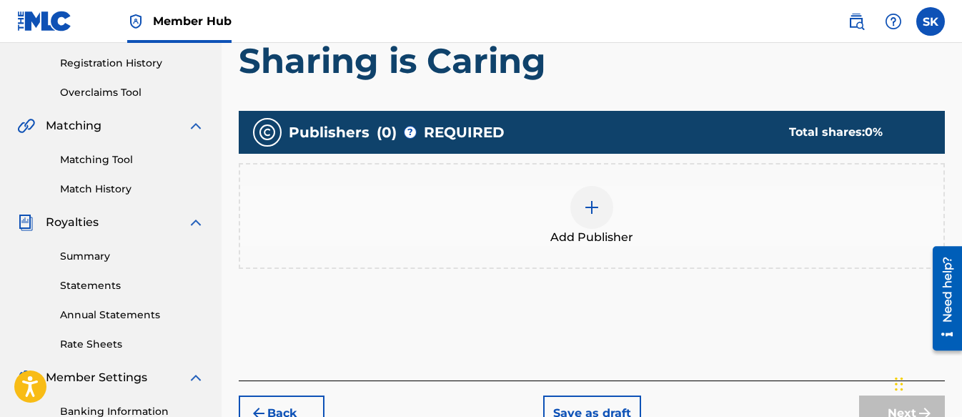
scroll to position [279, 0]
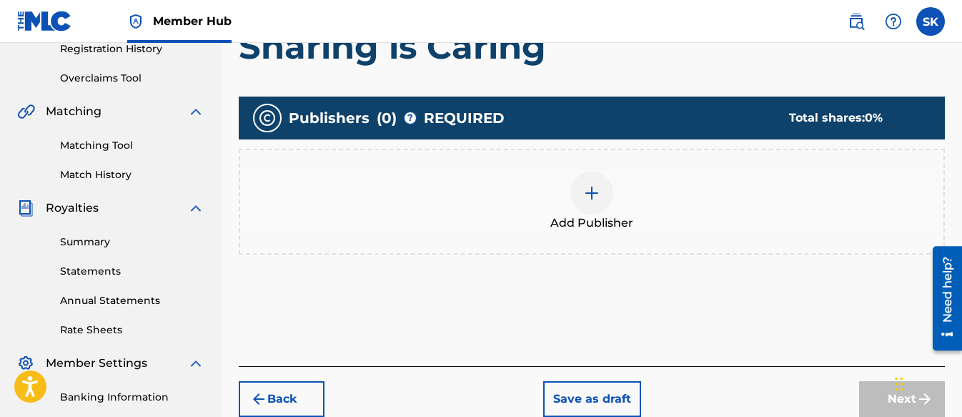
click at [588, 182] on div at bounding box center [591, 193] width 43 height 43
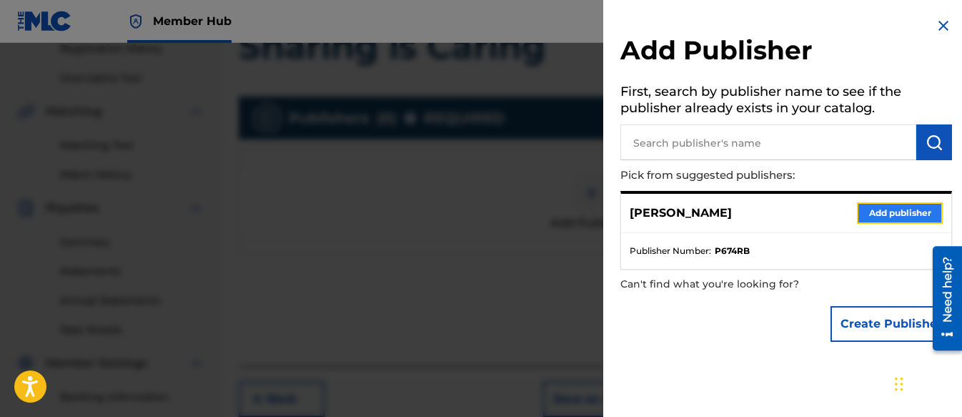
click at [890, 210] on button "Add publisher" at bounding box center [900, 212] width 86 height 21
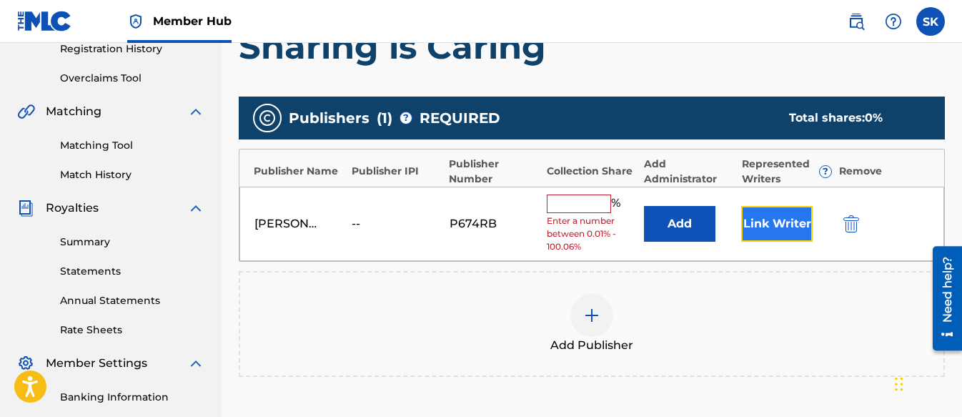
click at [762, 226] on button "Link Writer" at bounding box center [776, 224] width 71 height 36
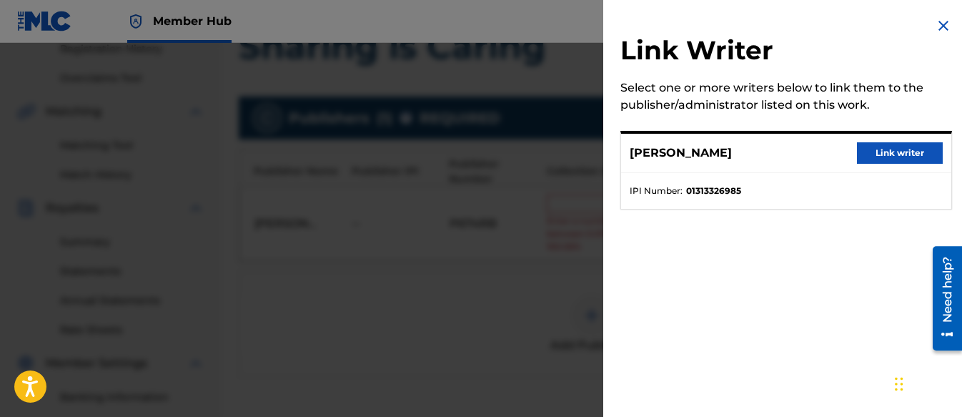
click at [901, 139] on div "[PERSON_NAME] Link writer" at bounding box center [786, 153] width 330 height 39
click at [899, 151] on button "Link writer" at bounding box center [900, 152] width 86 height 21
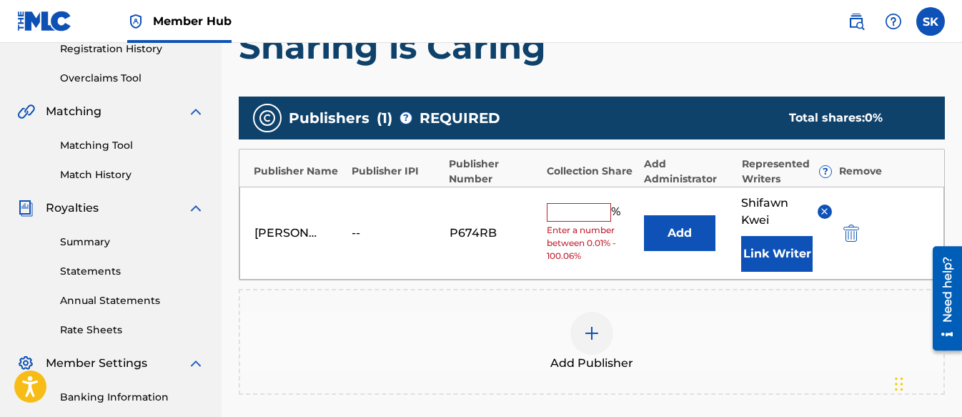
click at [580, 217] on input "text" at bounding box center [579, 212] width 64 height 19
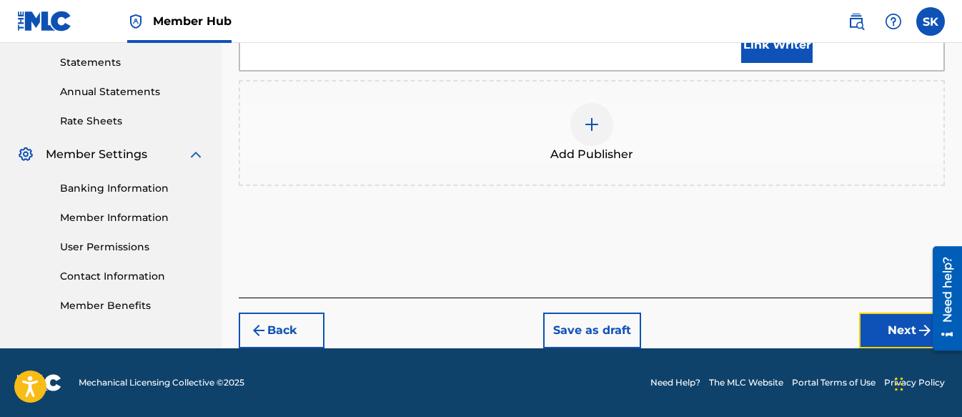
click at [885, 325] on button "Next" at bounding box center [902, 330] width 86 height 36
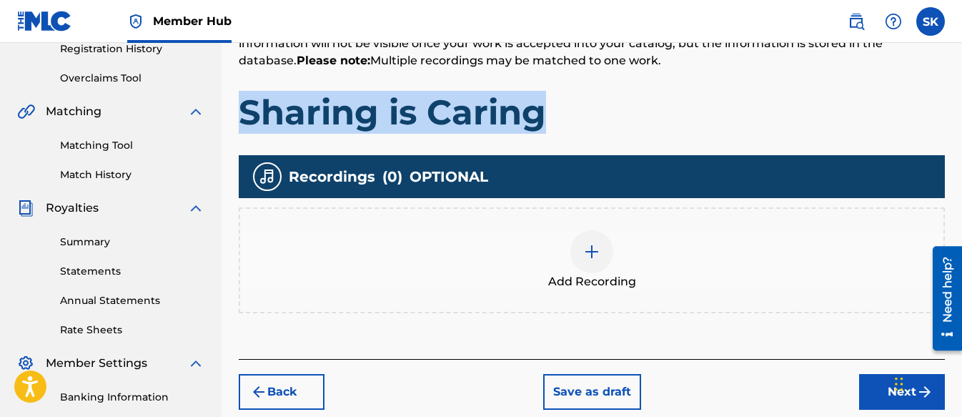
drag, startPoint x: 553, startPoint y: 120, endPoint x: 244, endPoint y: 124, distance: 308.8
click at [238, 124] on div "Register Work Search Enter Work Details Add Writers Add Publishers & Shares Add…" at bounding box center [592, 169] width 741 height 739
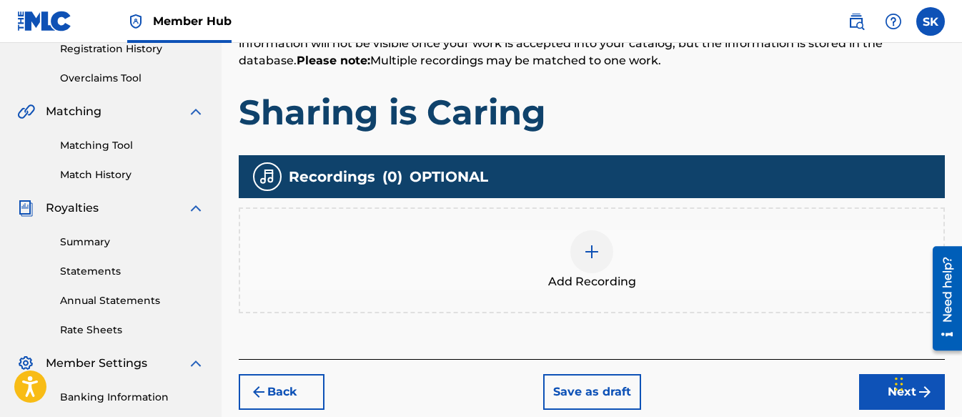
click at [606, 252] on div at bounding box center [591, 251] width 43 height 43
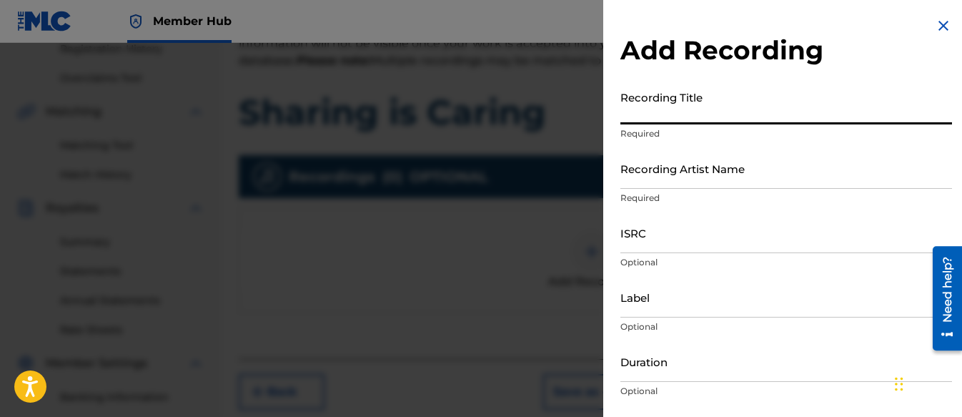
paste input "Sharing is Caring"
click at [658, 171] on input "Recording Artist Name" at bounding box center [786, 168] width 332 height 41
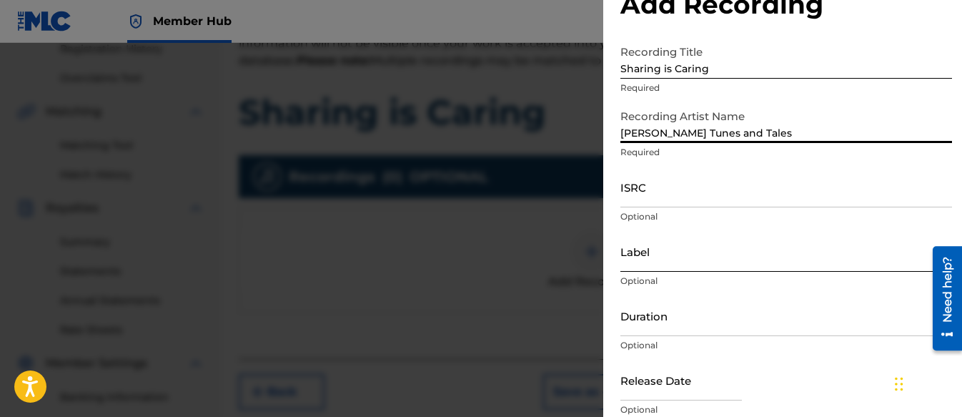
scroll to position [71, 0]
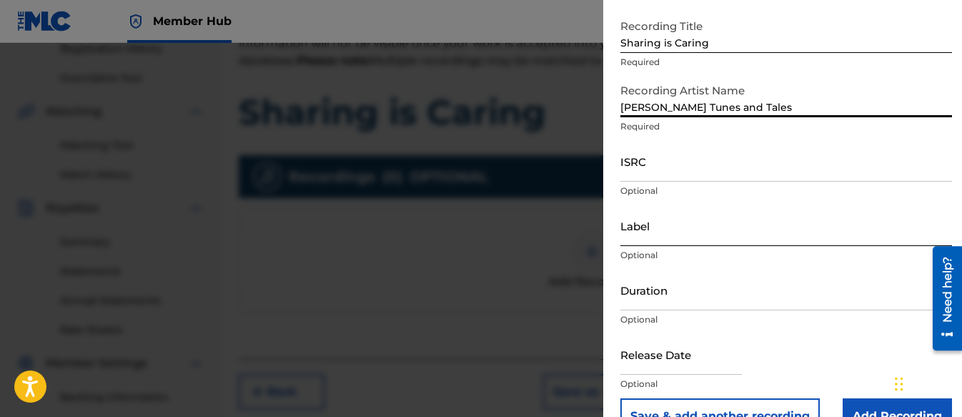
click at [663, 229] on input "Label" at bounding box center [786, 225] width 332 height 41
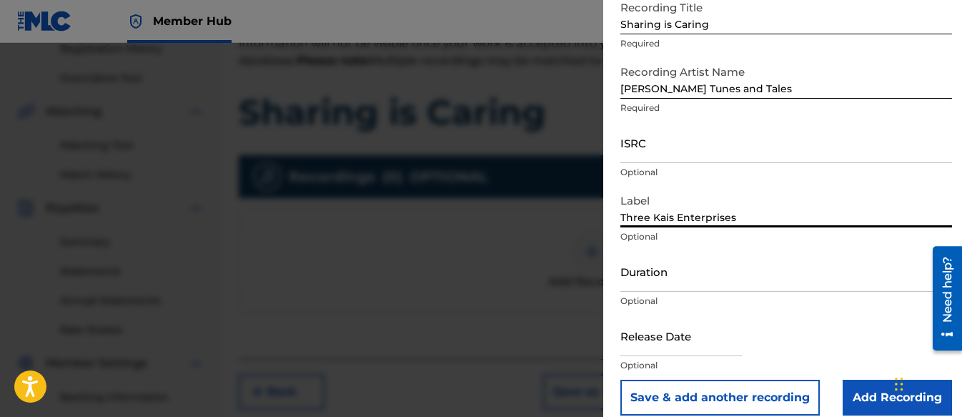
scroll to position [106, 0]
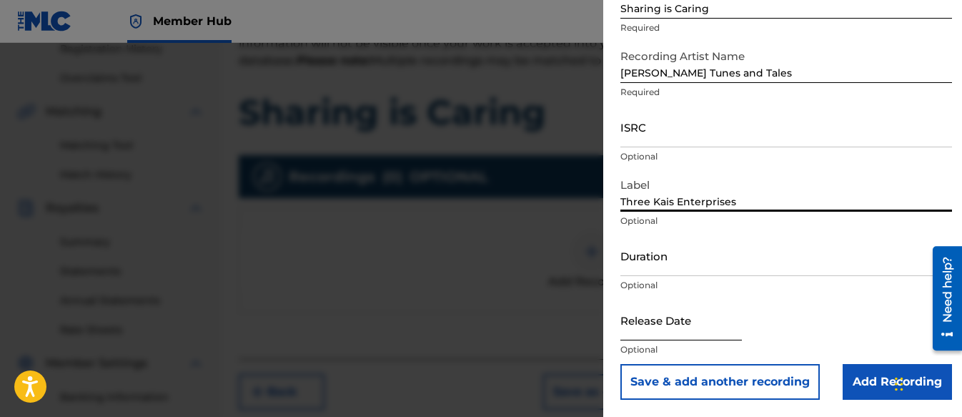
click at [694, 328] on input "text" at bounding box center [681, 320] width 122 height 41
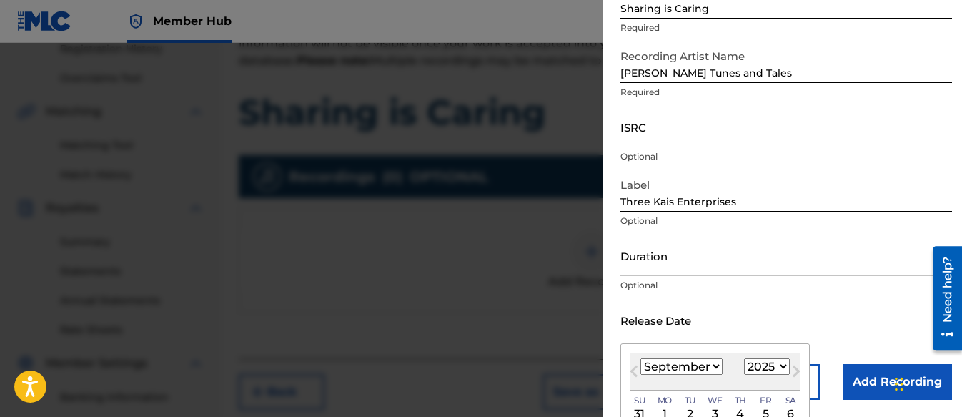
click at [702, 371] on select "January February March April May June July August September October November De…" at bounding box center [681, 366] width 82 height 16
click at [640, 358] on select "January February March April May June July August September October November De…" at bounding box center [681, 366] width 82 height 16
click at [785, 367] on button "Next Month" at bounding box center [796, 373] width 23 height 23
click at [780, 364] on select "1899 1900 1901 1902 1903 1904 1905 1906 1907 1908 1909 1910 1911 1912 1913 1914…" at bounding box center [767, 366] width 46 height 16
click at [744, 358] on select "1899 1900 1901 1902 1903 1904 1905 1906 1907 1908 1909 1910 1911 1912 1913 1914…" at bounding box center [767, 366] width 46 height 16
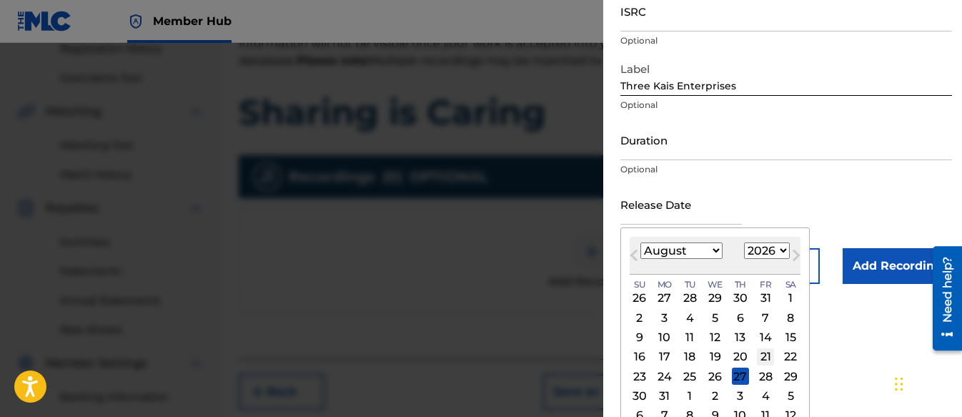
scroll to position [239, 0]
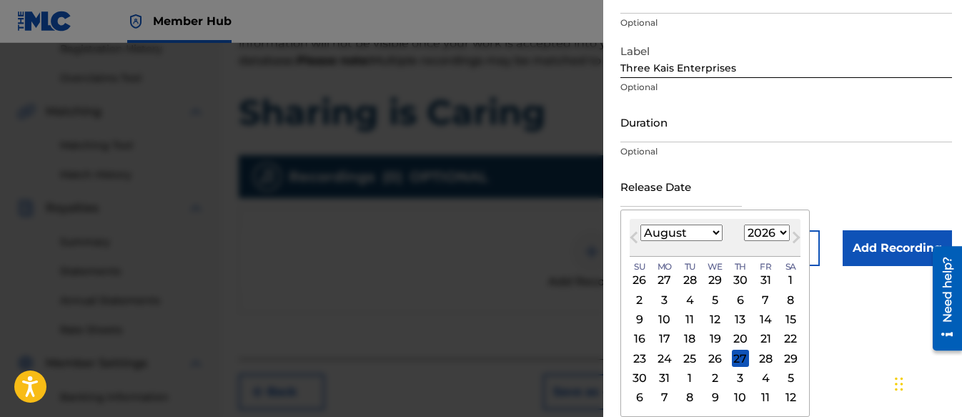
click at [711, 231] on select "January February March April May June July August September October November De…" at bounding box center [681, 232] width 82 height 16
click at [640, 241] on select "January February March April May June July August September October November De…" at bounding box center [681, 232] width 82 height 16
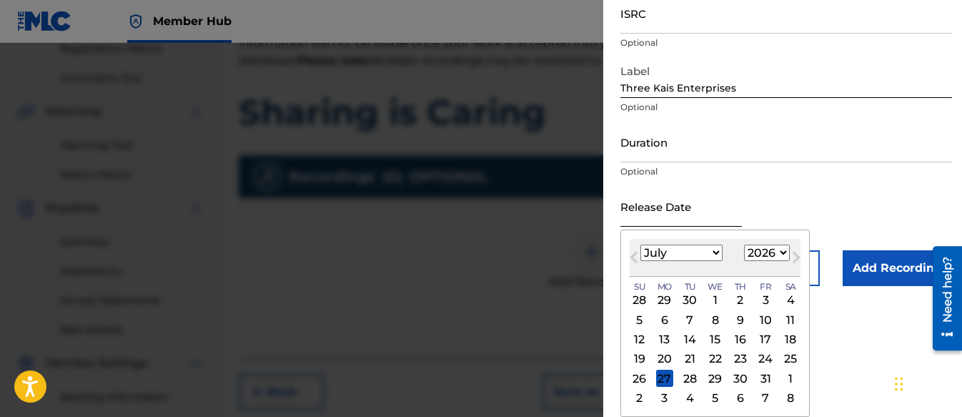
scroll to position [219, 0]
click at [743, 377] on div "30" at bounding box center [740, 378] width 17 height 17
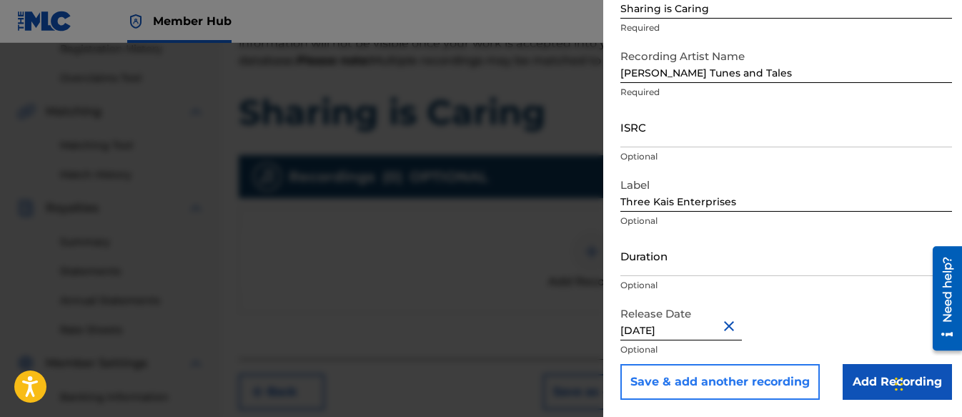
scroll to position [106, 0]
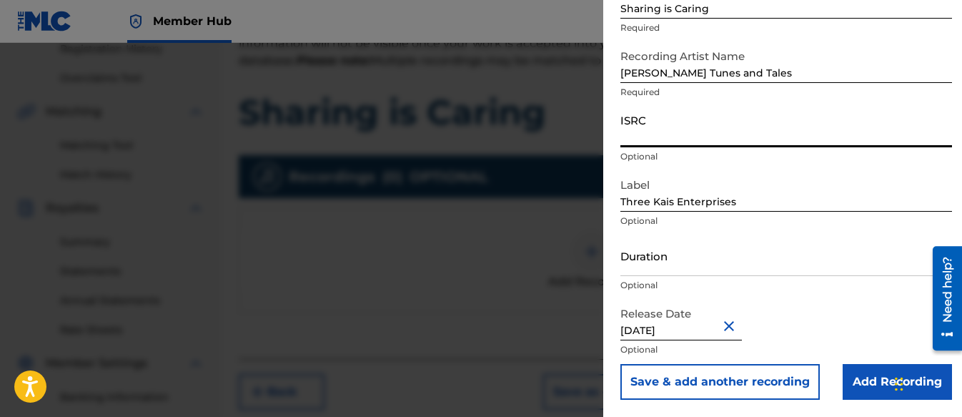
paste input "QZZ7N2595530"
click at [682, 254] on input "Duration" at bounding box center [786, 255] width 332 height 41
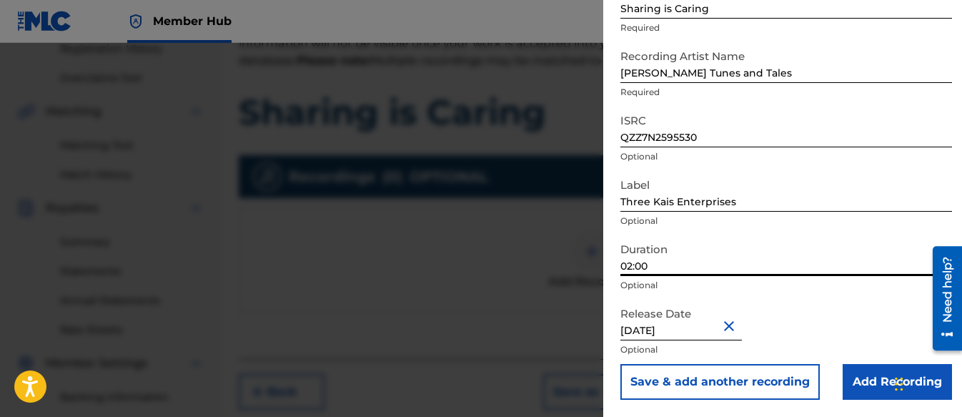
click at [816, 291] on p "Optional" at bounding box center [786, 285] width 332 height 13
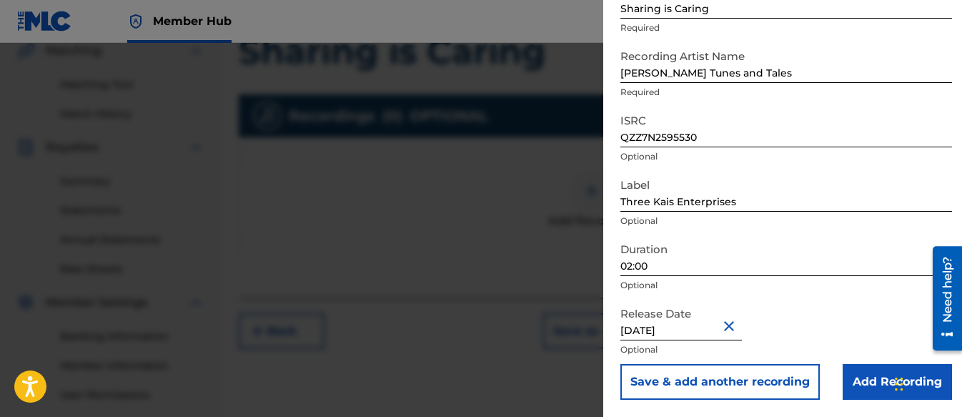
scroll to position [422, 0]
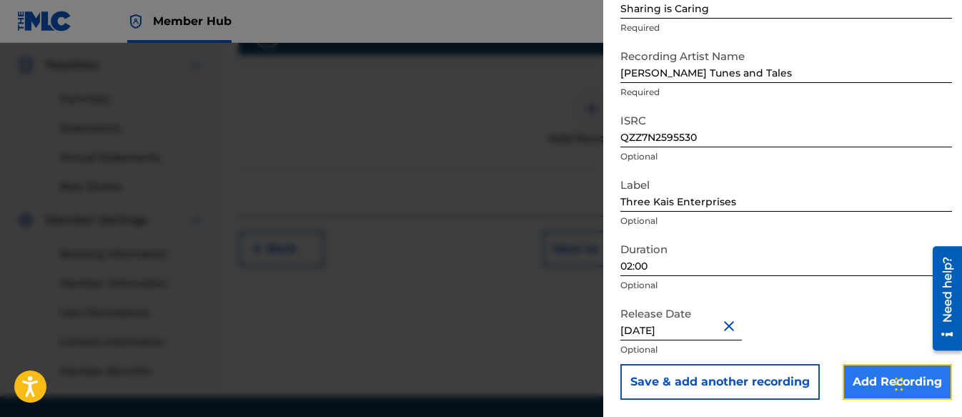
click at [879, 373] on input "Add Recording" at bounding box center [897, 382] width 109 height 36
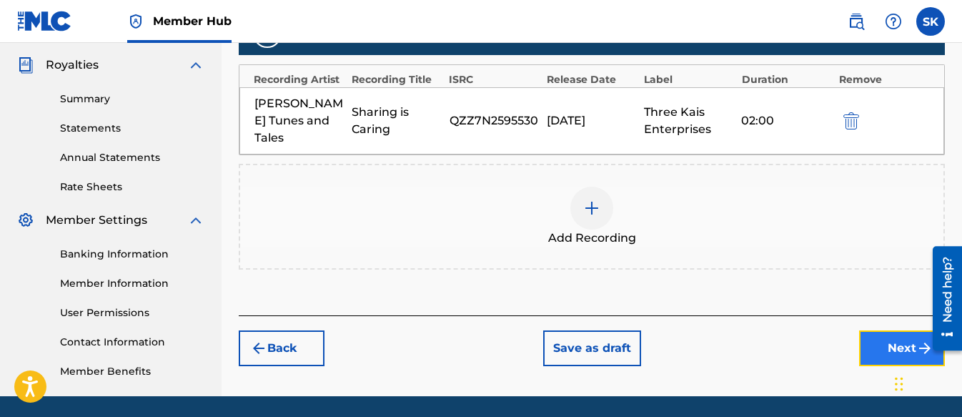
click at [887, 330] on button "Next" at bounding box center [902, 348] width 86 height 36
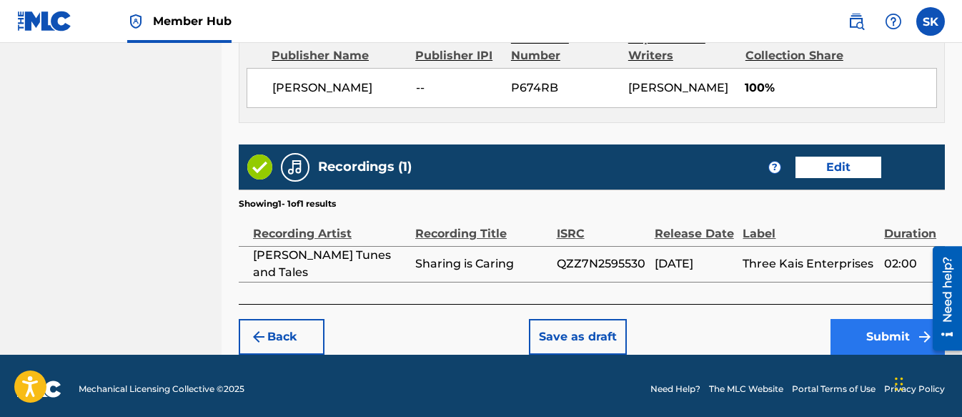
scroll to position [809, 0]
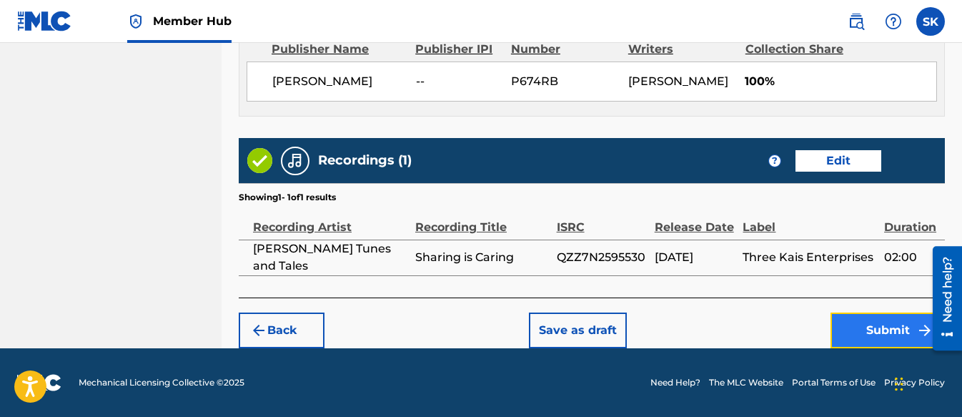
click at [866, 330] on button "Submit" at bounding box center [888, 330] width 114 height 36
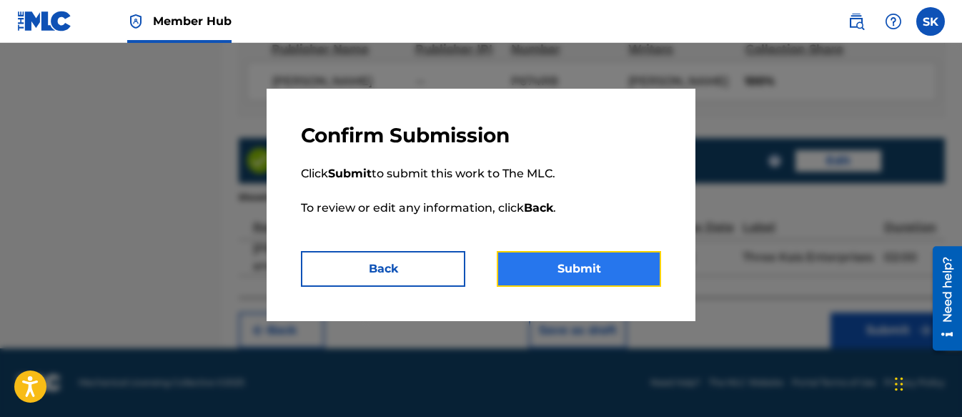
click at [614, 263] on button "Submit" at bounding box center [579, 269] width 164 height 36
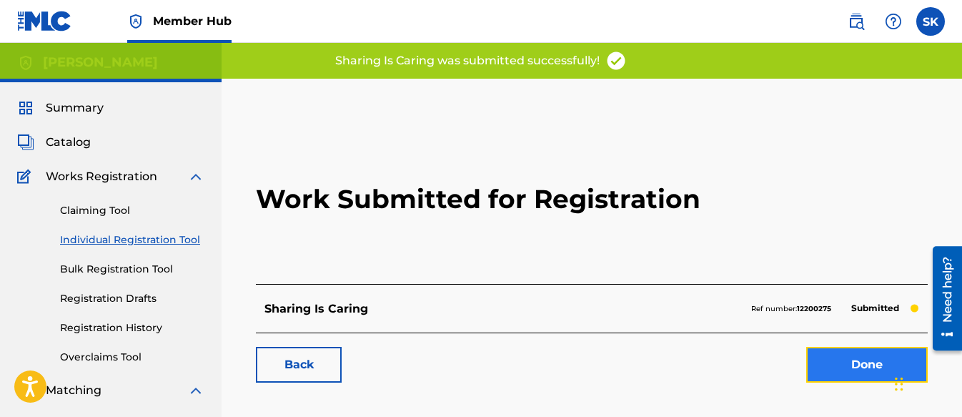
click at [829, 362] on link "Done" at bounding box center [867, 365] width 122 height 36
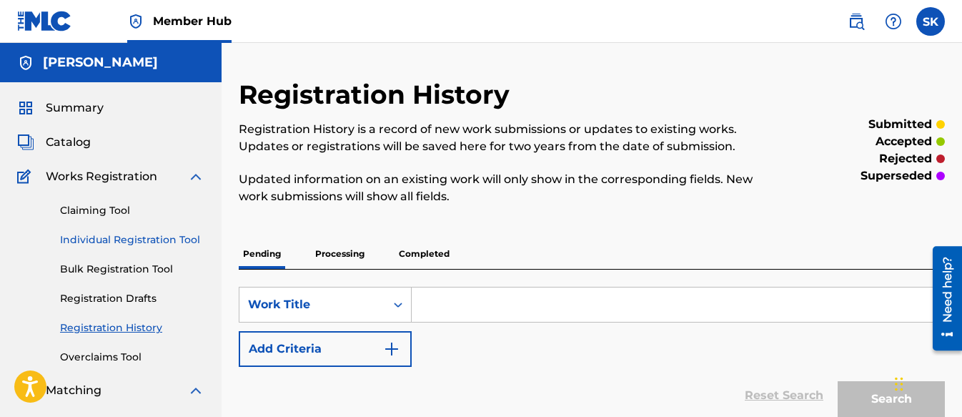
click at [140, 247] on link "Individual Registration Tool" at bounding box center [132, 239] width 144 height 15
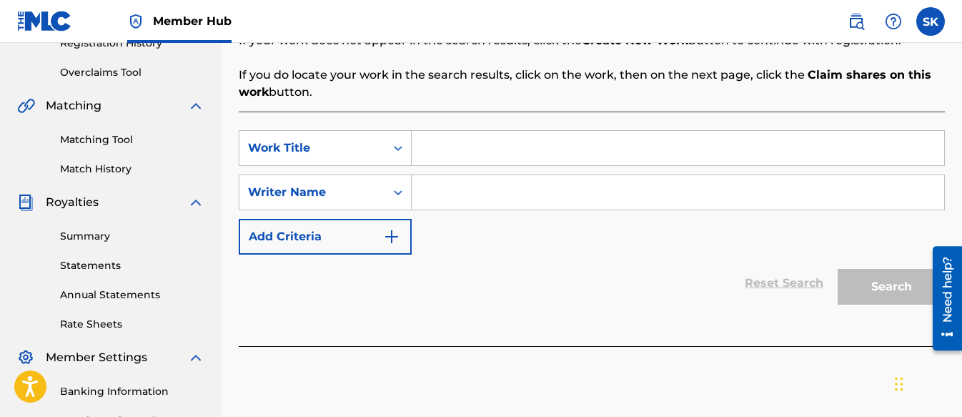
scroll to position [286, 0]
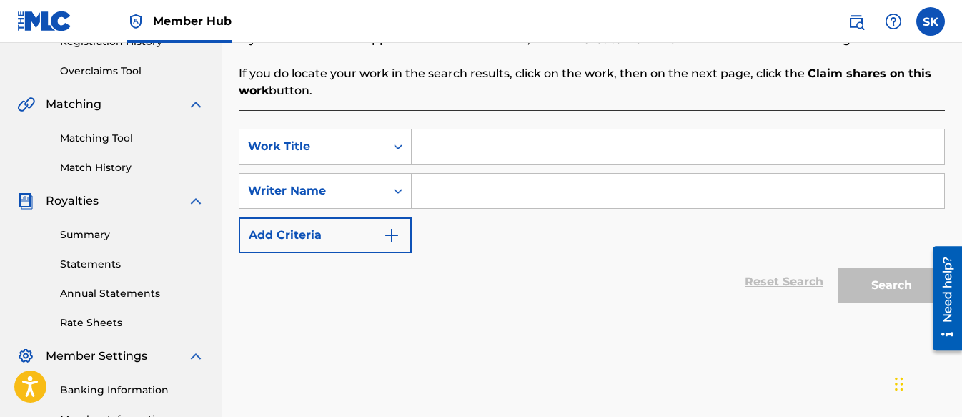
paste input "I Can Try Again!"
click at [505, 193] on input "Search Form" at bounding box center [678, 191] width 533 height 34
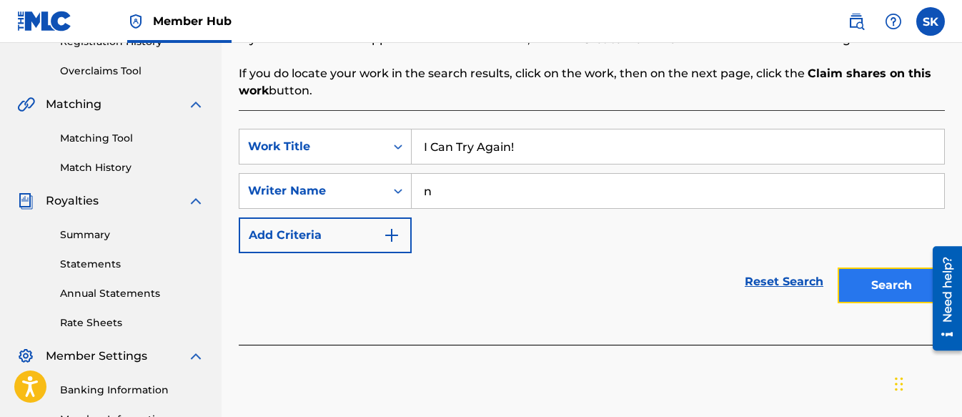
click at [897, 287] on button "Search" at bounding box center [891, 285] width 107 height 36
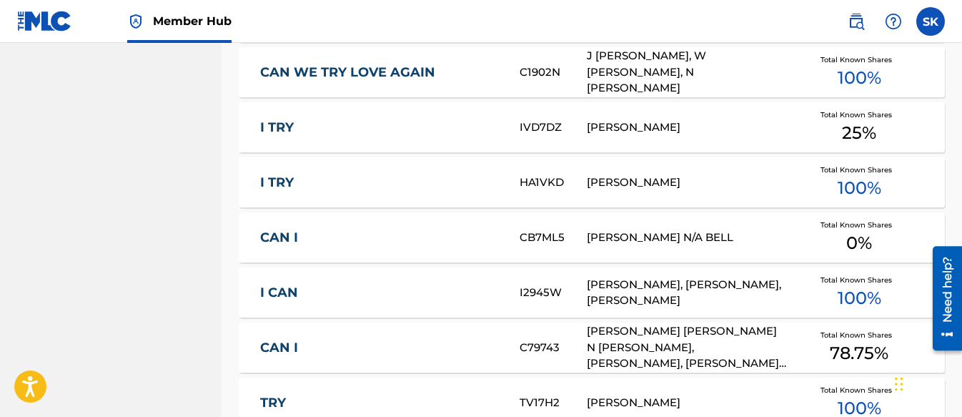
scroll to position [858, 0]
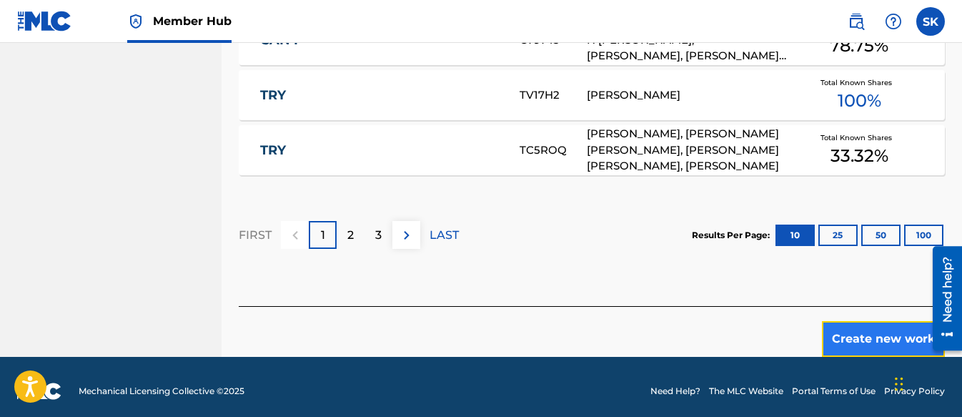
click at [881, 332] on button "Create new work" at bounding box center [883, 339] width 123 height 36
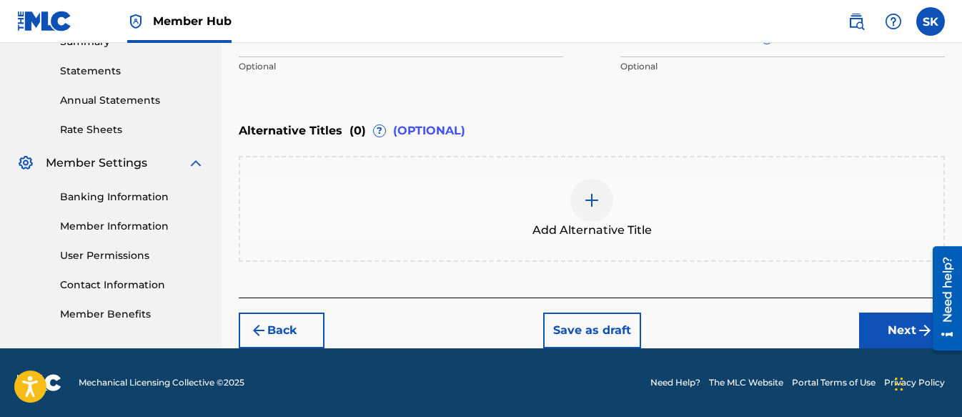
scroll to position [479, 0]
click at [883, 329] on button "Next" at bounding box center [902, 330] width 86 height 36
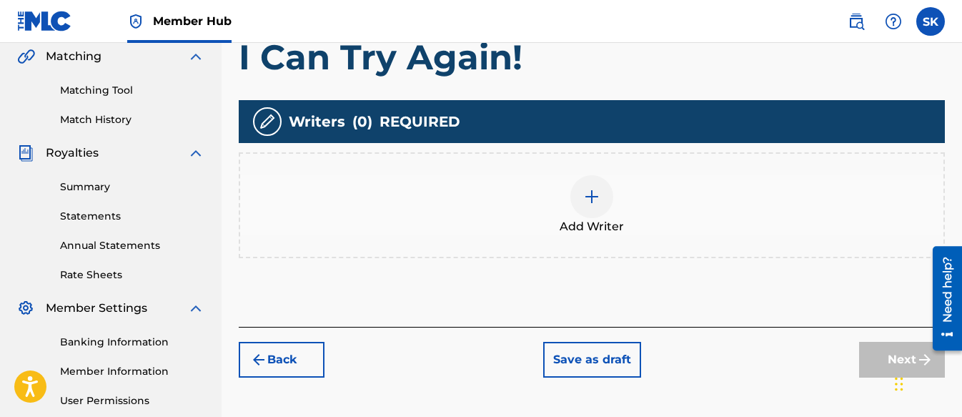
scroll to position [350, 0]
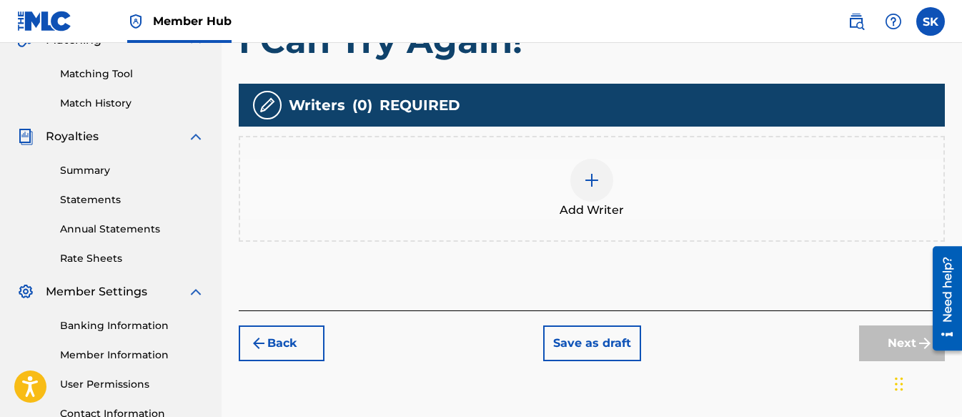
click at [590, 189] on div at bounding box center [591, 180] width 43 height 43
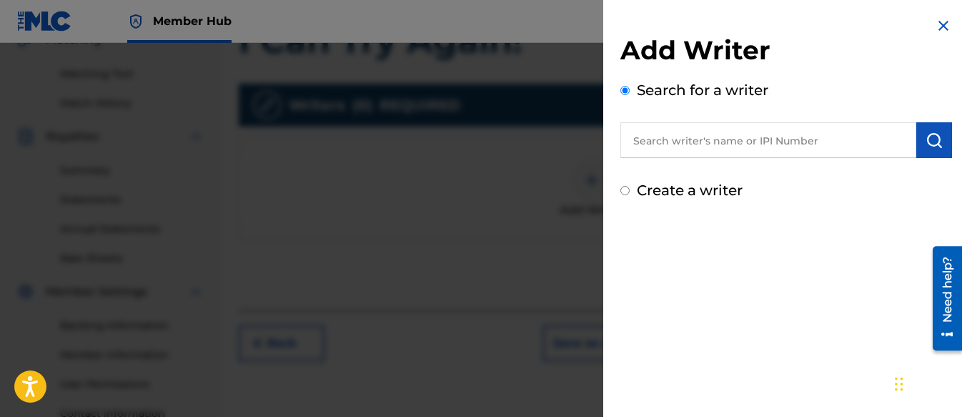
click at [624, 188] on input "Create a writer" at bounding box center [624, 190] width 9 height 9
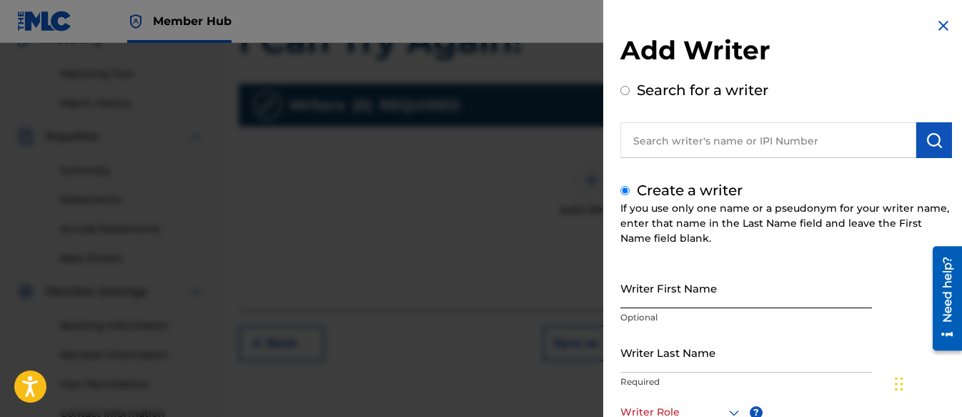
click at [690, 288] on input "Writer First Name" at bounding box center [746, 287] width 252 height 41
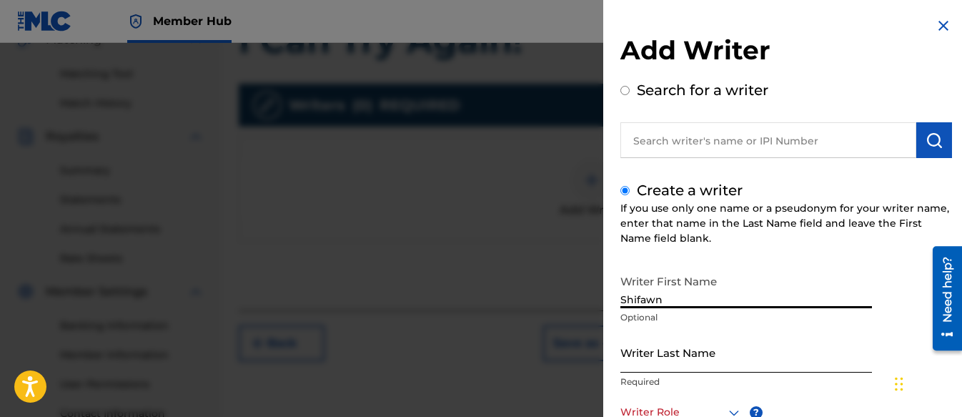
click at [720, 341] on input "Writer Last Name" at bounding box center [746, 352] width 252 height 41
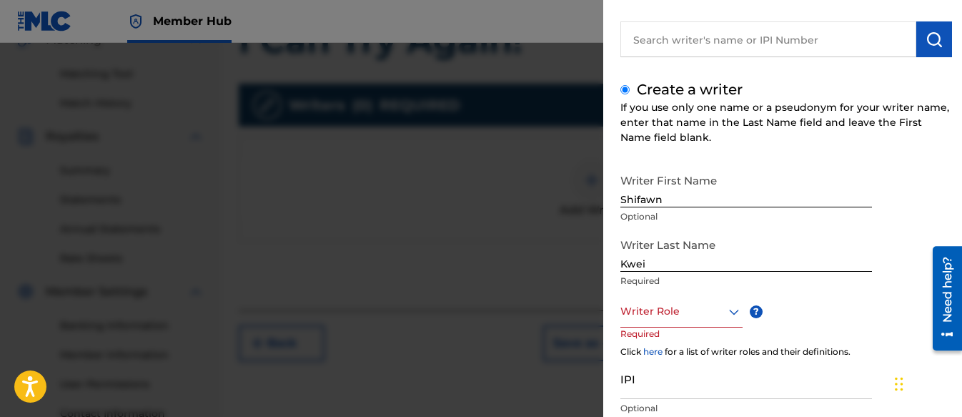
scroll to position [202, 0]
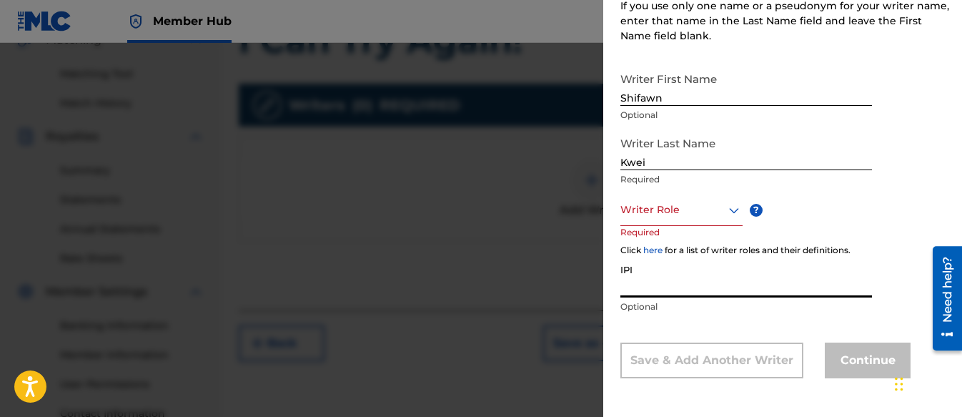
paste input "01313326985"
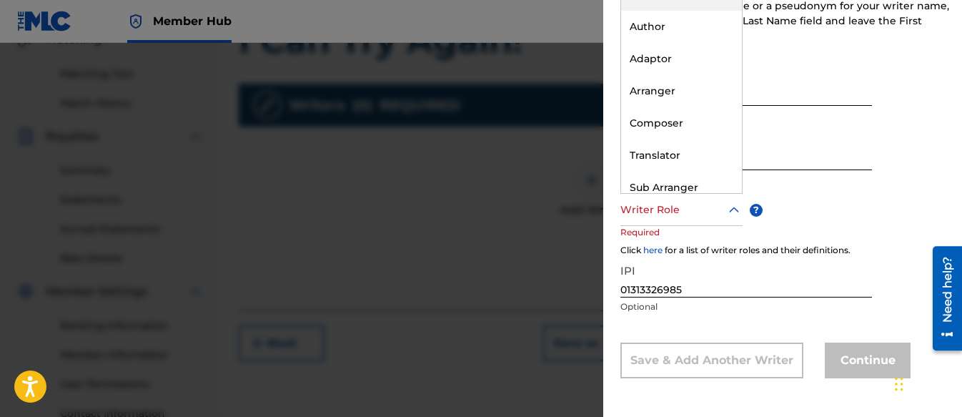
click at [658, 203] on div at bounding box center [681, 210] width 122 height 18
click at [653, 125] on div "Composer" at bounding box center [681, 123] width 121 height 32
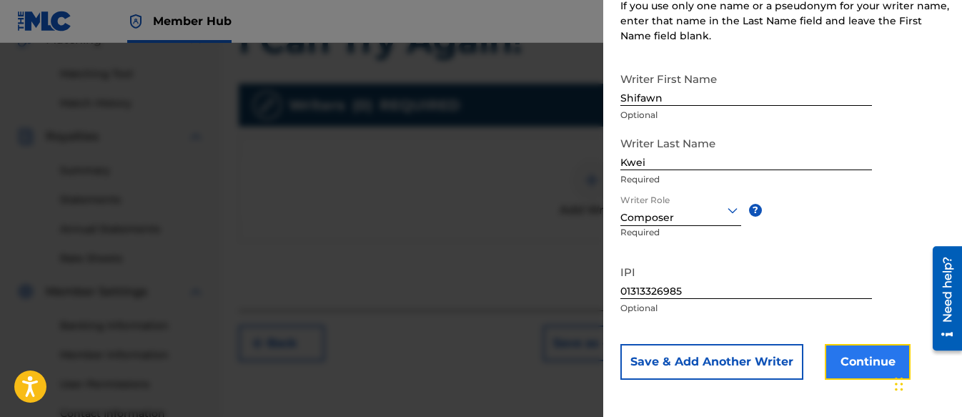
click at [853, 356] on button "Continue" at bounding box center [868, 362] width 86 height 36
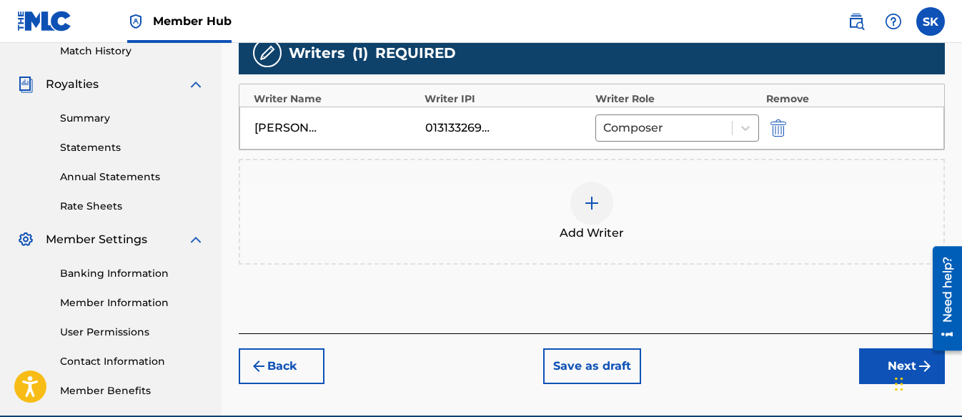
scroll to position [470, 0]
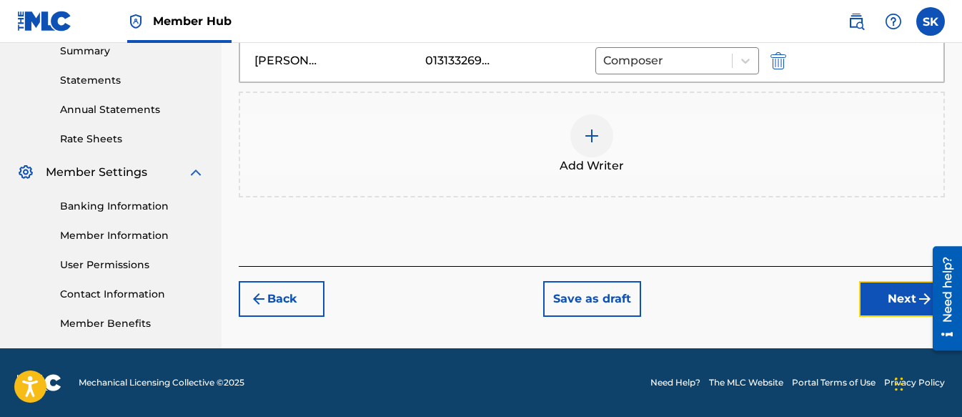
click at [896, 302] on button "Next" at bounding box center [902, 299] width 86 height 36
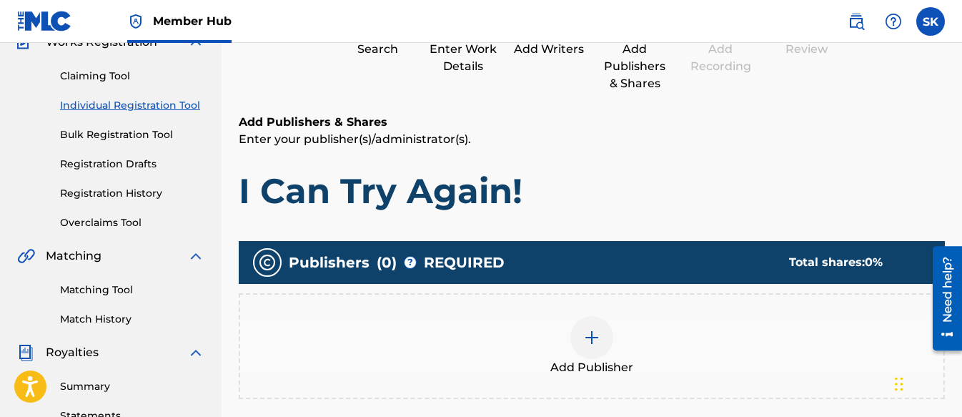
scroll to position [350, 0]
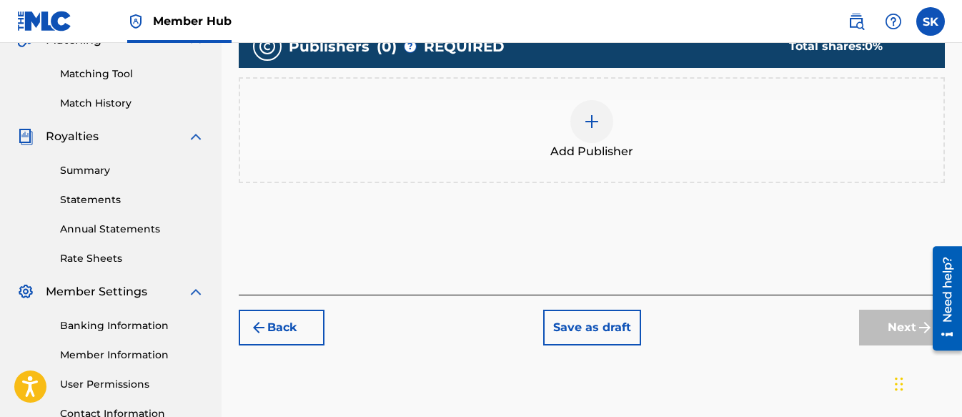
click at [590, 120] on img at bounding box center [591, 121] width 17 height 17
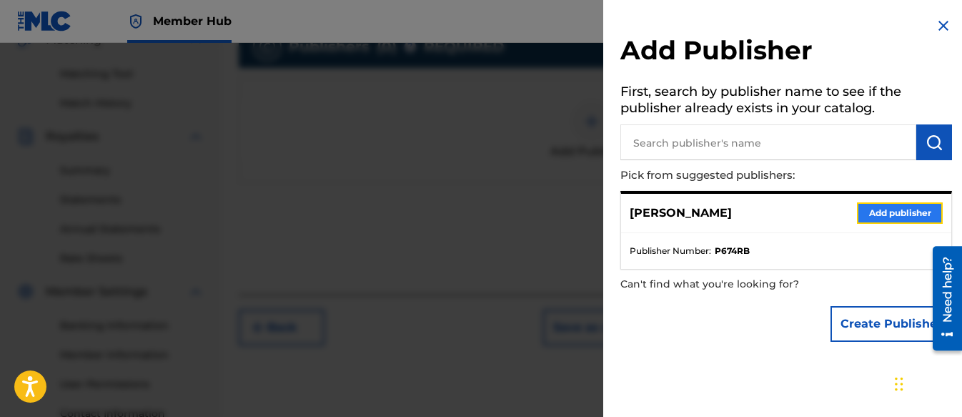
click at [876, 211] on button "Add publisher" at bounding box center [900, 212] width 86 height 21
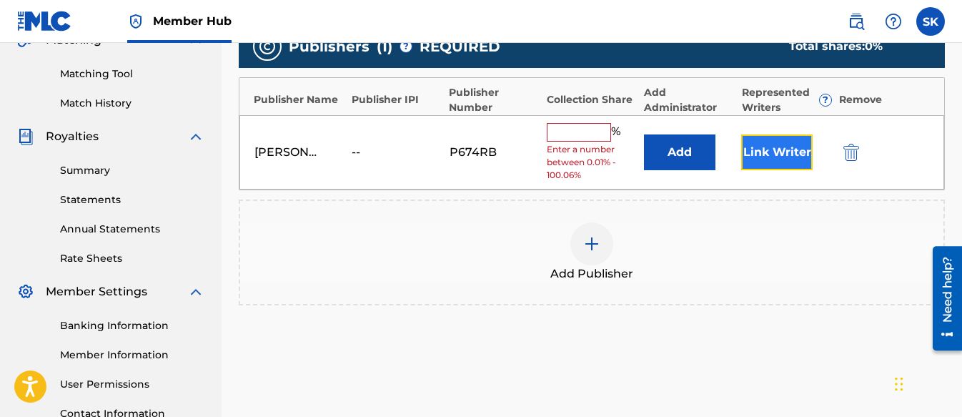
click at [763, 147] on button "Link Writer" at bounding box center [776, 152] width 71 height 36
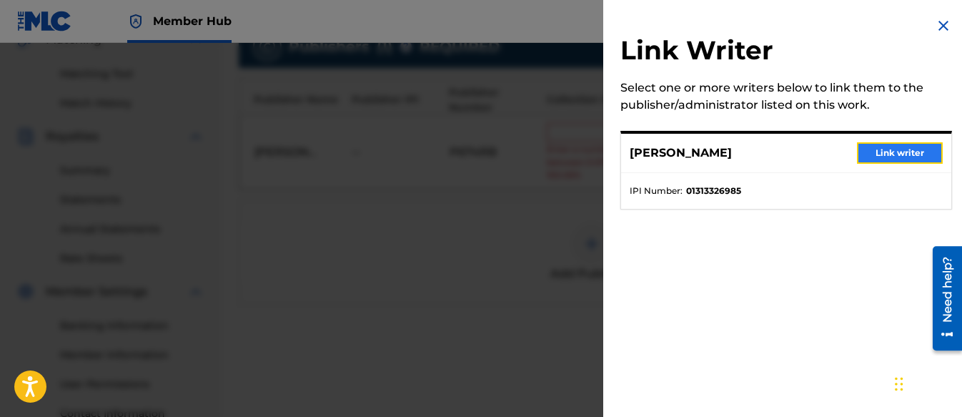
click at [867, 149] on button "Link writer" at bounding box center [900, 152] width 86 height 21
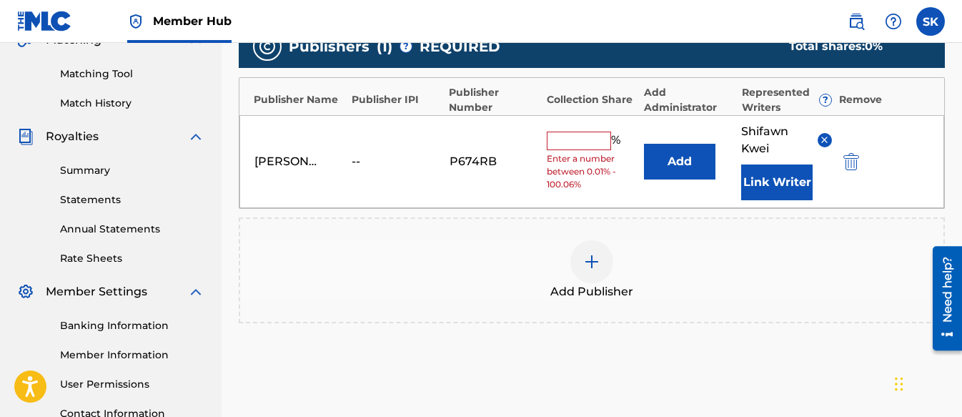
click at [588, 147] on input "text" at bounding box center [579, 141] width 64 height 19
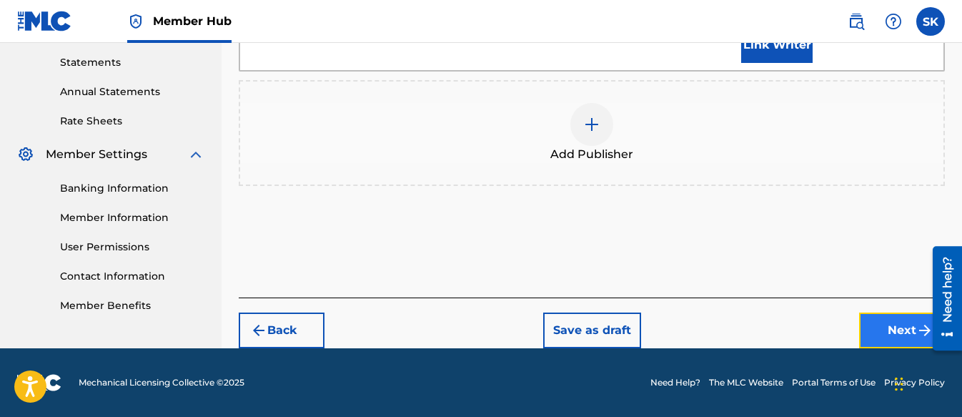
click at [888, 318] on button "Next" at bounding box center [902, 330] width 86 height 36
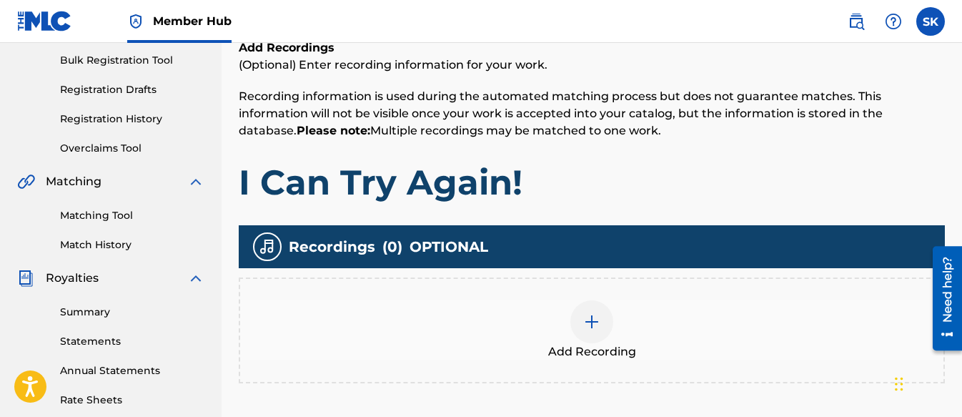
scroll to position [207, 0]
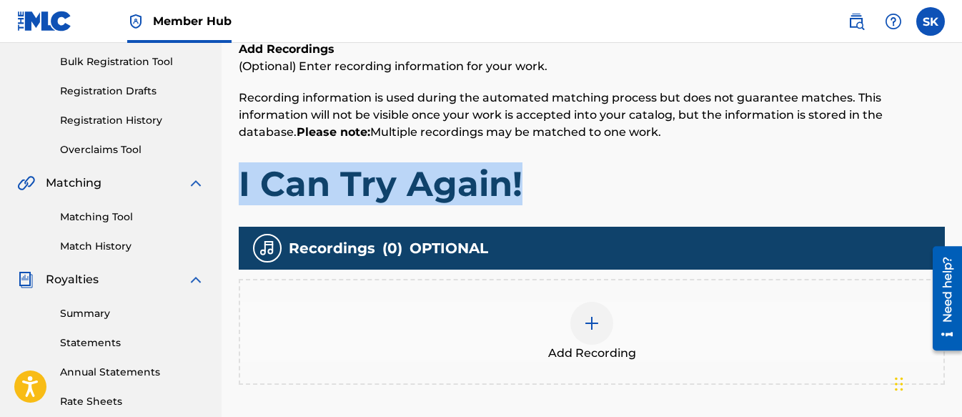
drag, startPoint x: 536, startPoint y: 181, endPoint x: 243, endPoint y: 171, distance: 293.2
click at [243, 171] on h1 "I Can Try Again!" at bounding box center [592, 183] width 706 height 43
click at [595, 316] on img at bounding box center [591, 323] width 17 height 17
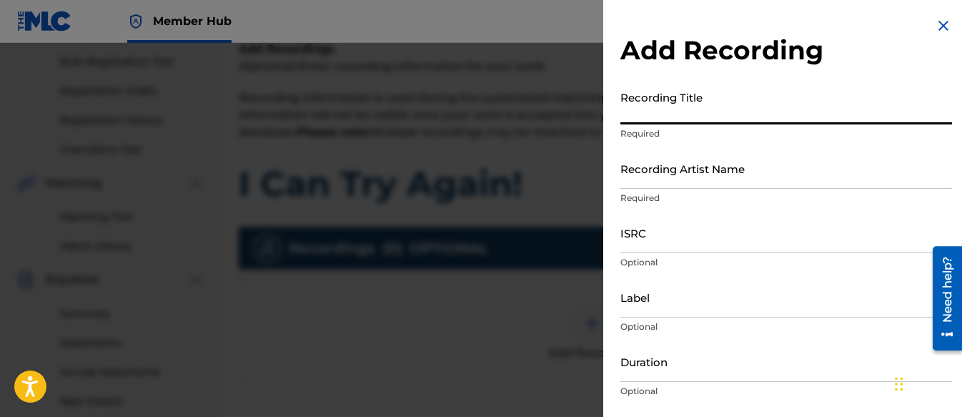
paste input "I Can Try Again!"
click at [632, 177] on input "Recording Artist Name" at bounding box center [786, 168] width 332 height 41
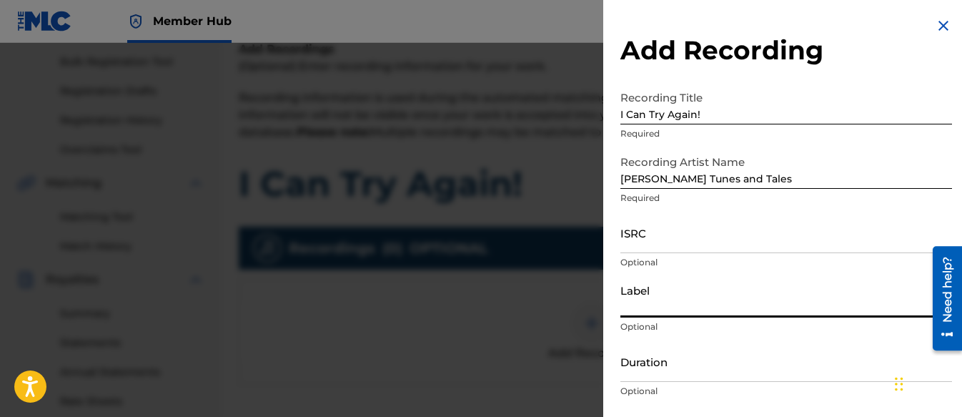
click at [648, 300] on input "Label" at bounding box center [786, 297] width 332 height 41
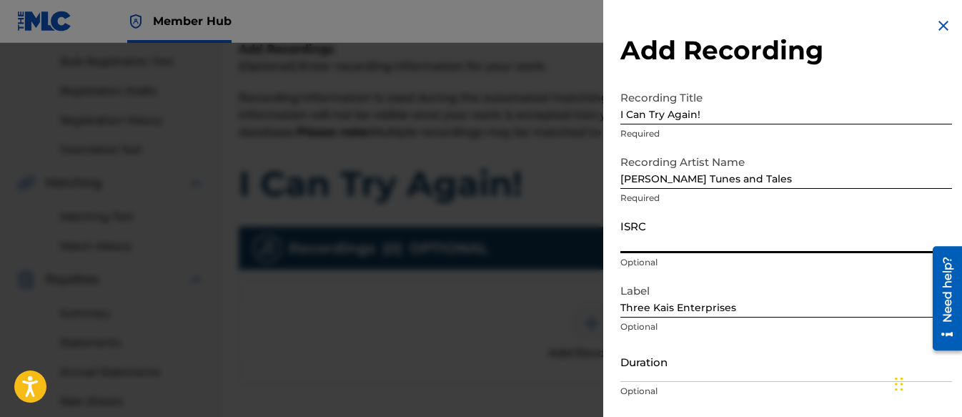
paste input "QZZ7N2597820"
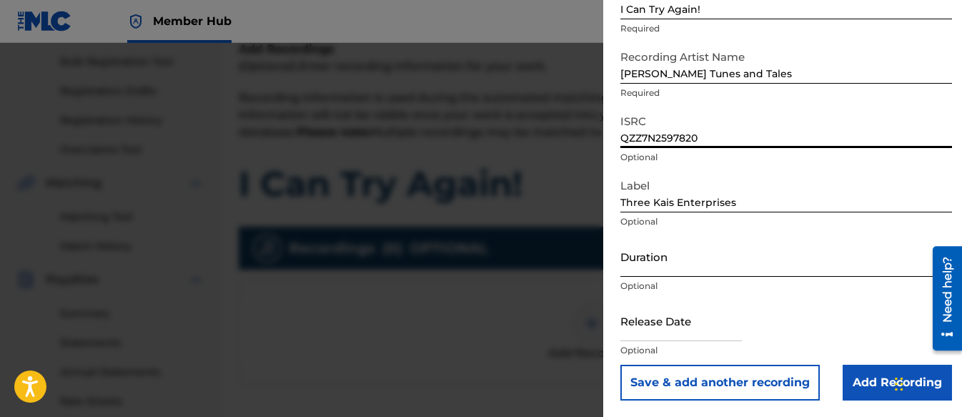
scroll to position [106, 0]
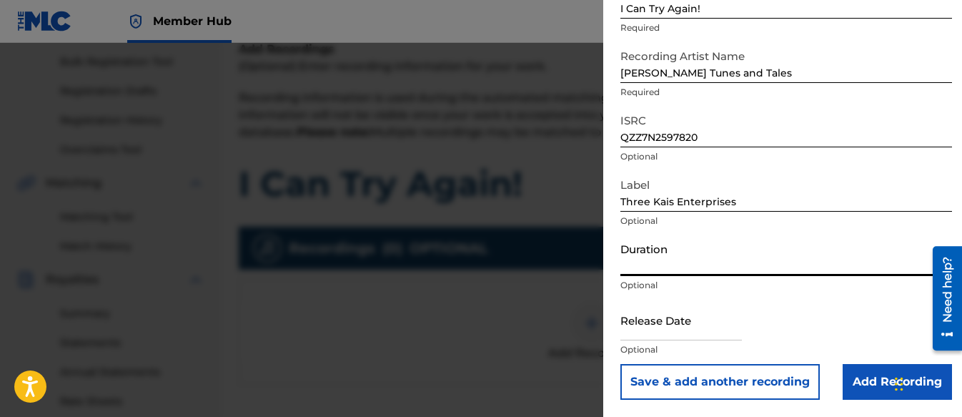
click at [652, 251] on input "Duration" at bounding box center [786, 255] width 332 height 41
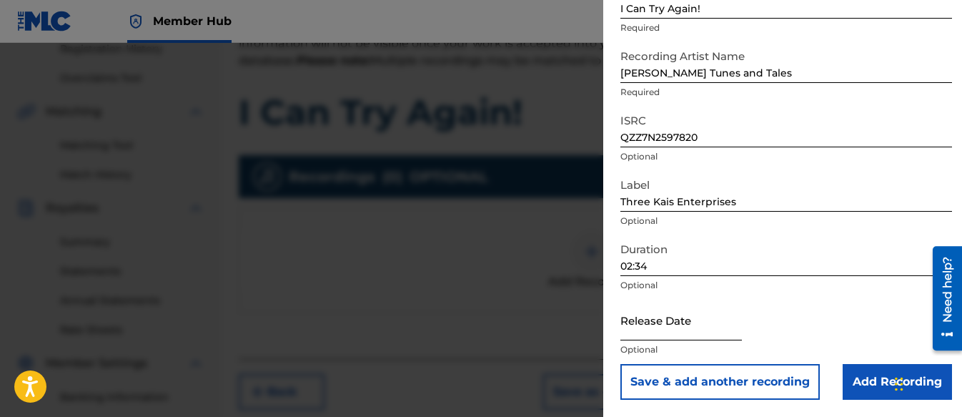
click at [674, 325] on input "text" at bounding box center [681, 320] width 122 height 41
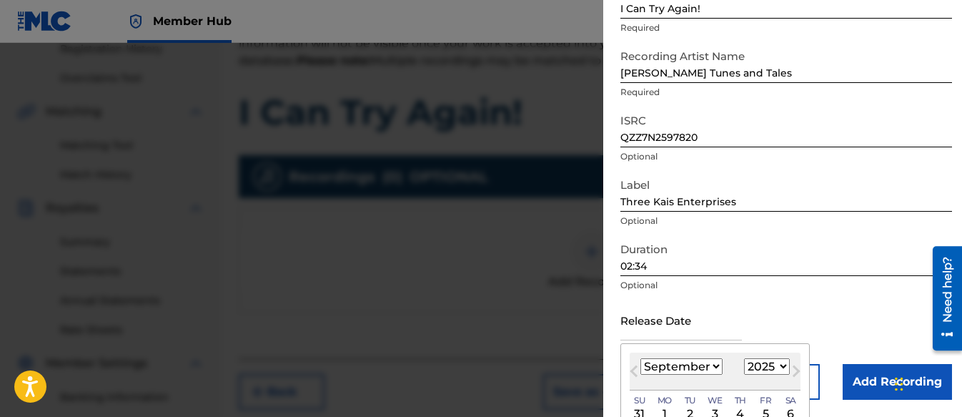
click at [698, 365] on select "January February March April May June July August September October November De…" at bounding box center [681, 366] width 82 height 16
click at [640, 358] on select "January February March April May June July August September October November De…" at bounding box center [681, 366] width 82 height 16
click at [766, 369] on select "1899 1900 1901 1902 1903 1904 1905 1906 1907 1908 1909 1910 1911 1912 1913 1914…" at bounding box center [767, 366] width 46 height 16
click at [744, 358] on select "1899 1900 1901 1902 1903 1904 1905 1906 1907 1908 1909 1910 1911 1912 1913 1914…" at bounding box center [767, 366] width 46 height 16
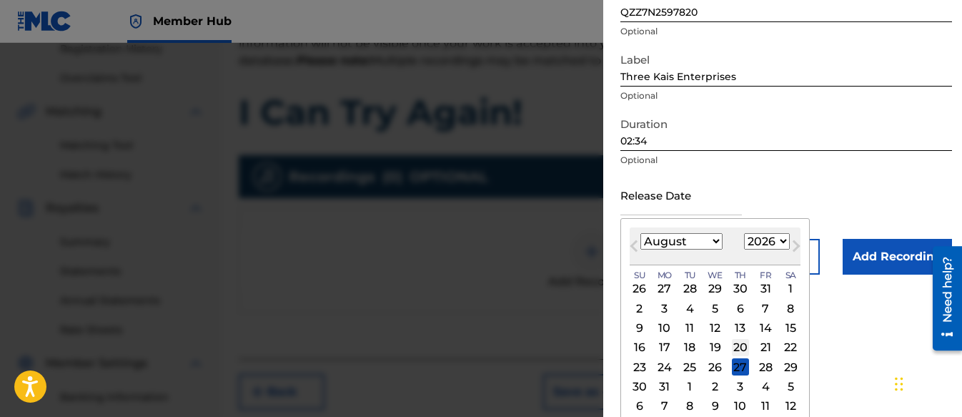
scroll to position [239, 0]
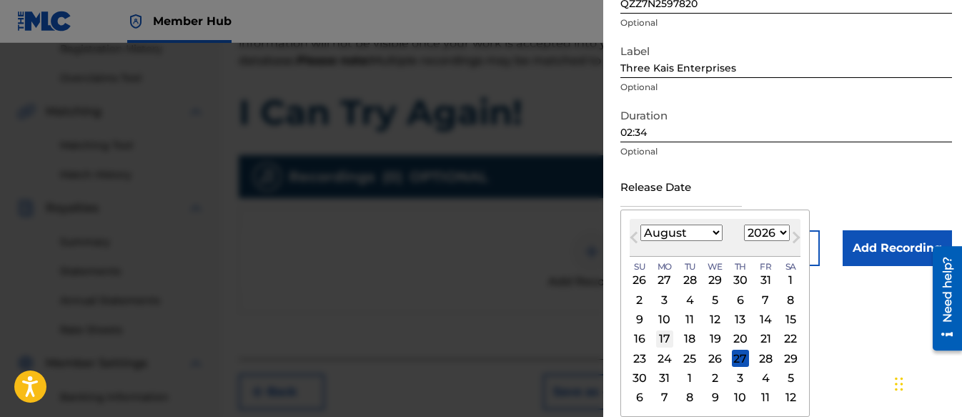
click at [663, 332] on div "17" at bounding box center [664, 338] width 17 height 17
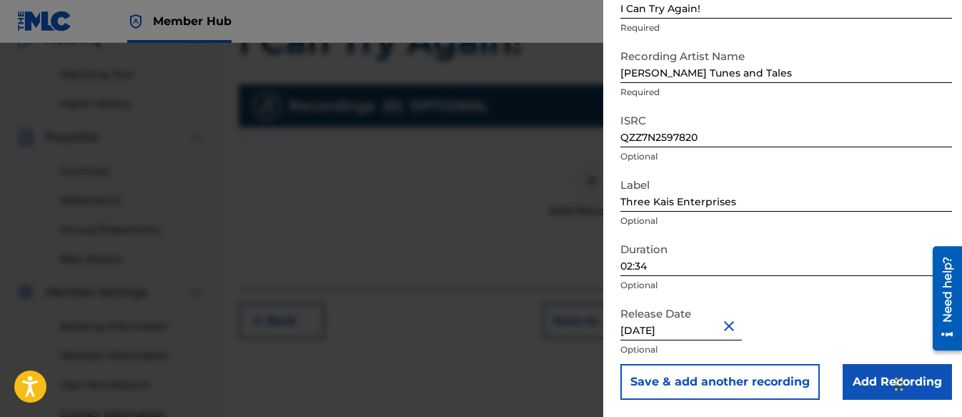
scroll to position [350, 0]
click at [682, 335] on input "[DATE]" at bounding box center [681, 320] width 122 height 41
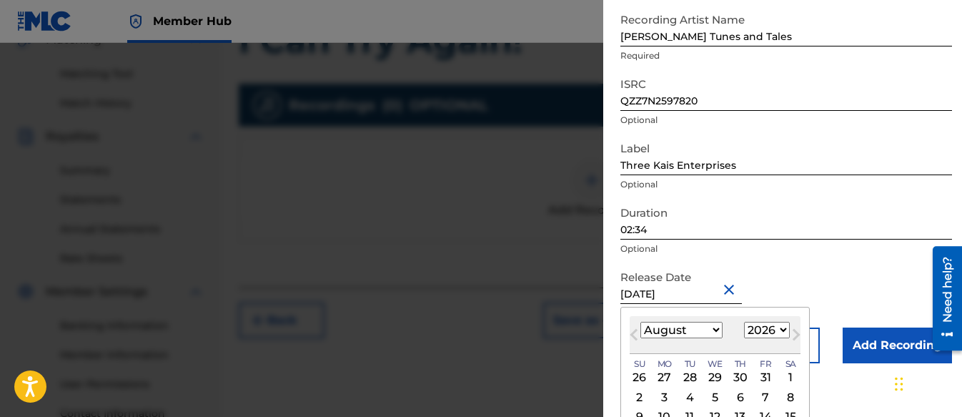
scroll to position [239, 0]
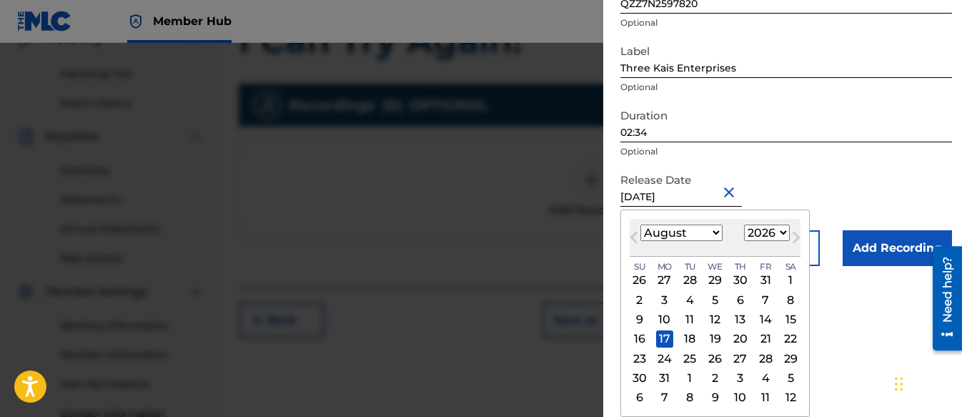
click at [892, 179] on form "Recording Title I Can Try Again! Required Recording Artist Name [PERSON_NAME] T…" at bounding box center [786, 55] width 332 height 422
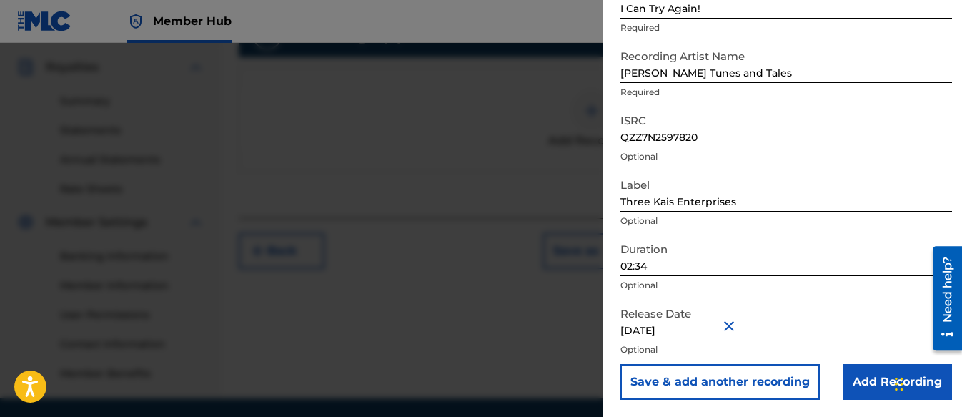
scroll to position [470, 0]
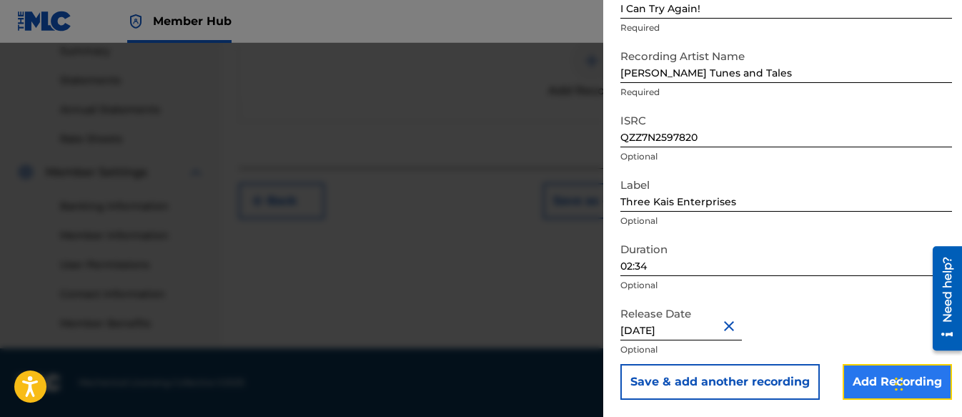
click at [884, 377] on input "Add Recording" at bounding box center [897, 382] width 109 height 36
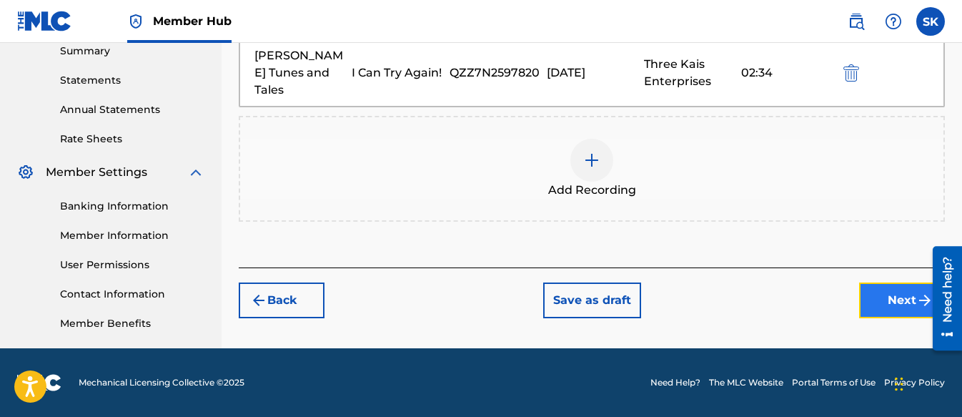
click at [896, 295] on button "Next" at bounding box center [902, 300] width 86 height 36
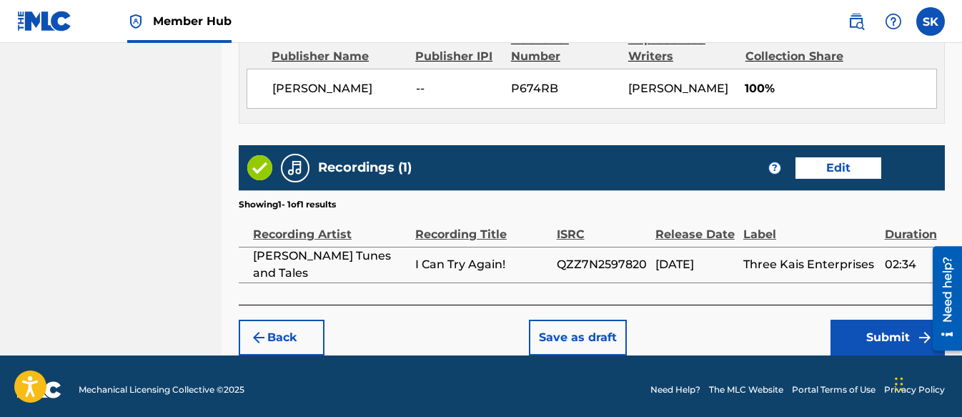
scroll to position [809, 0]
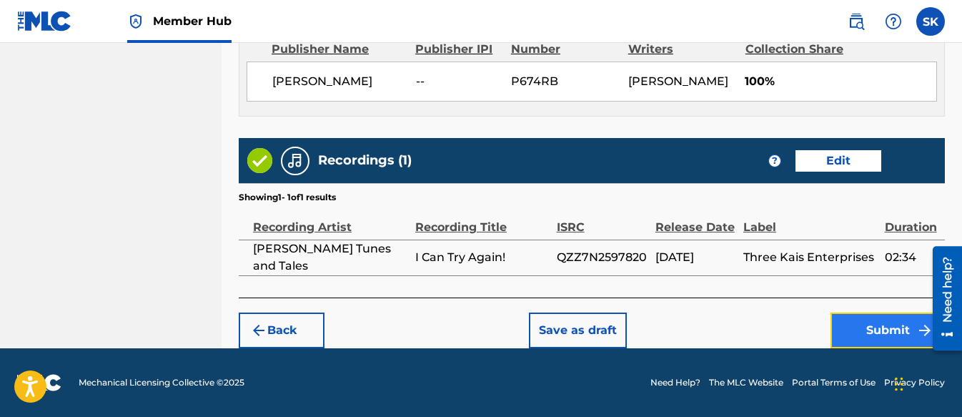
click at [871, 331] on button "Submit" at bounding box center [888, 330] width 114 height 36
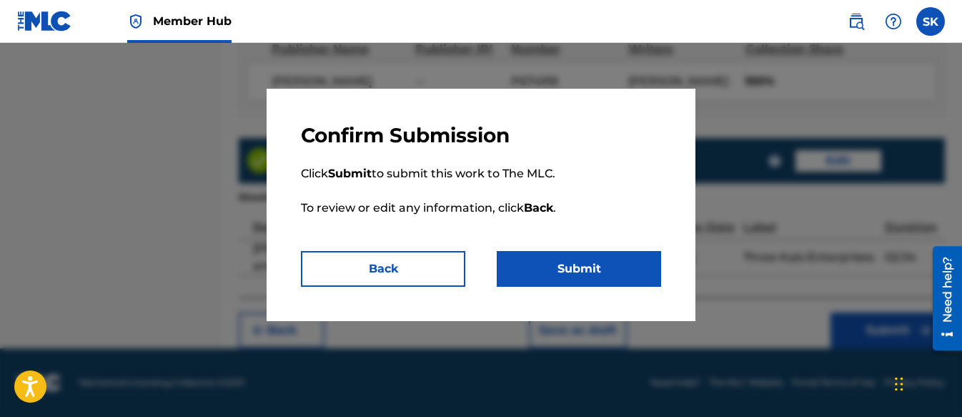
click at [628, 248] on p "Click Submit to submit this work to The MLC. To review or edit any information,…" at bounding box center [481, 199] width 360 height 103
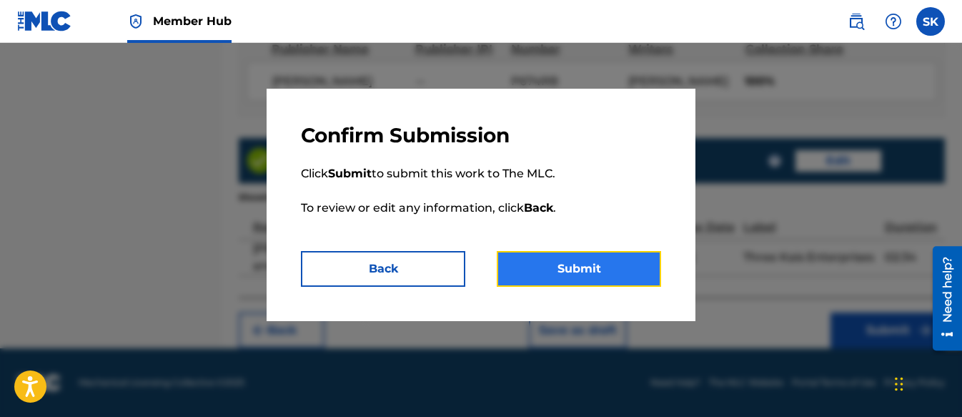
click at [580, 254] on button "Submit" at bounding box center [579, 269] width 164 height 36
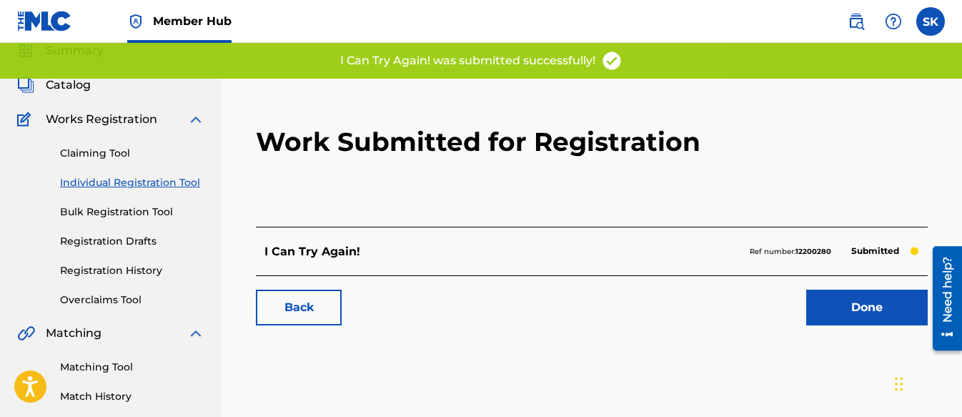
scroll to position [71, 0]
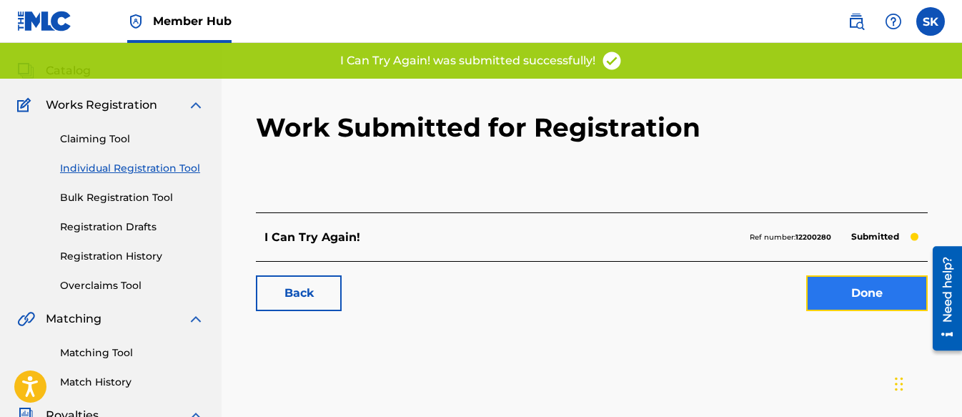
click at [861, 298] on link "Done" at bounding box center [867, 293] width 122 height 36
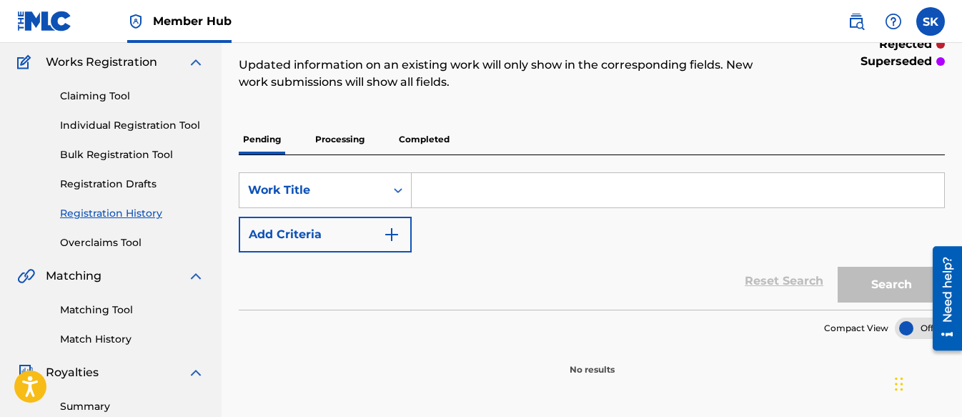
scroll to position [112, 0]
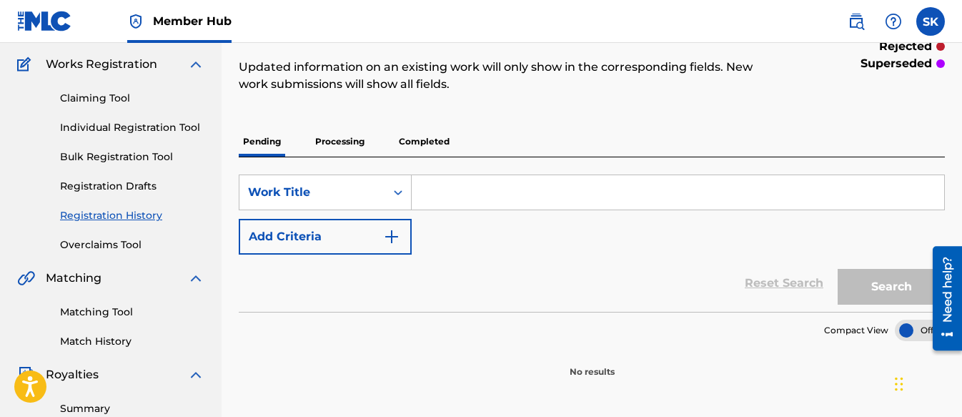
click at [320, 141] on p "Processing" at bounding box center [340, 142] width 58 height 30
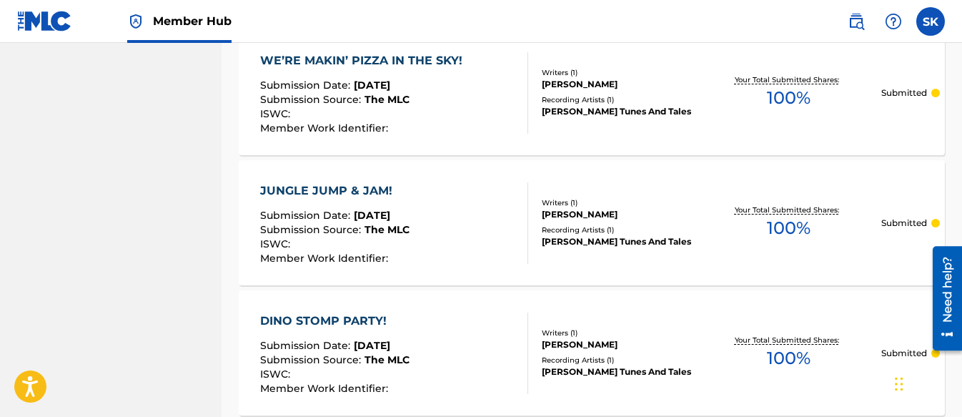
scroll to position [1501, 0]
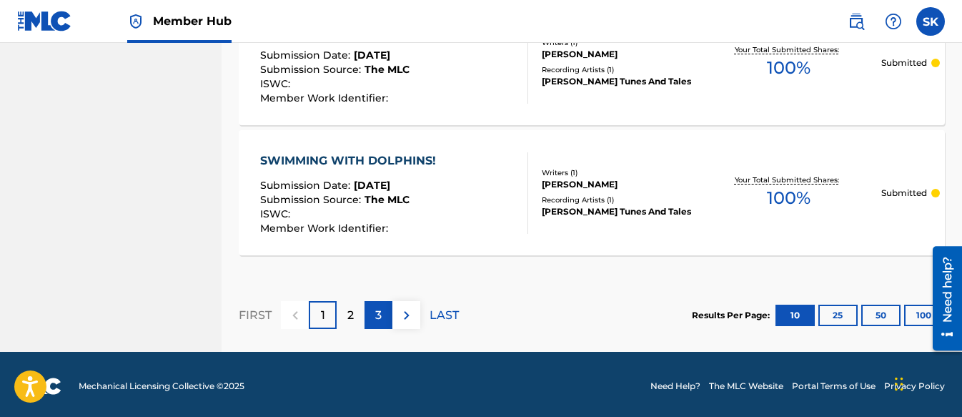
click at [382, 312] on div "3" at bounding box center [379, 315] width 28 height 28
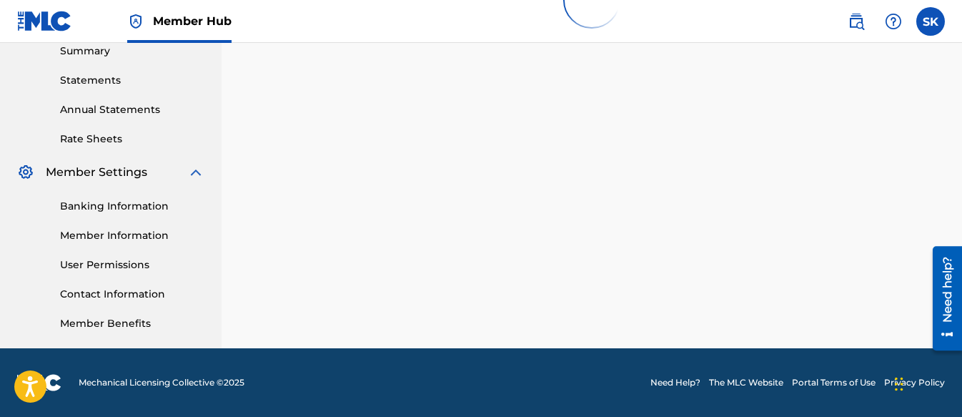
scroll to position [470, 0]
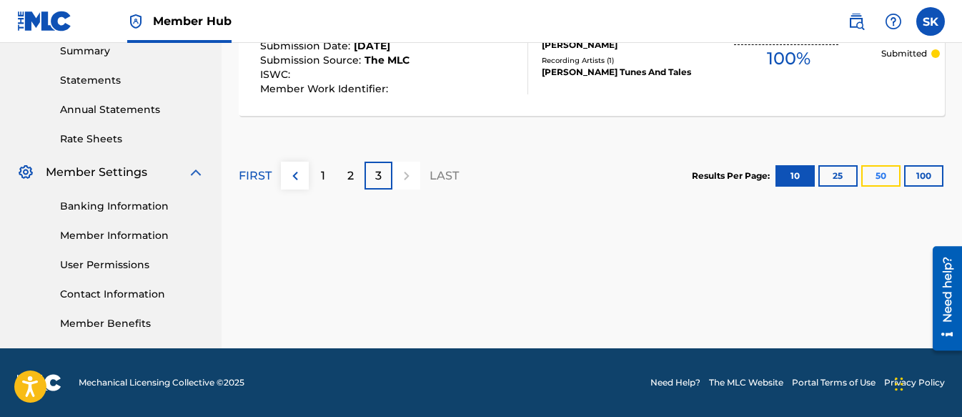
click at [878, 182] on button "50" at bounding box center [880, 175] width 39 height 21
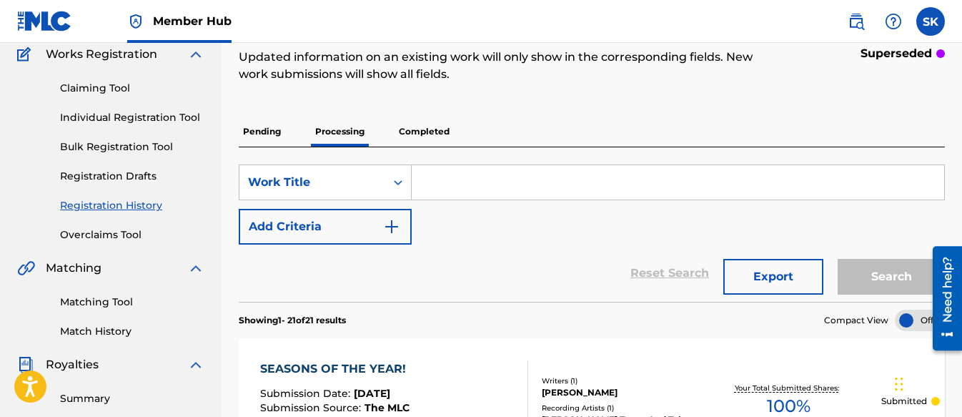
scroll to position [0, 0]
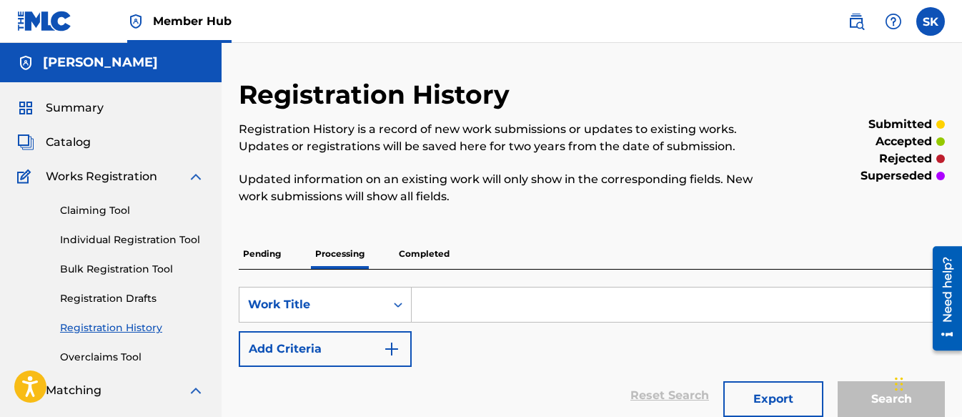
click at [445, 256] on p "Completed" at bounding box center [424, 254] width 59 height 30
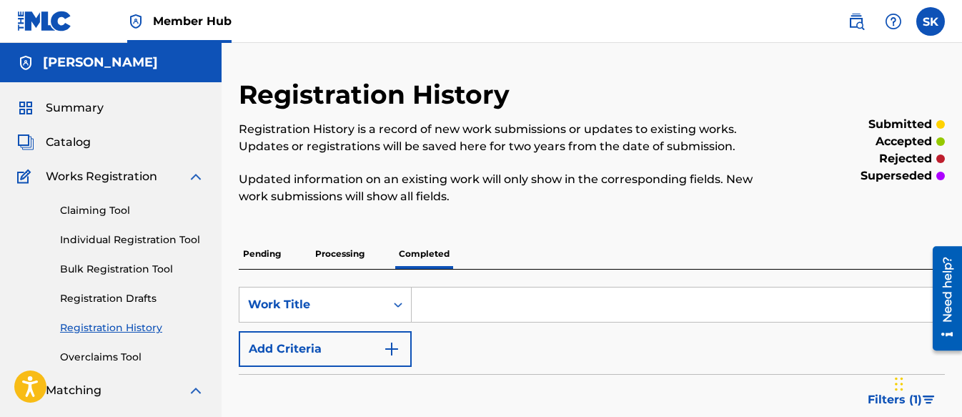
click at [263, 249] on p "Pending" at bounding box center [262, 254] width 46 height 30
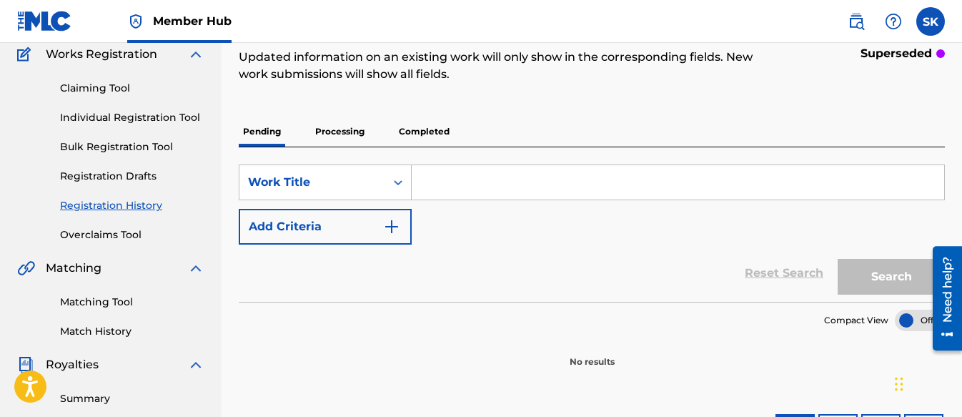
scroll to position [41, 0]
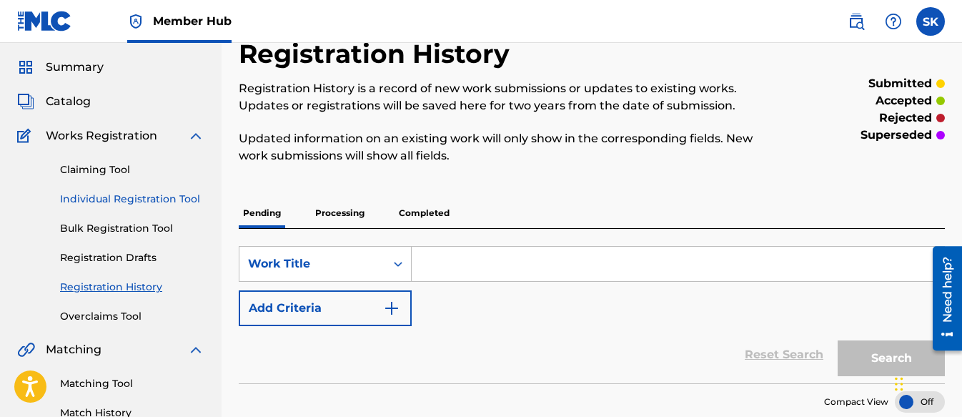
click at [142, 204] on link "Individual Registration Tool" at bounding box center [132, 199] width 144 height 15
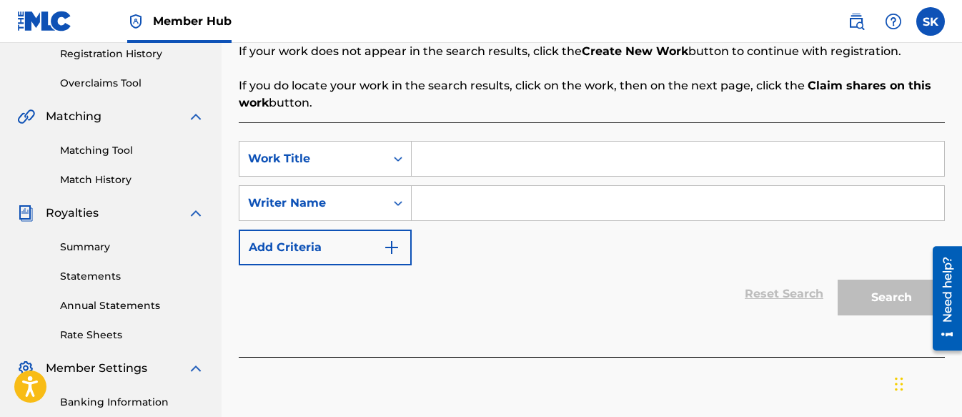
scroll to position [286, 0]
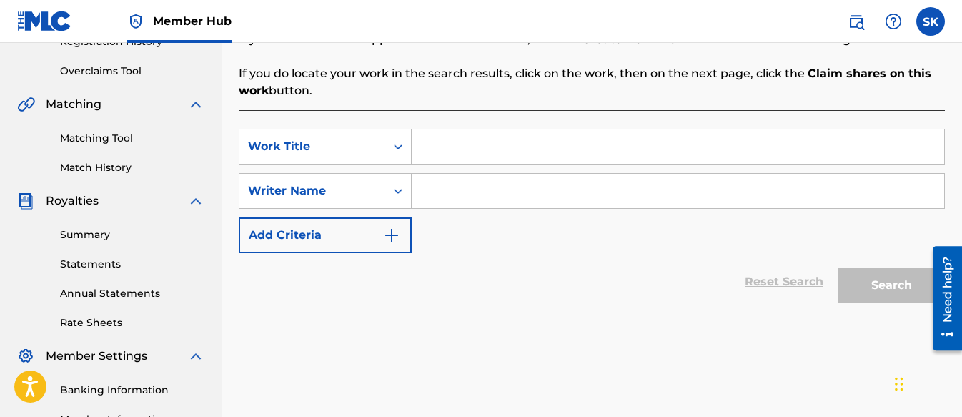
click at [445, 154] on input "Search Form" at bounding box center [678, 146] width 533 height 34
paste input "QZZ7N2597820"
drag, startPoint x: 524, startPoint y: 147, endPoint x: 405, endPoint y: 147, distance: 118.7
click at [405, 147] on div "SearchWithCriteria23274779-95c6-4918-84c1-1baf806cd848 Work Title QZZ7N2597820" at bounding box center [592, 147] width 706 height 36
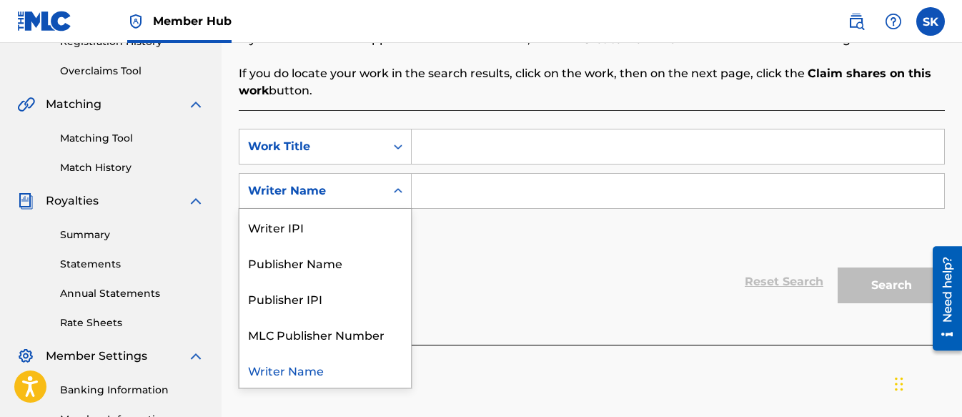
click at [386, 196] on div "Search Form" at bounding box center [398, 191] width 26 height 26
click at [352, 220] on div "Writer IPI" at bounding box center [325, 227] width 172 height 36
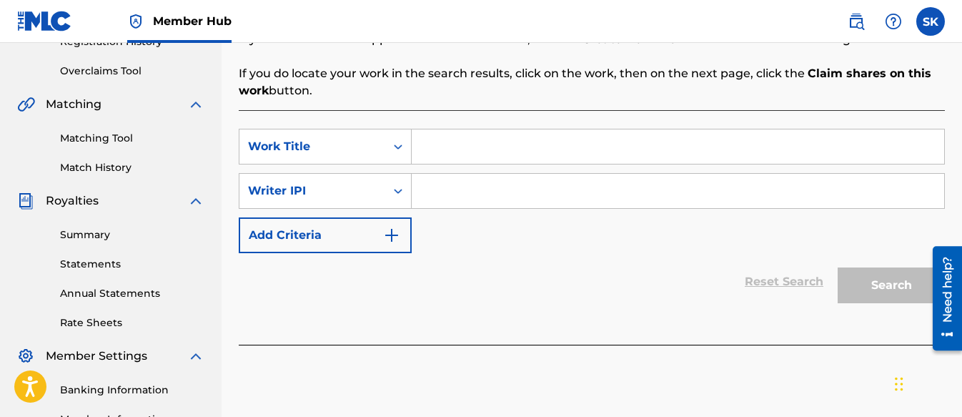
paste input "01313326985"
click at [459, 142] on input "Search Form" at bounding box center [678, 146] width 533 height 34
paste input "I Can Try Again!"
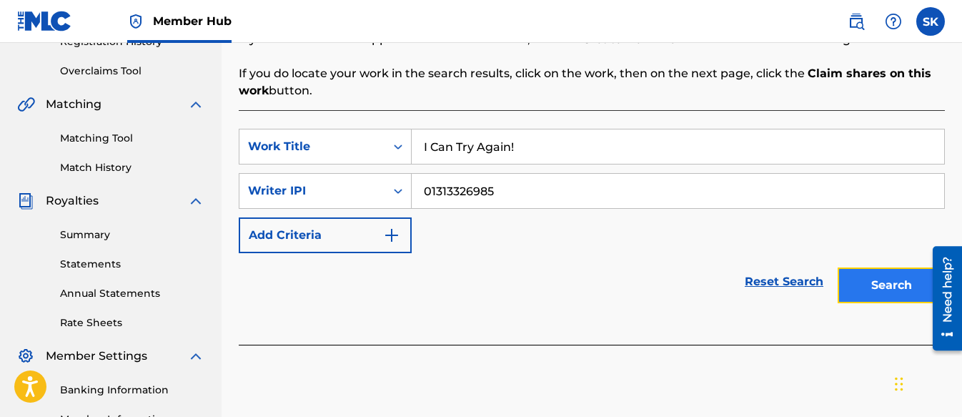
click at [856, 281] on button "Search" at bounding box center [891, 285] width 107 height 36
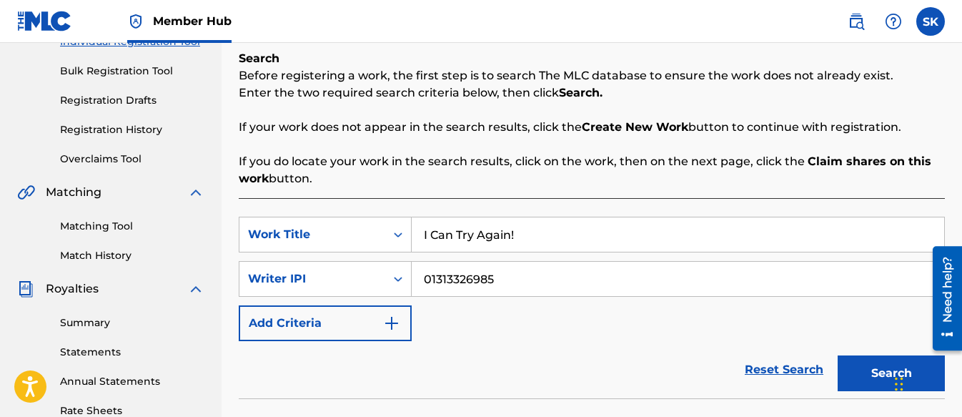
scroll to position [184, 0]
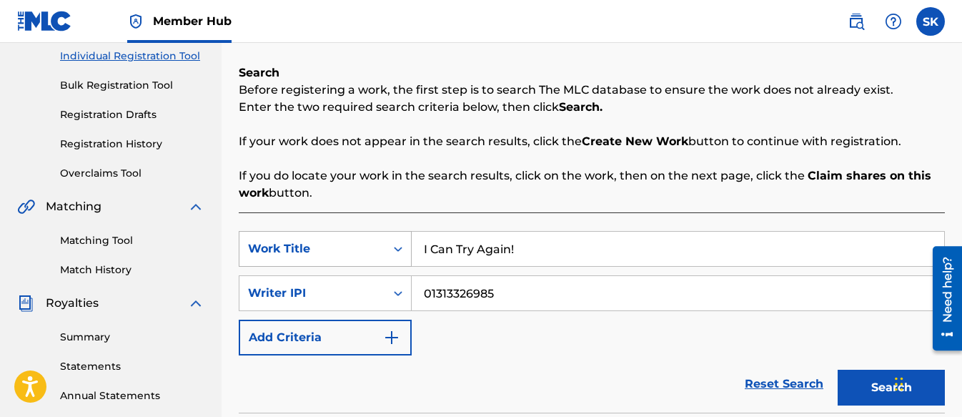
drag, startPoint x: 517, startPoint y: 247, endPoint x: 395, endPoint y: 244, distance: 122.3
click at [395, 244] on div "SearchWithCriteria23274779-95c6-4918-84c1-1baf806cd848 Work Title I Can Try Aga…" at bounding box center [592, 249] width 706 height 36
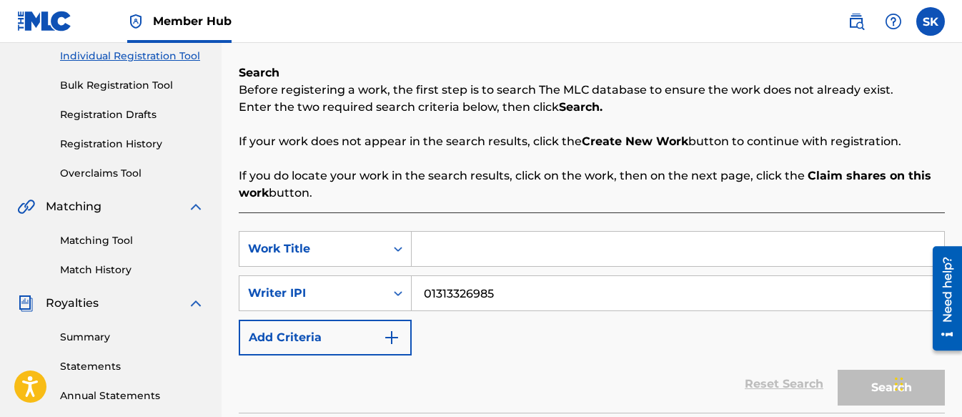
paste input "The Thank You Song"
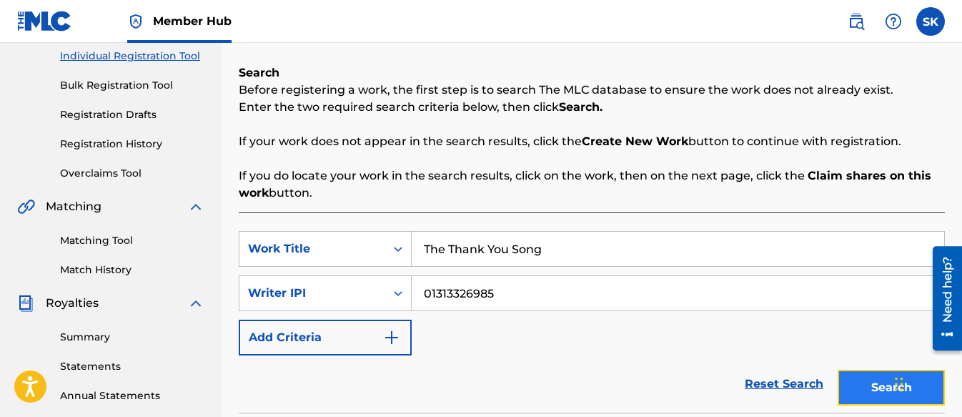
click at [869, 380] on button "Search" at bounding box center [891, 388] width 107 height 36
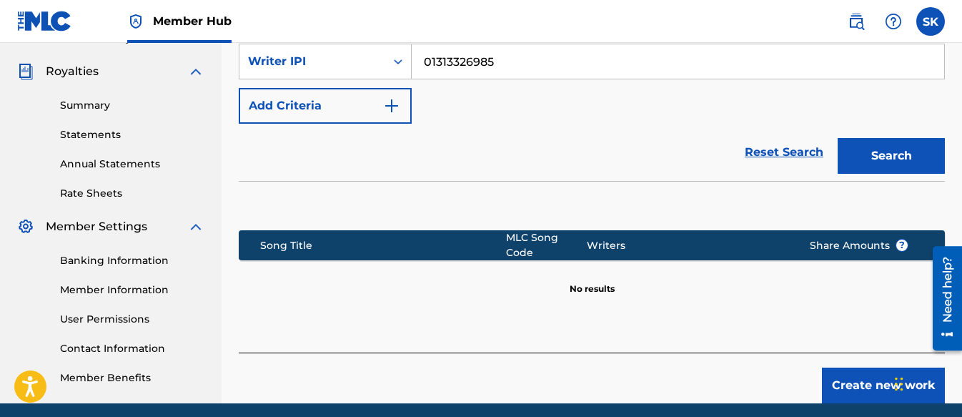
scroll to position [470, 0]
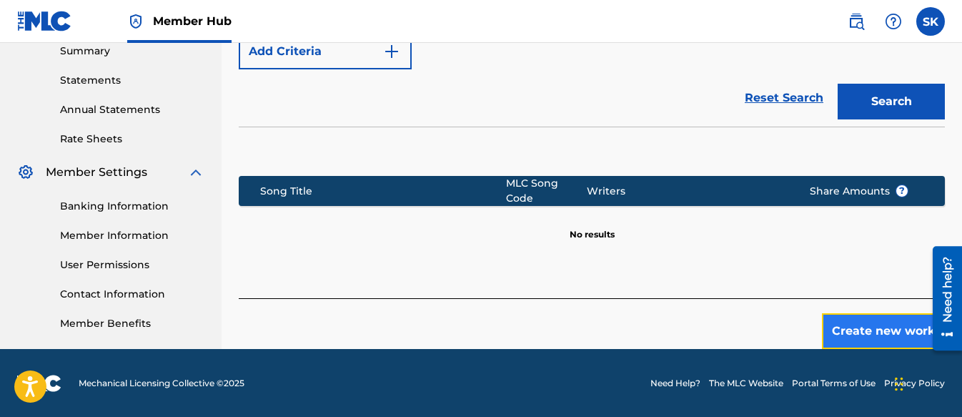
click at [859, 318] on button "Create new work" at bounding box center [883, 331] width 123 height 36
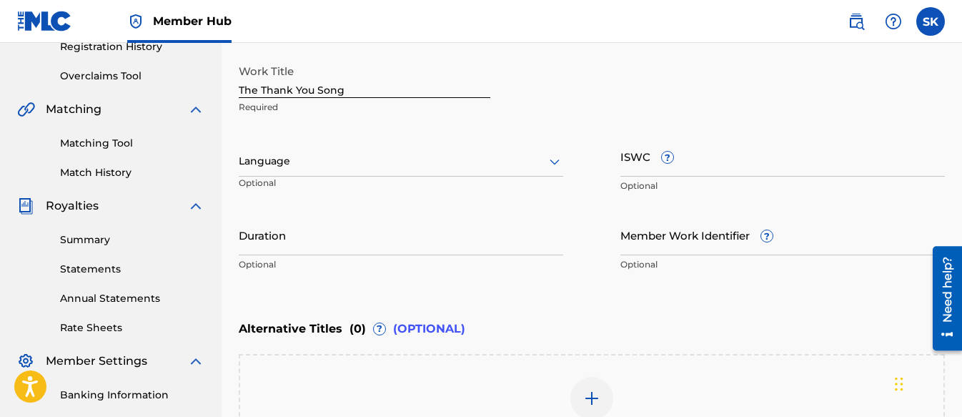
scroll to position [255, 0]
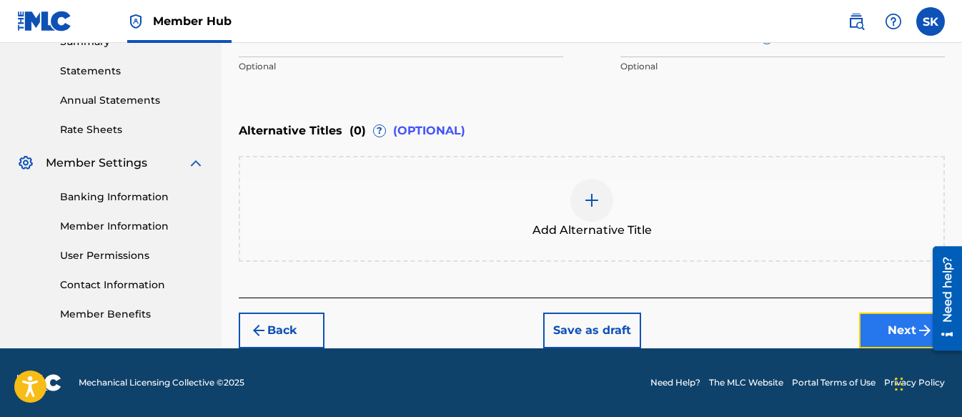
click at [884, 331] on button "Next" at bounding box center [902, 330] width 86 height 36
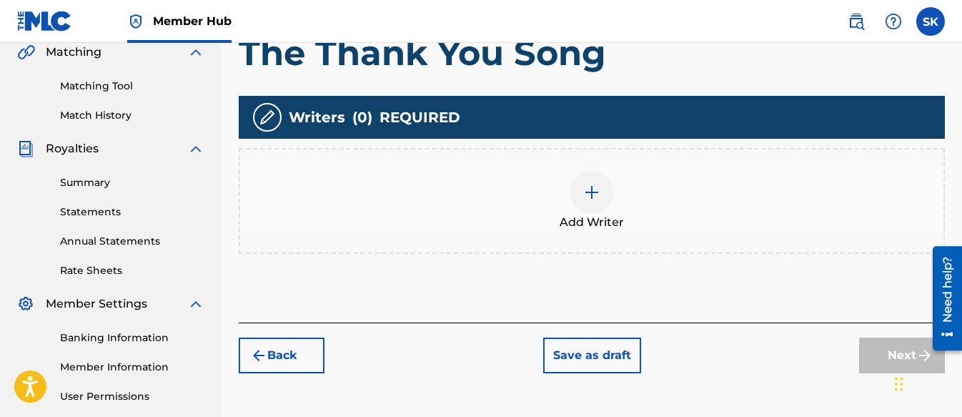
scroll to position [350, 0]
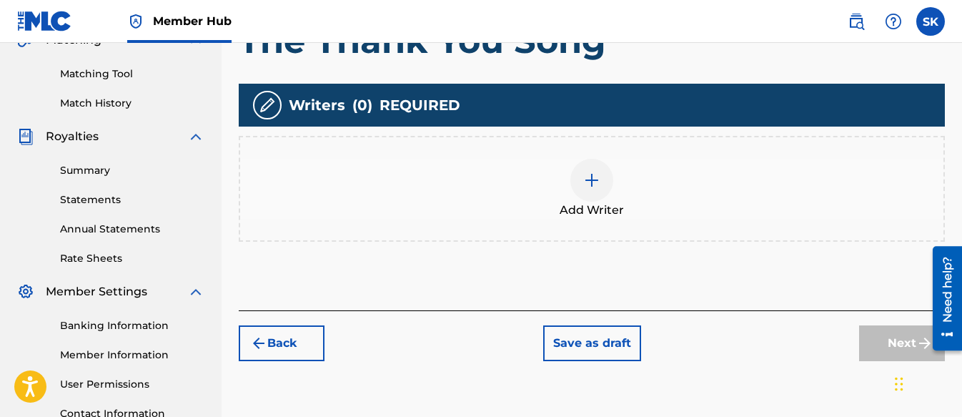
click at [602, 177] on div at bounding box center [591, 180] width 43 height 43
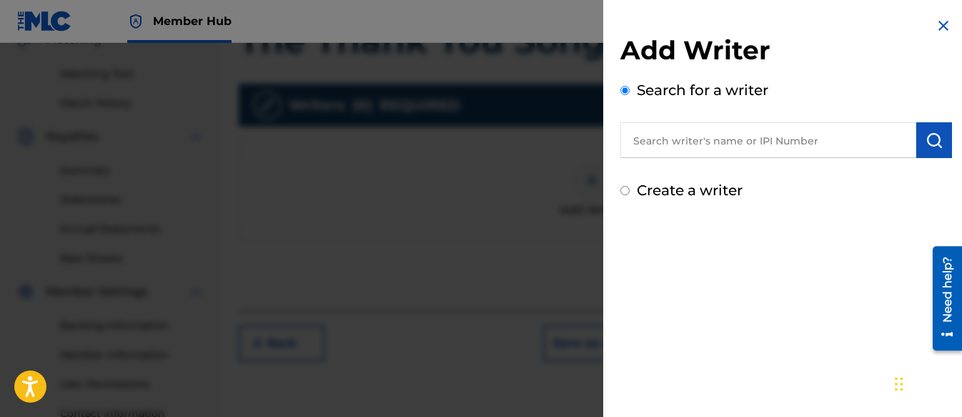
click at [624, 192] on input "Create a writer" at bounding box center [624, 190] width 9 height 9
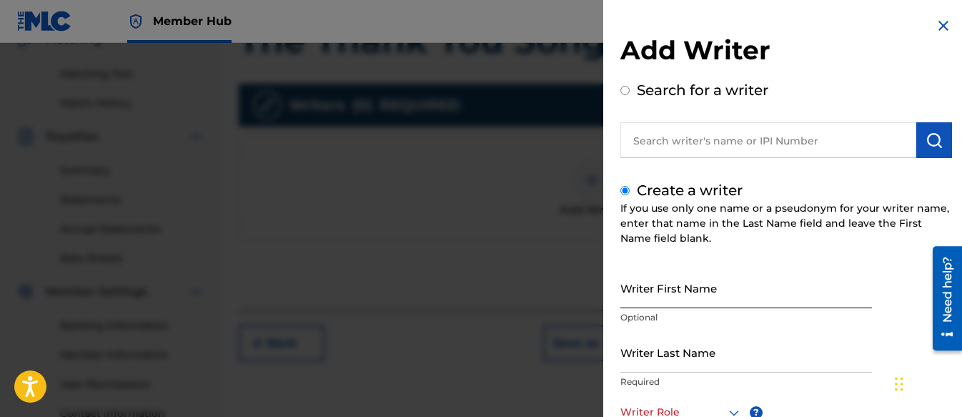
click at [668, 290] on input "Writer First Name" at bounding box center [746, 287] width 252 height 41
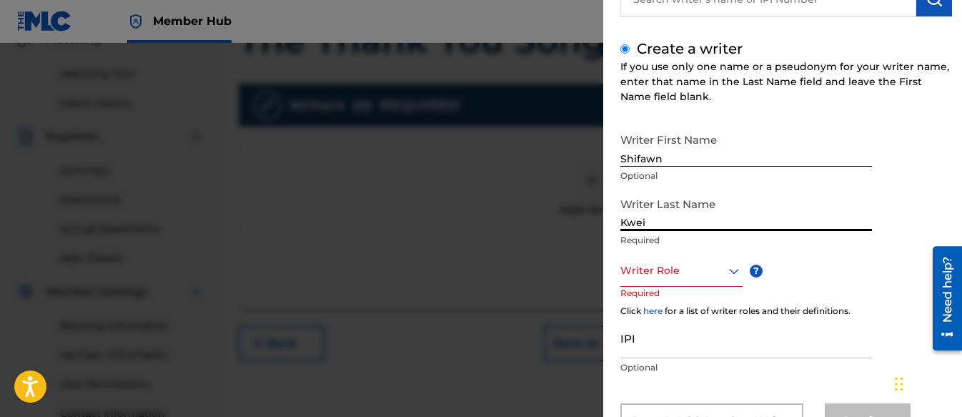
scroll to position [143, 0]
click at [668, 269] on div at bounding box center [681, 269] width 122 height 18
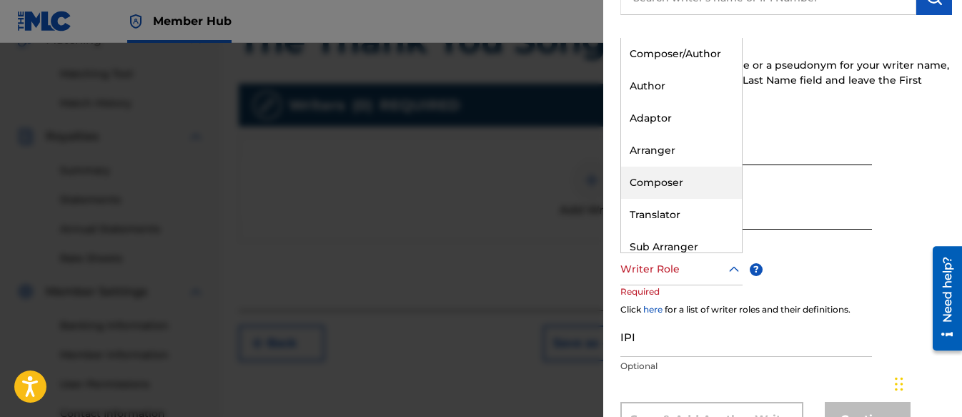
click at [661, 178] on div "Composer" at bounding box center [681, 183] width 121 height 32
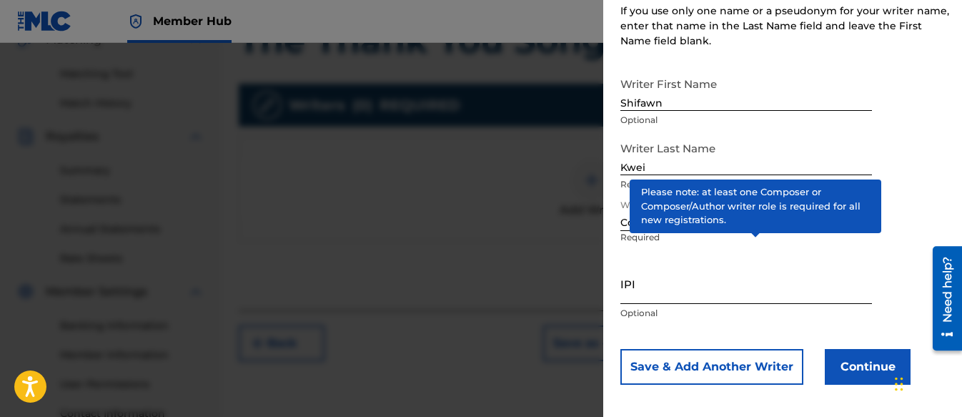
scroll to position [204, 0]
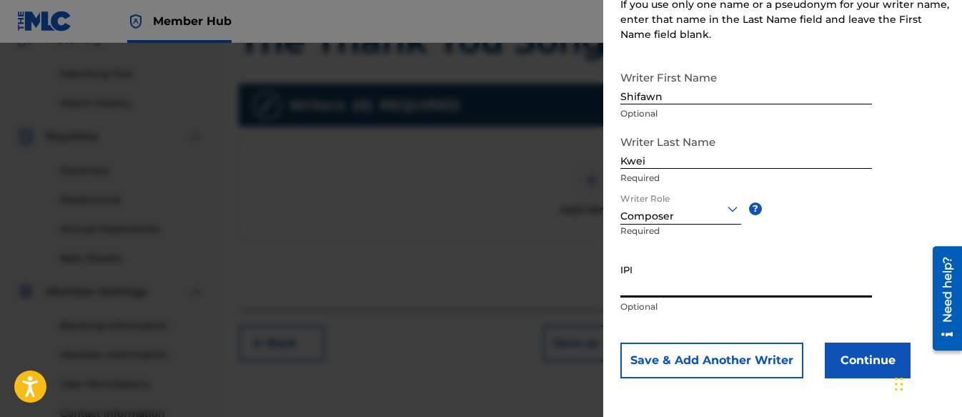
paste input "01313326985"
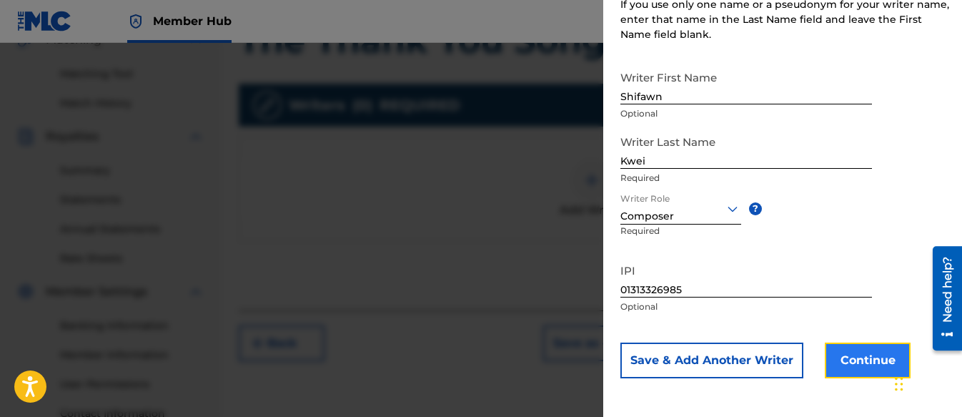
click at [844, 360] on button "Continue" at bounding box center [868, 360] width 86 height 36
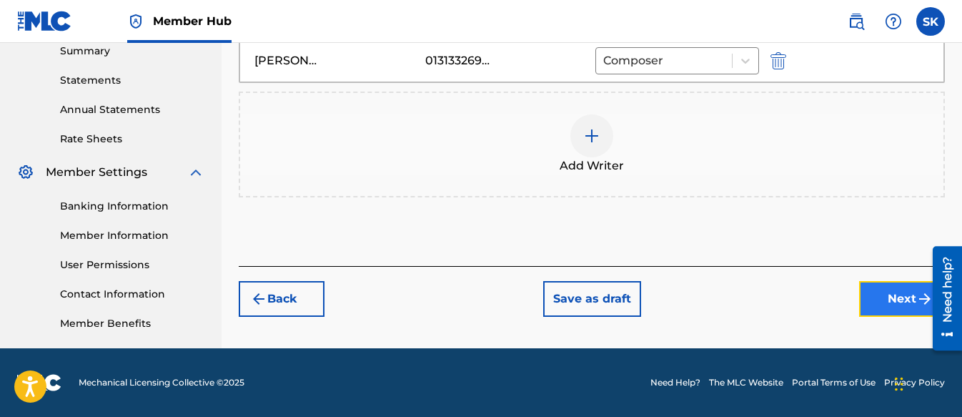
click at [899, 289] on button "Next" at bounding box center [902, 299] width 86 height 36
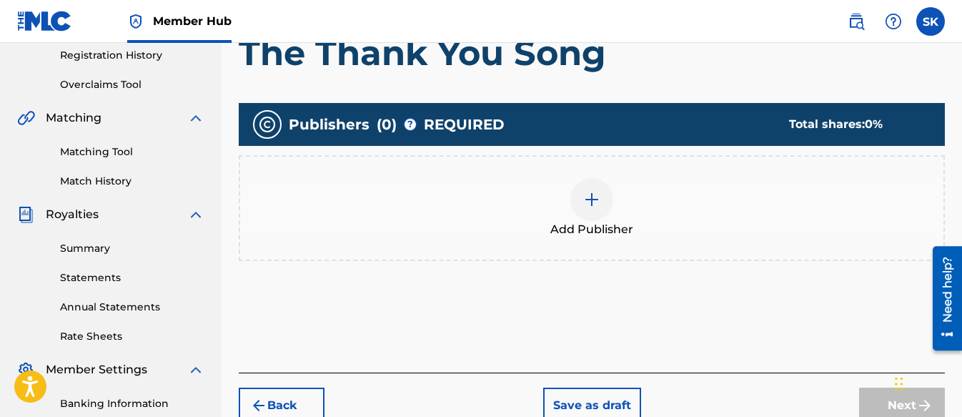
scroll to position [279, 0]
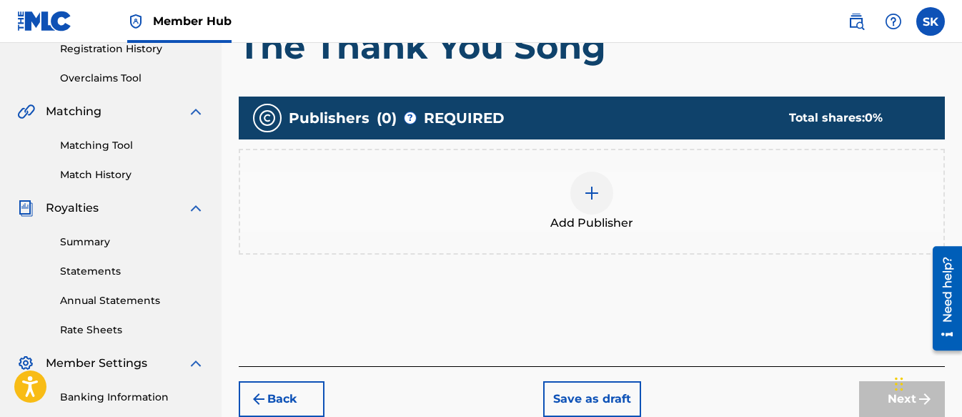
click at [590, 177] on div at bounding box center [591, 193] width 43 height 43
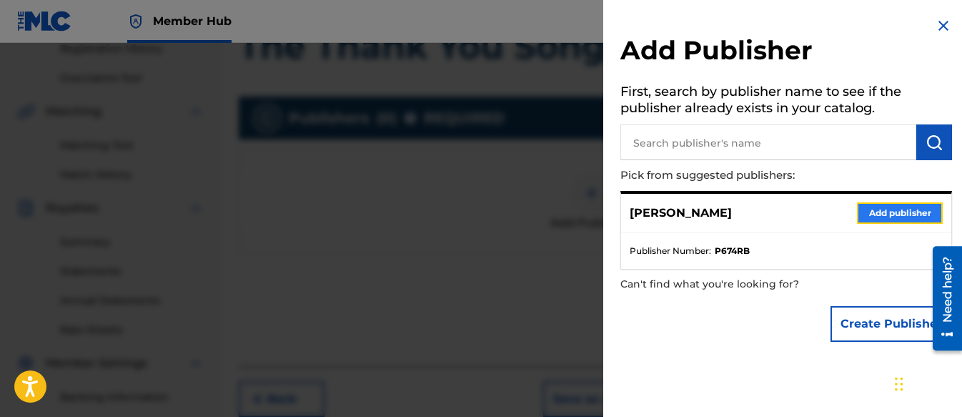
click at [880, 214] on button "Add publisher" at bounding box center [900, 212] width 86 height 21
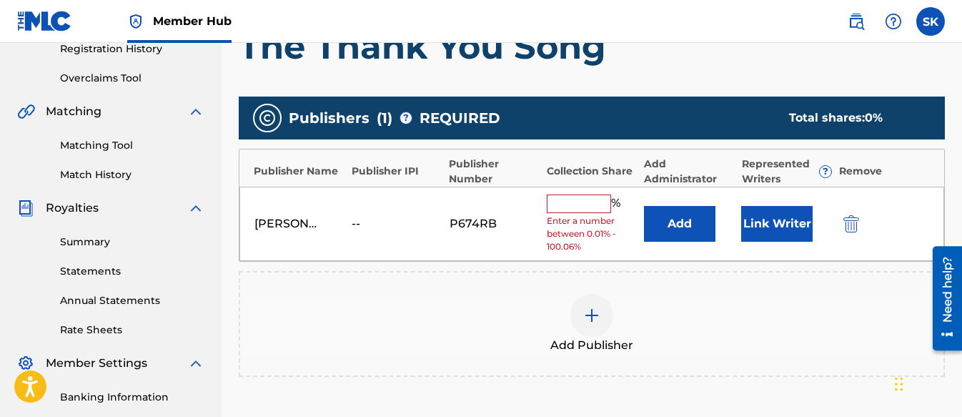
click at [736, 227] on div "[PERSON_NAME] -- P674RB % Enter a number between 0.01% - 100.06% Add Link Writer" at bounding box center [591, 224] width 705 height 75
click at [794, 227] on button "Link Writer" at bounding box center [776, 224] width 71 height 36
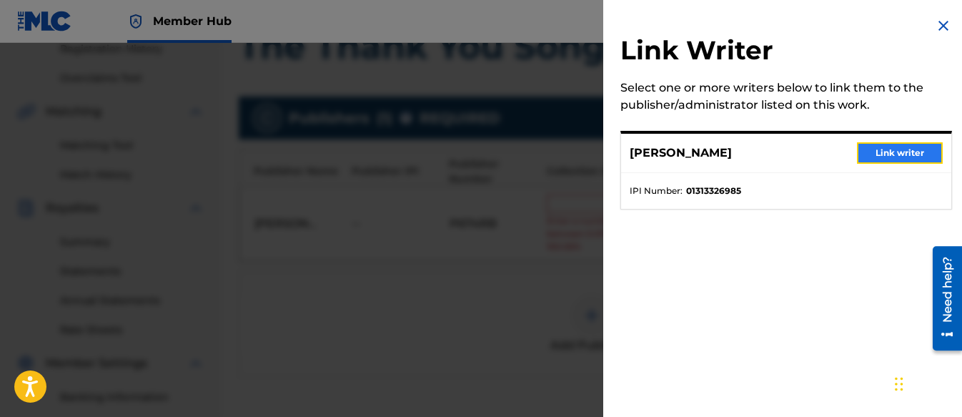
click at [884, 153] on button "Link writer" at bounding box center [900, 152] width 86 height 21
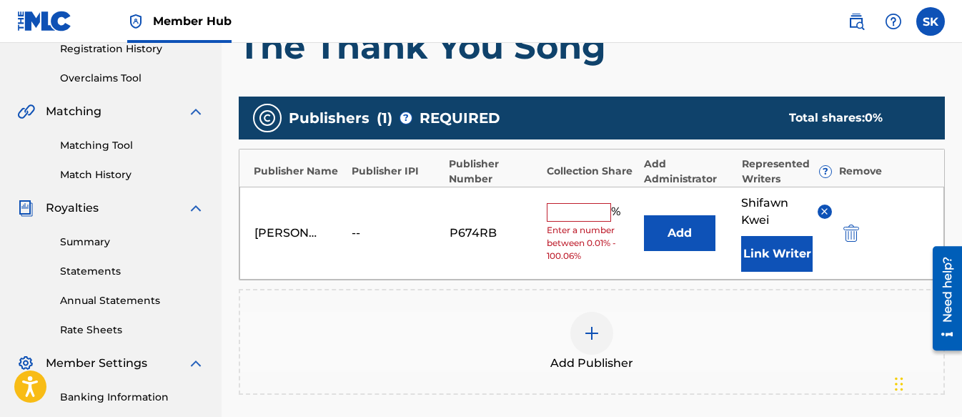
click at [551, 219] on input "text" at bounding box center [579, 212] width 64 height 19
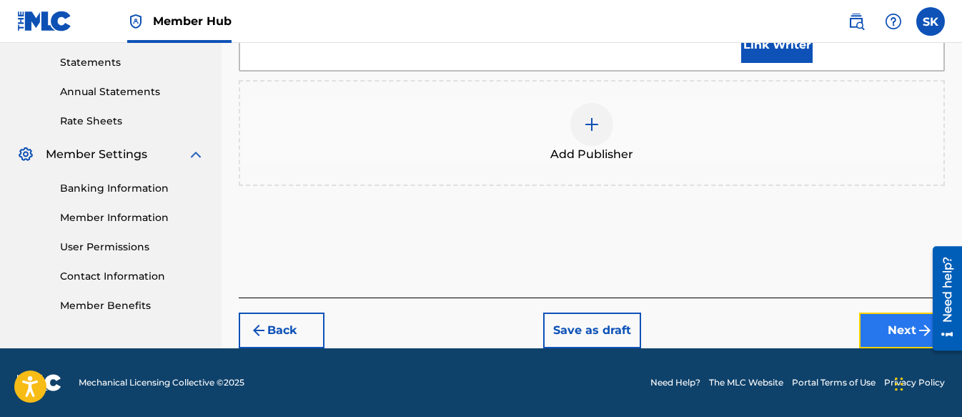
click at [891, 337] on button "Next" at bounding box center [902, 330] width 86 height 36
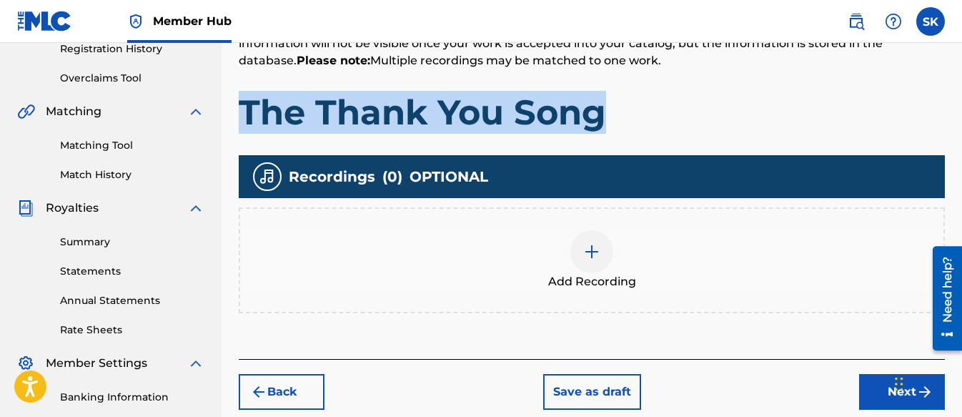
drag, startPoint x: 600, startPoint y: 109, endPoint x: 239, endPoint y: 122, distance: 360.5
click at [239, 122] on h1 "The Thank You Song" at bounding box center [592, 112] width 706 height 43
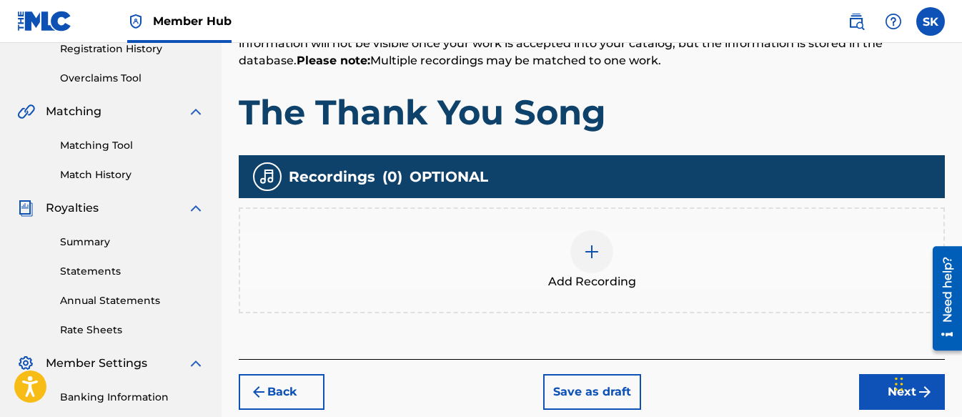
click at [613, 261] on div "Add Recording" at bounding box center [591, 260] width 703 height 60
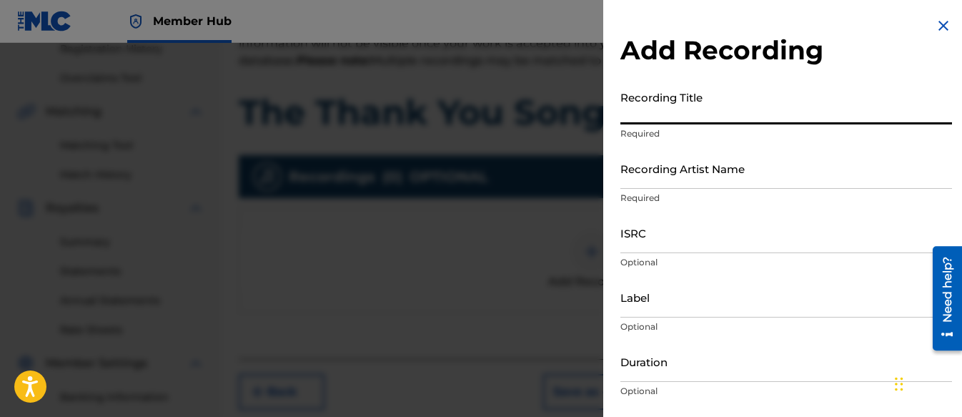
paste input "The Thank You Song"
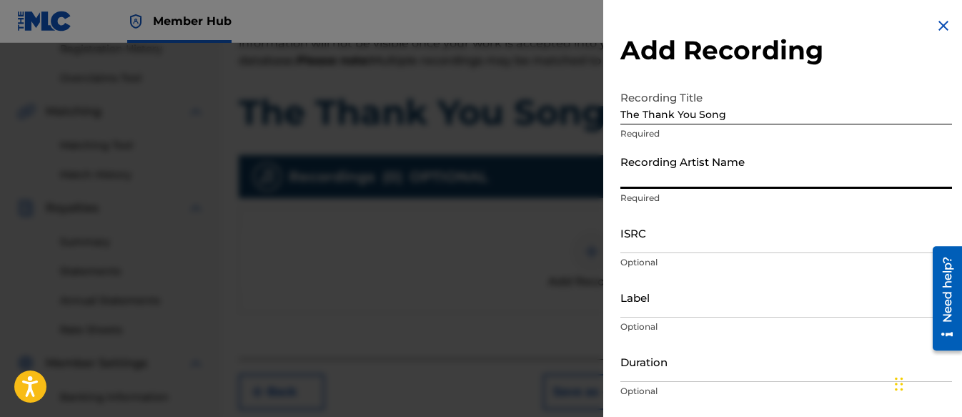
click at [643, 168] on input "Recording Artist Name" at bounding box center [786, 168] width 332 height 41
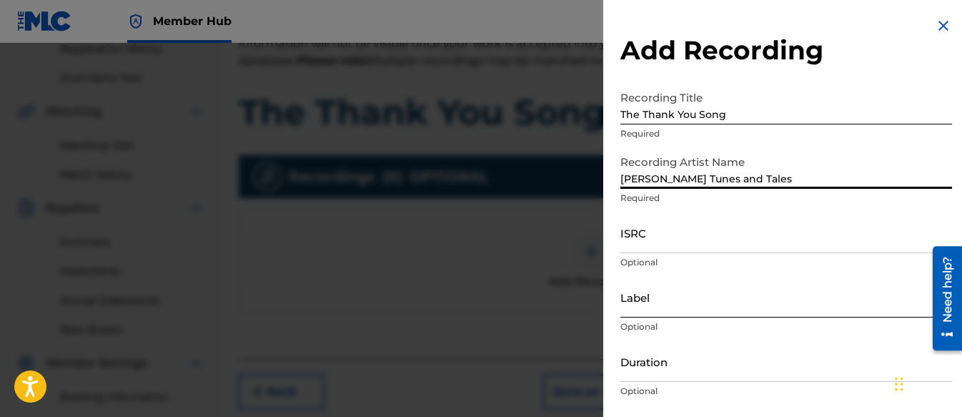
click at [671, 310] on input "Label" at bounding box center [786, 297] width 332 height 41
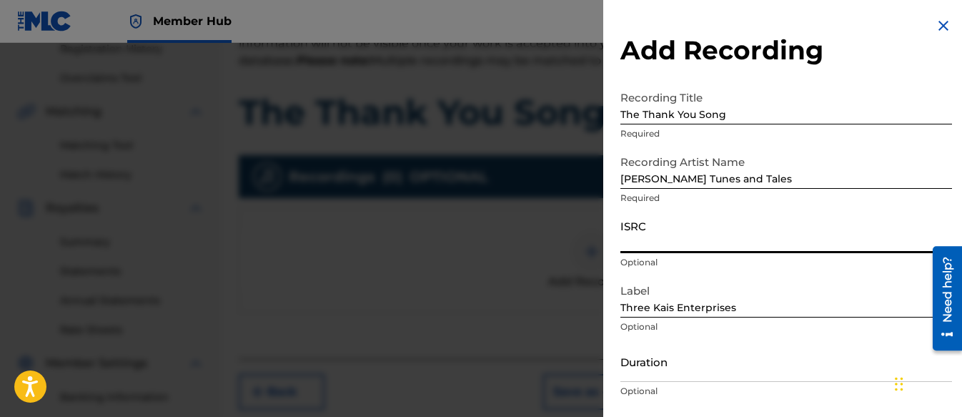
paste input "QT3EX2522018"
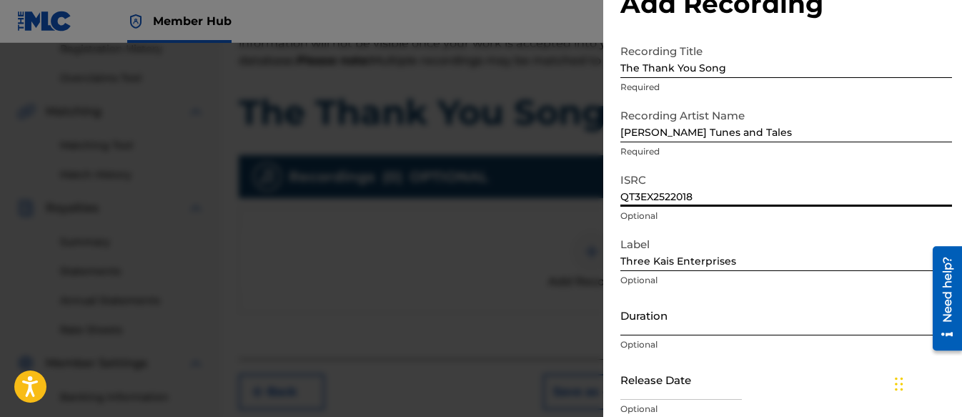
scroll to position [106, 0]
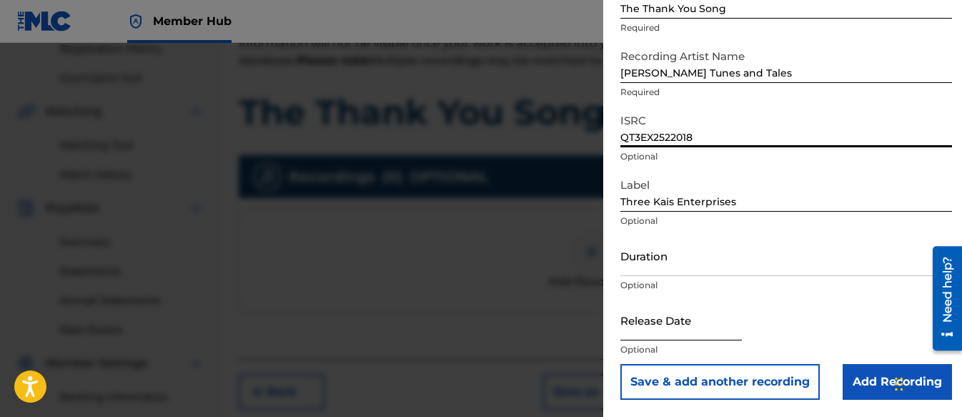
click at [668, 321] on input "text" at bounding box center [681, 320] width 122 height 41
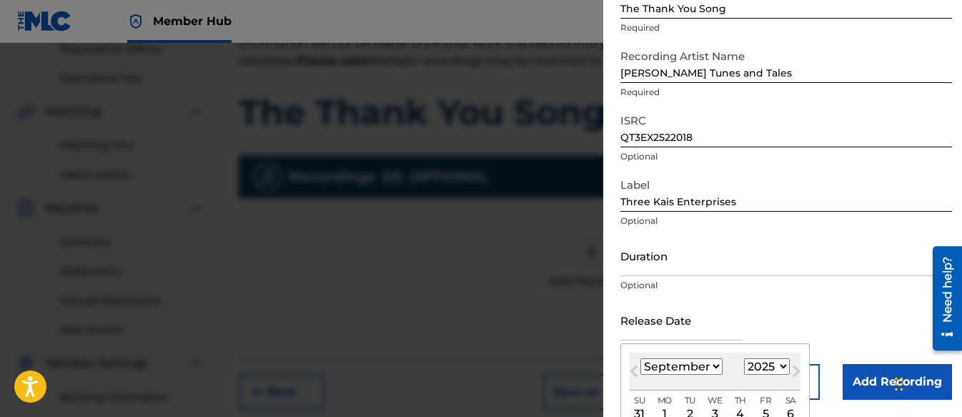
click at [792, 361] on div "January February March April May June July August September October November [D…" at bounding box center [715, 366] width 171 height 17
click at [782, 363] on select "1899 1900 1901 1902 1903 1904 1905 1906 1907 1908 1909 1910 1911 1912 1913 1914…" at bounding box center [767, 366] width 46 height 16
click at [744, 358] on select "1899 1900 1901 1902 1903 1904 1905 1906 1907 1908 1909 1910 1911 1912 1913 1914…" at bounding box center [767, 366] width 46 height 16
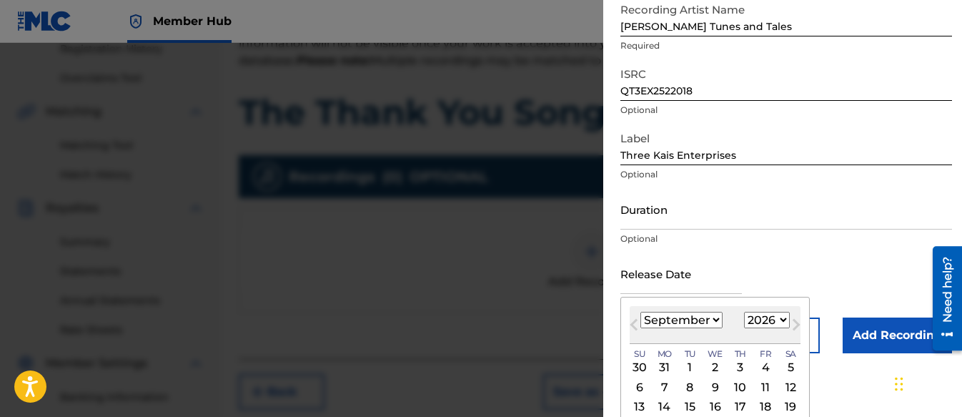
scroll to position [177, 0]
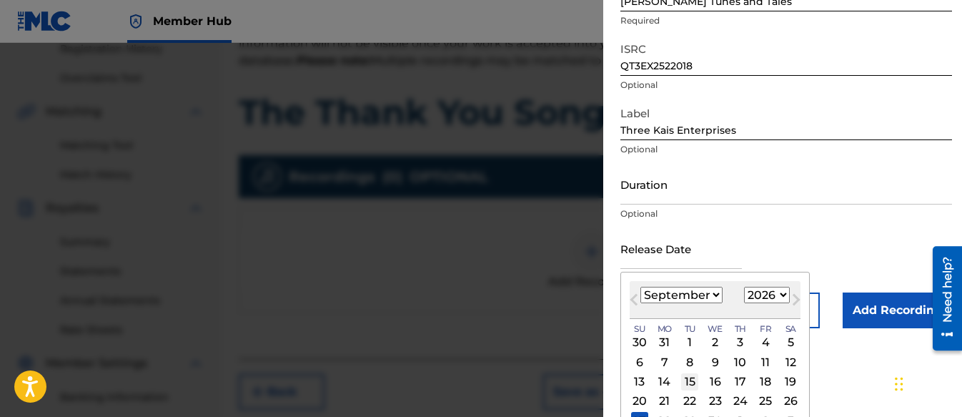
click at [693, 378] on div "15" at bounding box center [689, 381] width 17 height 17
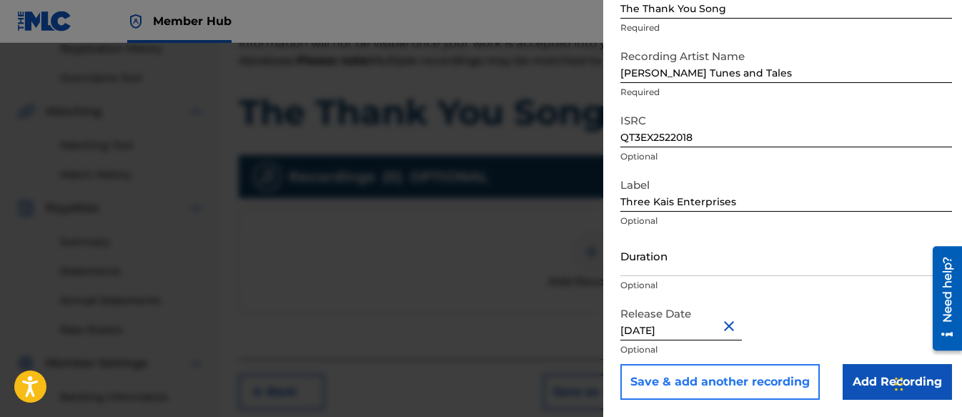
scroll to position [106, 0]
click at [650, 266] on input "Duration" at bounding box center [786, 255] width 332 height 41
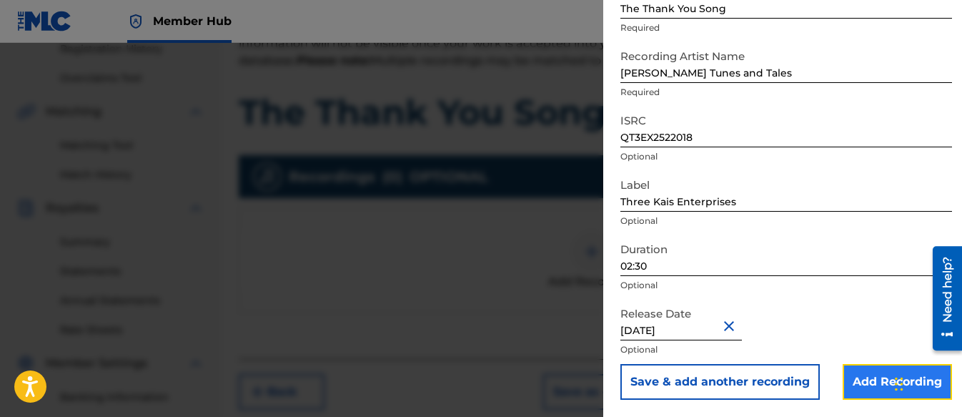
click at [889, 380] on input "Add Recording" at bounding box center [897, 382] width 109 height 36
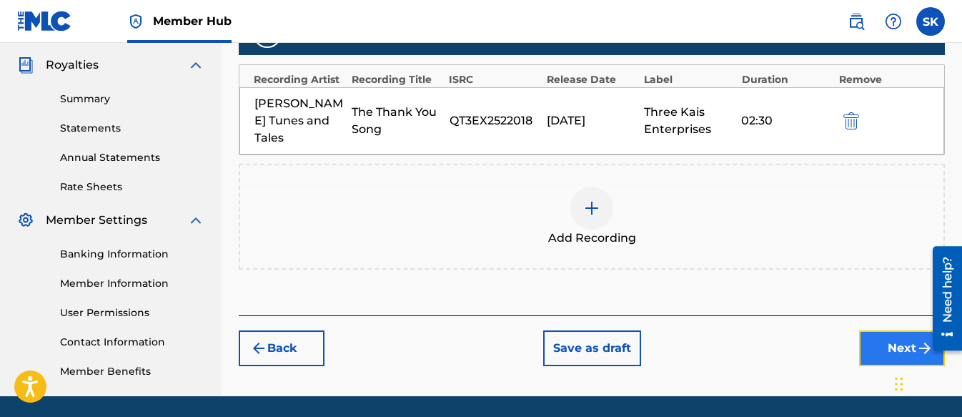
click at [876, 330] on button "Next" at bounding box center [902, 348] width 86 height 36
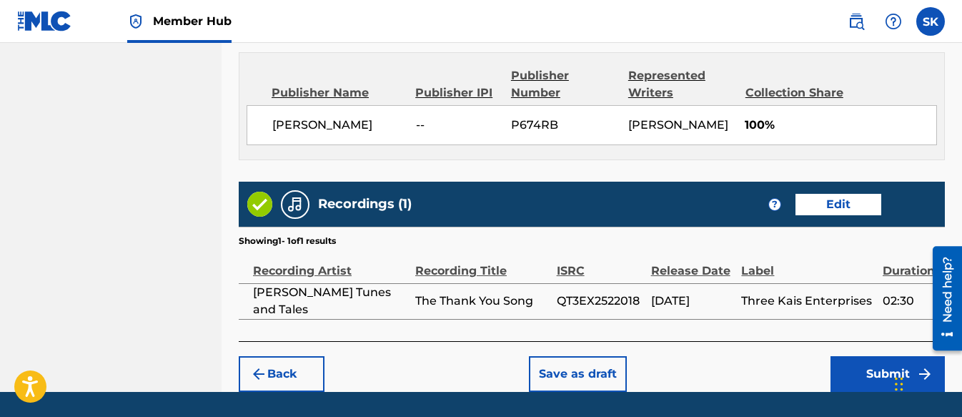
scroll to position [809, 0]
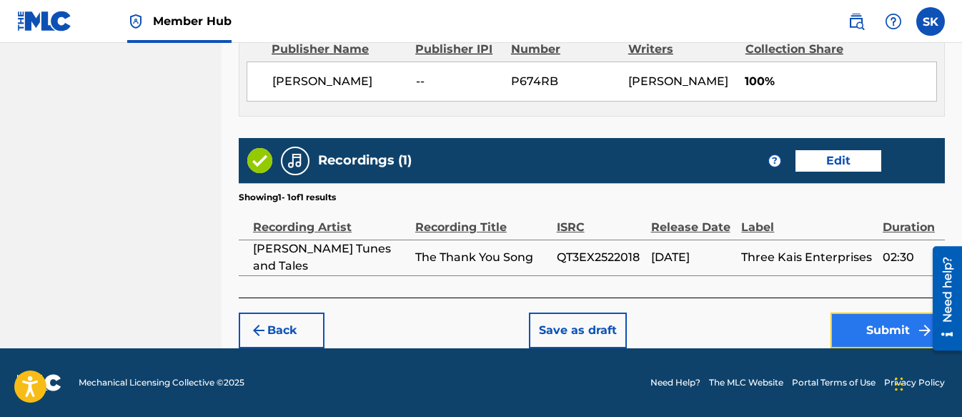
click at [849, 334] on button "Submit" at bounding box center [888, 330] width 114 height 36
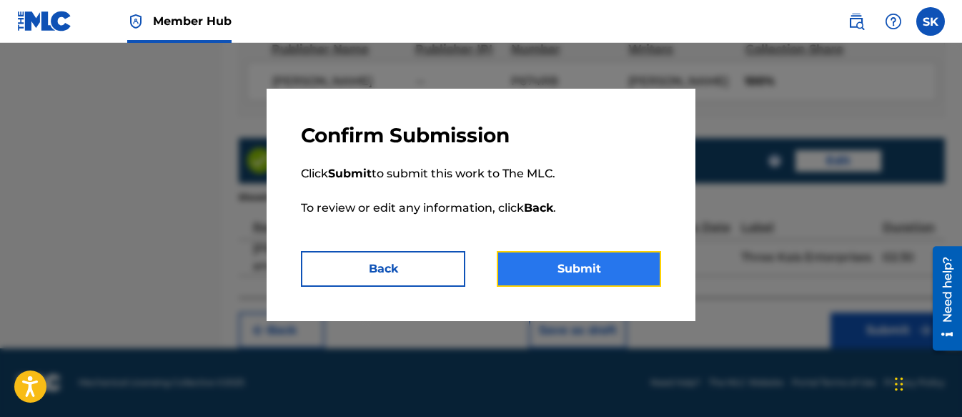
click at [555, 262] on button "Submit" at bounding box center [579, 269] width 164 height 36
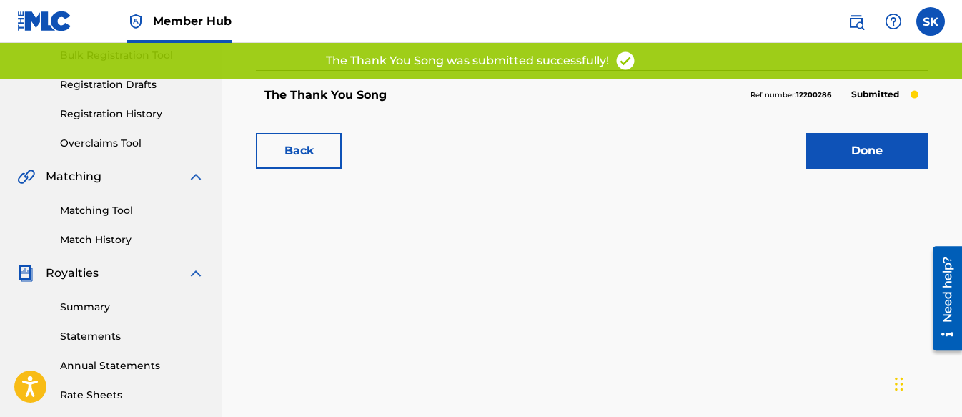
scroll to position [214, 0]
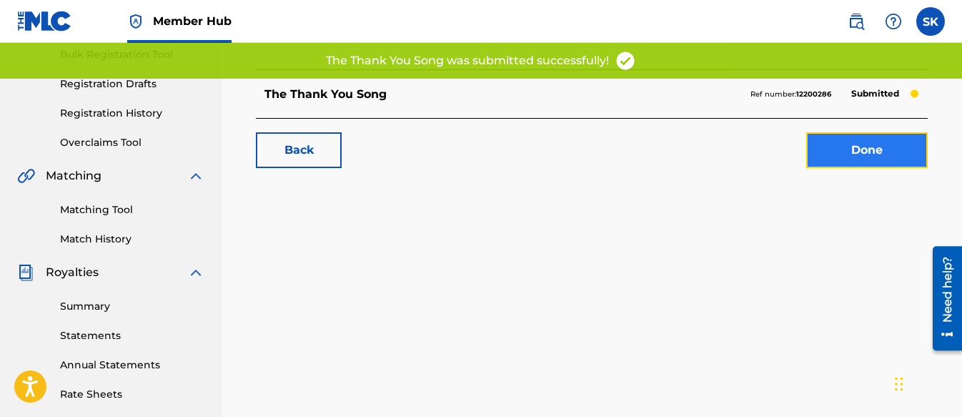
click at [843, 140] on link "Done" at bounding box center [867, 150] width 122 height 36
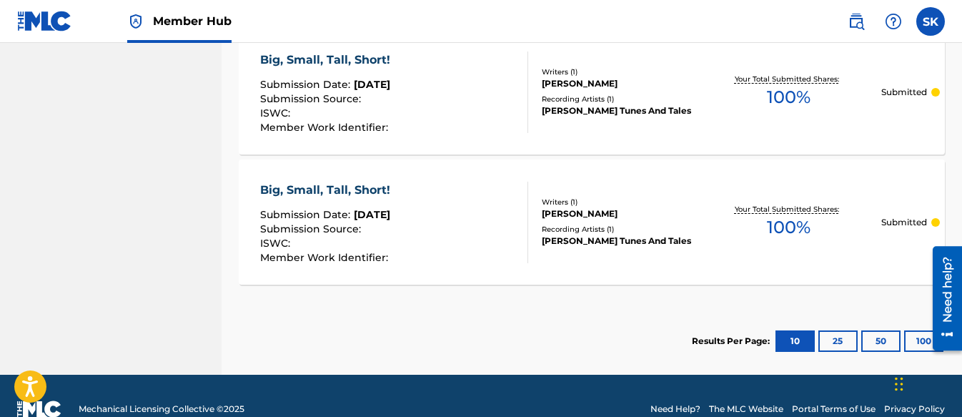
scroll to position [1498, 0]
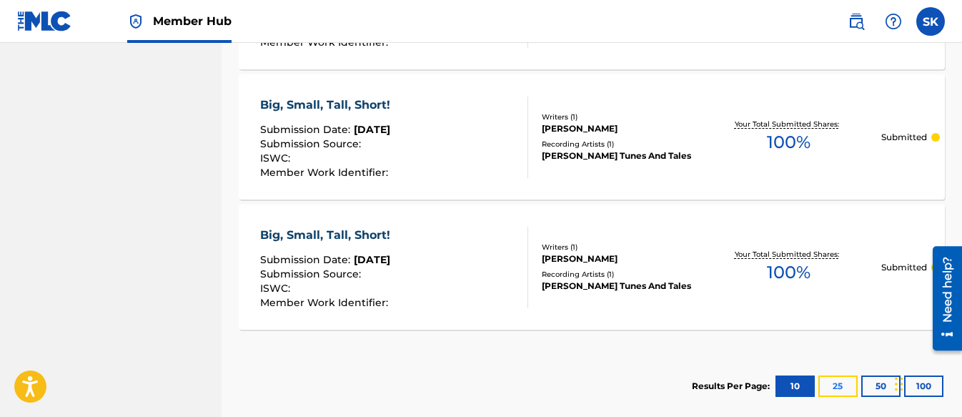
click at [834, 385] on button "25" at bounding box center [837, 385] width 39 height 21
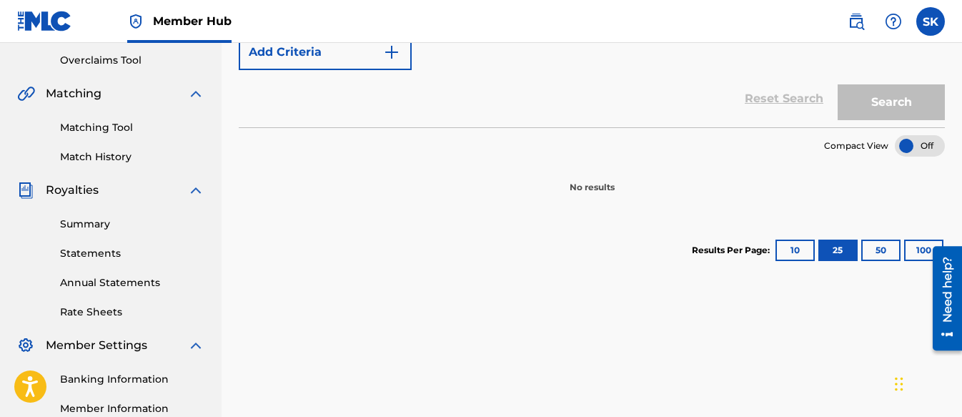
scroll to position [327, 0]
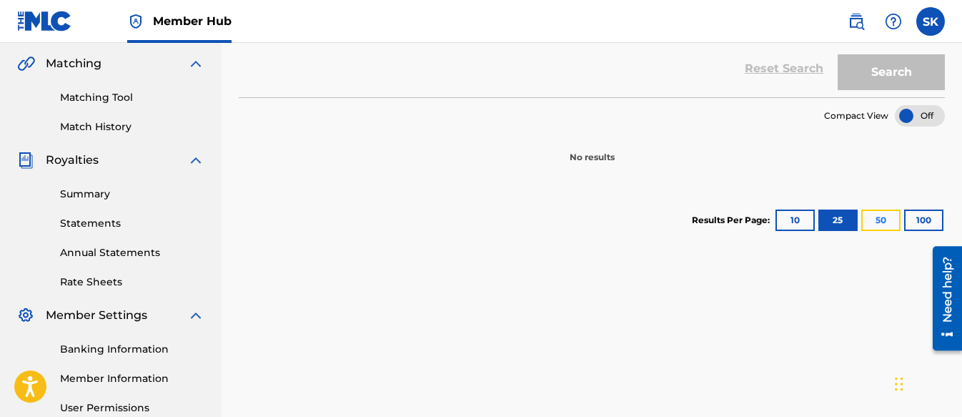
click at [876, 222] on button "50" at bounding box center [880, 219] width 39 height 21
click at [790, 219] on button "10" at bounding box center [795, 219] width 39 height 21
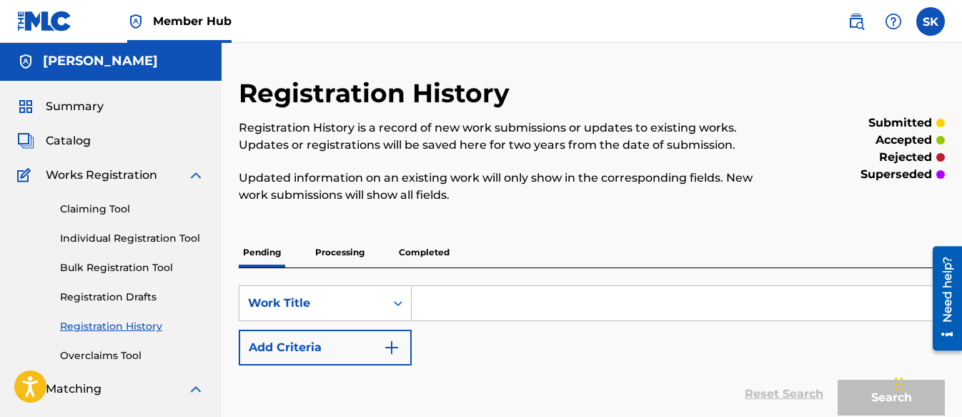
scroll to position [0, 0]
